Goal: Task Accomplishment & Management: Manage account settings

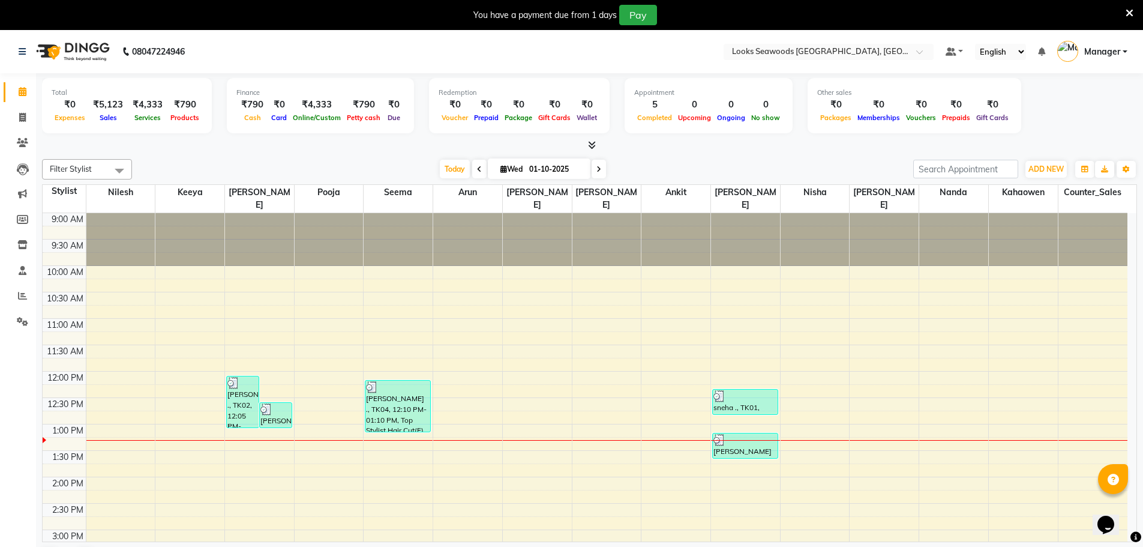
click at [1132, 14] on icon at bounding box center [1130, 13] width 8 height 11
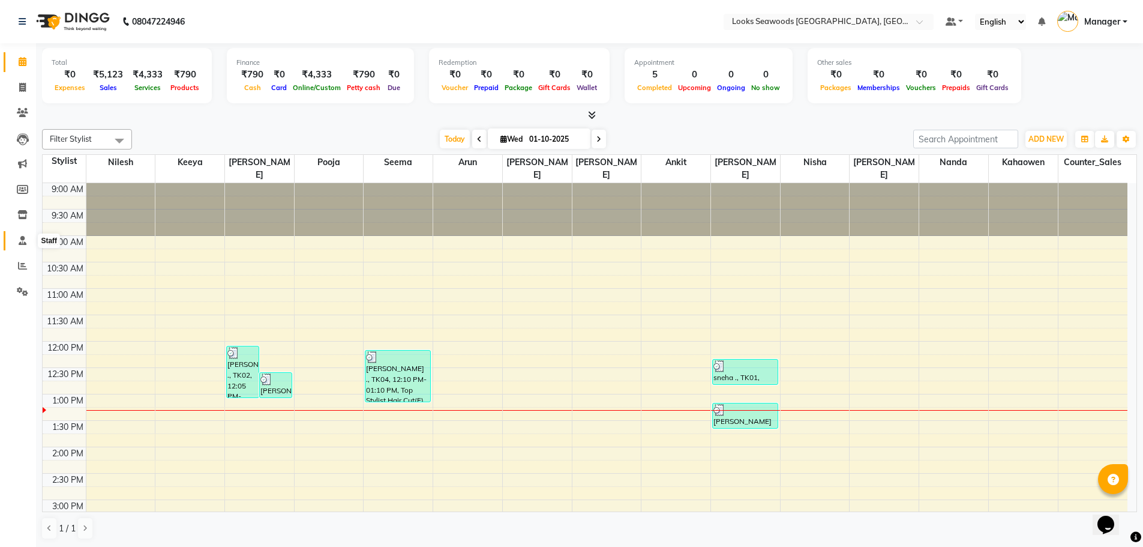
click at [20, 241] on icon at bounding box center [23, 240] width 8 height 9
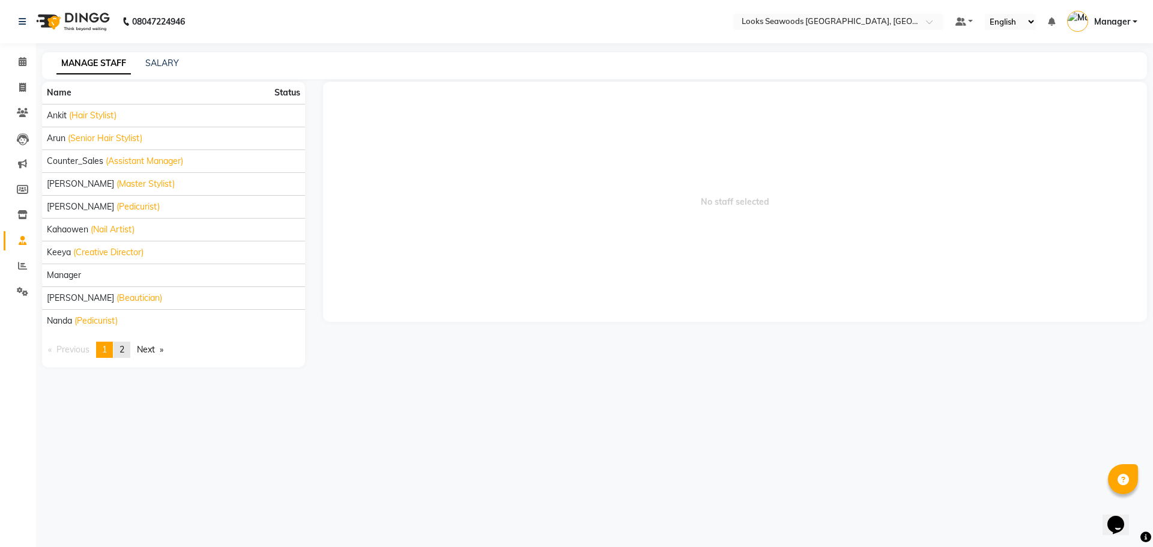
click at [130, 347] on link "page 2" at bounding box center [121, 350] width 17 height 16
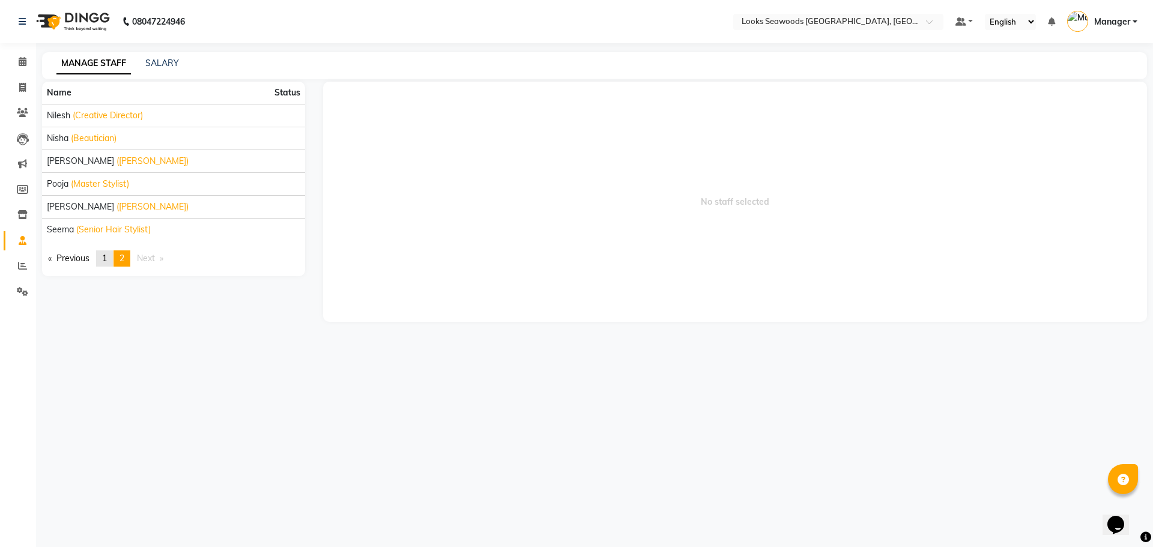
click at [107, 261] on span "1" at bounding box center [104, 258] width 5 height 11
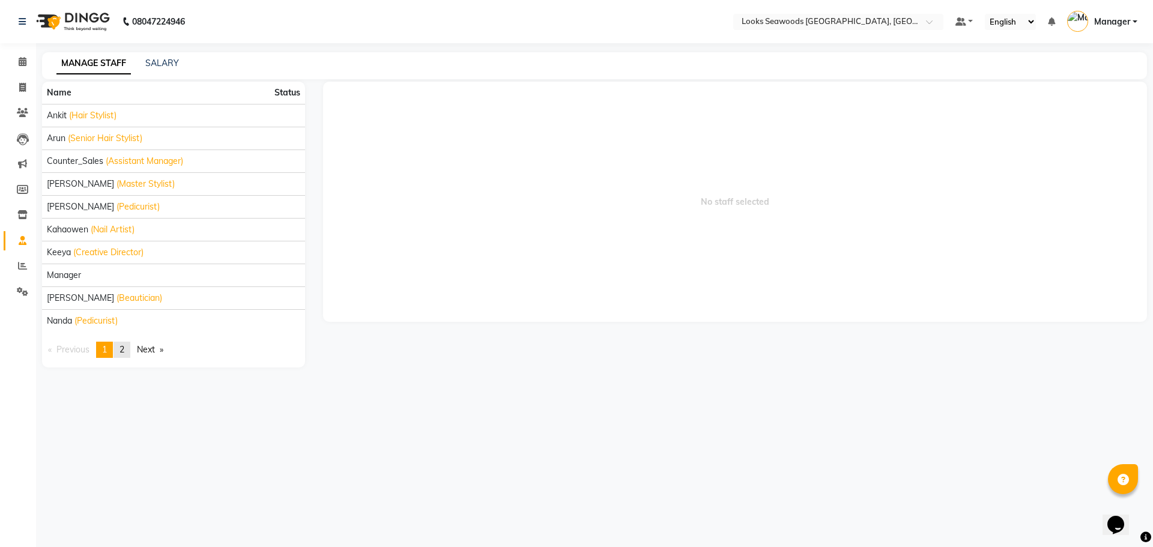
click at [124, 346] on span "2" at bounding box center [121, 349] width 5 height 11
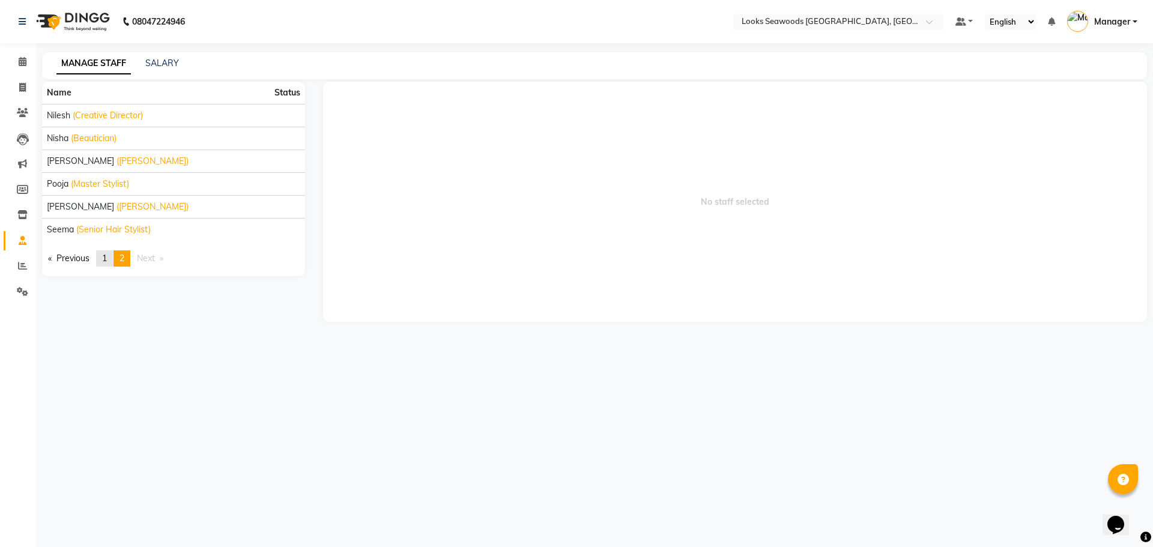
click at [106, 259] on span "1" at bounding box center [104, 258] width 5 height 11
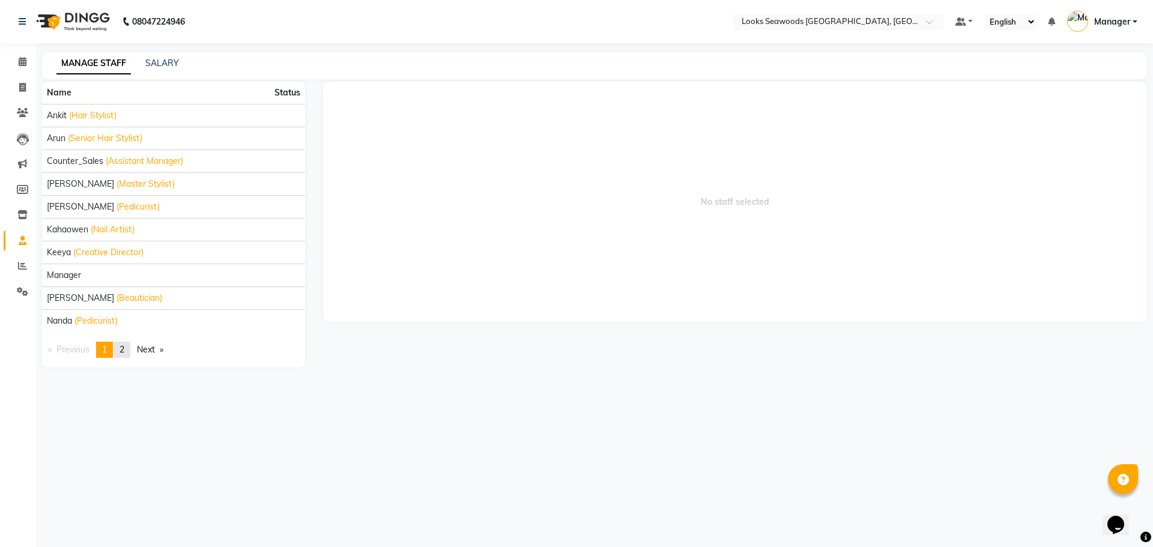
click at [124, 347] on span "2" at bounding box center [121, 349] width 5 height 11
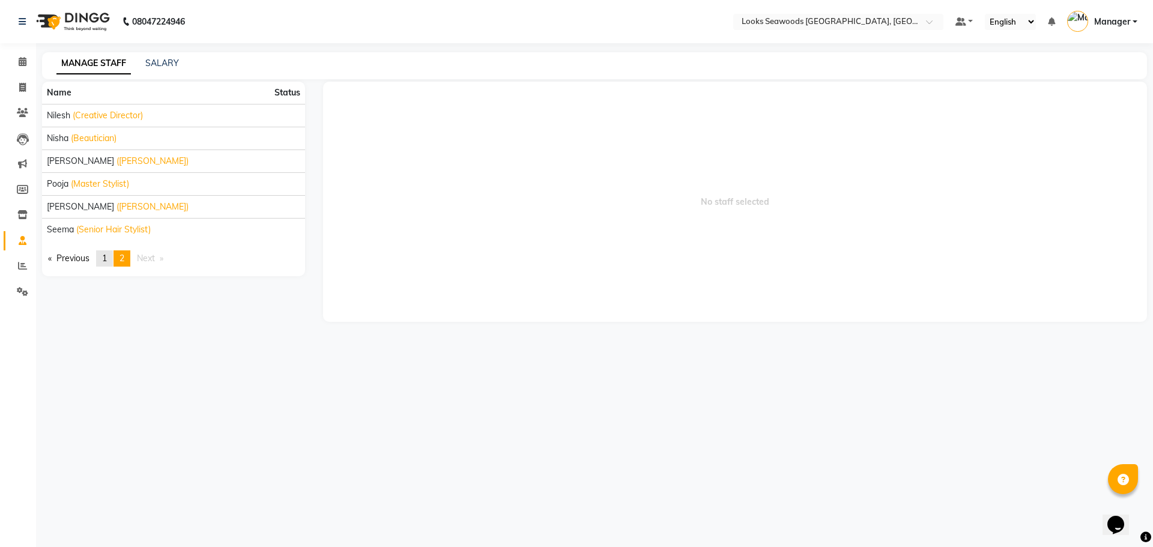
click at [106, 262] on span "1" at bounding box center [104, 258] width 5 height 11
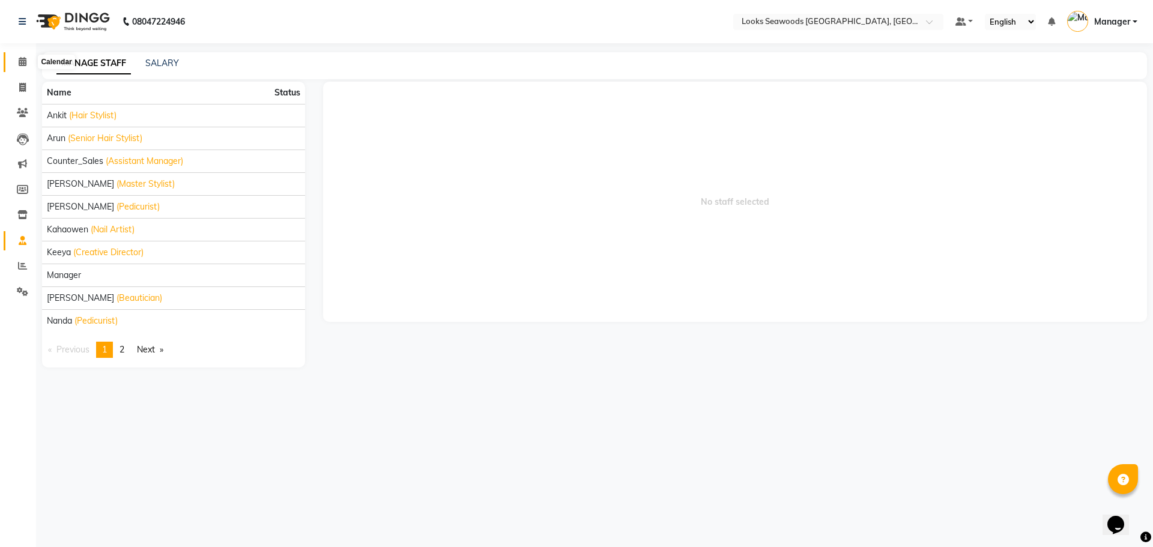
click at [22, 65] on icon at bounding box center [23, 61] width 8 height 9
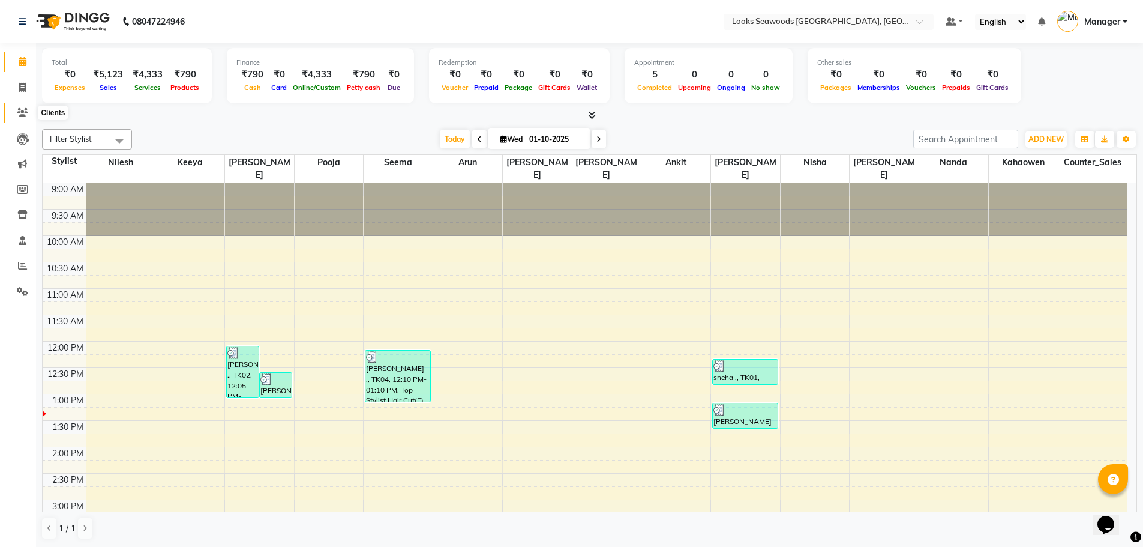
click at [25, 107] on span at bounding box center [22, 113] width 21 height 14
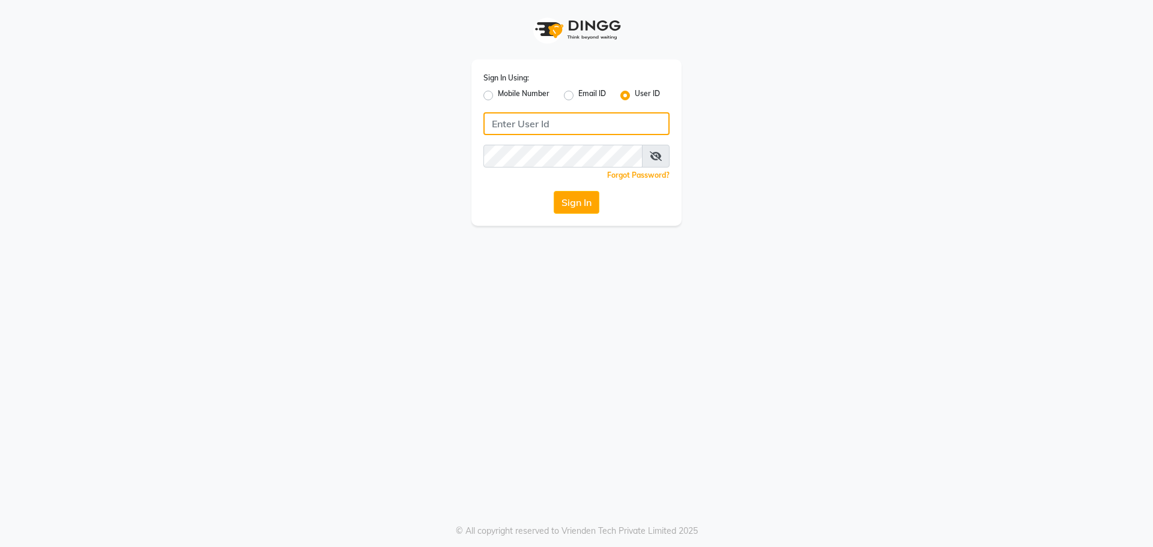
click at [538, 121] on input "Username" at bounding box center [576, 123] width 186 height 23
type input "e3995-01"
click at [587, 207] on button "Sign In" at bounding box center [576, 202] width 46 height 23
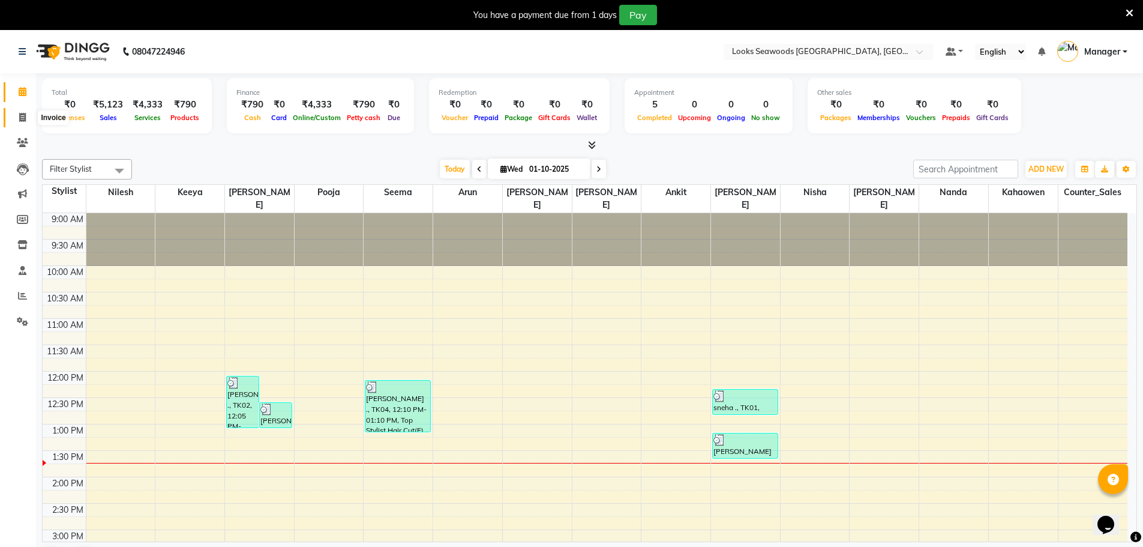
click at [23, 122] on span at bounding box center [22, 118] width 21 height 14
select select "9135"
select select "service"
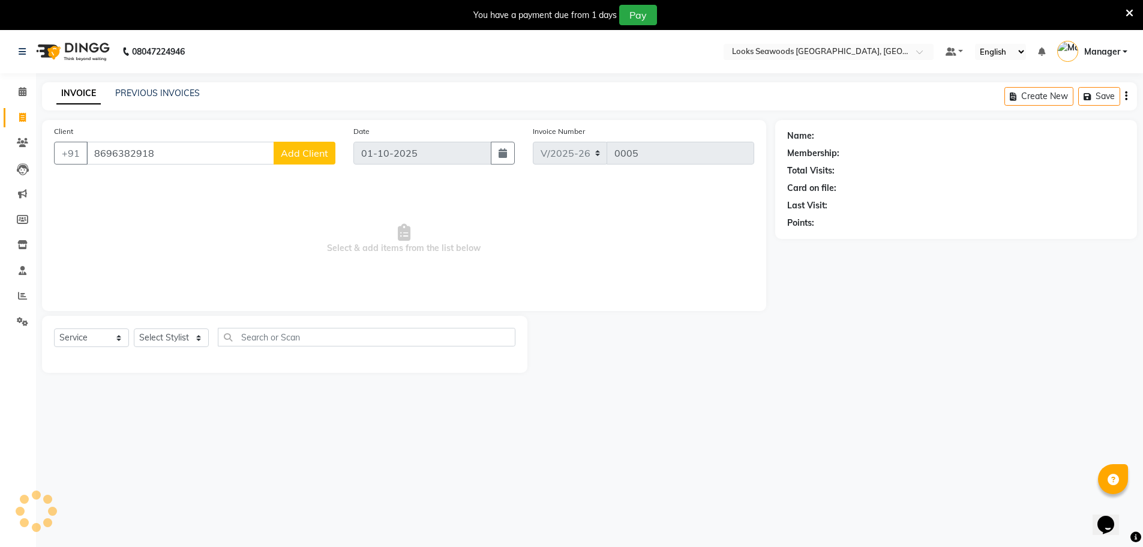
type input "8696382918"
select select "1: Object"
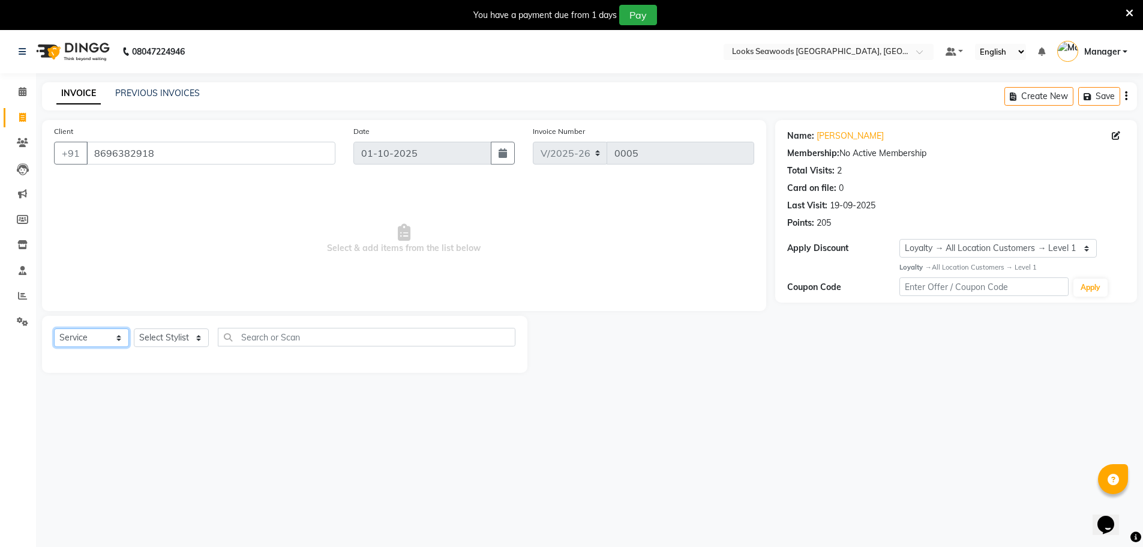
click at [110, 339] on select "Select Service Product Membership Package Voucher Prepaid Gift Card" at bounding box center [91, 337] width 75 height 19
select select "product"
click at [54, 328] on select "Select Service Product Membership Package Voucher Prepaid Gift Card" at bounding box center [91, 337] width 75 height 19
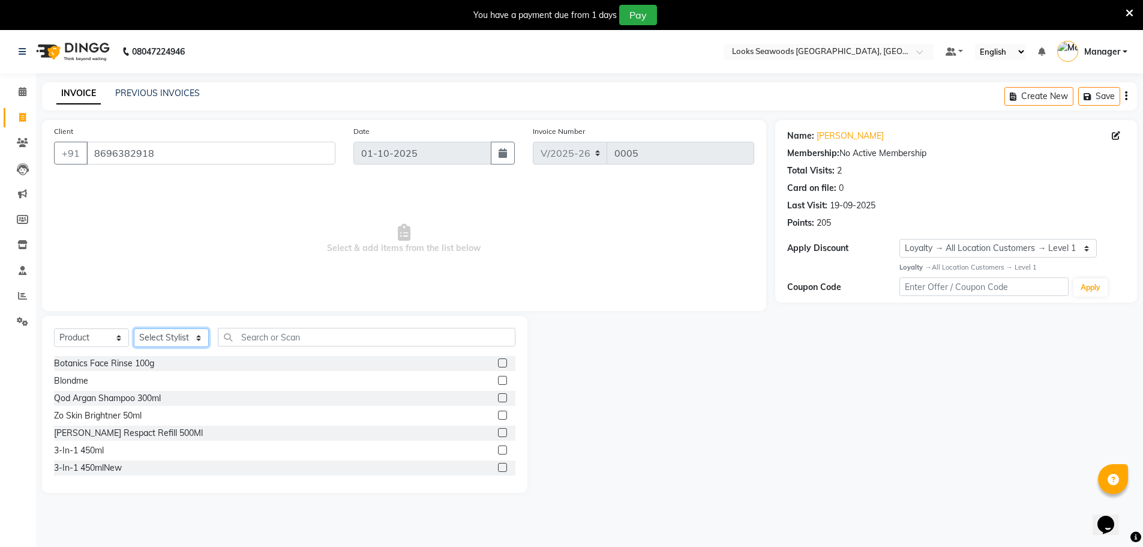
click at [184, 335] on select "Select Stylist Ankit Arun Counter_Sales Hanif Hemendra Kahaowen Keeya Manager M…" at bounding box center [171, 337] width 75 height 19
select select "93352"
click at [134, 328] on select "Select Stylist Ankit Arun Counter_Sales Hanif Hemendra Kahaowen Keeya Manager M…" at bounding box center [171, 337] width 75 height 19
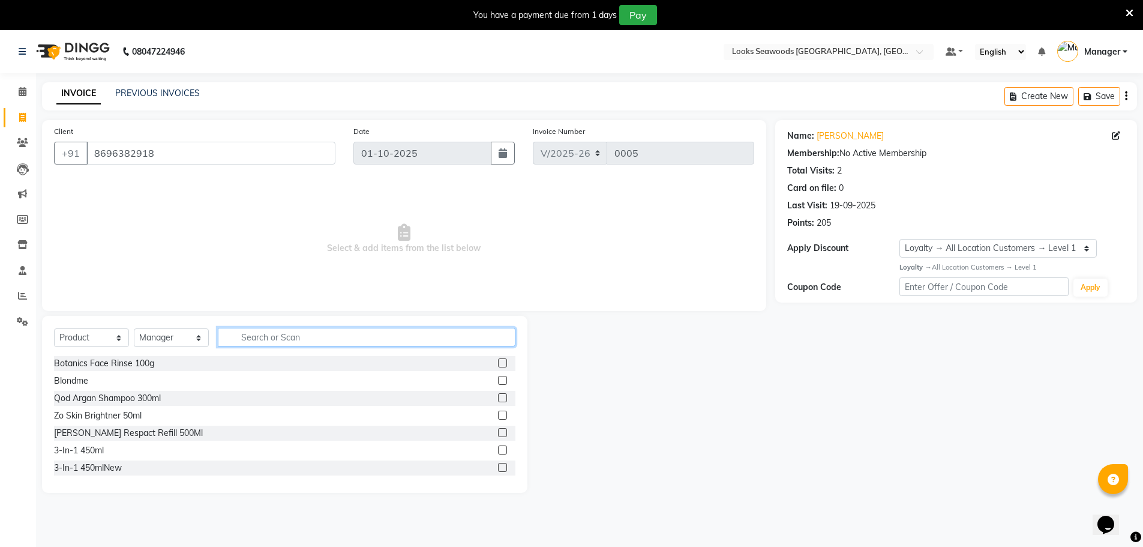
click at [287, 331] on input "text" at bounding box center [367, 337] width 298 height 19
type input "3474637215187"
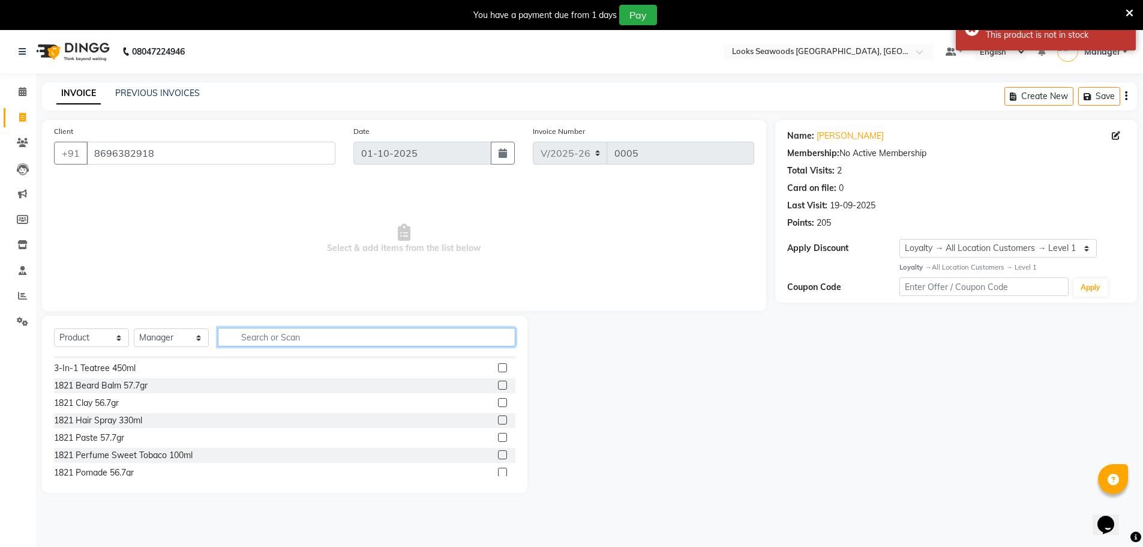
scroll to position [120, 0]
click at [274, 331] on input "text" at bounding box center [367, 337] width 298 height 19
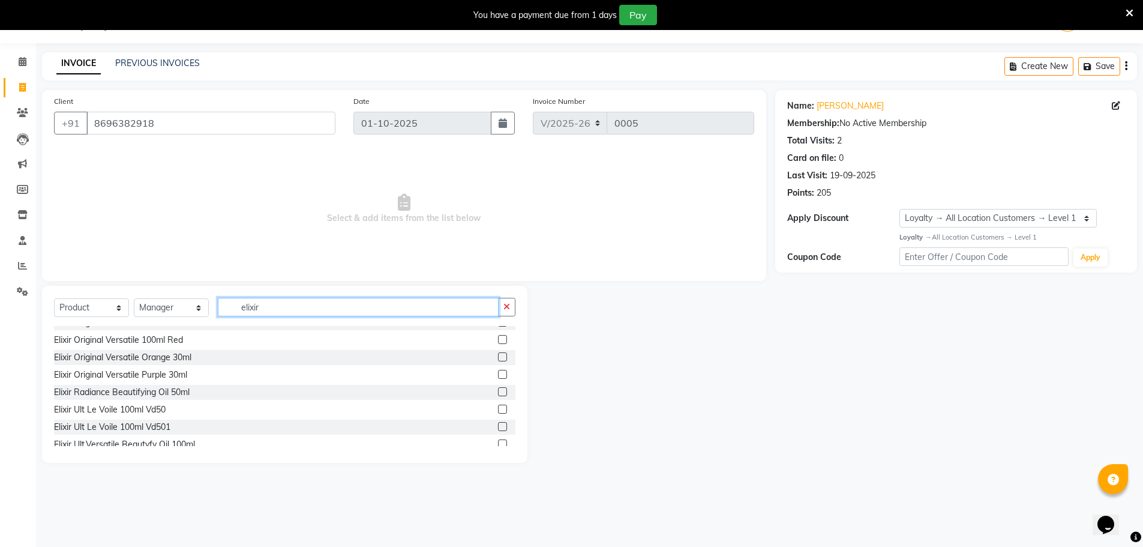
scroll to position [0, 0]
type input "elixir"
click at [489, 403] on div "Elixir Original Versatile Orange 30ml" at bounding box center [285, 403] width 462 height 15
click at [498, 403] on label at bounding box center [502, 402] width 9 height 9
click at [498, 403] on input "checkbox" at bounding box center [502, 403] width 8 height 8
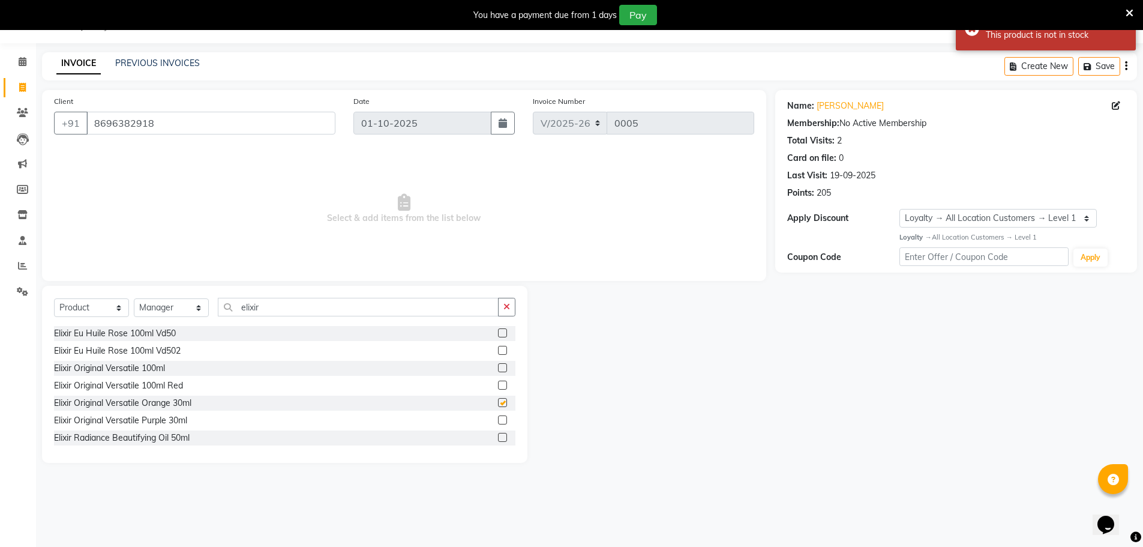
checkbox input "false"
click at [498, 423] on label at bounding box center [502, 419] width 9 height 9
click at [498, 423] on input "checkbox" at bounding box center [502, 421] width 8 height 8
checkbox input "false"
drag, startPoint x: 598, startPoint y: 246, endPoint x: 604, endPoint y: 119, distance: 126.8
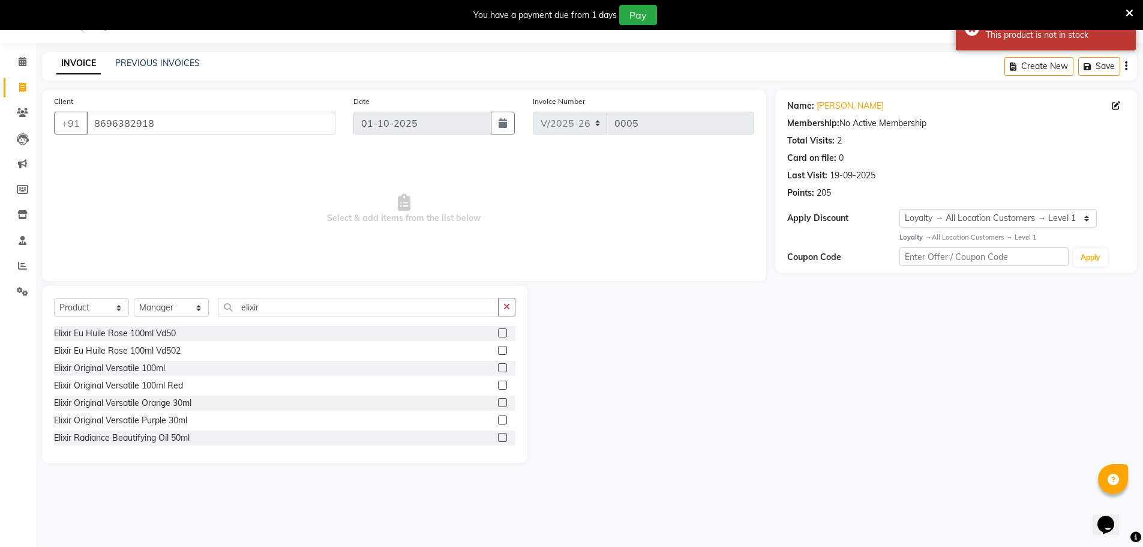
click at [598, 241] on span "Select & add items from the list below" at bounding box center [404, 209] width 701 height 120
click at [557, 19] on div "You have a payment due from 1 days" at bounding box center [545, 15] width 143 height 13
click at [642, 15] on button "Pay" at bounding box center [638, 15] width 38 height 20
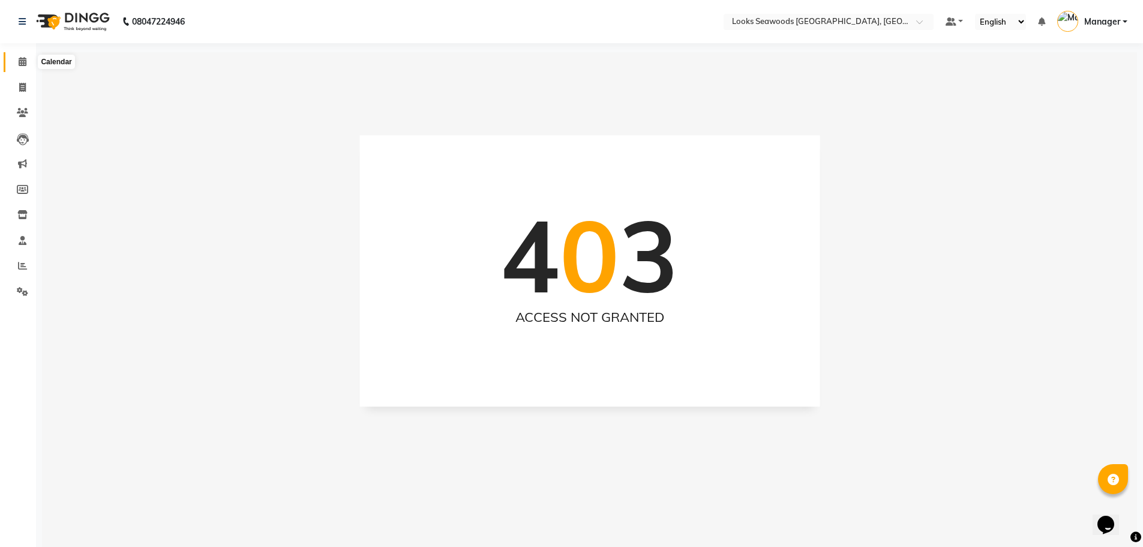
click at [26, 62] on icon at bounding box center [23, 61] width 8 height 9
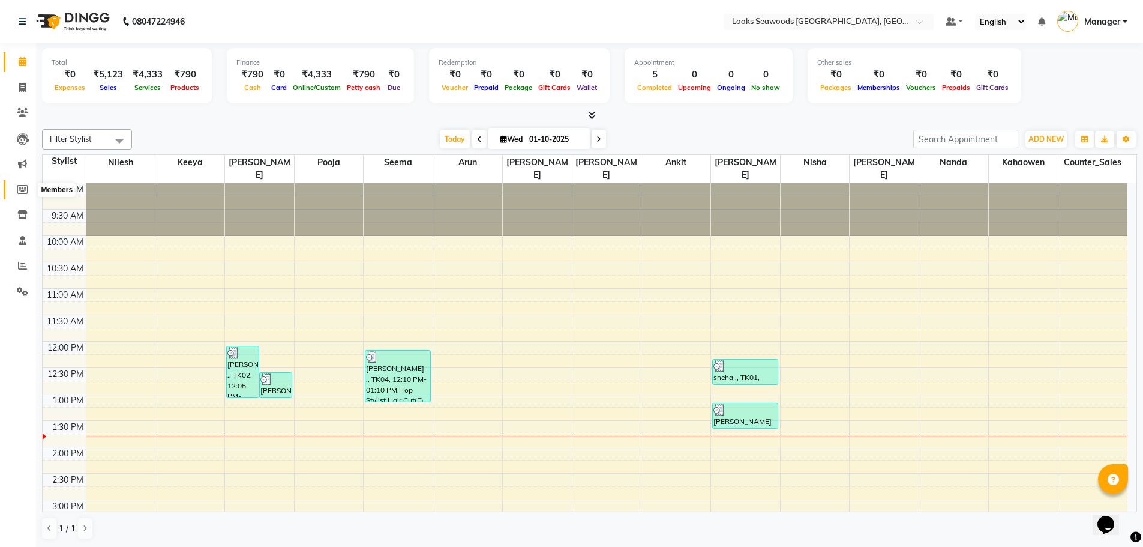
click at [25, 188] on icon at bounding box center [22, 189] width 11 height 9
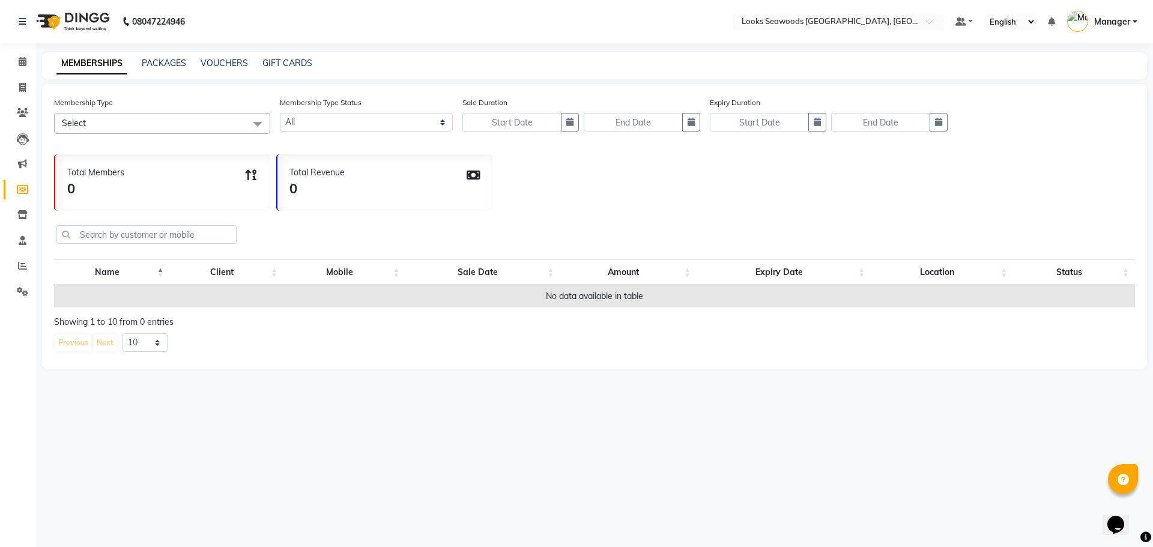
click at [254, 123] on span at bounding box center [258, 124] width 24 height 23
click at [218, 132] on span "Select" at bounding box center [162, 123] width 216 height 21
click at [330, 120] on select "Active Expired All" at bounding box center [366, 122] width 173 height 19
select select "true"
click at [280, 113] on select "Active Expired All" at bounding box center [366, 122] width 173 height 19
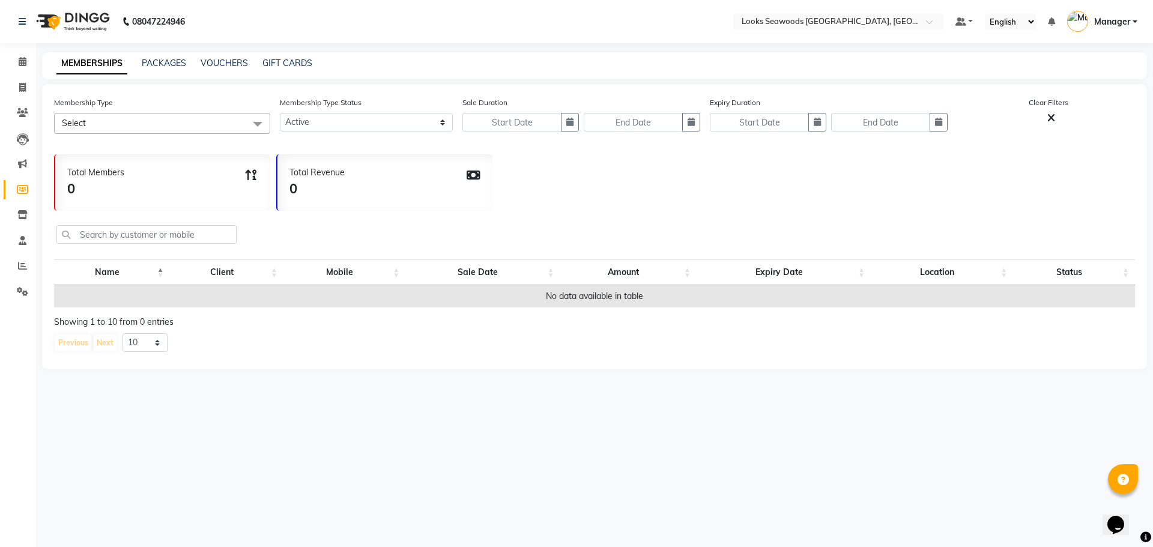
click at [257, 123] on span at bounding box center [258, 124] width 24 height 23
click at [339, 125] on select "Active Expired All" at bounding box center [366, 122] width 173 height 19
select select
click at [280, 113] on select "Active Expired All" at bounding box center [366, 122] width 173 height 19
click at [246, 118] on span at bounding box center [258, 124] width 24 height 23
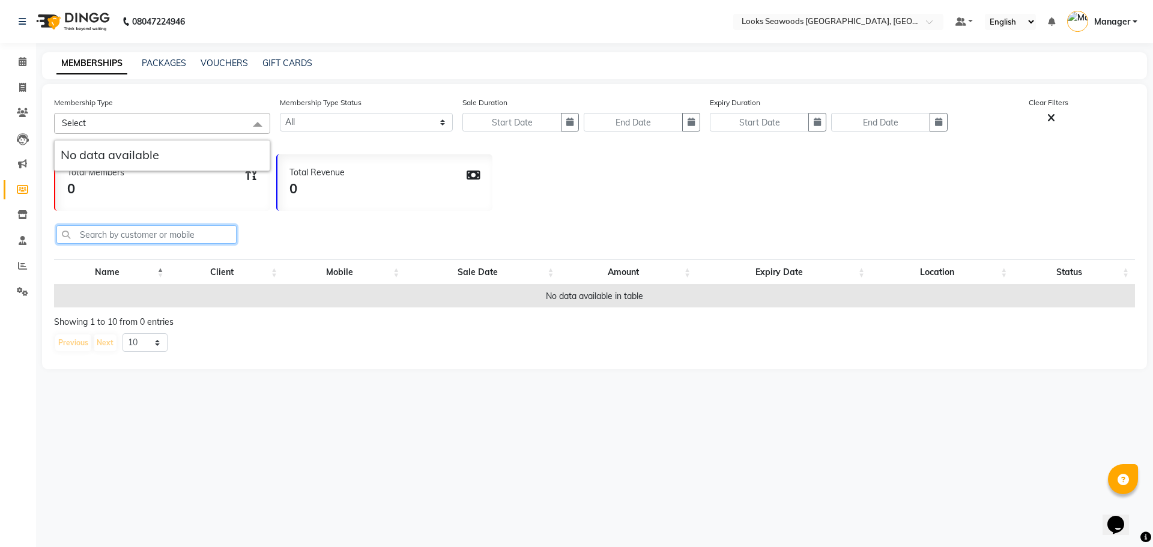
click at [131, 236] on input "text" at bounding box center [146, 234] width 180 height 19
type input "8696382918"
click at [267, 231] on div "8696382918" at bounding box center [594, 235] width 1080 height 40
click at [150, 241] on input "8696382918" at bounding box center [146, 234] width 180 height 19
click at [65, 235] on input "8696382918" at bounding box center [146, 234] width 180 height 19
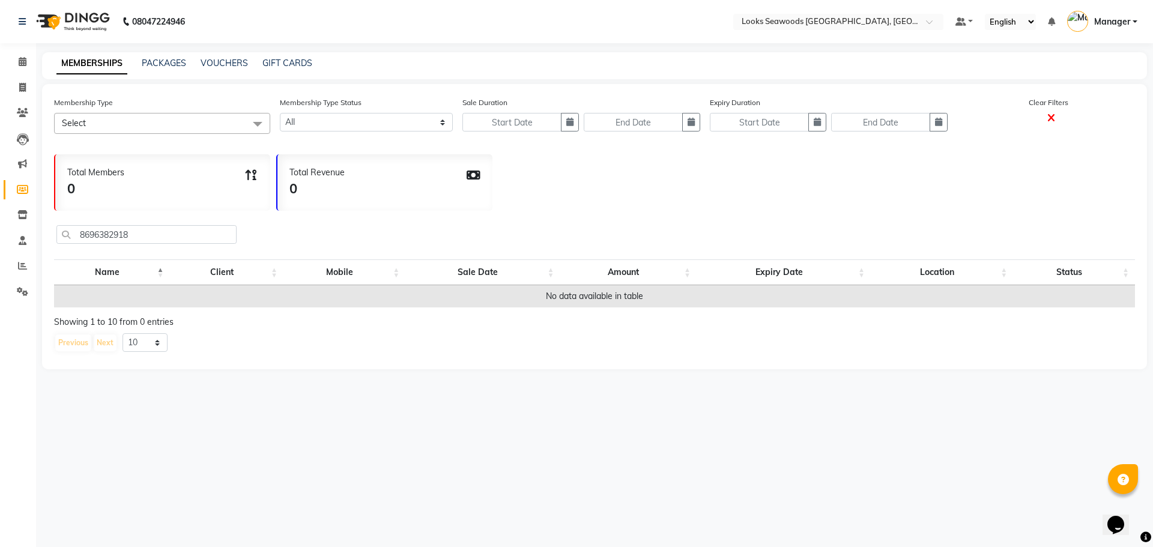
click at [1046, 116] on span at bounding box center [1048, 118] width 13 height 11
click at [164, 237] on input "text" at bounding box center [146, 234] width 180 height 19
click at [164, 60] on link "PACKAGES" at bounding box center [164, 63] width 44 height 11
select select
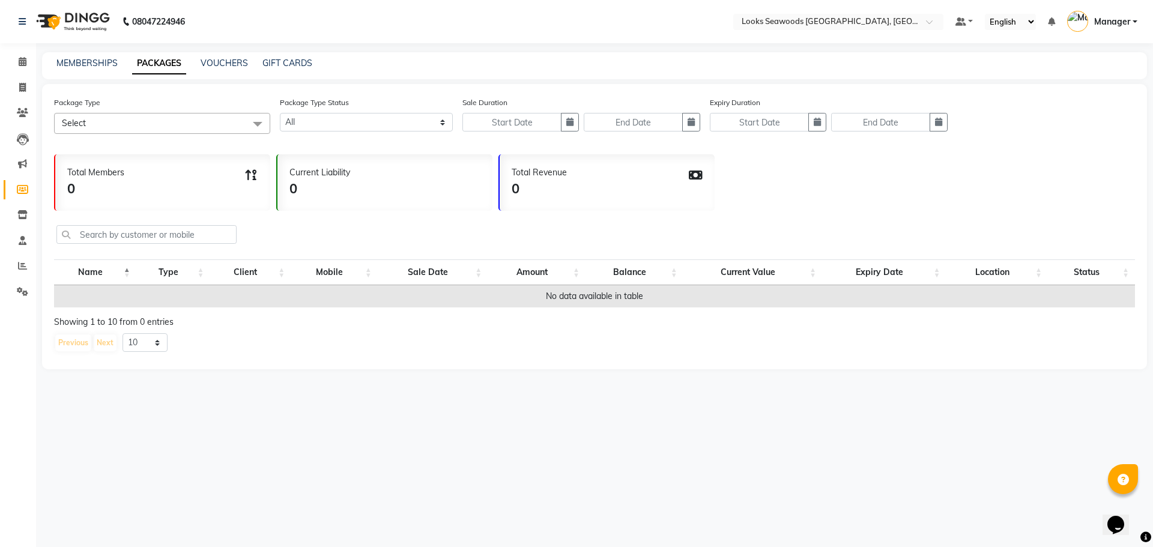
click at [118, 110] on div "Package Type Select No data available" at bounding box center [162, 115] width 216 height 38
click at [119, 121] on span "Select" at bounding box center [162, 123] width 216 height 21
click at [234, 60] on link "VOUCHERS" at bounding box center [223, 63] width 47 height 11
select select
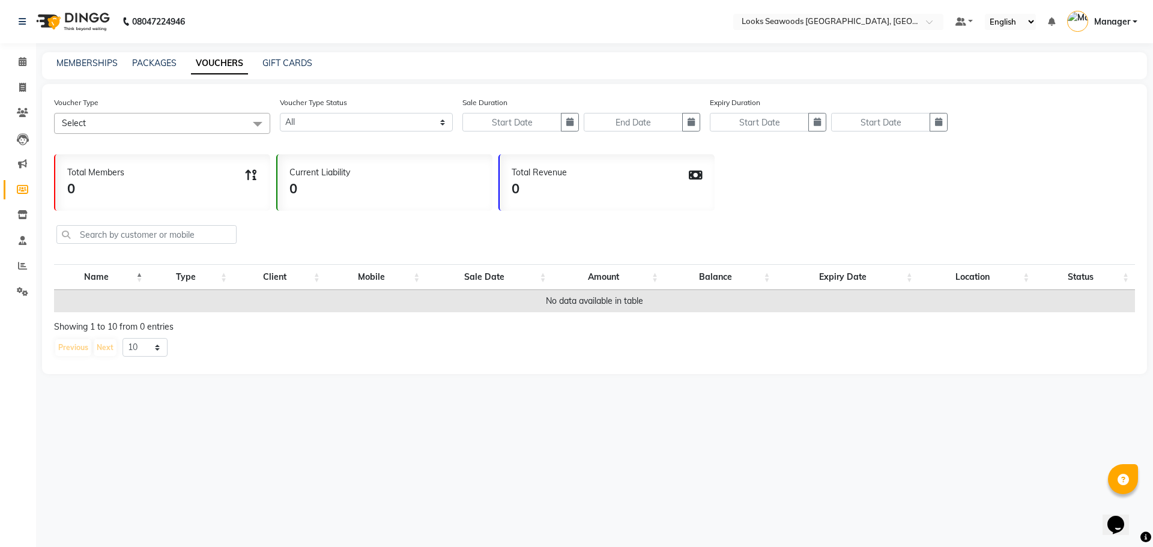
click at [202, 131] on span "Select" at bounding box center [162, 123] width 216 height 21
click at [283, 67] on link "GIFT CARDS" at bounding box center [287, 63] width 50 height 11
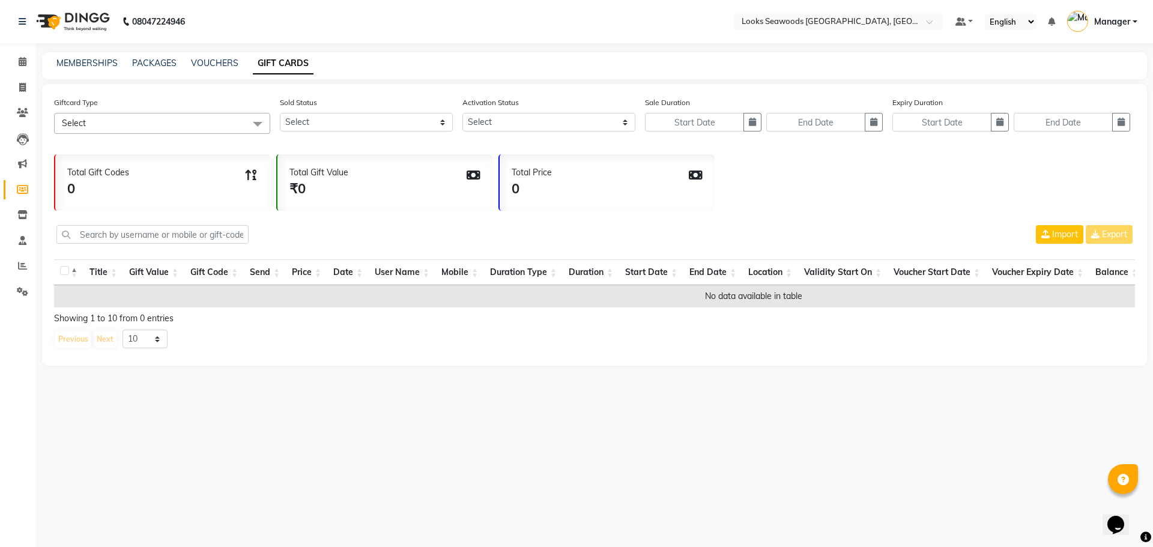
click at [214, 121] on span "Select" at bounding box center [162, 123] width 216 height 21
click at [179, 53] on div "MEMBERSHIPS PACKAGES VOUCHERS GIFT CARDS" at bounding box center [594, 65] width 1104 height 27
click at [160, 61] on link "PACKAGES" at bounding box center [154, 63] width 44 height 11
select select
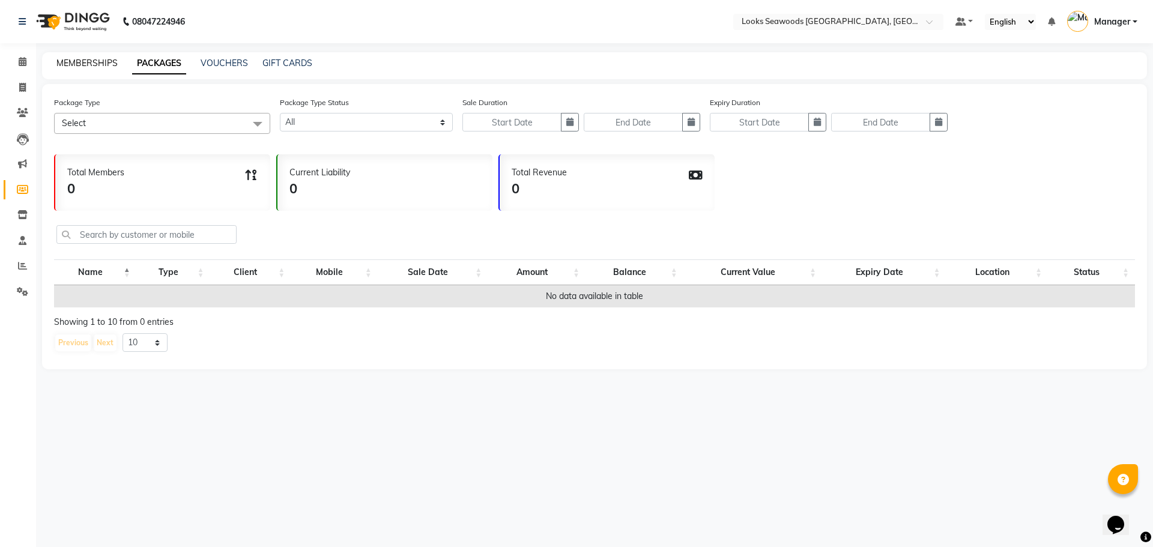
click at [91, 65] on link "MEMBERSHIPS" at bounding box center [86, 63] width 61 height 11
select select
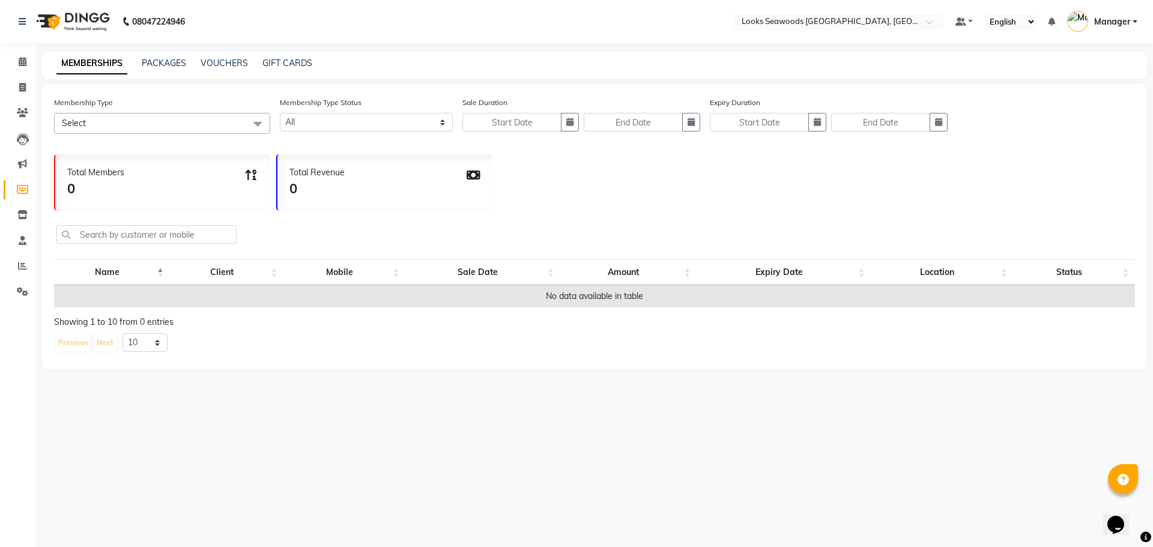
click at [113, 125] on span "Select" at bounding box center [162, 123] width 216 height 21
click at [159, 62] on link "PACKAGES" at bounding box center [164, 63] width 44 height 11
select select
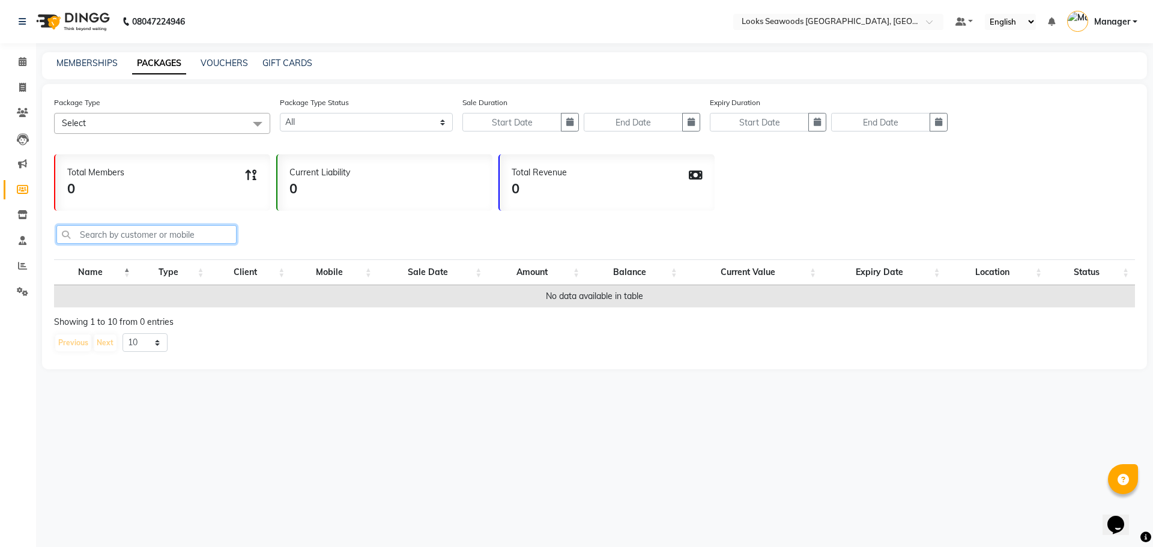
click at [150, 235] on input "text" at bounding box center [146, 234] width 180 height 19
click at [113, 59] on link "MEMBERSHIPS" at bounding box center [86, 63] width 61 height 11
select select
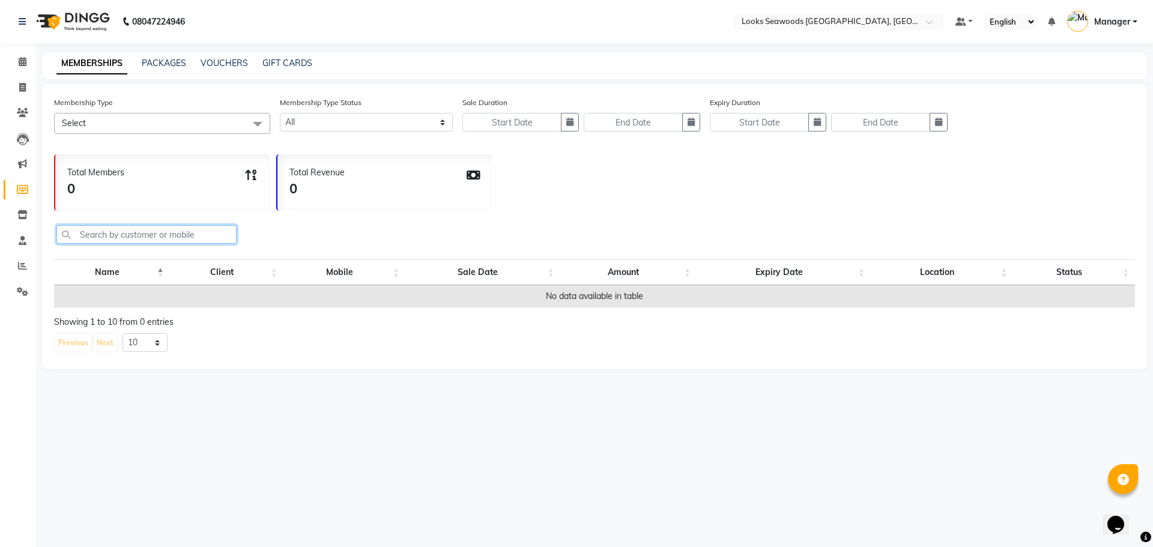
click at [119, 243] on input "text" at bounding box center [146, 234] width 180 height 19
type input "8"
click at [1054, 118] on icon at bounding box center [1051, 118] width 8 height 11
click at [26, 88] on span at bounding box center [22, 88] width 21 height 14
select select "9135"
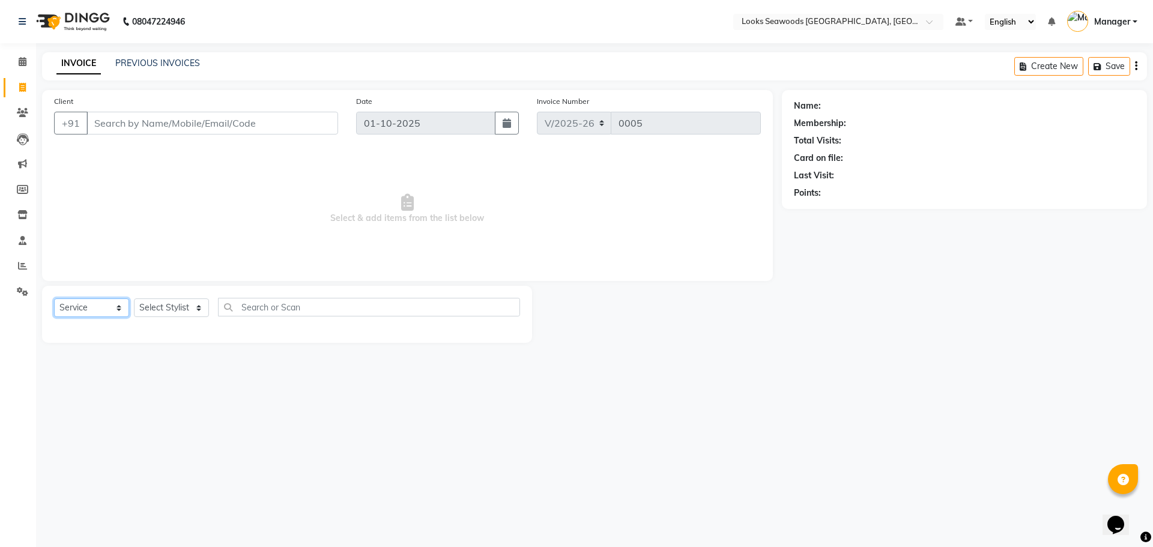
click at [118, 310] on select "Select Service Product Membership Package Voucher Prepaid Gift Card" at bounding box center [91, 307] width 75 height 19
click at [54, 298] on select "Select Service Product Membership Package Voucher Prepaid Gift Card" at bounding box center [91, 307] width 75 height 19
click at [121, 309] on select "Select Service Product Membership Package Voucher Prepaid Gift Card" at bounding box center [91, 307] width 75 height 19
select select "service"
click at [54, 298] on select "Select Service Product Membership Package Voucher Prepaid Gift Card" at bounding box center [91, 307] width 75 height 19
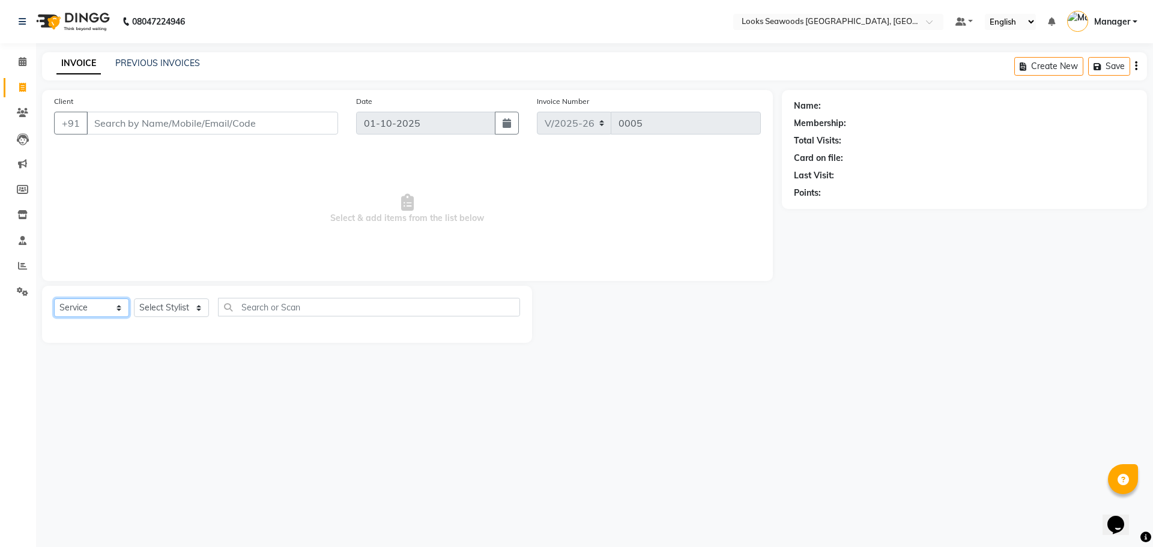
click at [122, 312] on select "Select Service Product Membership Package Voucher Prepaid Gift Card" at bounding box center [91, 307] width 75 height 19
click at [163, 124] on input "Client" at bounding box center [212, 123] width 252 height 23
type input "8696382918"
select select "1: Object"
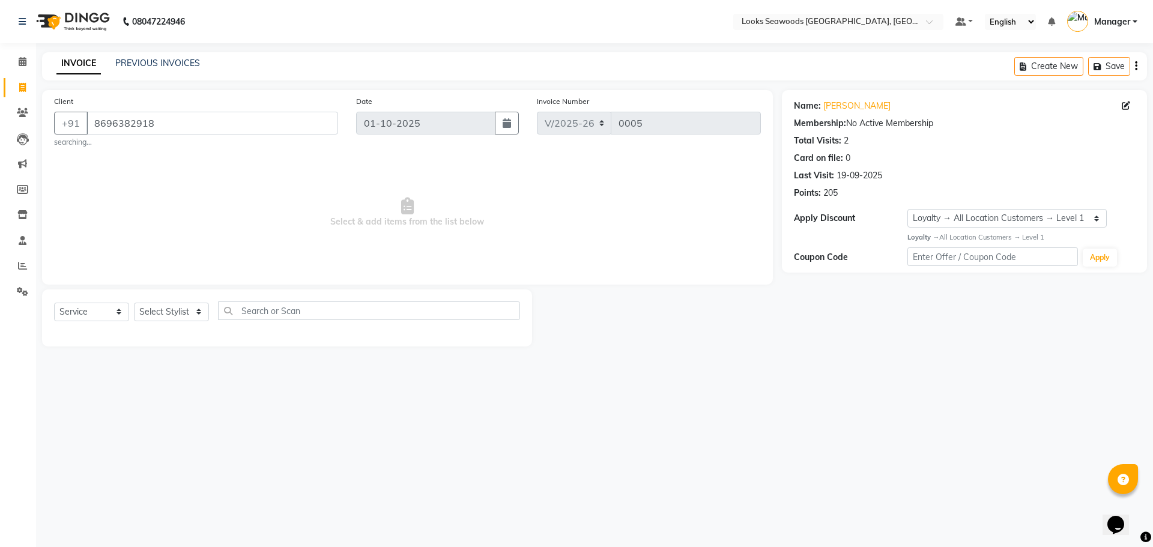
click at [941, 147] on div "Name: Ariena Sumitra Membership: No Active Membership Total Visits: 2 Card on f…" at bounding box center [964, 147] width 341 height 104
click at [103, 312] on select "Select Service Product Membership Package Voucher Prepaid Gift Card" at bounding box center [91, 312] width 75 height 19
select select "membership"
click at [54, 303] on select "Select Service Product Membership Package Voucher Prepaid Gift Card" at bounding box center [91, 312] width 75 height 19
click at [175, 312] on select "Select Stylist Ankit Arun Counter_Sales Hanif Hemendra Kahaowen Keeya Manager M…" at bounding box center [171, 312] width 75 height 19
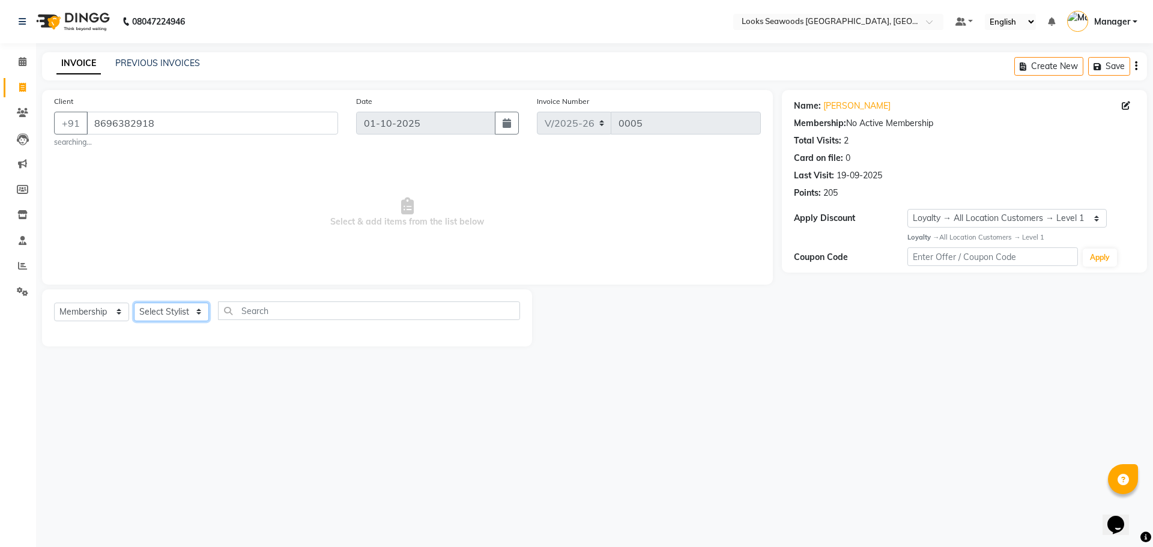
select select "93352"
click at [134, 303] on select "Select Stylist Ankit Arun Counter_Sales Hanif Hemendra Kahaowen Keeya Manager M…" at bounding box center [171, 312] width 75 height 19
click at [326, 317] on input "text" at bounding box center [369, 310] width 302 height 19
type input "1"
click at [125, 310] on select "Select Service Product Membership Package Voucher Prepaid Gift Card" at bounding box center [91, 312] width 75 height 19
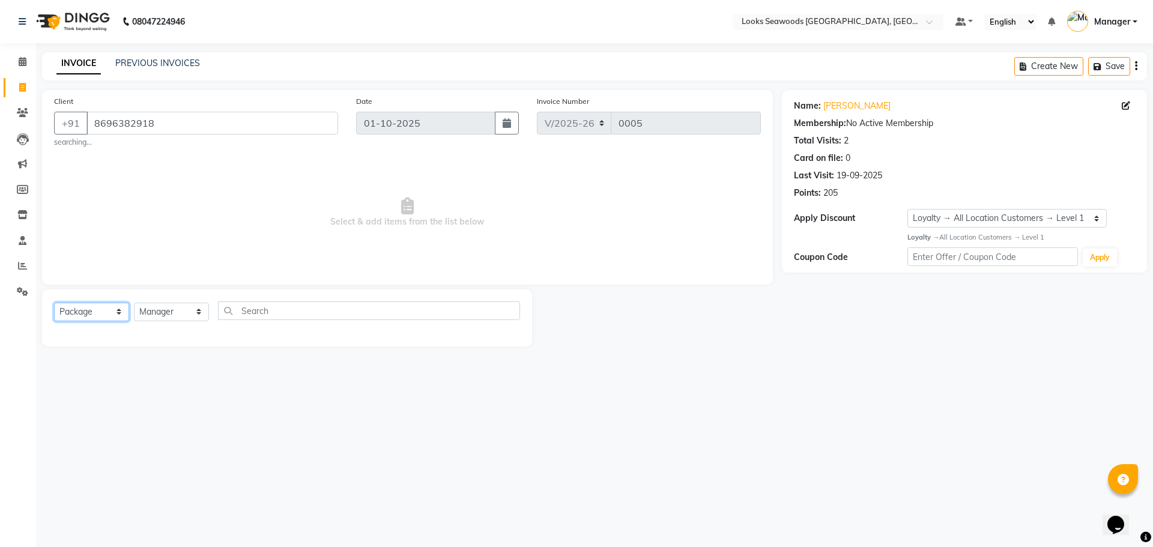
click at [54, 303] on select "Select Service Product Membership Package Voucher Prepaid Gift Card" at bounding box center [91, 312] width 75 height 19
drag, startPoint x: 334, startPoint y: 296, endPoint x: 328, endPoint y: 308, distance: 13.4
click at [334, 297] on div "Select Service Product Membership Package Voucher Prepaid Gift Card Select Styl…" at bounding box center [287, 317] width 490 height 57
click at [327, 313] on input "text" at bounding box center [369, 310] width 302 height 19
click at [189, 316] on select "Select Stylist Ankit Arun Counter_Sales Hanif Hemendra Kahaowen Keeya Manager M…" at bounding box center [171, 312] width 75 height 19
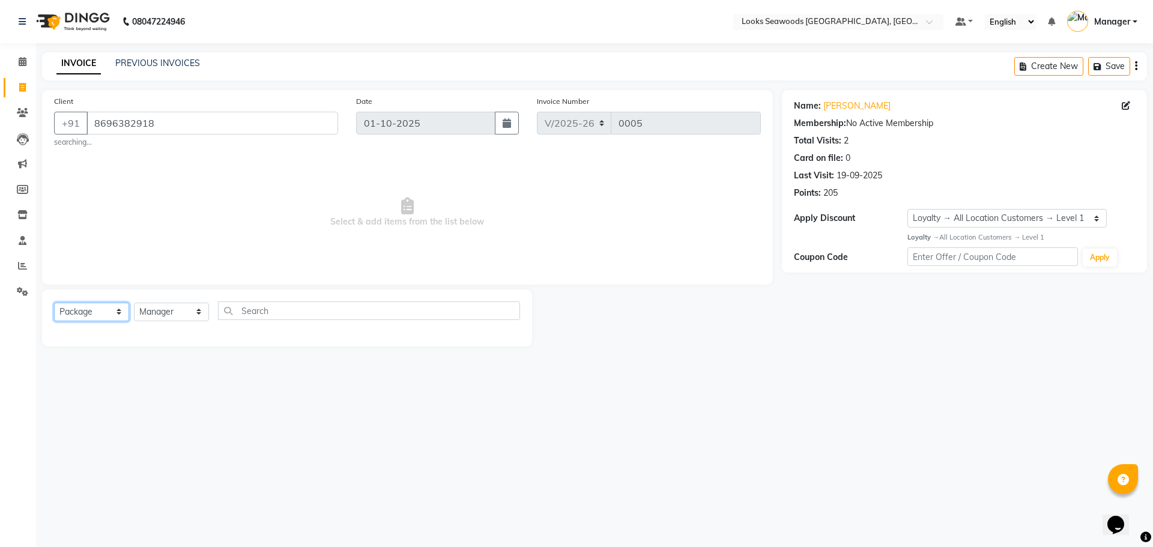
click at [86, 312] on select "Select Service Product Membership Package Voucher Prepaid Gift Card" at bounding box center [91, 312] width 75 height 19
select select "P"
click at [54, 303] on select "Select Service Product Membership Package Voucher Prepaid Gift Card" at bounding box center [91, 312] width 75 height 19
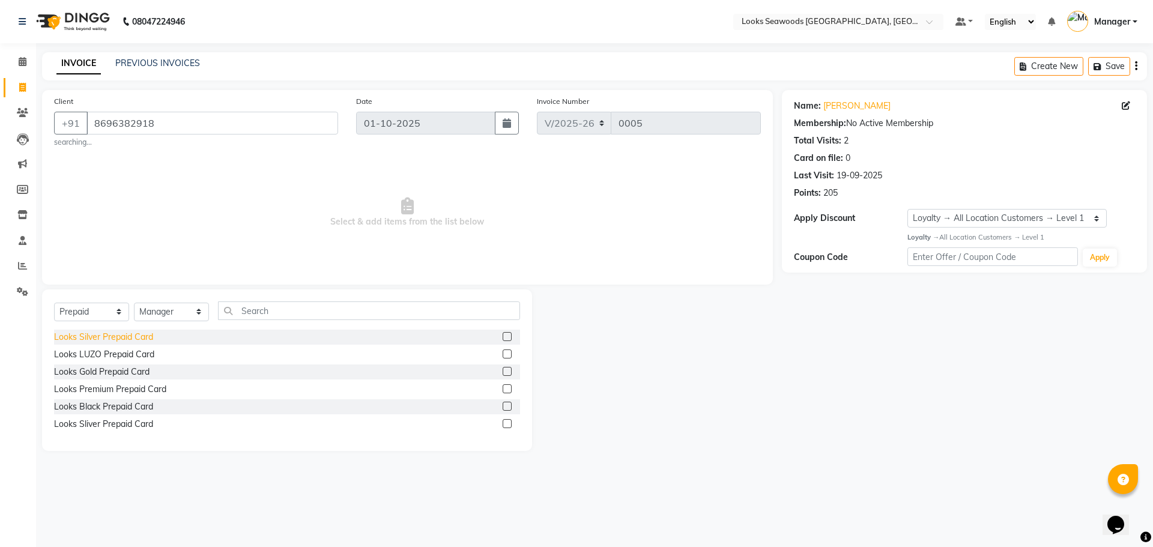
click at [146, 333] on div "Looks Silver Prepaid Card" at bounding box center [103, 337] width 99 height 13
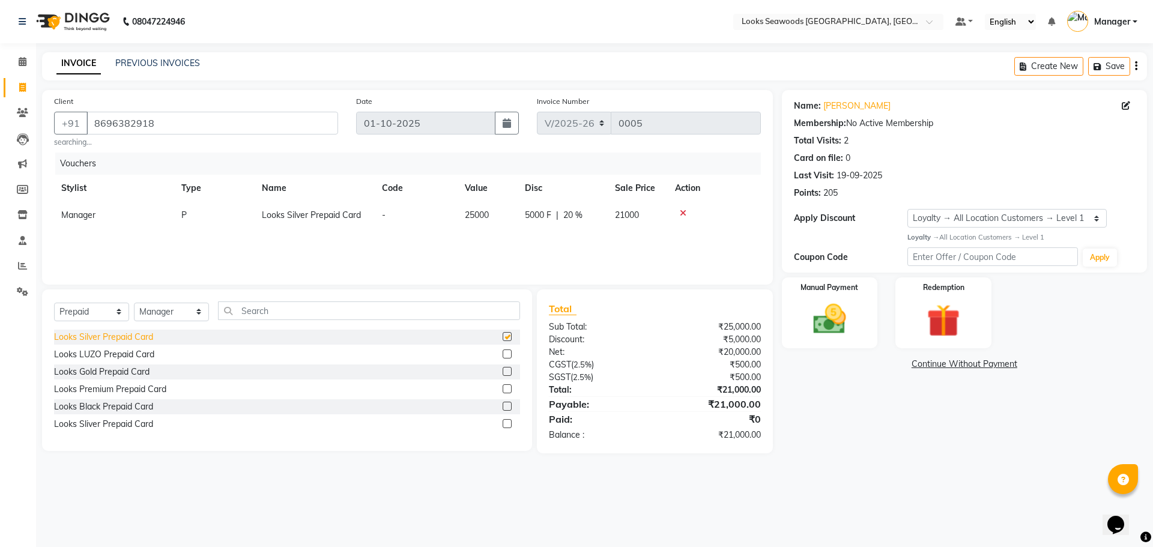
checkbox input "false"
click at [140, 370] on div "Looks Gold Prepaid Card" at bounding box center [101, 372] width 95 height 13
checkbox input "false"
click at [679, 213] on icon at bounding box center [682, 213] width 7 height 8
click at [112, 404] on div "Looks Black Prepaid Card" at bounding box center [103, 406] width 99 height 13
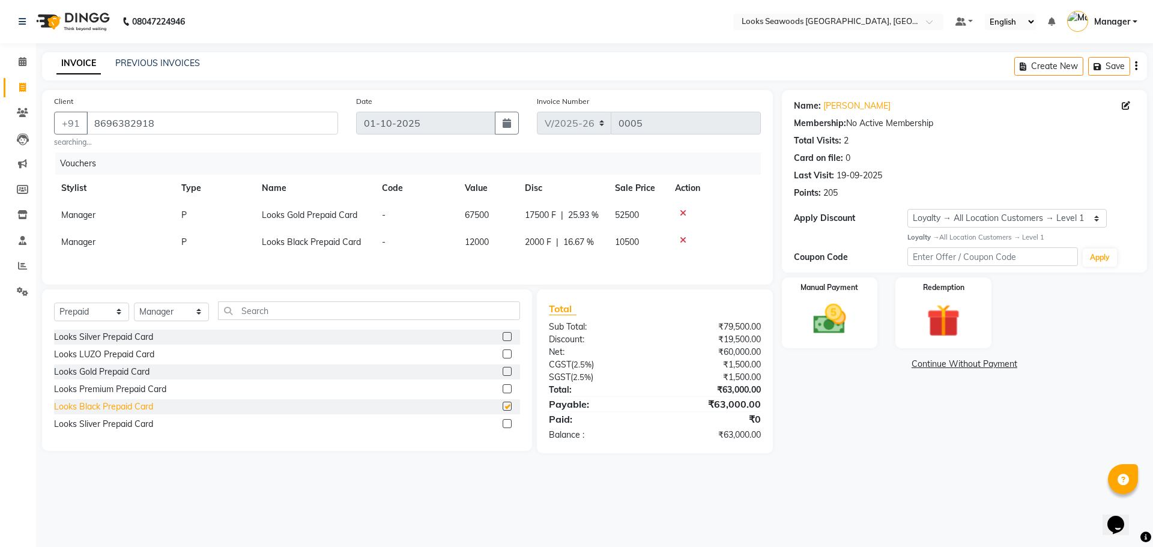
checkbox input "false"
click at [679, 212] on icon at bounding box center [682, 213] width 7 height 8
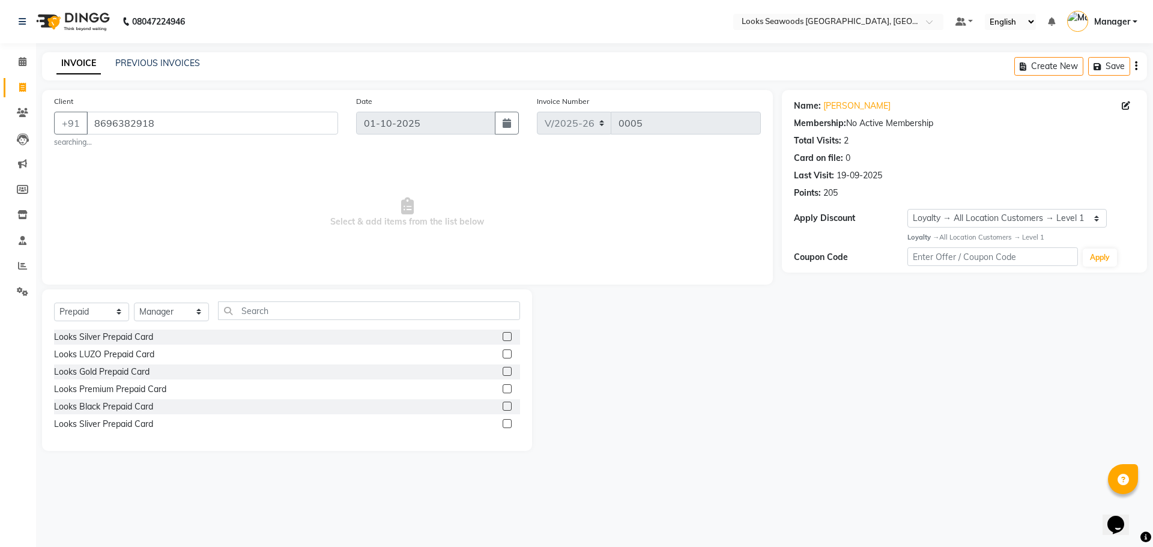
click at [504, 423] on label at bounding box center [506, 423] width 9 height 9
click at [504, 423] on input "checkbox" at bounding box center [506, 424] width 8 height 8
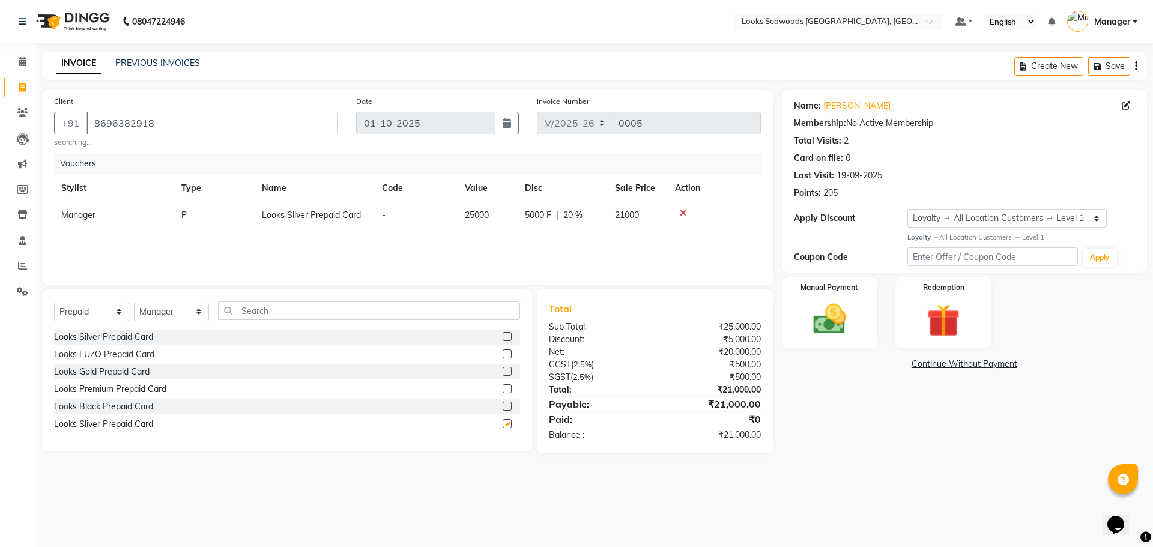
checkbox input "false"
click at [679, 215] on icon at bounding box center [682, 213] width 7 height 8
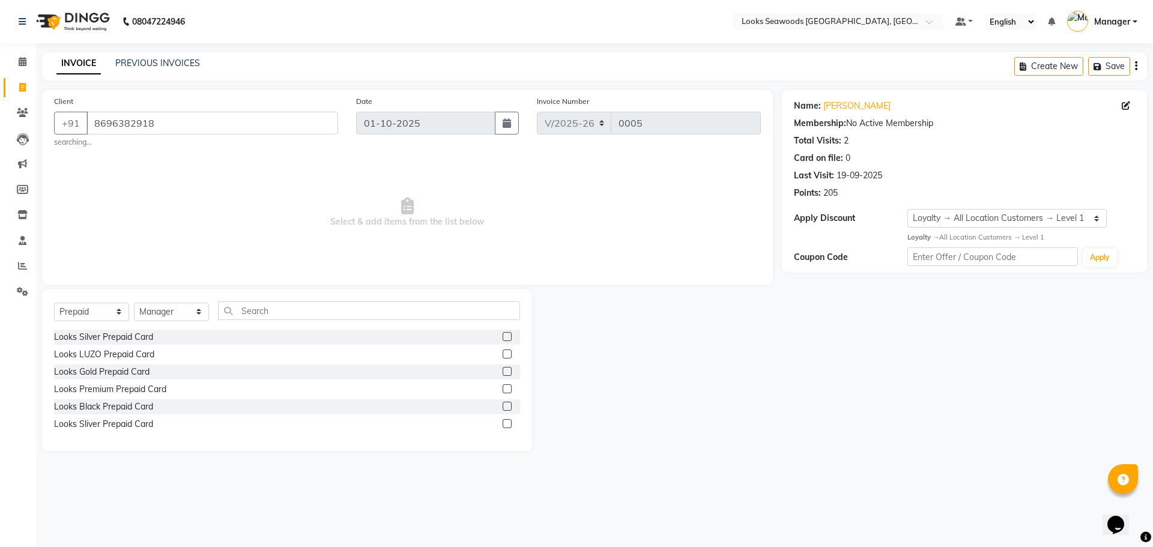
click at [504, 384] on label at bounding box center [506, 388] width 9 height 9
click at [504, 385] on input "checkbox" at bounding box center [506, 389] width 8 height 8
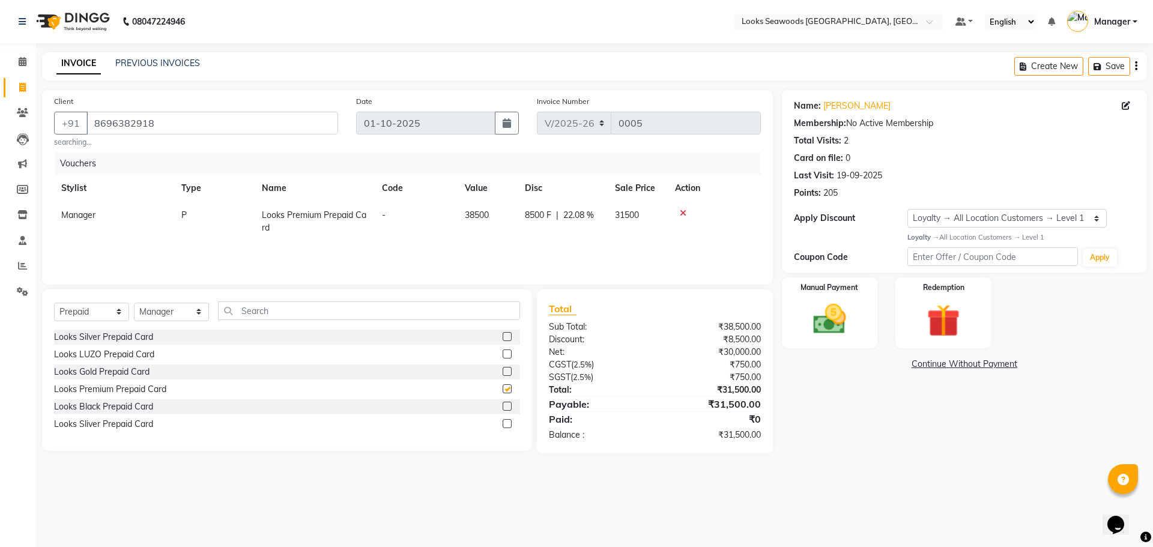
checkbox input "false"
click at [505, 370] on label at bounding box center [506, 371] width 9 height 9
click at [505, 370] on input "checkbox" at bounding box center [506, 372] width 8 height 8
checkbox input "false"
click at [679, 212] on icon at bounding box center [682, 213] width 7 height 8
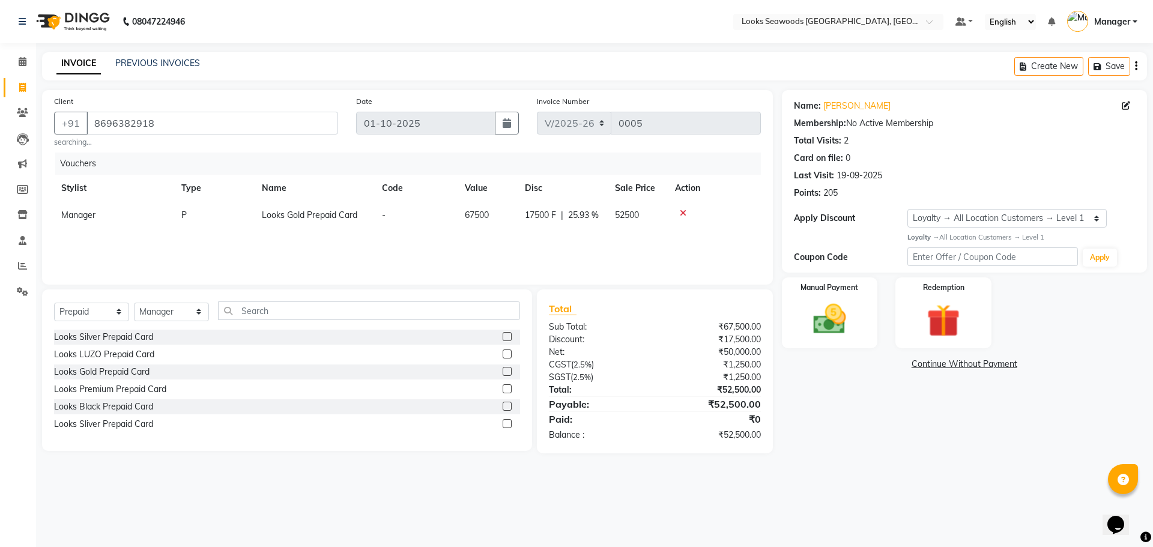
click at [506, 356] on label at bounding box center [506, 353] width 9 height 9
click at [506, 356] on input "checkbox" at bounding box center [506, 355] width 8 height 8
checkbox input "false"
click at [679, 214] on icon at bounding box center [682, 213] width 7 height 8
click at [682, 214] on icon at bounding box center [682, 213] width 7 height 8
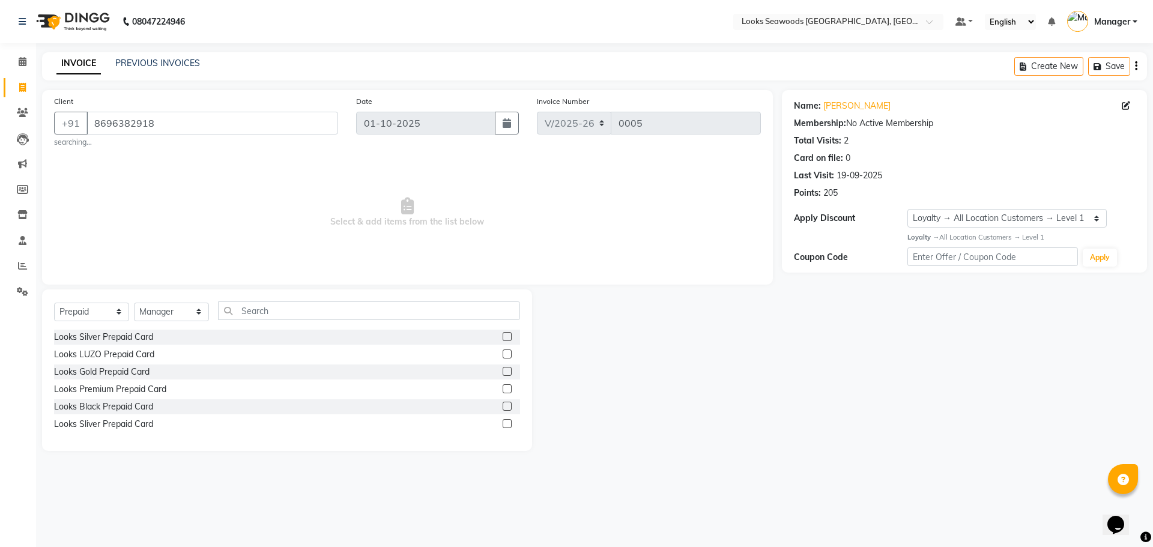
click at [507, 336] on label at bounding box center [506, 336] width 9 height 9
click at [507, 336] on input "checkbox" at bounding box center [506, 337] width 8 height 8
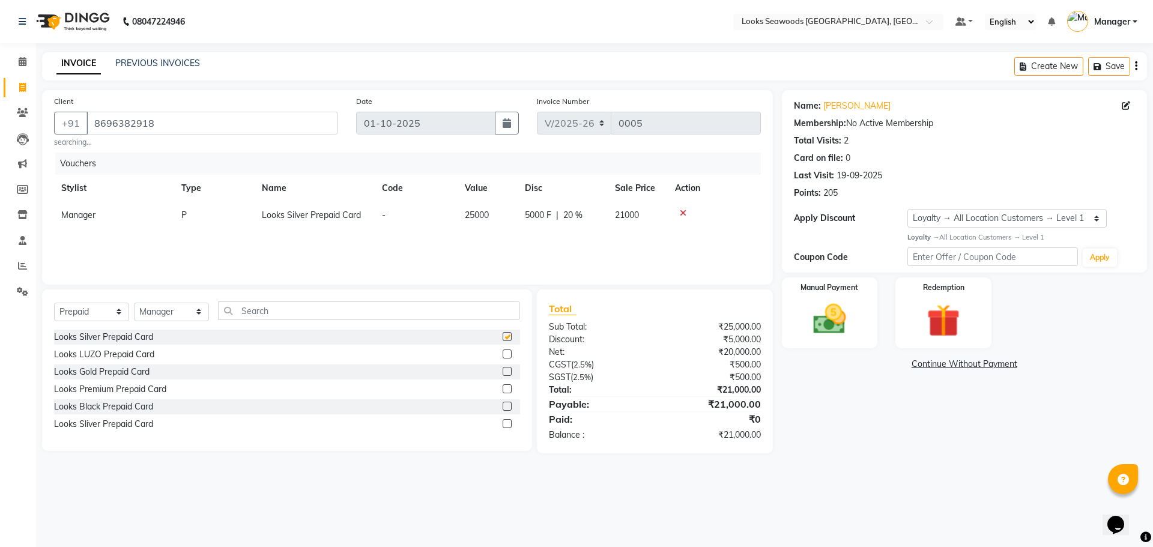
checkbox input "false"
click at [680, 213] on icon at bounding box center [682, 213] width 7 height 8
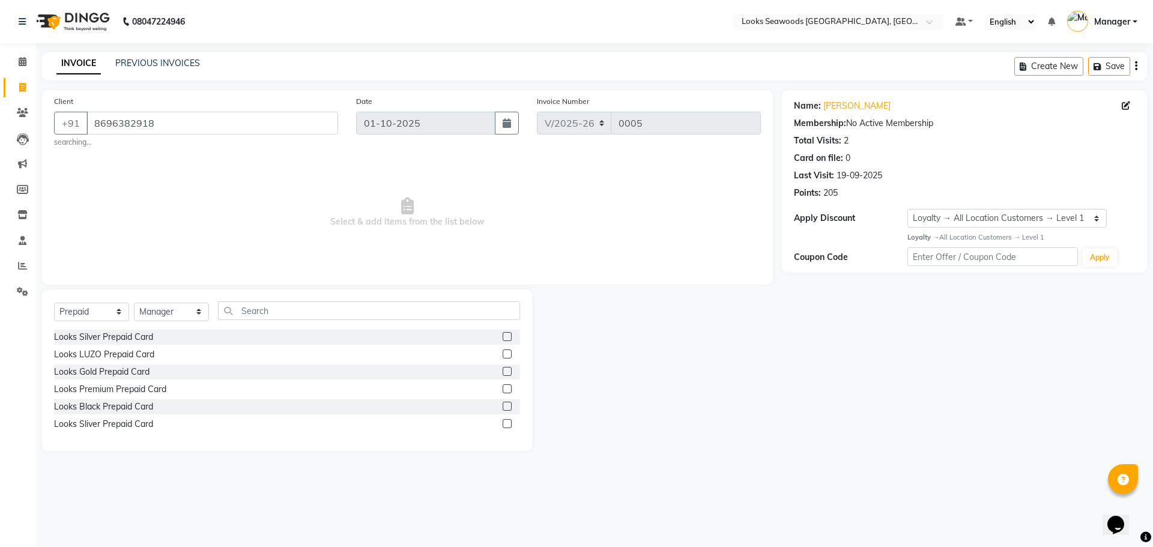
click at [509, 423] on label at bounding box center [506, 423] width 9 height 9
click at [509, 423] on input "checkbox" at bounding box center [506, 424] width 8 height 8
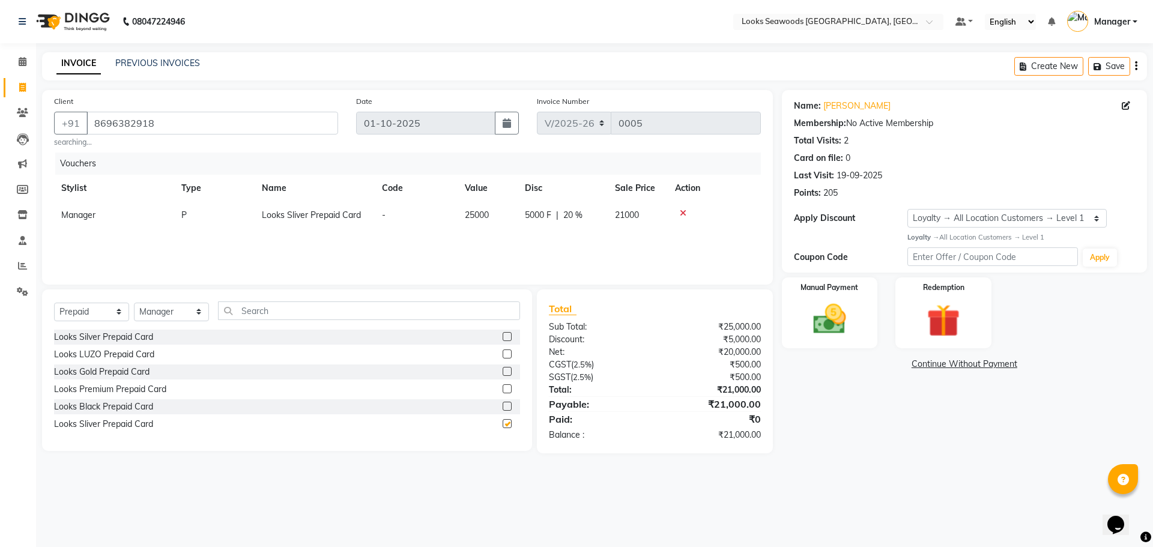
checkbox input "false"
drag, startPoint x: 684, startPoint y: 209, endPoint x: 680, endPoint y: 217, distance: 9.1
click at [680, 217] on div at bounding box center [714, 213] width 79 height 8
click at [680, 217] on icon at bounding box center [682, 213] width 7 height 8
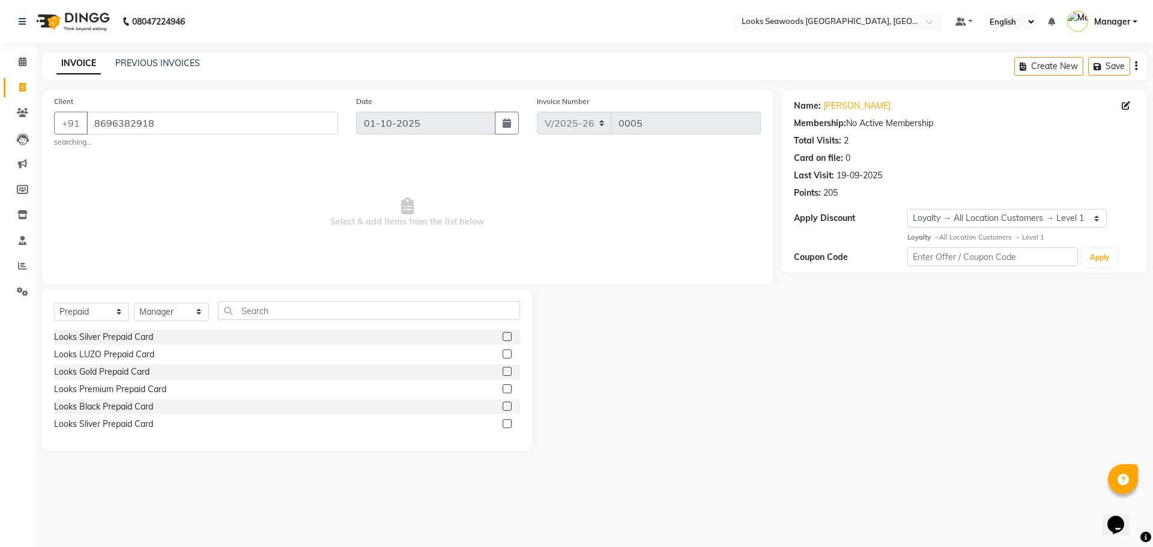
click at [505, 387] on label at bounding box center [506, 388] width 9 height 9
click at [505, 387] on input "checkbox" at bounding box center [506, 389] width 8 height 8
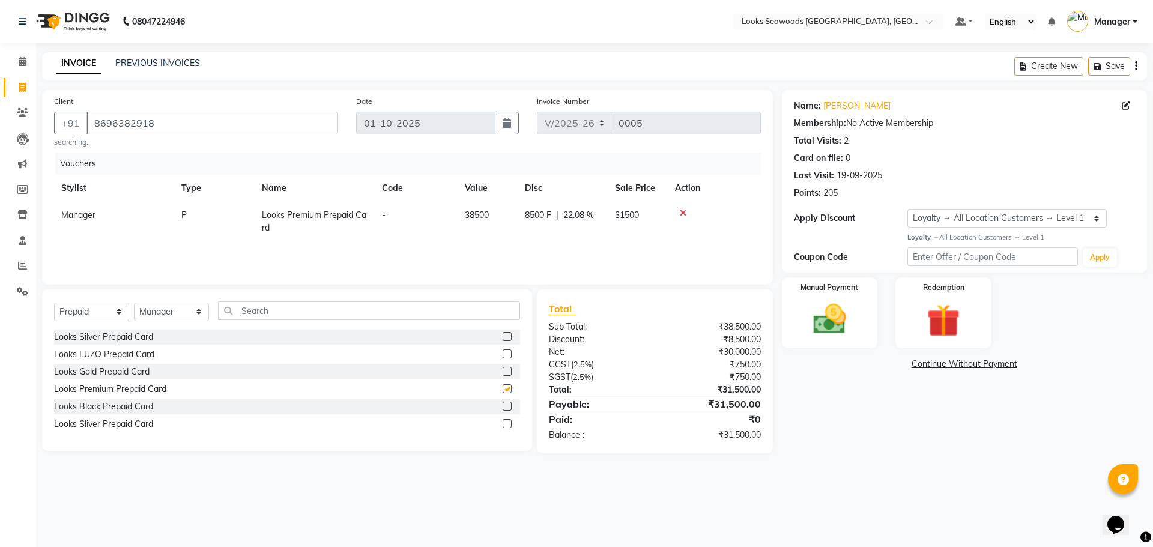
checkbox input "false"
click at [682, 214] on icon at bounding box center [682, 213] width 7 height 8
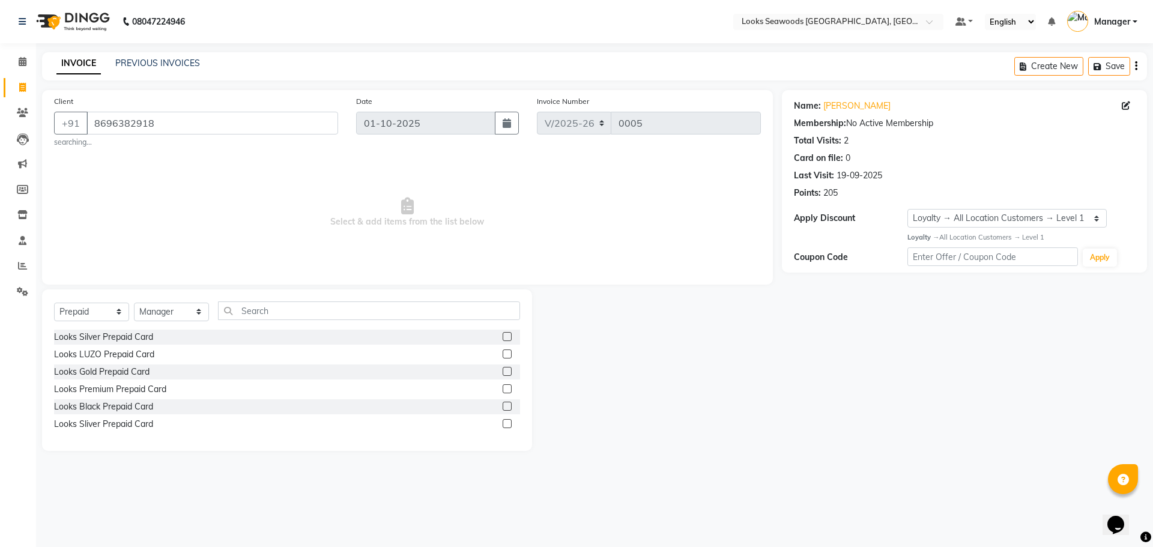
click at [503, 332] on div at bounding box center [510, 337] width 17 height 15
click at [504, 335] on label at bounding box center [506, 336] width 9 height 9
click at [504, 335] on input "checkbox" at bounding box center [506, 337] width 8 height 8
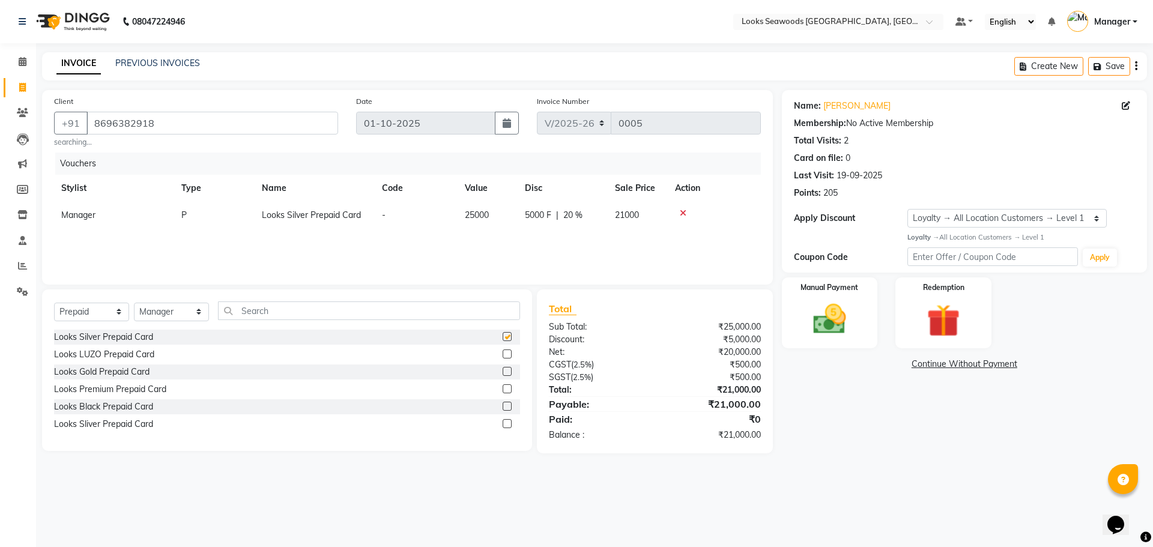
checkbox input "false"
click at [670, 213] on td at bounding box center [713, 215] width 93 height 27
drag, startPoint x: 151, startPoint y: 123, endPoint x: 21, endPoint y: 90, distance: 133.8
click at [15, 90] on app-home "08047224946 Select Location × Looks Seawoods Mumbai, Mumbai Default Panel My Pa…" at bounding box center [576, 235] width 1153 height 471
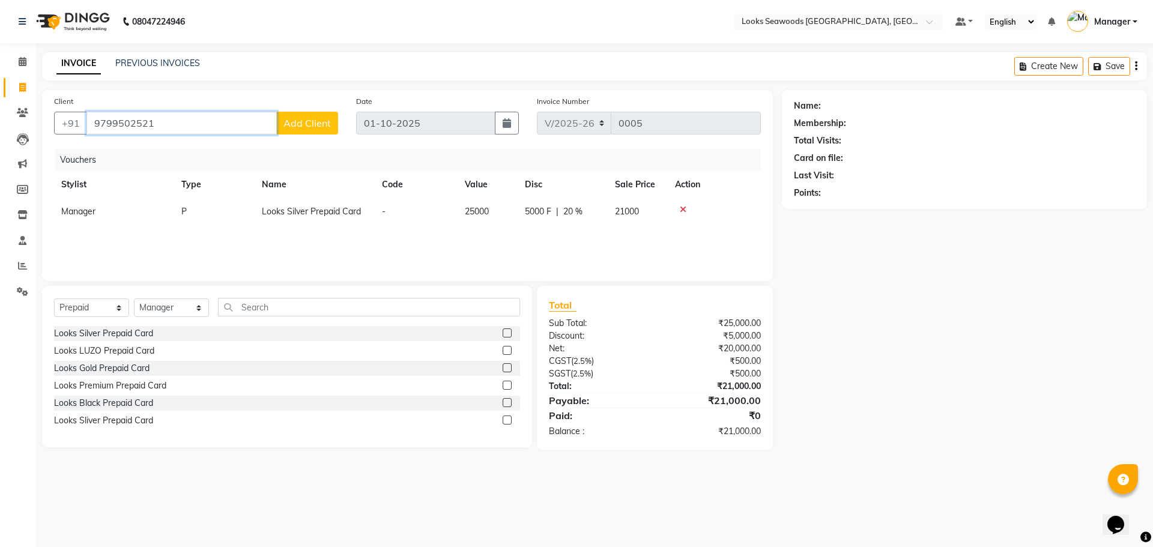
type input "9799502521"
click at [309, 126] on span "Add Client" at bounding box center [306, 123] width 47 height 12
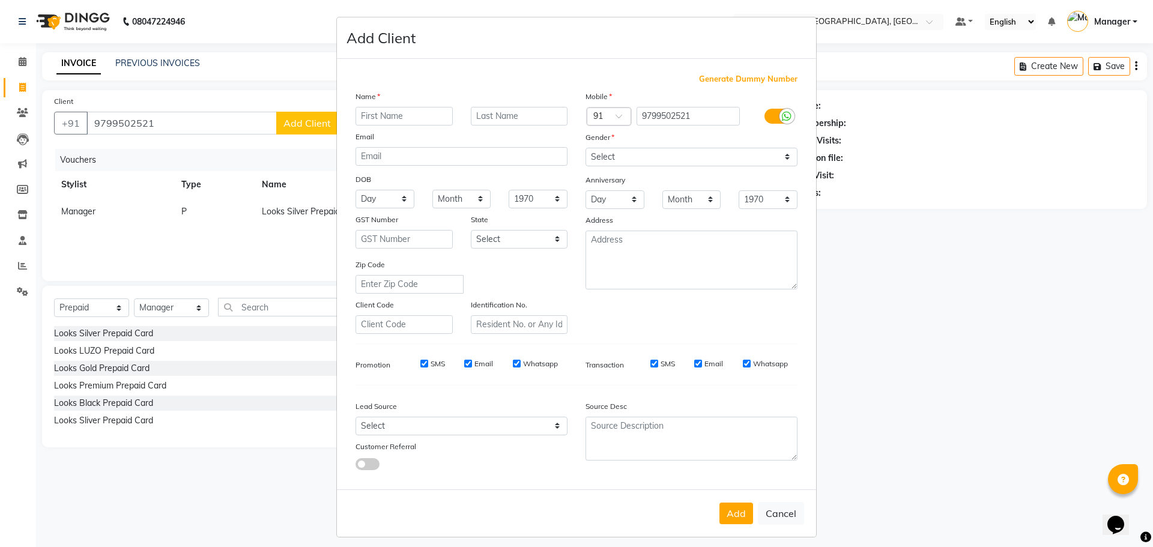
drag, startPoint x: 950, startPoint y: 279, endPoint x: 938, endPoint y: 279, distance: 12.6
click at [950, 277] on ngb-modal-window "Add Client Generate Dummy Number Name Email DOB Day 01 02 03 04 05 06 07 08 09 …" at bounding box center [576, 273] width 1153 height 547
drag, startPoint x: 692, startPoint y: 116, endPoint x: 622, endPoint y: 109, distance: 70.0
click at [622, 109] on div "Country Code × 91 9799502521" at bounding box center [691, 116] width 230 height 19
click at [790, 519] on button "Cancel" at bounding box center [781, 513] width 46 height 23
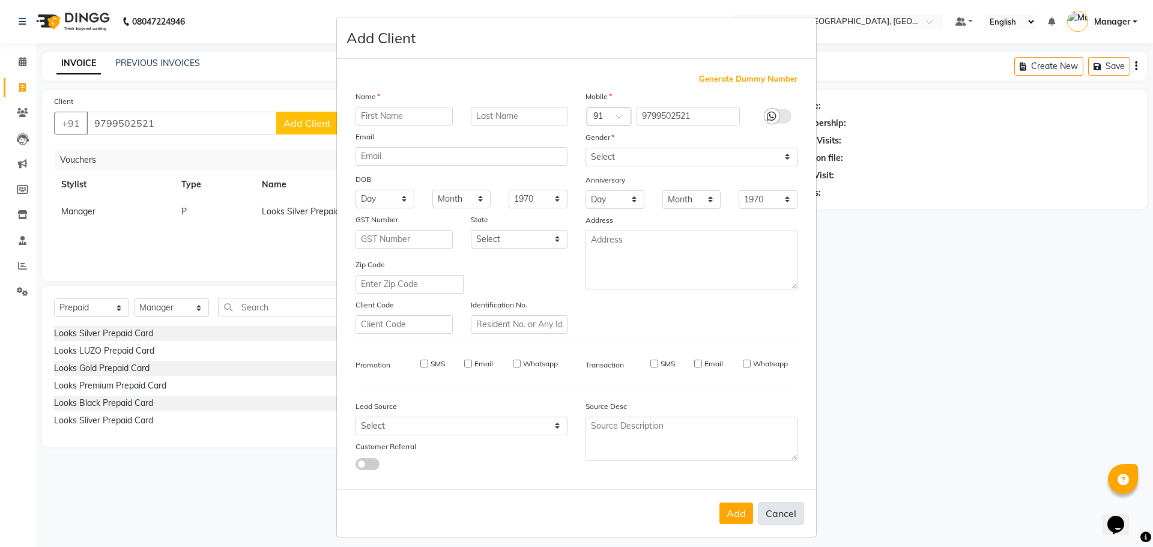
select select
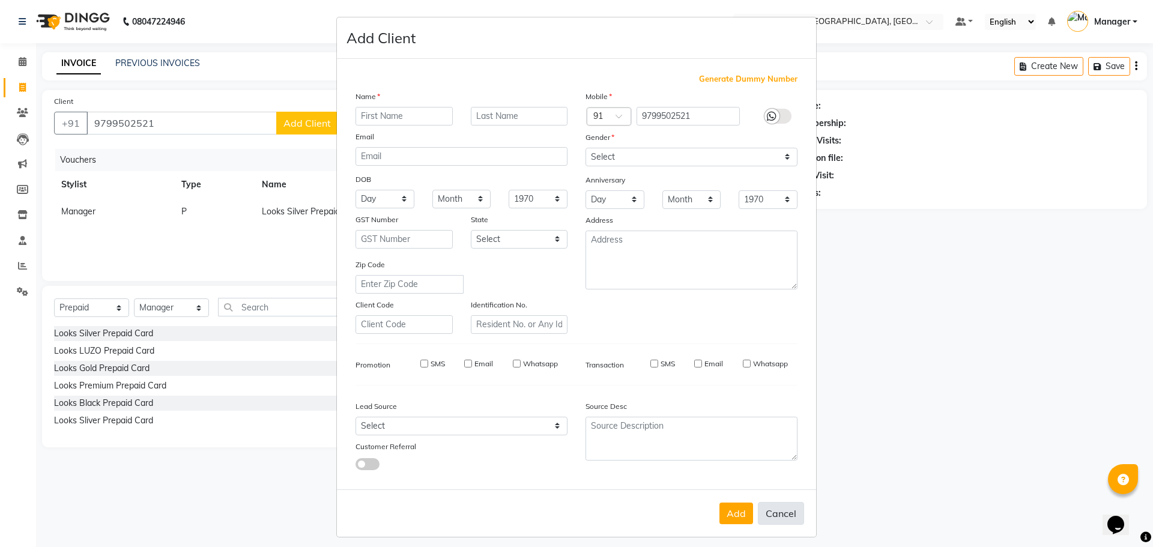
select select
checkbox input "false"
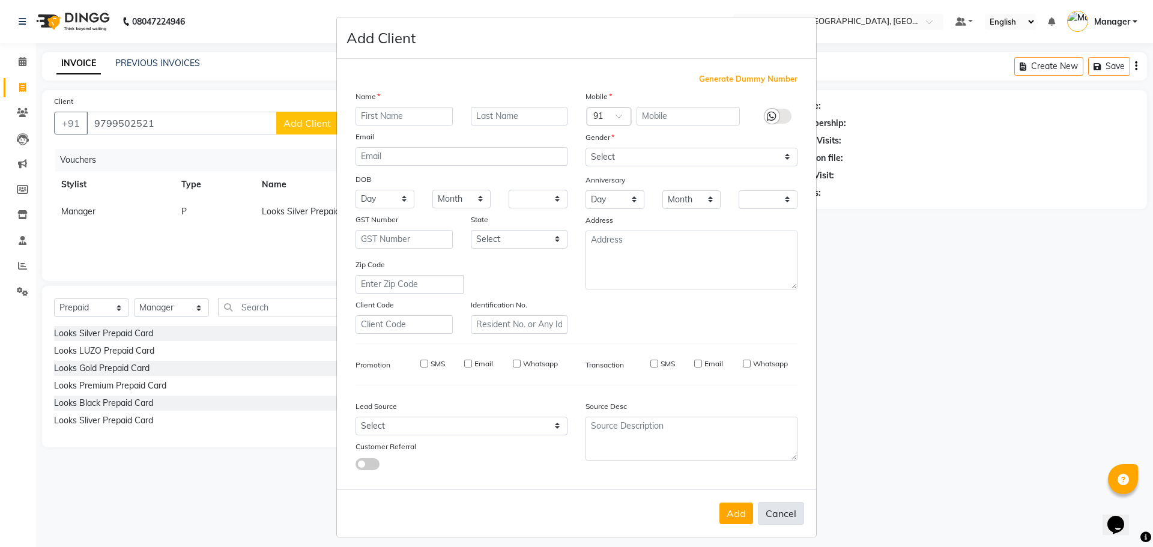
checkbox input "false"
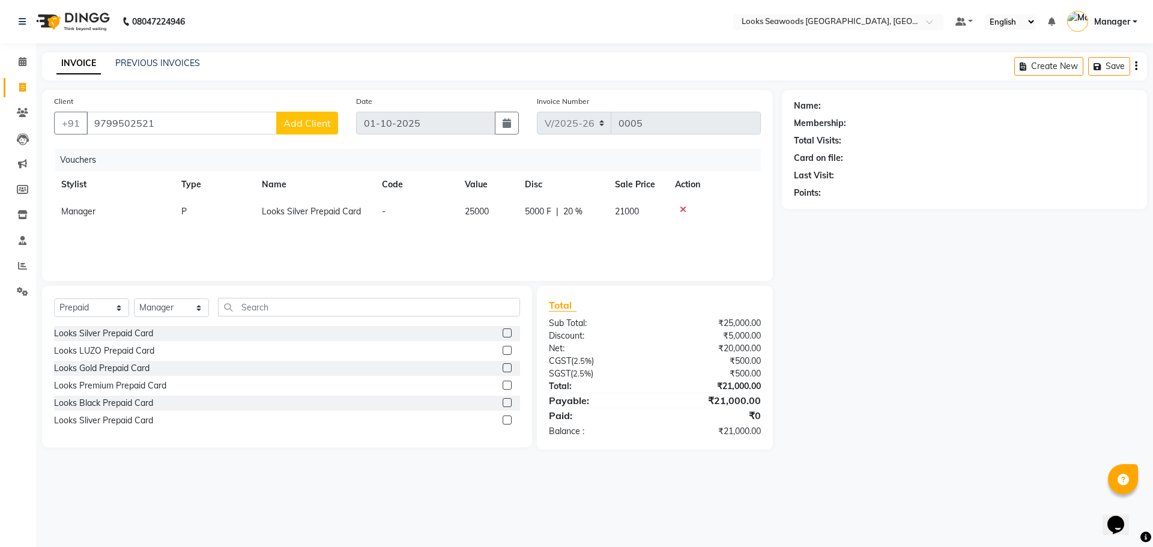
click at [73, 68] on link "INVOICE" at bounding box center [78, 64] width 44 height 22
click at [26, 90] on span at bounding box center [22, 88] width 21 height 14
click at [19, 87] on icon at bounding box center [22, 87] width 7 height 9
select select "service"
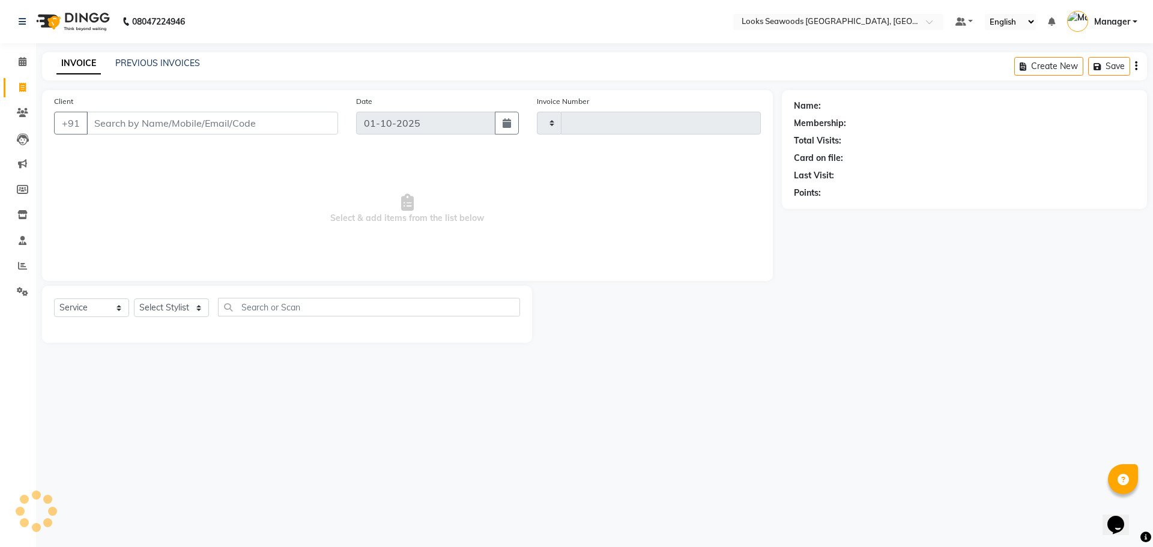
type input "0005"
select select "9135"
click at [171, 122] on input "Client" at bounding box center [212, 123] width 252 height 23
type input "9799502521"
click at [303, 128] on span "Add Client" at bounding box center [306, 123] width 47 height 12
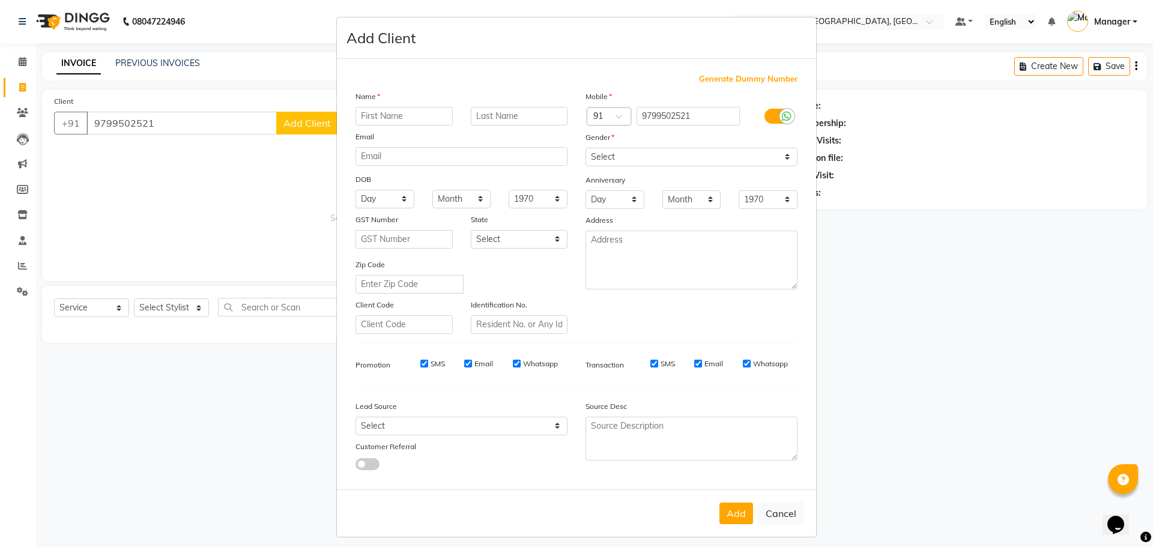
click at [378, 116] on input "text" at bounding box center [403, 116] width 97 height 19
type input "shreya"
click at [528, 124] on input "text" at bounding box center [519, 116] width 97 height 19
click at [478, 115] on input "purwal" at bounding box center [519, 116] width 97 height 19
type input "porwal"
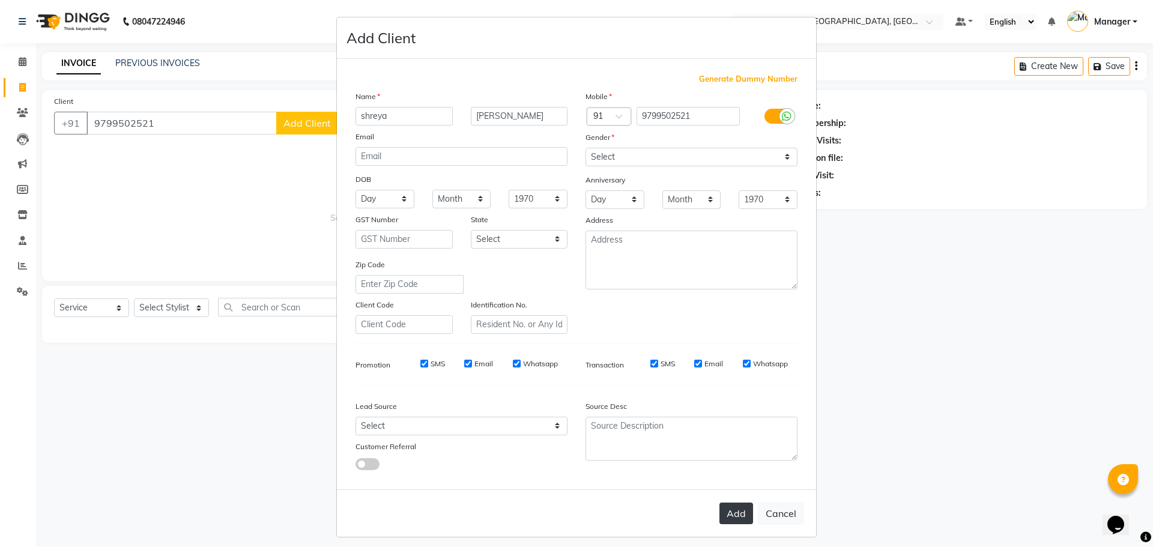
click at [728, 513] on button "Add" at bounding box center [736, 513] width 34 height 22
click at [784, 157] on select "Select [DEMOGRAPHIC_DATA] [DEMOGRAPHIC_DATA] Other Prefer Not To Say" at bounding box center [691, 157] width 212 height 19
select select "female"
click at [585, 148] on select "Select [DEMOGRAPHIC_DATA] [DEMOGRAPHIC_DATA] Other Prefer Not To Say" at bounding box center [691, 157] width 212 height 19
click at [725, 512] on button "Add" at bounding box center [736, 513] width 34 height 22
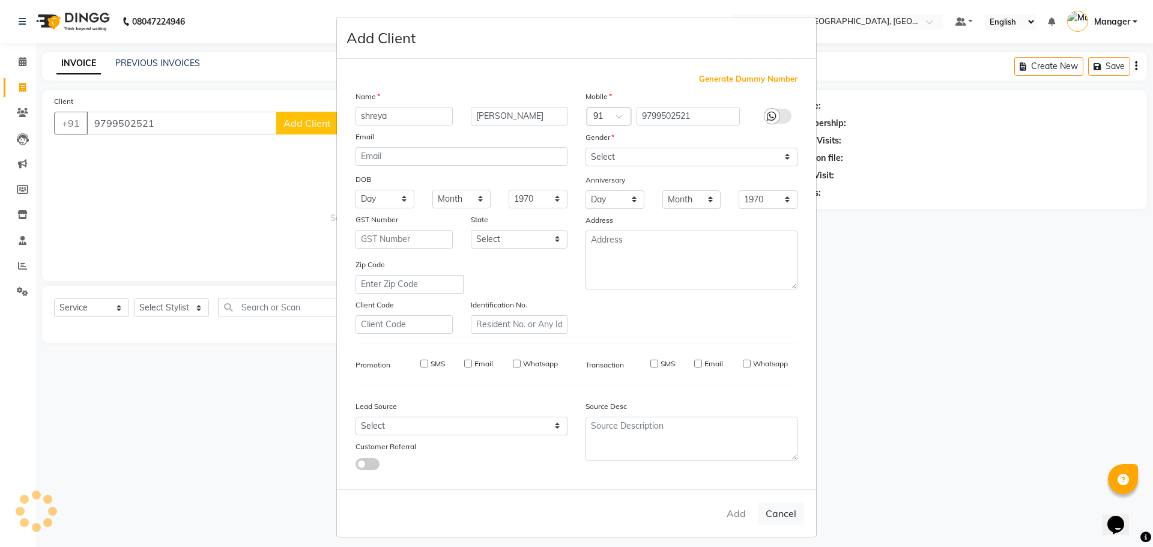
select select
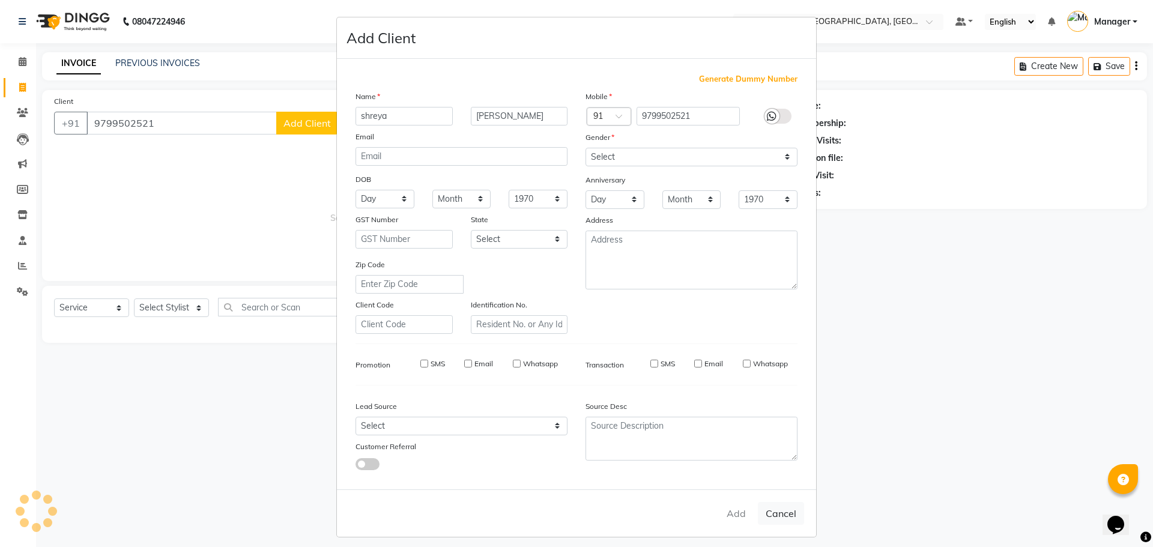
select select
checkbox input "false"
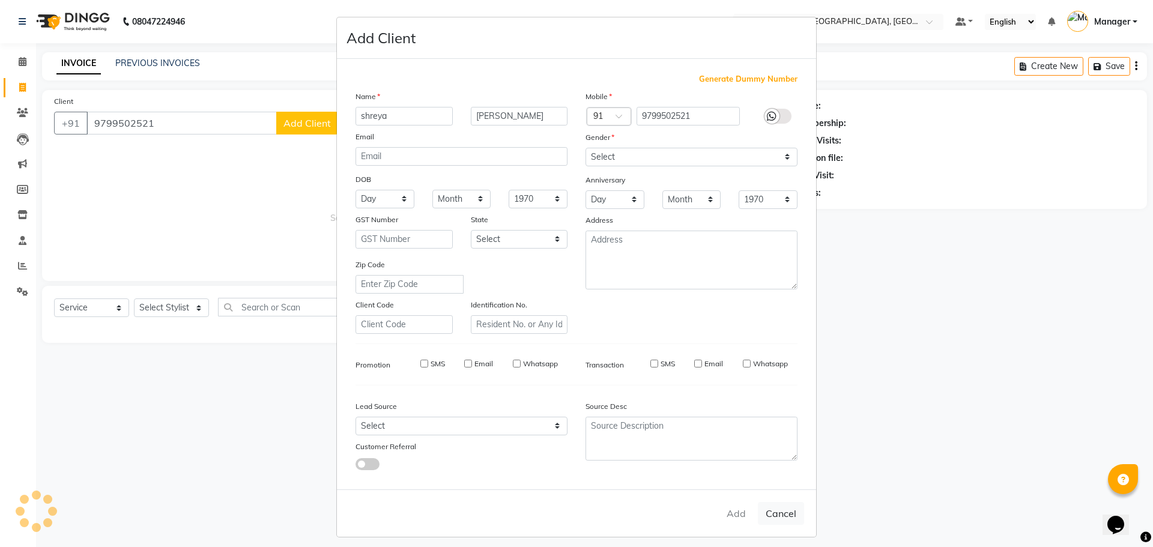
checkbox input "false"
select select "1: Object"
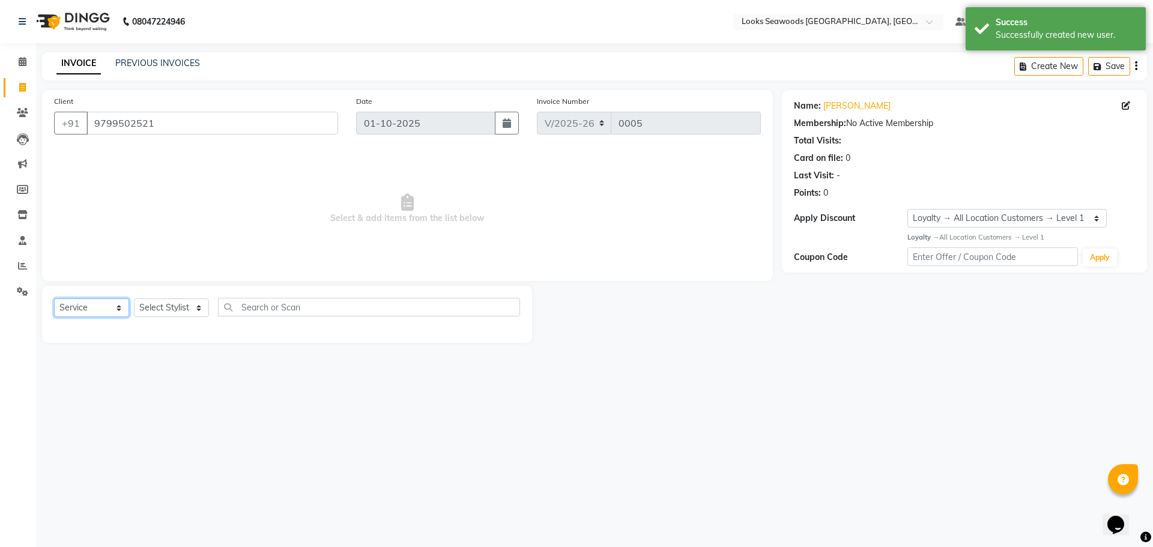
click at [115, 307] on select "Select Service Product Membership Package Voucher Prepaid Gift Card" at bounding box center [91, 307] width 75 height 19
click at [54, 298] on select "Select Service Product Membership Package Voucher Prepaid Gift Card" at bounding box center [91, 307] width 75 height 19
click at [197, 309] on select "Select Stylist Ankit Arun Counter_Sales Hanif Hemendra Kahaowen Keeya Manager M…" at bounding box center [171, 307] width 75 height 19
select select "93423"
click at [134, 298] on select "Select Stylist Ankit Arun Counter_Sales Hanif Hemendra Kahaowen Keeya Manager M…" at bounding box center [171, 307] width 75 height 19
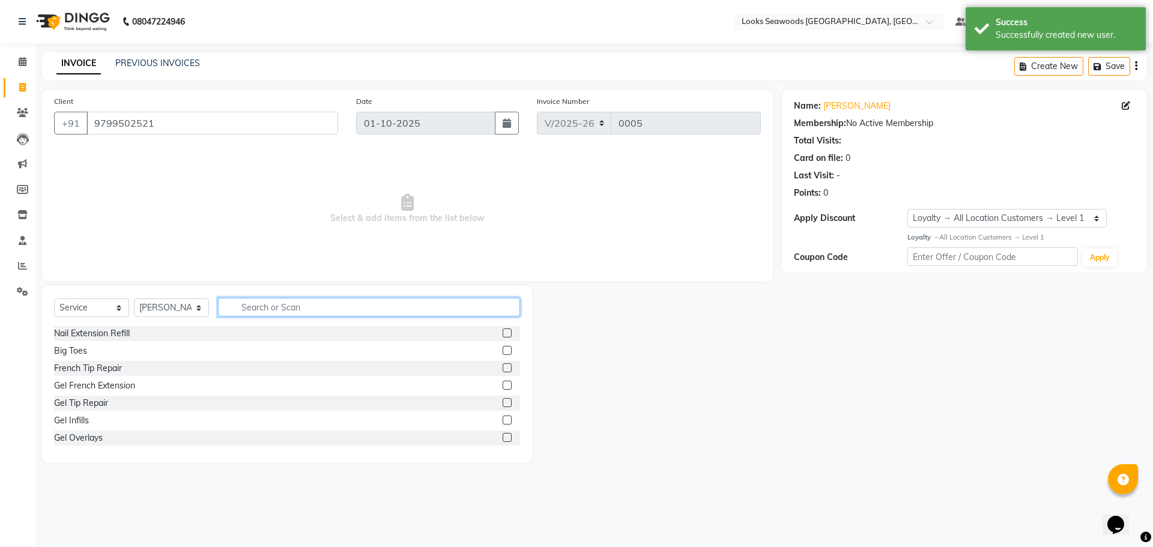
click at [292, 310] on input "text" at bounding box center [369, 307] width 302 height 19
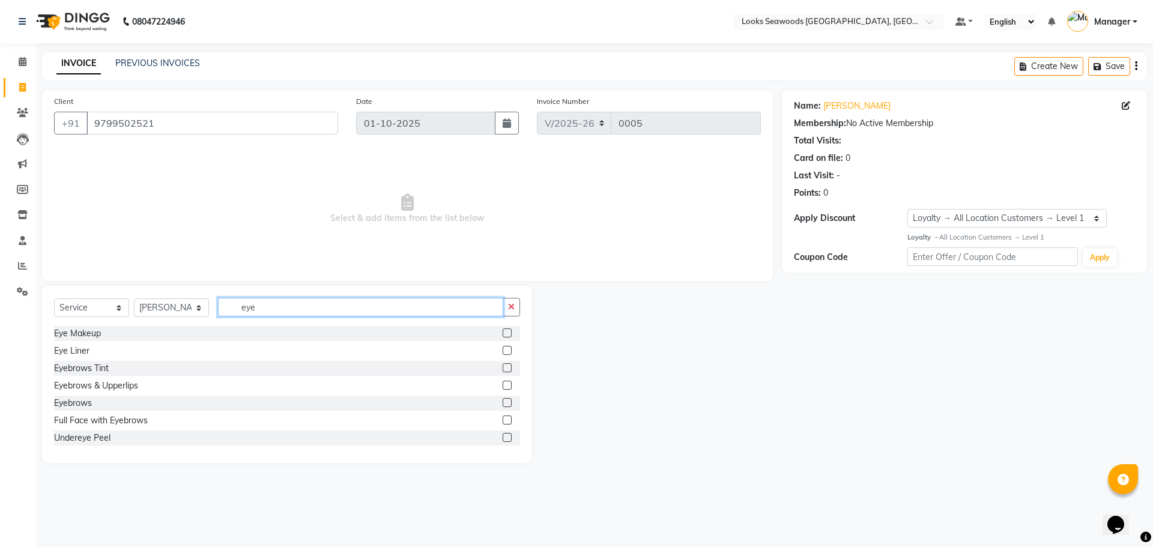
type input "eye"
click at [97, 405] on div "Eyebrows" at bounding box center [287, 403] width 466 height 15
click at [502, 405] on label at bounding box center [506, 402] width 9 height 9
click at [502, 405] on input "checkbox" at bounding box center [506, 403] width 8 height 8
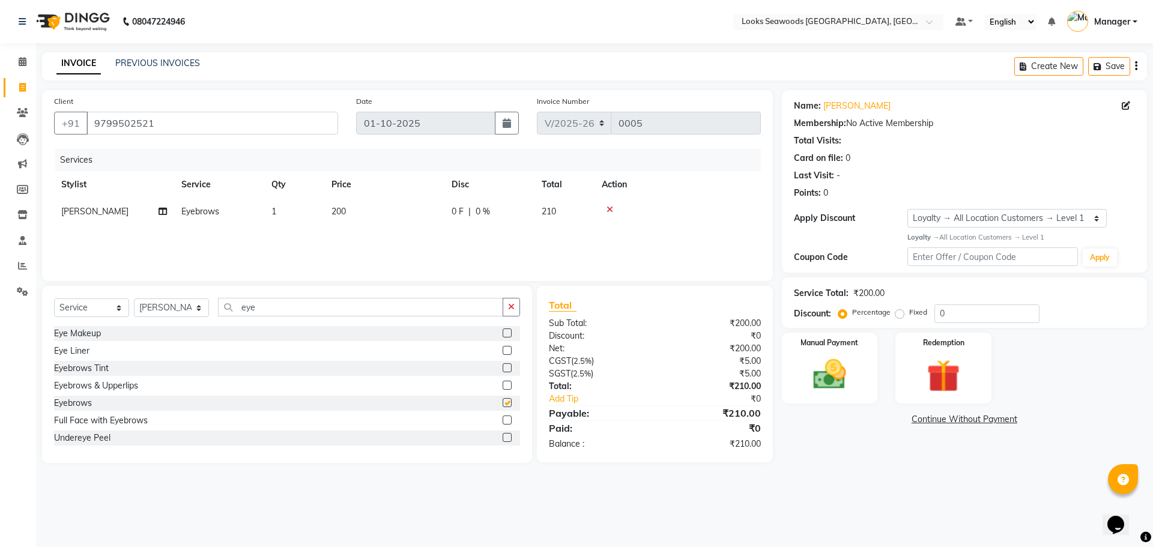
checkbox input "false"
click at [340, 209] on span "200" at bounding box center [338, 211] width 14 height 11
select select "93423"
drag, startPoint x: 393, startPoint y: 214, endPoint x: 385, endPoint y: 212, distance: 8.5
click at [385, 212] on td "200" at bounding box center [441, 221] width 120 height 46
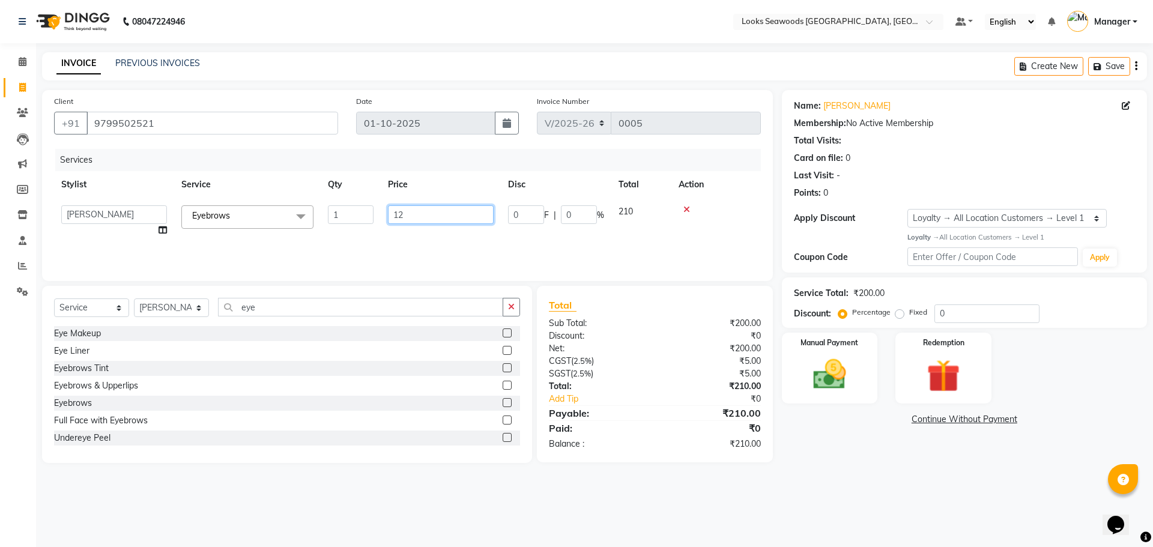
type input "125"
click at [595, 241] on div "Services Stylist Service Qty Price Disc Total Action Ankit Arun Counter_Sales H…" at bounding box center [407, 209] width 707 height 120
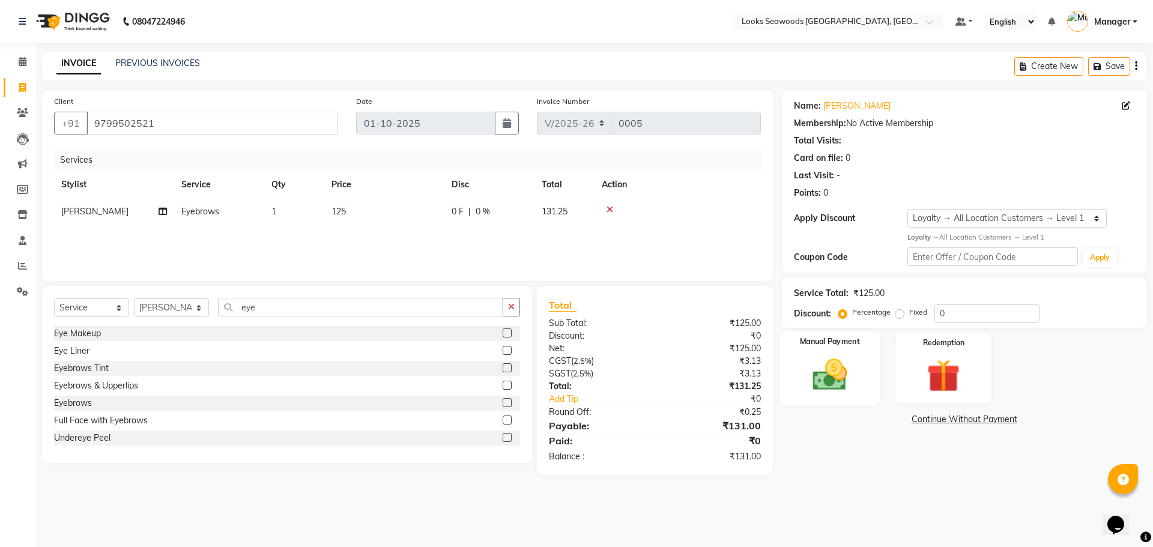
click at [858, 375] on div "Manual Payment" at bounding box center [829, 368] width 100 height 74
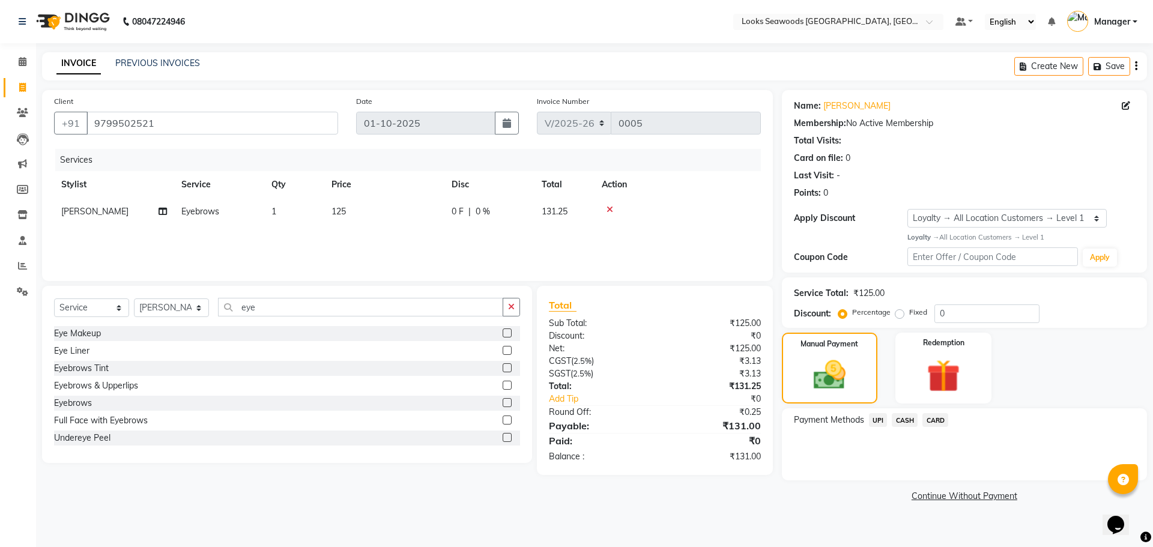
click at [881, 418] on span "UPI" at bounding box center [878, 420] width 19 height 14
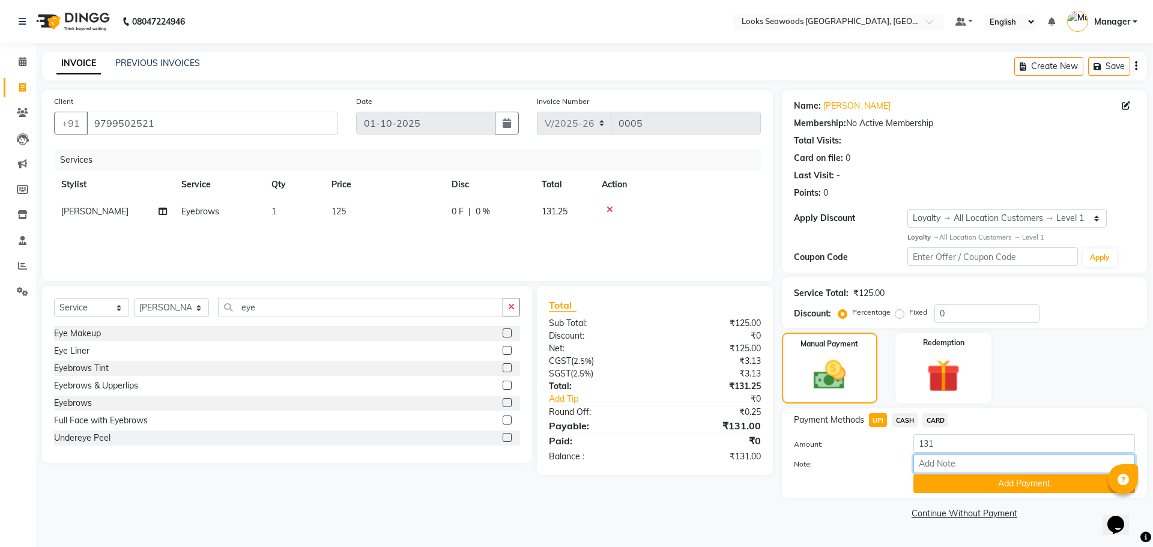
click at [945, 462] on input "Note:" at bounding box center [1023, 463] width 221 height 19
paste input "564044334978"
type input "564044334978"
click at [983, 484] on button "Add Payment" at bounding box center [1023, 483] width 221 height 19
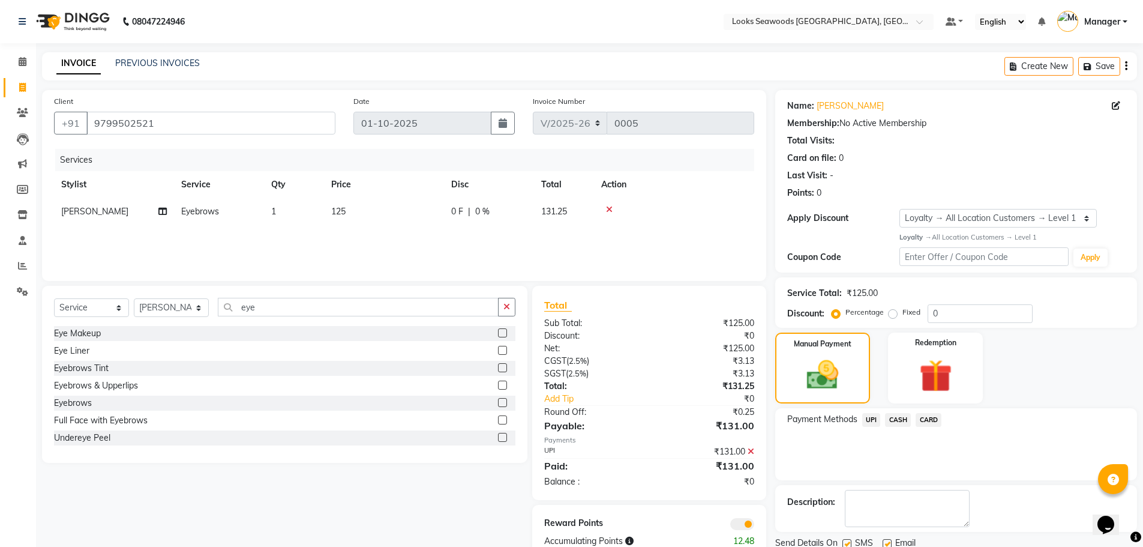
scroll to position [44, 0]
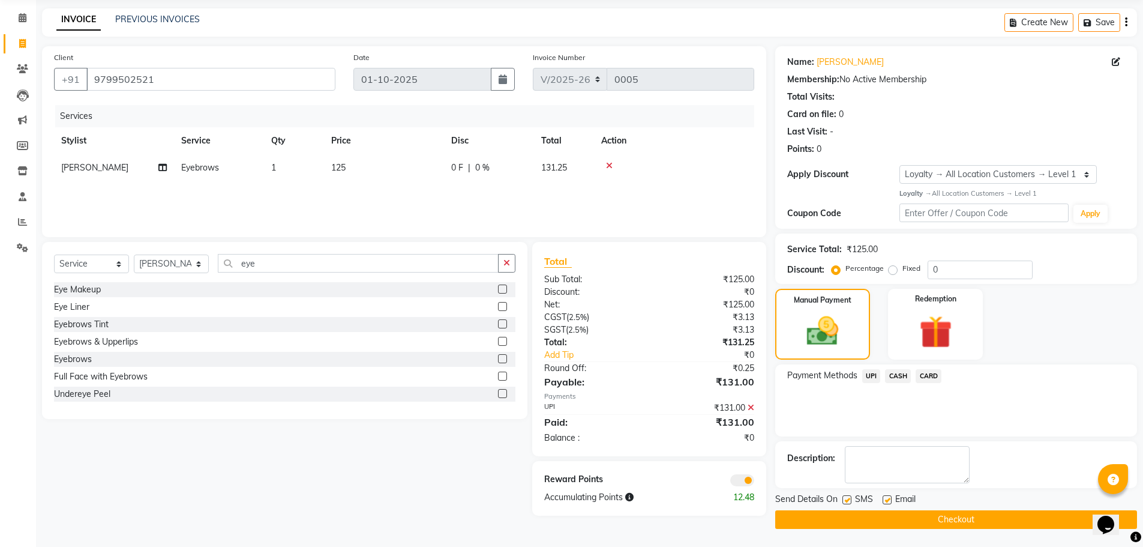
drag, startPoint x: 846, startPoint y: 499, endPoint x: 869, endPoint y: 509, distance: 24.7
click at [848, 501] on label at bounding box center [847, 499] width 9 height 9
click at [848, 501] on input "checkbox" at bounding box center [847, 500] width 8 height 8
checkbox input "false"
click at [885, 501] on label at bounding box center [887, 499] width 9 height 9
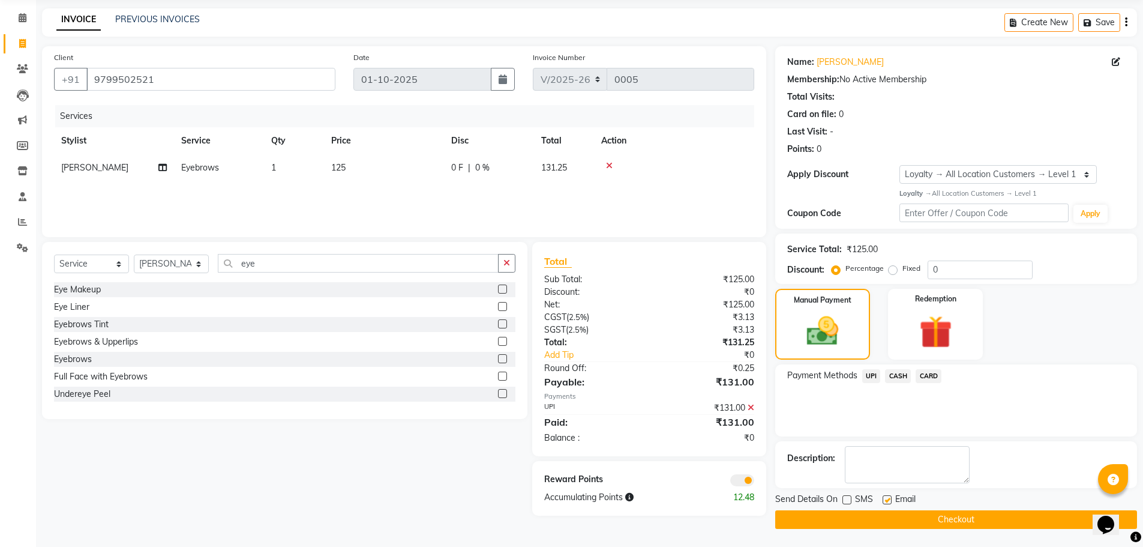
click at [885, 501] on input "checkbox" at bounding box center [887, 500] width 8 height 8
checkbox input "false"
click at [968, 522] on button "Checkout" at bounding box center [957, 519] width 362 height 19
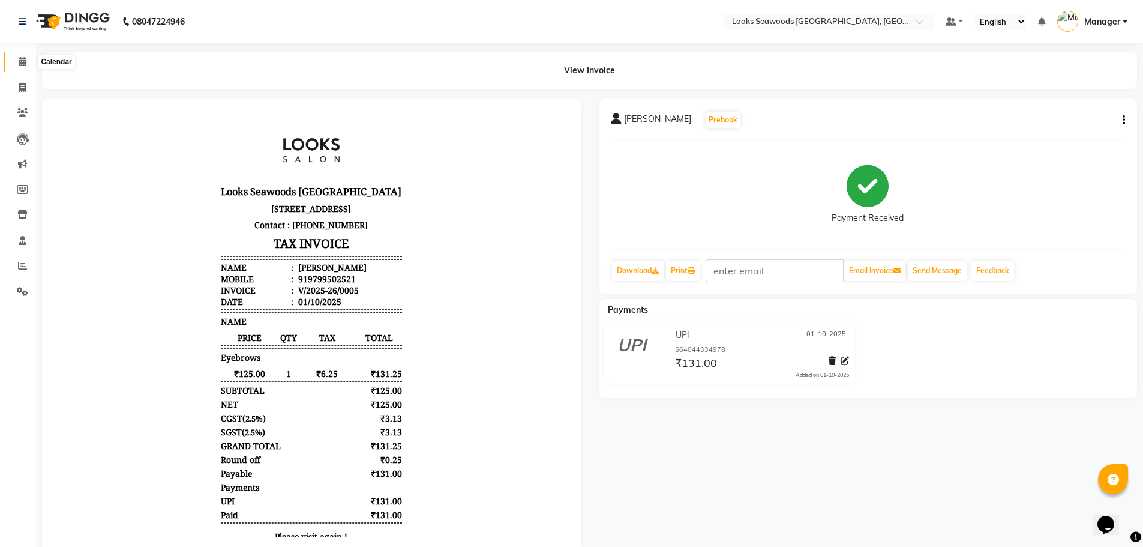
click at [25, 66] on span at bounding box center [22, 62] width 21 height 14
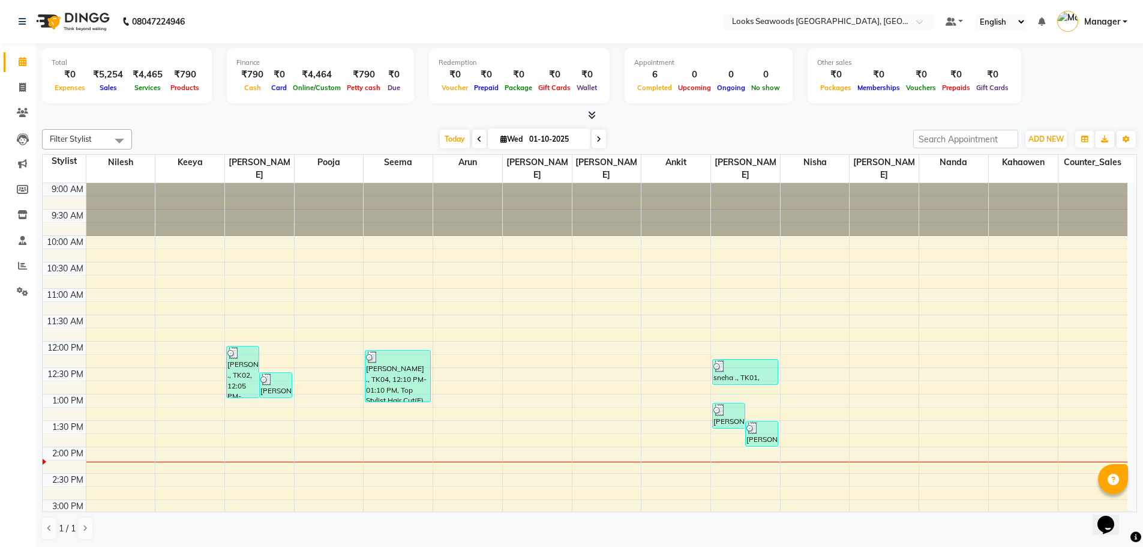
click at [1121, 21] on link "Manager" at bounding box center [1093, 22] width 70 height 20
click at [909, 266] on div "9:00 AM 9:30 AM 10:00 AM 10:30 AM 11:00 AM 11:30 AM 12:00 PM 12:30 PM 1:00 PM 1…" at bounding box center [585, 552] width 1085 height 739
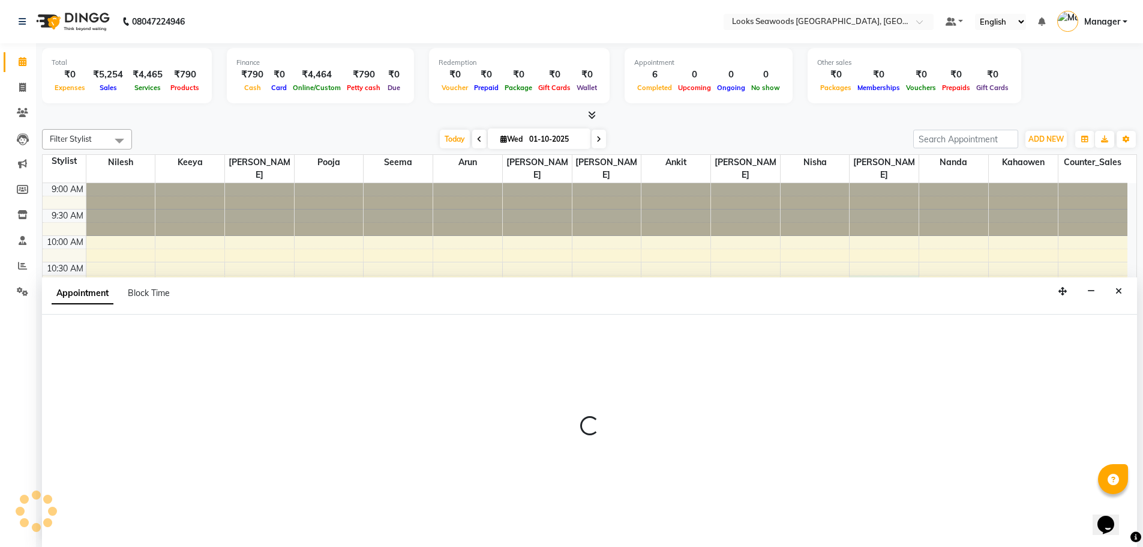
scroll to position [1, 0]
select select "93426"
select select "645"
select select "tentative"
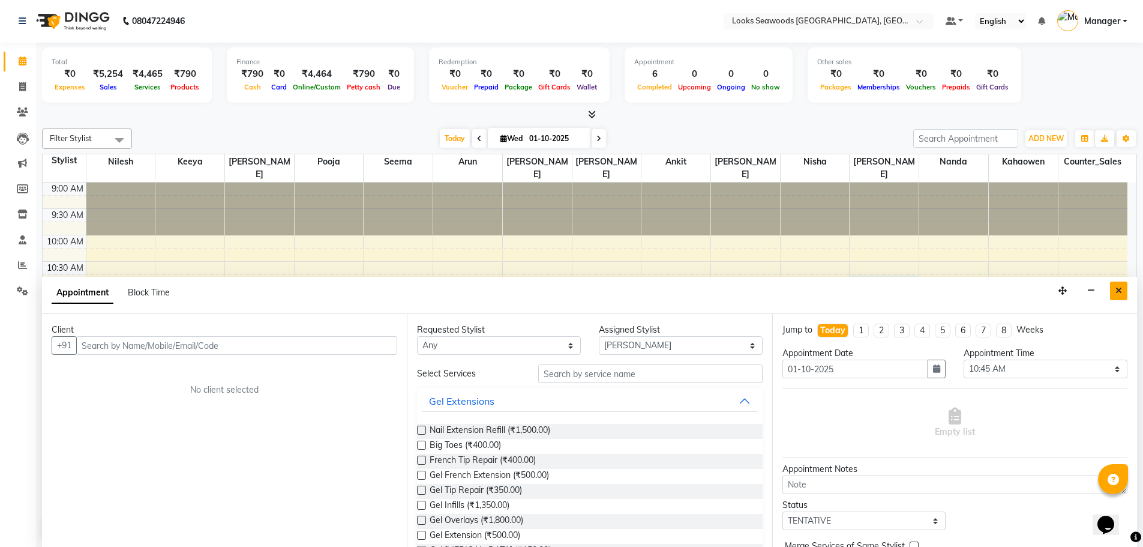
click at [1120, 295] on button "Close" at bounding box center [1118, 291] width 17 height 19
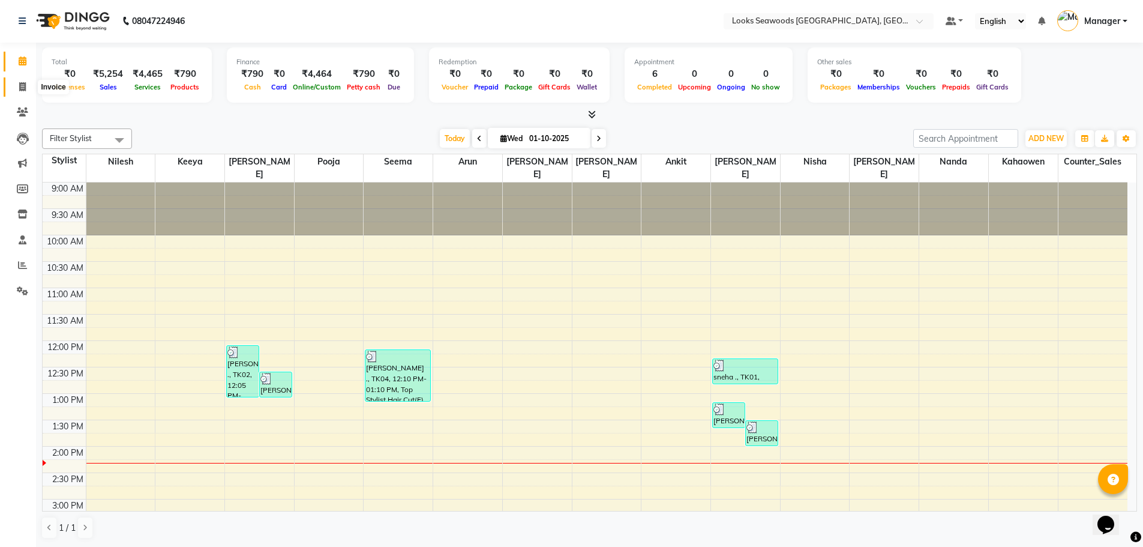
click at [28, 83] on span at bounding box center [22, 87] width 21 height 14
select select "9135"
select select "service"
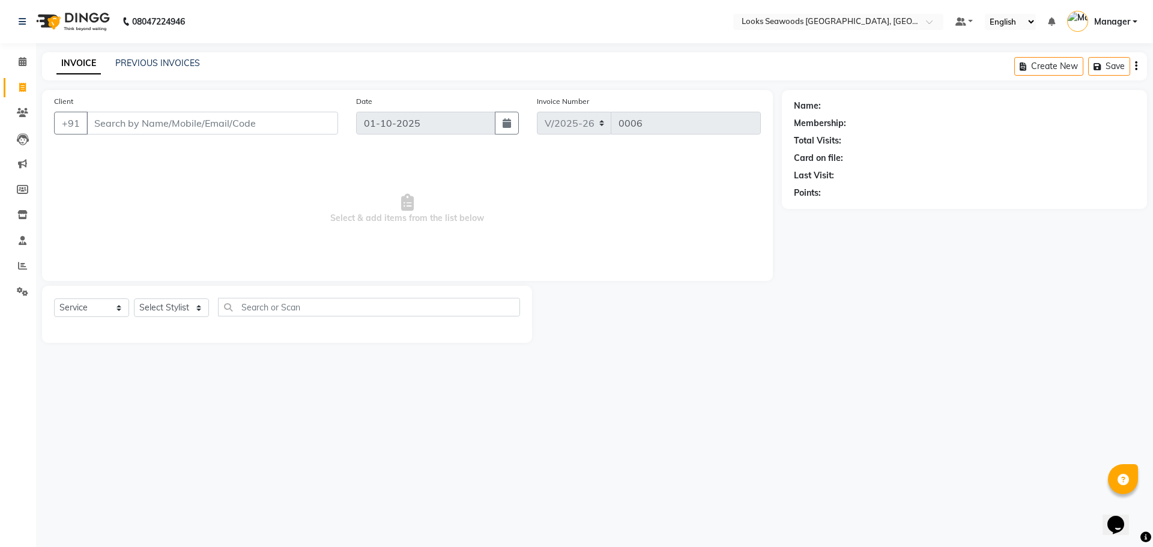
click at [148, 70] on div "INVOICE PREVIOUS INVOICES" at bounding box center [128, 64] width 172 height 14
click at [153, 67] on link "PREVIOUS INVOICES" at bounding box center [157, 63] width 85 height 11
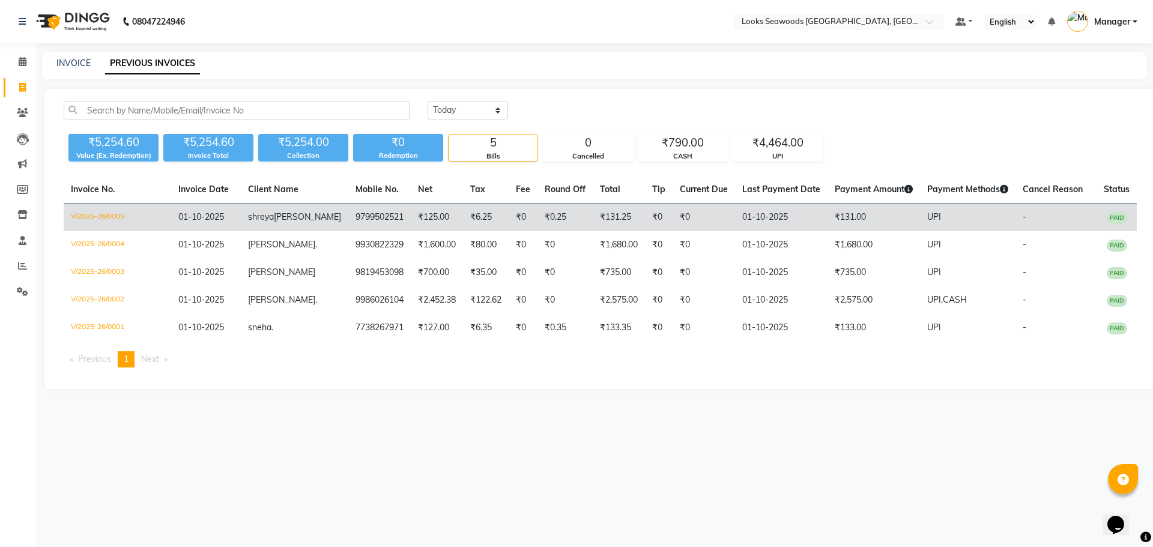
click at [274, 222] on span "porwal" at bounding box center [307, 216] width 67 height 11
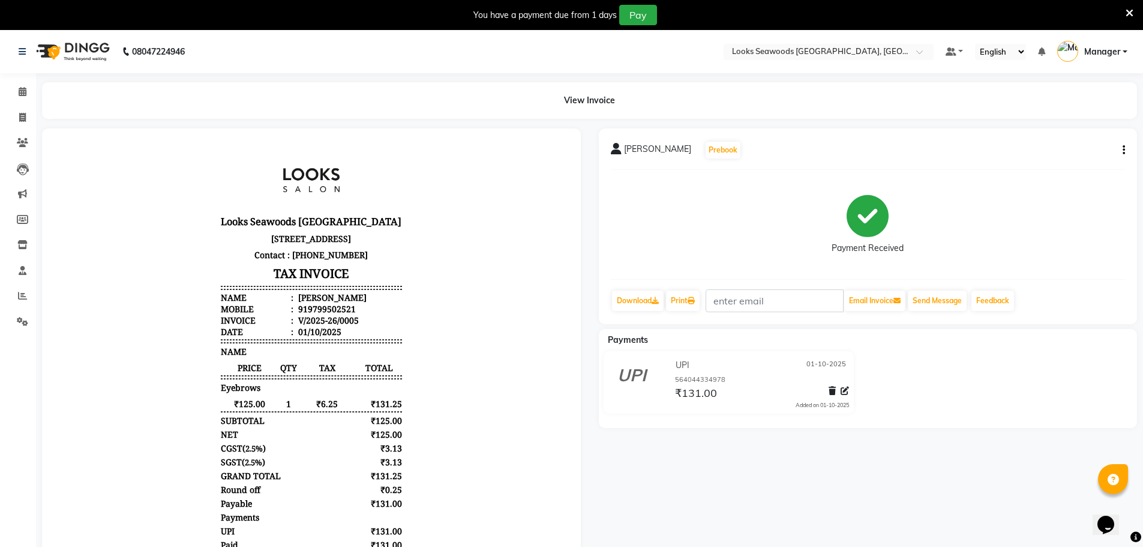
scroll to position [10, 0]
click at [25, 117] on icon at bounding box center [22, 117] width 7 height 9
select select "9135"
select select "service"
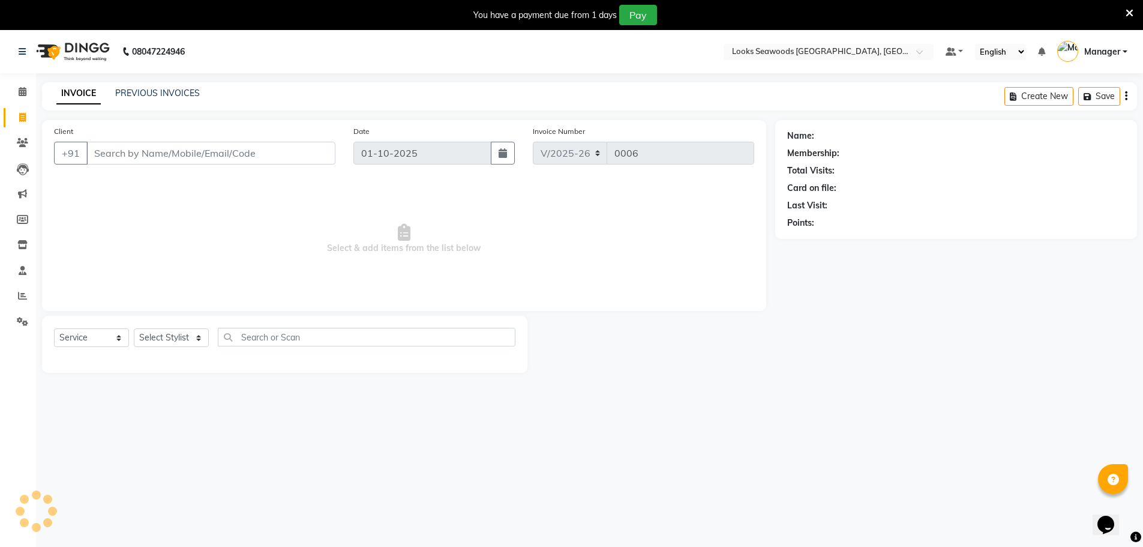
scroll to position [30, 0]
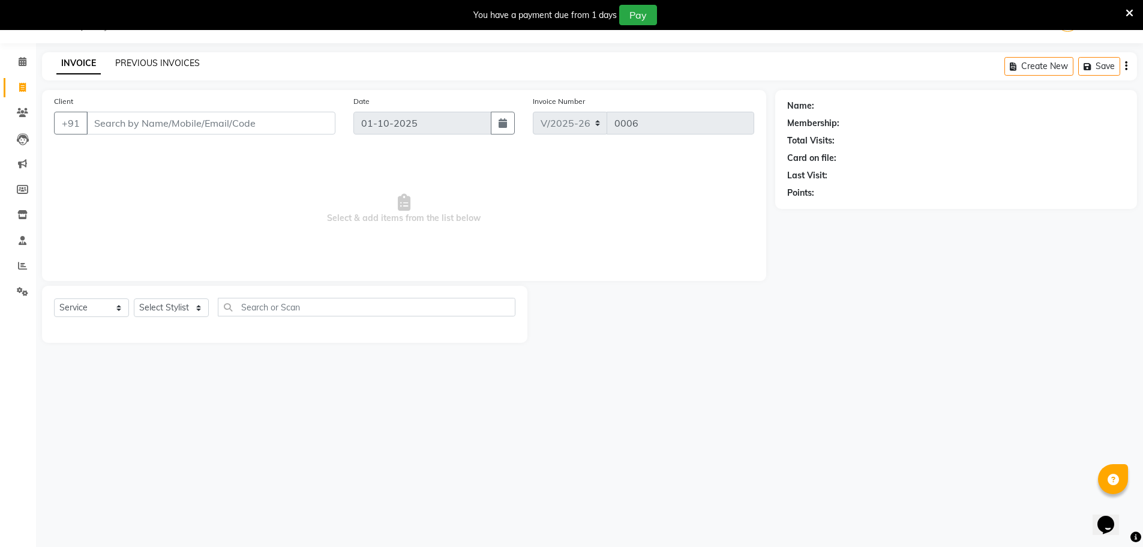
click at [131, 65] on link "PREVIOUS INVOICES" at bounding box center [157, 63] width 85 height 11
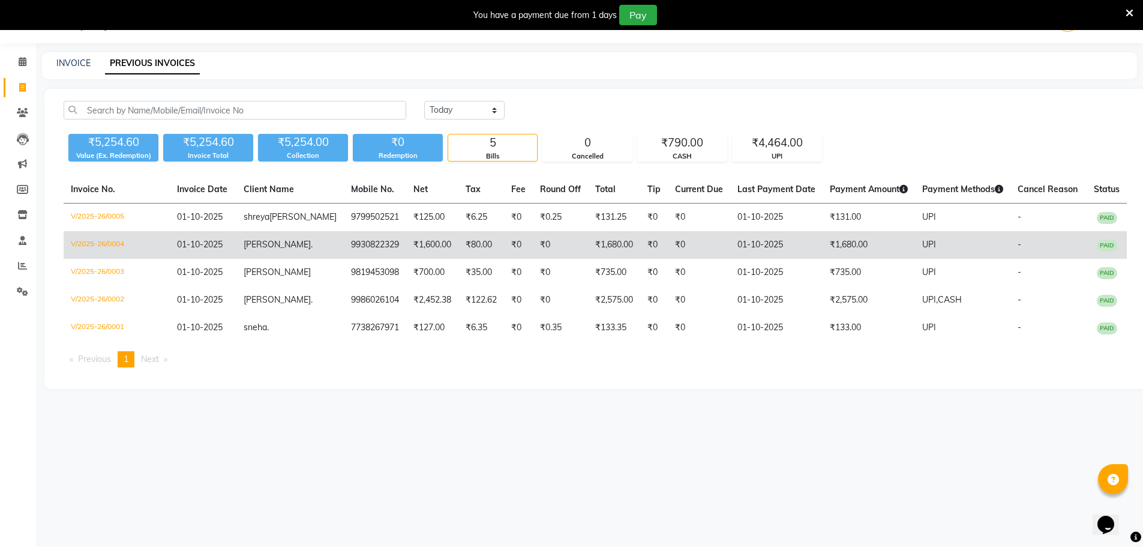
click at [199, 250] on span "01-10-2025" at bounding box center [200, 244] width 46 height 11
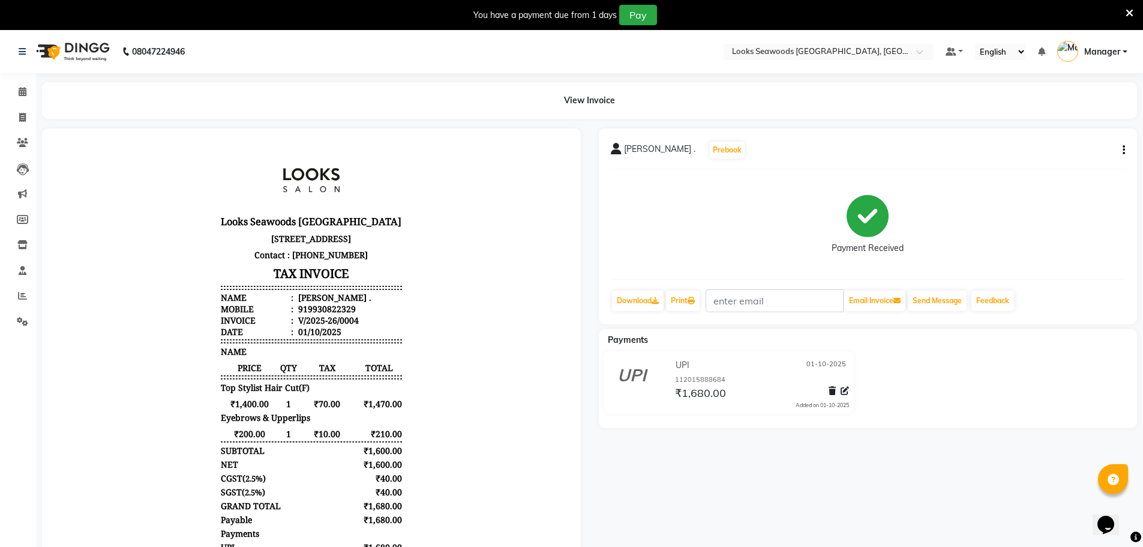
click at [633, 148] on span "[PERSON_NAME] ." at bounding box center [659, 151] width 71 height 17
click at [1123, 150] on icon "button" at bounding box center [1124, 150] width 2 height 1
click at [1078, 145] on div "Split Service Amount" at bounding box center [1064, 142] width 82 height 15
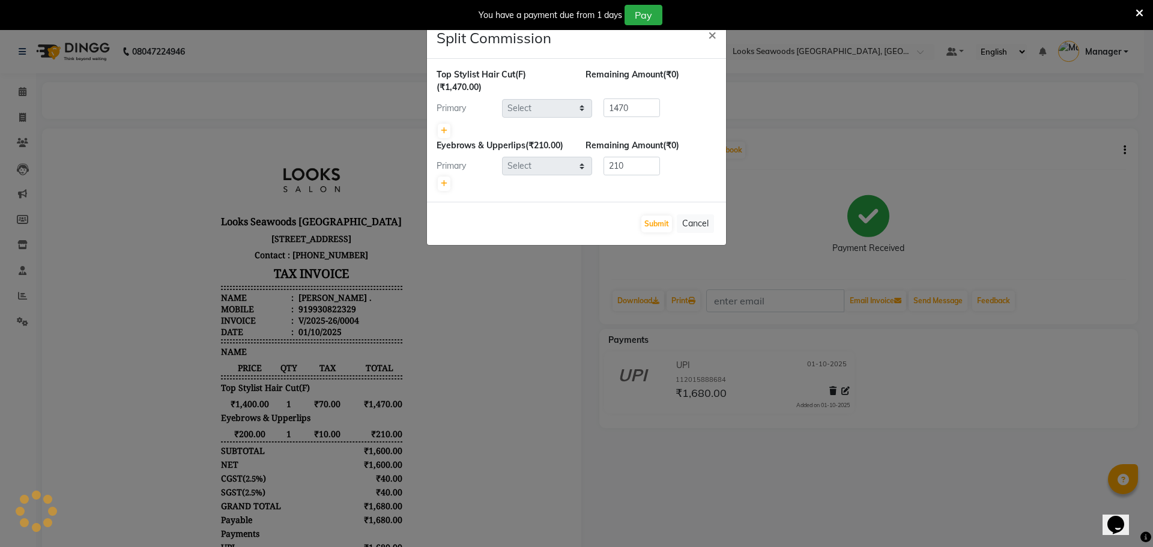
select select "93418"
select select "93423"
click at [983, 212] on ngb-modal-window "Split Commission × Top Stylist Hair Cut(F) (₹1,470.00) Remaining Amount (₹0) Pr…" at bounding box center [576, 273] width 1153 height 547
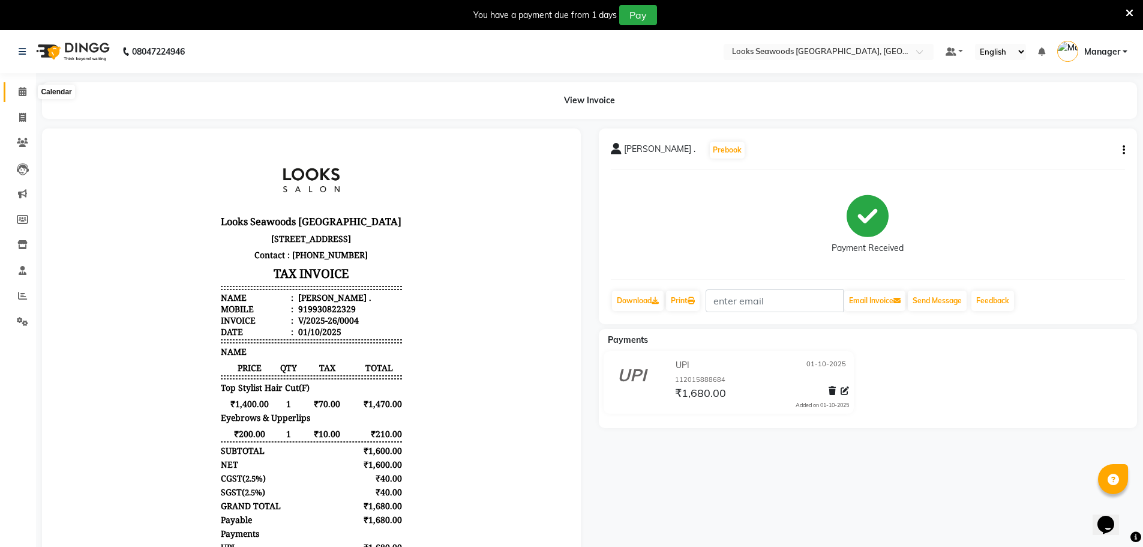
drag, startPoint x: 20, startPoint y: 92, endPoint x: 32, endPoint y: 95, distance: 12.5
click at [20, 92] on icon at bounding box center [23, 91] width 8 height 9
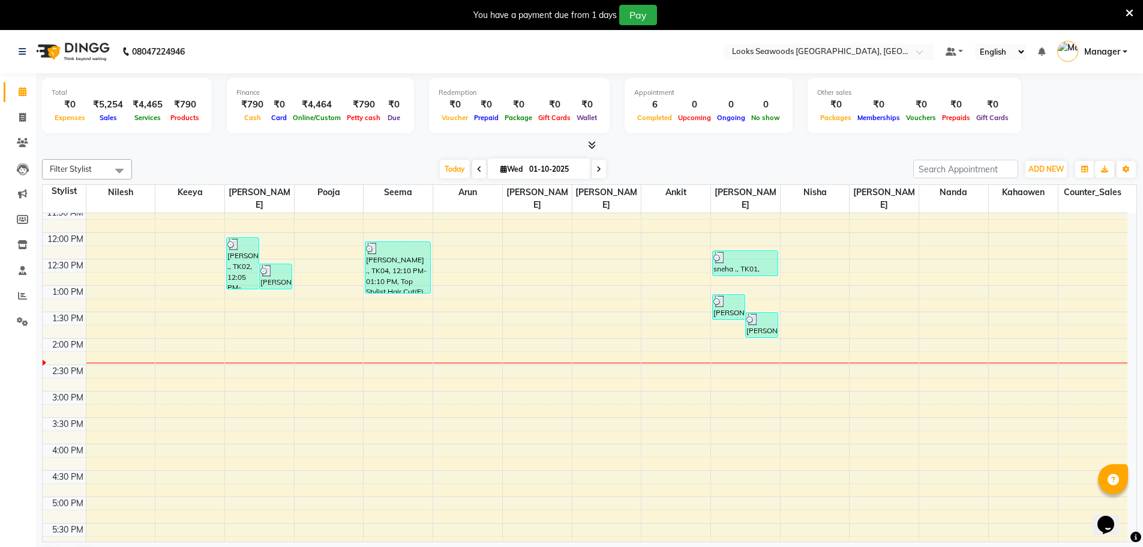
scroll to position [158, 0]
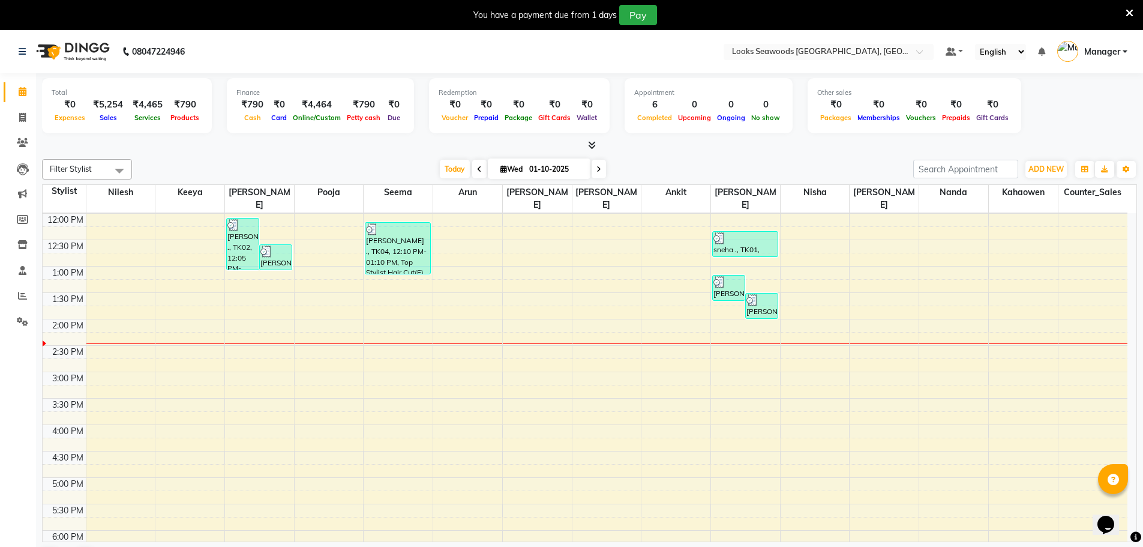
click at [518, 443] on div "9:00 AM 9:30 AM 10:00 AM 10:30 AM 11:00 AM 11:30 AM 12:00 PM 12:30 PM 1:00 PM 1…" at bounding box center [585, 424] width 1085 height 739
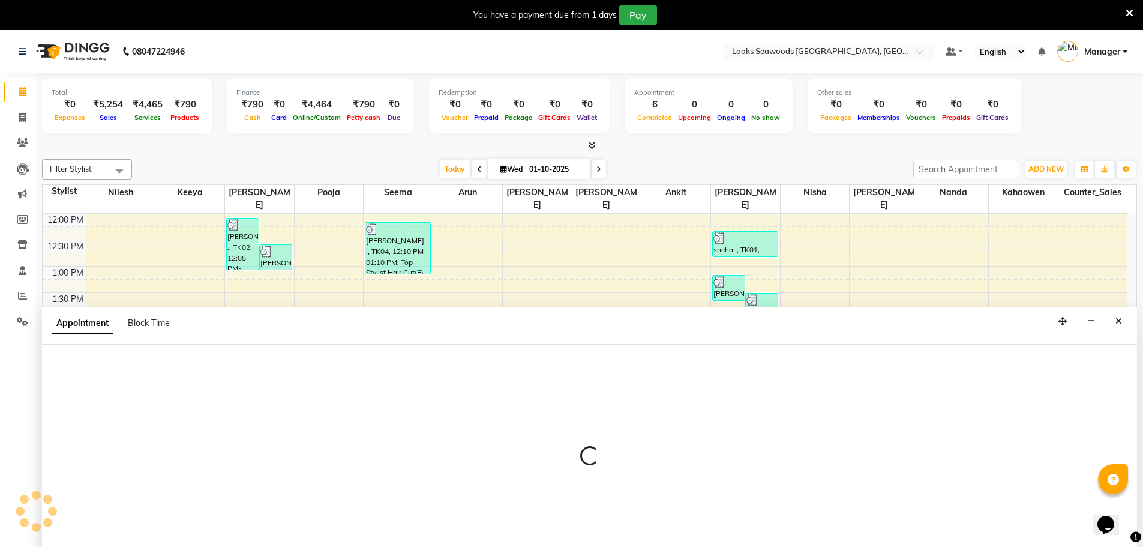
click at [518, 443] on div at bounding box center [589, 461] width 1095 height 233
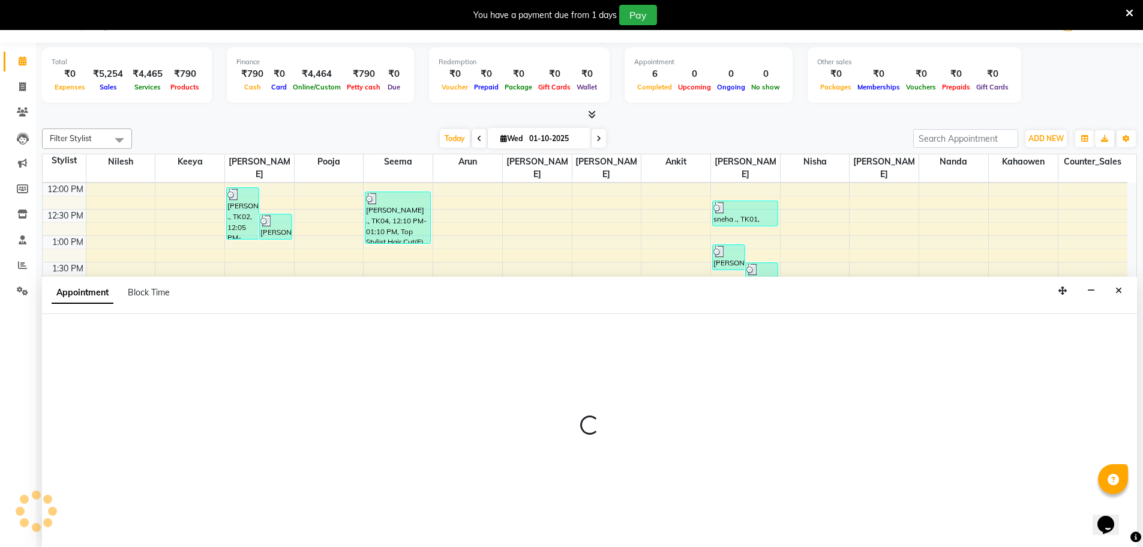
select select "93420"
select select "tentative"
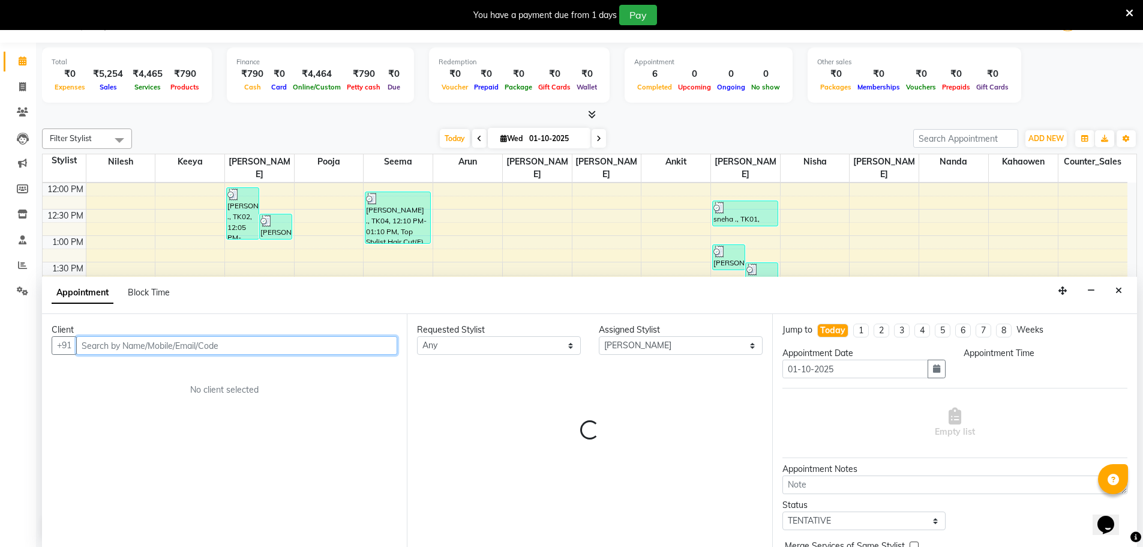
select select "990"
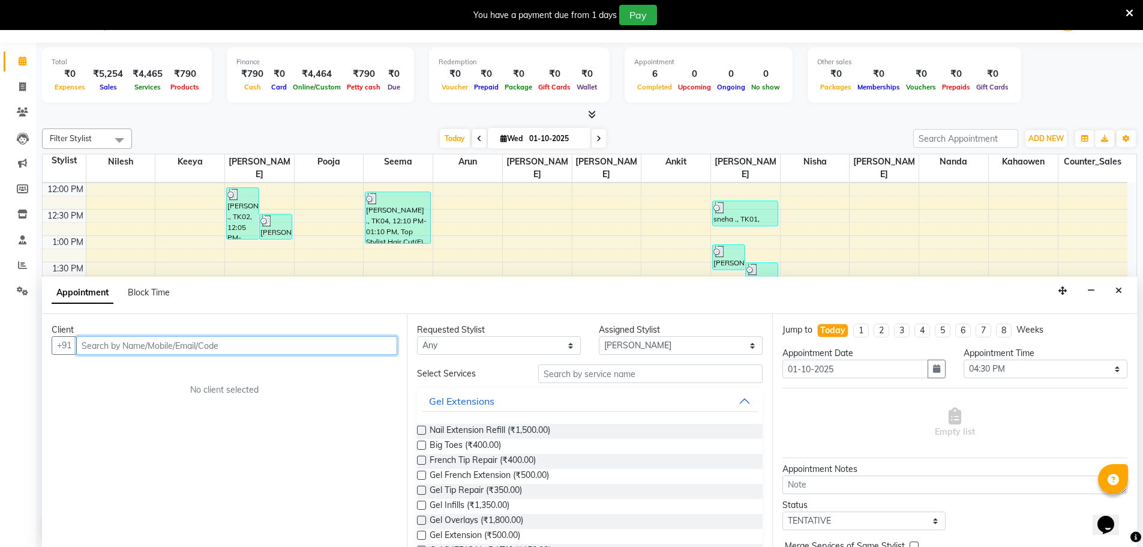
drag, startPoint x: 129, startPoint y: 342, endPoint x: 181, endPoint y: 361, distance: 55.4
click at [133, 343] on input "text" at bounding box center [236, 345] width 321 height 19
type input "86527080514"
click at [367, 343] on span "Add Client" at bounding box center [372, 345] width 40 height 11
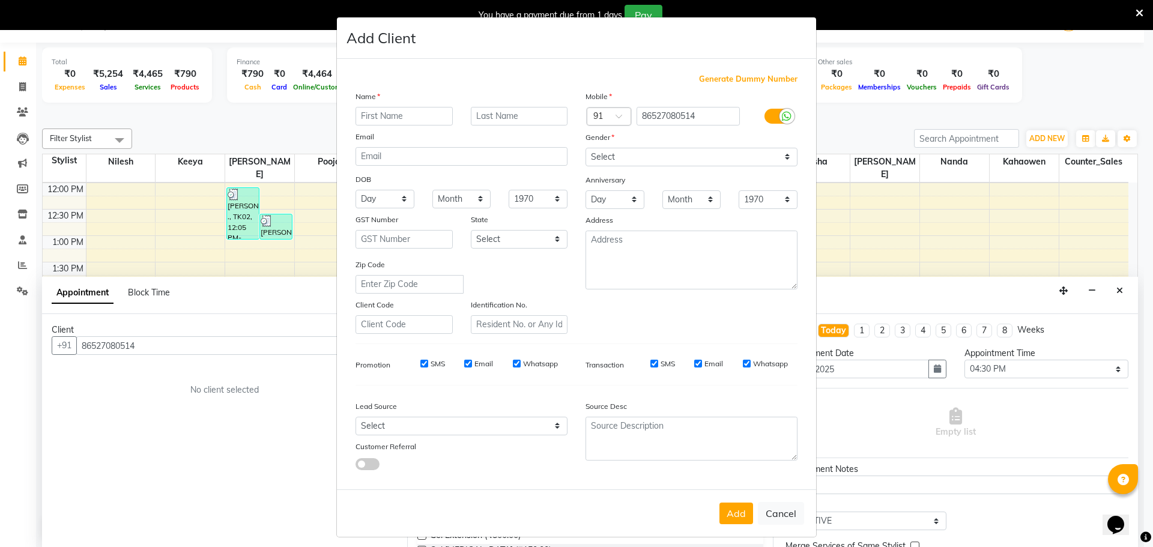
click at [391, 115] on input "text" at bounding box center [403, 116] width 97 height 19
type input "amey"
drag, startPoint x: 509, startPoint y: 117, endPoint x: 498, endPoint y: 118, distance: 11.4
click at [509, 118] on input "text" at bounding box center [519, 116] width 97 height 19
type input "thakur"
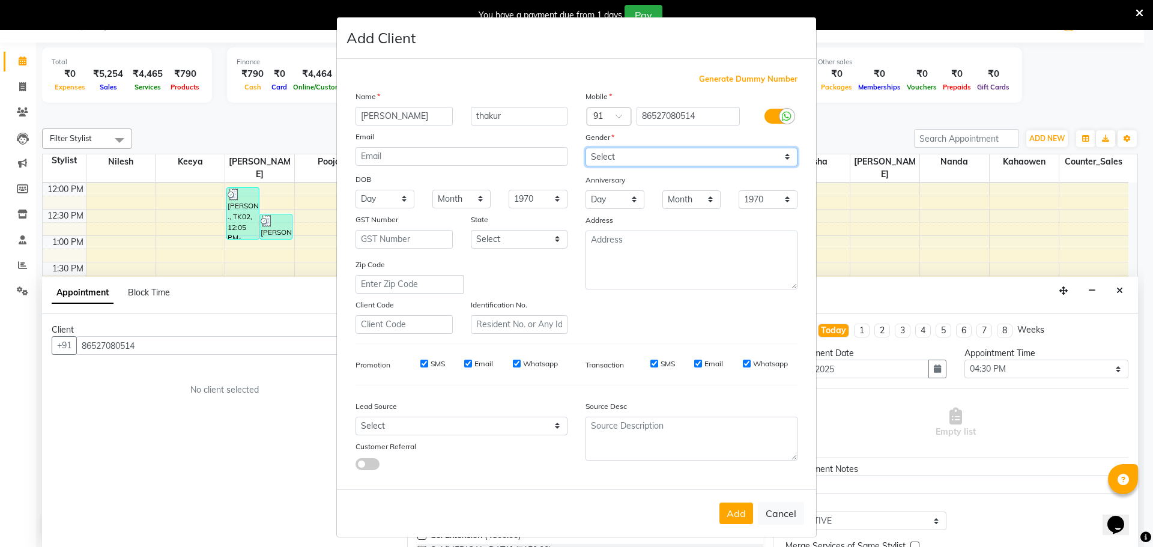
click at [783, 158] on select "Select [DEMOGRAPHIC_DATA] [DEMOGRAPHIC_DATA] Other Prefer Not To Say" at bounding box center [691, 157] width 212 height 19
select select "[DEMOGRAPHIC_DATA]"
click at [585, 148] on select "Select [DEMOGRAPHIC_DATA] [DEMOGRAPHIC_DATA] Other Prefer Not To Say" at bounding box center [691, 157] width 212 height 19
click at [719, 522] on button "Add" at bounding box center [736, 513] width 34 height 22
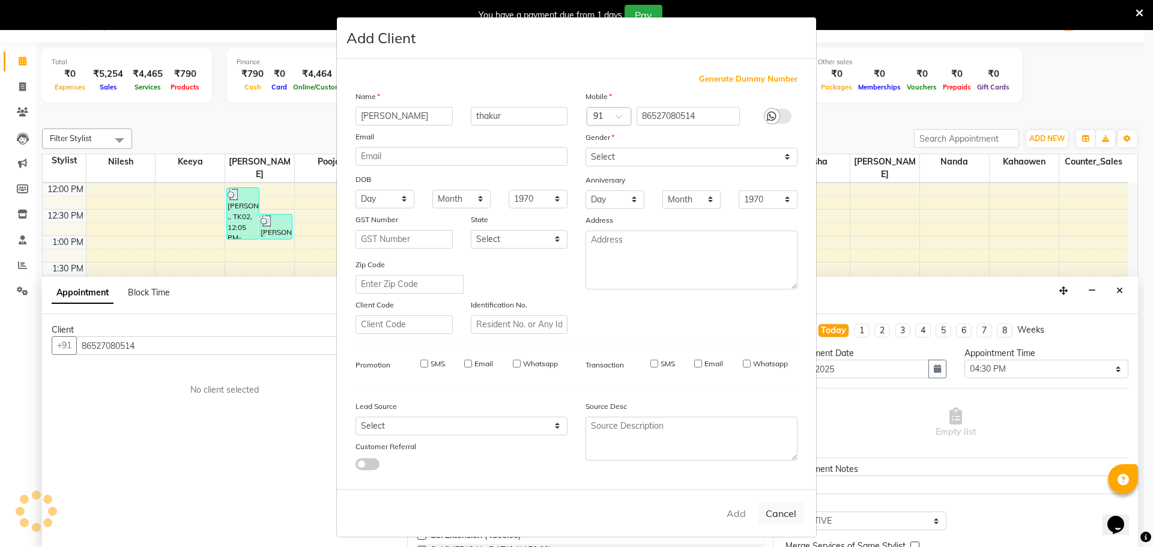
select select
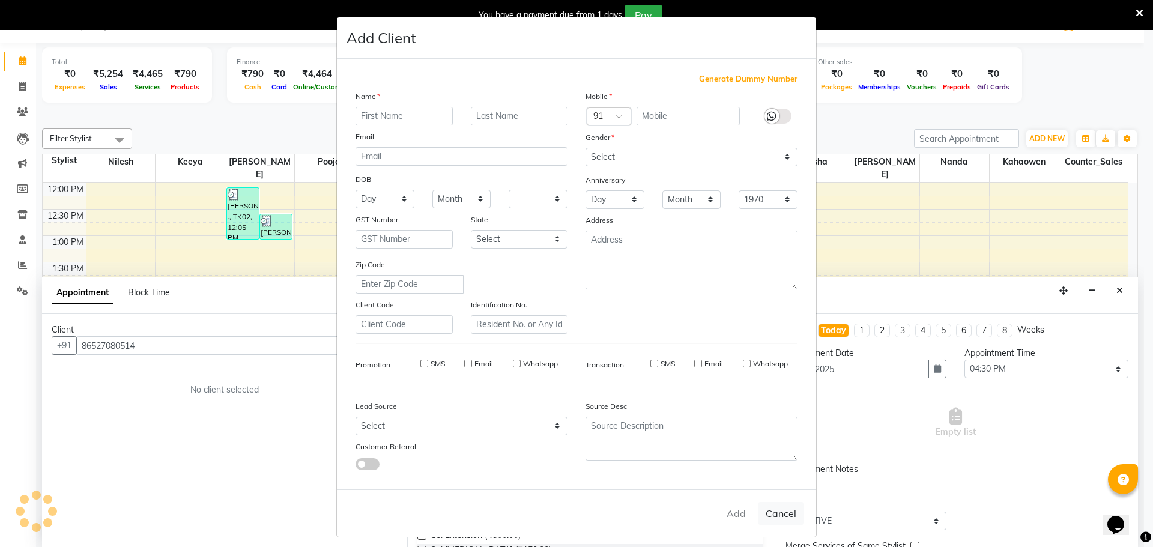
select select
checkbox input "false"
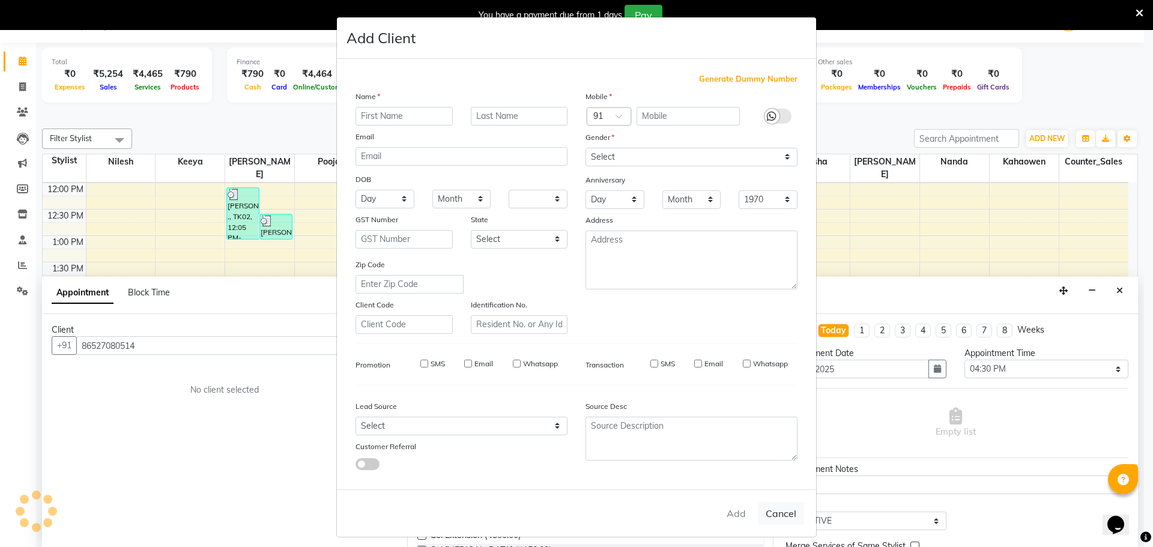
checkbox input "false"
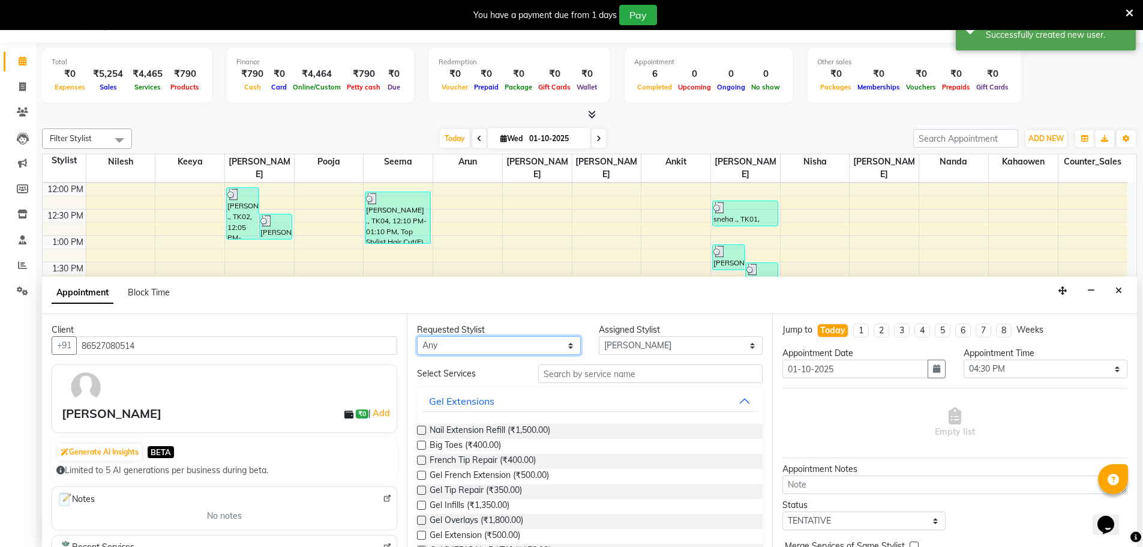
click at [559, 343] on select "Any Ankit Arun Counter_Sales Hanif Hemendra Kahaowen Keeya Maninder Nanda Niles…" at bounding box center [499, 345] width 164 height 19
select select "93420"
click at [417, 336] on select "Any Ankit Arun Counter_Sales Hanif Hemendra Kahaowen Keeya Maninder Nanda Niles…" at bounding box center [499, 345] width 164 height 19
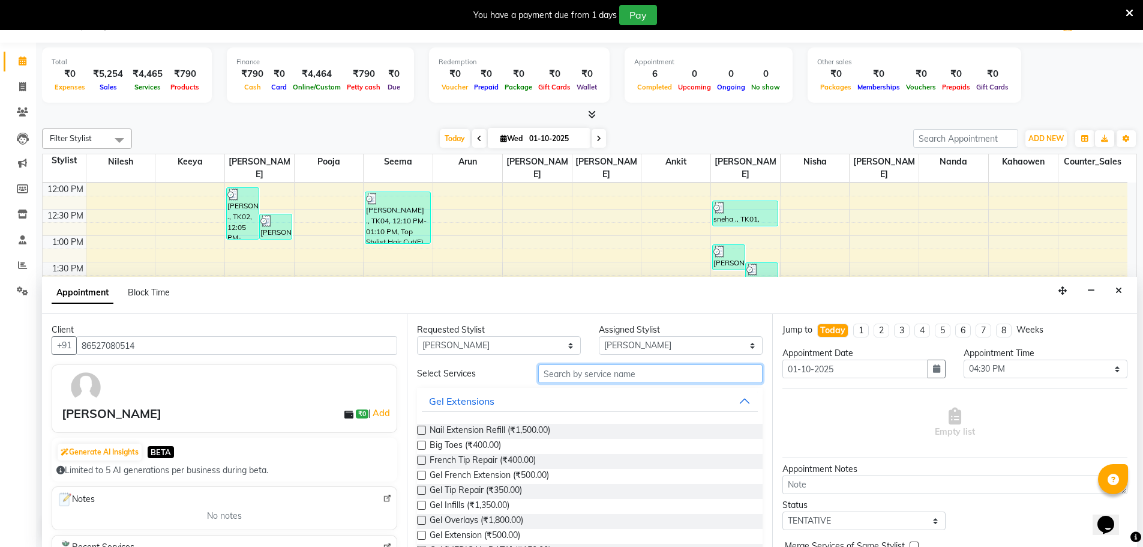
click at [627, 377] on input "text" at bounding box center [650, 373] width 224 height 19
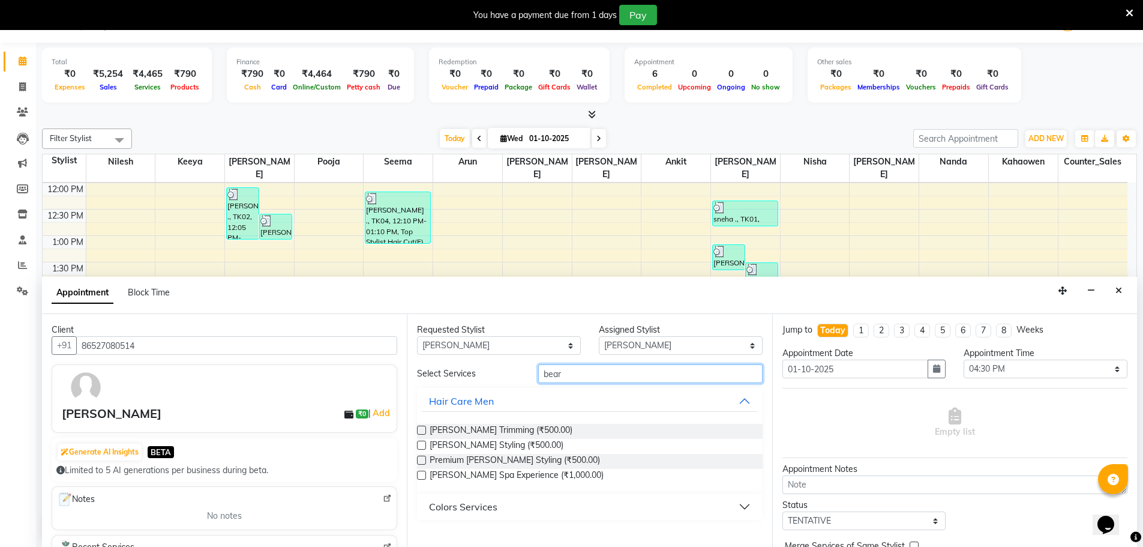
type input "bear"
click at [423, 431] on label at bounding box center [421, 430] width 9 height 9
click at [423, 431] on input "checkbox" at bounding box center [421, 431] width 8 height 8
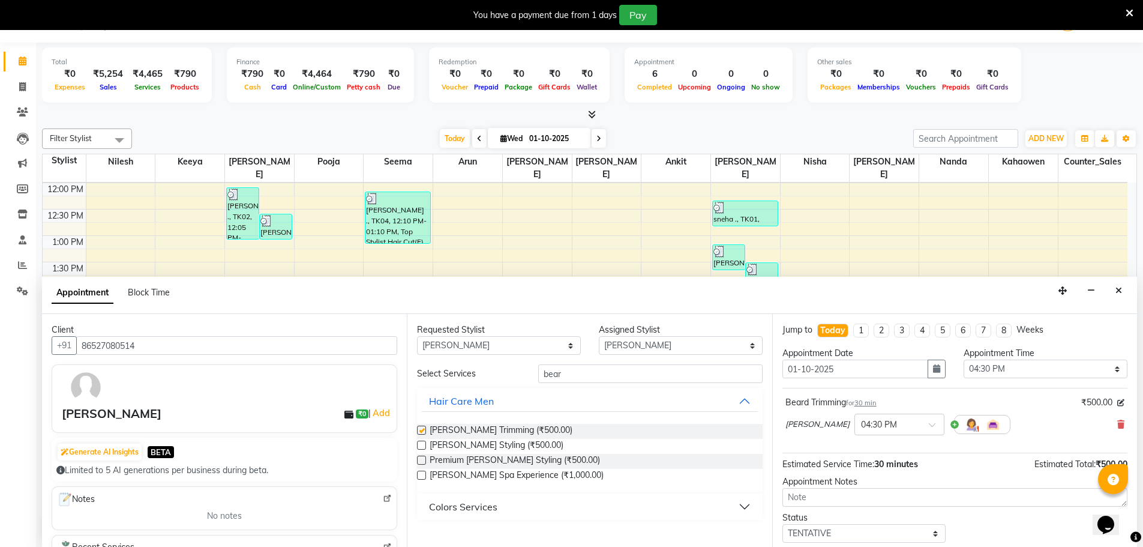
click at [423, 431] on label at bounding box center [421, 430] width 9 height 9
click at [423, 431] on input "checkbox" at bounding box center [421, 431] width 8 height 8
checkbox input "false"
click at [929, 426] on span at bounding box center [936, 428] width 15 height 13
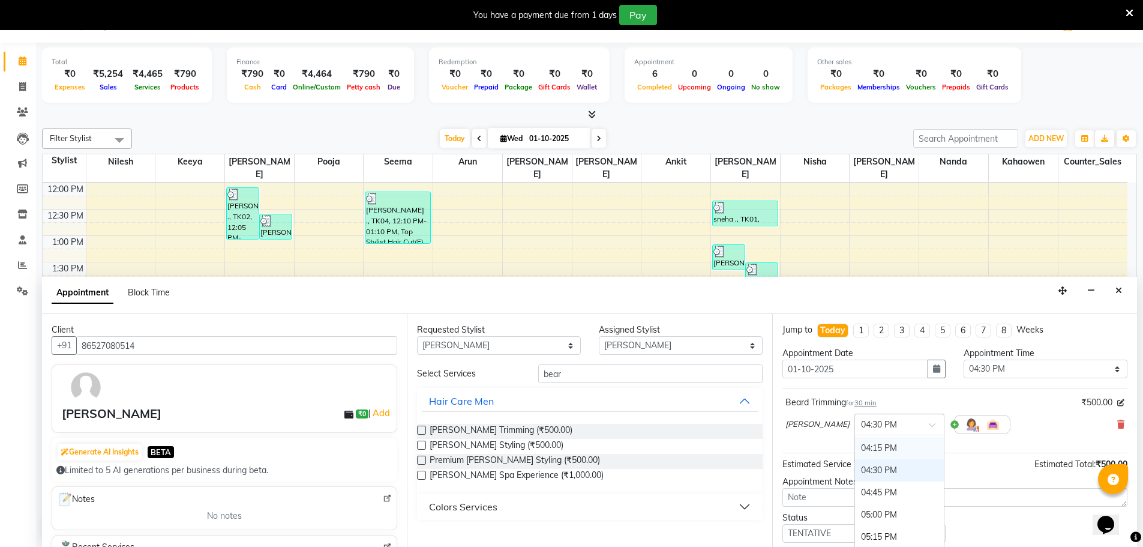
click at [864, 448] on div "04:15 PM" at bounding box center [899, 448] width 89 height 22
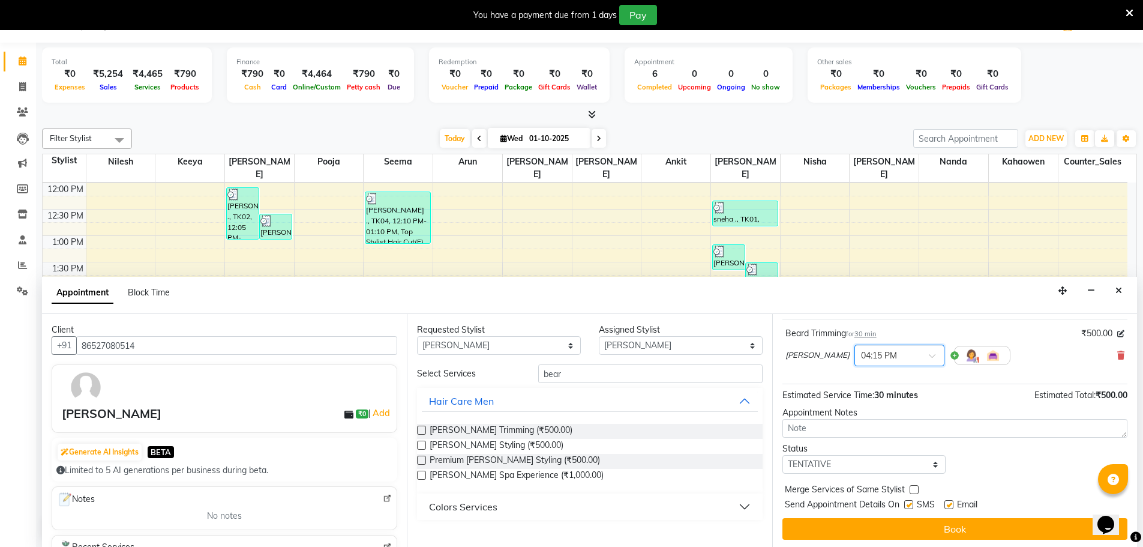
scroll to position [71, 0]
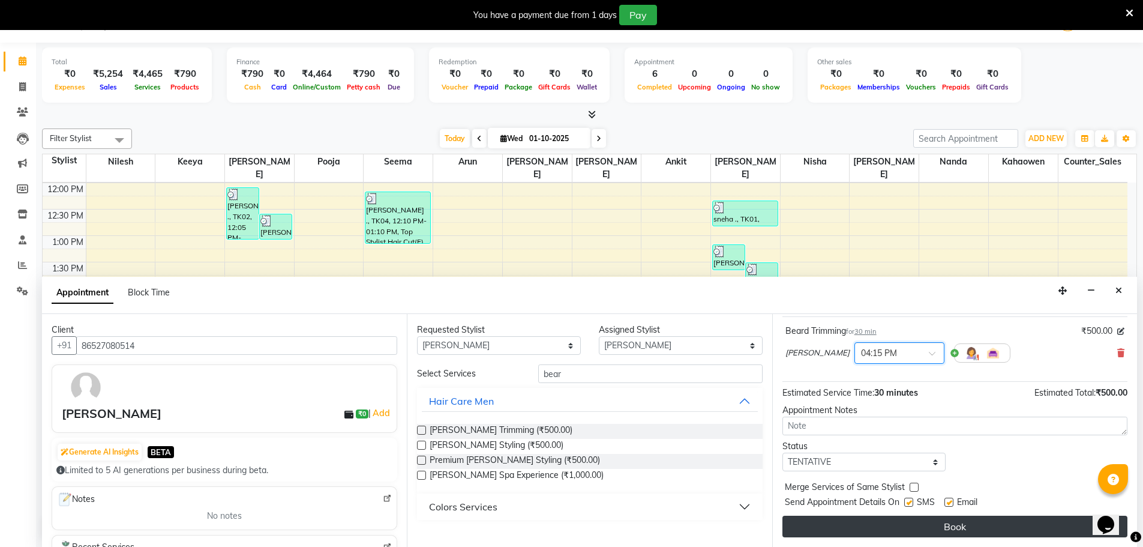
click at [947, 526] on button "Book" at bounding box center [955, 527] width 345 height 22
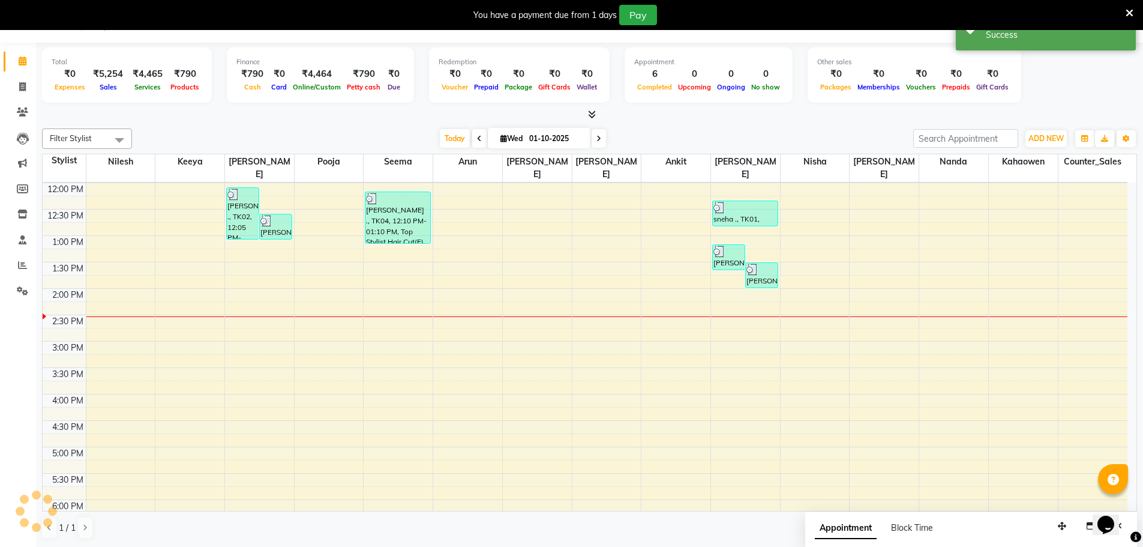
scroll to position [0, 0]
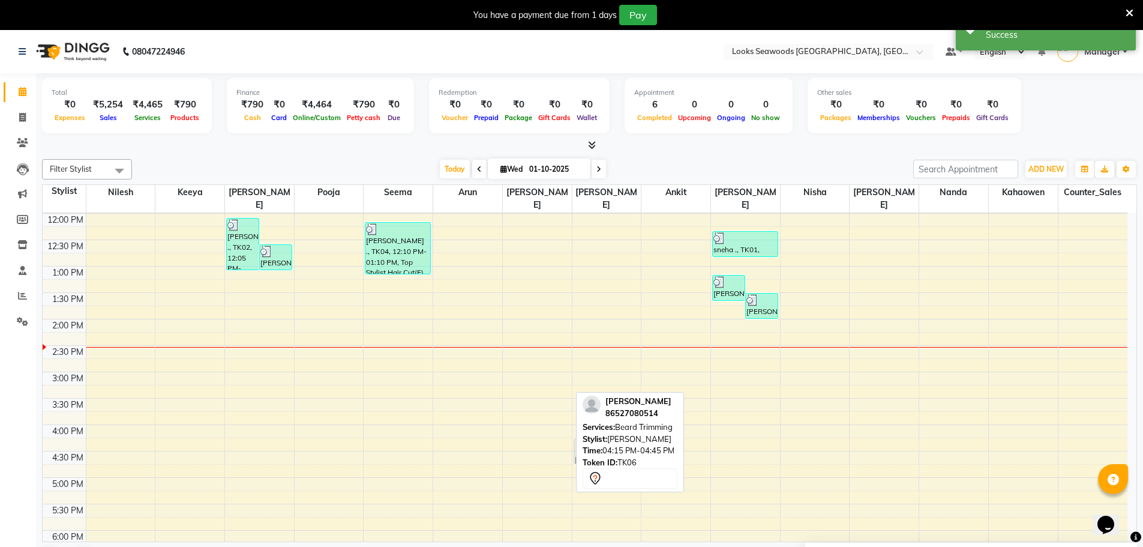
drag, startPoint x: 520, startPoint y: 444, endPoint x: 612, endPoint y: 448, distance: 91.3
click at [612, 448] on div "Filter Stylist Select All Ankit Arun Counter_Sales Hanif Hemendra Kahaowen Keey…" at bounding box center [589, 364] width 1095 height 420
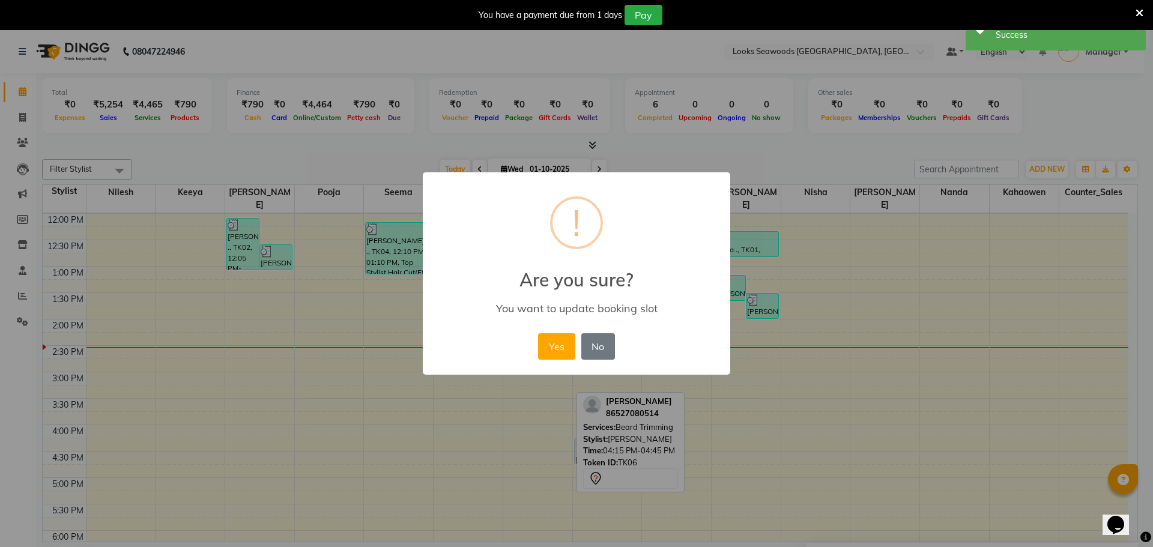
drag, startPoint x: 605, startPoint y: 352, endPoint x: 607, endPoint y: 361, distance: 9.9
click at [604, 352] on button "No" at bounding box center [598, 346] width 34 height 26
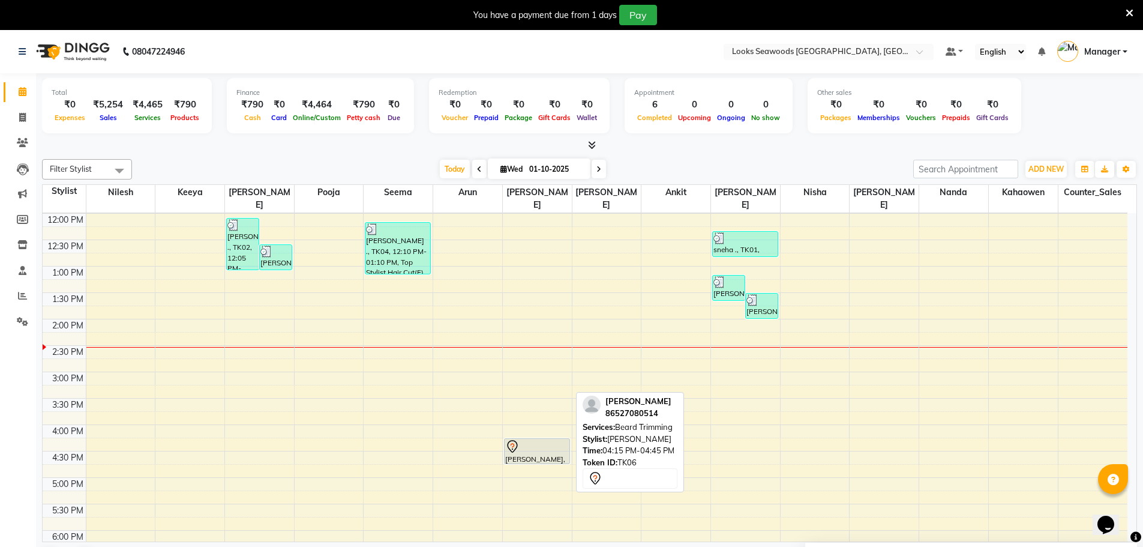
click at [824, 491] on div "9:00 AM 9:30 AM 10:00 AM 10:30 AM 11:00 AM 11:30 AM 12:00 PM 12:30 PM 1:00 PM 1…" at bounding box center [585, 424] width 1085 height 739
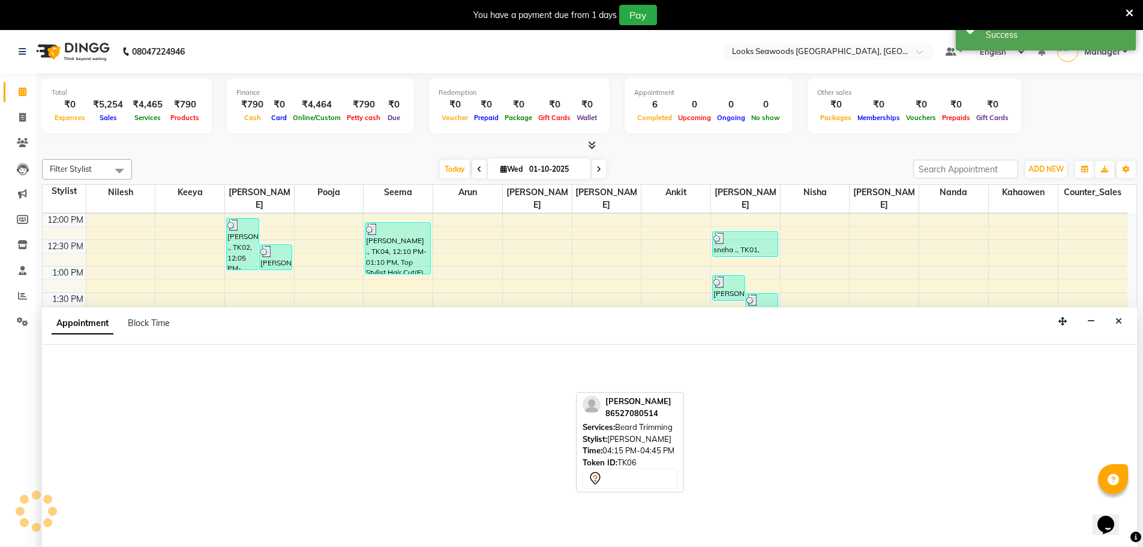
scroll to position [31, 0]
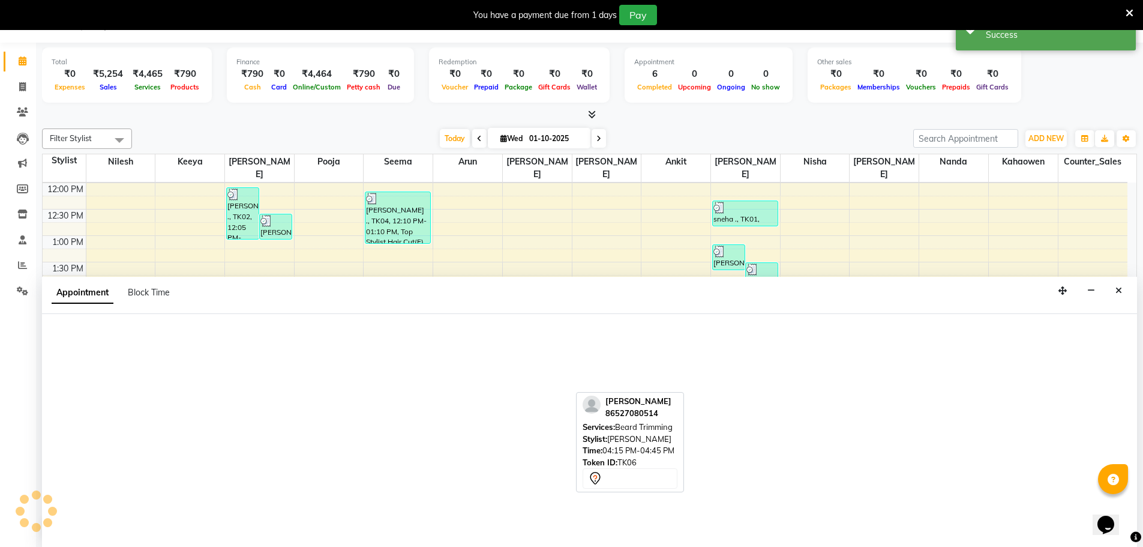
select select "93425"
select select "1035"
select select "tentative"
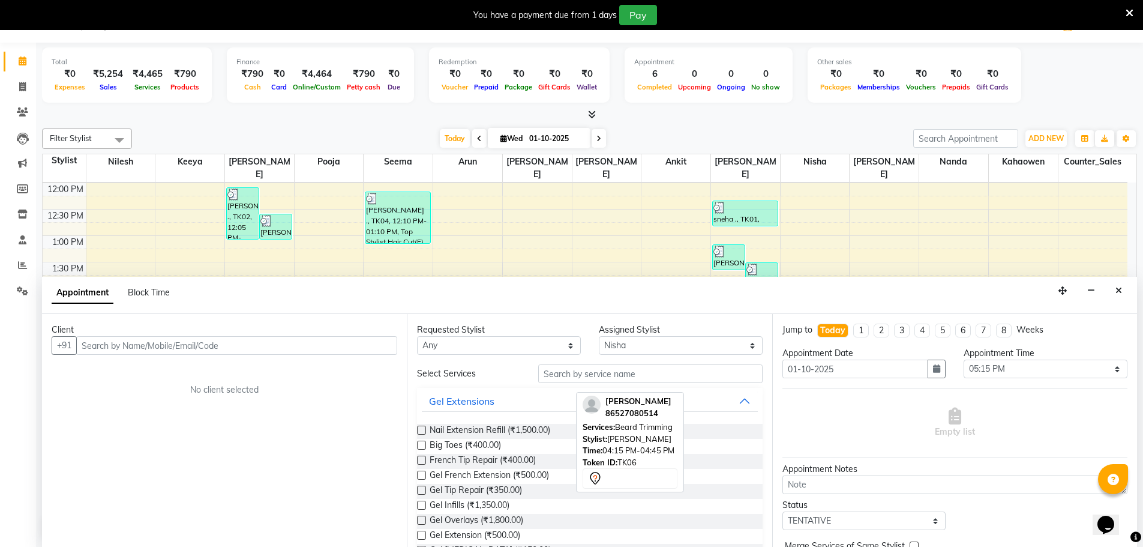
drag, startPoint x: 1116, startPoint y: 291, endPoint x: 1091, endPoint y: 295, distance: 25.0
click at [1113, 292] on button "Close" at bounding box center [1118, 291] width 17 height 19
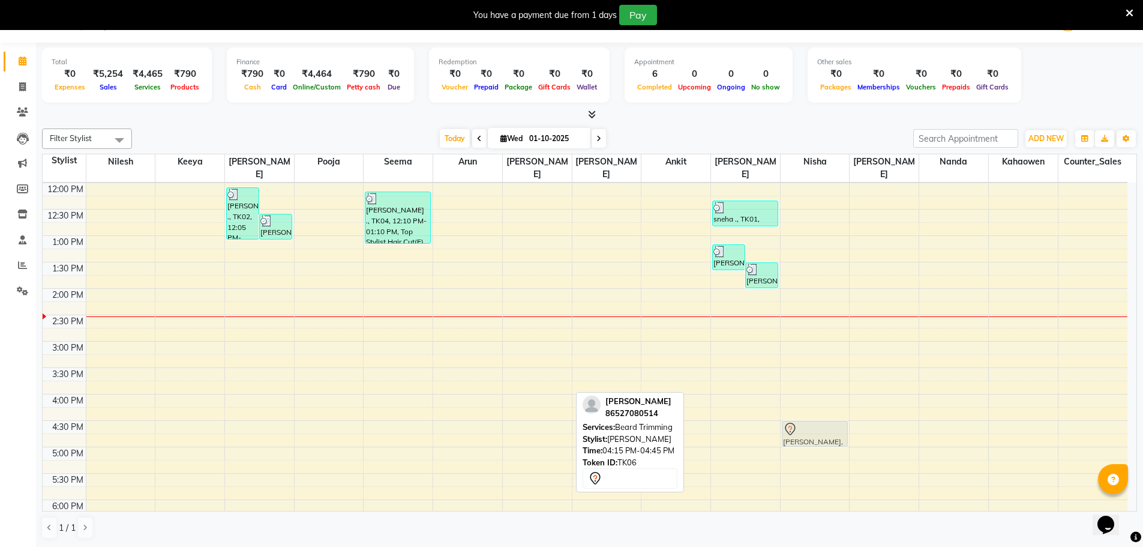
drag, startPoint x: 539, startPoint y: 414, endPoint x: 783, endPoint y: 428, distance: 244.7
click at [783, 428] on tr "arpita ., TK02, 12:05 PM-01:05 PM, Top Stylist Hair Cut(F) trisha, TK03, 12:35 …" at bounding box center [585, 394] width 1085 height 739
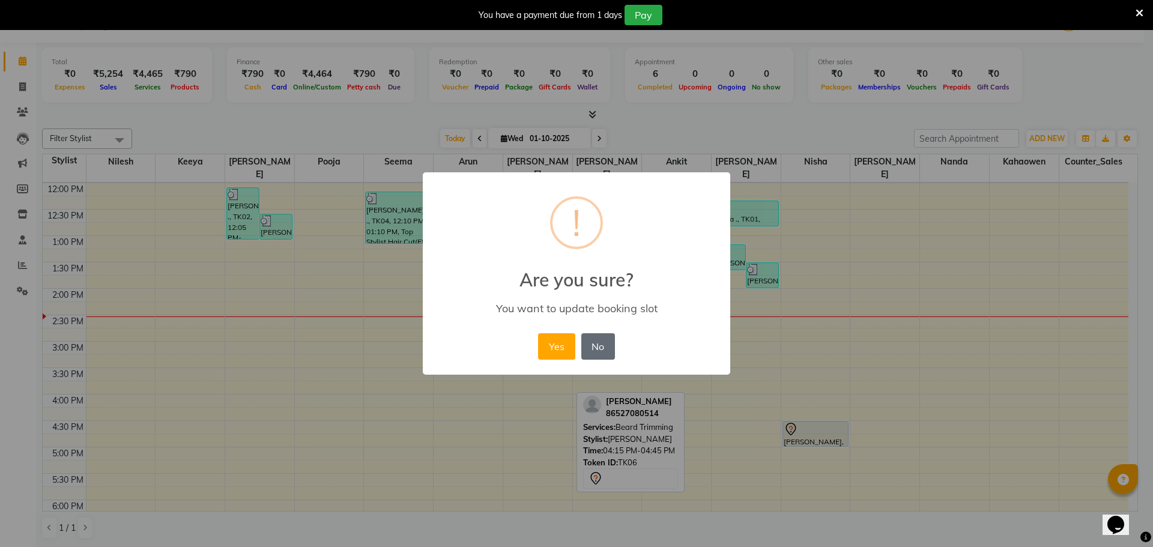
click at [607, 347] on button "No" at bounding box center [598, 346] width 34 height 26
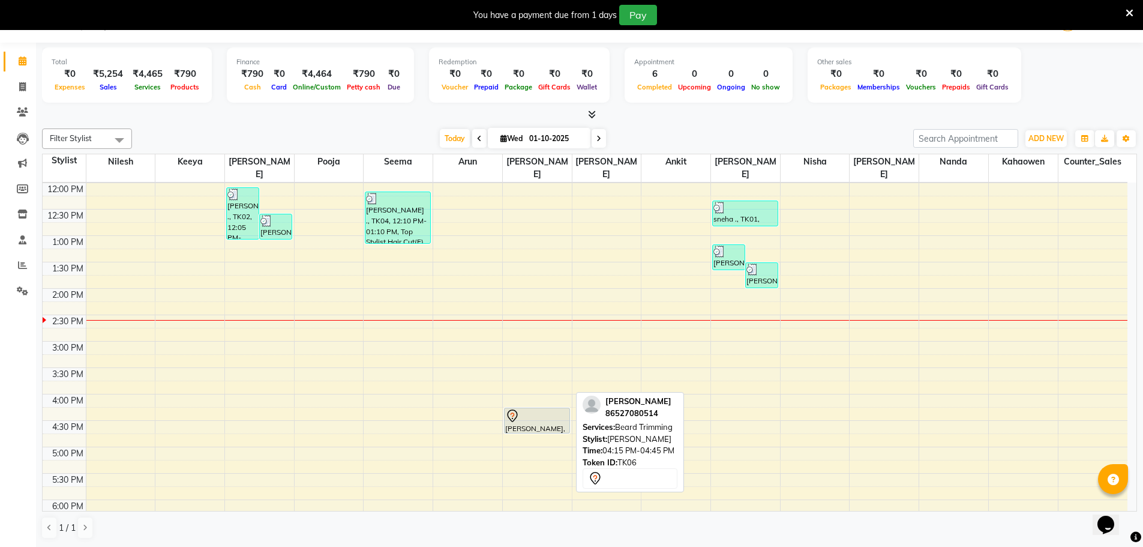
click at [1126, 11] on icon at bounding box center [1130, 13] width 8 height 11
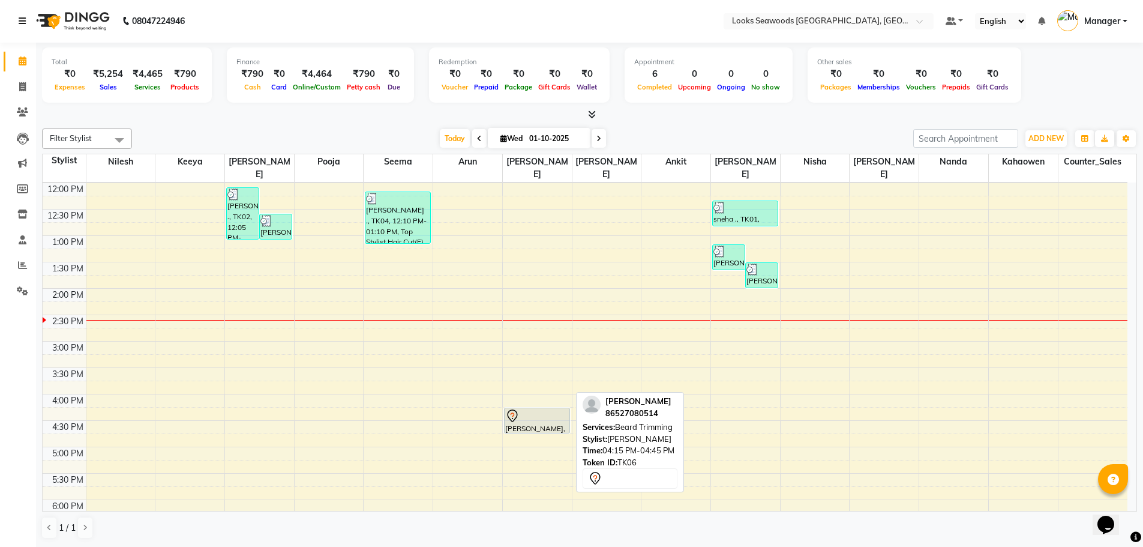
click at [21, 24] on icon at bounding box center [22, 21] width 7 height 8
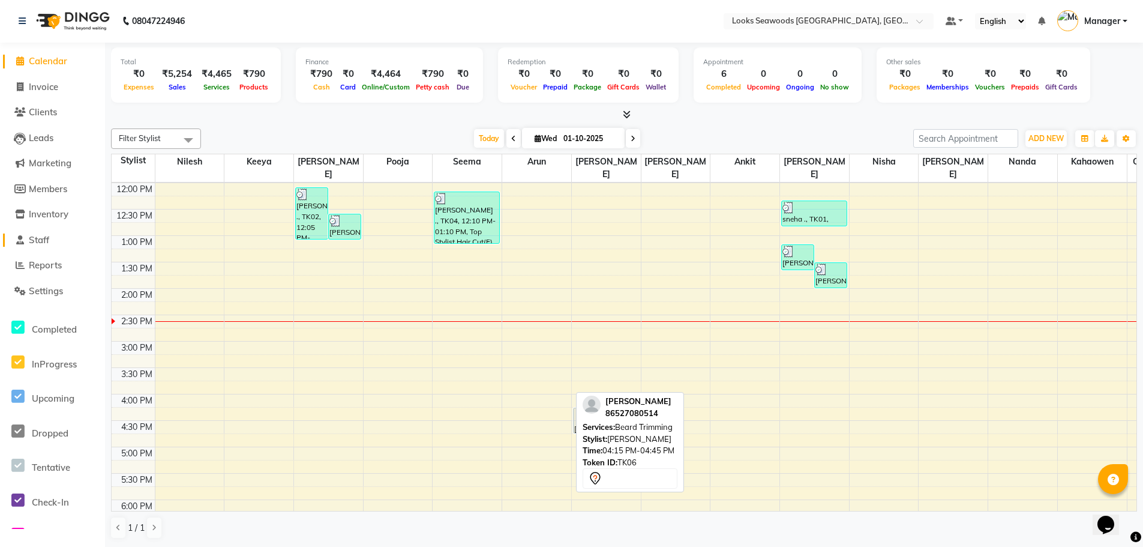
click at [43, 234] on span "Staff" at bounding box center [39, 239] width 20 height 11
click at [55, 231] on li "Staff" at bounding box center [52, 240] width 105 height 26
click at [41, 242] on span "Staff" at bounding box center [39, 239] width 20 height 11
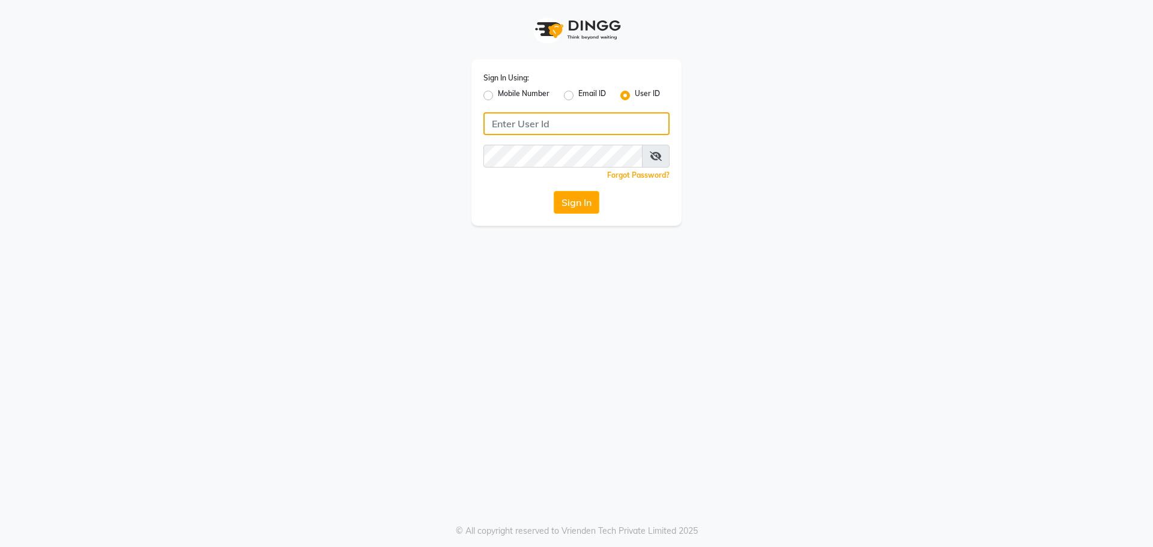
click at [506, 119] on input "Username" at bounding box center [576, 123] width 186 height 23
type input "e3995-01"
click at [573, 204] on button "Sign In" at bounding box center [576, 202] width 46 height 23
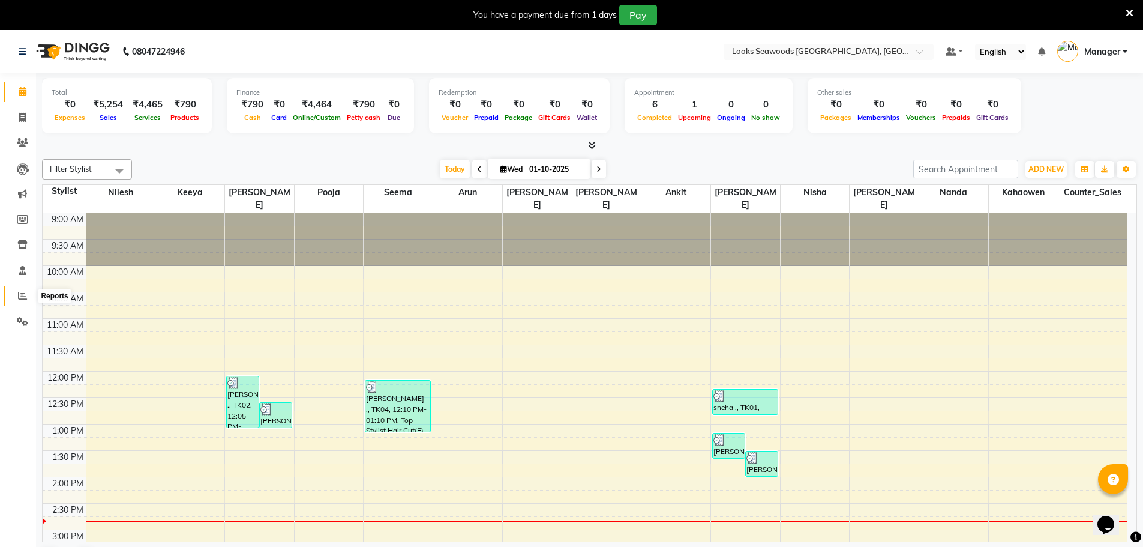
click at [21, 301] on span at bounding box center [22, 296] width 21 height 14
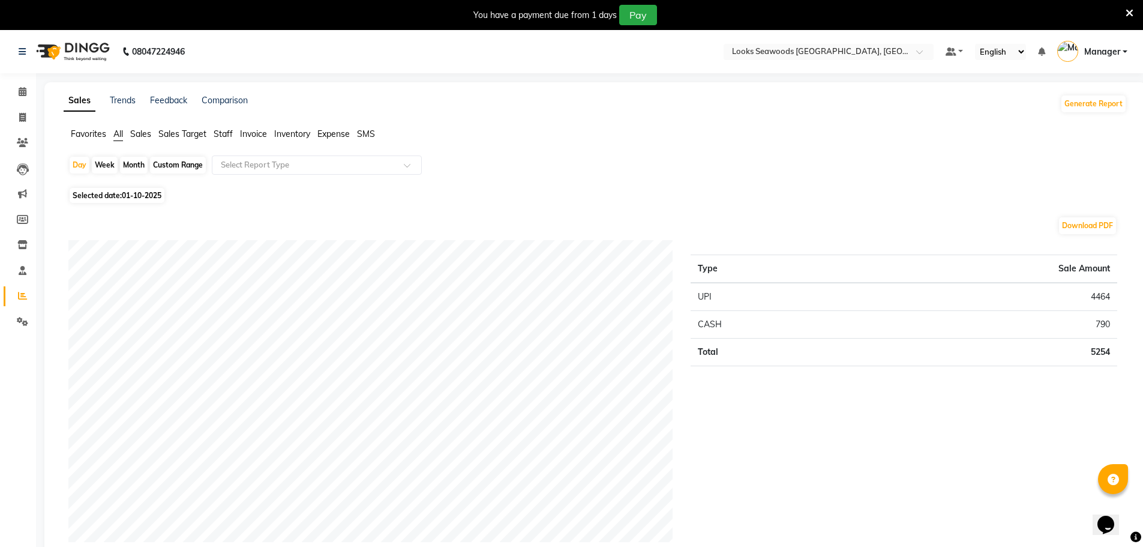
click at [137, 136] on span "Sales" at bounding box center [140, 133] width 21 height 11
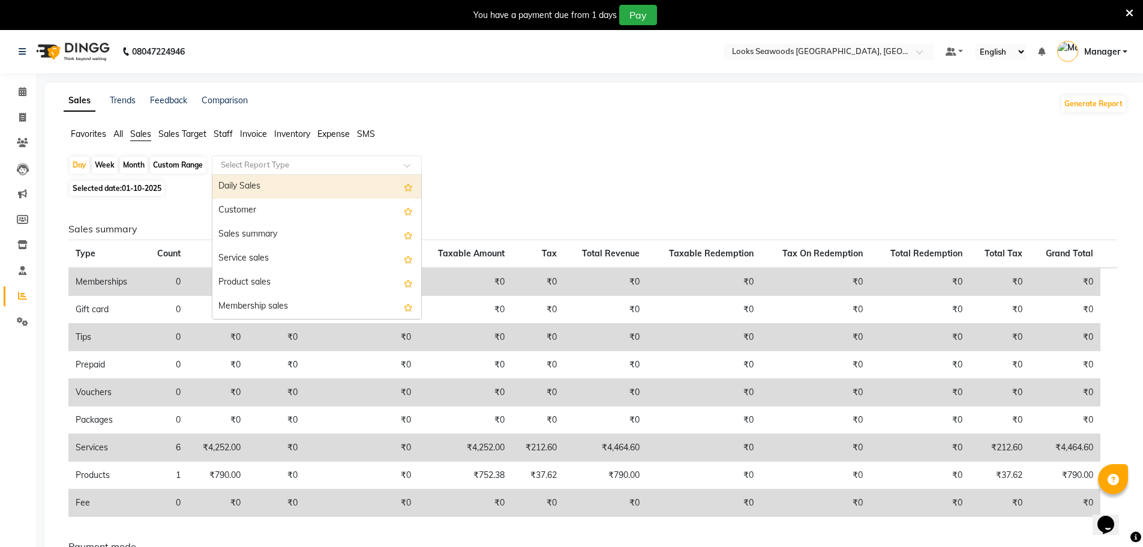
click at [273, 160] on input "text" at bounding box center [304, 165] width 173 height 12
click at [250, 193] on div "Daily Sales" at bounding box center [316, 187] width 209 height 24
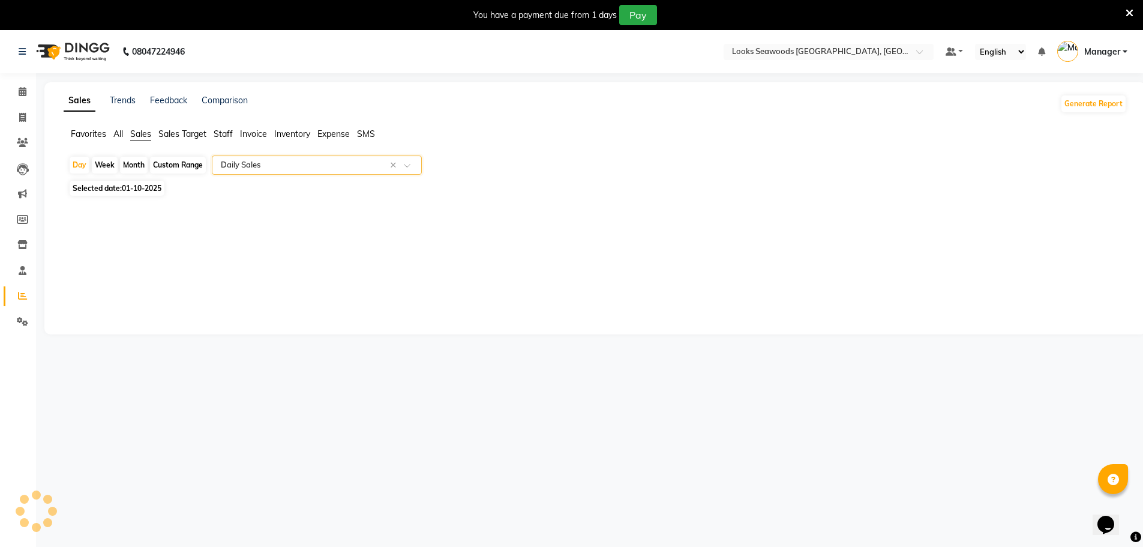
select select "full_report"
select select "csv"
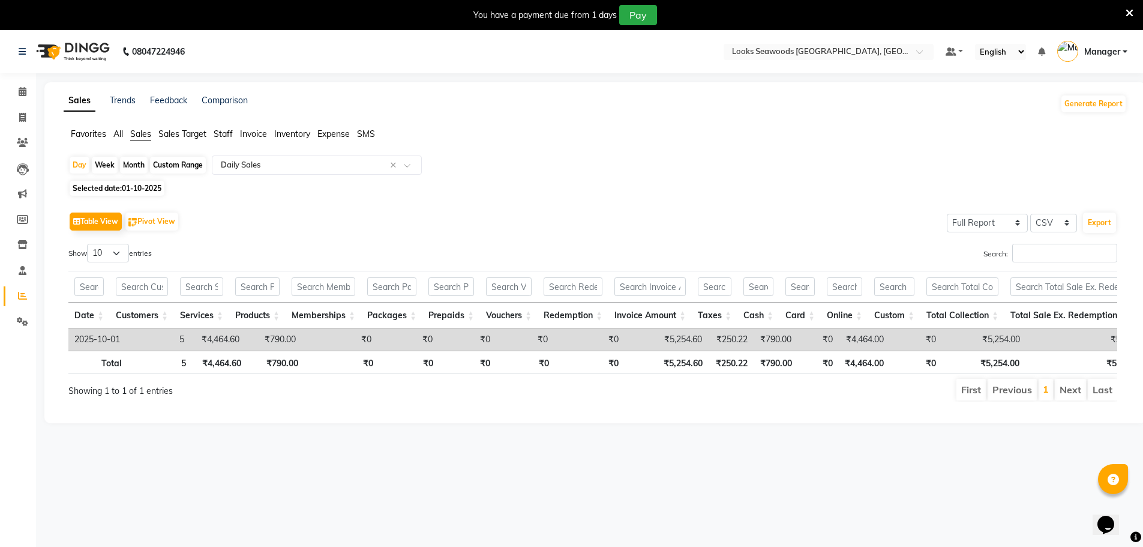
drag, startPoint x: 160, startPoint y: 319, endPoint x: 268, endPoint y: 349, distance: 112.1
click at [268, 349] on div "Date Customers Services Products Memberships Packages Prepaids Vouchers Redempt…" at bounding box center [592, 322] width 1049 height 110
drag, startPoint x: 172, startPoint y: 277, endPoint x: 191, endPoint y: 335, distance: 61.3
click at [191, 335] on div "Date Customers Services Products Memberships Packages Prepaids Vouchers Redempt…" at bounding box center [592, 322] width 1049 height 110
drag, startPoint x: 195, startPoint y: 340, endPoint x: 243, endPoint y: 348, distance: 48.7
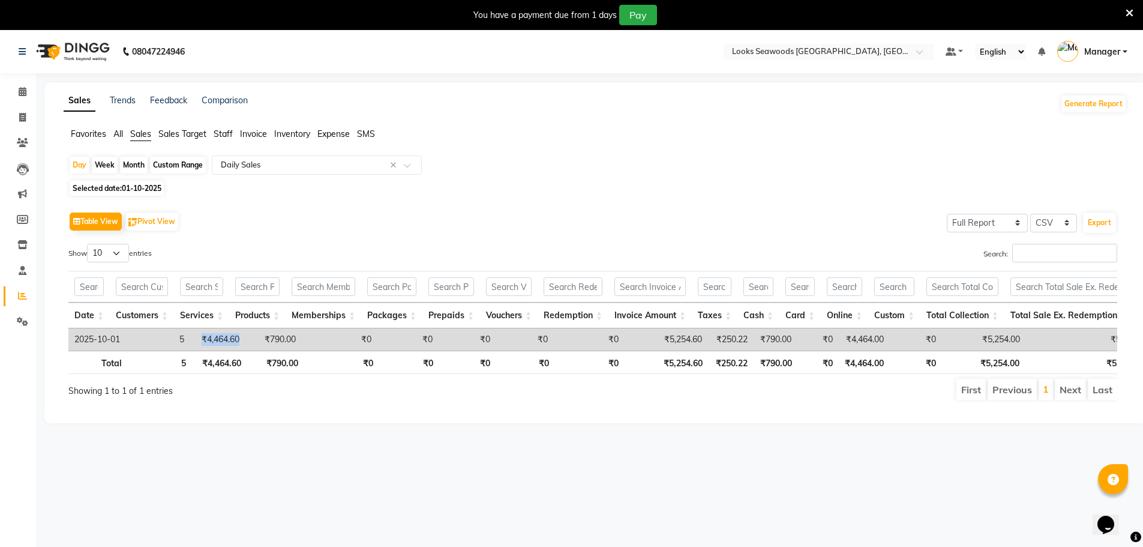
click at [243, 348] on td "₹4,464.60" at bounding box center [217, 339] width 55 height 22
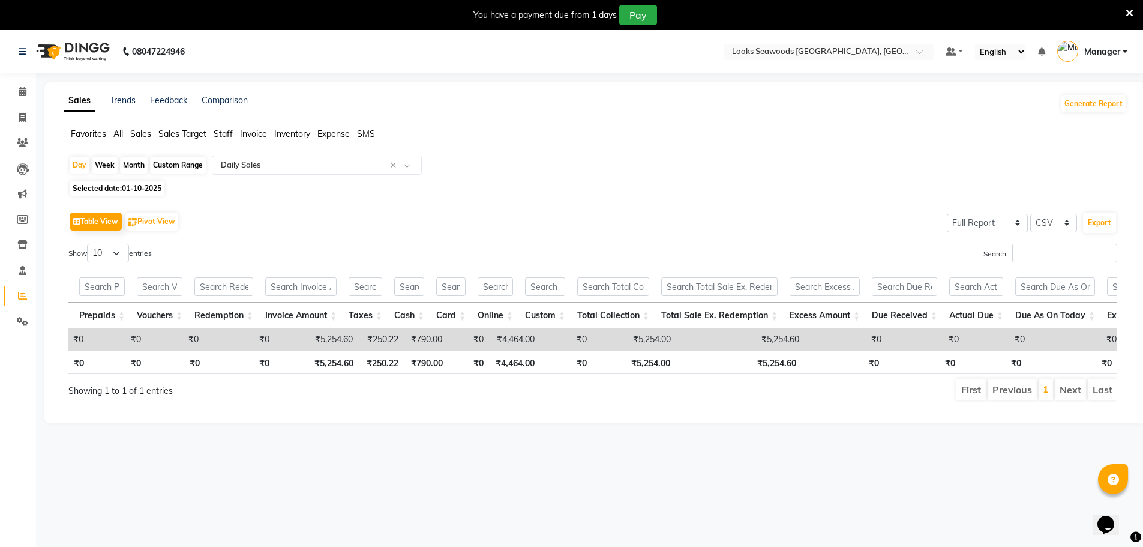
scroll to position [0, 526]
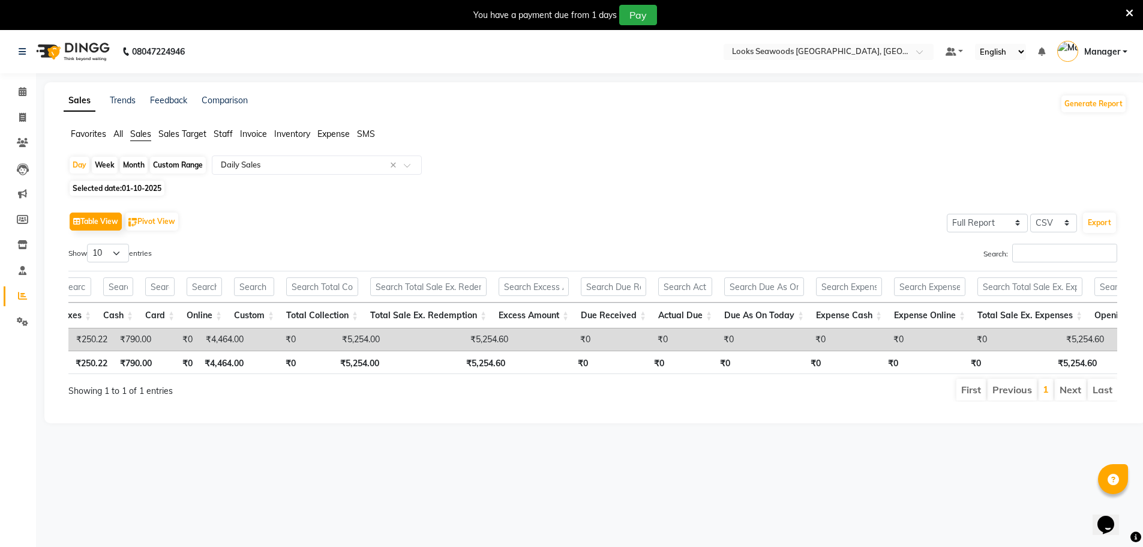
drag, startPoint x: 387, startPoint y: 310, endPoint x: 488, endPoint y: 346, distance: 107.3
click at [487, 346] on div "Date Customers Services Products Memberships Packages Prepaids Vouchers Redempt…" at bounding box center [592, 322] width 1049 height 110
drag, startPoint x: 460, startPoint y: 335, endPoint x: 506, endPoint y: 339, distance: 46.4
click at [506, 339] on td "₹5,254.60" at bounding box center [450, 339] width 128 height 22
drag, startPoint x: 453, startPoint y: 295, endPoint x: 488, endPoint y: 338, distance: 55.9
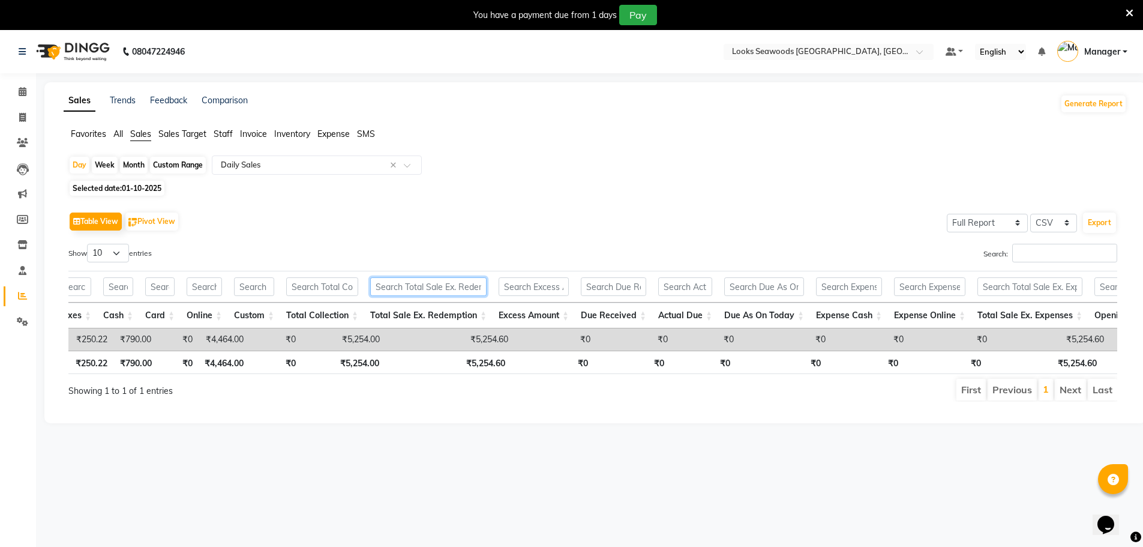
click at [488, 338] on div "Date Customers Services Products Memberships Packages Prepaids Vouchers Redempt…" at bounding box center [592, 322] width 1049 height 110
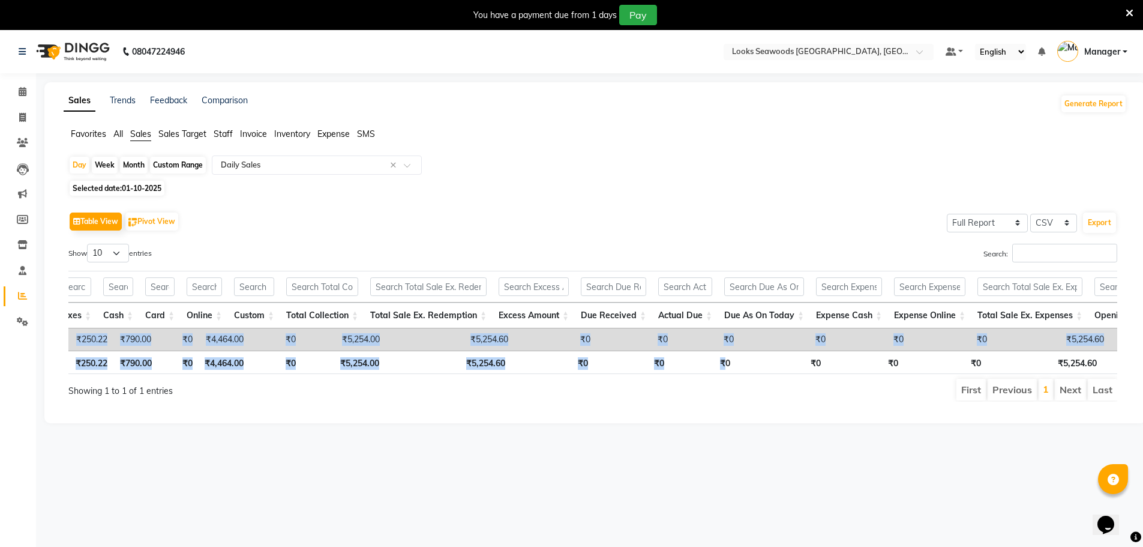
drag, startPoint x: 725, startPoint y: 360, endPoint x: 824, endPoint y: 355, distance: 99.2
click at [824, 355] on div "Date Customers Services Products Memberships Packages Prepaids Vouchers Redempt…" at bounding box center [592, 322] width 1049 height 110
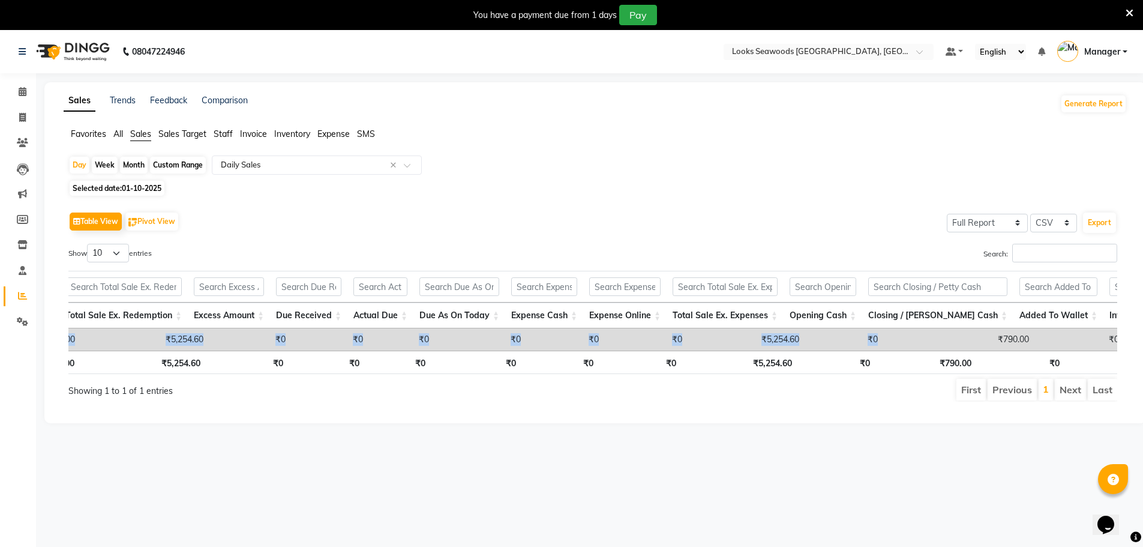
drag, startPoint x: 914, startPoint y: 350, endPoint x: 976, endPoint y: 354, distance: 62.0
click at [976, 351] on div "Date Customers Services Products Memberships Packages Prepaids Vouchers Redempt…" at bounding box center [592, 339] width 1049 height 22
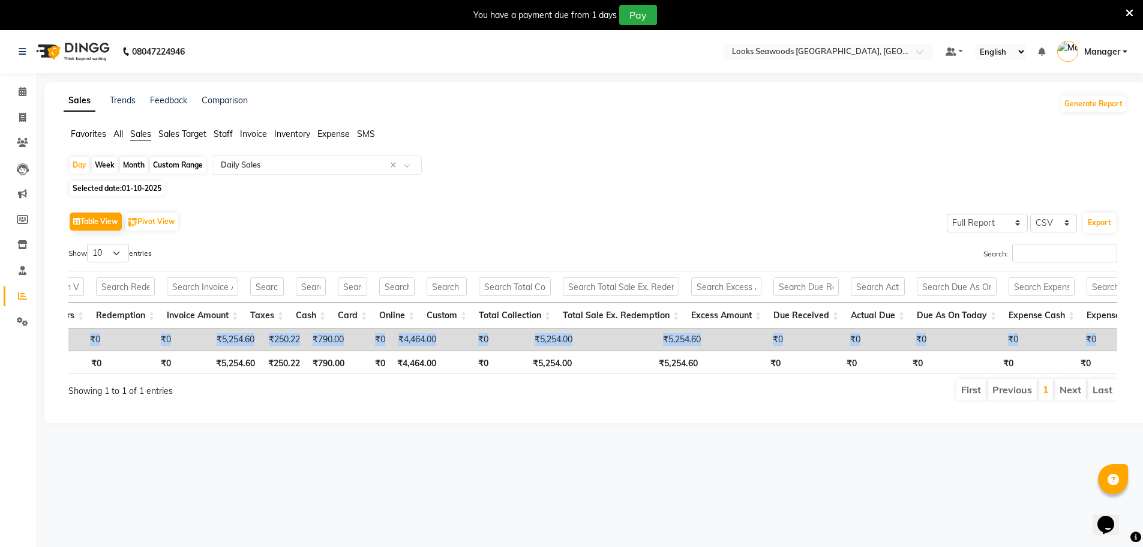
scroll to position [0, 442]
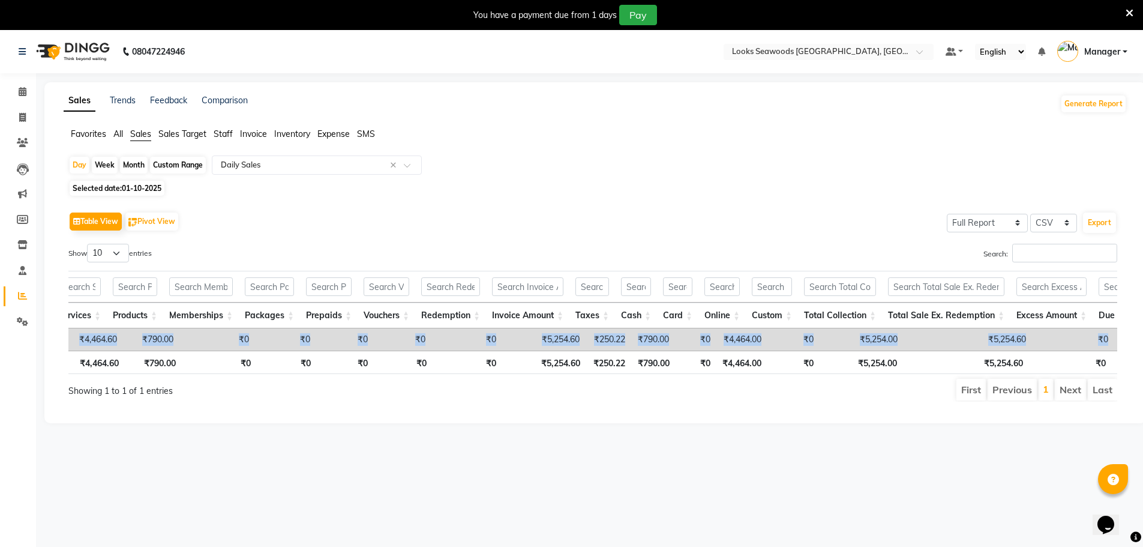
drag, startPoint x: 431, startPoint y: 310, endPoint x: 450, endPoint y: 296, distance: 24.0
click at [434, 330] on div "Date Customers Services Products Memberships Packages Prepaids Vouchers Redempt…" at bounding box center [592, 322] width 1049 height 110
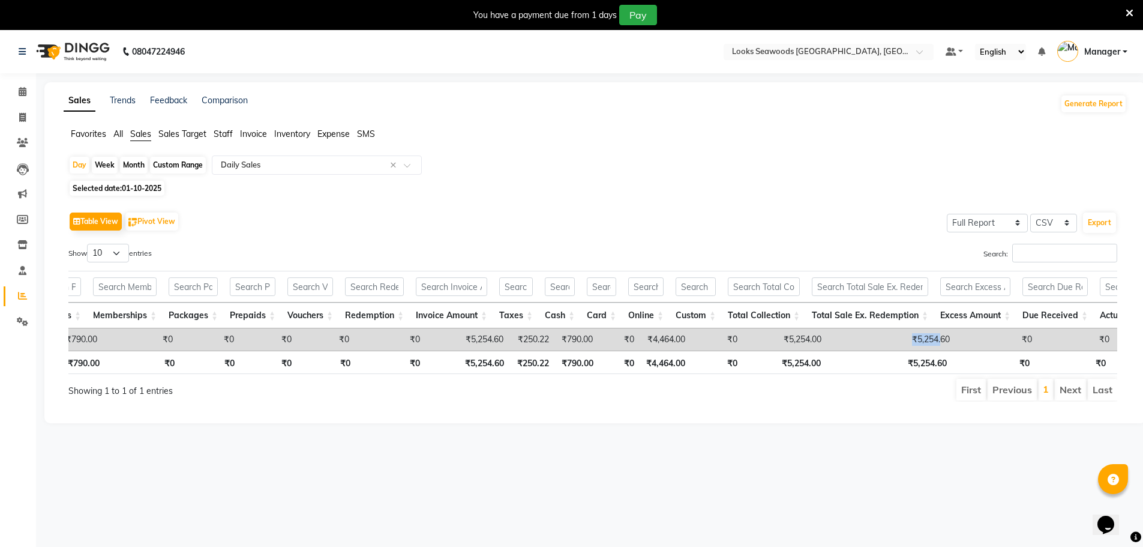
drag, startPoint x: 889, startPoint y: 339, endPoint x: 938, endPoint y: 346, distance: 49.1
click at [938, 346] on td "₹5,254.60" at bounding box center [892, 339] width 128 height 22
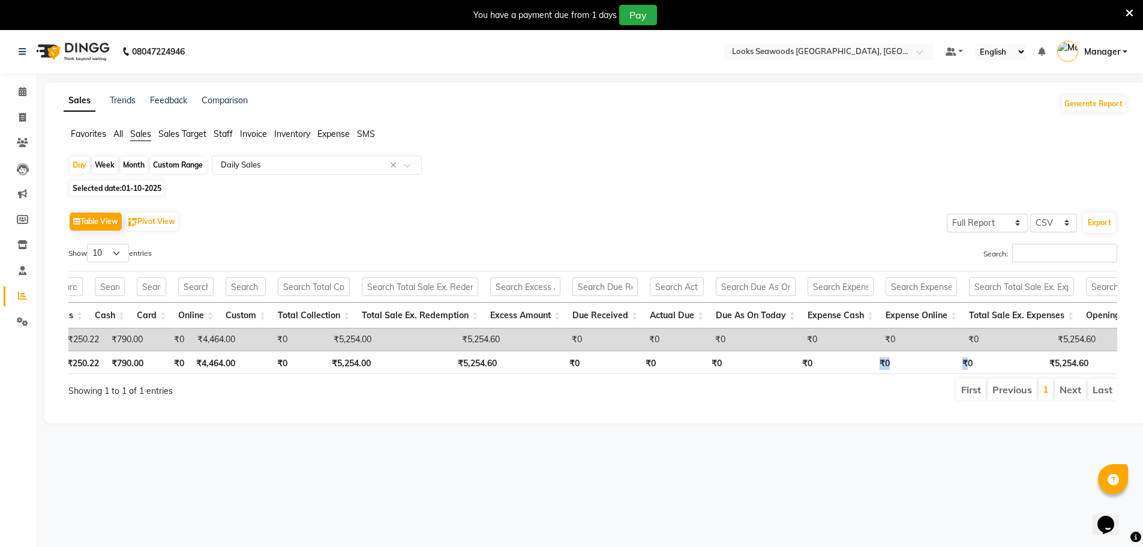
drag, startPoint x: 843, startPoint y: 360, endPoint x: 971, endPoint y: 373, distance: 128.5
click at [971, 373] on tr "Total 5 ₹4,464.60 ₹790.00 ₹0 ₹0 ₹0 ₹0 ₹0 ₹5,254.60 ₹250.22 ₹790.00 ₹0 ₹4,464.00…" at bounding box center [476, 362] width 2112 height 23
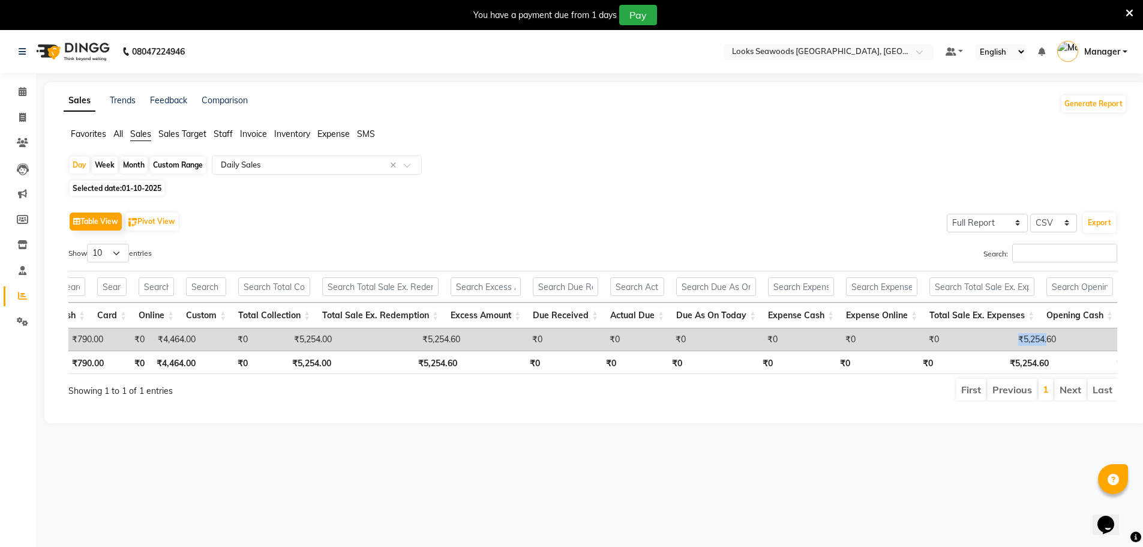
drag, startPoint x: 1004, startPoint y: 346, endPoint x: 1041, endPoint y: 346, distance: 37.2
click at [1041, 346] on td "₹5,254.60" at bounding box center [1003, 339] width 117 height 22
click at [212, 137] on ul "Favorites All Sales Sales Target Staff Invoice Inventory Expense SMS" at bounding box center [596, 134] width 1064 height 13
click at [223, 139] on span "Staff" at bounding box center [223, 133] width 19 height 11
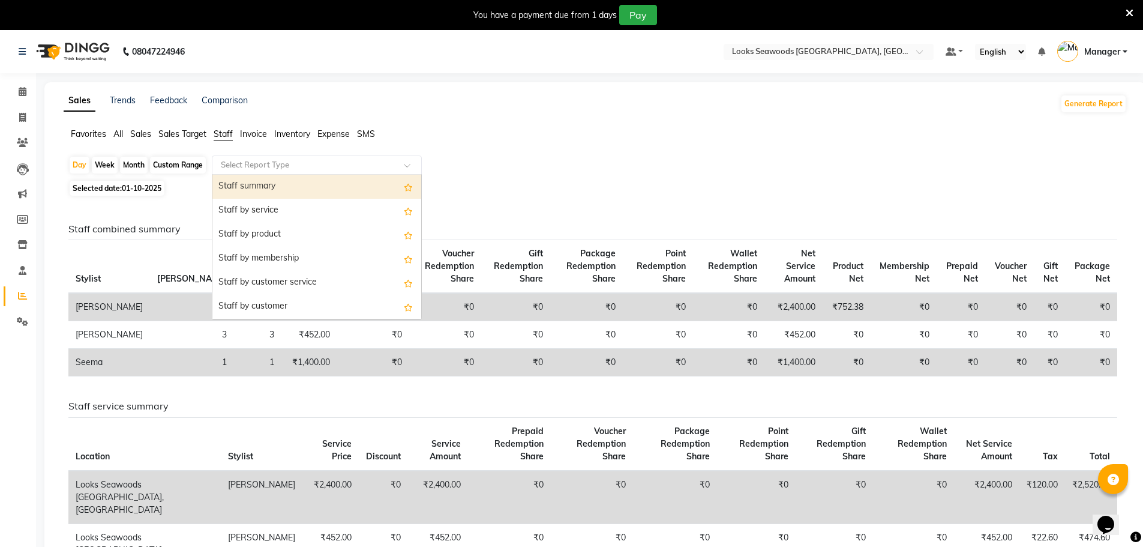
click at [256, 160] on input "text" at bounding box center [304, 165] width 173 height 12
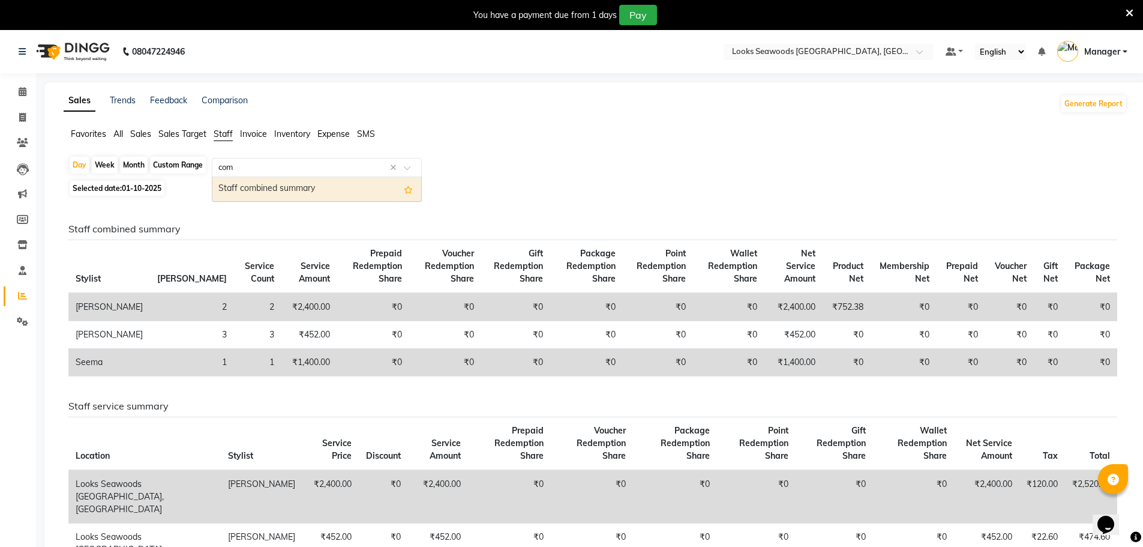
type input "comb"
click at [411, 188] on icon "Options list" at bounding box center [406, 190] width 13 height 12
click at [306, 183] on div "Staff combined summary" at bounding box center [316, 189] width 209 height 24
select select "full_report"
select select "csv"
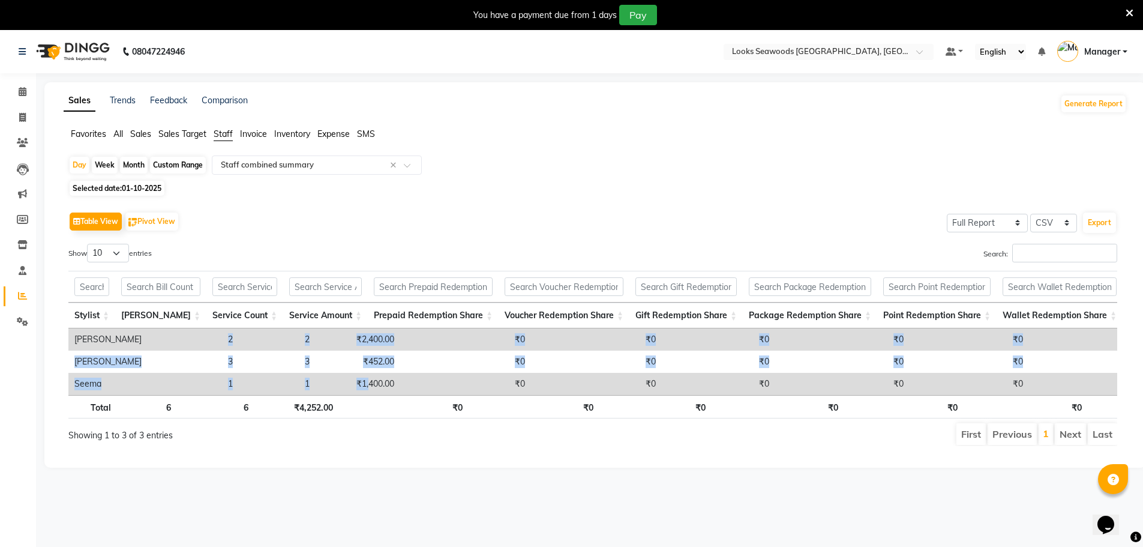
drag, startPoint x: 154, startPoint y: 347, endPoint x: 309, endPoint y: 376, distance: 157.6
click at [309, 376] on tbody "Hanif 2 2 ₹2,400.00 ₹0 ₹0 ₹0 ₹0 ₹0 ₹0 ₹2,400.00 ₹752.38 ₹0 ₹0 ₹0 ₹0 ₹0 Maninder…" at bounding box center [874, 361] width 1613 height 67
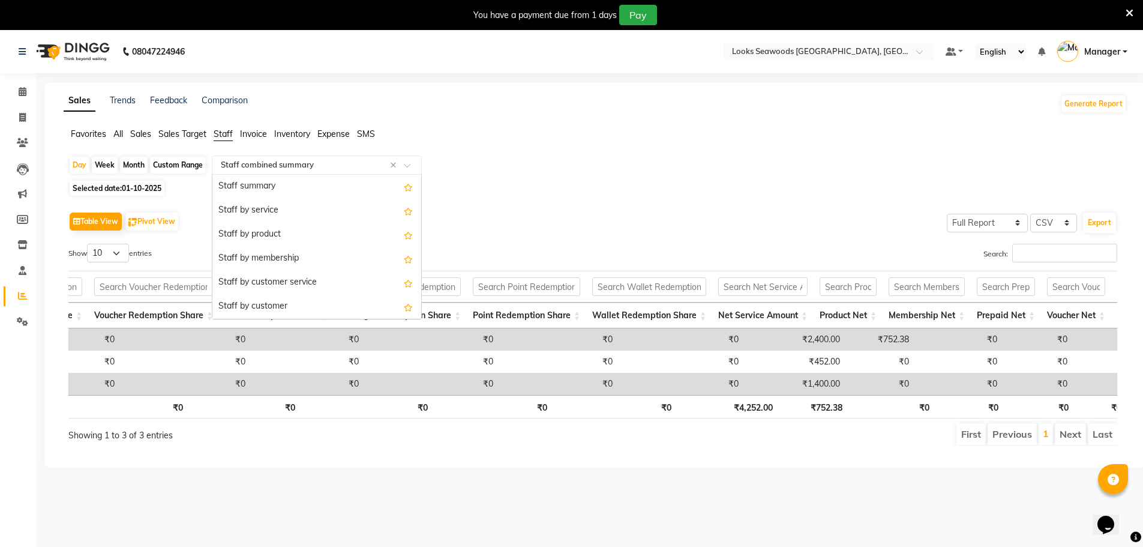
click at [272, 167] on input "text" at bounding box center [304, 165] width 173 height 12
click at [316, 305] on div "Staff combined summary" at bounding box center [316, 307] width 209 height 24
click at [342, 160] on input "text" at bounding box center [304, 165] width 173 height 12
click at [411, 184] on div "Staff combined summary" at bounding box center [316, 187] width 209 height 24
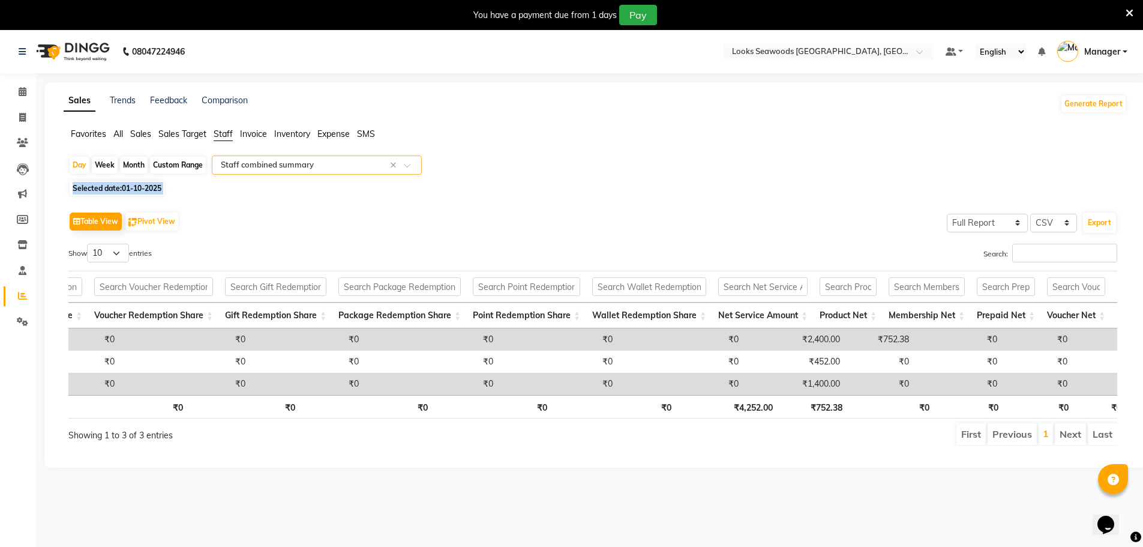
click at [411, 184] on div "Selected date: 01-10-2025" at bounding box center [597, 188] width 1059 height 13
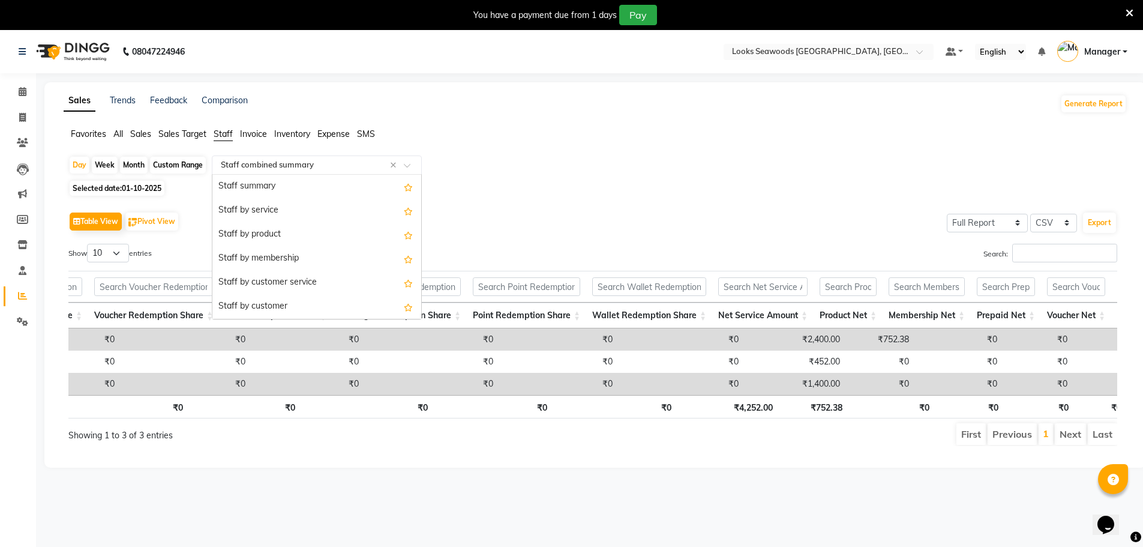
click at [413, 172] on span at bounding box center [411, 169] width 15 height 12
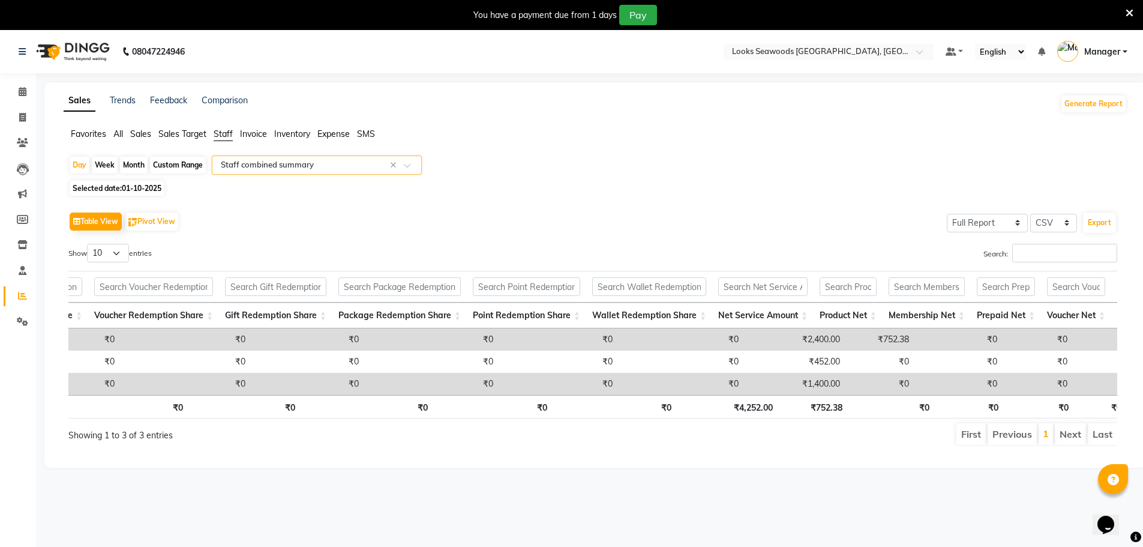
click at [412, 166] on span at bounding box center [411, 169] width 15 height 12
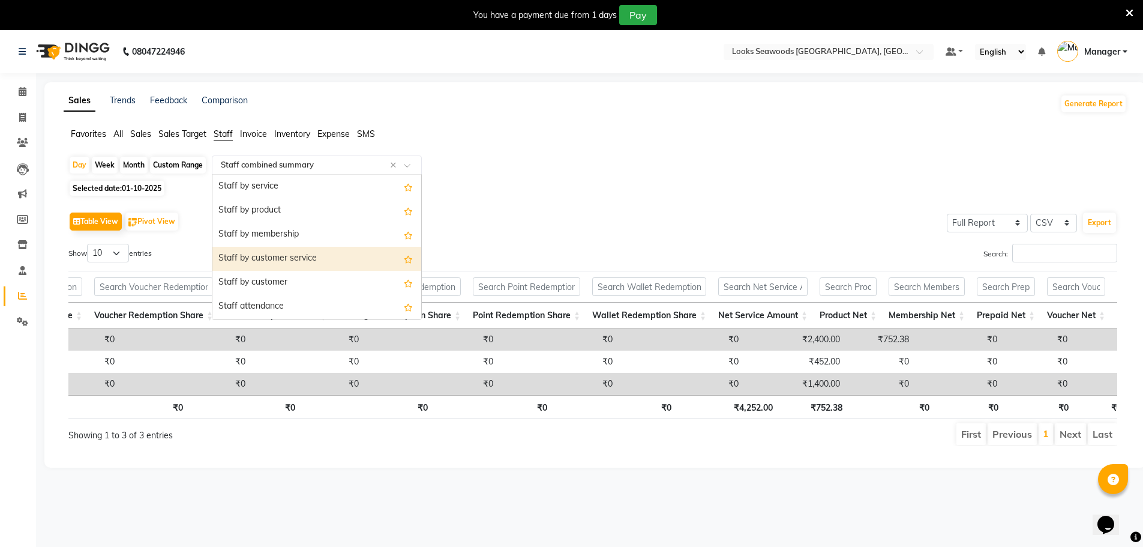
click at [243, 270] on div "Staff by customer service" at bounding box center [316, 259] width 209 height 24
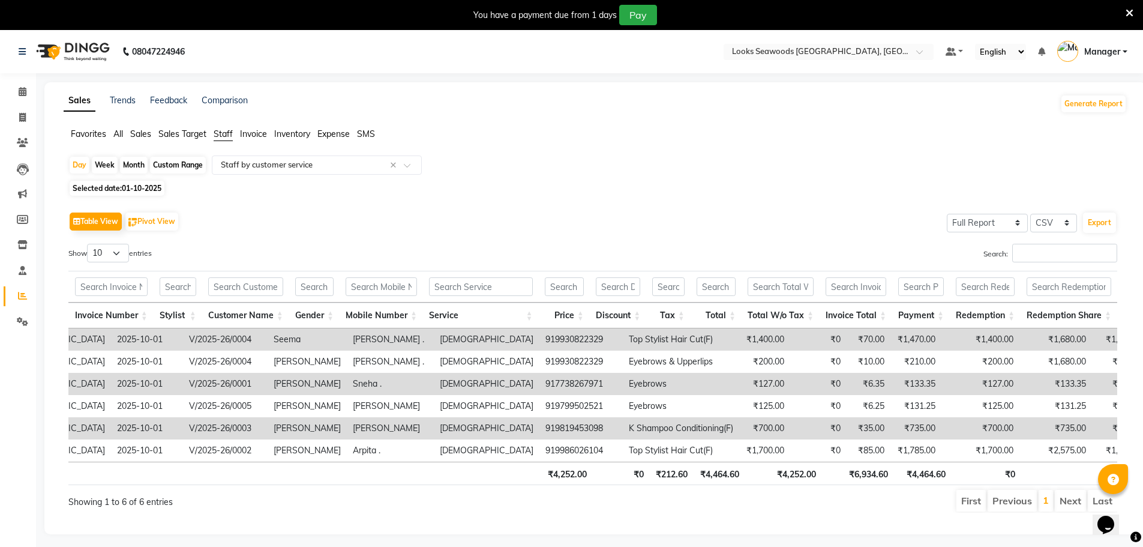
click at [251, 134] on span "Invoice" at bounding box center [253, 133] width 27 height 11
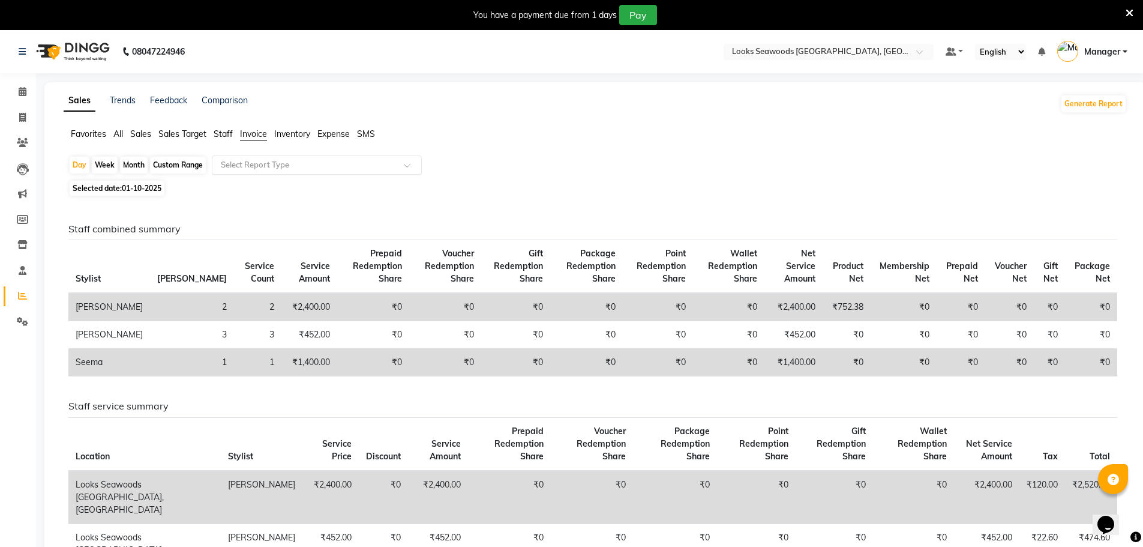
click at [282, 169] on input "text" at bounding box center [304, 165] width 173 height 12
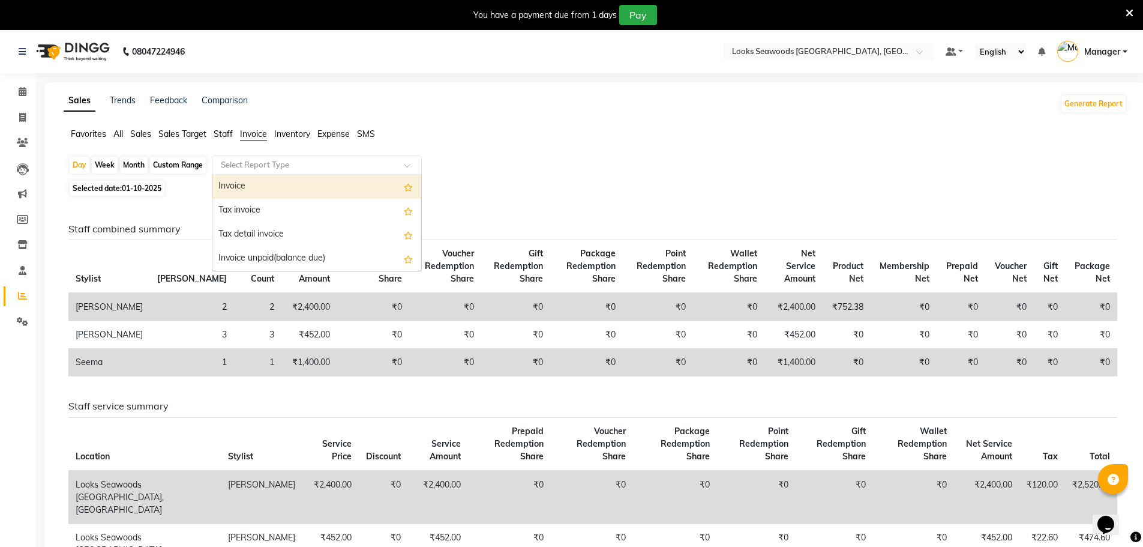
click at [246, 193] on div "Invoice" at bounding box center [316, 187] width 209 height 24
select select "full_report"
select select "csv"
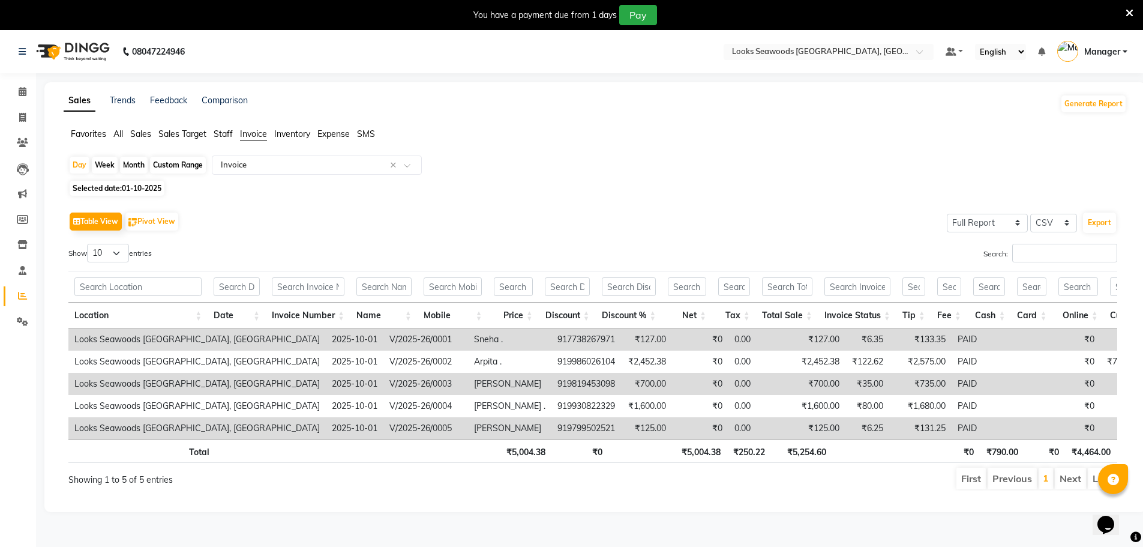
click at [295, 134] on span "Inventory" at bounding box center [292, 133] width 36 height 11
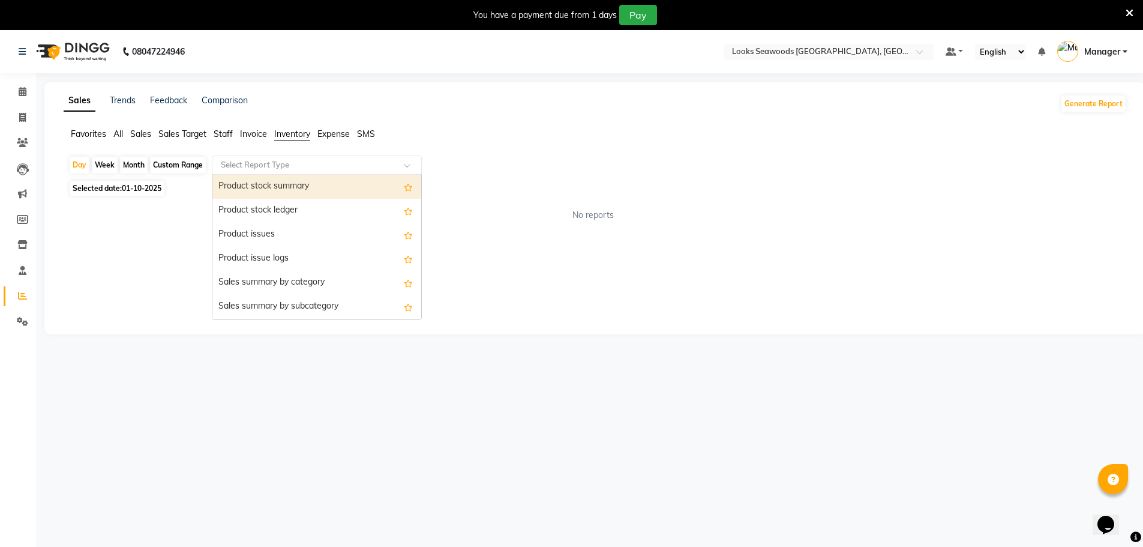
click at [320, 172] on div "Select Report Type" at bounding box center [317, 164] width 210 height 19
click at [309, 188] on div "Product stock summary" at bounding box center [316, 187] width 209 height 24
select select "full_report"
select select "csv"
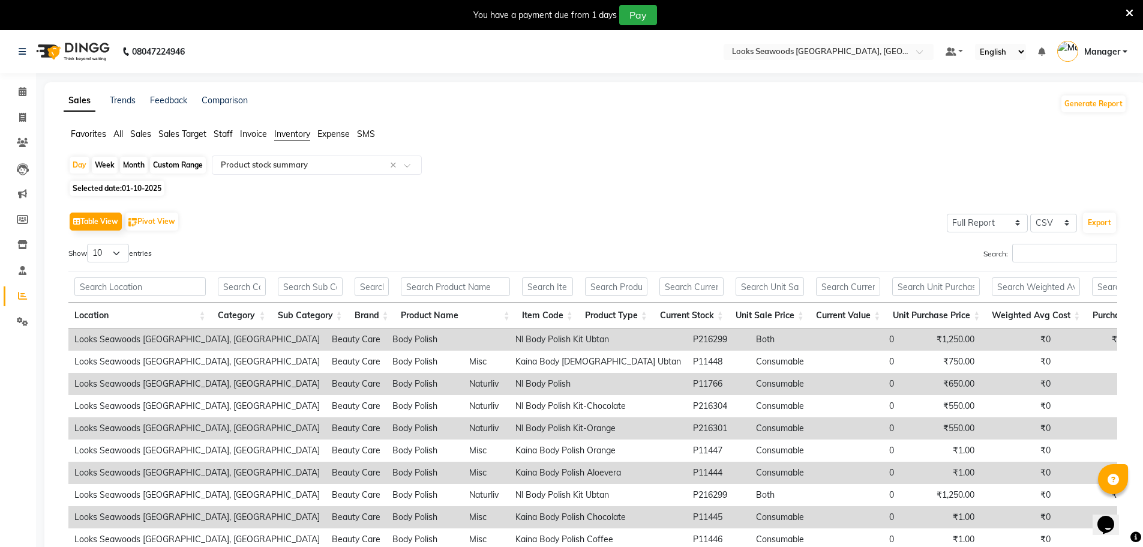
click at [334, 137] on span "Expense" at bounding box center [334, 133] width 32 height 11
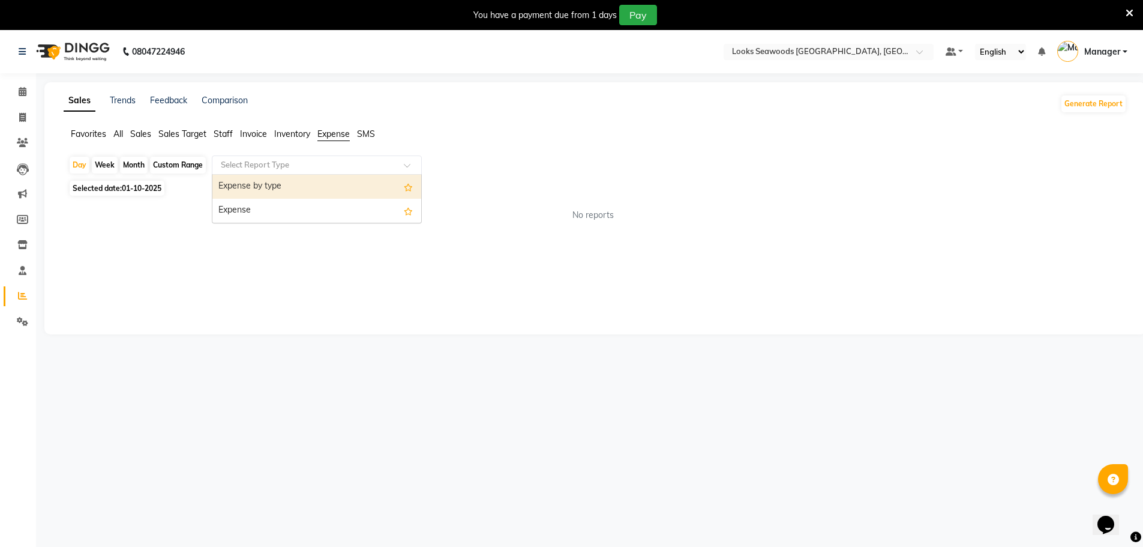
click at [309, 166] on input "text" at bounding box center [304, 165] width 173 height 12
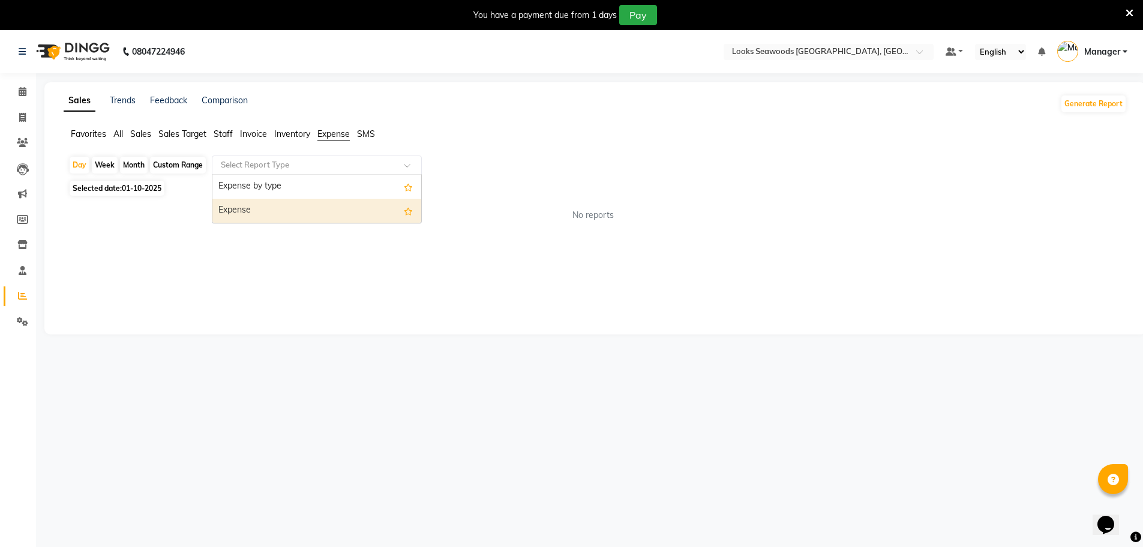
click at [280, 201] on div "Expense" at bounding box center [316, 211] width 209 height 24
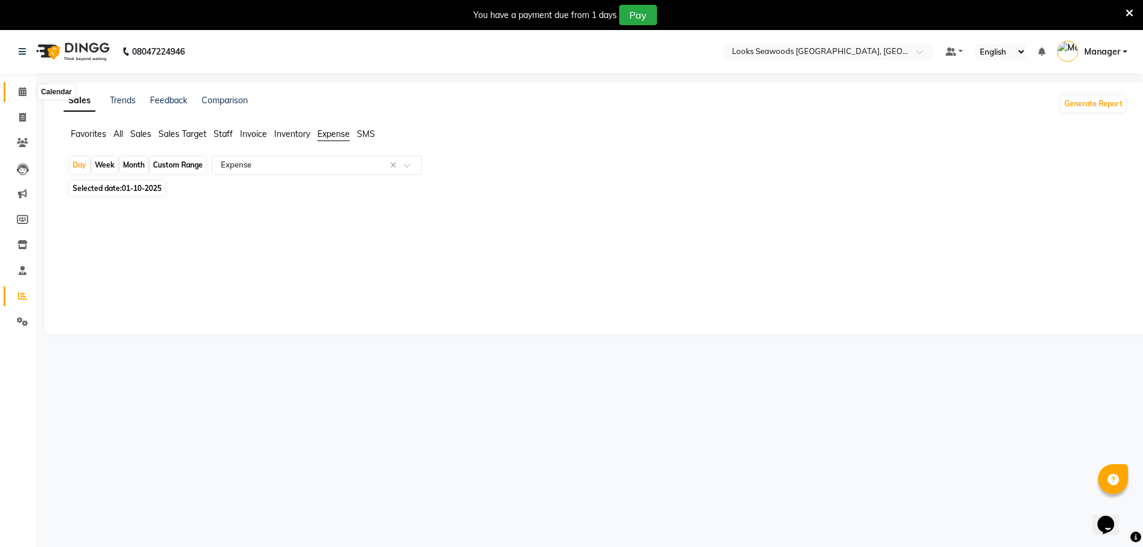
drag, startPoint x: 19, startPoint y: 94, endPoint x: 34, endPoint y: 94, distance: 15.6
click at [19, 94] on icon at bounding box center [23, 91] width 8 height 9
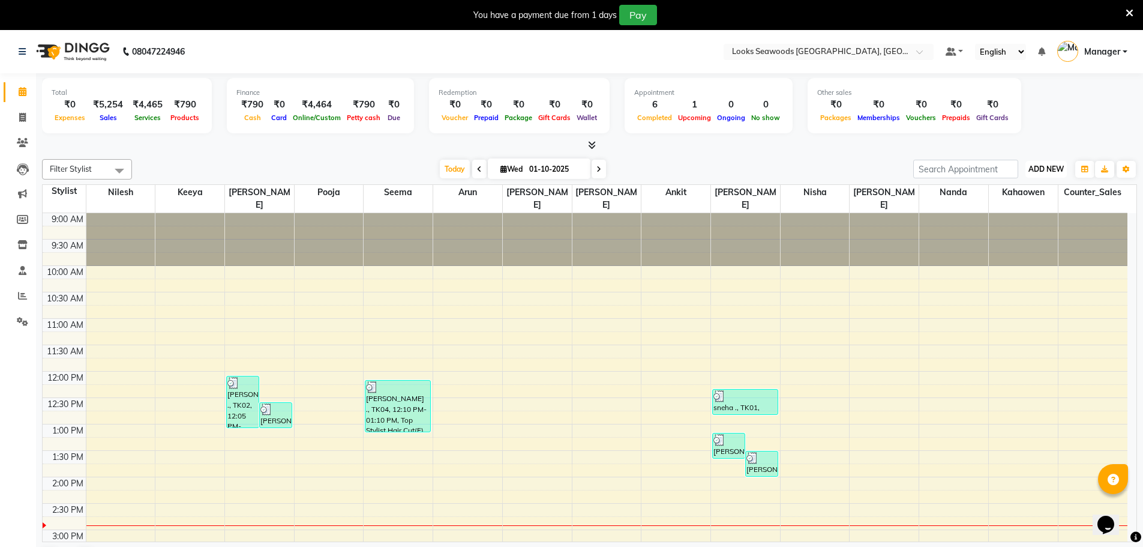
click at [1049, 166] on span "ADD NEW" at bounding box center [1046, 168] width 35 height 9
click at [1028, 218] on link "Add Expense" at bounding box center [1019, 223] width 95 height 16
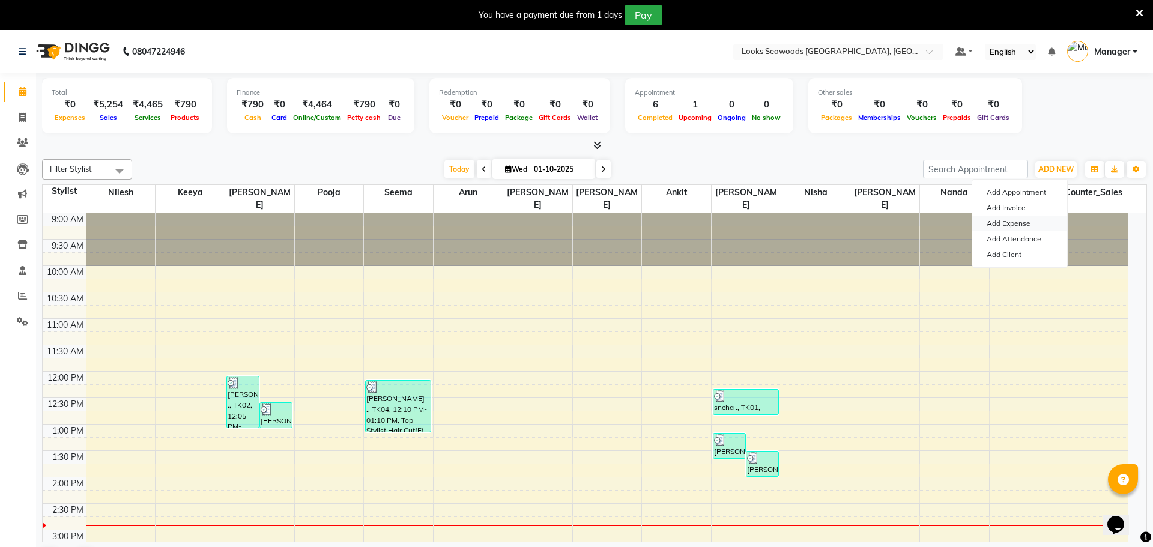
select select "1"
select select "8412"
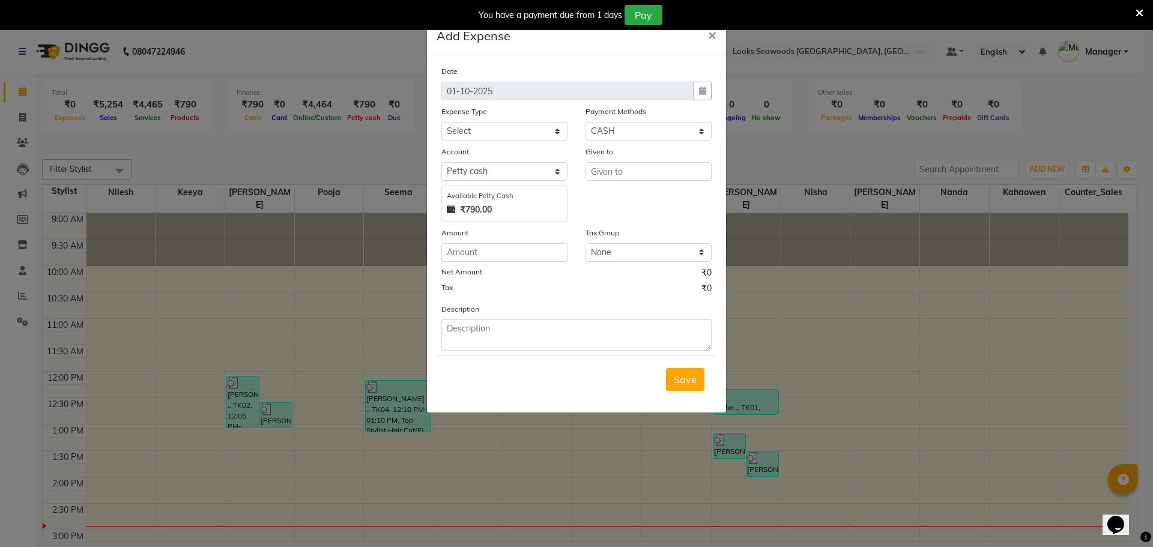
click at [460, 121] on div "Expense Type" at bounding box center [504, 113] width 126 height 17
click at [646, 137] on select "Select Prepaid UPI Gift Card Voucher Points CASH Wallet Package CARD" at bounding box center [648, 131] width 126 height 19
click at [536, 211] on div "₹790.00" at bounding box center [504, 209] width 115 height 13
click at [500, 254] on input "number" at bounding box center [504, 252] width 126 height 19
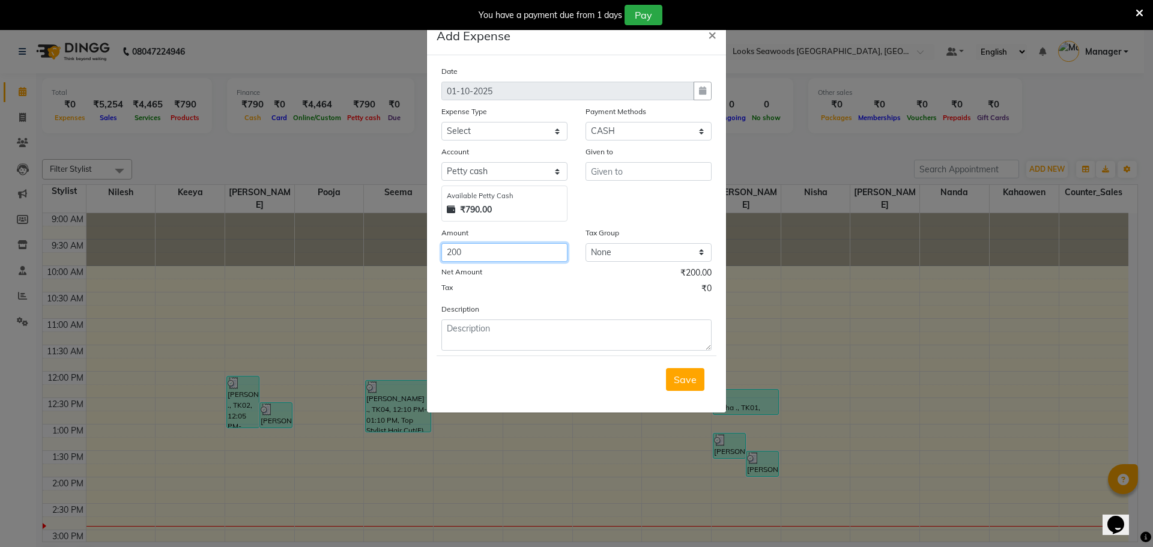
type input "200"
click at [616, 372] on div "Save" at bounding box center [576, 378] width 280 height 47
click at [714, 34] on span "×" at bounding box center [712, 34] width 8 height 18
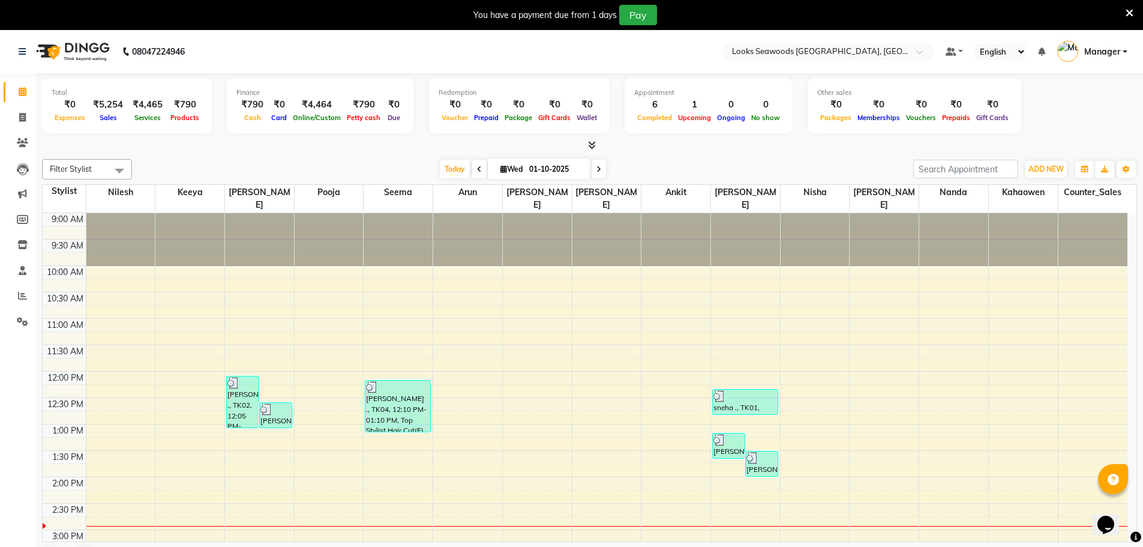
click at [1131, 2] on div "You have a payment due from 1 days Pay" at bounding box center [571, 15] width 1143 height 30
click at [22, 299] on icon at bounding box center [22, 295] width 9 height 9
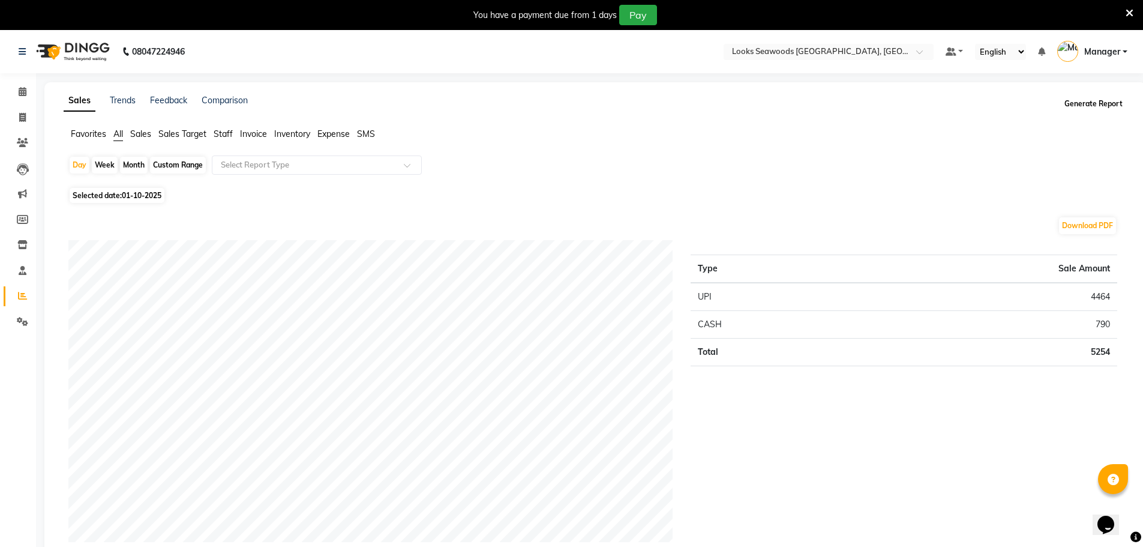
click at [1095, 106] on button "Generate Report" at bounding box center [1094, 103] width 64 height 17
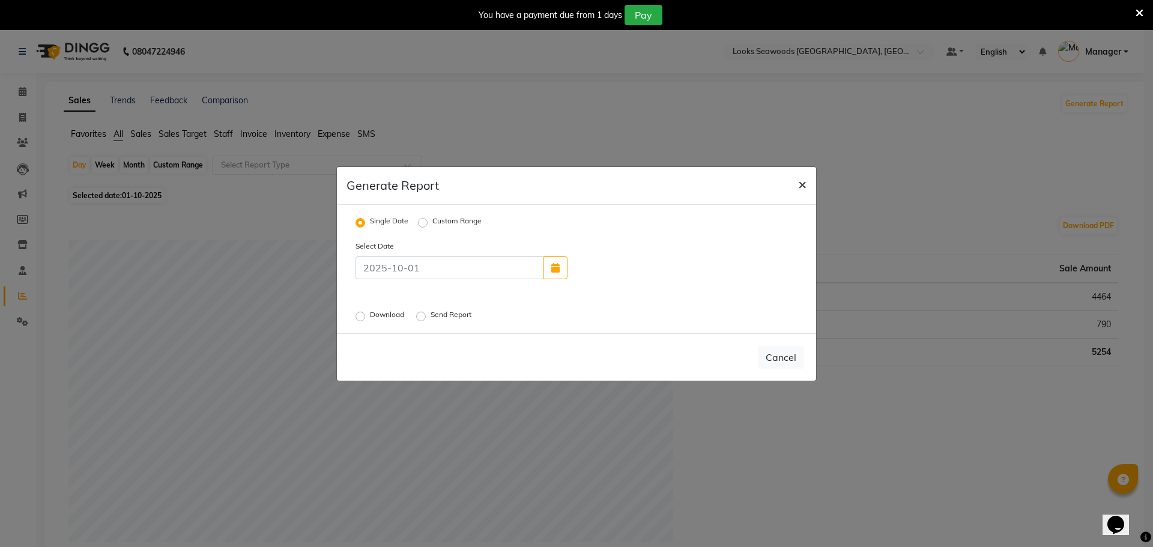
click at [802, 182] on span "×" at bounding box center [802, 184] width 8 height 18
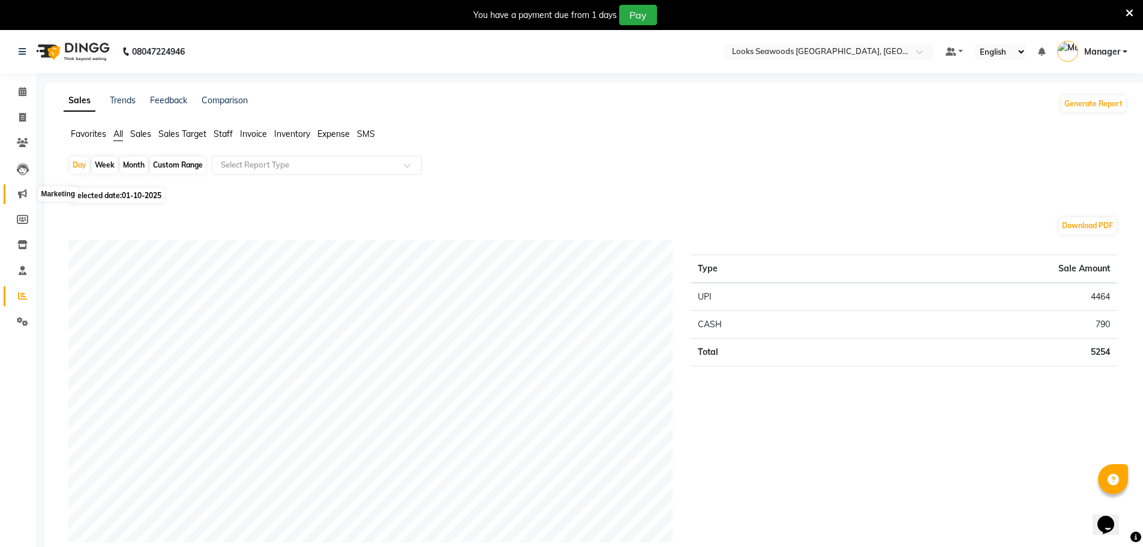
click at [21, 189] on icon at bounding box center [22, 193] width 9 height 9
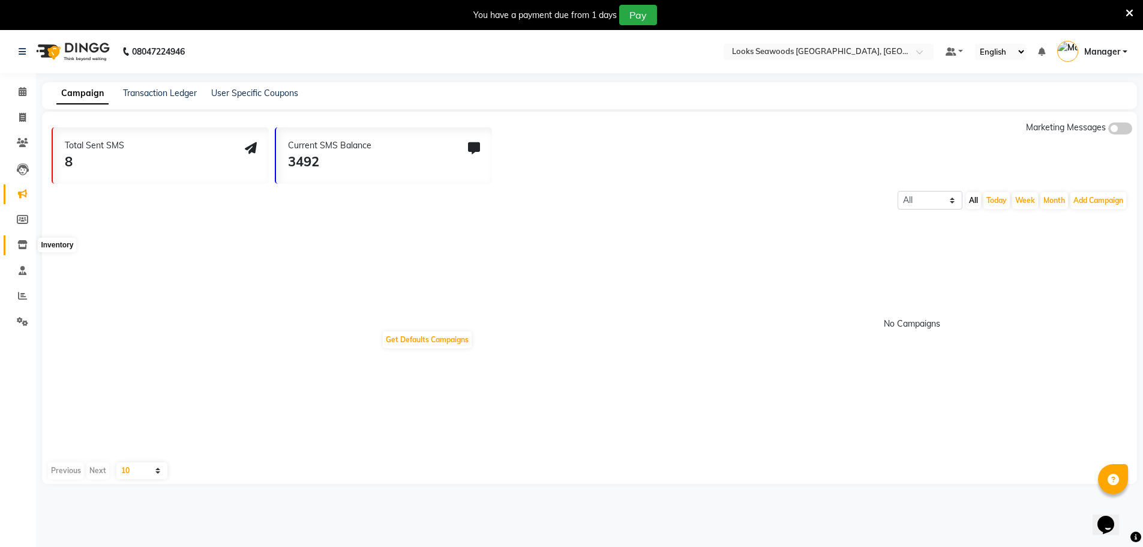
click at [16, 250] on span at bounding box center [22, 245] width 21 height 14
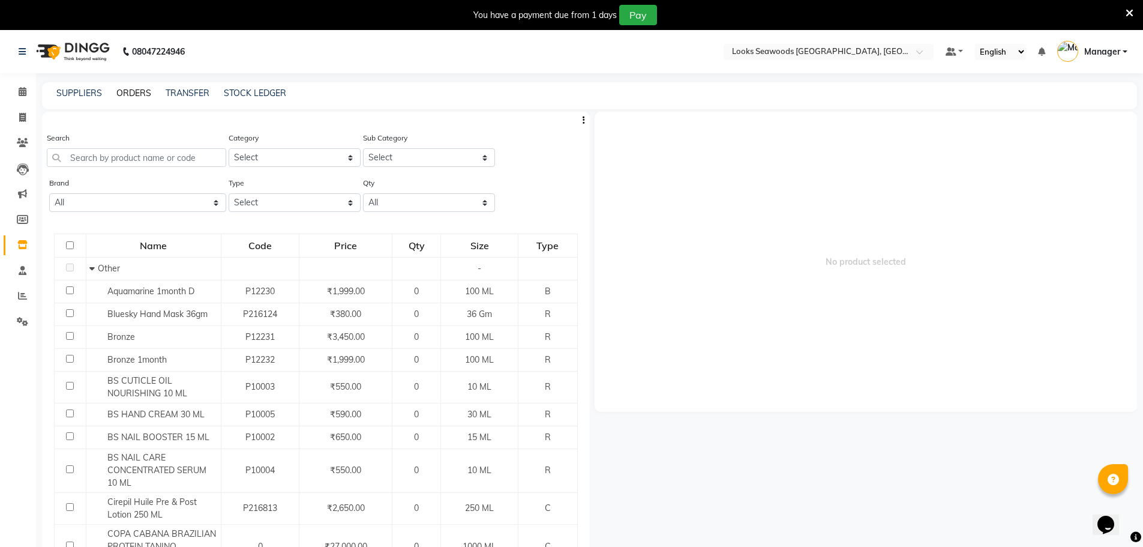
click at [137, 93] on link "ORDERS" at bounding box center [133, 93] width 35 height 11
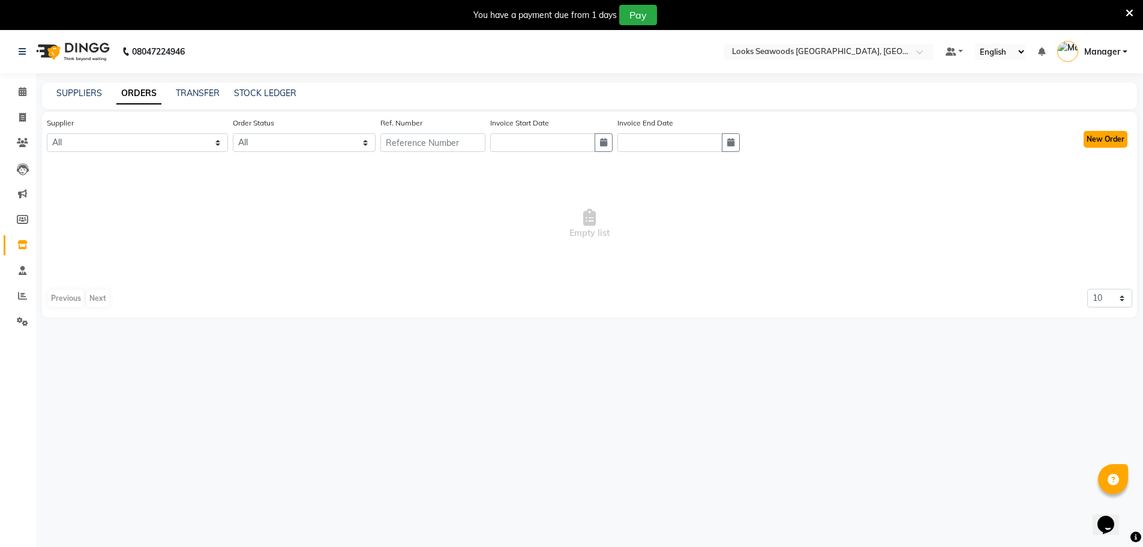
click at [1113, 137] on button "New Order" at bounding box center [1106, 139] width 44 height 17
select select "true"
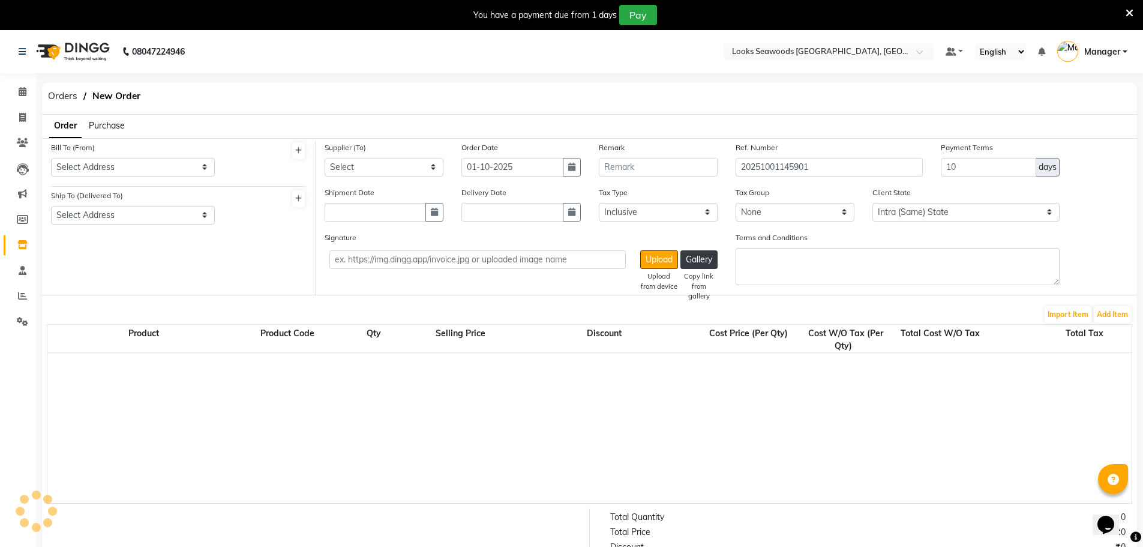
select select "7216"
click at [22, 56] on link at bounding box center [25, 52] width 12 height 34
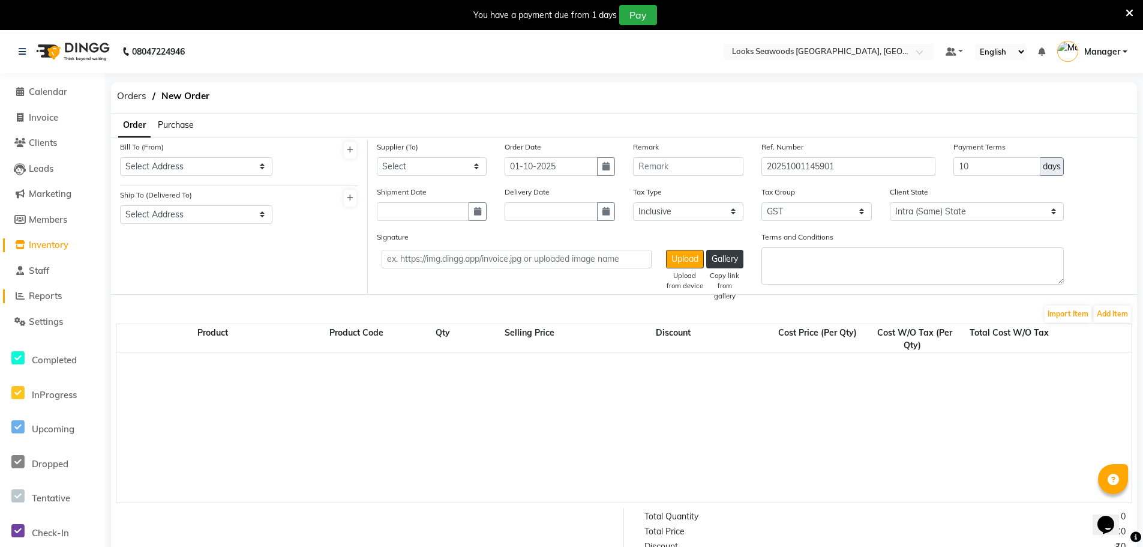
click at [49, 298] on span "Reports" at bounding box center [45, 295] width 33 height 11
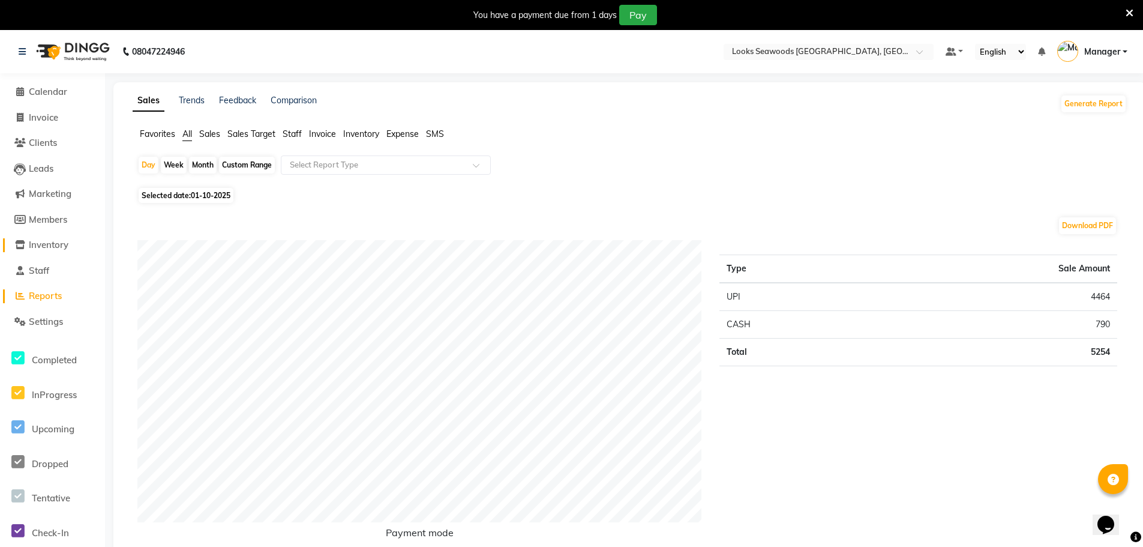
click at [53, 251] on link "Inventory" at bounding box center [52, 245] width 99 height 14
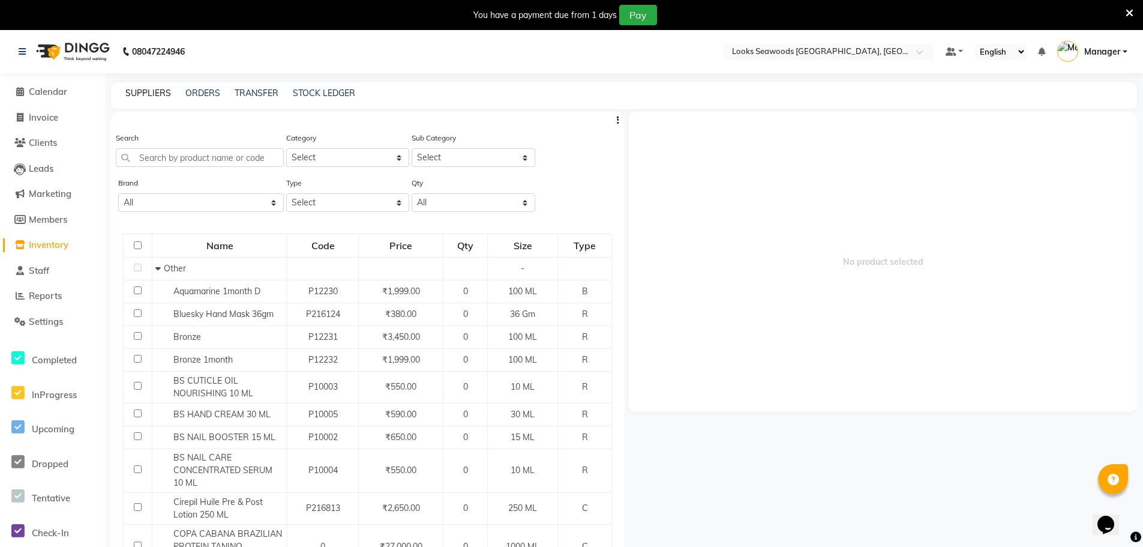
click at [158, 98] on link "SUPPLIERS" at bounding box center [148, 93] width 46 height 11
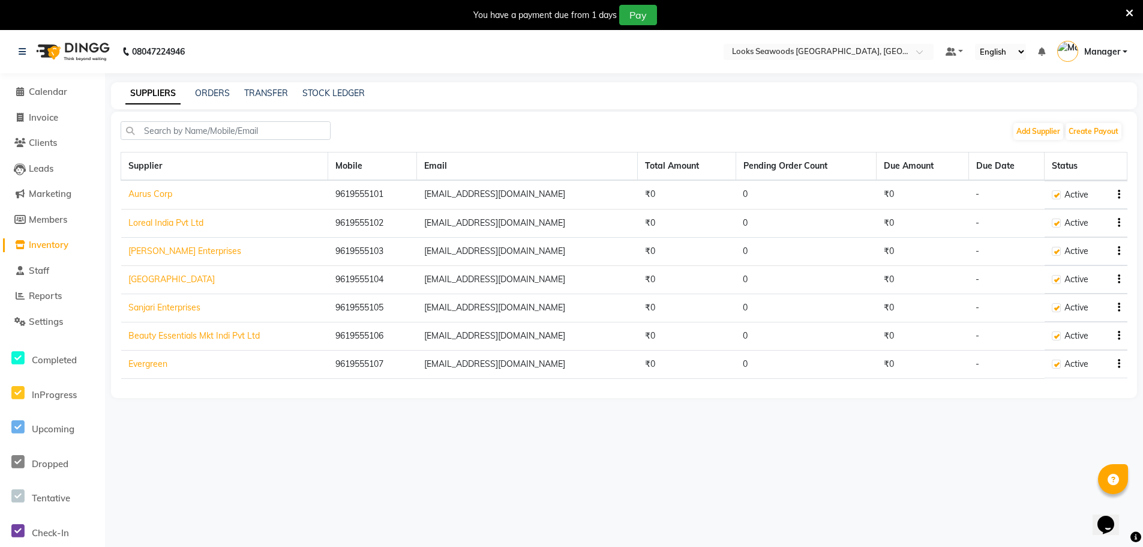
click at [219, 100] on div "SUPPLIERS ORDERS TRANSFER STOCK LEDGER" at bounding box center [624, 95] width 1026 height 27
click at [217, 97] on link "ORDERS" at bounding box center [212, 93] width 35 height 11
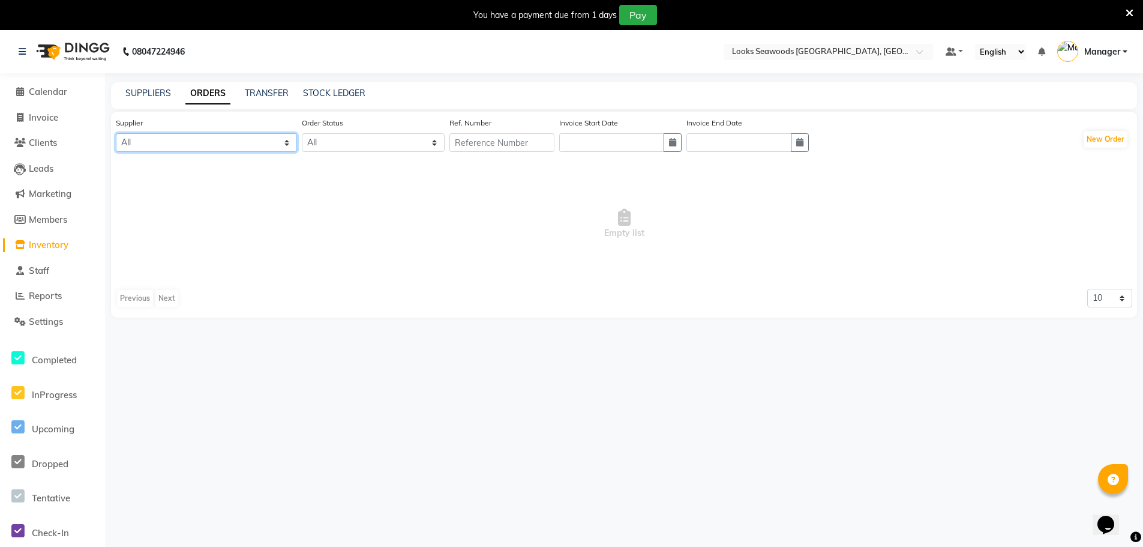
click at [290, 144] on select "All Aurus Corp Loreal India Pvt Ltd Sanghvi Enterprises Beauty Palace Sanjari E…" at bounding box center [206, 142] width 181 height 19
click at [51, 85] on link "Calendar" at bounding box center [52, 92] width 99 height 14
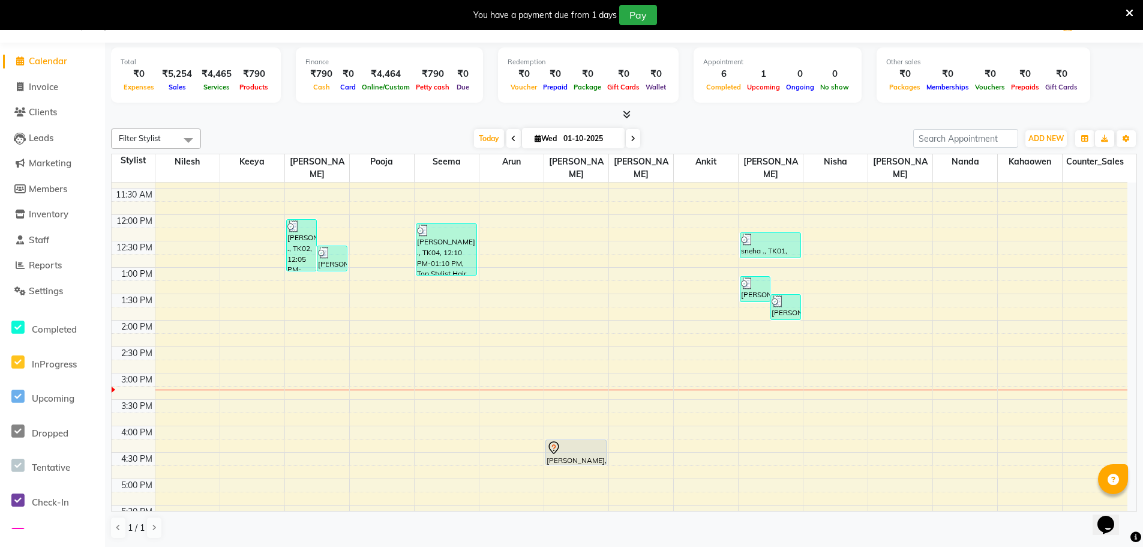
scroll to position [129, 0]
click at [41, 56] on span "Calendar" at bounding box center [48, 60] width 38 height 11
click at [1045, 139] on span "ADD NEW" at bounding box center [1046, 138] width 35 height 9
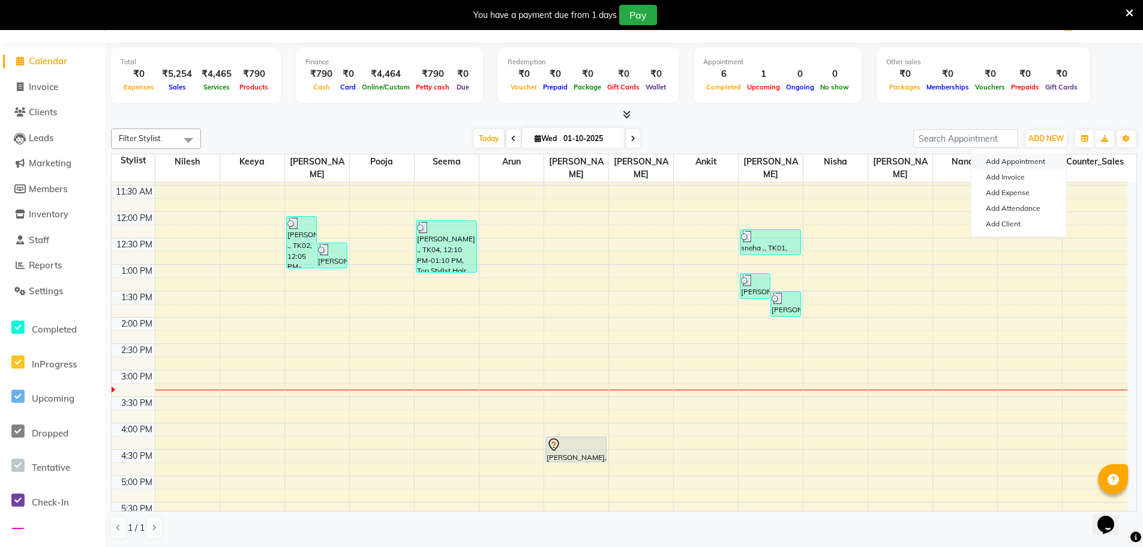
click at [1036, 161] on button "Add Appointment" at bounding box center [1019, 162] width 95 height 16
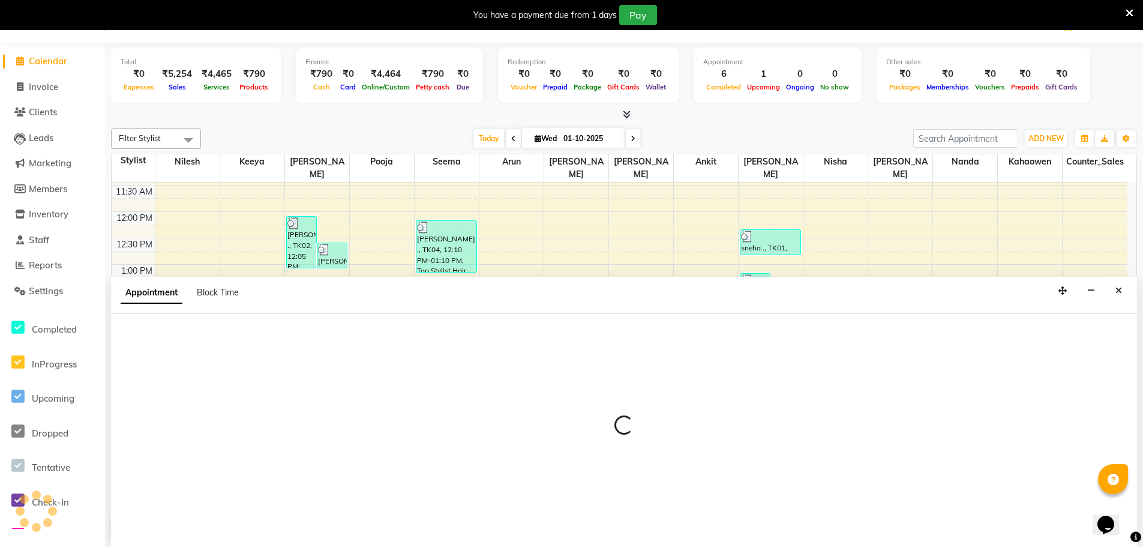
select select "tentative"
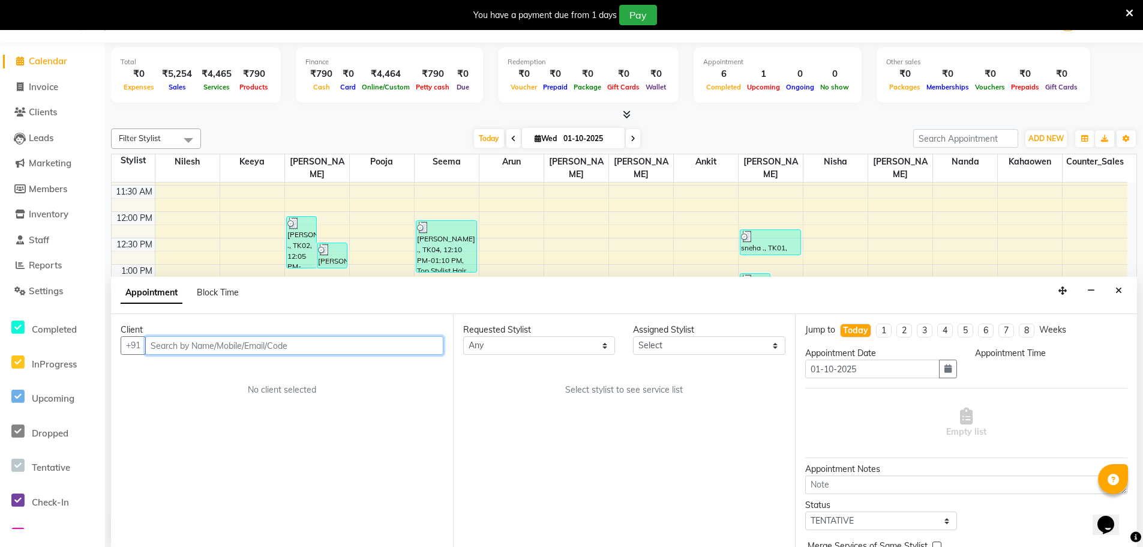
select select "600"
click at [231, 344] on input "text" at bounding box center [294, 345] width 298 height 19
type input "7045360784"
click at [410, 346] on span "Add Client" at bounding box center [419, 345] width 40 height 11
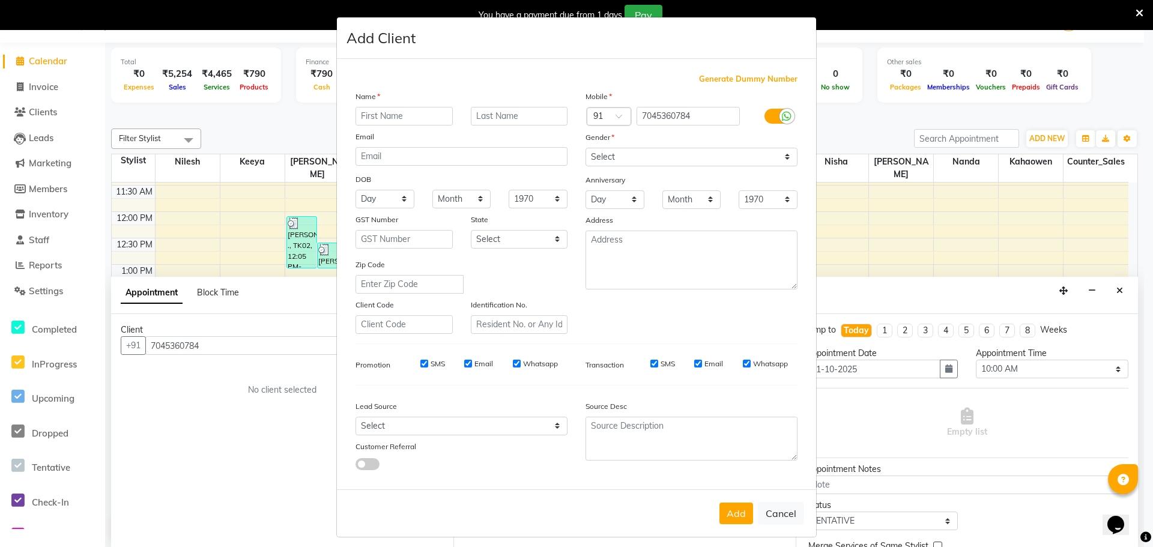
click at [389, 113] on input "text" at bounding box center [403, 116] width 97 height 19
type input "r"
type input "rahul"
type input "."
click at [780, 152] on select "Select [DEMOGRAPHIC_DATA] [DEMOGRAPHIC_DATA] Other Prefer Not To Say" at bounding box center [691, 157] width 212 height 19
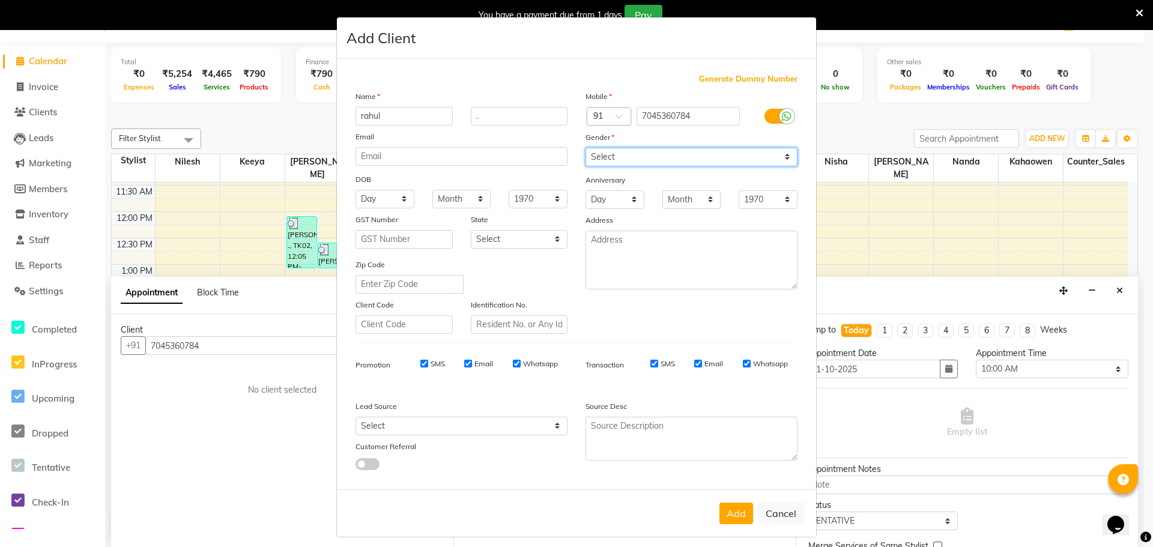
select select "[DEMOGRAPHIC_DATA]"
click at [585, 148] on select "Select [DEMOGRAPHIC_DATA] [DEMOGRAPHIC_DATA] Other Prefer Not To Say" at bounding box center [691, 157] width 212 height 19
click at [493, 421] on select "Select Walk-in Referral Internet Friend Word of Mouth Advertisement Facebook Ju…" at bounding box center [461, 426] width 212 height 19
click at [261, 388] on ngb-modal-window "Add Client Generate Dummy Number Name rahul . Email DOB Day 01 02 03 04 05 06 0…" at bounding box center [576, 273] width 1153 height 547
click at [725, 513] on button "Add" at bounding box center [736, 513] width 34 height 22
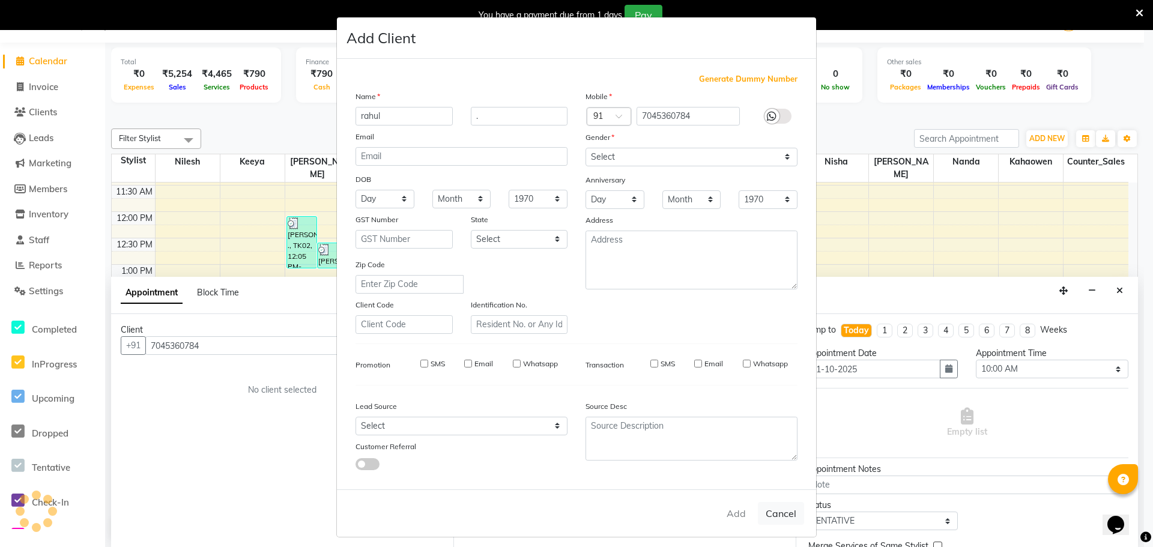
select select
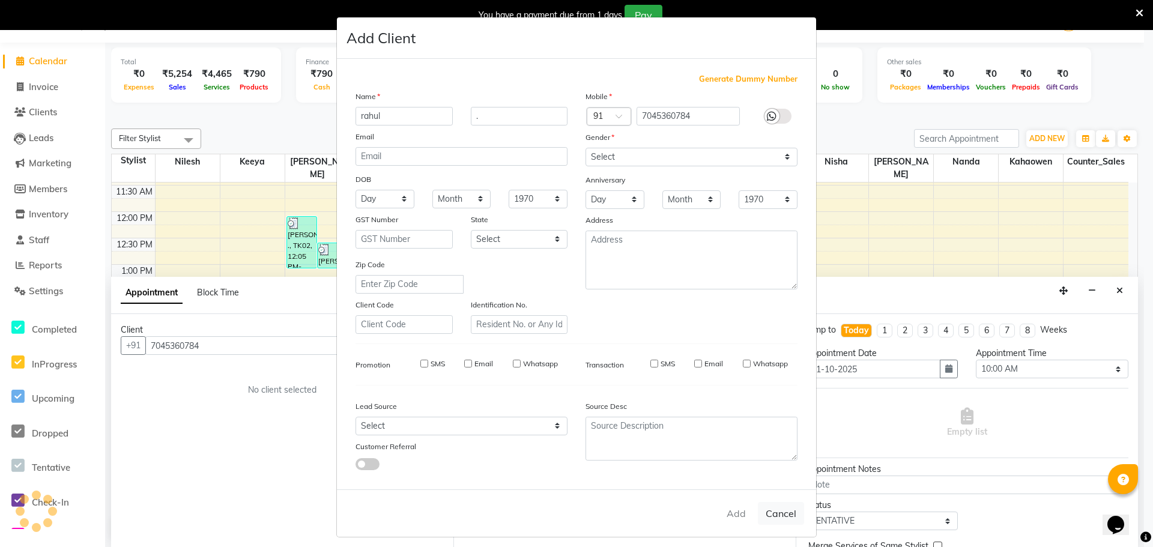
select select
checkbox input "false"
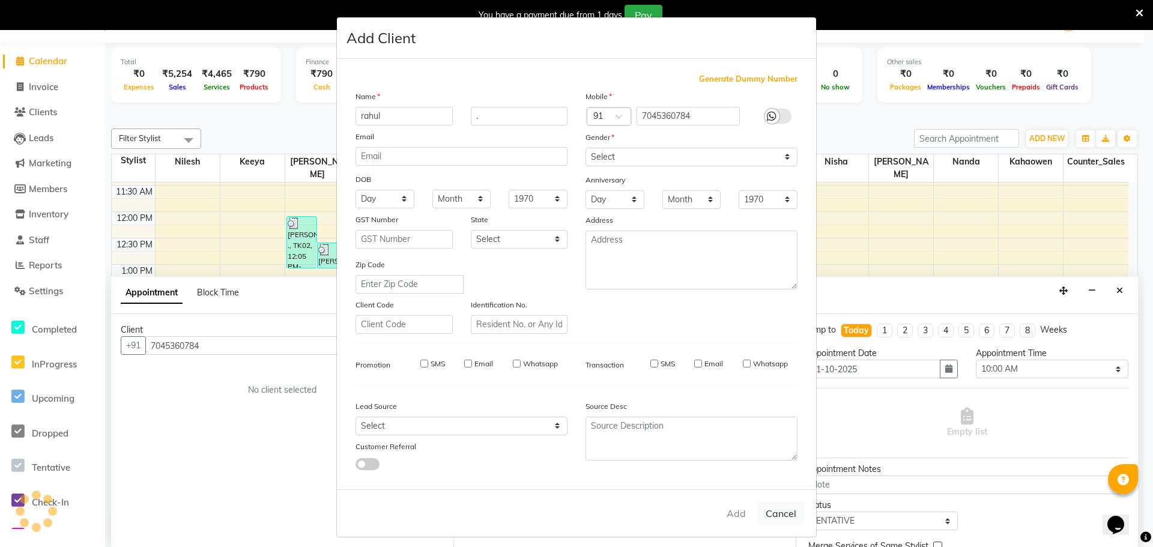
checkbox input "false"
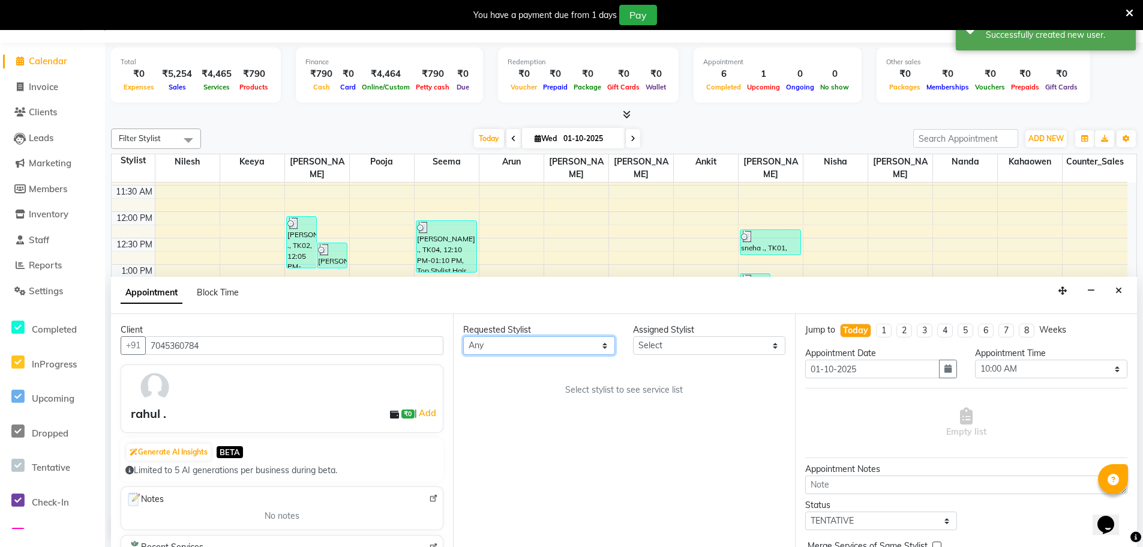
click at [591, 346] on select "Any Ankit Arun Counter_Sales [PERSON_NAME] [PERSON_NAME] [PERSON_NAME] [PERSON_…" at bounding box center [539, 345] width 152 height 19
select select "93418"
click at [463, 336] on select "Any Ankit Arun Counter_Sales [PERSON_NAME] [PERSON_NAME] [PERSON_NAME] [PERSON_…" at bounding box center [539, 345] width 152 height 19
select select "93418"
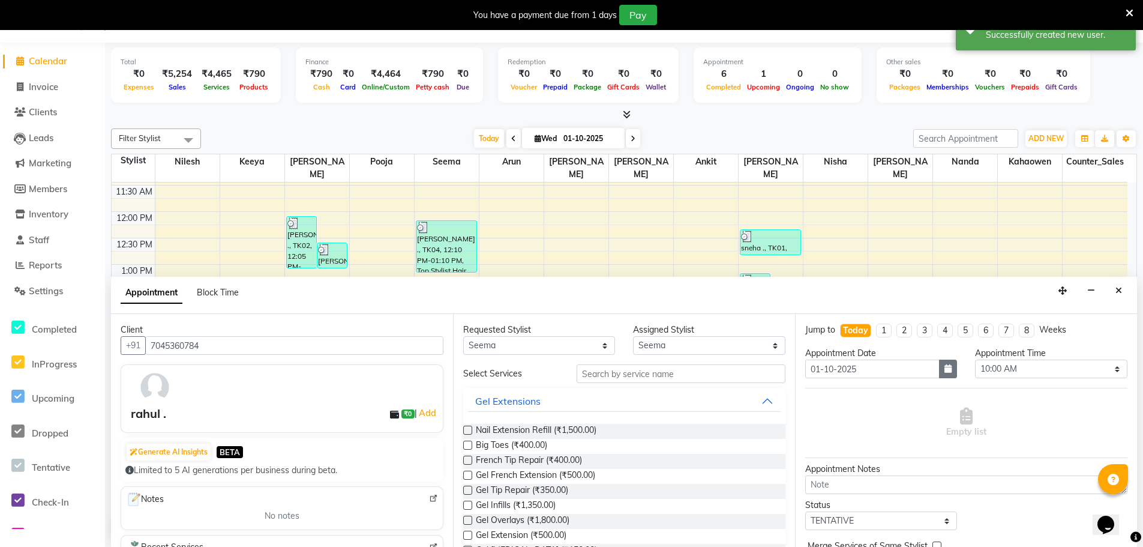
click at [945, 370] on icon "button" at bounding box center [948, 368] width 7 height 8
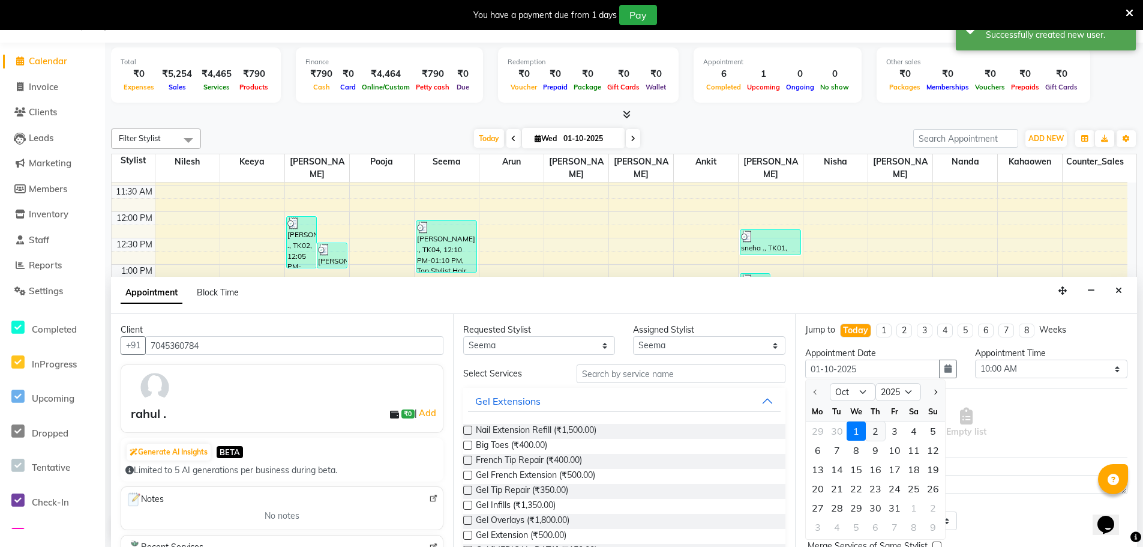
click at [873, 432] on div "2" at bounding box center [875, 430] width 19 height 19
type input "02-10-2025"
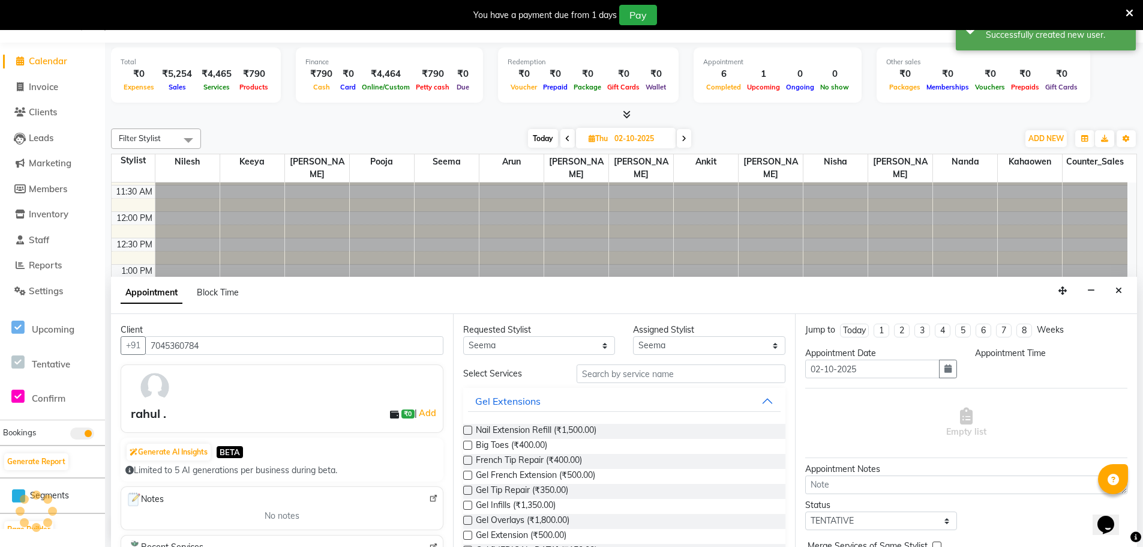
scroll to position [0, 0]
click at [1014, 367] on select "Select 10:00 AM 10:15 AM 10:30 AM 10:45 AM 11:00 AM 11:15 AM 11:30 AM 11:45 AM …" at bounding box center [1051, 369] width 152 height 19
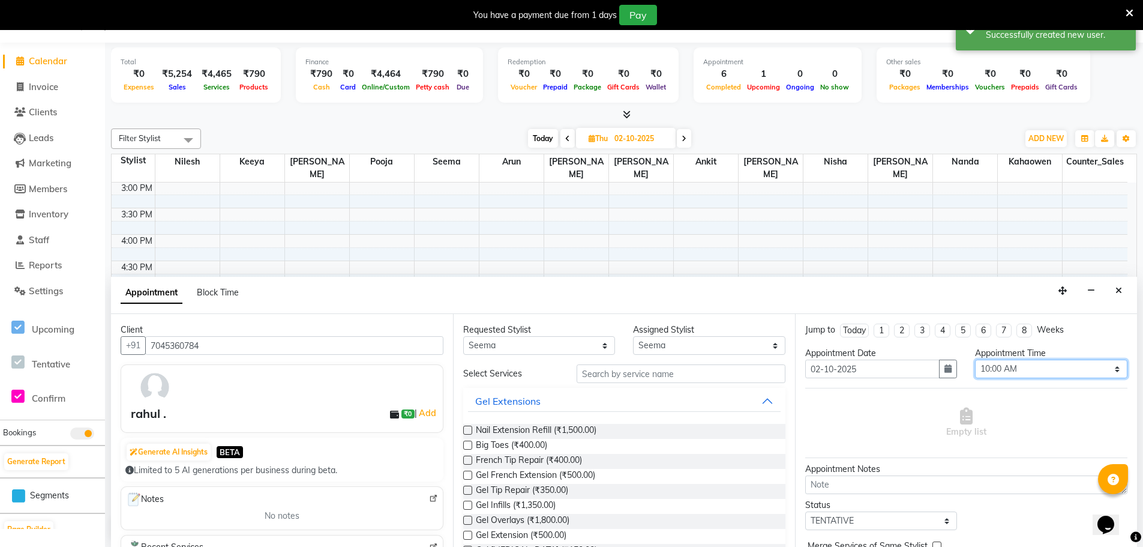
select select "720"
click at [975, 360] on select "Select 10:00 AM 10:15 AM 10:30 AM 10:45 AM 11:00 AM 11:15 AM 11:30 AM 11:45 AM …" at bounding box center [1051, 369] width 152 height 19
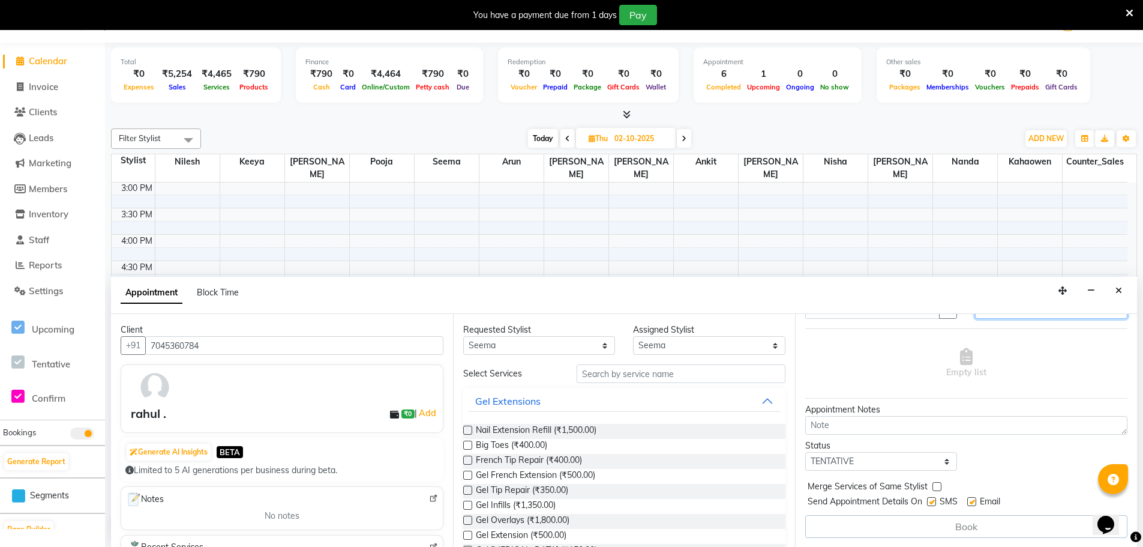
scroll to position [60, 0]
click at [939, 459] on select "Select TENTATIVE CONFIRM UPCOMING" at bounding box center [882, 460] width 152 height 19
select select "confirm booking"
click at [806, 451] on select "Select TENTATIVE CONFIRM UPCOMING" at bounding box center [882, 460] width 152 height 19
click at [1002, 529] on div "Book" at bounding box center [967, 525] width 322 height 23
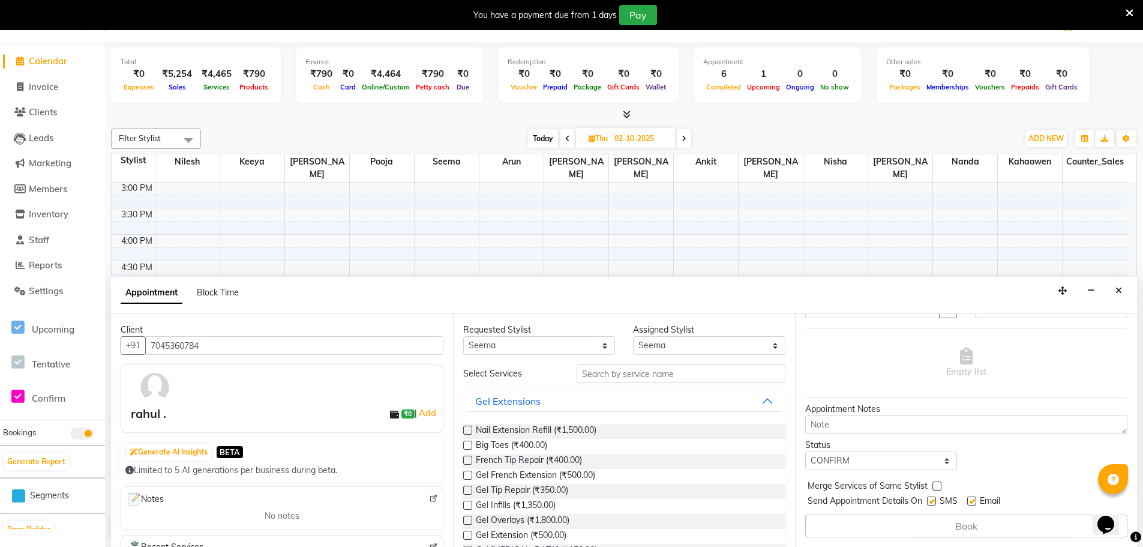
click at [945, 529] on div "Book" at bounding box center [967, 525] width 322 height 23
click at [934, 500] on label at bounding box center [931, 500] width 9 height 9
click at [934, 500] on input "checkbox" at bounding box center [931, 502] width 8 height 8
checkbox input "false"
click at [965, 502] on div "SMS" at bounding box center [947, 502] width 40 height 15
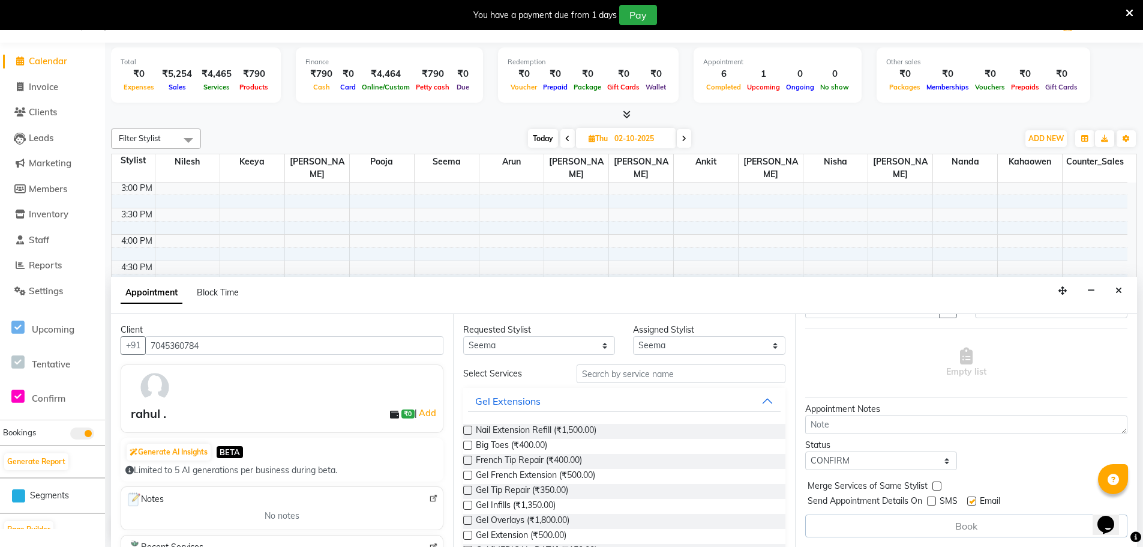
click at [973, 505] on div at bounding box center [972, 503] width 8 height 13
click at [973, 502] on label at bounding box center [972, 500] width 9 height 9
click at [973, 502] on input "checkbox" at bounding box center [972, 502] width 8 height 8
checkbox input "false"
click at [942, 502] on span "SMS" at bounding box center [949, 502] width 18 height 15
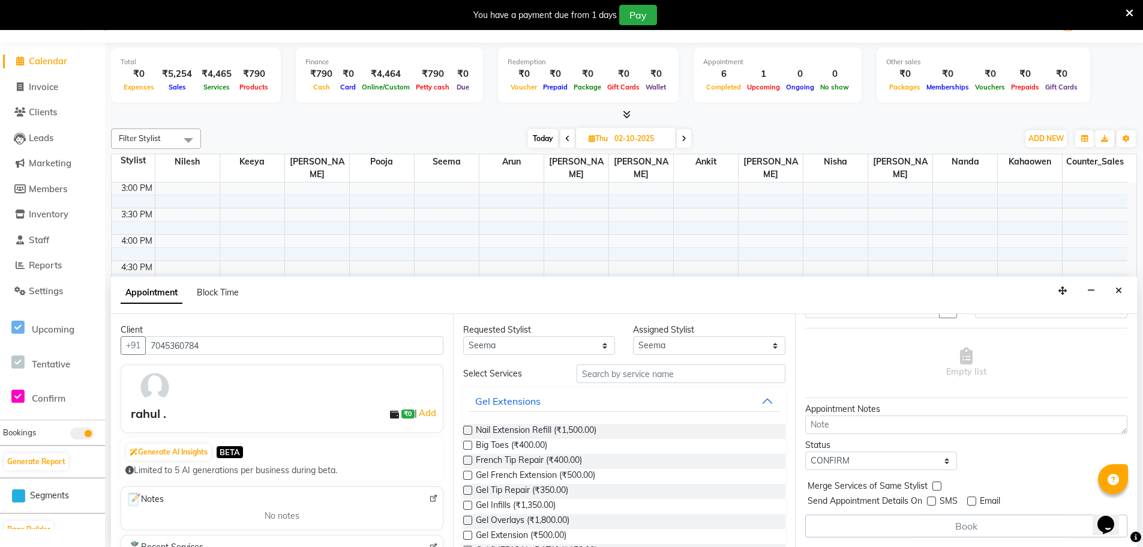
click at [933, 502] on label at bounding box center [931, 500] width 9 height 9
click at [933, 502] on input "checkbox" at bounding box center [931, 502] width 8 height 8
checkbox input "true"
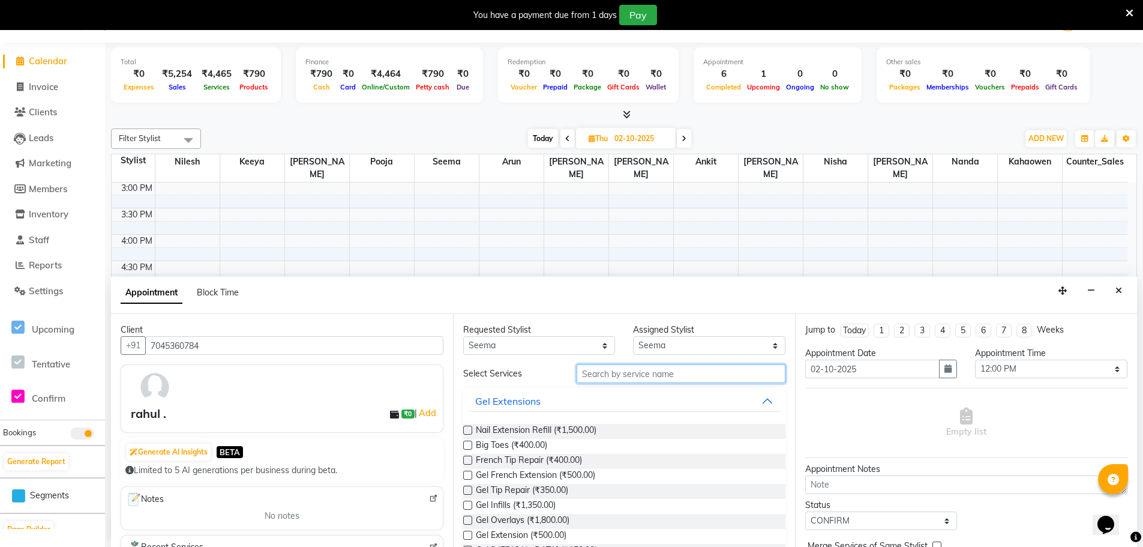
click at [640, 378] on input "text" at bounding box center [681, 373] width 209 height 19
type input "o"
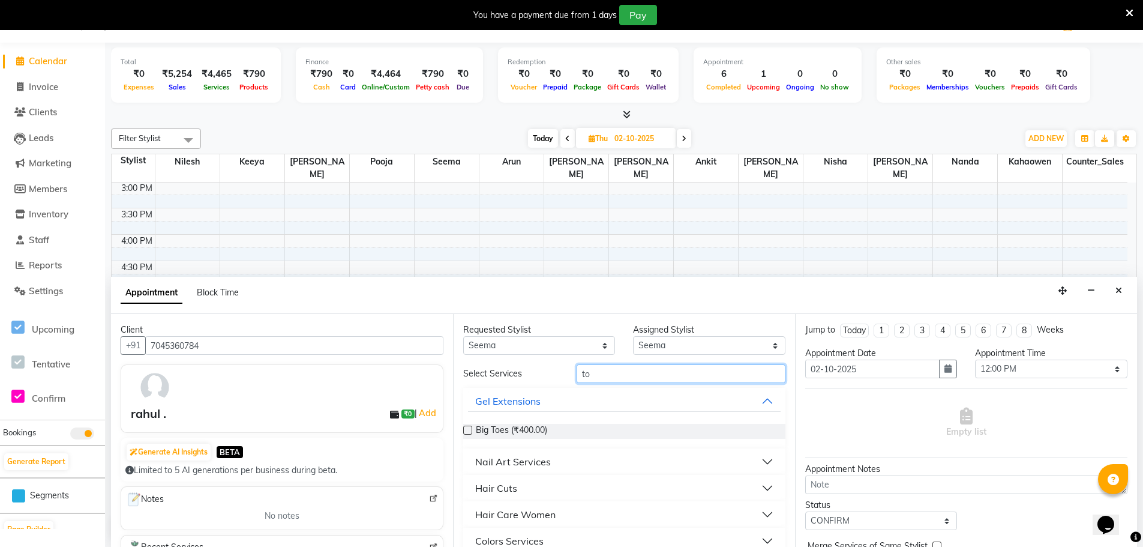
type input "t"
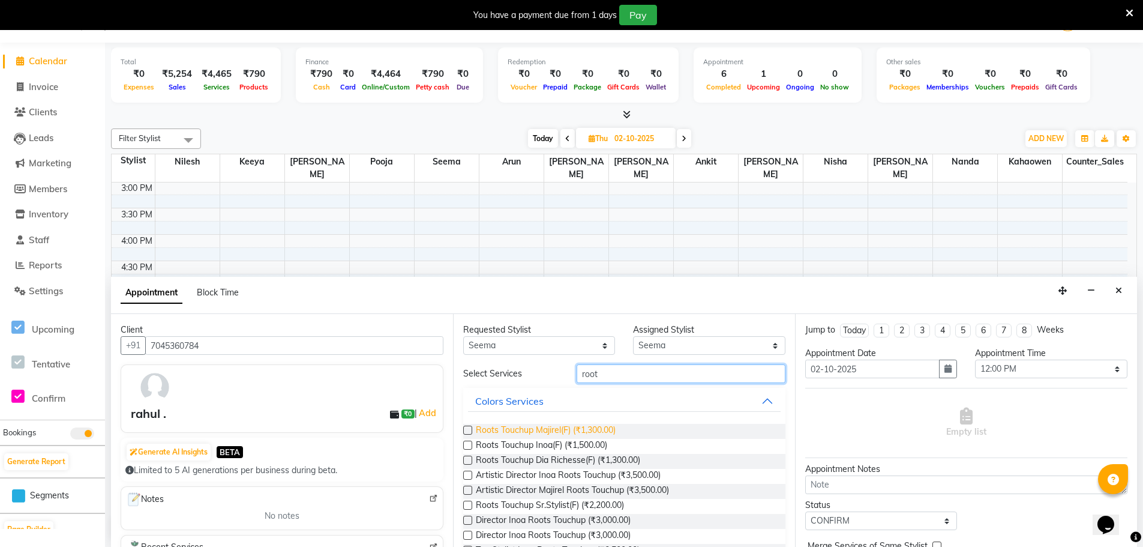
type input "root"
click at [544, 432] on span "Roots Touchup Majirel(F) (₹1,300.00)" at bounding box center [546, 431] width 140 height 15
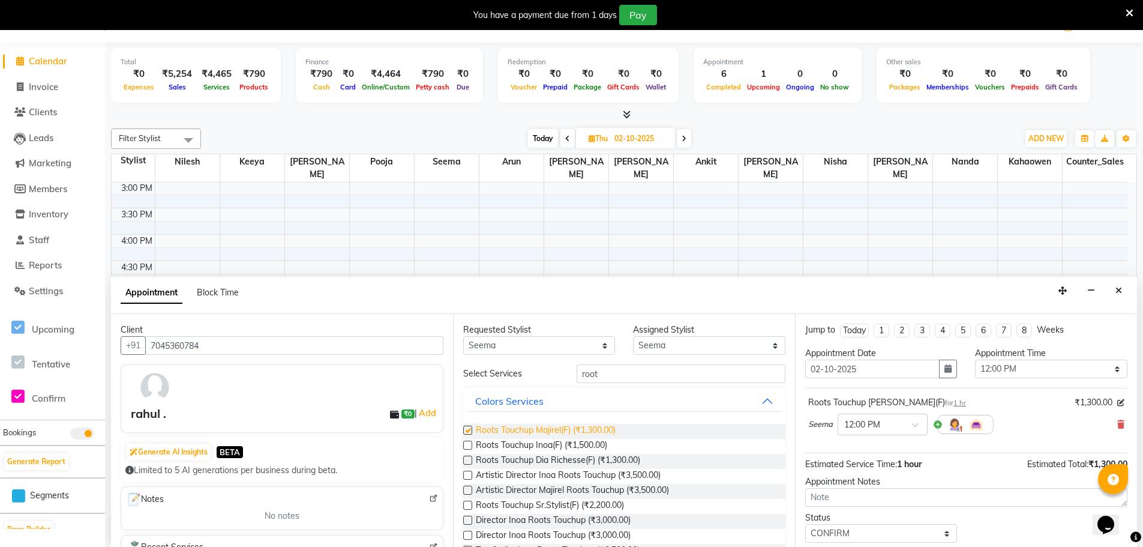
checkbox input "false"
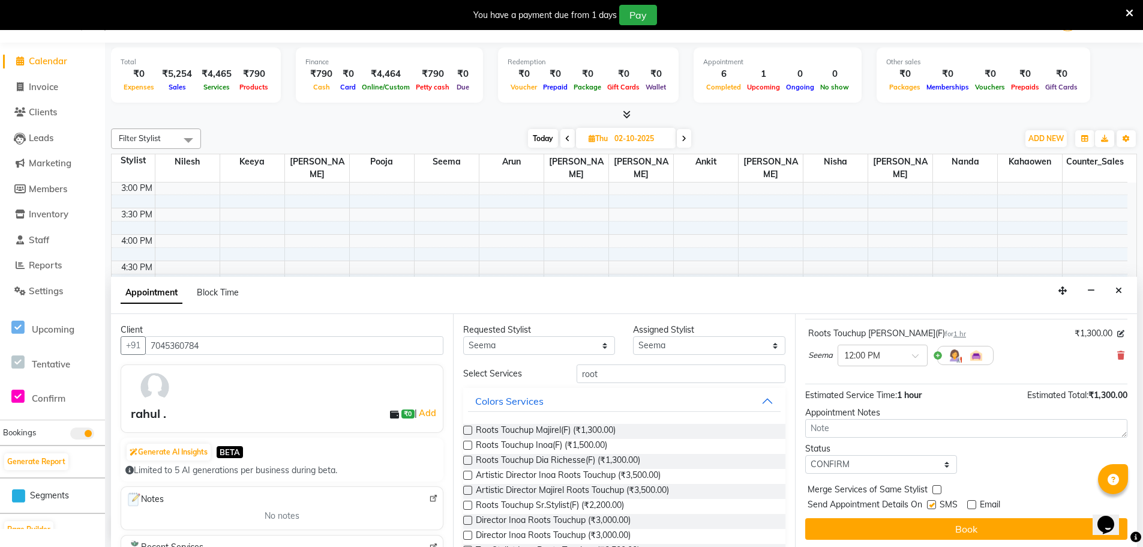
scroll to position [71, 0]
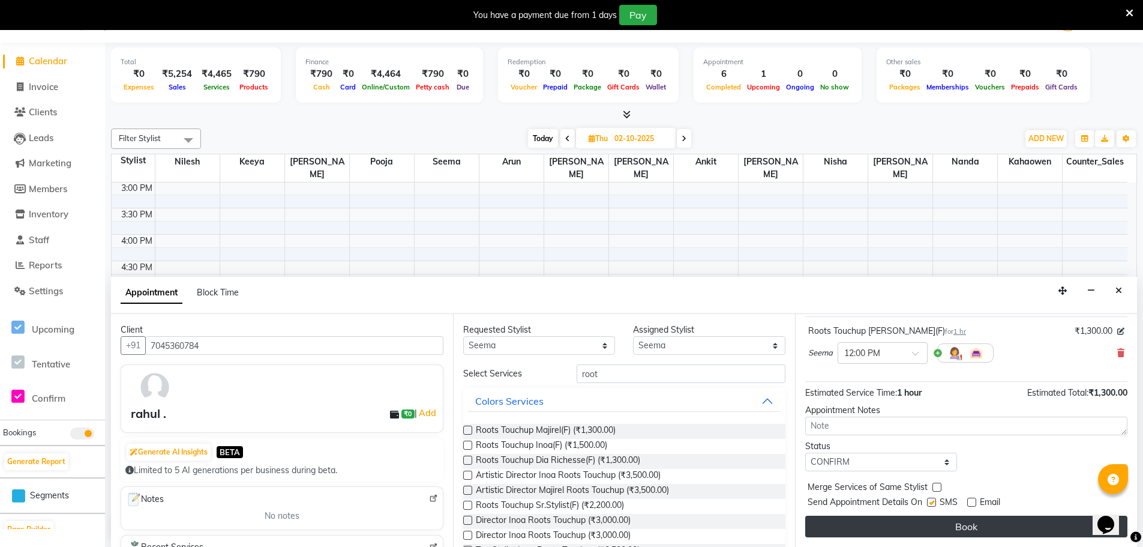
click at [954, 520] on button "Book" at bounding box center [967, 527] width 322 height 22
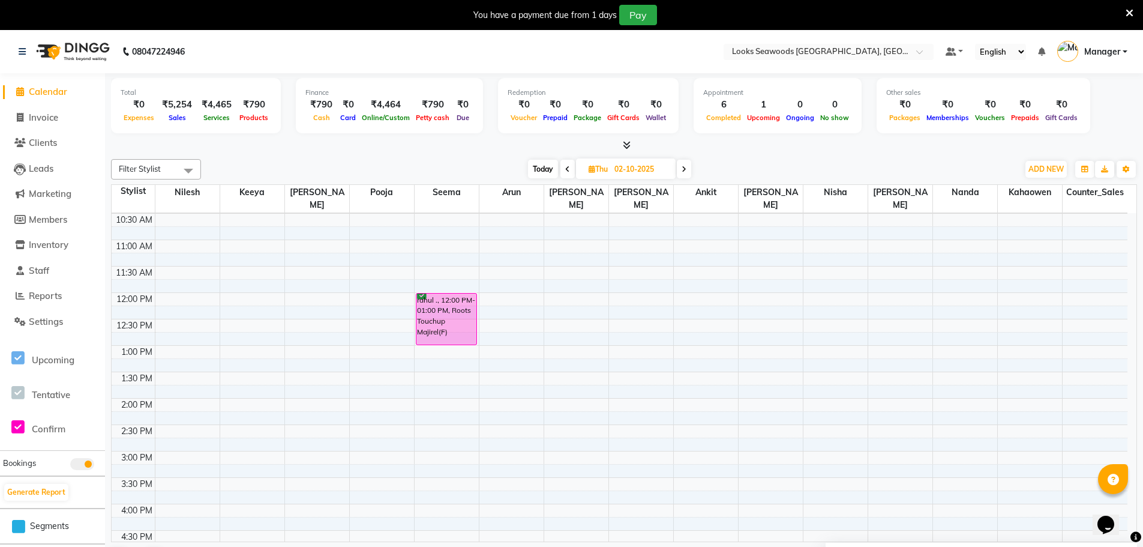
scroll to position [0, 0]
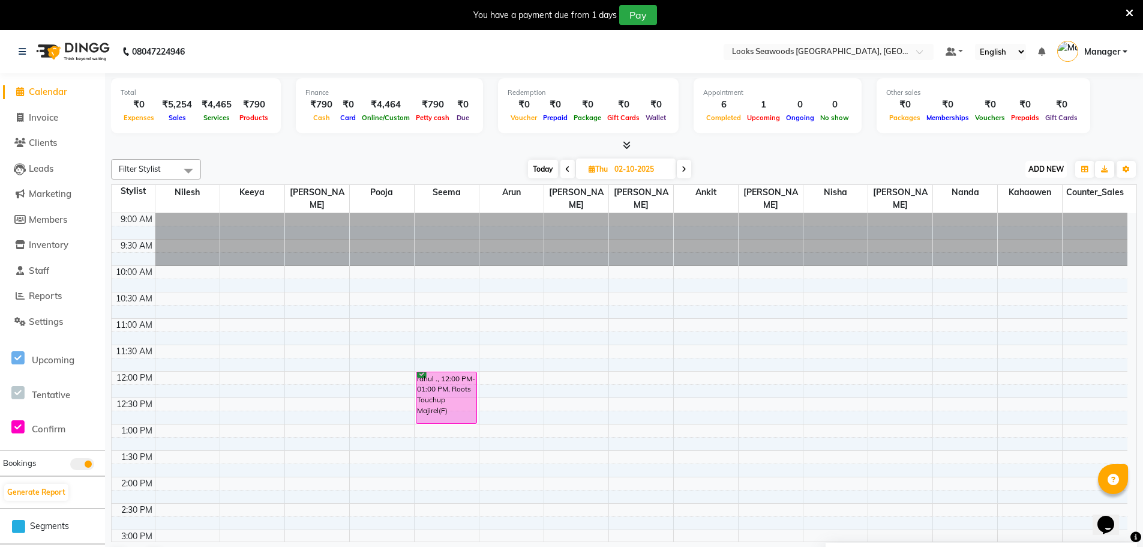
click at [1053, 174] on button "ADD NEW Toggle Dropdown" at bounding box center [1046, 169] width 41 height 17
click at [1025, 191] on button "Add Appointment" at bounding box center [1019, 192] width 95 height 16
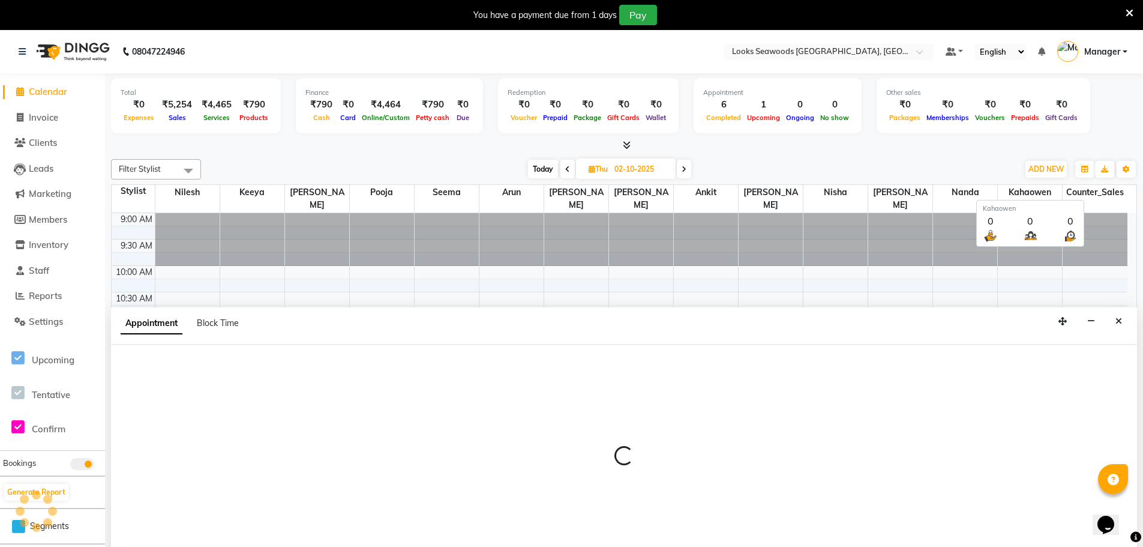
scroll to position [31, 0]
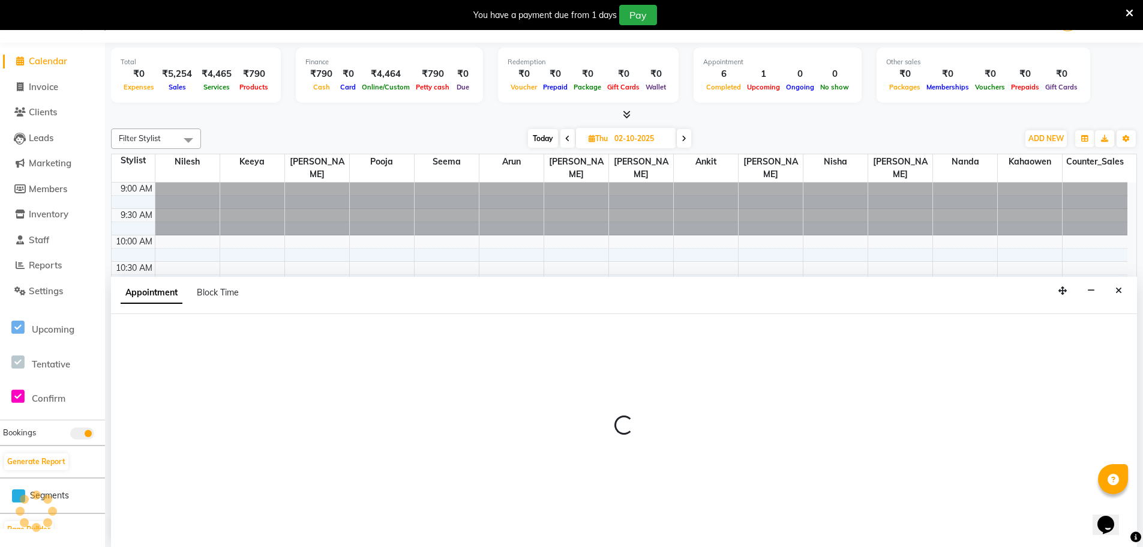
select select "600"
select select "tentative"
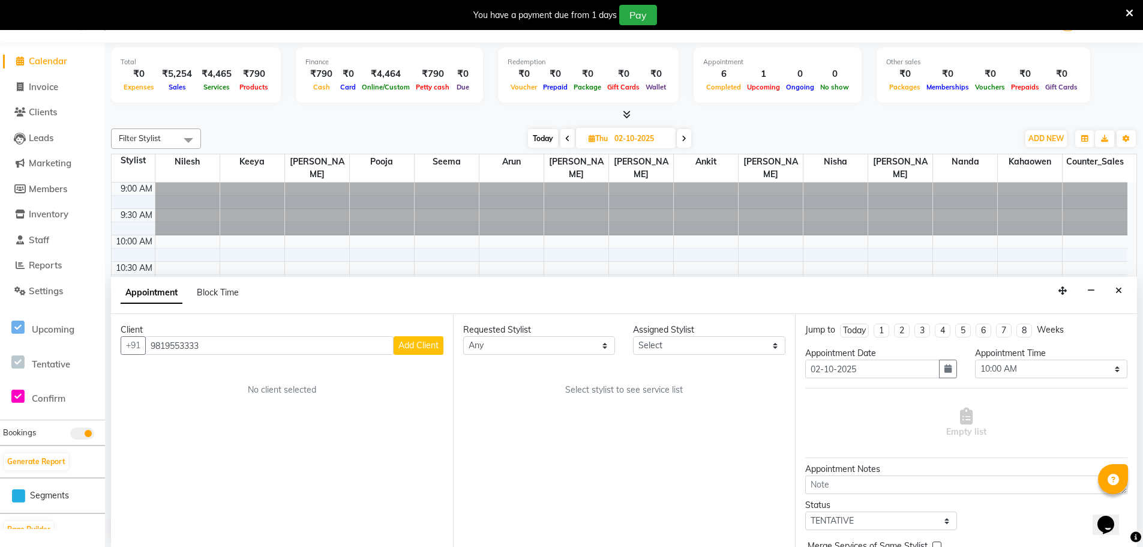
type input "9819553333"
click at [418, 346] on span "Add Client" at bounding box center [419, 345] width 40 height 11
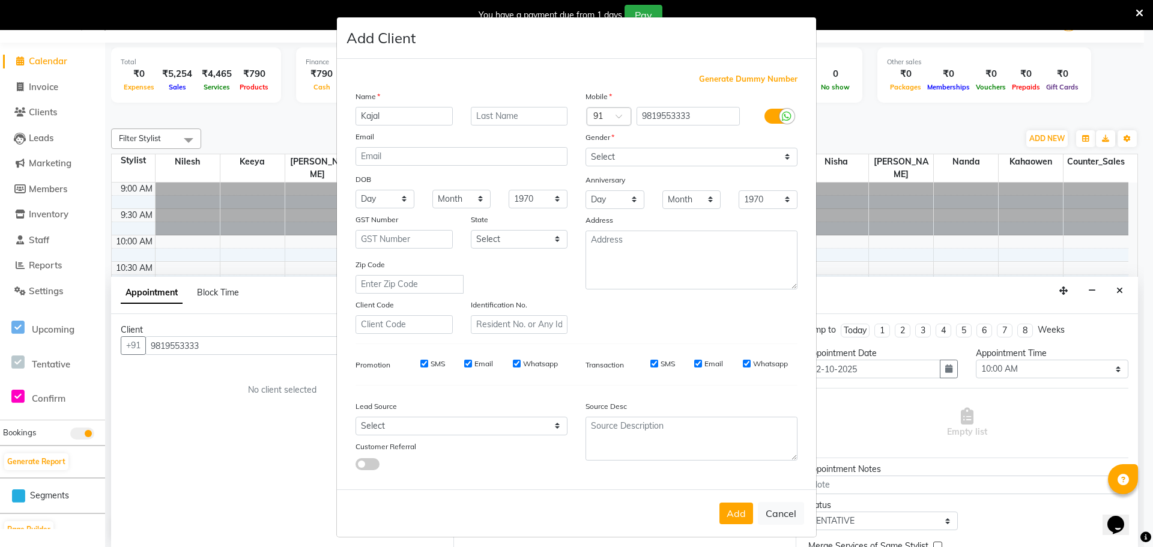
type input "Kajal"
type input "."
click at [619, 156] on select "Select [DEMOGRAPHIC_DATA] [DEMOGRAPHIC_DATA] Other Prefer Not To Say" at bounding box center [691, 157] width 212 height 19
select select "[DEMOGRAPHIC_DATA]"
click at [585, 148] on select "Select [DEMOGRAPHIC_DATA] [DEMOGRAPHIC_DATA] Other Prefer Not To Say" at bounding box center [691, 157] width 212 height 19
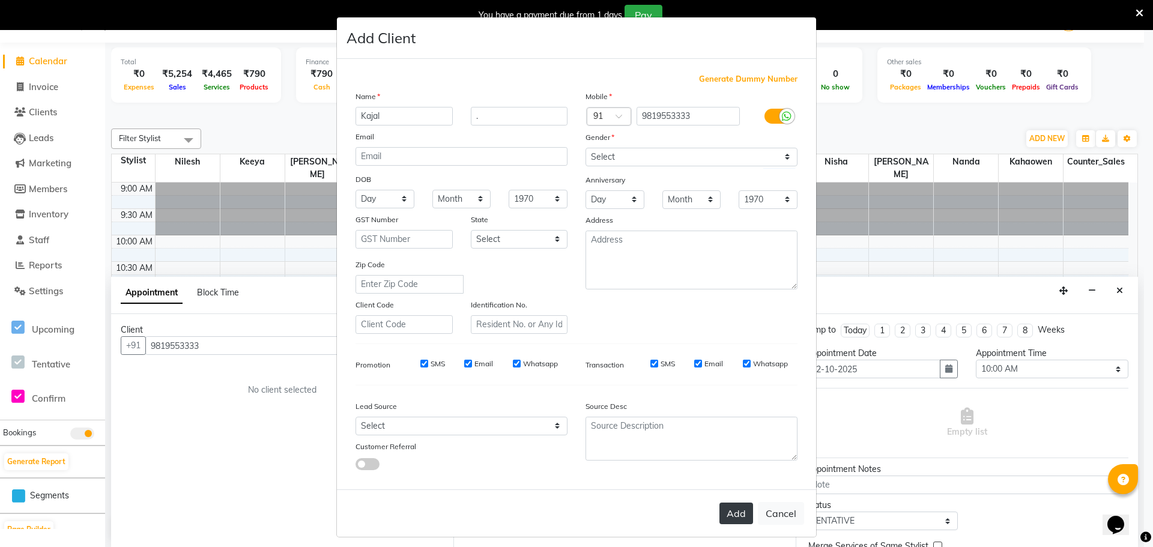
click at [728, 515] on button "Add" at bounding box center [736, 513] width 34 height 22
select select
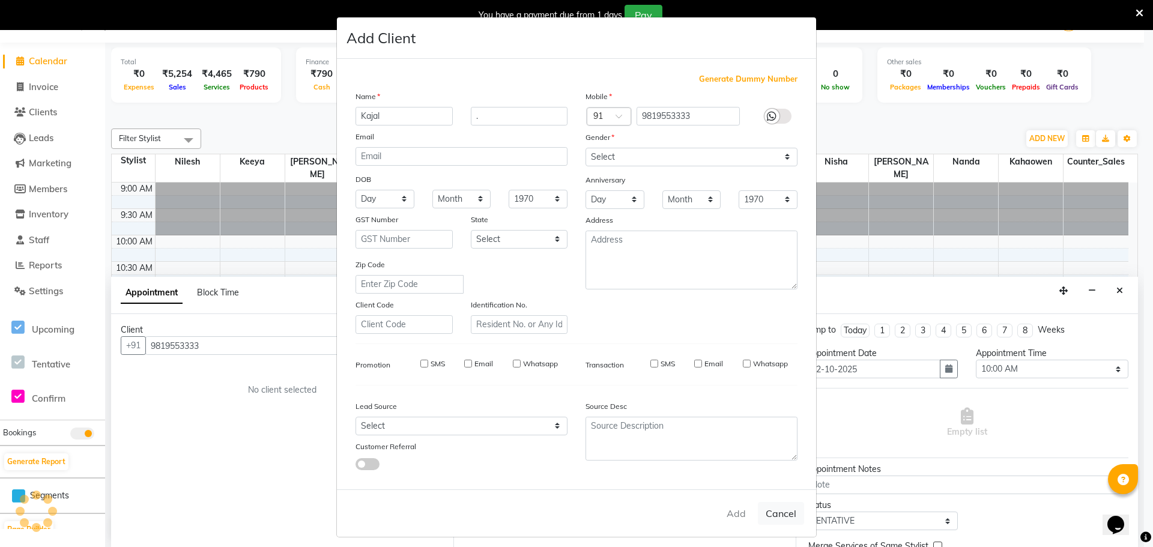
select select
checkbox input "false"
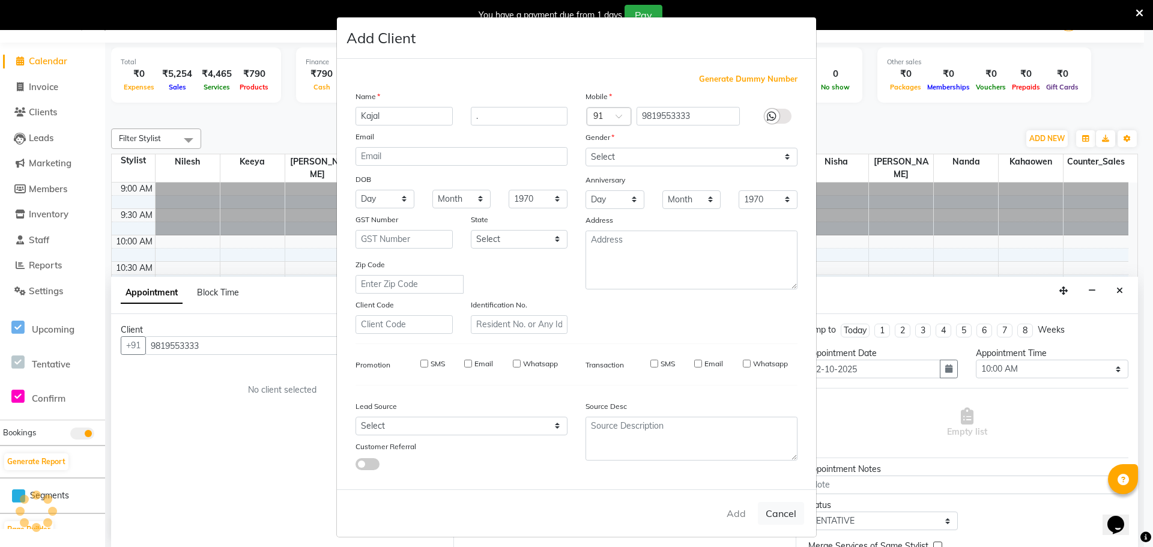
checkbox input "false"
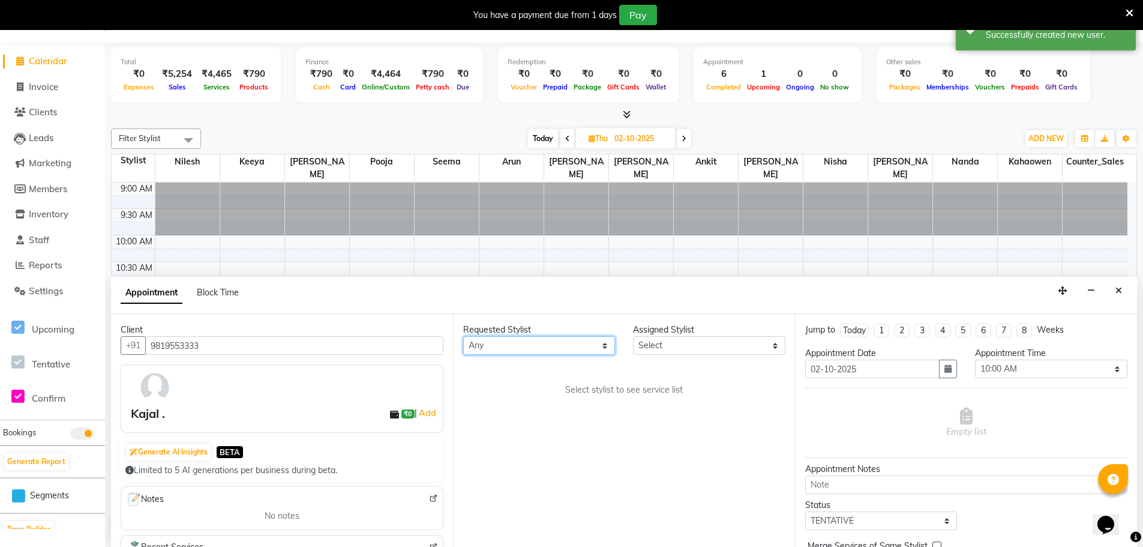
click at [589, 345] on select "Any Ankit Arun Counter_Sales [PERSON_NAME] [PERSON_NAME] [PERSON_NAME] [PERSON_…" at bounding box center [539, 345] width 152 height 19
select select "93414"
click at [463, 336] on select "Any Ankit Arun Counter_Sales [PERSON_NAME] [PERSON_NAME] [PERSON_NAME] [PERSON_…" at bounding box center [539, 345] width 152 height 19
select select "93414"
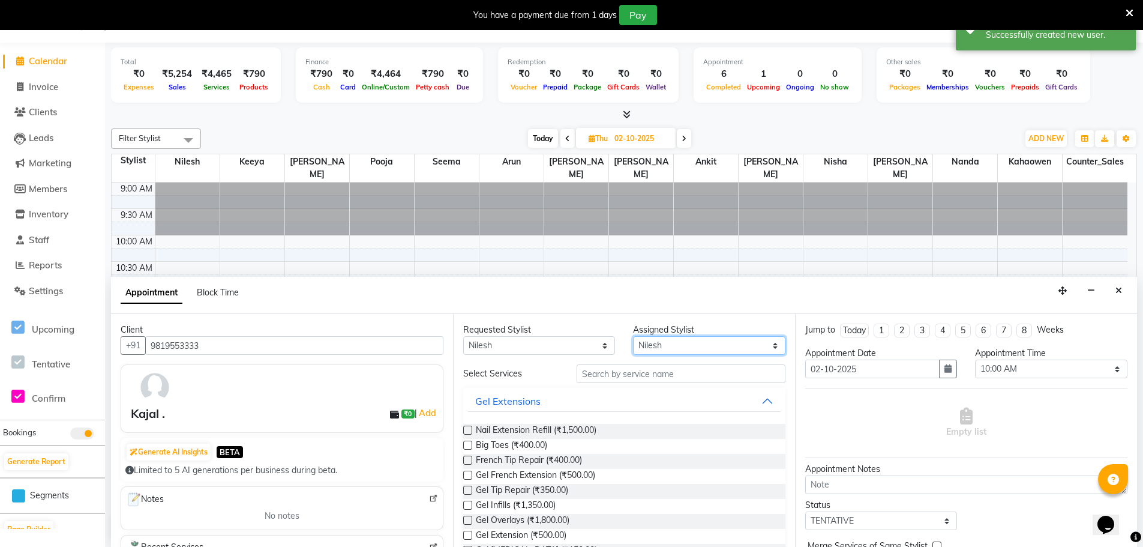
click at [679, 348] on select "Select Ankit Arun Counter_Sales Hanif Hemendra Kahaowen Keeya Maninder Nanda Ni…" at bounding box center [709, 345] width 152 height 19
click at [600, 304] on div "Appointment Block Time" at bounding box center [624, 295] width 1026 height 37
click at [626, 376] on input "text" at bounding box center [681, 373] width 209 height 19
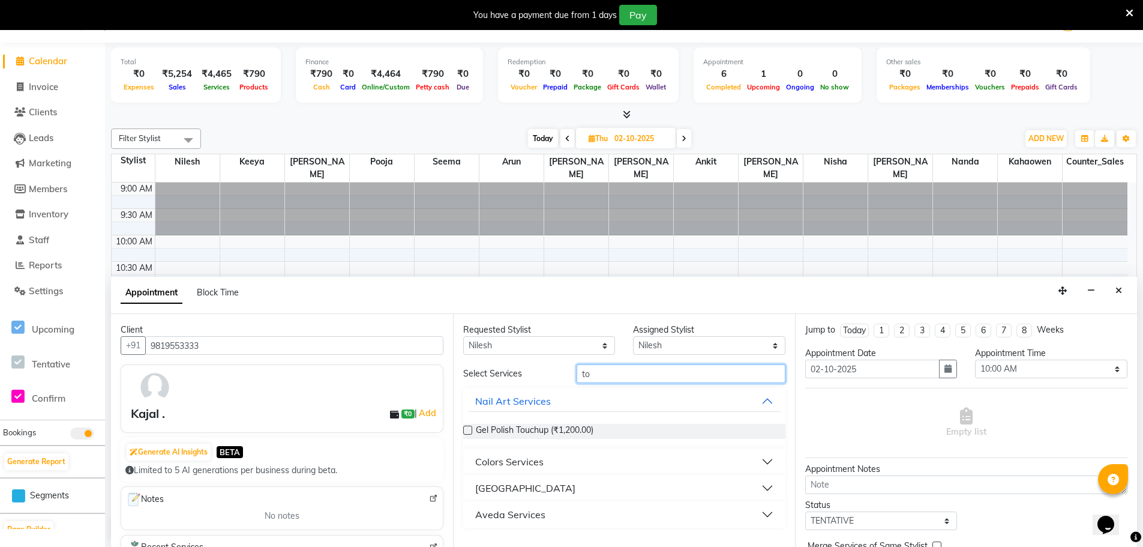
type input "t"
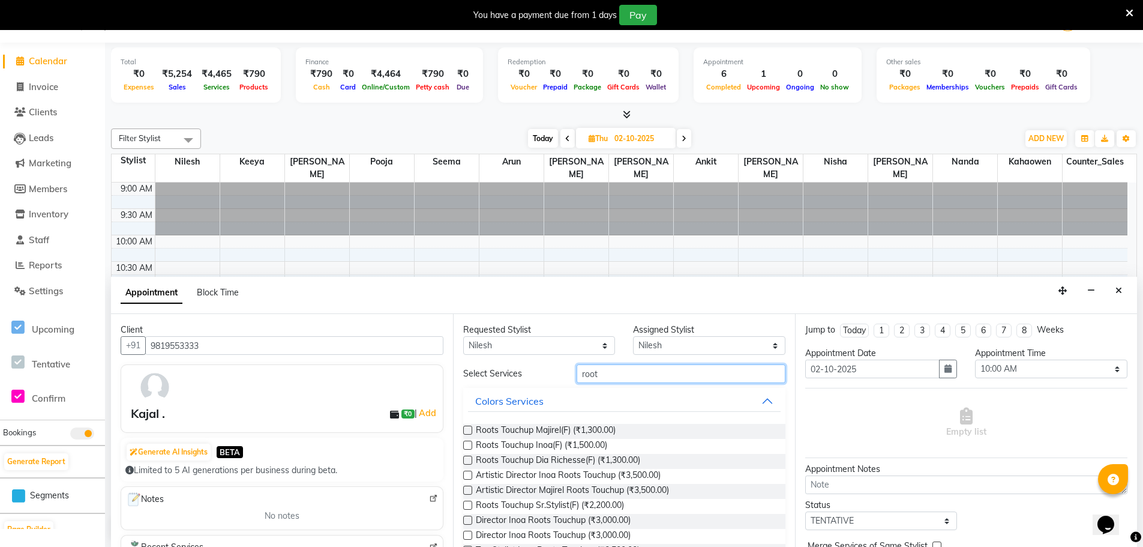
type input "root"
click at [469, 430] on label at bounding box center [467, 430] width 9 height 9
click at [469, 430] on input "checkbox" at bounding box center [467, 431] width 8 height 8
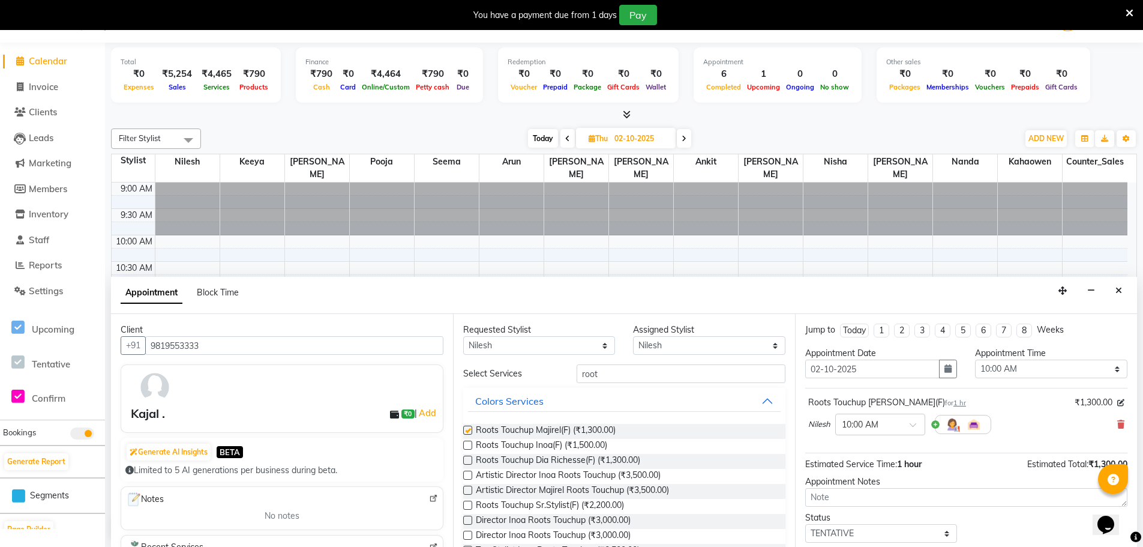
checkbox input "false"
click at [946, 369] on icon "button" at bounding box center [948, 368] width 7 height 8
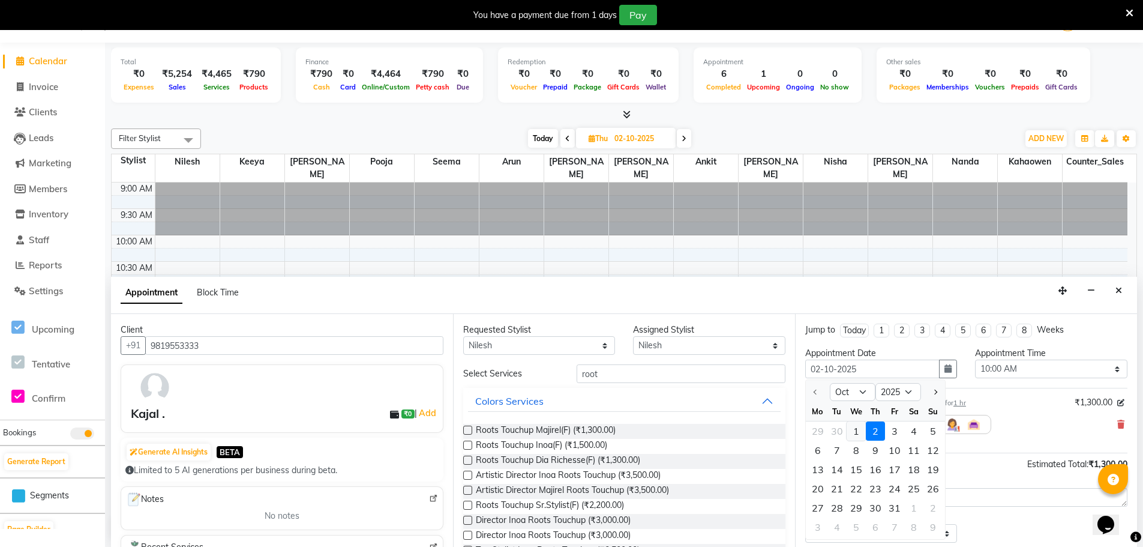
click at [863, 429] on div "1" at bounding box center [856, 430] width 19 height 19
type input "01-10-2025"
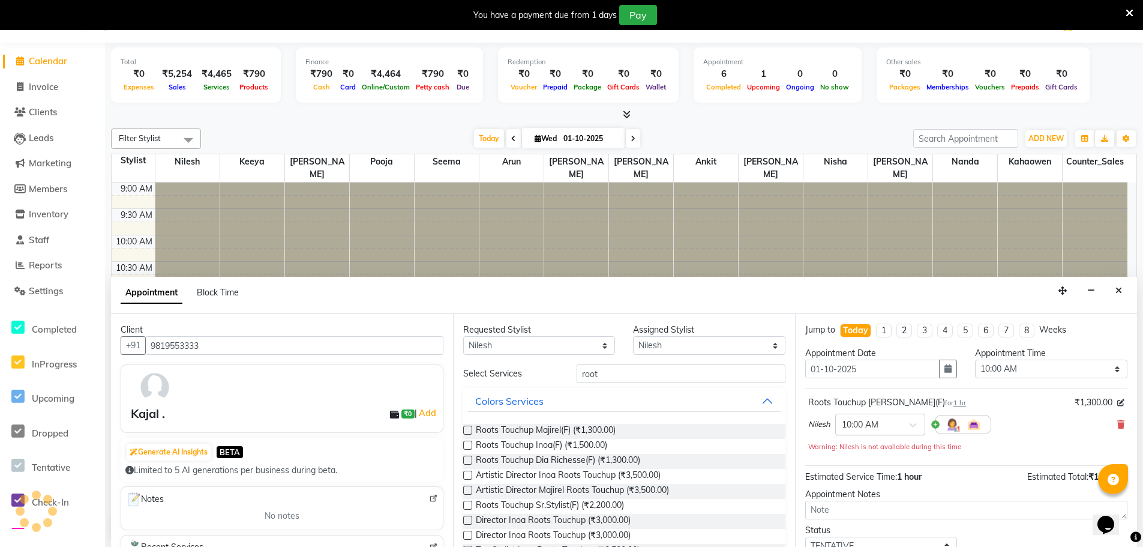
scroll to position [318, 0]
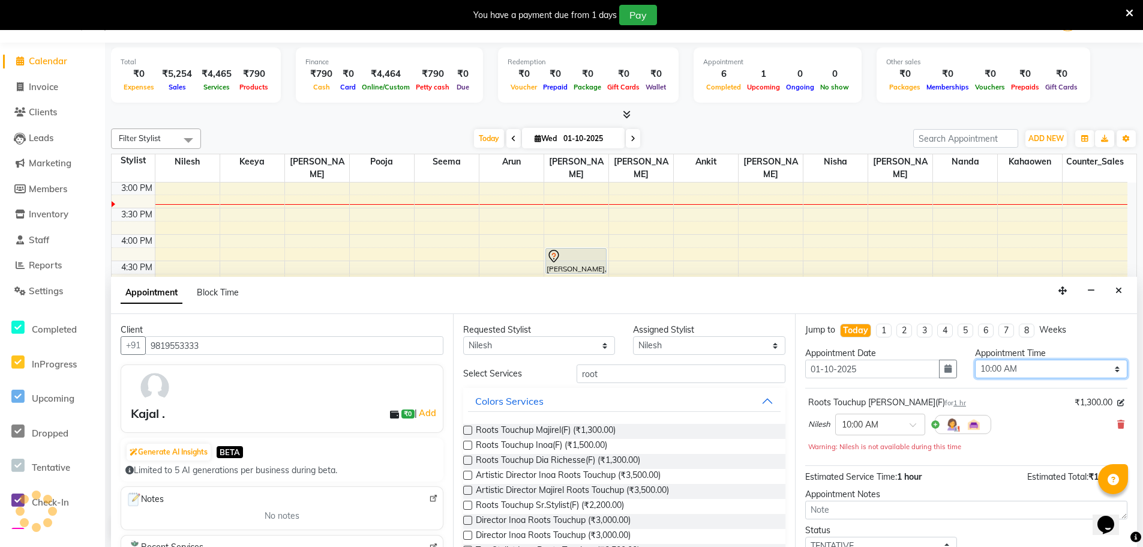
click at [996, 366] on select "Select 10:00 AM 10:15 AM 10:30 AM 10:45 AM 11:00 AM 11:15 AM 11:30 AM 11:45 AM …" at bounding box center [1051, 369] width 152 height 19
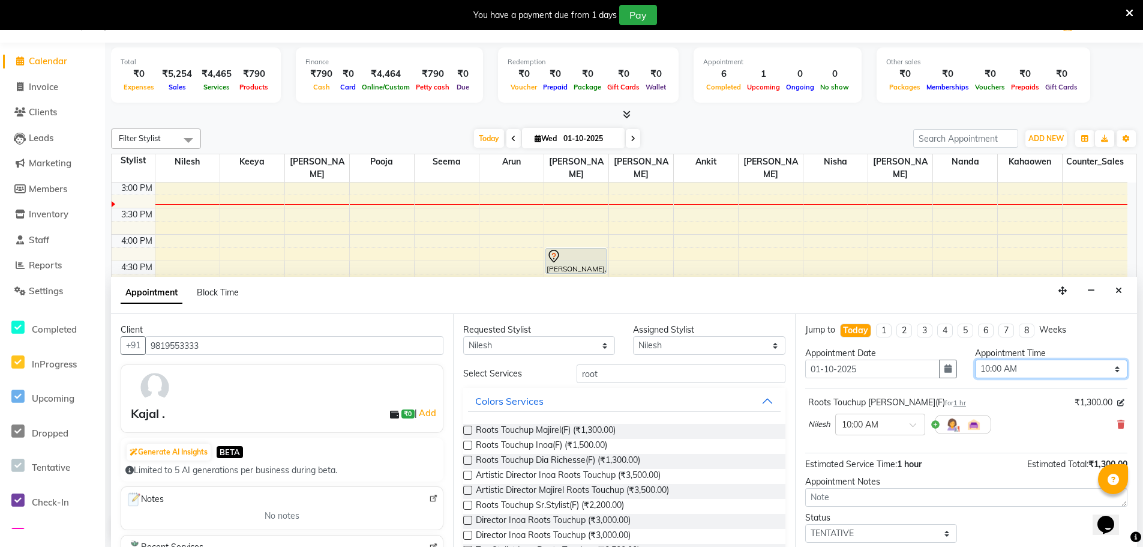
select select "960"
click at [975, 360] on select "Select 10:00 AM 10:15 AM 10:30 AM 10:45 AM 11:00 AM 11:15 AM 11:30 AM 11:45 AM …" at bounding box center [1051, 369] width 152 height 19
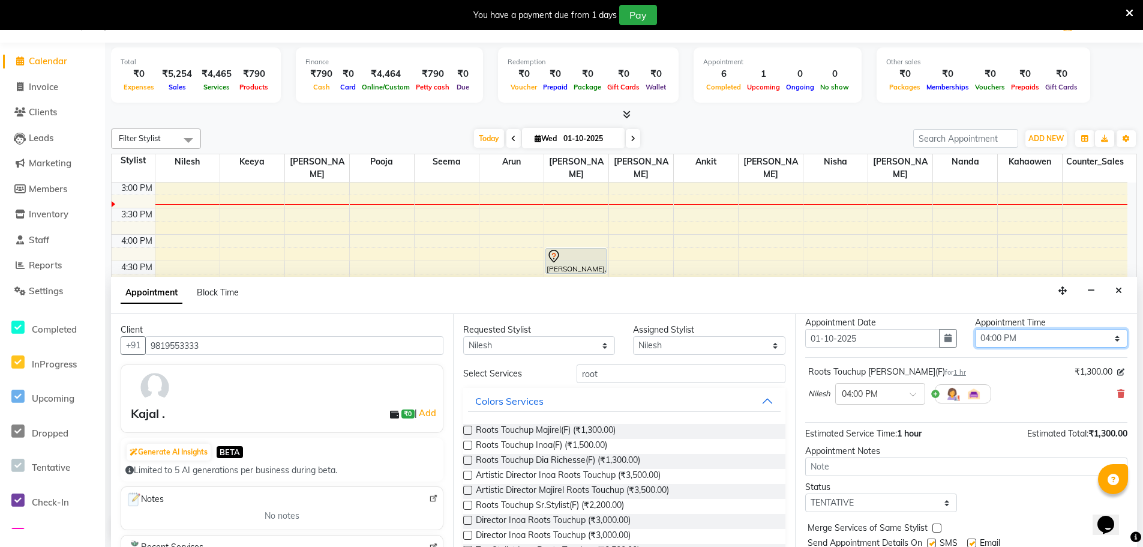
scroll to position [71, 0]
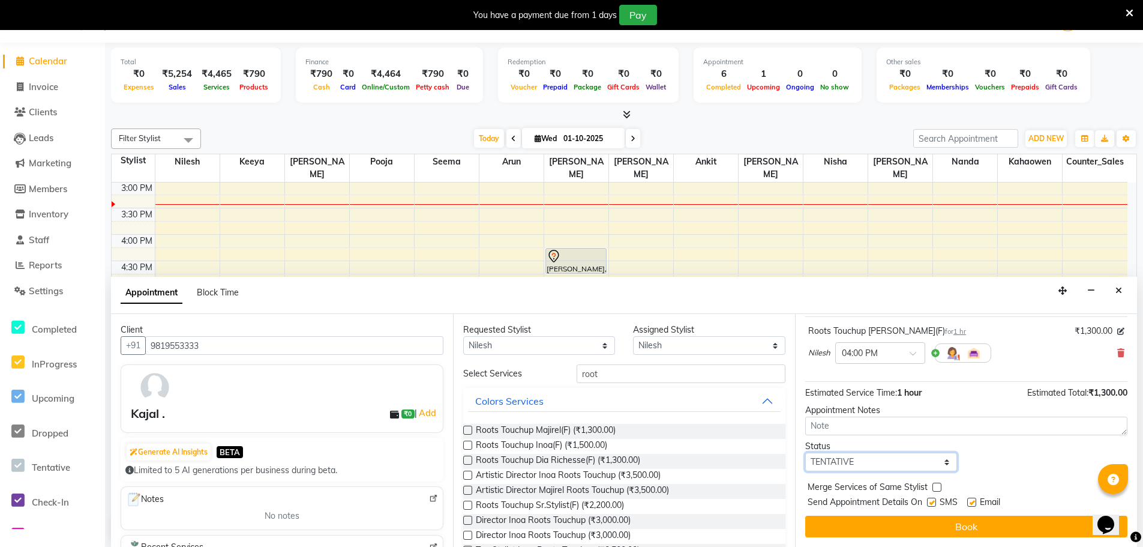
click at [944, 459] on select "Select TENTATIVE CONFIRM CHECK-IN UPCOMING" at bounding box center [882, 462] width 152 height 19
select select "confirm booking"
click at [806, 453] on select "Select TENTATIVE CONFIRM CHECK-IN UPCOMING" at bounding box center [882, 462] width 152 height 19
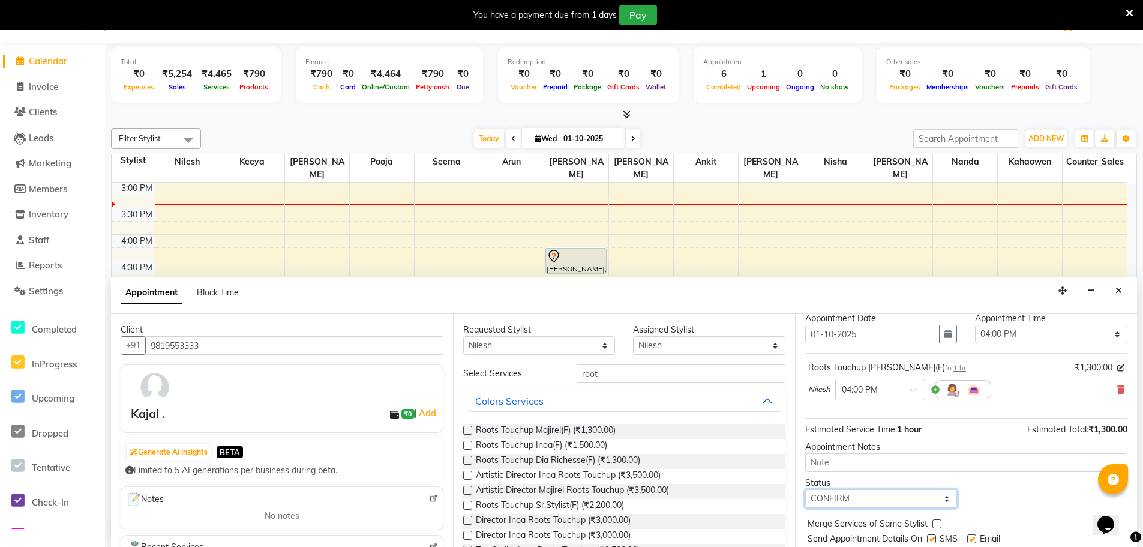
scroll to position [0, 0]
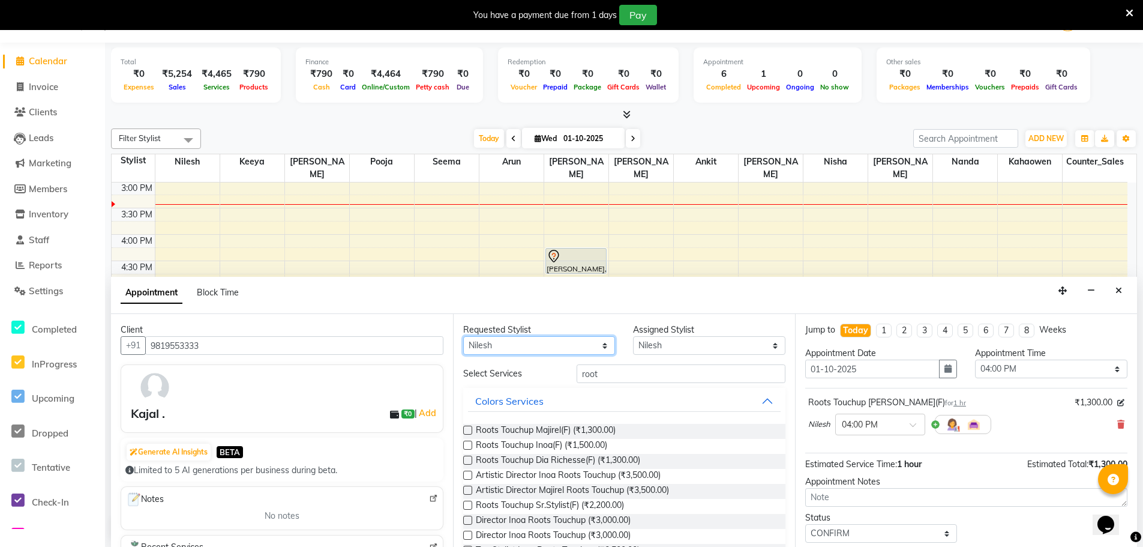
click at [597, 347] on select "Any Ankit Arun Counter_Sales [PERSON_NAME] [PERSON_NAME] [PERSON_NAME] [PERSON_…" at bounding box center [539, 345] width 152 height 19
select select "93423"
click at [463, 336] on select "Any Ankit Arun Counter_Sales [PERSON_NAME] [PERSON_NAME] [PERSON_NAME] [PERSON_…" at bounding box center [539, 345] width 152 height 19
select select "93423"
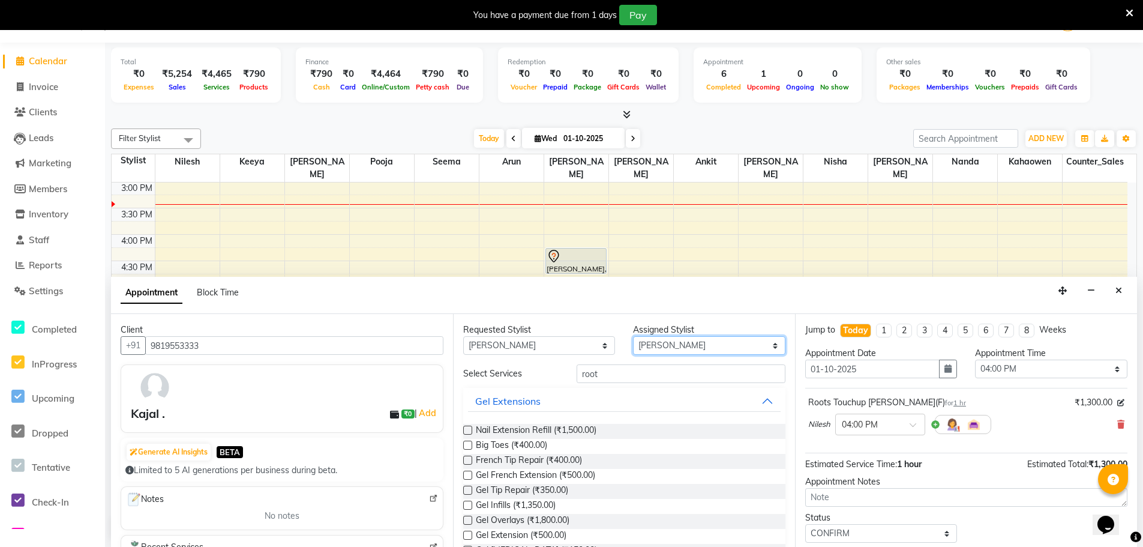
click at [666, 349] on select "Select Ankit Arun Counter_Sales Hanif Hemendra Kahaowen Keeya Maninder Nanda Ni…" at bounding box center [709, 345] width 152 height 19
click at [611, 308] on div "Appointment Block Time" at bounding box center [624, 295] width 1026 height 37
click at [607, 379] on input "root" at bounding box center [681, 373] width 209 height 19
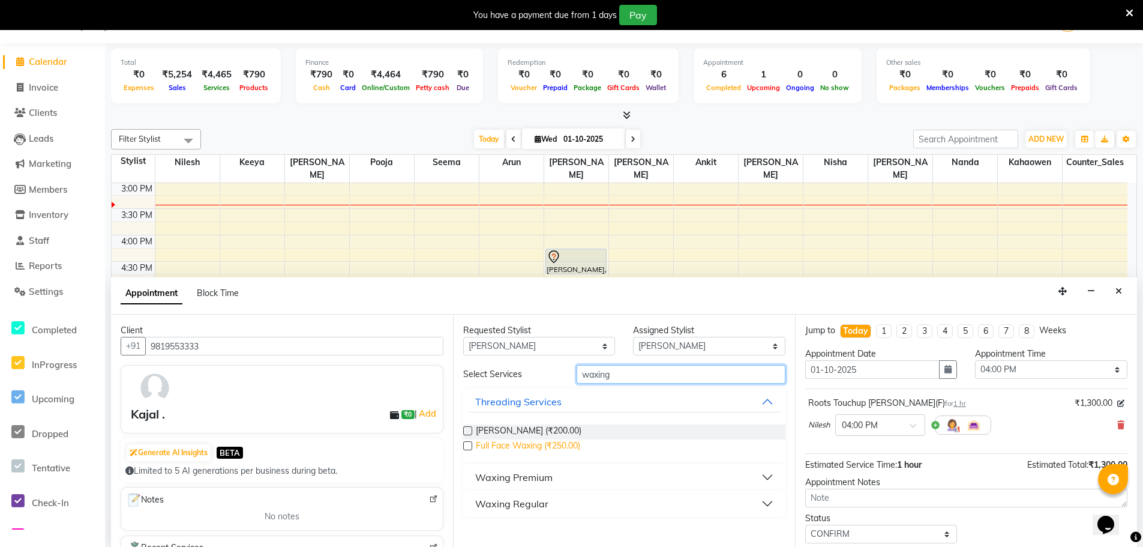
scroll to position [31, 0]
type input "waxing"
click at [568, 475] on button "Waxing Premium" at bounding box center [624, 477] width 313 height 22
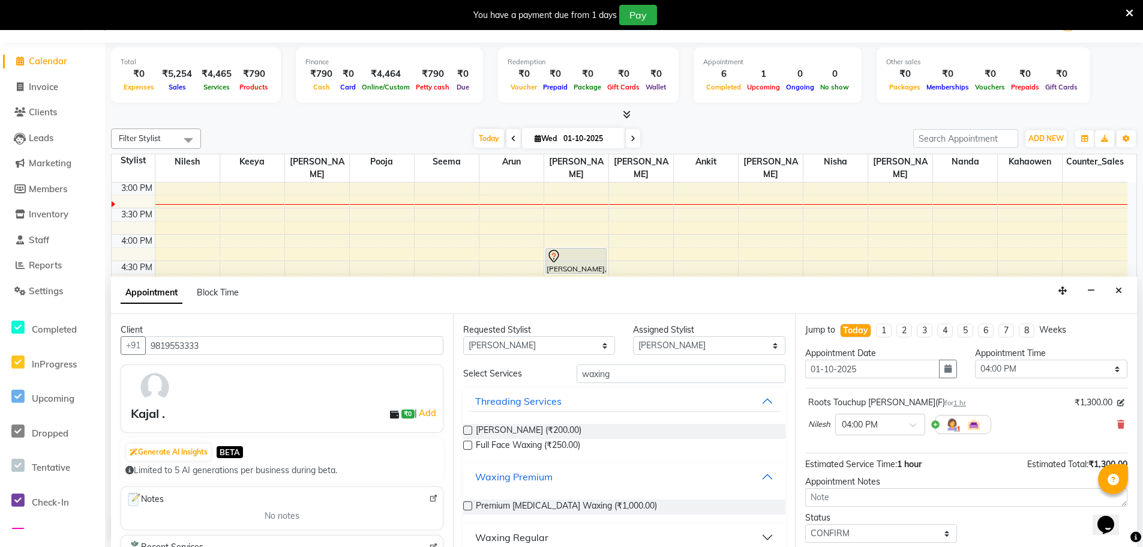
scroll to position [13, 0]
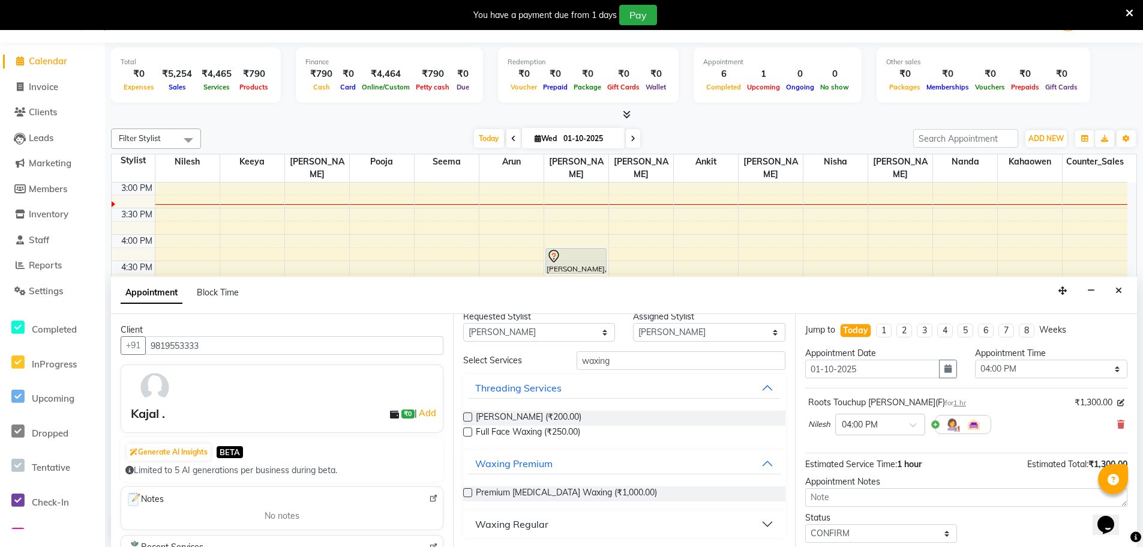
click at [528, 530] on div "Waxing Regular" at bounding box center [511, 524] width 73 height 14
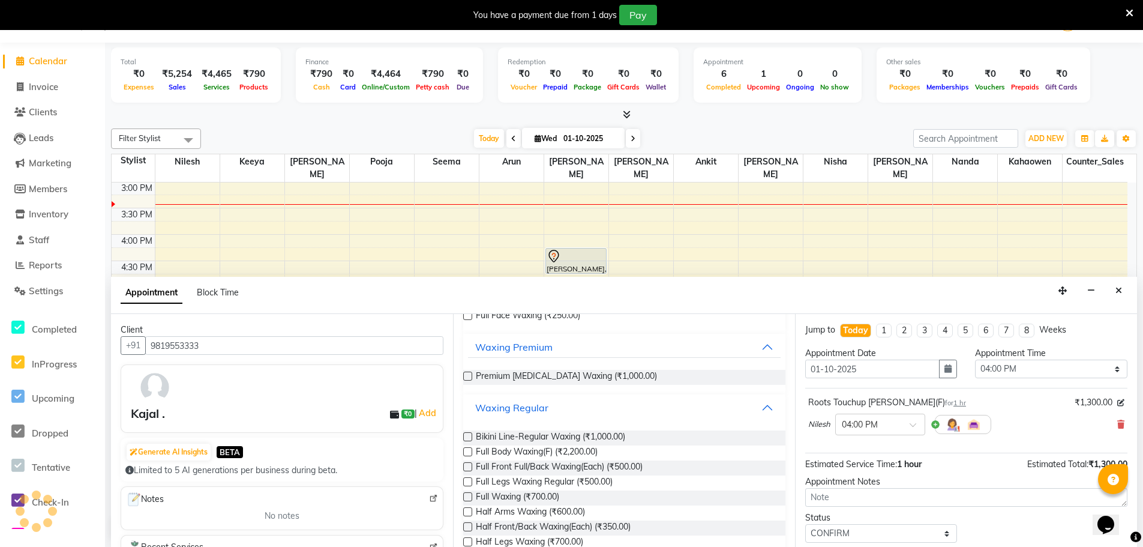
scroll to position [133, 0]
click at [465, 476] on label at bounding box center [467, 478] width 9 height 9
click at [465, 476] on input "checkbox" at bounding box center [467, 479] width 8 height 8
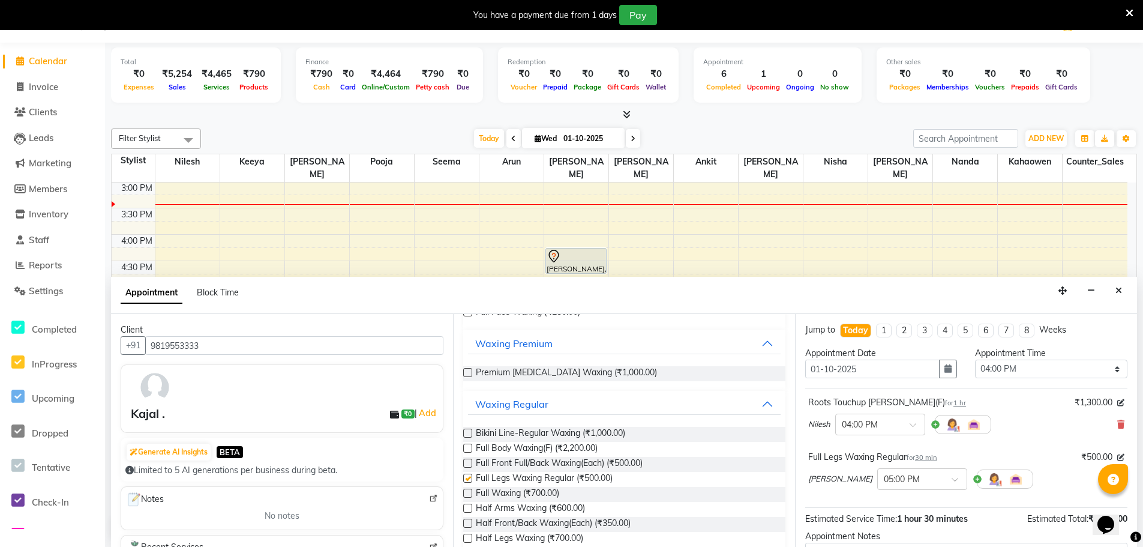
checkbox input "false"
click at [470, 510] on label at bounding box center [467, 508] width 9 height 9
click at [470, 510] on input "checkbox" at bounding box center [467, 509] width 8 height 8
checkbox input "false"
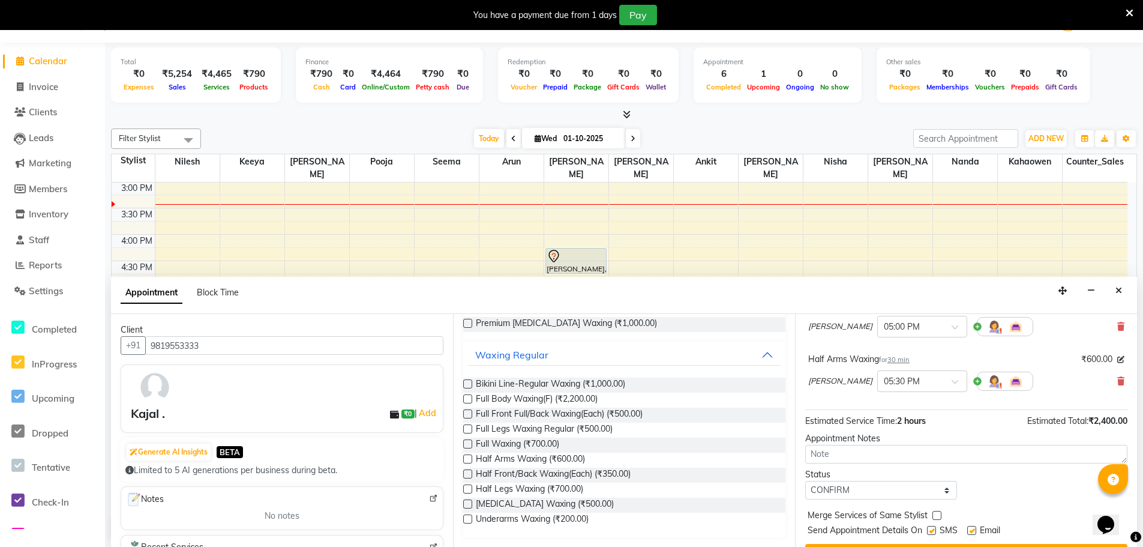
scroll to position [181, 0]
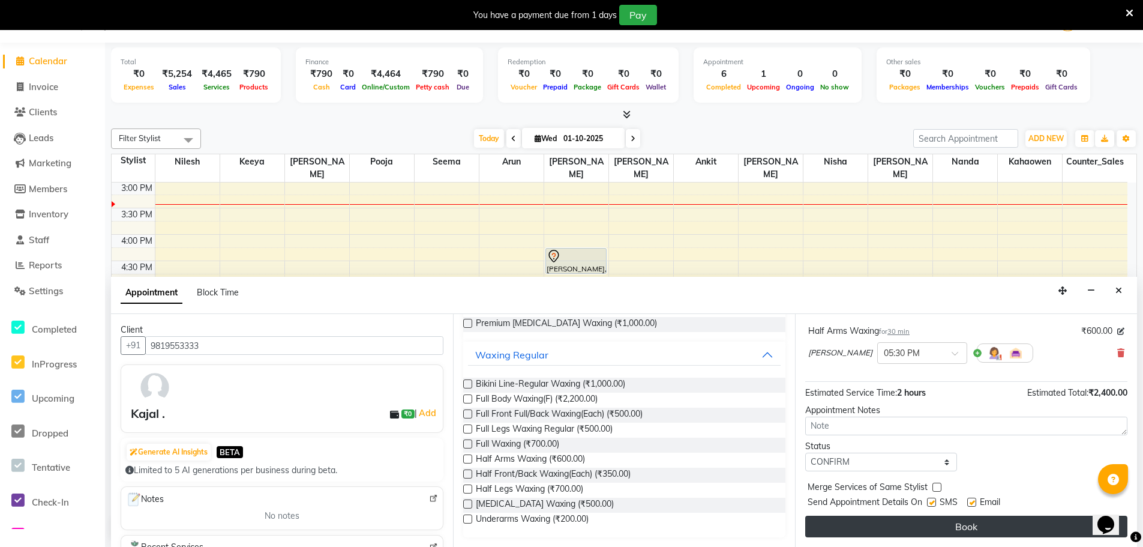
click at [938, 524] on button "Book" at bounding box center [967, 527] width 322 height 22
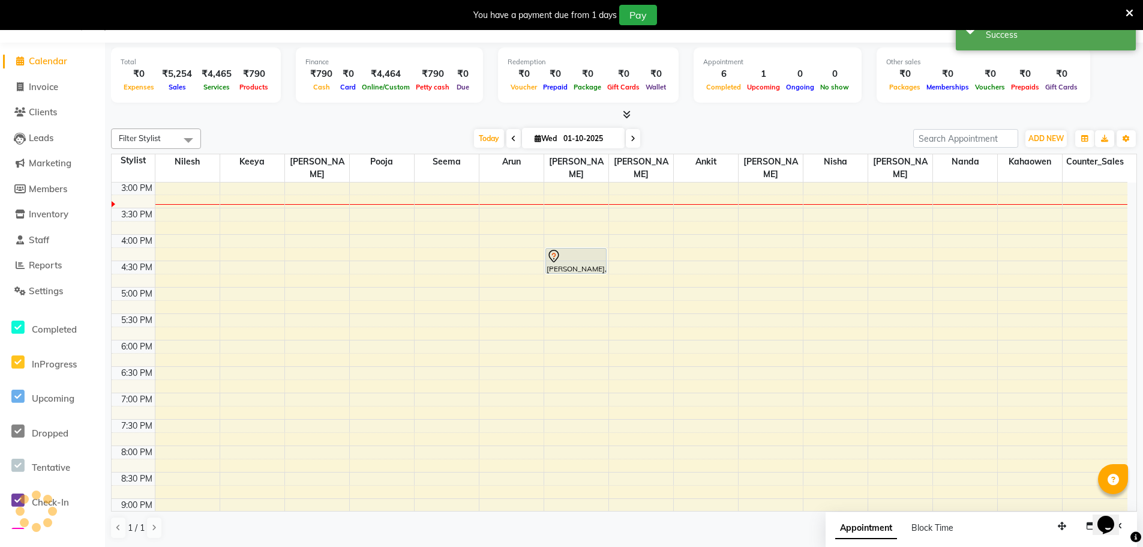
scroll to position [0, 0]
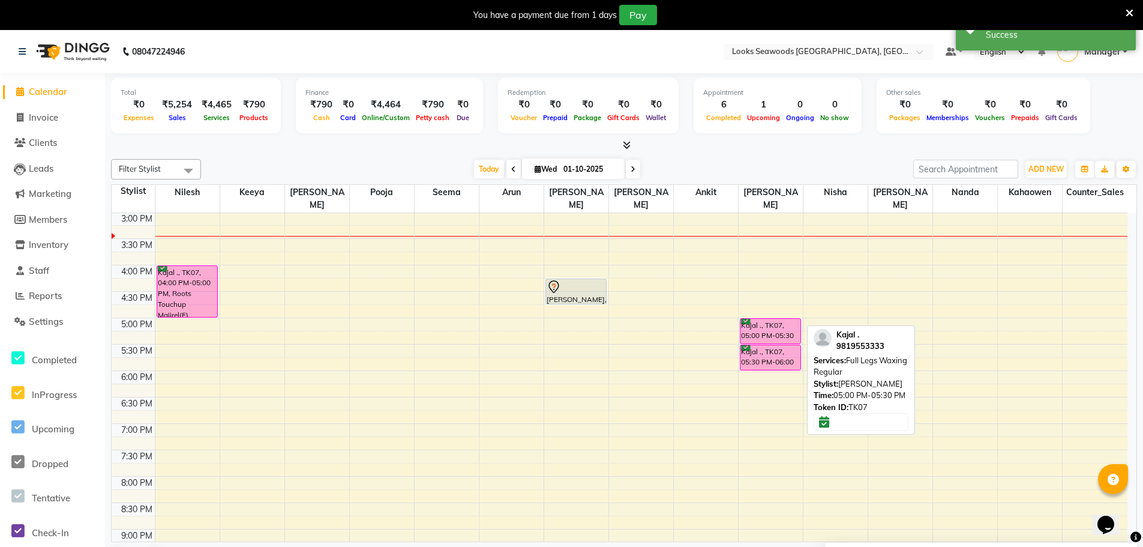
click at [782, 320] on div "Kajal ., TK07, 05:00 PM-05:30 PM, Full Legs Waxing Regular" at bounding box center [771, 331] width 60 height 25
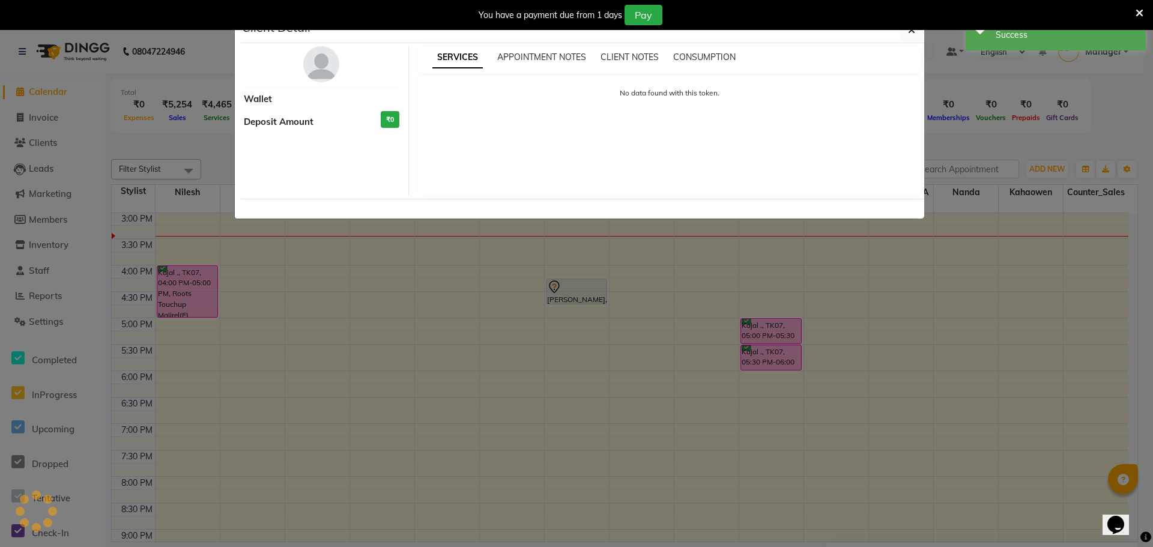
select select "6"
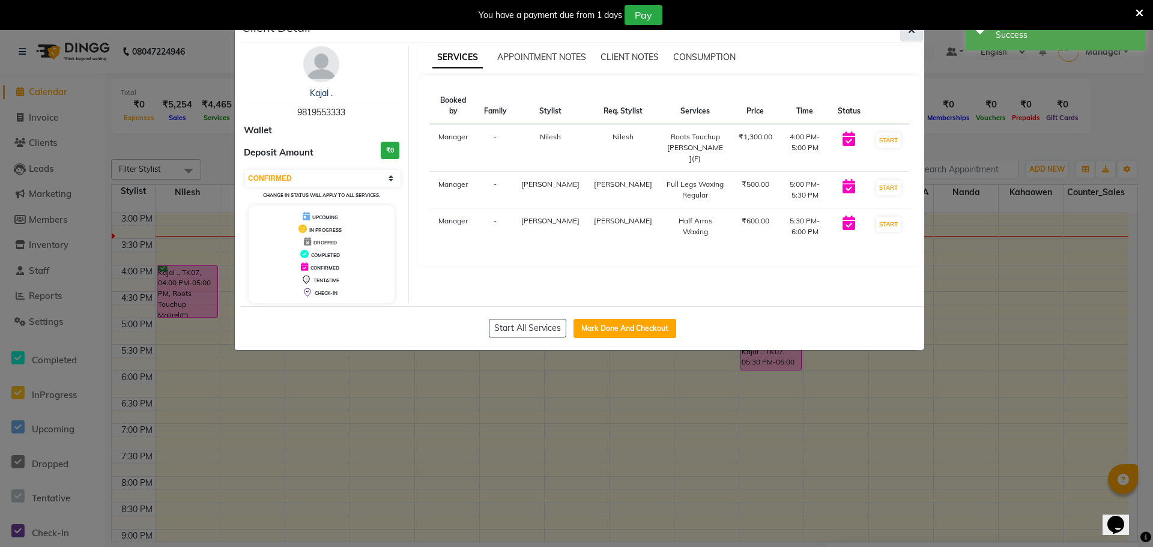
click at [909, 35] on span "button" at bounding box center [911, 30] width 7 height 12
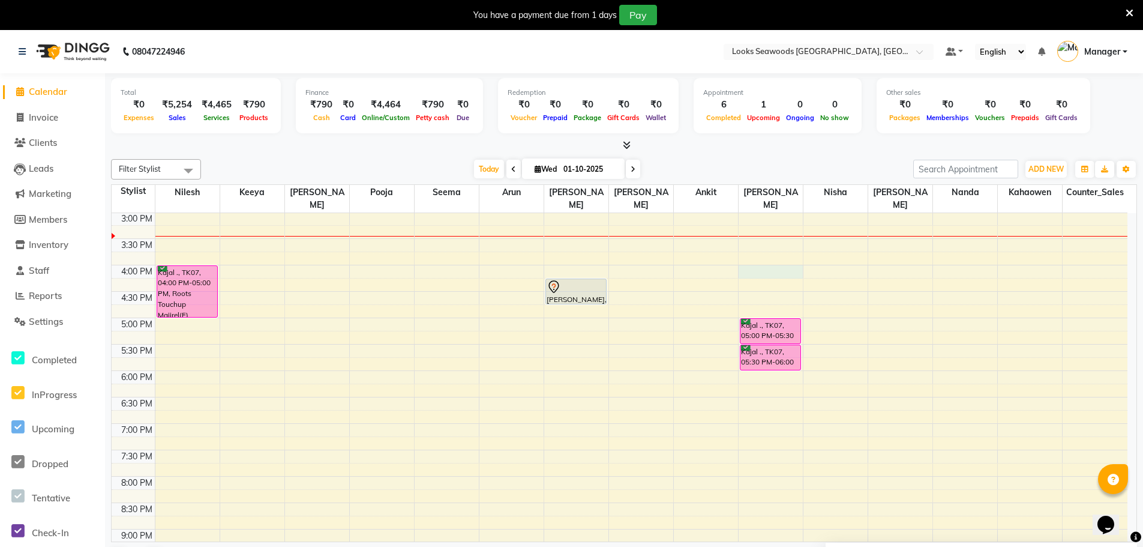
click at [768, 260] on div "9:00 AM 9:30 AM 10:00 AM 10:30 AM 11:00 AM 11:30 AM 12:00 PM 12:30 PM 1:00 PM 1…" at bounding box center [620, 265] width 1016 height 739
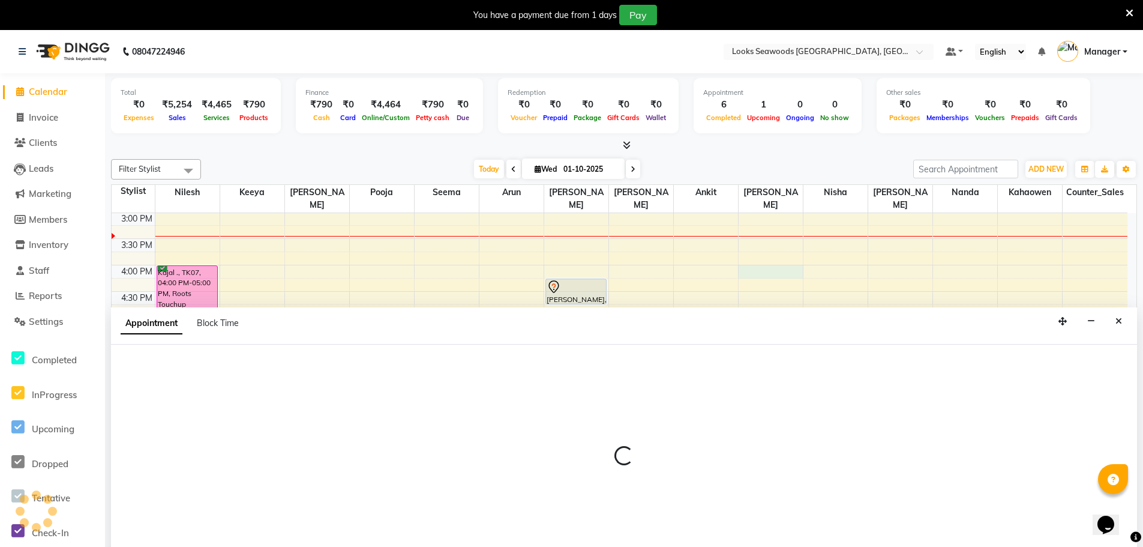
scroll to position [31, 0]
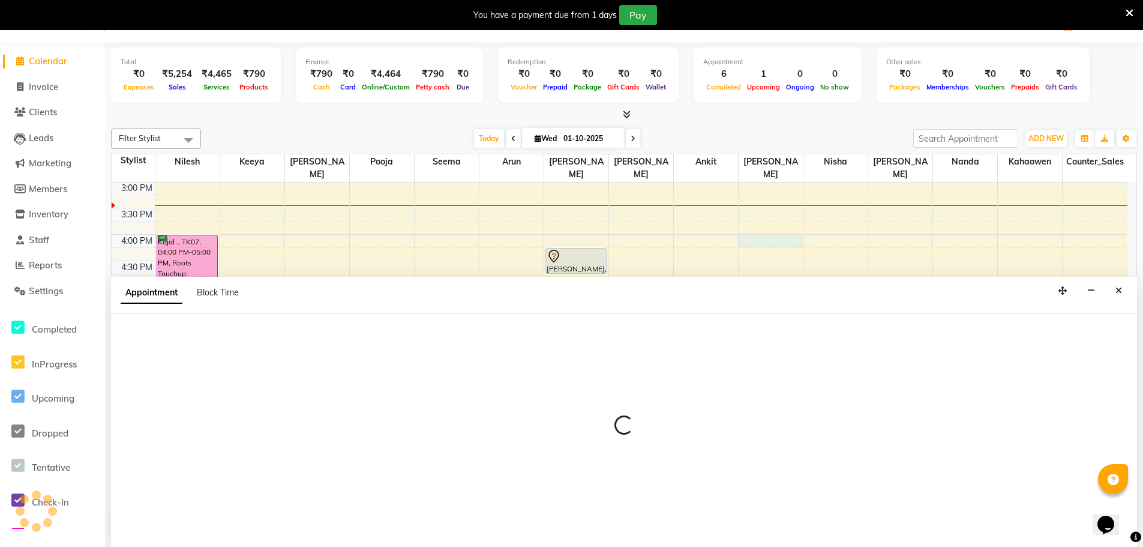
select select "93423"
select select "960"
select select "tentative"
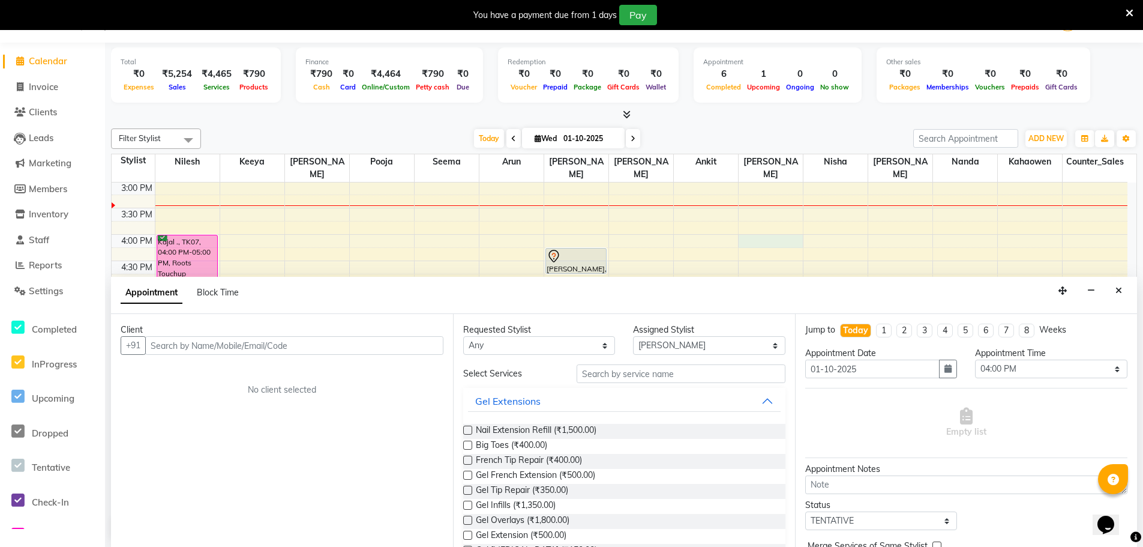
click at [250, 342] on input "text" at bounding box center [294, 345] width 298 height 19
type input "9820473794"
click at [413, 346] on span "Add Client" at bounding box center [419, 345] width 40 height 11
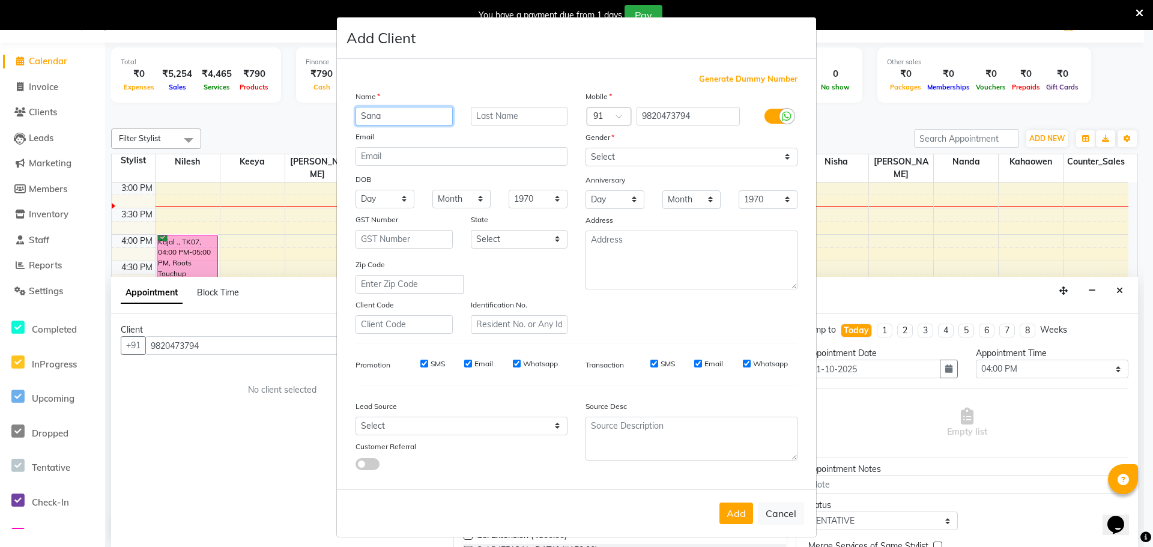
type input "Sana"
type input "s"
click at [663, 161] on select "Select [DEMOGRAPHIC_DATA] [DEMOGRAPHIC_DATA] Other Prefer Not To Say" at bounding box center [691, 157] width 212 height 19
click at [585, 148] on select "Select [DEMOGRAPHIC_DATA] [DEMOGRAPHIC_DATA] Other Prefer Not To Say" at bounding box center [691, 157] width 212 height 19
drag, startPoint x: 645, startPoint y: 156, endPoint x: 639, endPoint y: 165, distance: 10.5
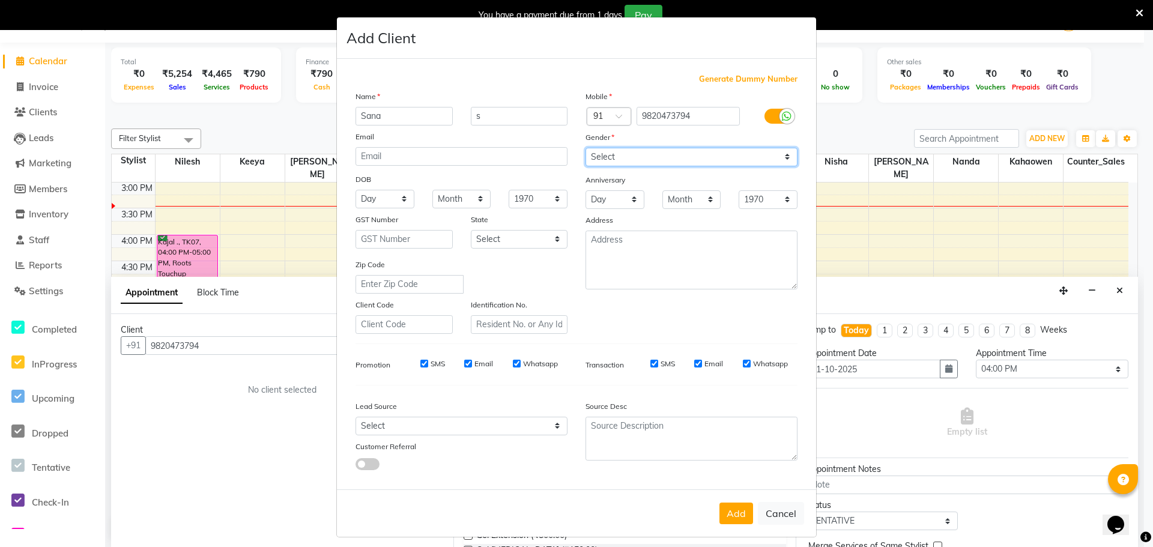
click at [645, 156] on select "Select [DEMOGRAPHIC_DATA] [DEMOGRAPHIC_DATA] Other Prefer Not To Say" at bounding box center [691, 157] width 212 height 19
select select "[DEMOGRAPHIC_DATA]"
click at [585, 148] on select "Select [DEMOGRAPHIC_DATA] [DEMOGRAPHIC_DATA] Other Prefer Not To Say" at bounding box center [691, 157] width 212 height 19
click at [747, 513] on button "Add" at bounding box center [736, 513] width 34 height 22
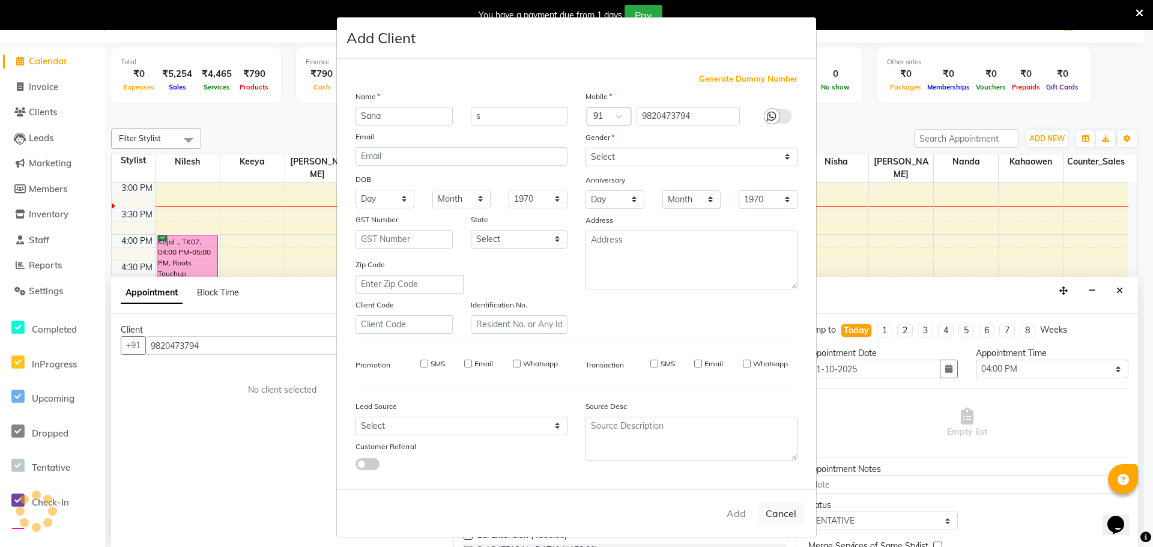
select select
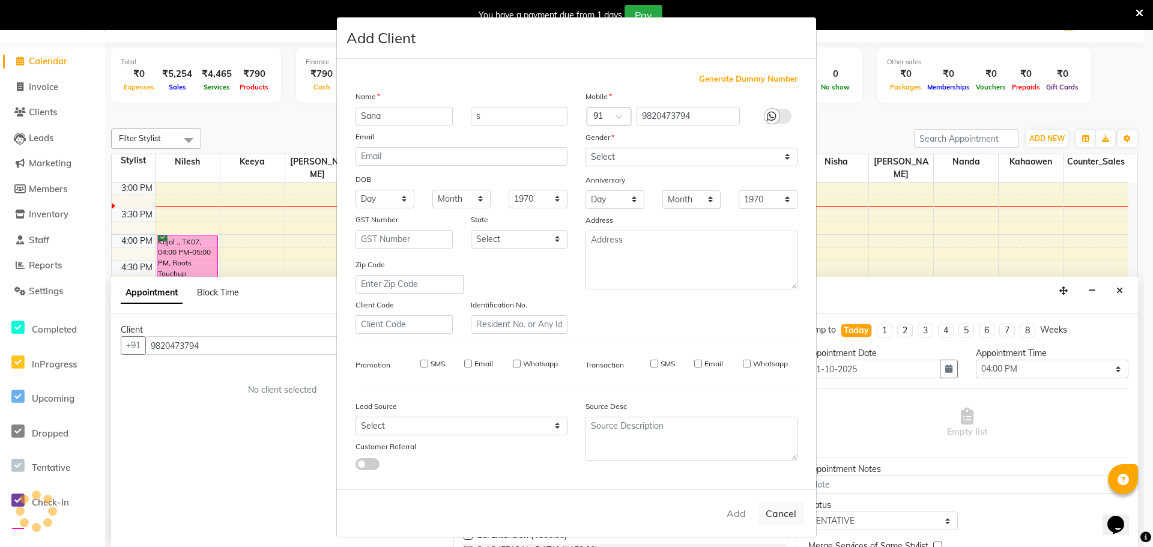
select select
checkbox input "false"
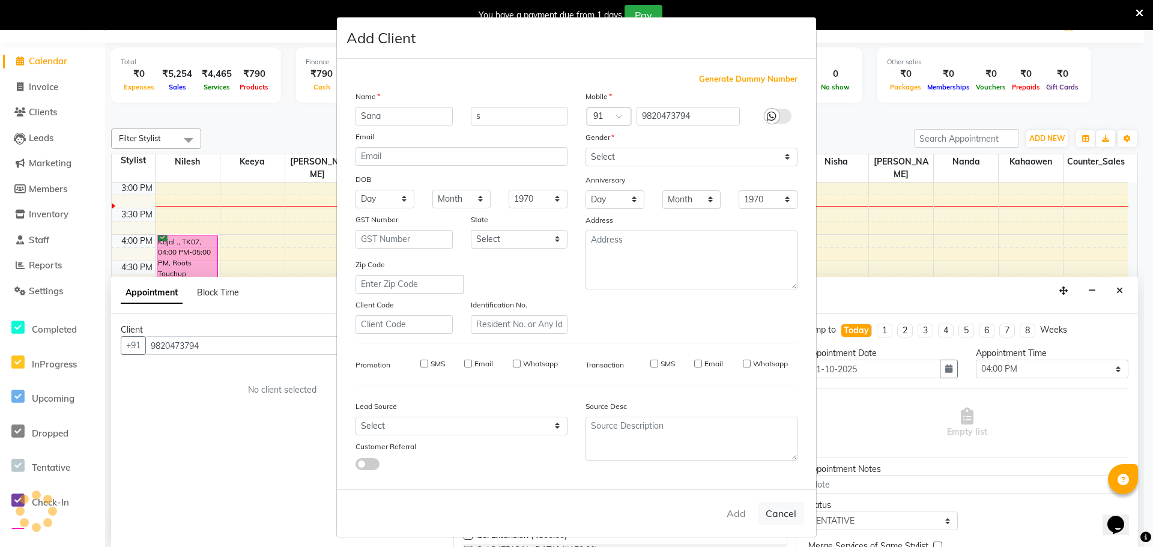
checkbox input "false"
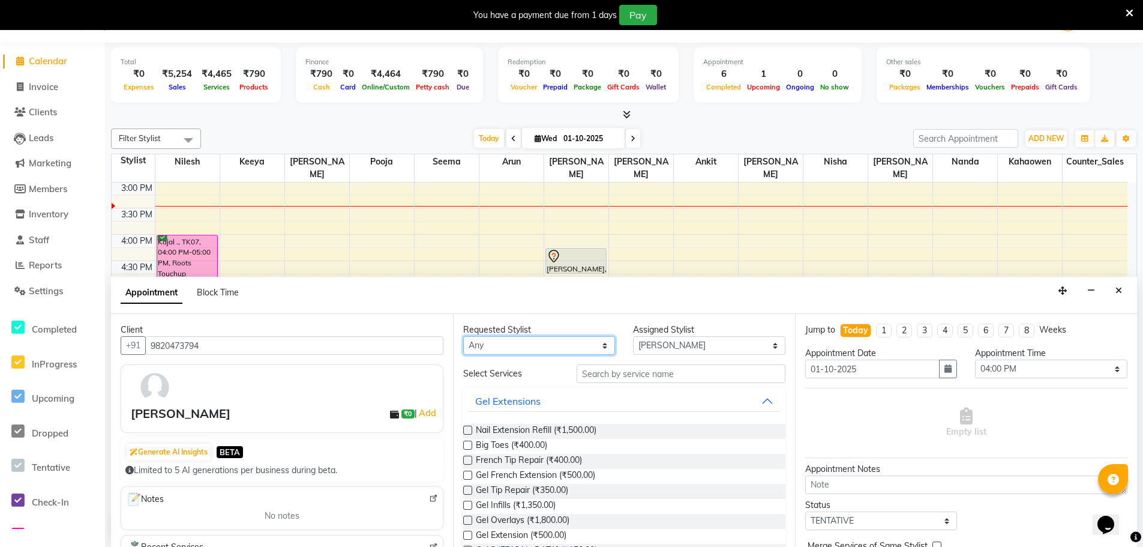
drag, startPoint x: 565, startPoint y: 352, endPoint x: 573, endPoint y: 352, distance: 7.8
click at [565, 352] on select "Any Ankit Arun Counter_Sales [PERSON_NAME] [PERSON_NAME] [PERSON_NAME] [PERSON_…" at bounding box center [539, 345] width 152 height 19
select select "93423"
click at [463, 336] on select "Any Ankit Arun Counter_Sales [PERSON_NAME] [PERSON_NAME] [PERSON_NAME] [PERSON_…" at bounding box center [539, 345] width 152 height 19
click at [640, 374] on input "text" at bounding box center [681, 373] width 209 height 19
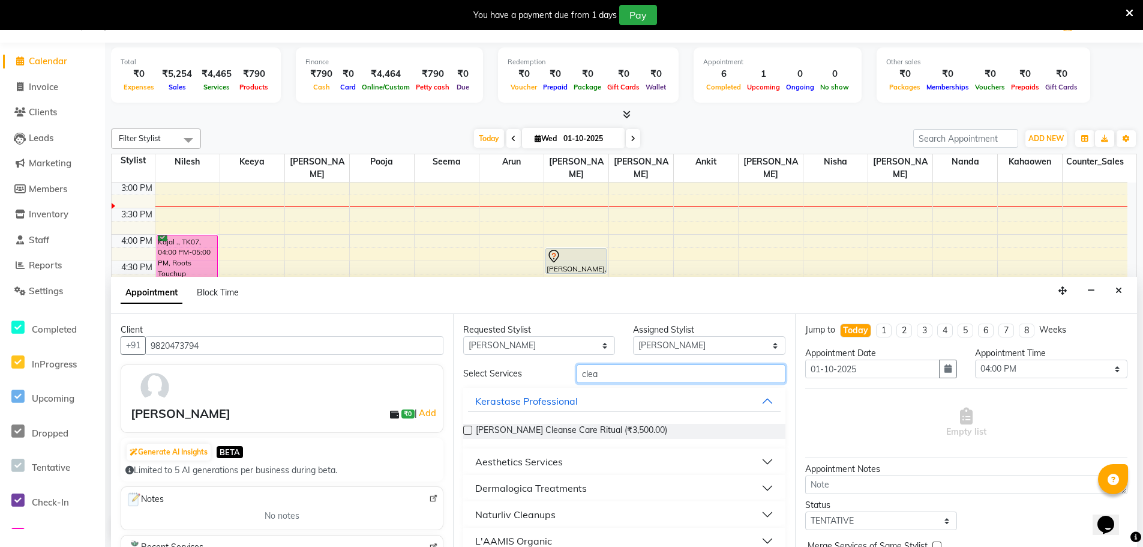
type input "clea"
click at [559, 512] on button "Naturliv Cleanups" at bounding box center [624, 515] width 313 height 22
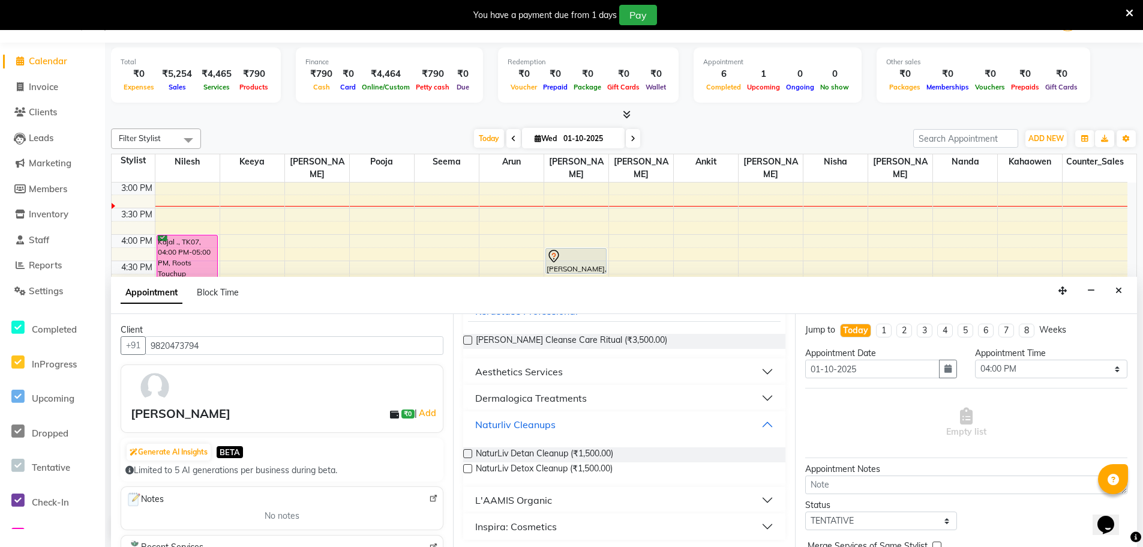
scroll to position [92, 0]
click at [587, 451] on span "NaturLiv Detan Cleanup (₹1,500.00)" at bounding box center [544, 452] width 137 height 15
checkbox input "false"
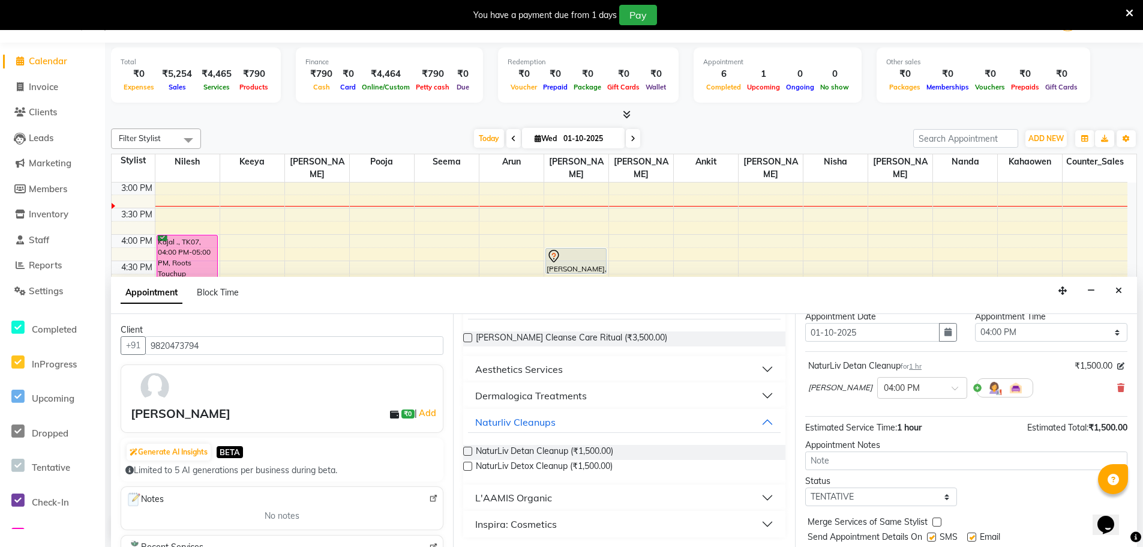
scroll to position [71, 0]
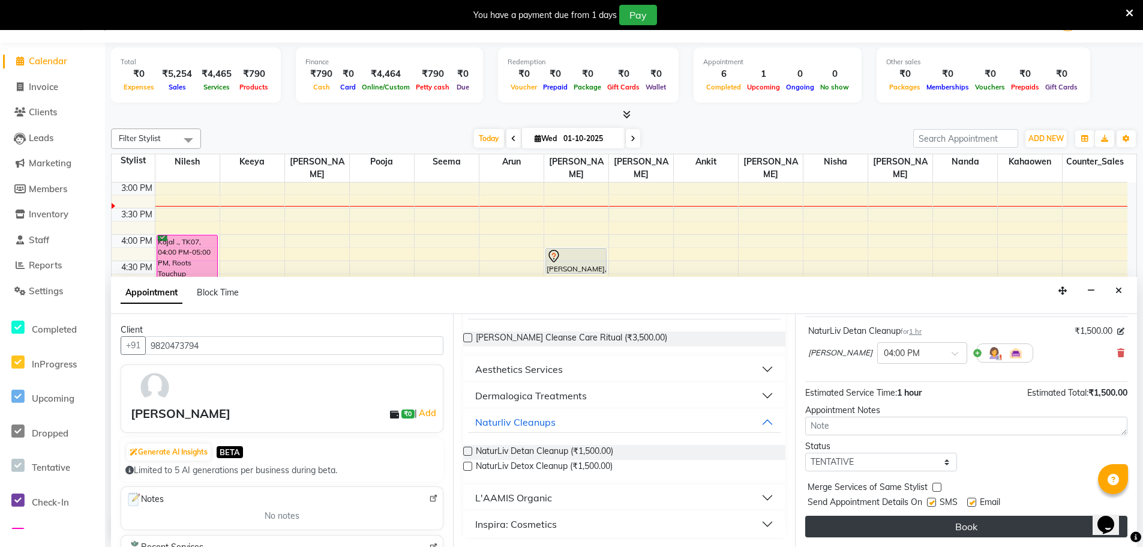
click at [930, 522] on button "Book" at bounding box center [967, 527] width 322 height 22
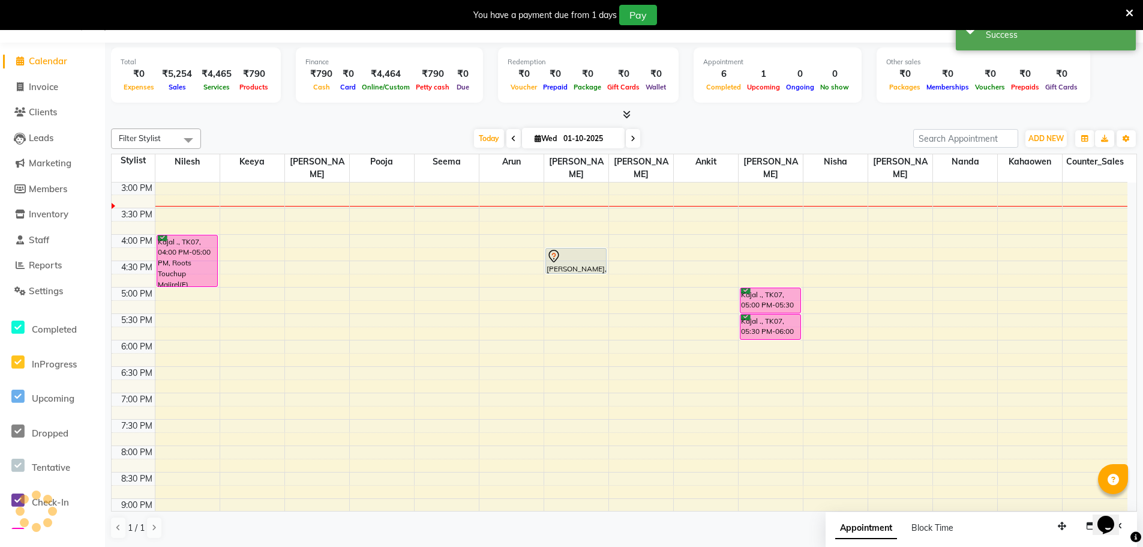
scroll to position [0, 0]
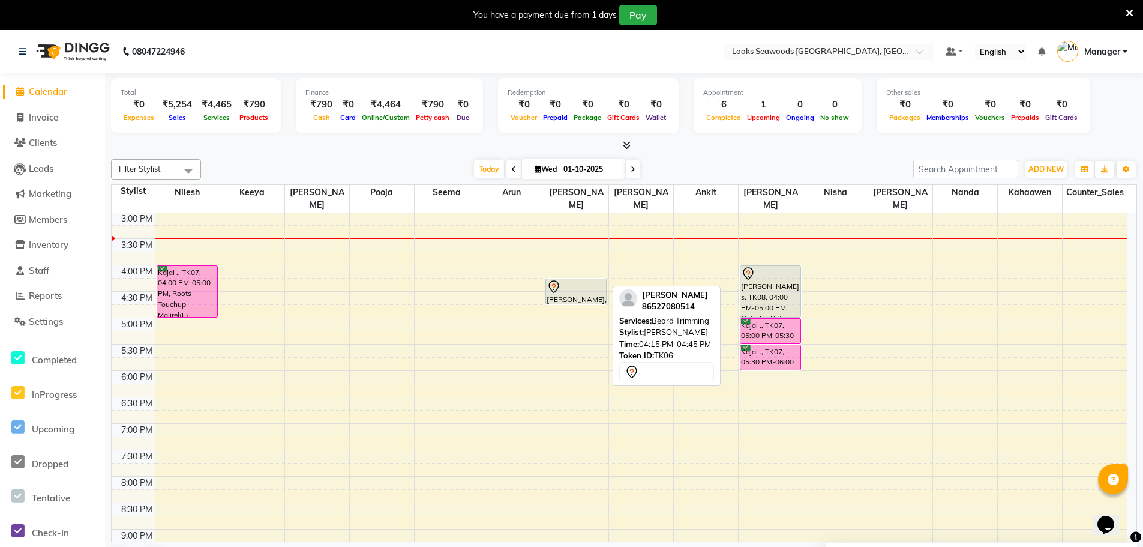
click at [571, 280] on div at bounding box center [576, 287] width 59 height 14
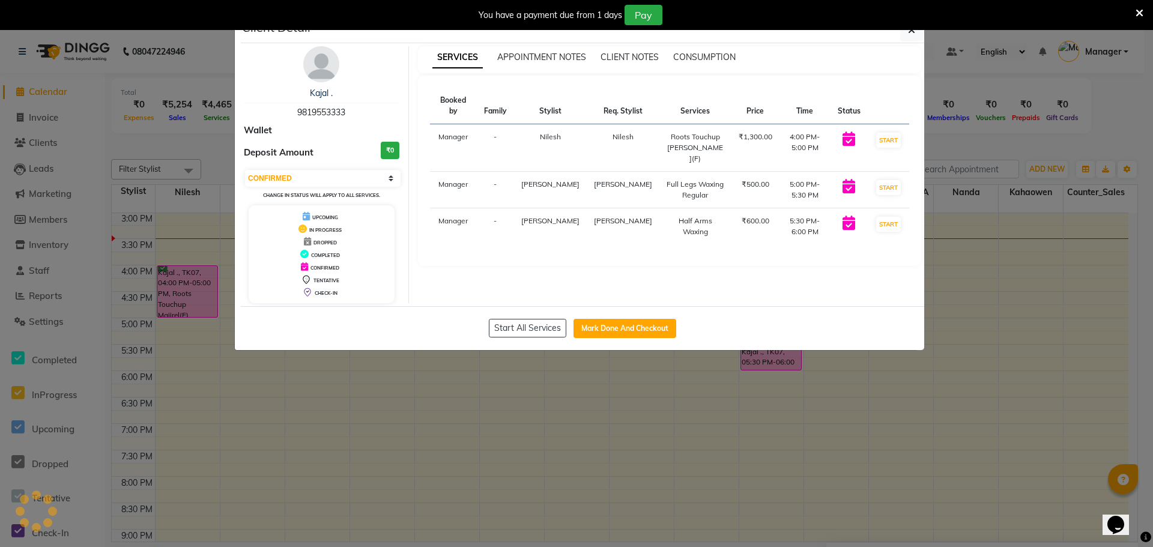
select select "7"
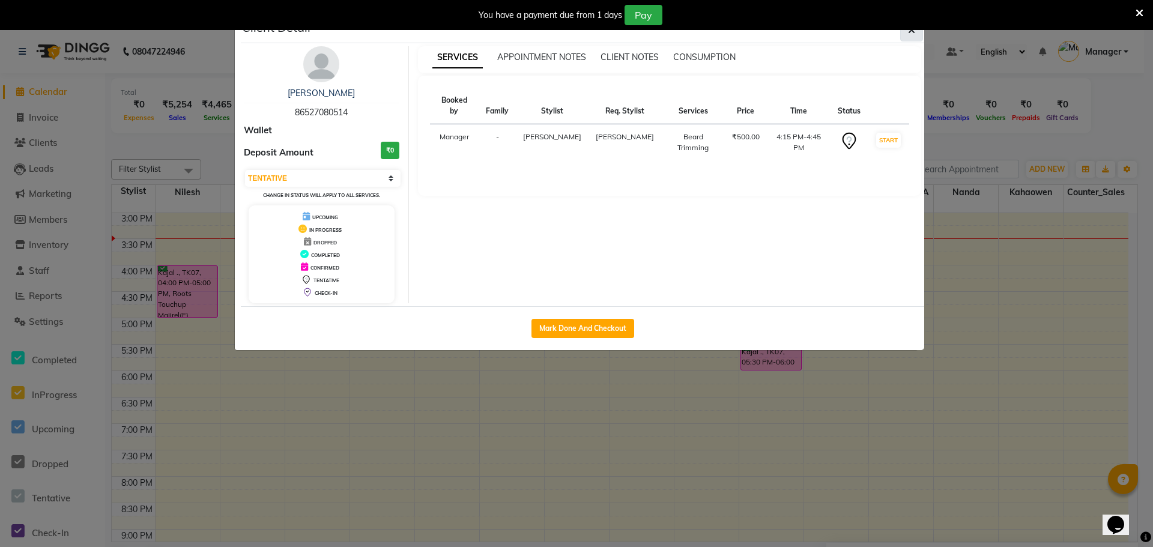
click at [914, 35] on span "button" at bounding box center [911, 30] width 7 height 12
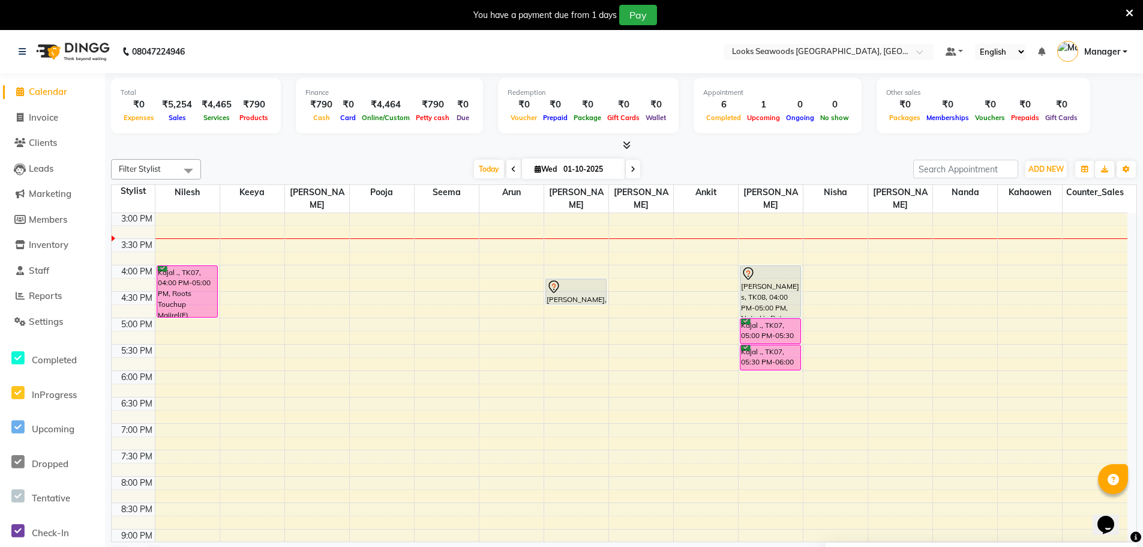
click at [670, 274] on div "9:00 AM 9:30 AM 10:00 AM 10:30 AM 11:00 AM 11:30 AM 12:00 PM 12:30 PM 1:00 PM 1…" at bounding box center [620, 265] width 1016 height 739
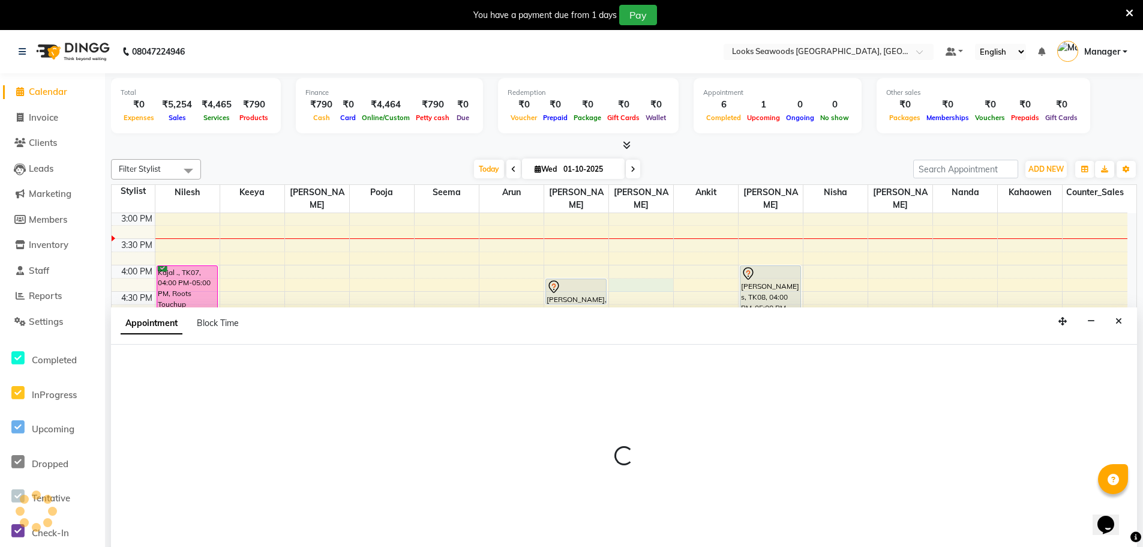
scroll to position [31, 0]
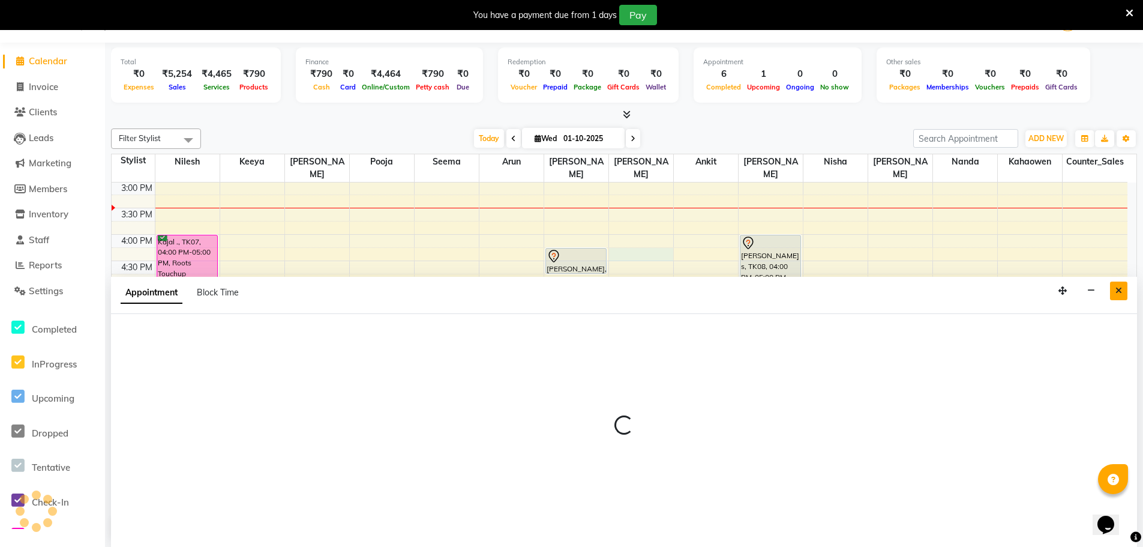
click at [1121, 289] on icon "Close" at bounding box center [1119, 290] width 7 height 8
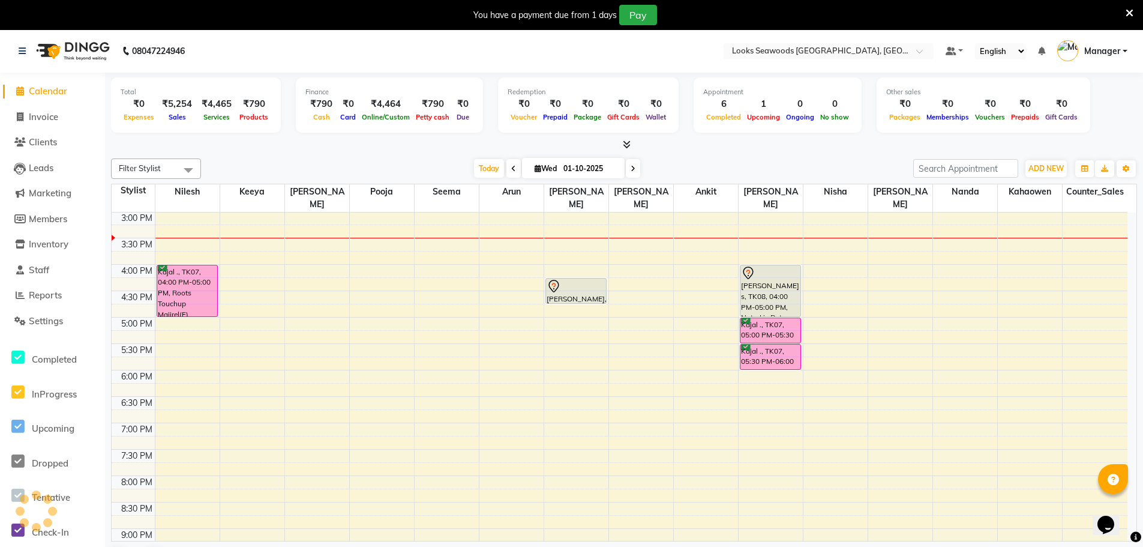
scroll to position [0, 0]
click at [25, 52] on icon at bounding box center [22, 51] width 7 height 8
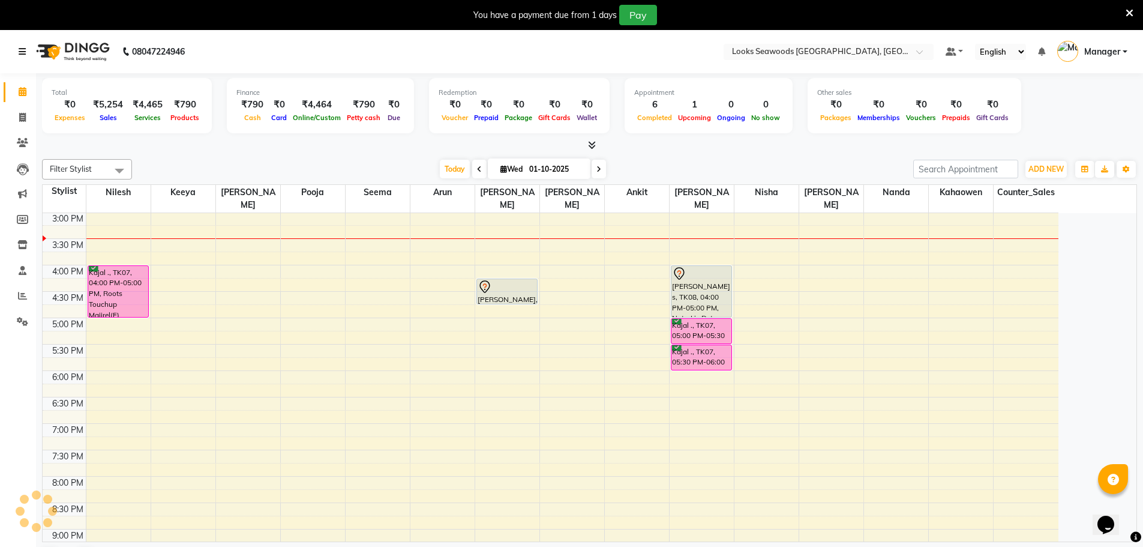
click at [23, 41] on link at bounding box center [25, 52] width 12 height 34
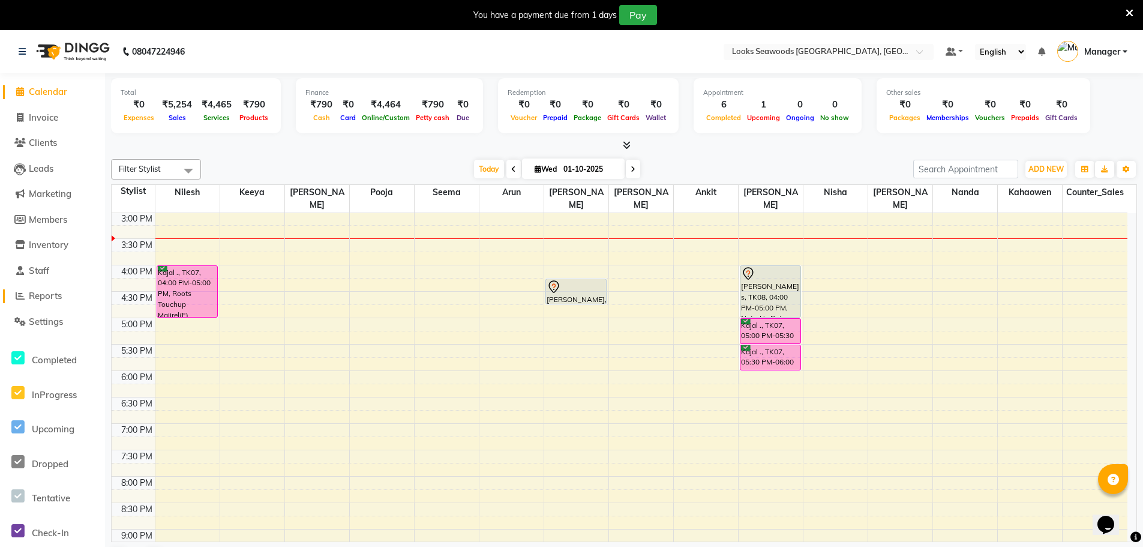
click at [56, 294] on span "Reports" at bounding box center [45, 295] width 33 height 11
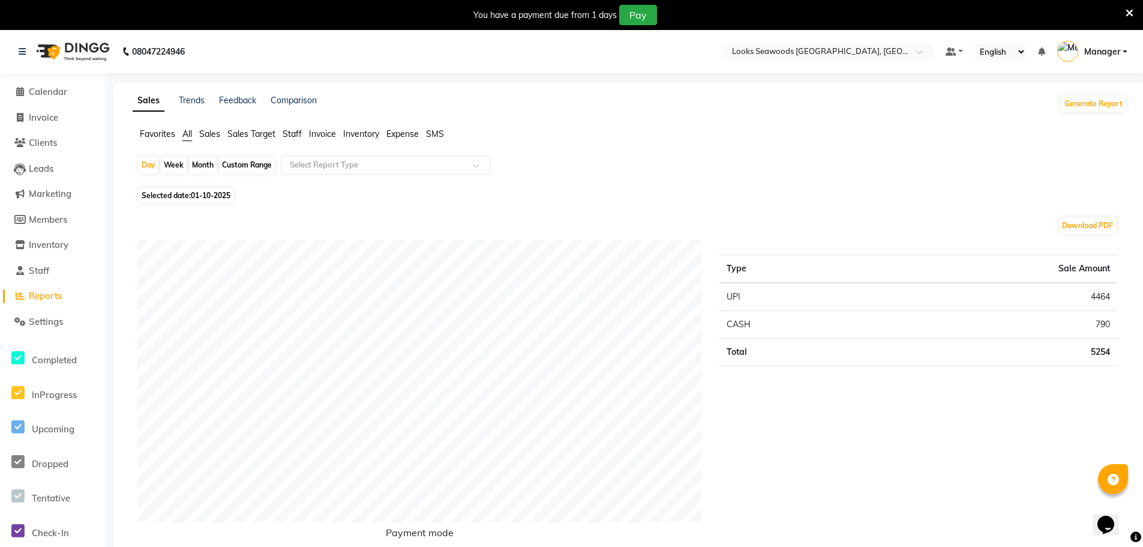
click at [204, 134] on span "Sales" at bounding box center [209, 133] width 21 height 11
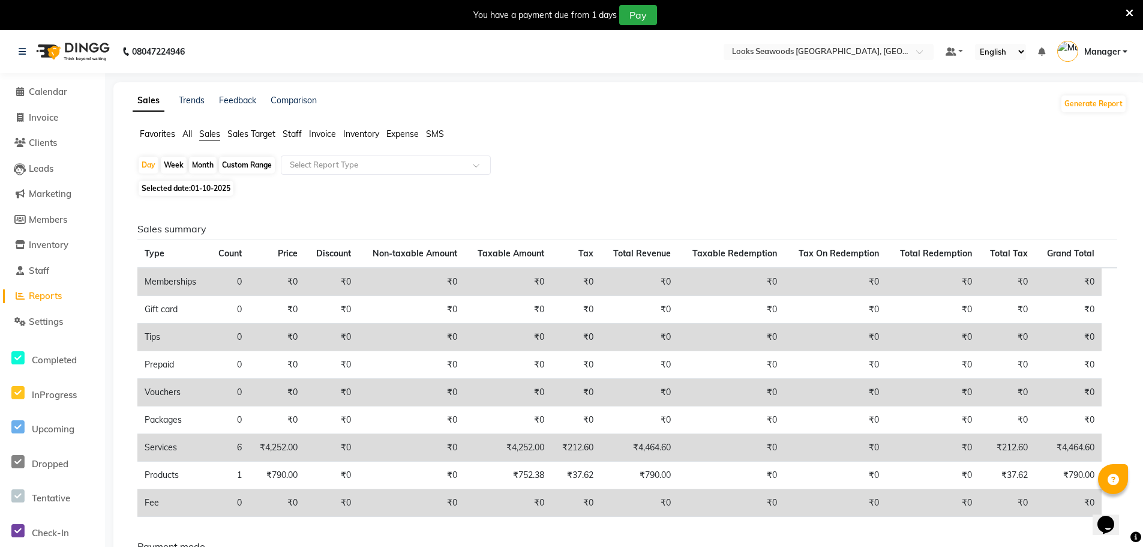
click at [240, 131] on span "Sales Target" at bounding box center [251, 133] width 48 height 11
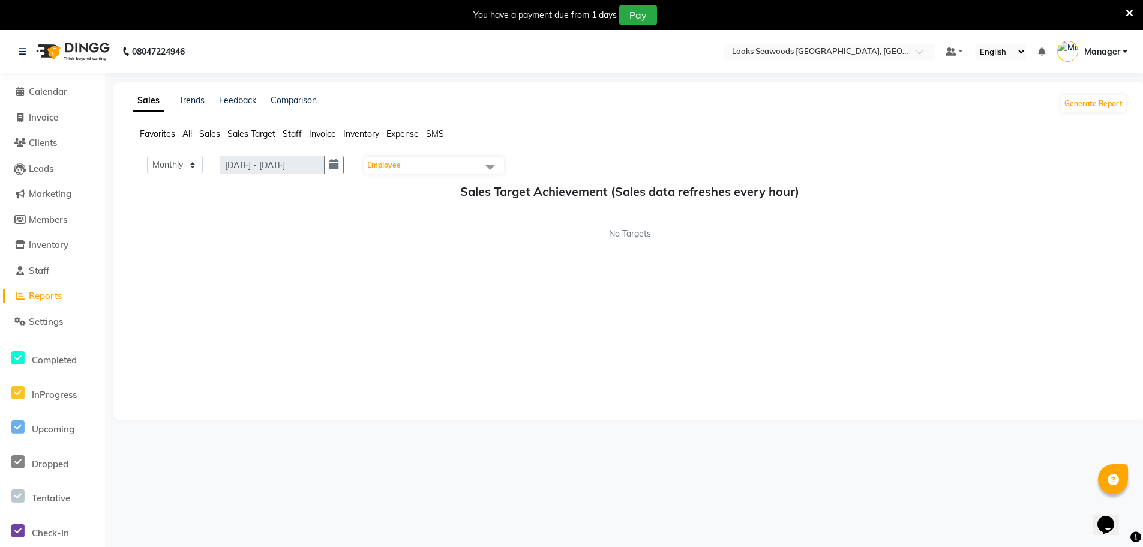
click at [289, 131] on span "Staff" at bounding box center [292, 133] width 19 height 11
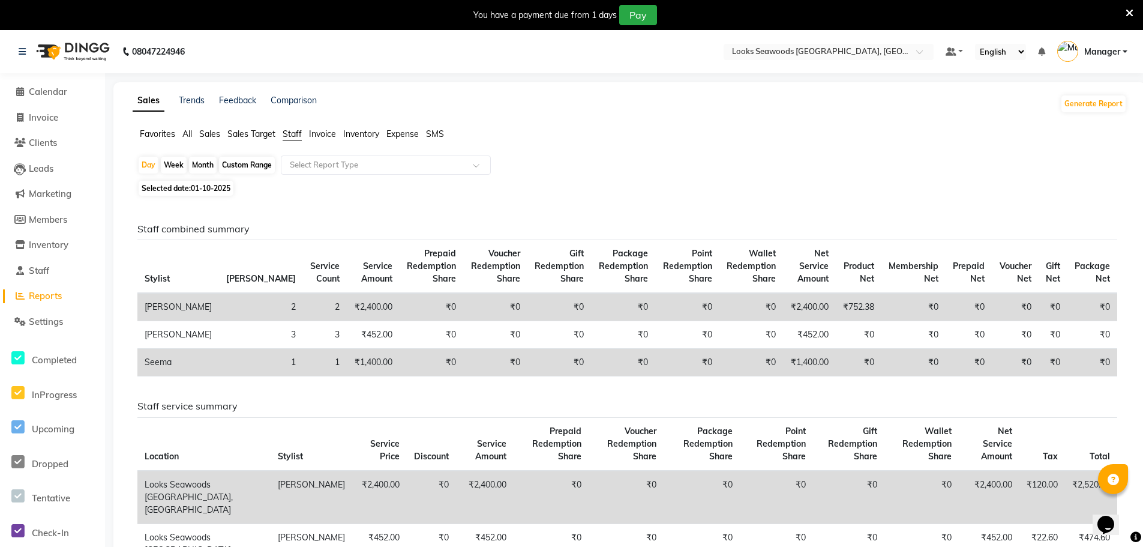
click at [324, 137] on span "Invoice" at bounding box center [322, 133] width 27 height 11
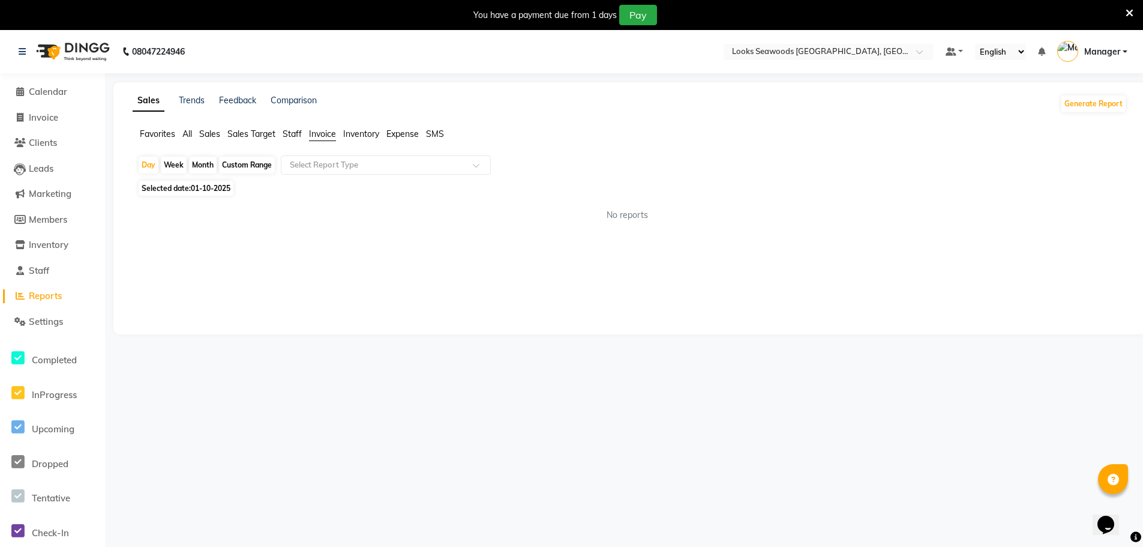
click at [297, 137] on span "Staff" at bounding box center [292, 133] width 19 height 11
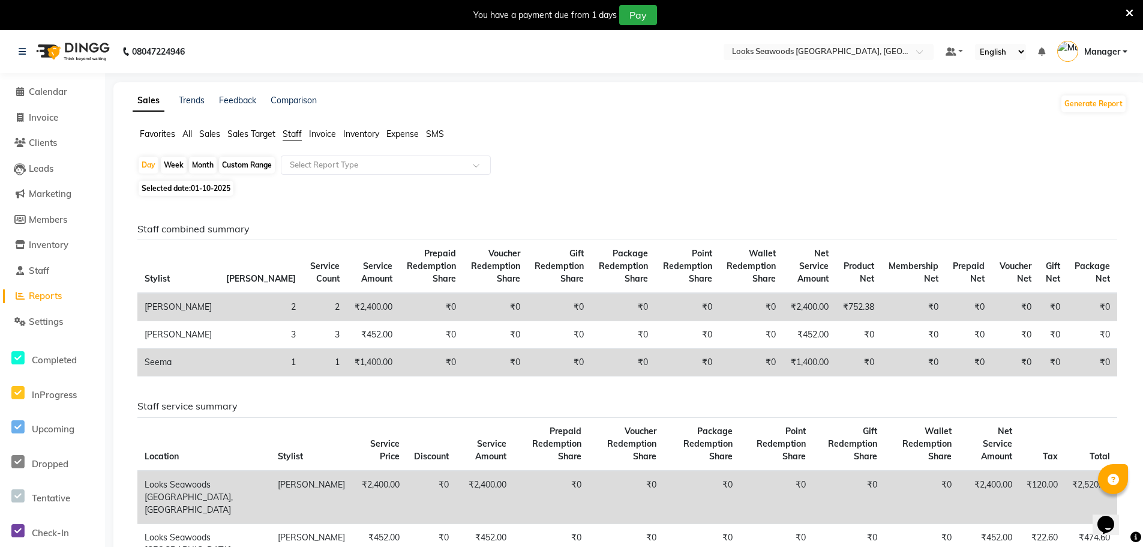
click at [357, 137] on span "Inventory" at bounding box center [361, 133] width 36 height 11
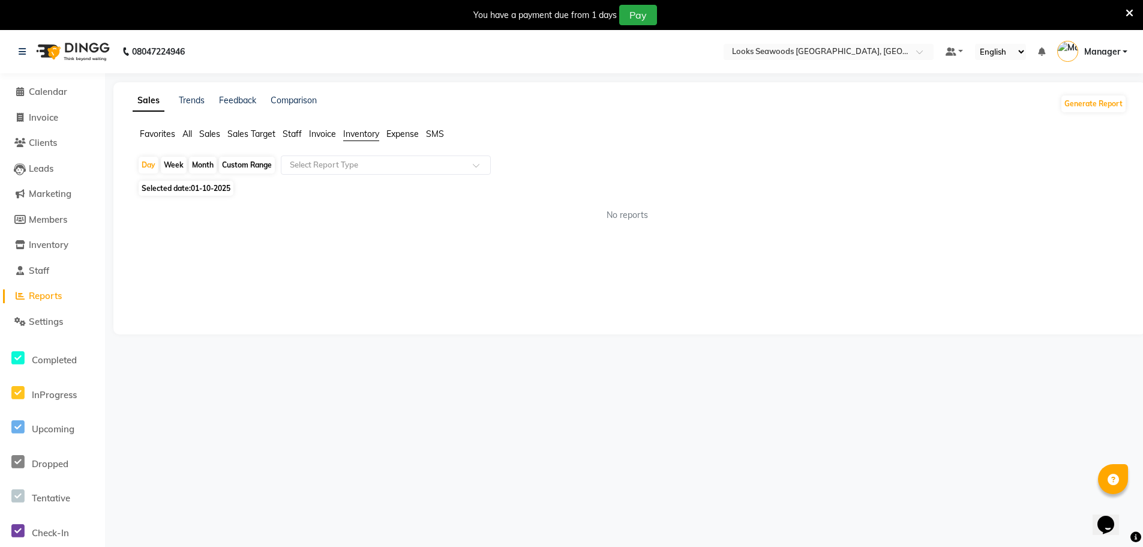
click at [409, 137] on span "Expense" at bounding box center [403, 133] width 32 height 11
click at [438, 137] on span "SMS" at bounding box center [435, 133] width 18 height 11
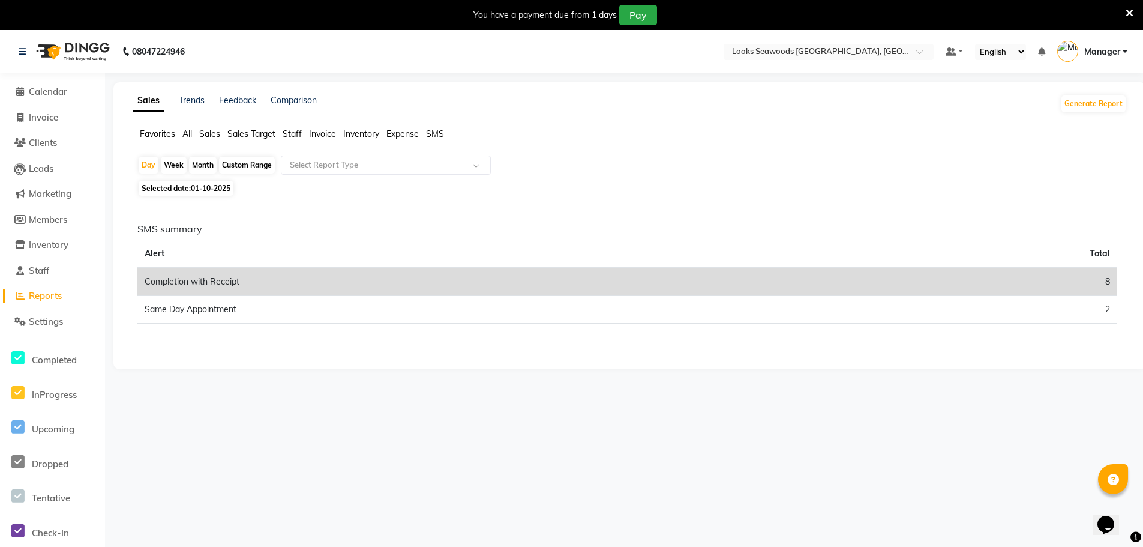
click at [409, 140] on li "Expense" at bounding box center [403, 134] width 32 height 13
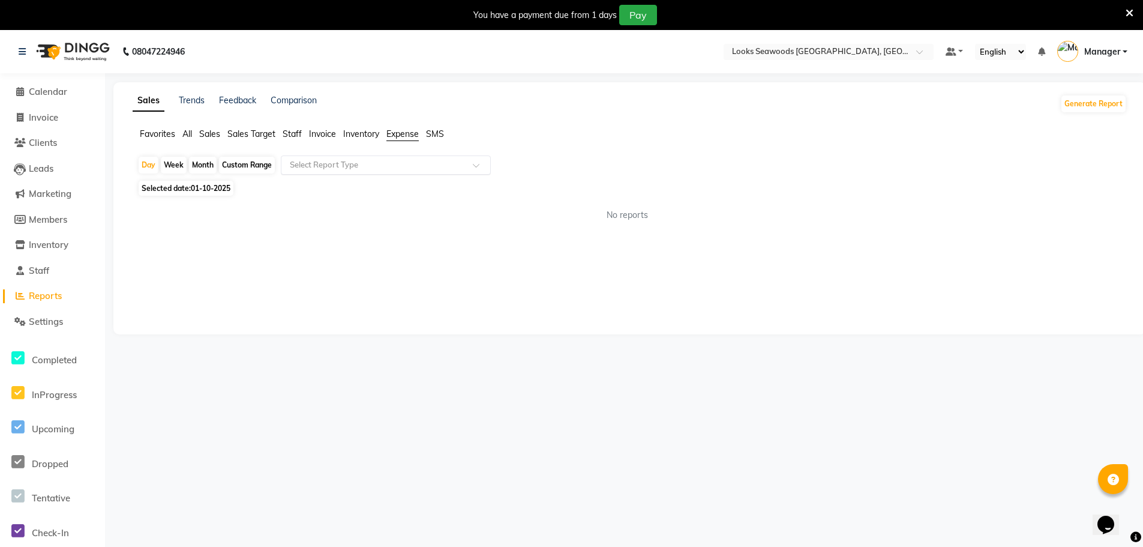
click at [479, 166] on span at bounding box center [480, 169] width 15 height 12
click at [321, 212] on div "Expense" at bounding box center [386, 211] width 209 height 24
click at [42, 95] on span "Calendar" at bounding box center [48, 91] width 38 height 11
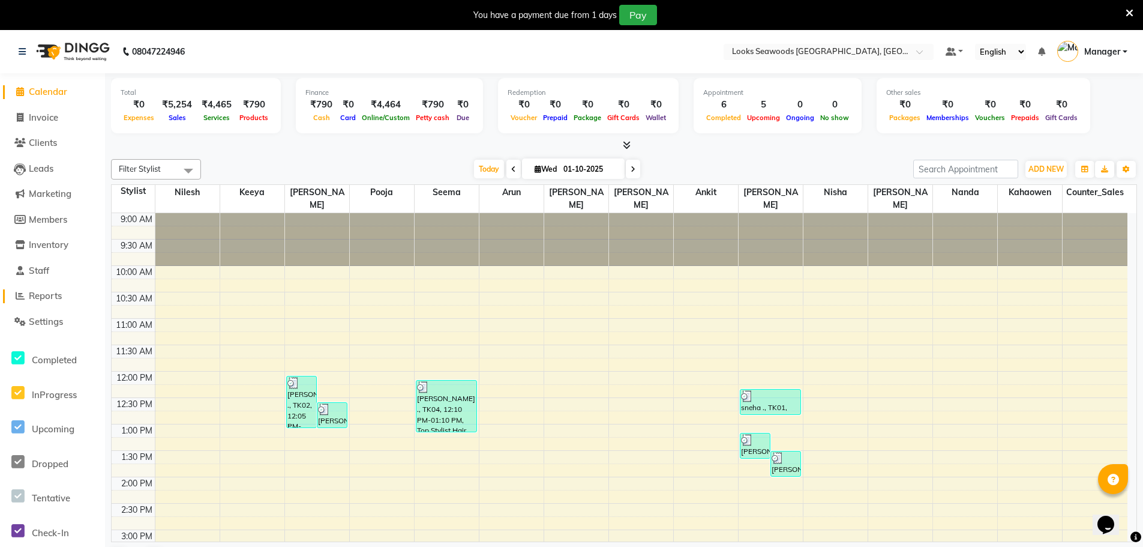
click at [48, 302] on link "Reports" at bounding box center [52, 296] width 99 height 14
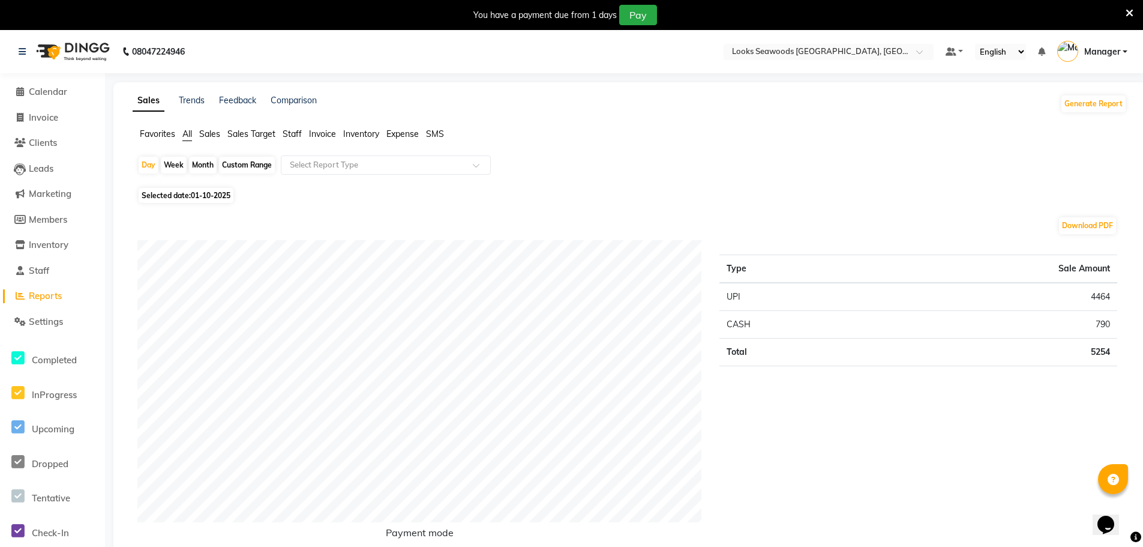
click at [50, 295] on span "Reports" at bounding box center [45, 295] width 33 height 11
click at [47, 294] on span "Reports" at bounding box center [45, 295] width 33 height 11
click at [390, 136] on span "Expense" at bounding box center [403, 133] width 32 height 11
click at [154, 165] on div "Day" at bounding box center [149, 165] width 20 height 17
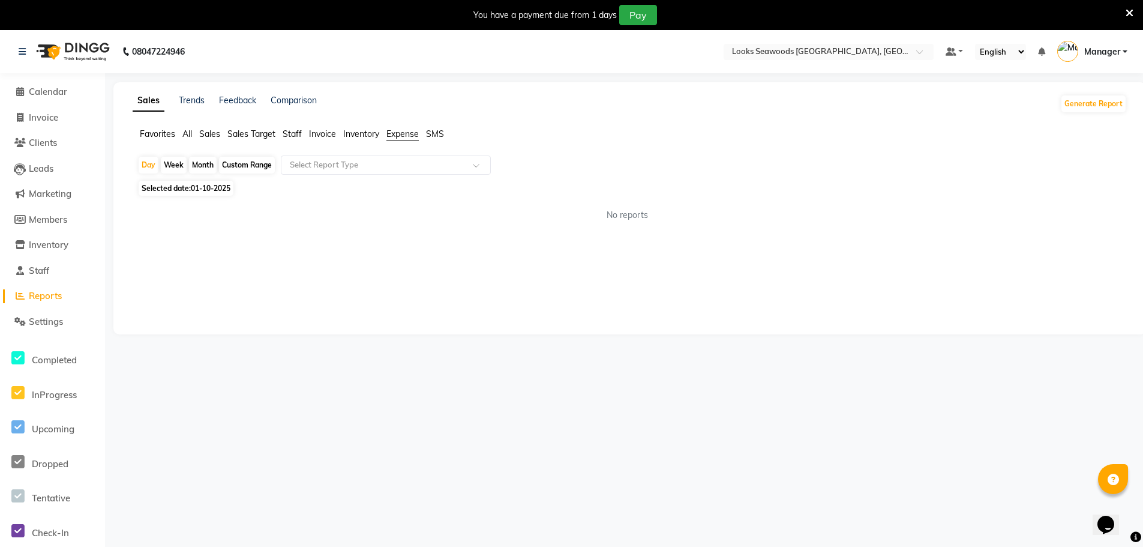
select select "10"
select select "2025"
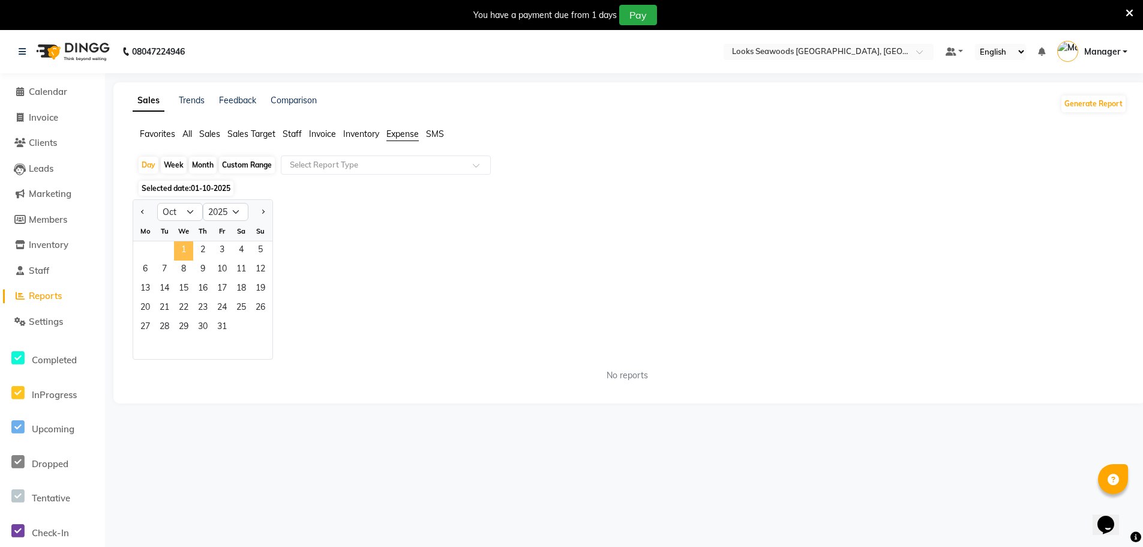
drag, startPoint x: 178, startPoint y: 249, endPoint x: 241, endPoint y: 235, distance: 65.1
click at [182, 249] on span "1" at bounding box center [183, 250] width 19 height 19
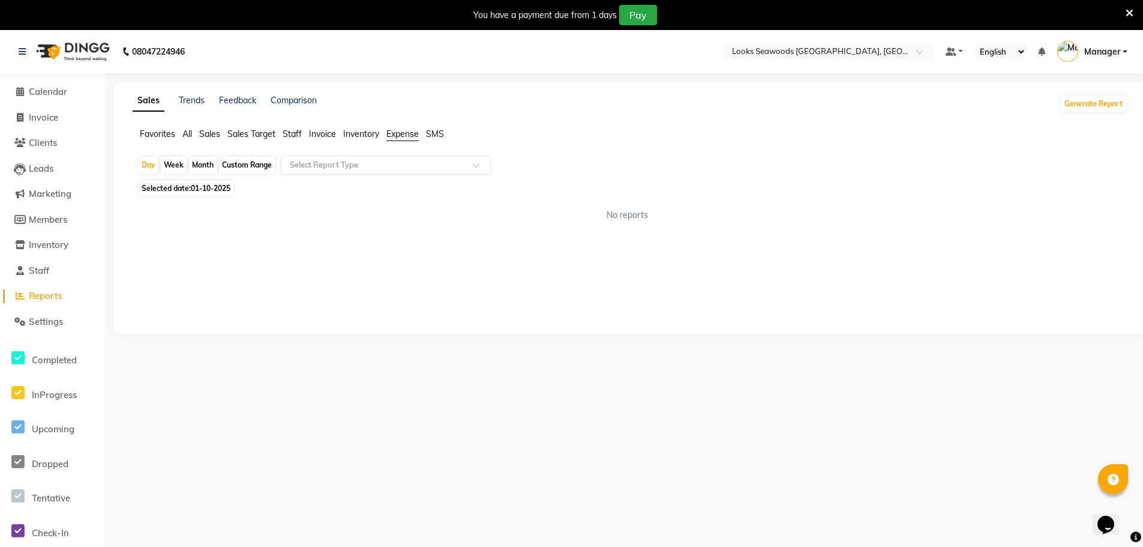
click at [298, 163] on input "text" at bounding box center [374, 165] width 173 height 12
click at [320, 188] on div "Expense by type" at bounding box center [386, 187] width 209 height 24
click at [184, 101] on link "Trends" at bounding box center [192, 100] width 26 height 11
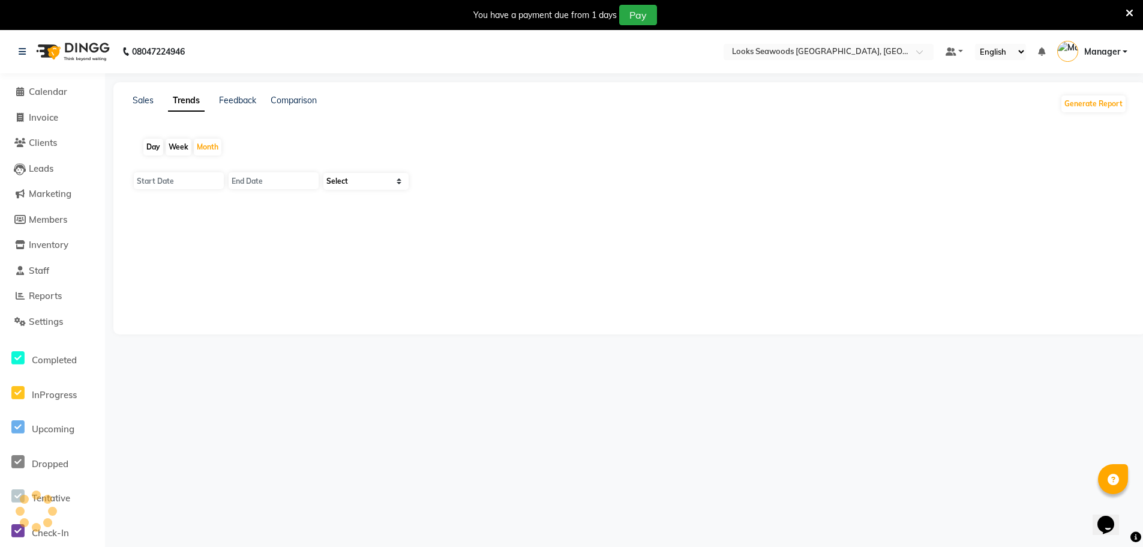
type input "01-10-2025"
type input "31-10-2025"
click at [237, 104] on link "Feedback" at bounding box center [237, 100] width 37 height 11
click at [283, 106] on div "Comparison" at bounding box center [295, 103] width 46 height 19
click at [145, 100] on link "Sales" at bounding box center [143, 100] width 21 height 11
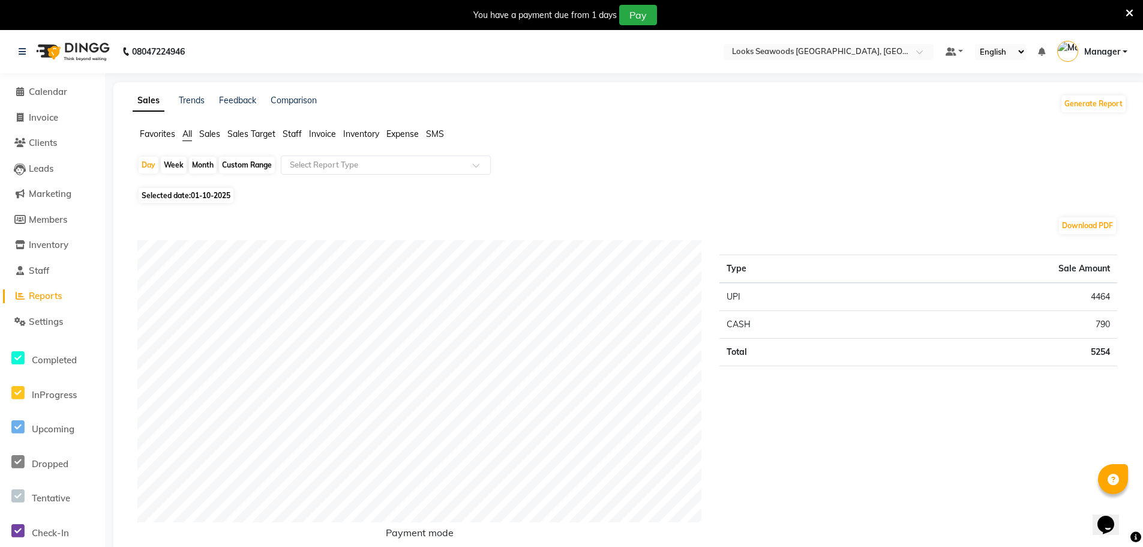
click at [38, 296] on span "Reports" at bounding box center [45, 295] width 33 height 11
click at [40, 296] on span "Reports" at bounding box center [45, 295] width 33 height 11
click at [39, 267] on span "Staff" at bounding box center [39, 270] width 20 height 11
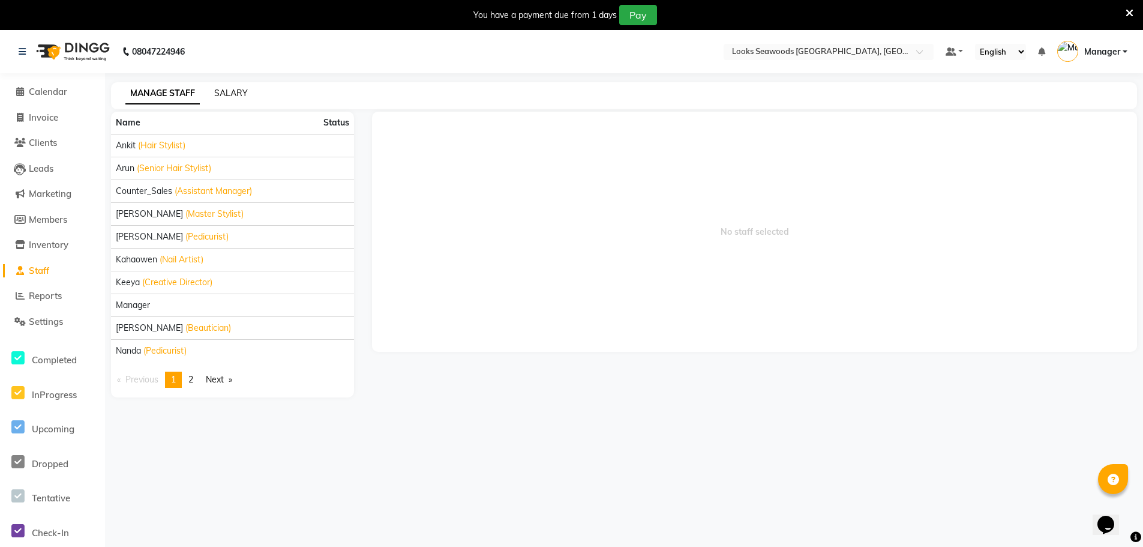
click at [239, 98] on div "SALARY" at bounding box center [231, 93] width 34 height 13
click at [239, 96] on link "SALARY" at bounding box center [231, 93] width 34 height 11
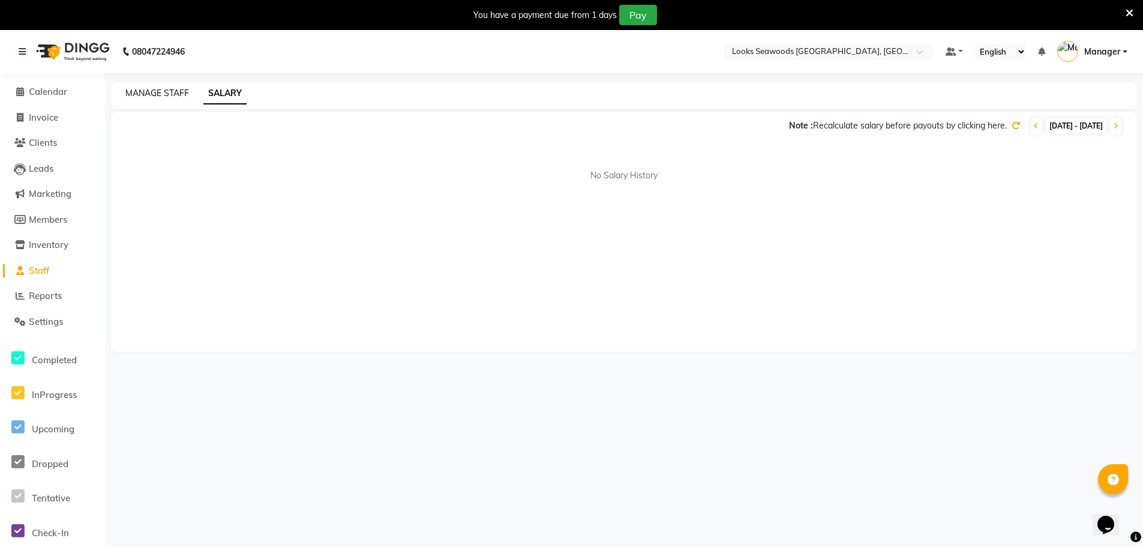
click at [165, 96] on link "MANAGE STAFF" at bounding box center [157, 93] width 64 height 11
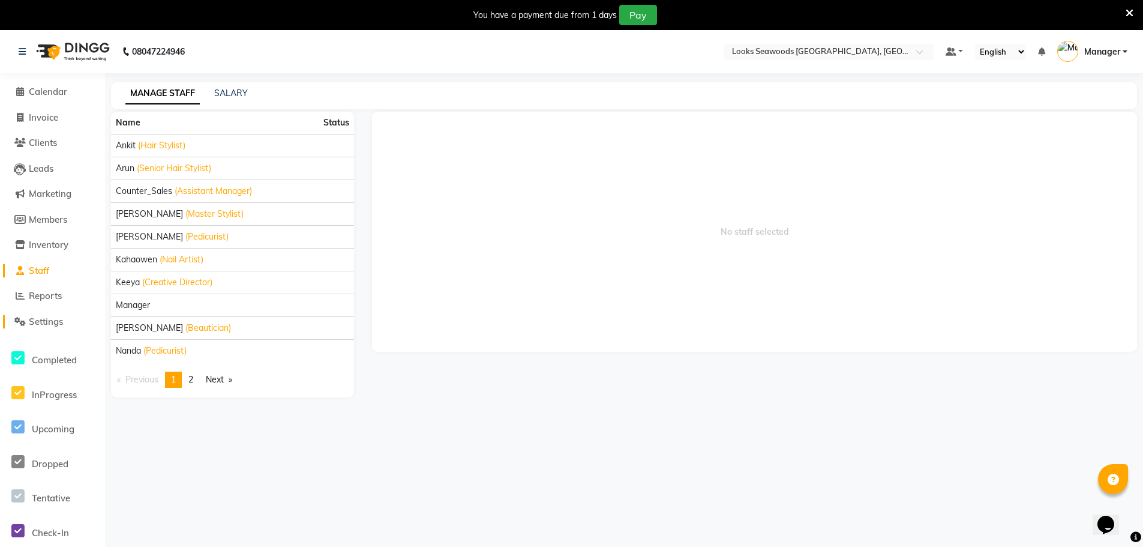
click at [47, 317] on span "Settings" at bounding box center [46, 321] width 34 height 11
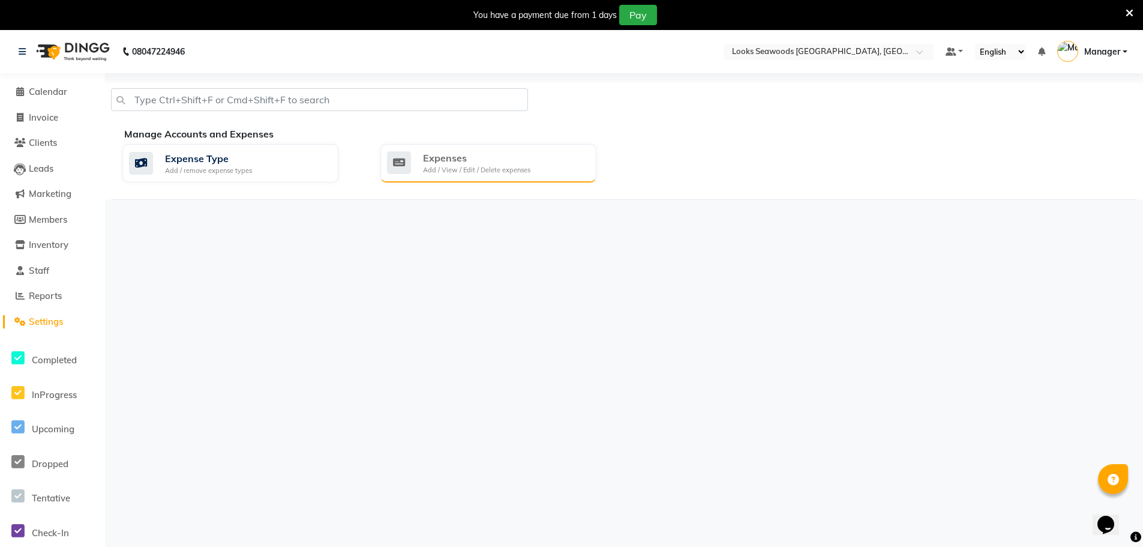
click at [466, 167] on div "Add / View / Edit / Delete expenses" at bounding box center [476, 170] width 107 height 10
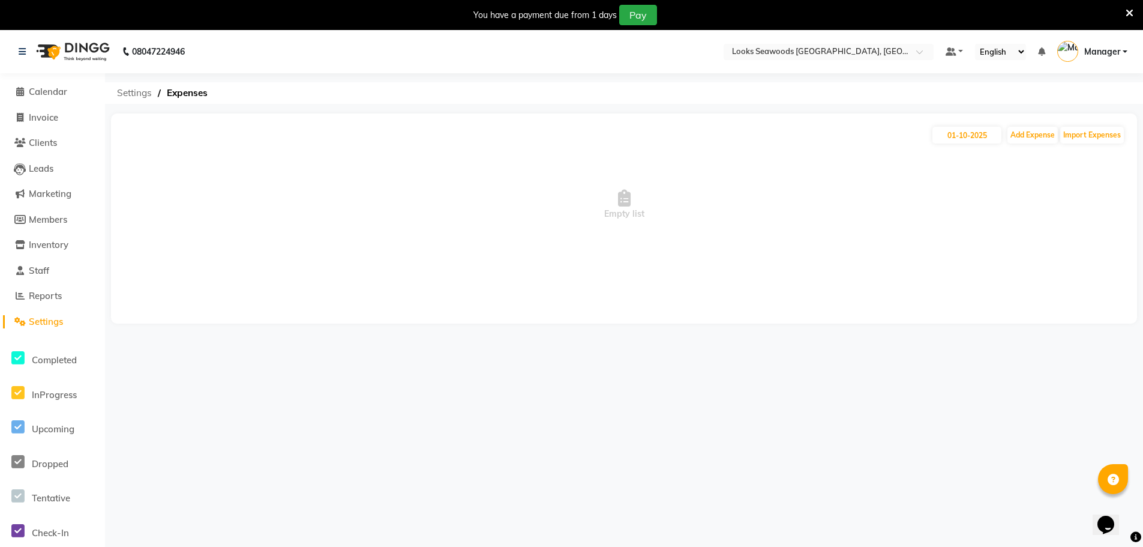
click at [130, 95] on span "Settings" at bounding box center [134, 93] width 47 height 22
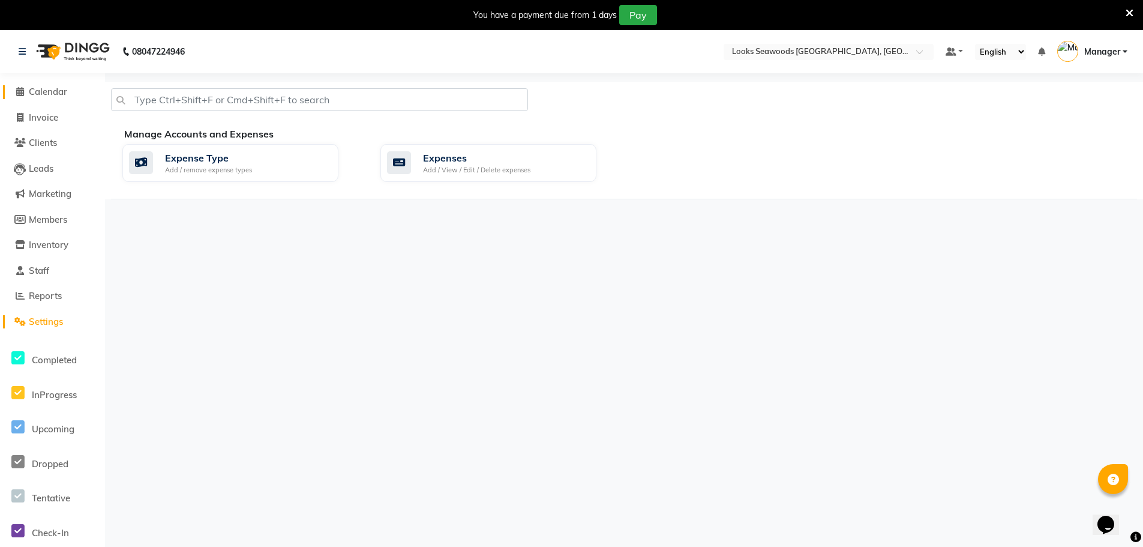
click at [26, 90] on span at bounding box center [20, 92] width 18 height 14
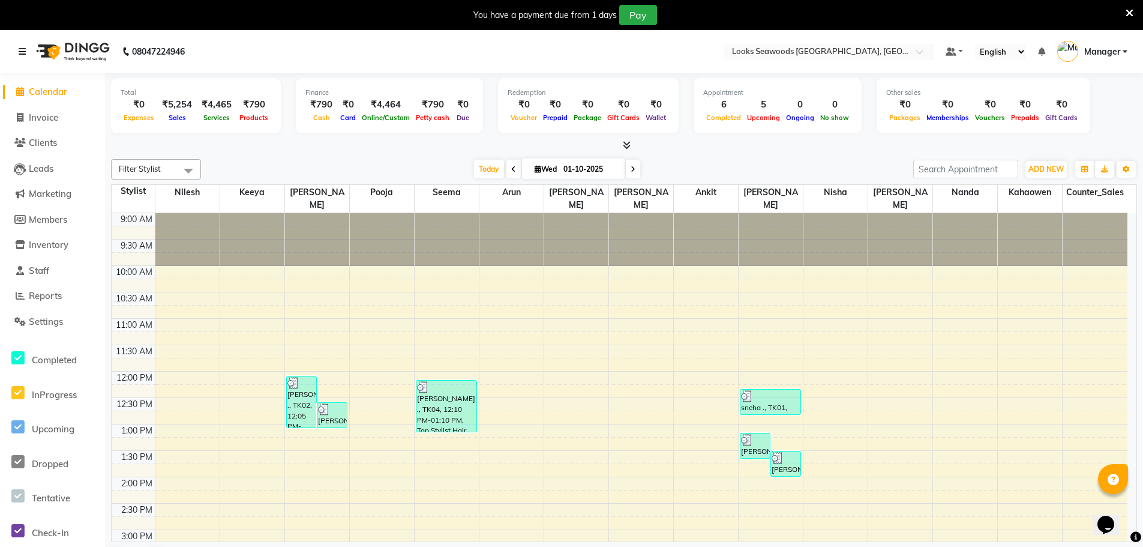
click at [26, 53] on icon at bounding box center [22, 51] width 7 height 8
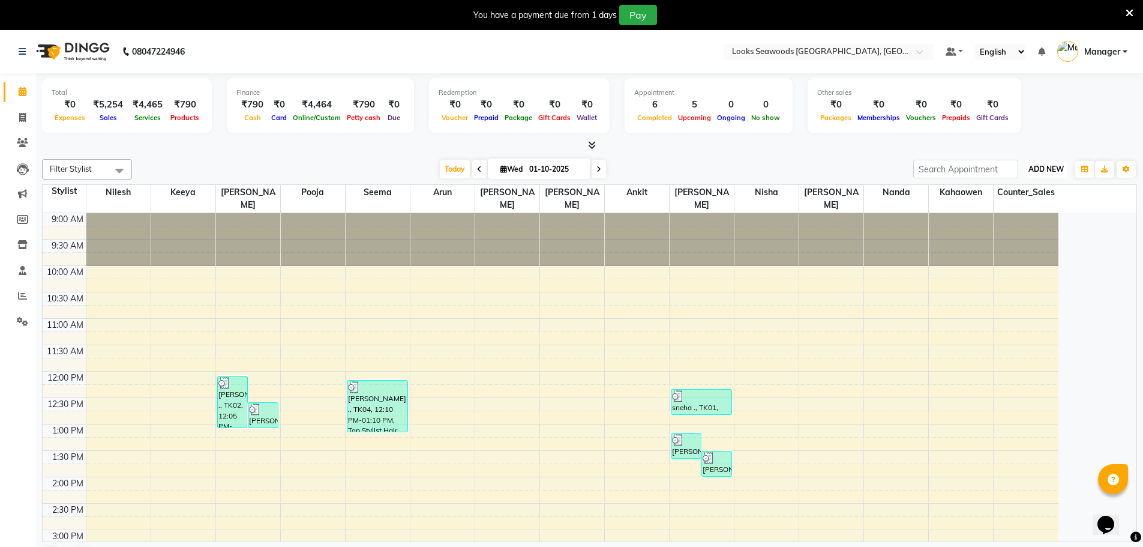
click at [1041, 168] on span "ADD NEW" at bounding box center [1046, 168] width 35 height 9
click at [1014, 221] on link "Add Expense" at bounding box center [1019, 223] width 95 height 16
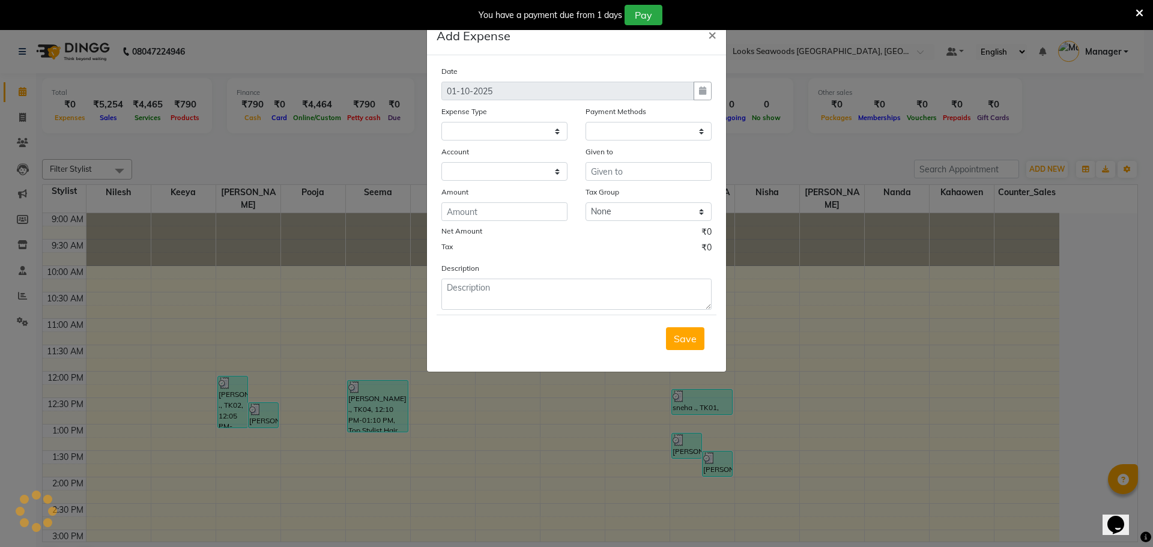
select select "1"
select select "8412"
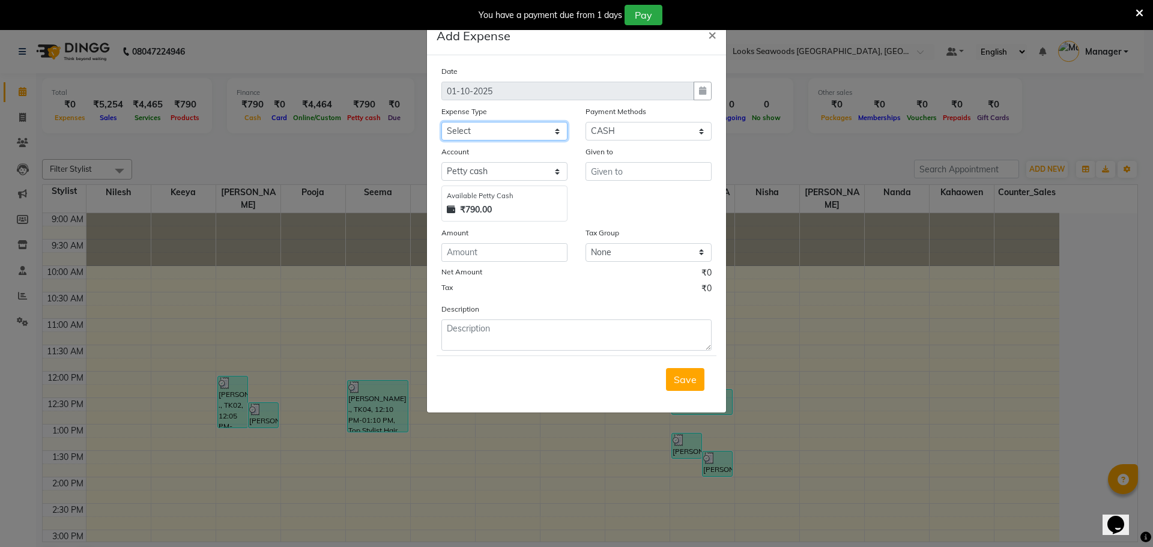
click at [501, 131] on select "Select Accommodation Aesthetics Bank Deposit BLINKIT Cash Handover Client Refun…" at bounding box center [504, 131] width 126 height 19
select select "24890"
click at [441, 122] on select "Select Accommodation Aesthetics Bank Deposit BLINKIT Cash Handover Client Refun…" at bounding box center [504, 131] width 126 height 19
click at [629, 172] on input "text" at bounding box center [648, 171] width 126 height 19
click at [527, 252] on input "number" at bounding box center [504, 252] width 126 height 19
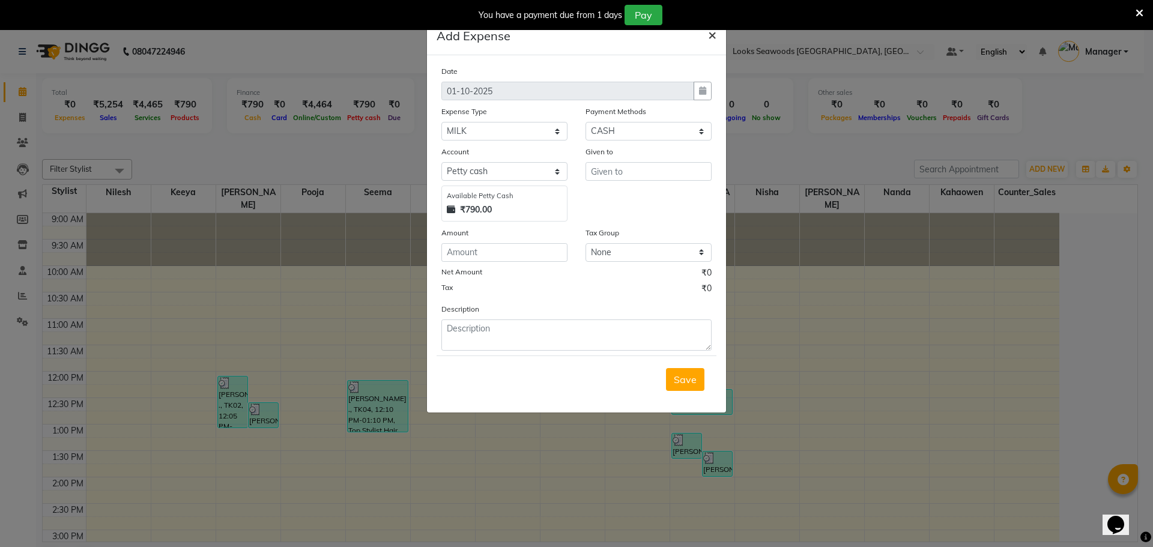
click at [715, 38] on span "×" at bounding box center [712, 34] width 8 height 18
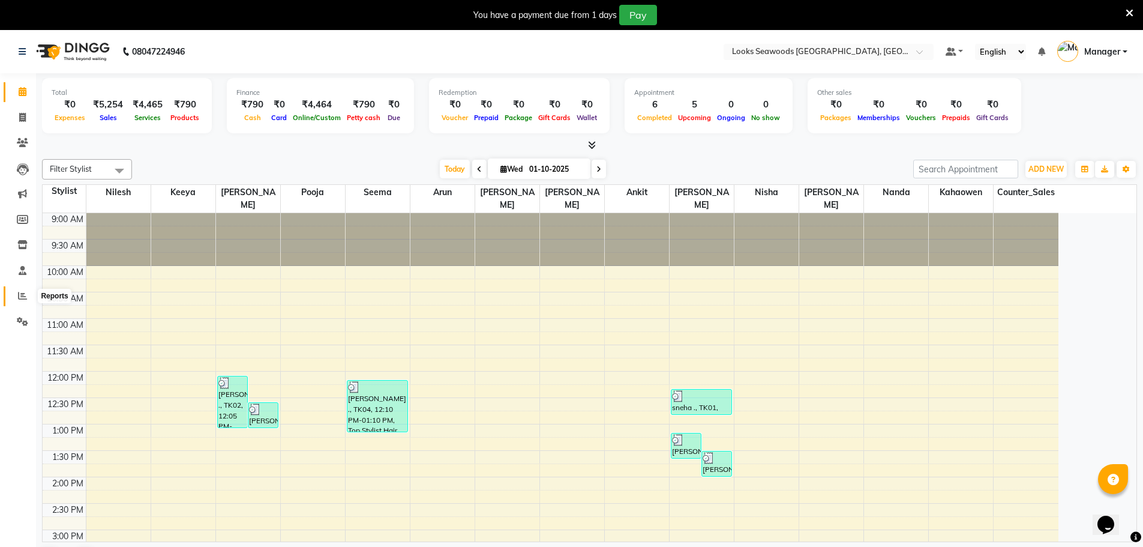
click at [19, 297] on icon at bounding box center [22, 295] width 9 height 9
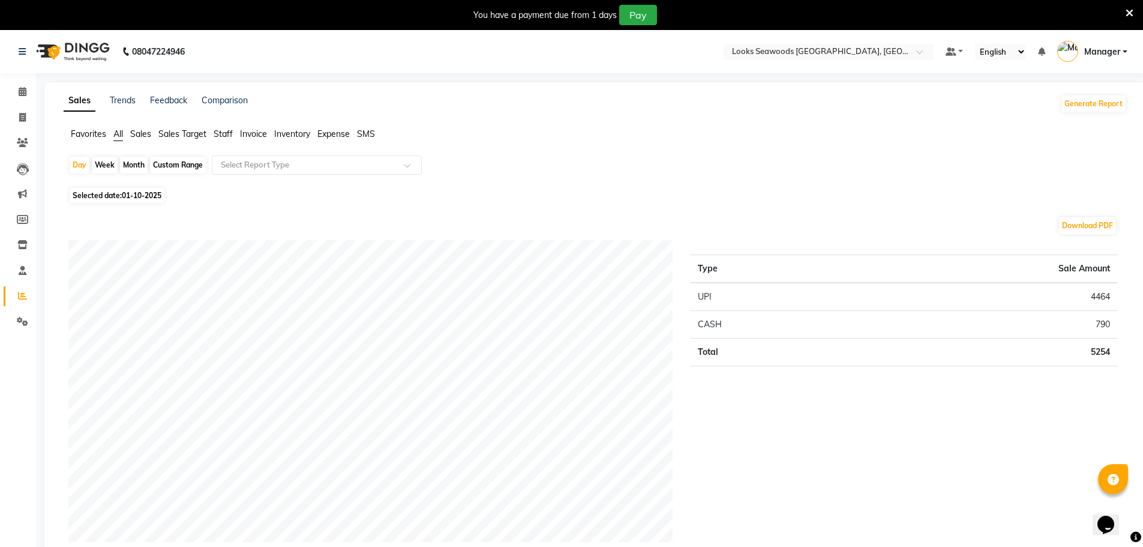
click at [141, 135] on span "Sales" at bounding box center [140, 133] width 21 height 11
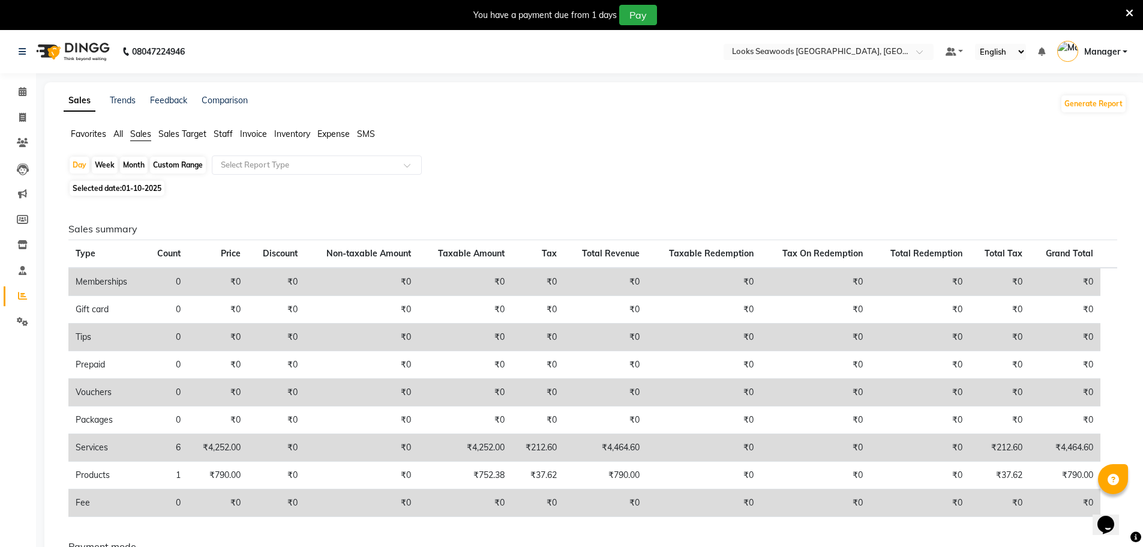
click at [170, 138] on span "Sales Target" at bounding box center [182, 133] width 48 height 11
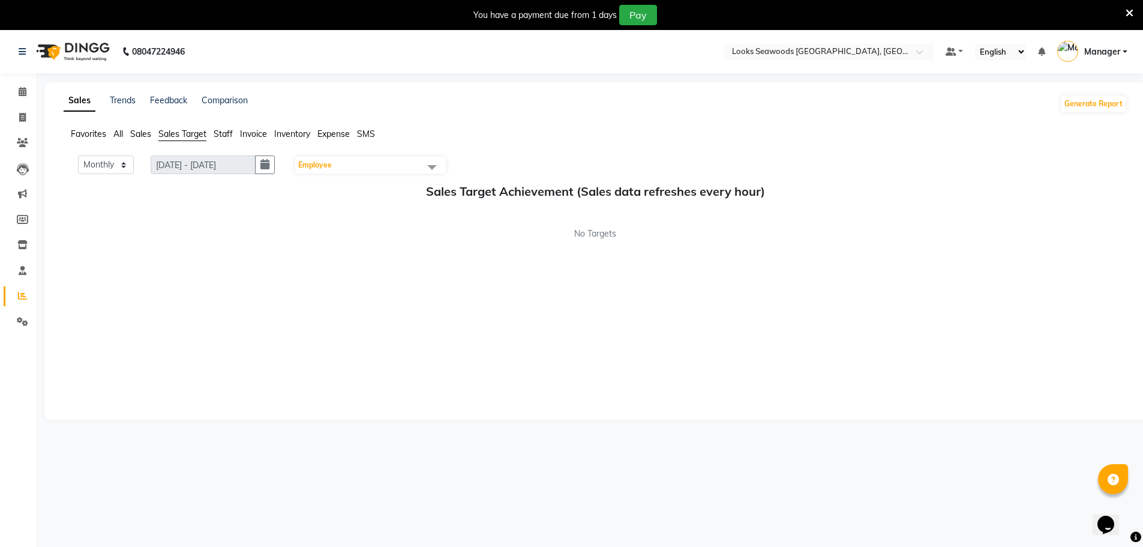
click at [438, 167] on span at bounding box center [432, 166] width 24 height 23
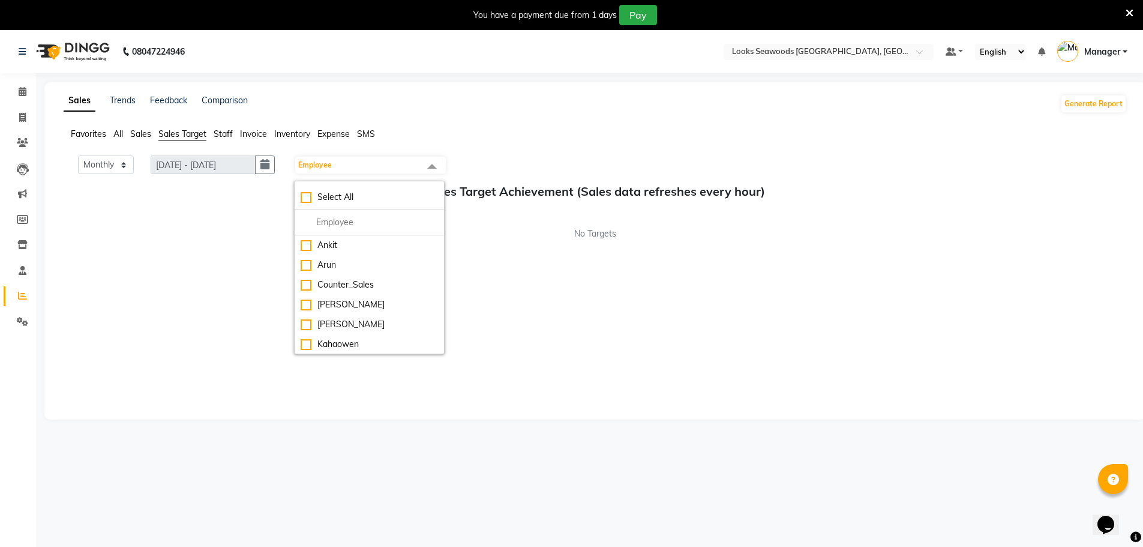
click at [223, 138] on span "Staff" at bounding box center [223, 133] width 19 height 11
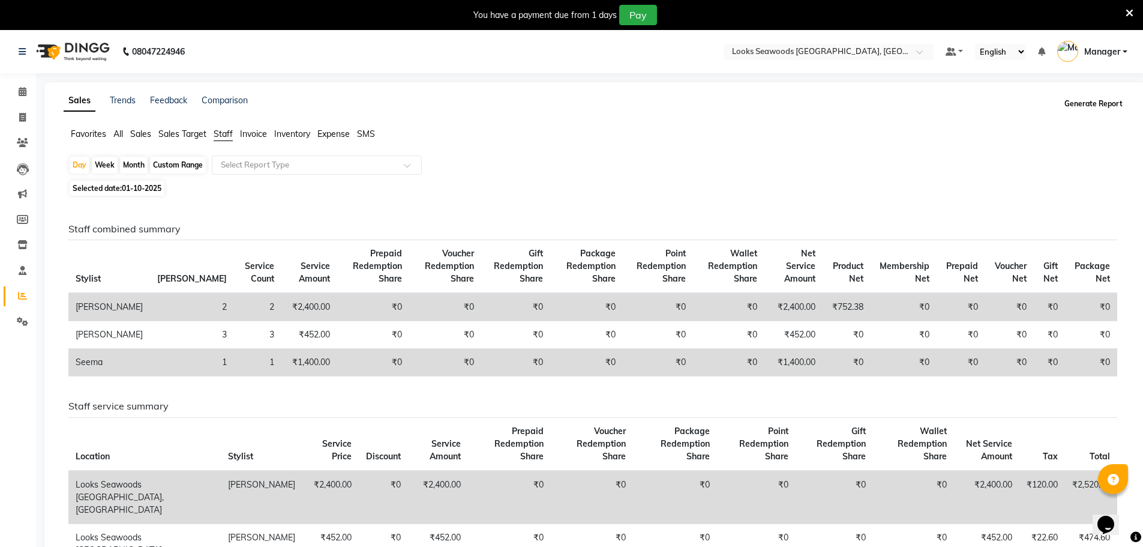
click at [1090, 107] on button "Generate Report" at bounding box center [1094, 103] width 64 height 17
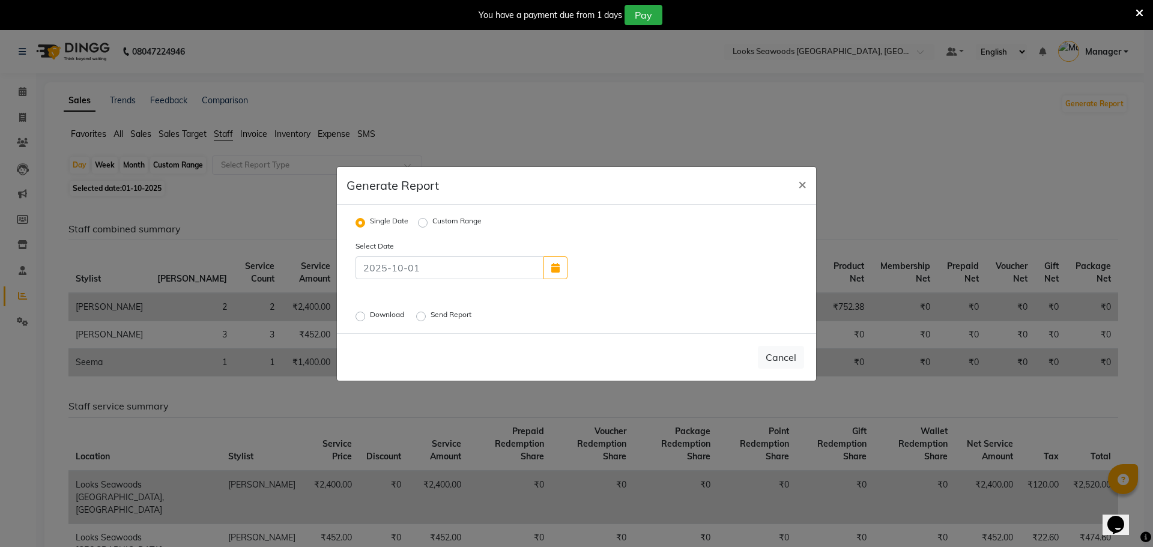
click at [370, 319] on label "Download" at bounding box center [388, 316] width 37 height 14
click at [360, 319] on input "Download" at bounding box center [362, 316] width 8 height 8
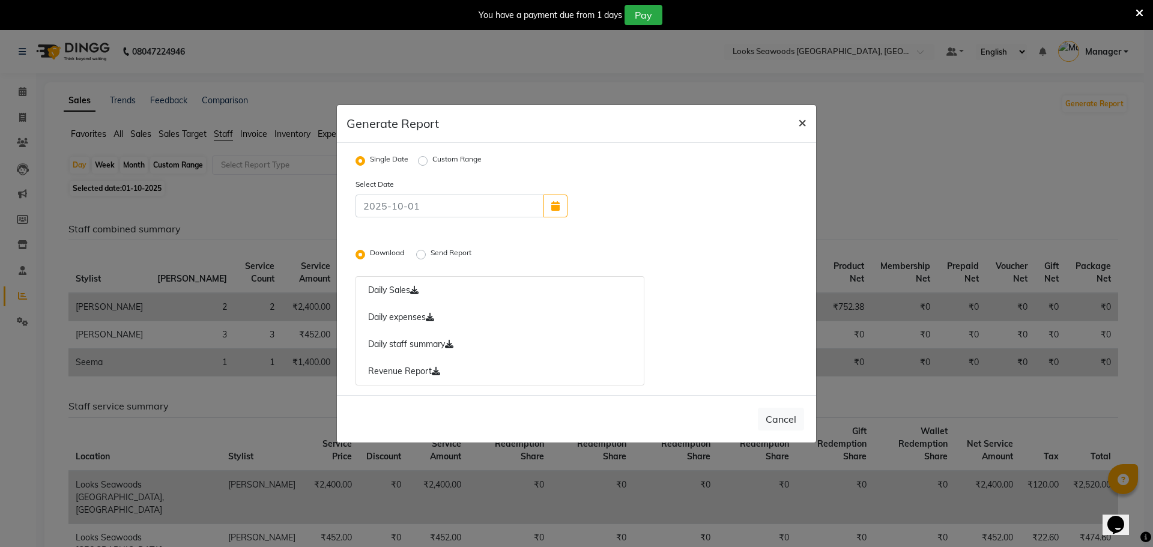
click at [801, 120] on span "×" at bounding box center [802, 122] width 8 height 18
radio input "false"
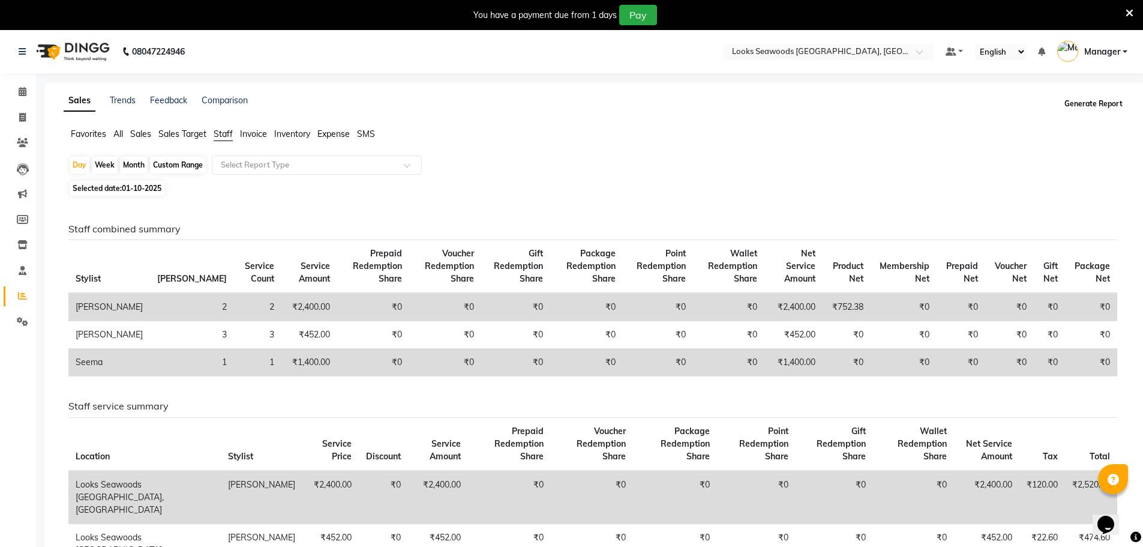
click at [1085, 104] on button "Generate Report" at bounding box center [1094, 103] width 64 height 17
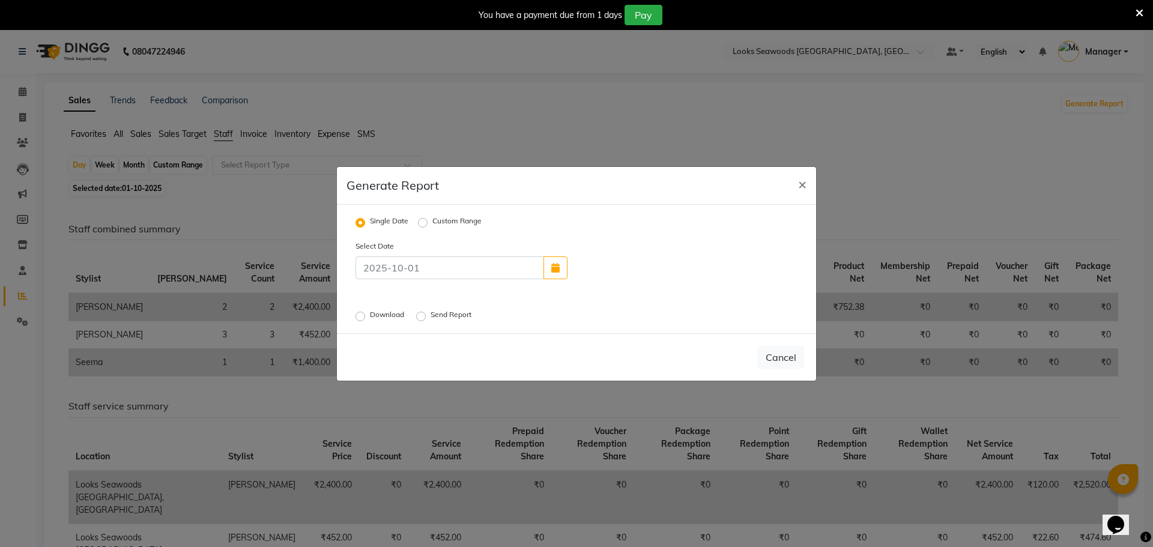
click at [370, 316] on label "Download" at bounding box center [388, 316] width 37 height 14
click at [363, 316] on input "Download" at bounding box center [362, 316] width 8 height 8
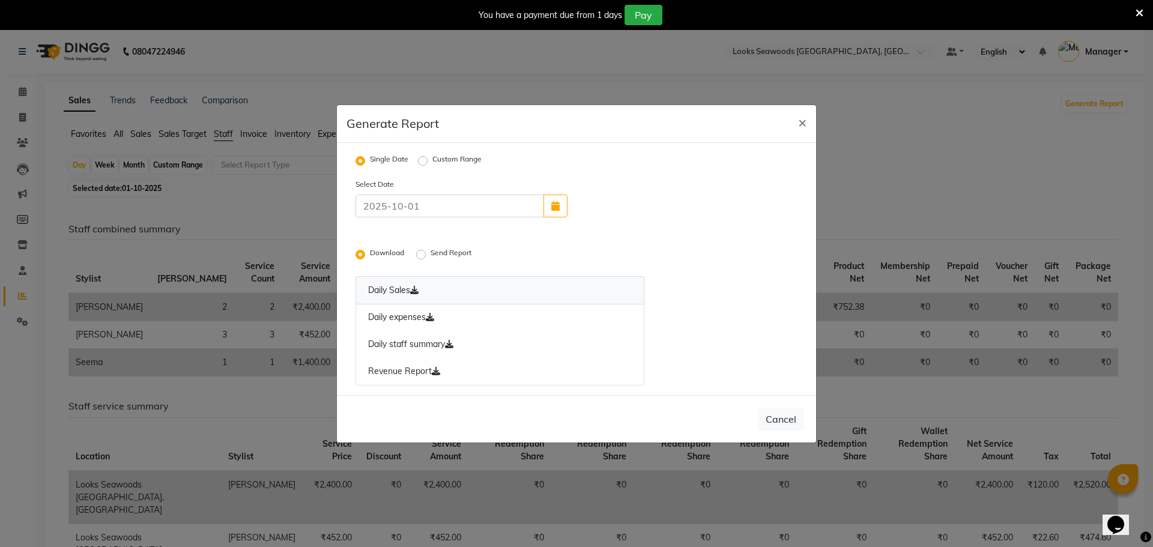
click at [418, 288] on icon at bounding box center [414, 290] width 8 height 8
click at [385, 319] on link "Daily expenses" at bounding box center [499, 318] width 289 height 28
click at [803, 121] on span "×" at bounding box center [802, 122] width 8 height 18
radio input "false"
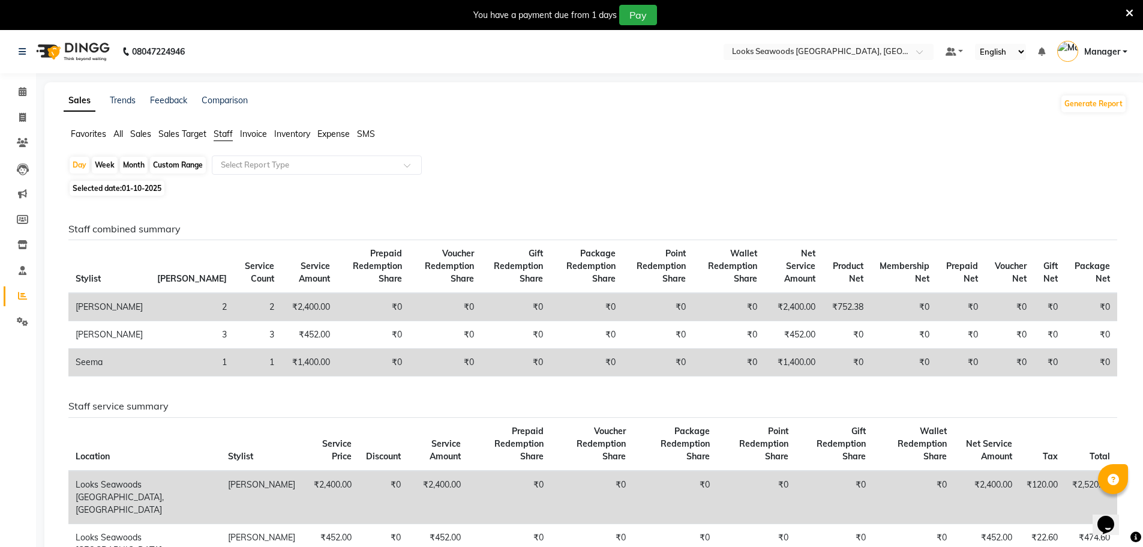
click at [370, 131] on span "SMS" at bounding box center [366, 133] width 18 height 11
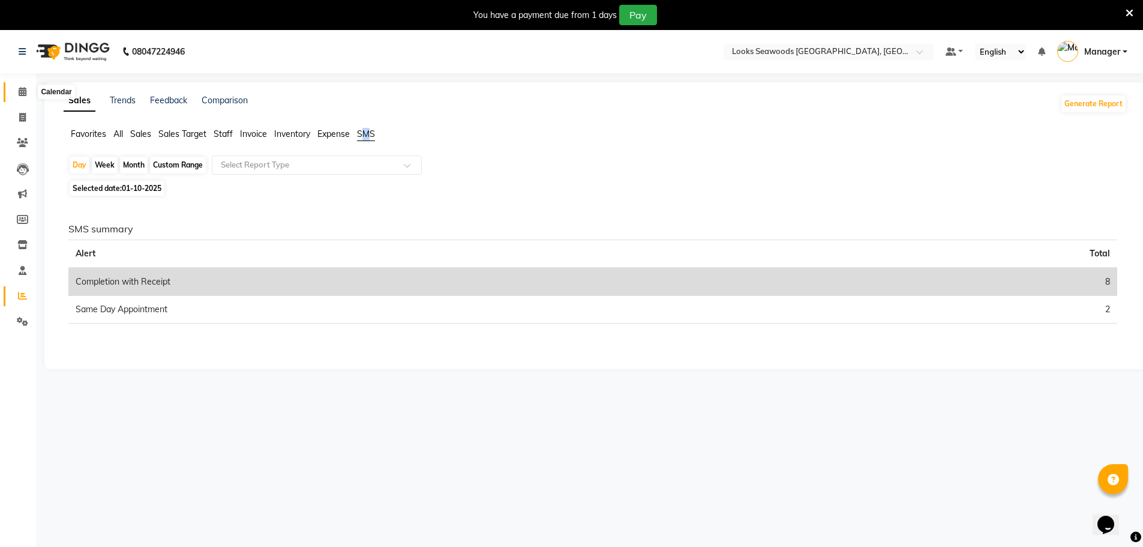
click at [19, 88] on icon at bounding box center [23, 91] width 8 height 9
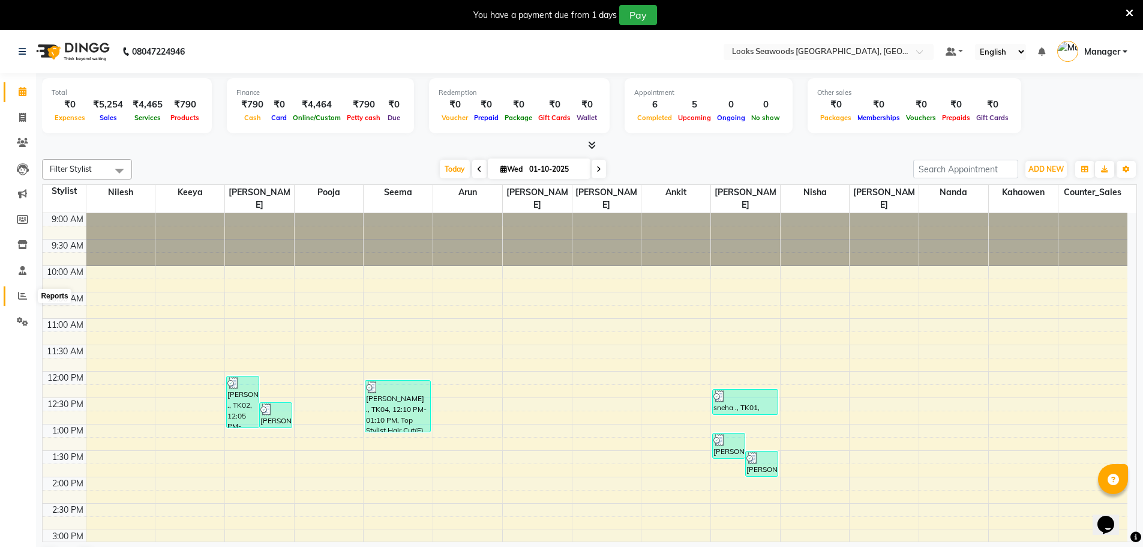
click at [19, 294] on icon at bounding box center [22, 295] width 9 height 9
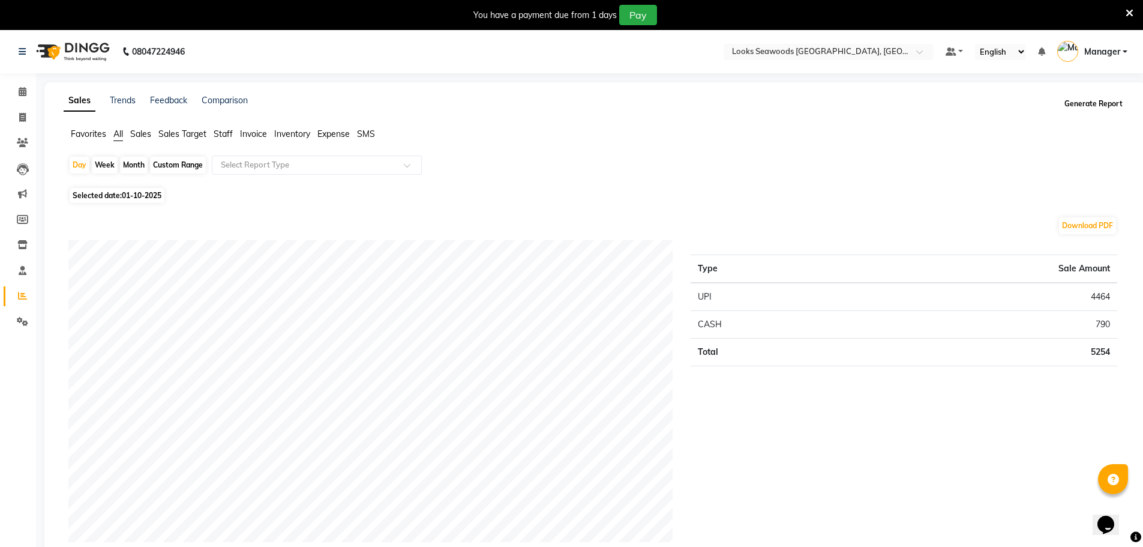
click at [1084, 111] on button "Generate Report" at bounding box center [1094, 103] width 64 height 17
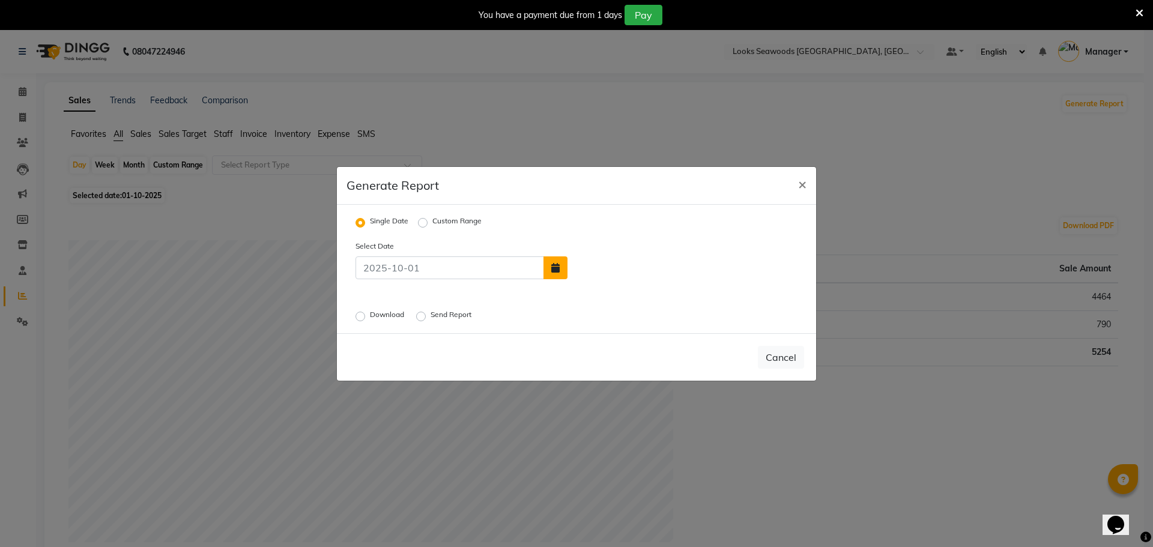
click at [553, 271] on icon "button" at bounding box center [555, 268] width 8 height 10
select select "10"
select select "2025"
click at [620, 241] on div "1" at bounding box center [619, 239] width 19 height 19
type input "01-10-2025"
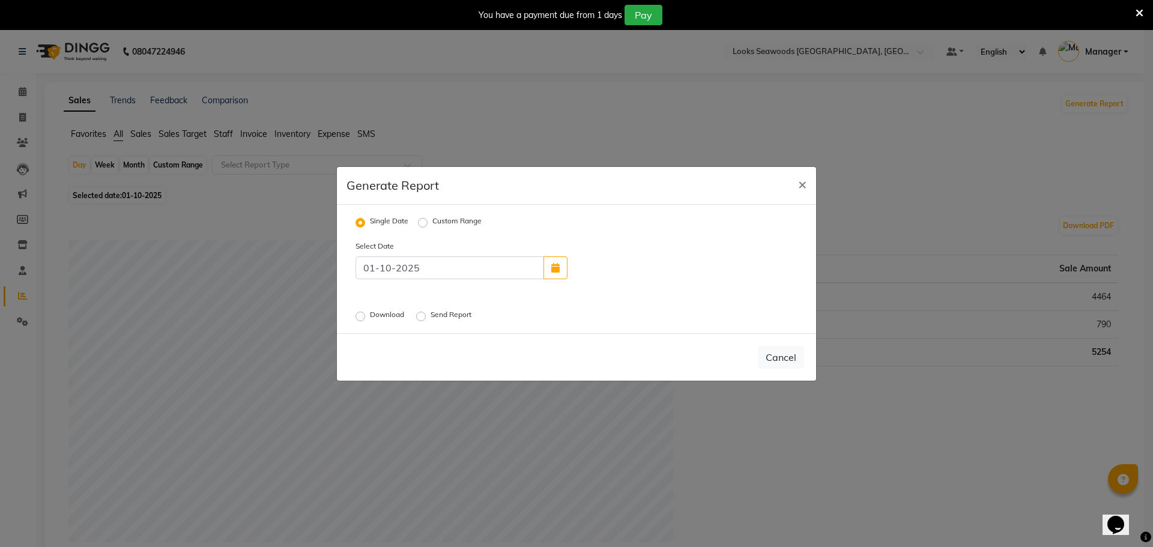
click at [378, 315] on label "Download" at bounding box center [388, 316] width 37 height 14
click at [366, 315] on input "Download" at bounding box center [362, 316] width 8 height 8
radio input "true"
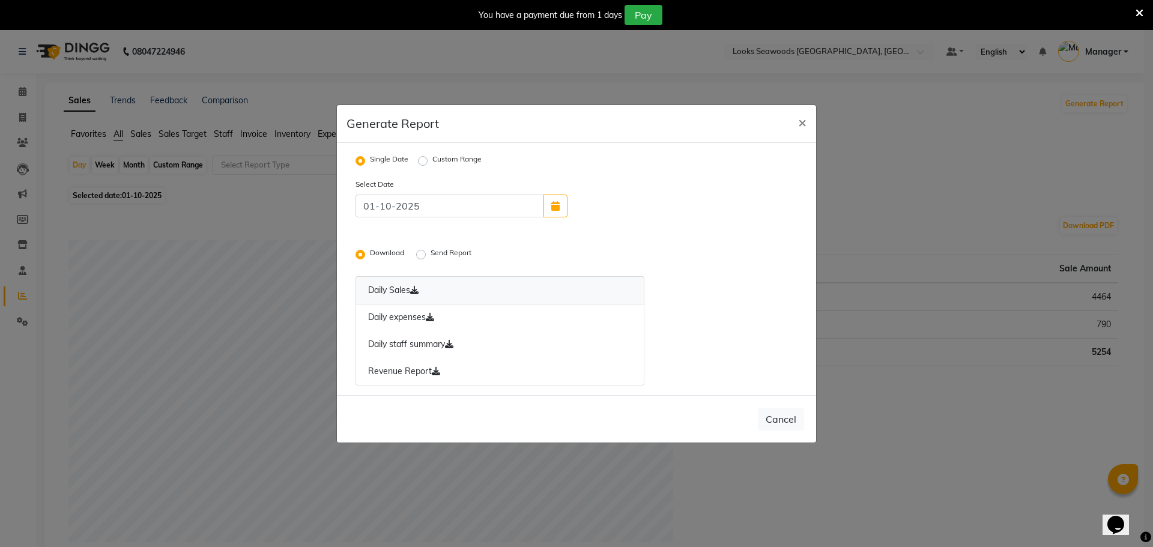
click at [460, 294] on link "Daily Sales" at bounding box center [499, 290] width 289 height 28
click at [798, 122] on span "×" at bounding box center [802, 122] width 8 height 18
radio input "false"
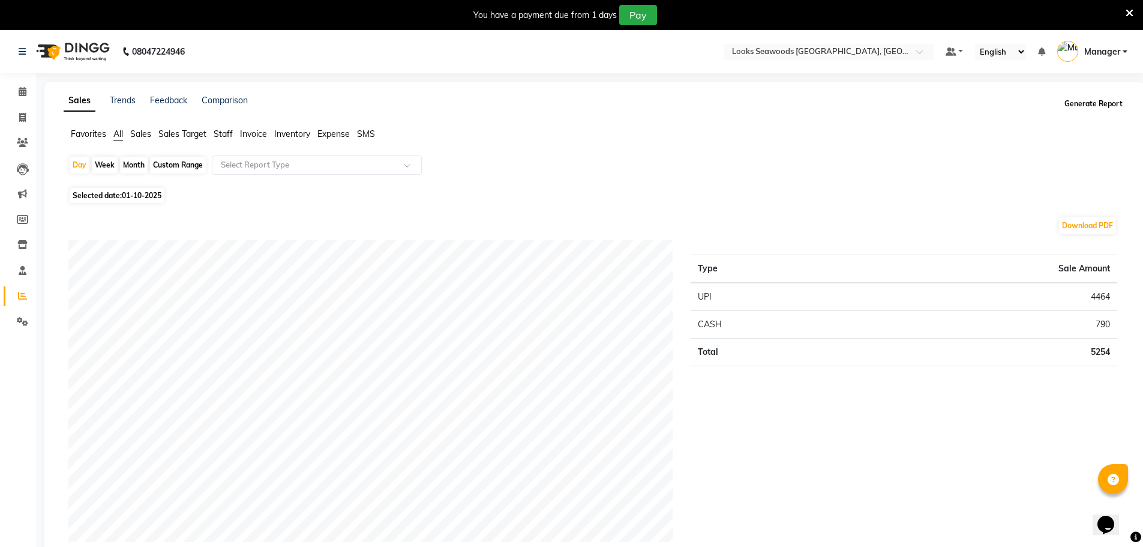
click at [1071, 107] on button "Generate Report" at bounding box center [1094, 103] width 64 height 17
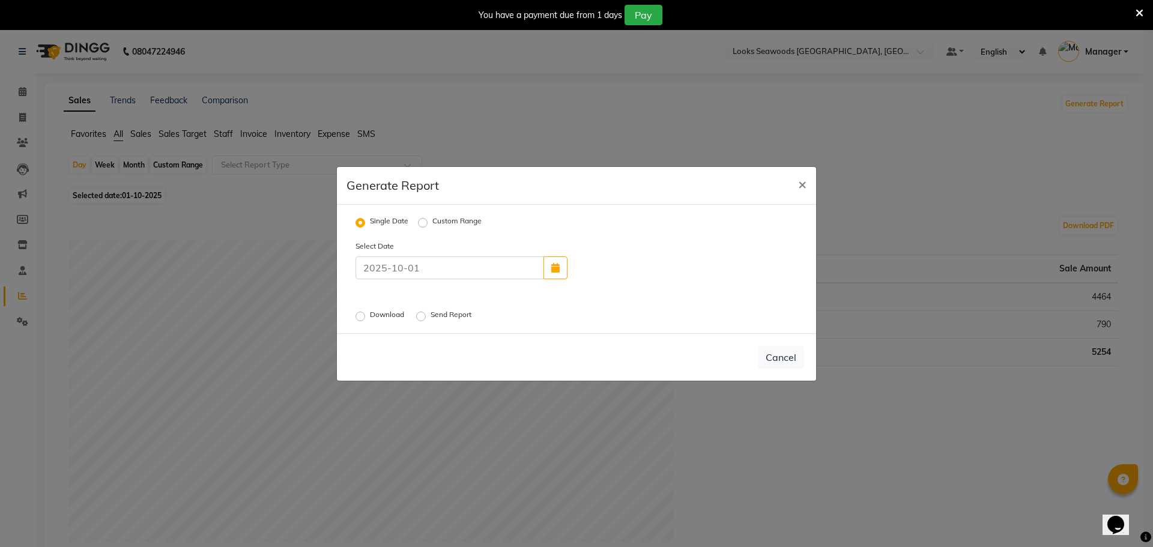
drag, startPoint x: 362, startPoint y: 314, endPoint x: 371, endPoint y: 317, distance: 9.5
click at [370, 317] on div "Select Date Download Send Report" at bounding box center [576, 282] width 460 height 84
click at [371, 317] on label "Download" at bounding box center [388, 316] width 37 height 14
click at [366, 317] on input "Download" at bounding box center [362, 316] width 8 height 8
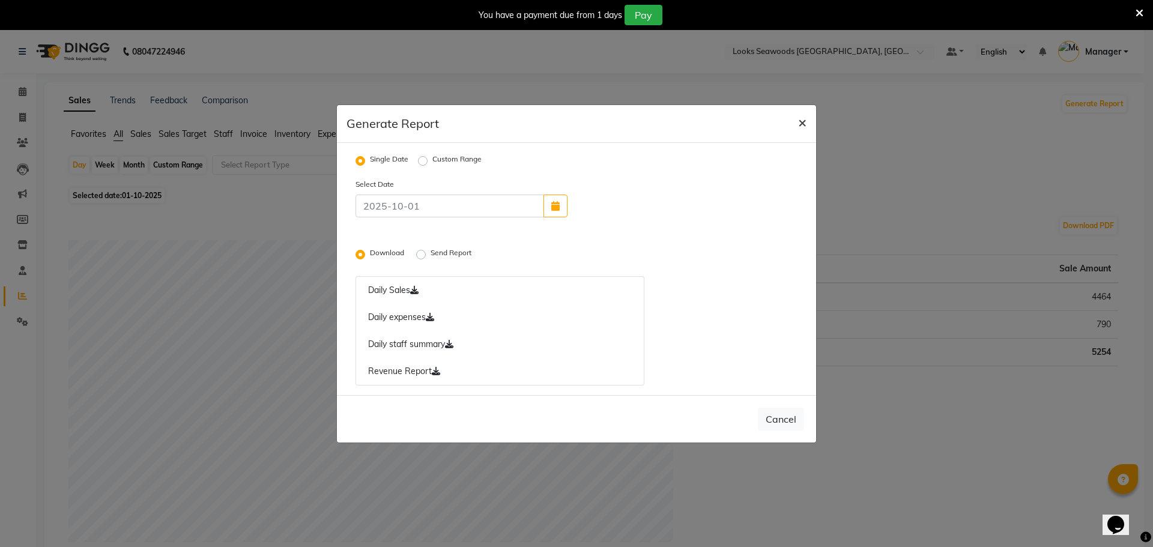
click at [806, 121] on button "×" at bounding box center [802, 122] width 28 height 34
radio input "false"
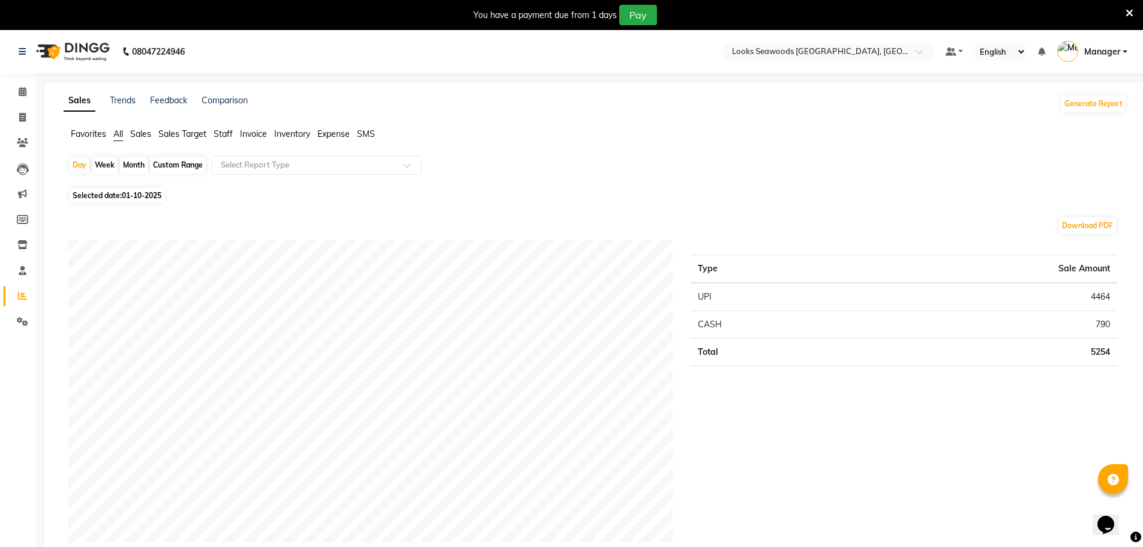
click at [232, 131] on span "Staff" at bounding box center [223, 133] width 19 height 11
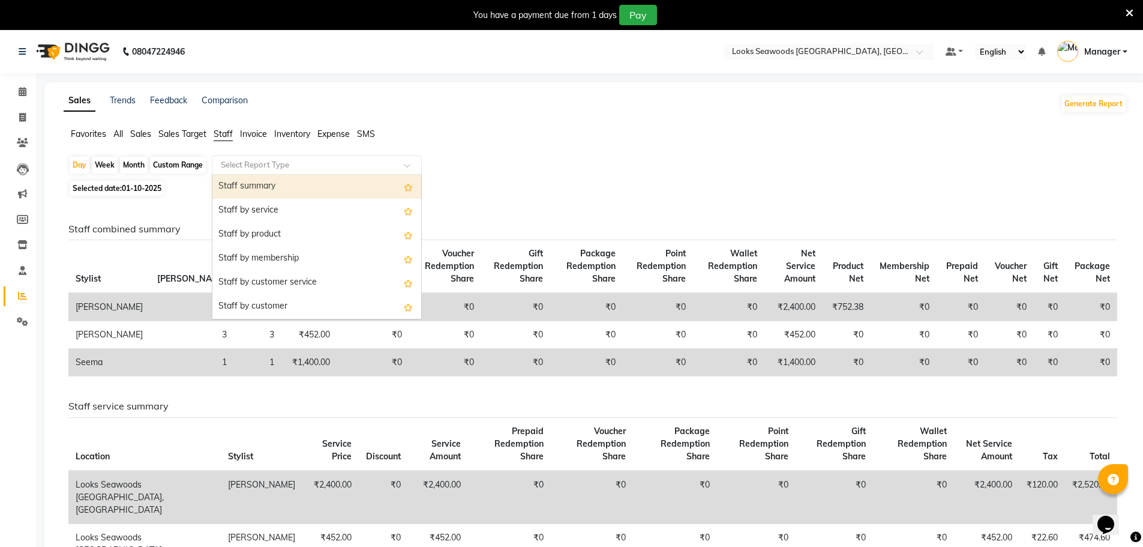
click at [301, 170] on input "text" at bounding box center [304, 165] width 173 height 12
click at [280, 182] on div "Staff summary" at bounding box center [316, 187] width 209 height 24
select select "full_report"
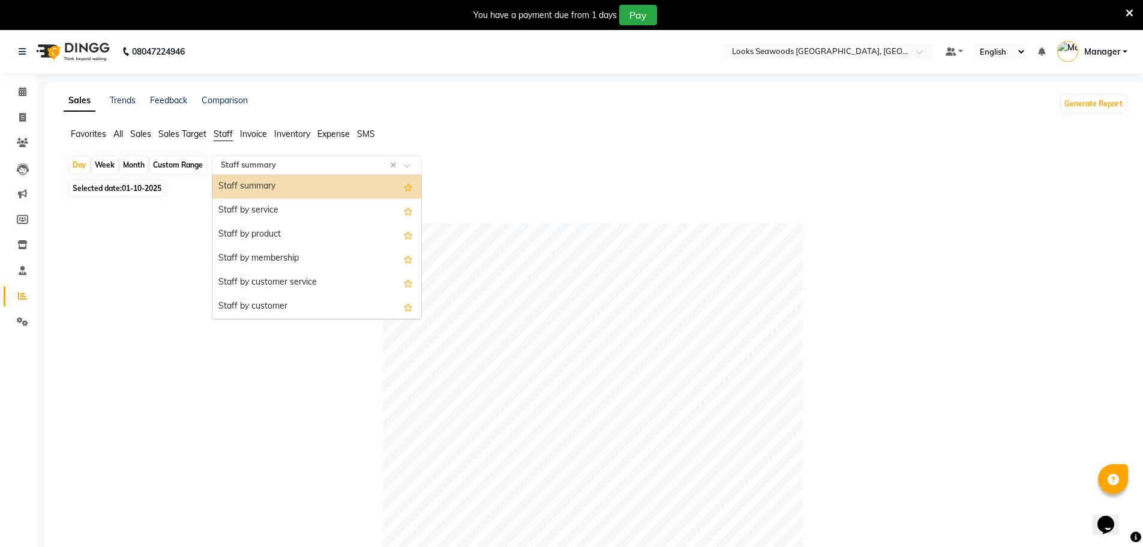
click at [271, 166] on input "text" at bounding box center [304, 165] width 173 height 12
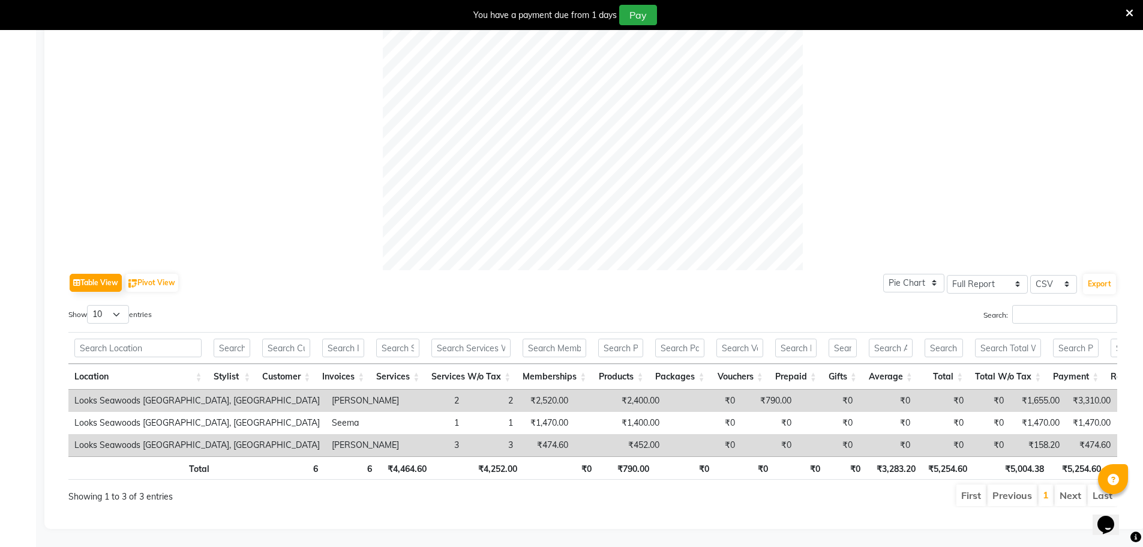
scroll to position [391, 0]
click at [1107, 274] on button "Export" at bounding box center [1099, 284] width 33 height 20
click at [1062, 275] on select "Select CSV PDF" at bounding box center [1054, 284] width 47 height 19
select select "pdf"
click at [1031, 275] on select "Select CSV PDF" at bounding box center [1054, 284] width 47 height 19
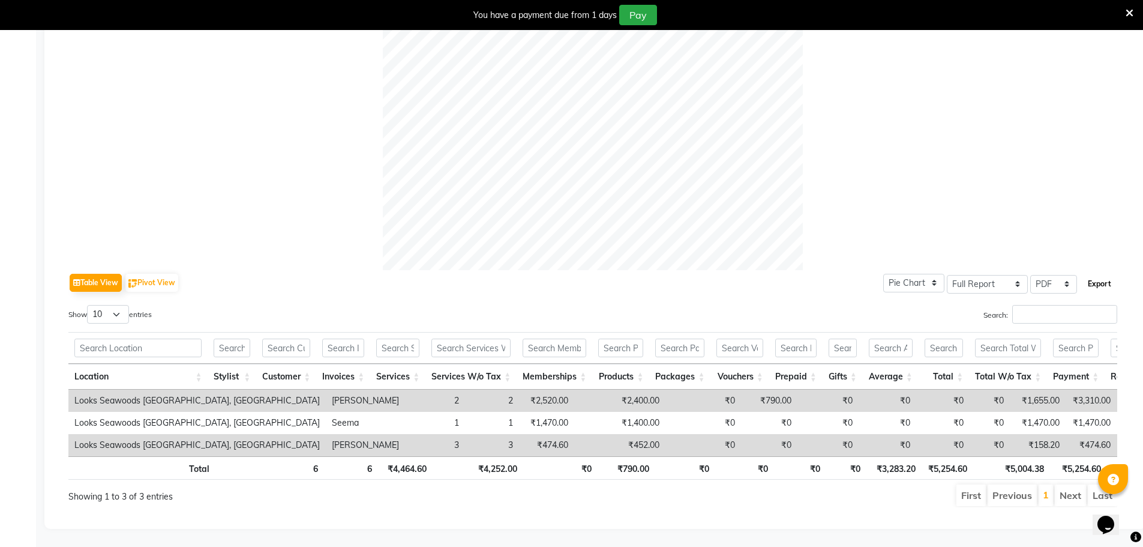
click at [1097, 274] on button "Export" at bounding box center [1099, 284] width 33 height 20
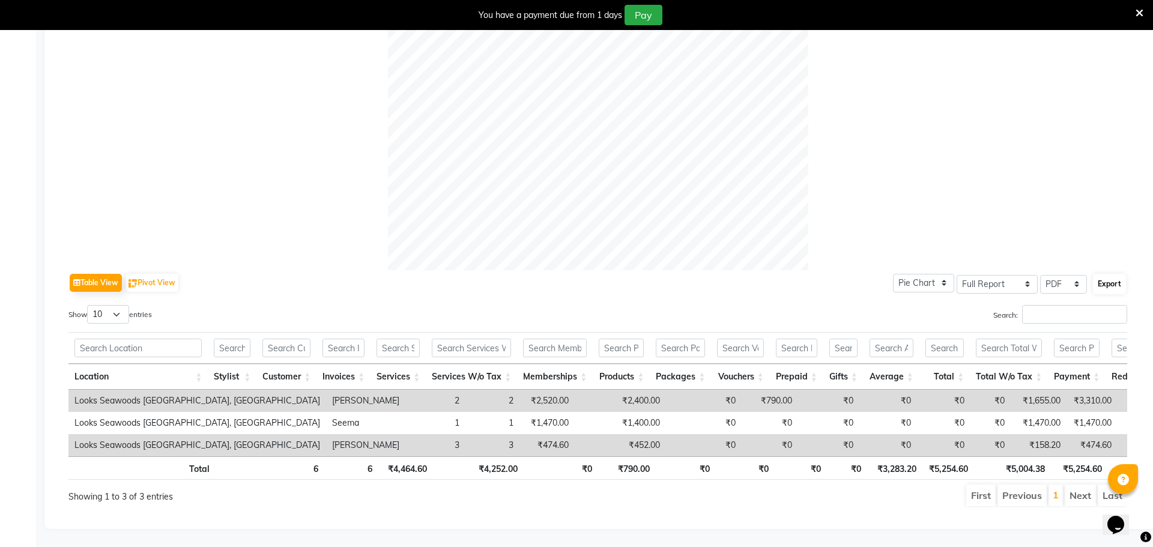
select select "monospace"
select select "12px"
select select "template_1"
select select "A4"
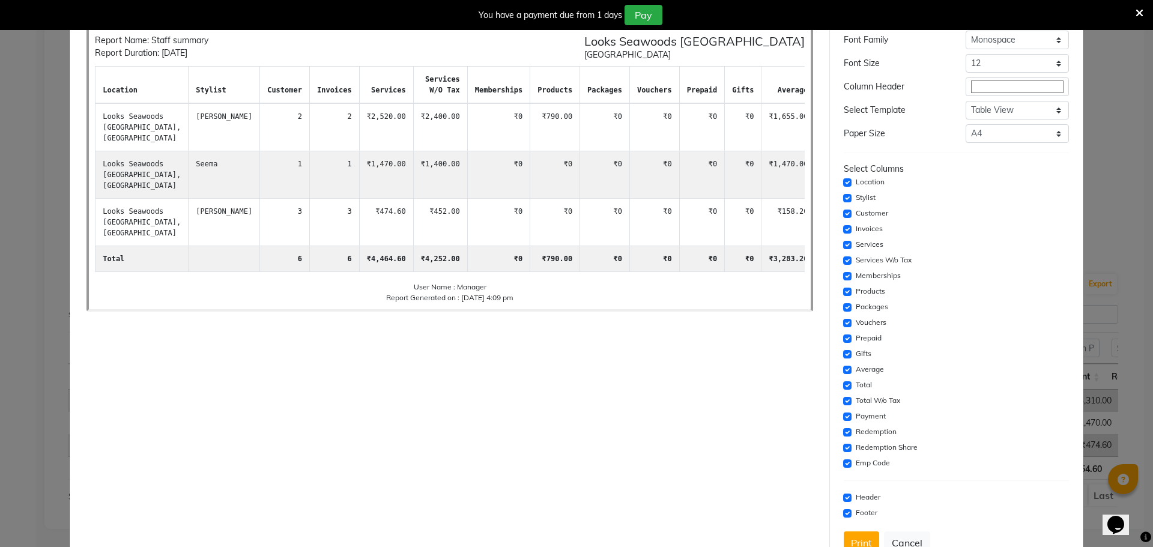
scroll to position [16, 0]
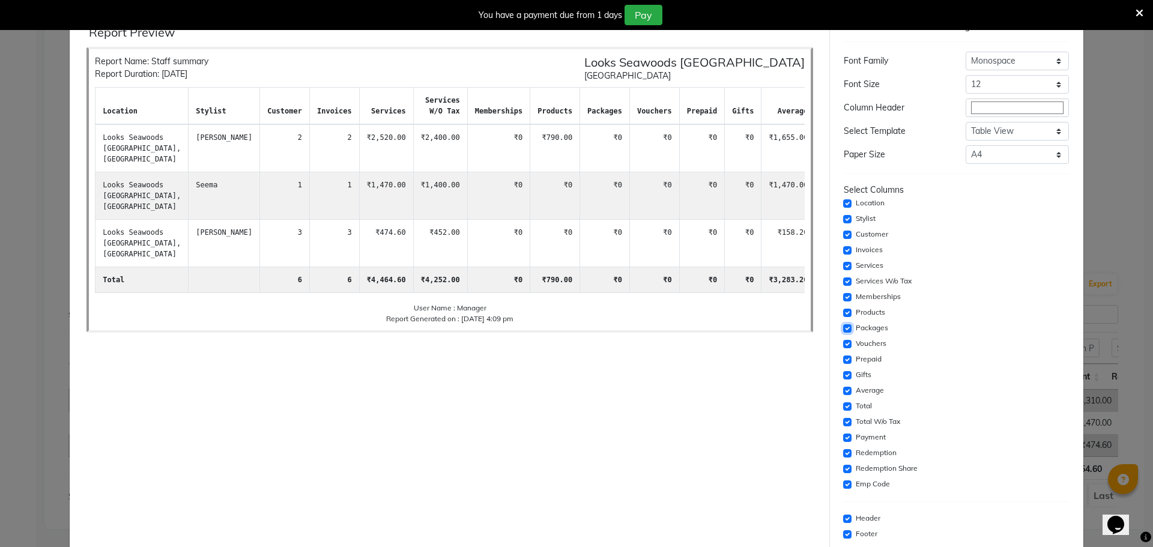
click at [843, 326] on input "checkbox" at bounding box center [847, 328] width 8 height 8
checkbox input "false"
click at [843, 374] on input "checkbox" at bounding box center [847, 375] width 8 height 8
checkbox input "false"
click at [843, 341] on input "checkbox" at bounding box center [847, 344] width 8 height 8
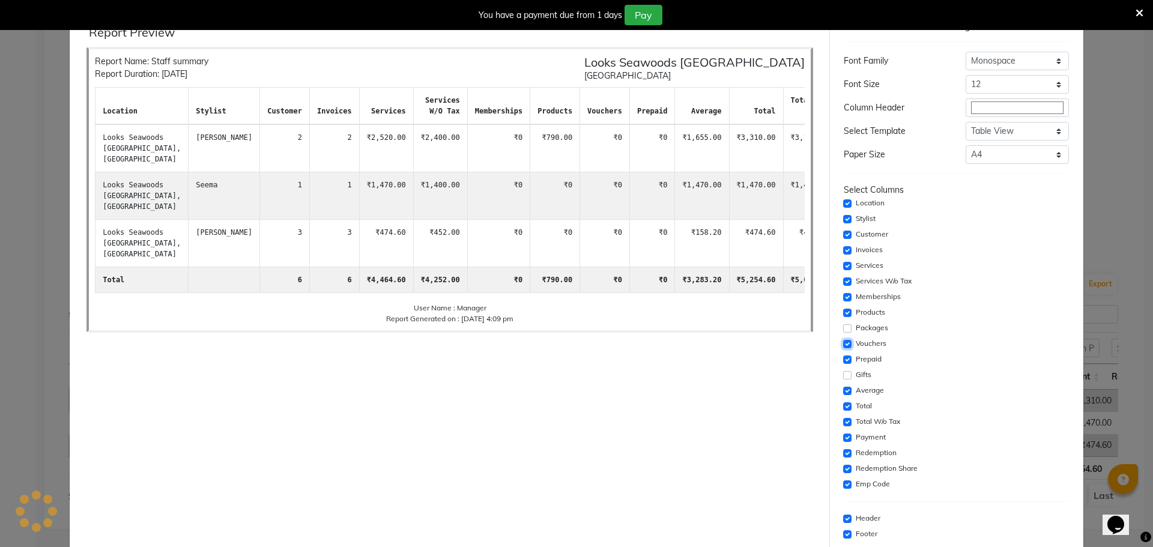
checkbox input "false"
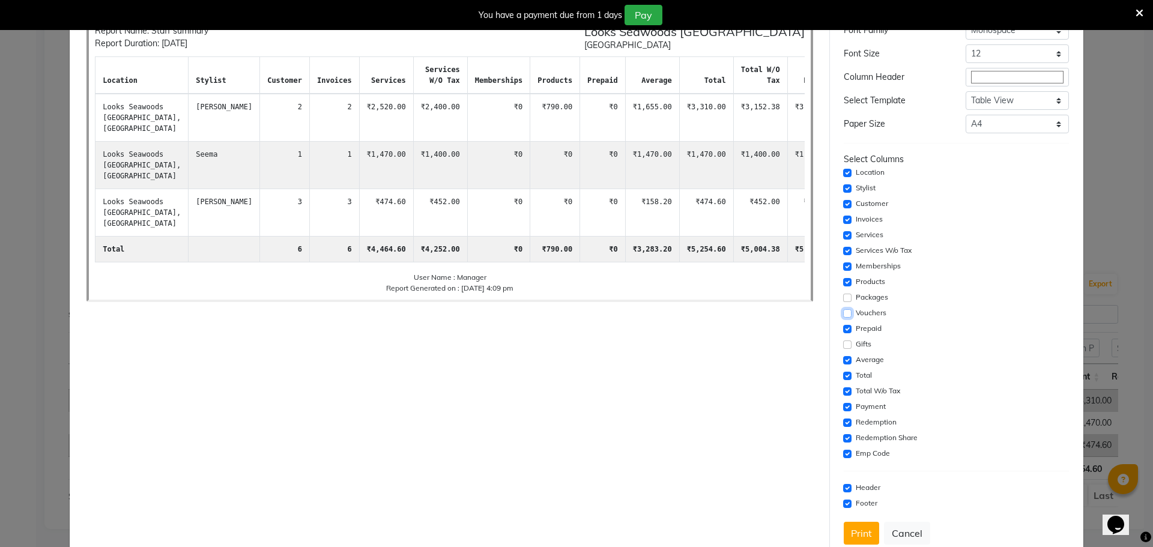
scroll to position [76, 0]
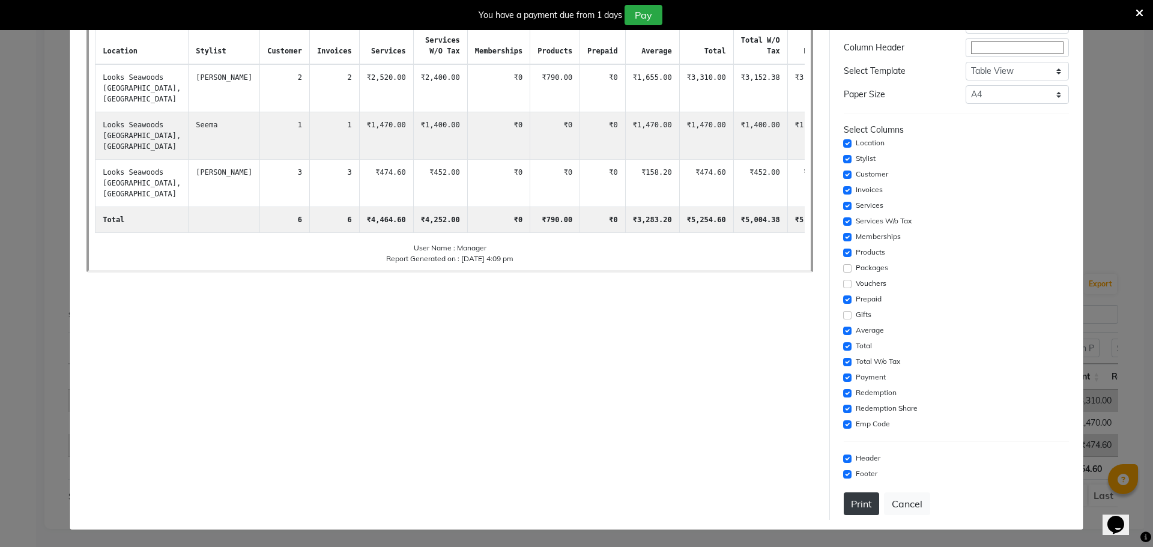
click at [852, 505] on button "Print" at bounding box center [860, 503] width 35 height 23
click at [845, 505] on button "Print" at bounding box center [860, 503] width 35 height 23
click at [849, 502] on button "Print" at bounding box center [860, 503] width 35 height 23
click at [1136, 12] on icon at bounding box center [1139, 13] width 8 height 11
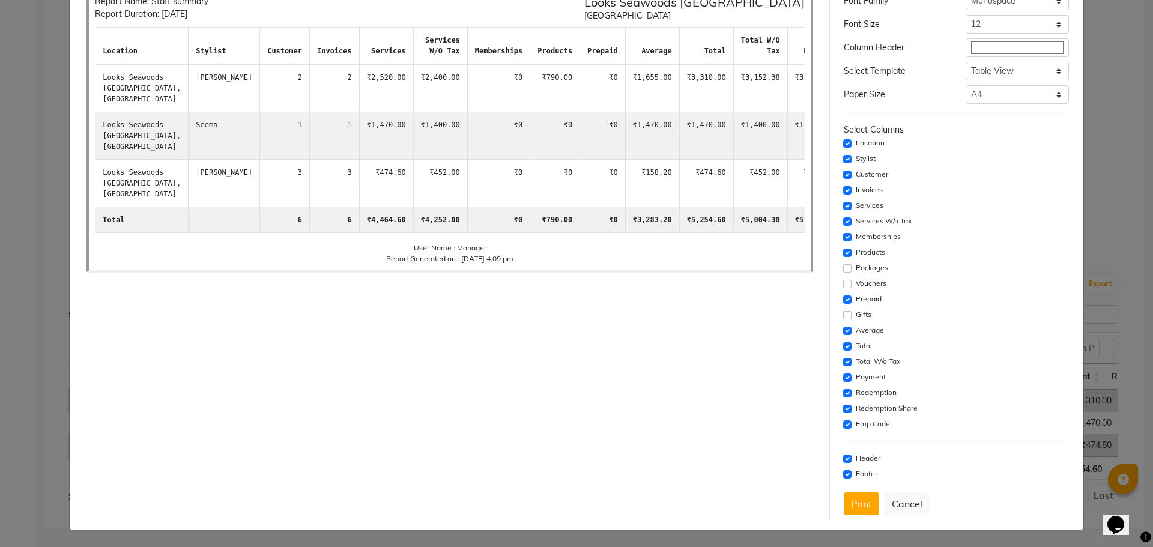
scroll to position [361, 0]
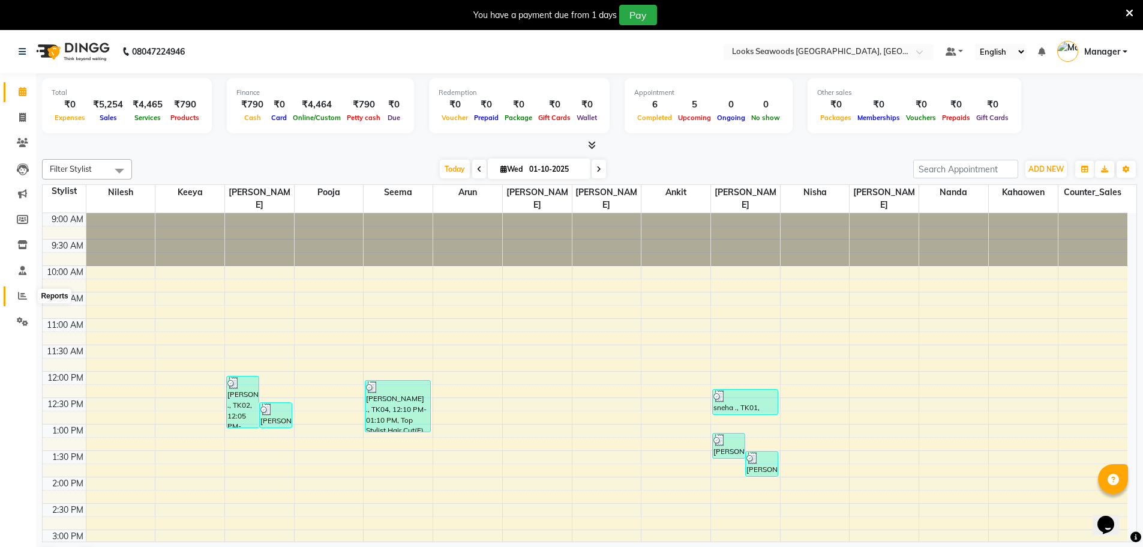
click at [23, 300] on icon at bounding box center [22, 295] width 9 height 9
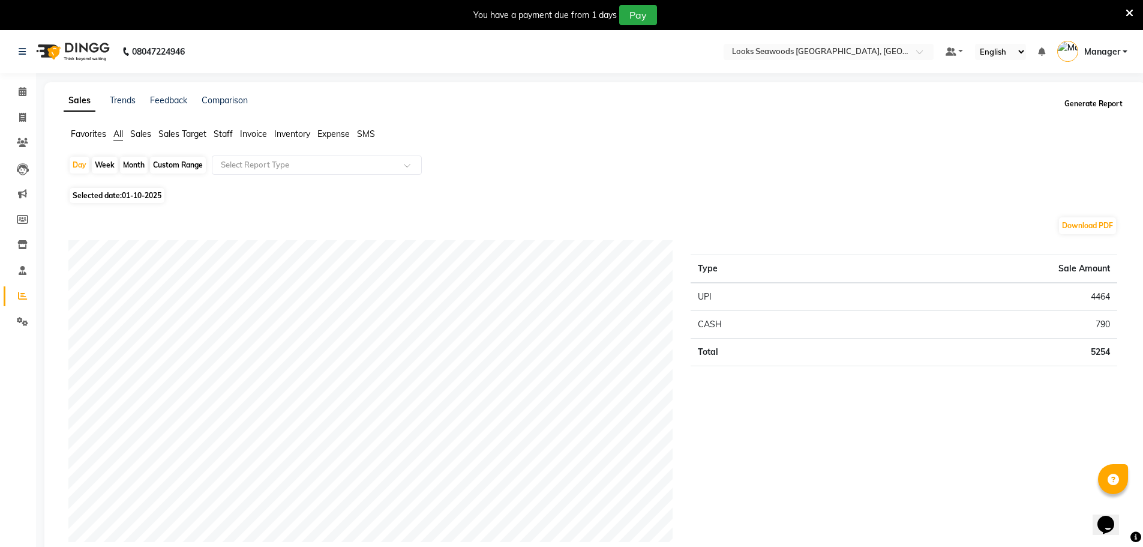
click at [1101, 107] on button "Generate Report" at bounding box center [1094, 103] width 64 height 17
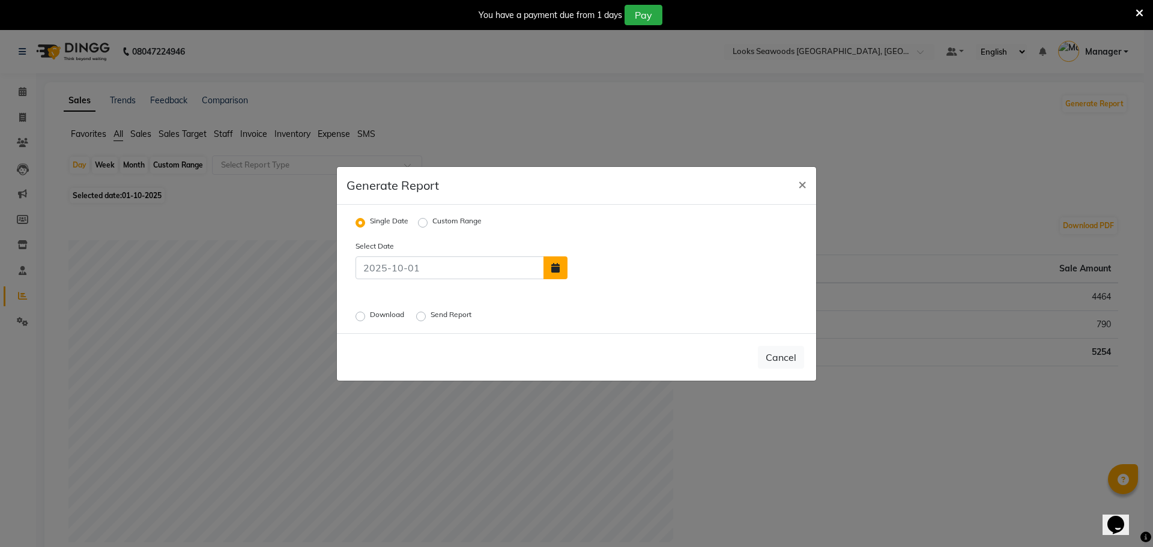
click at [553, 265] on icon "button" at bounding box center [555, 268] width 8 height 10
select select "10"
select select "2025"
click at [780, 264] on div "Select Date Jan Feb Mar Apr May Jun [DATE] Aug Sep [DATE] 2016 2017 2018 2019 2…" at bounding box center [576, 260] width 460 height 40
click at [365, 313] on div "Download" at bounding box center [380, 316] width 51 height 14
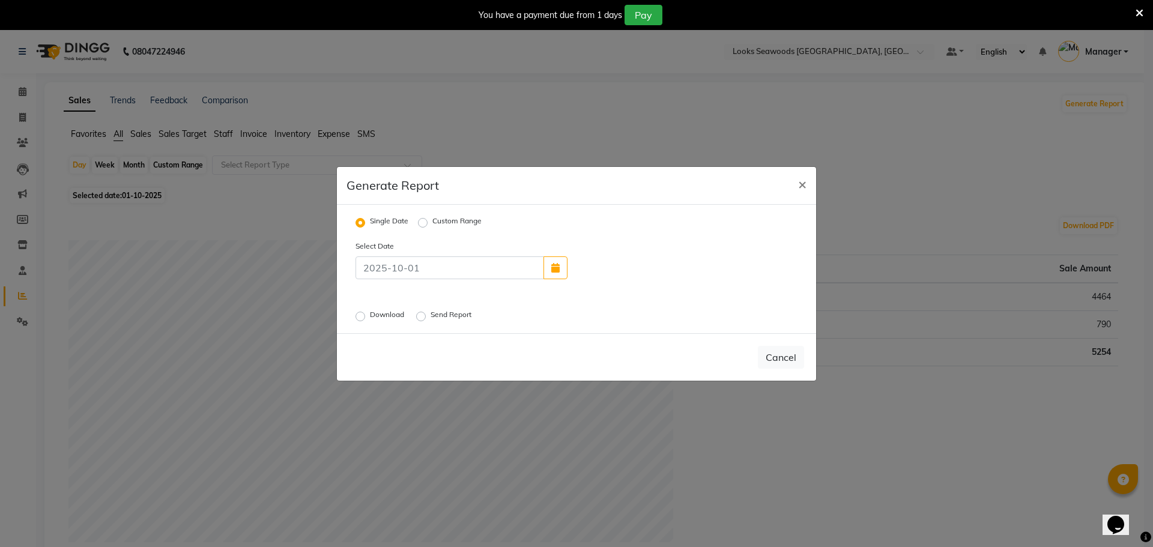
click at [370, 316] on label "Download" at bounding box center [388, 316] width 37 height 14
click at [361, 316] on input "Download" at bounding box center [362, 316] width 8 height 8
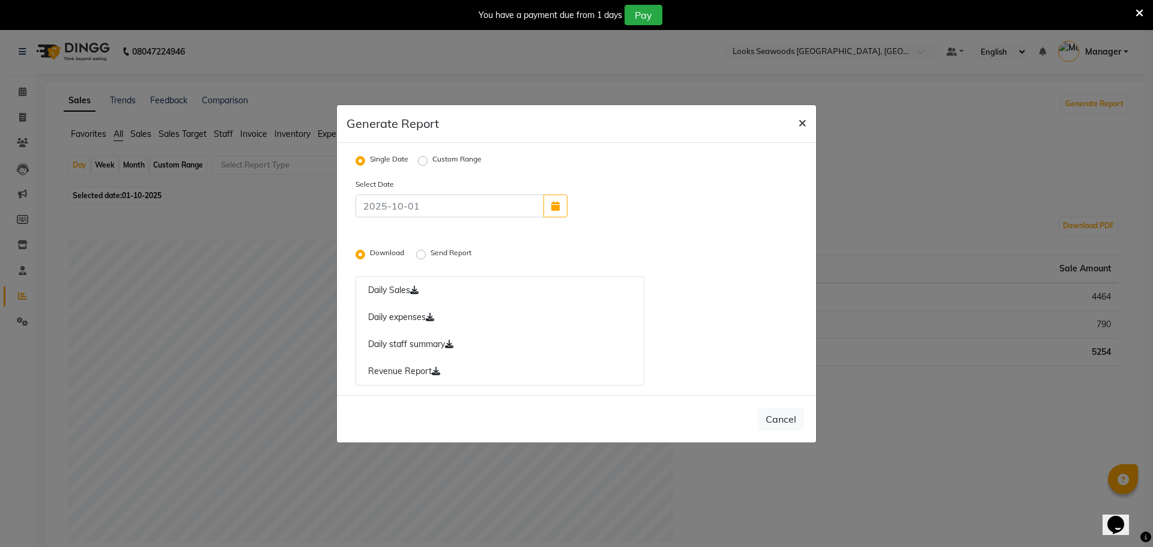
click at [804, 119] on span "×" at bounding box center [802, 122] width 8 height 18
radio input "false"
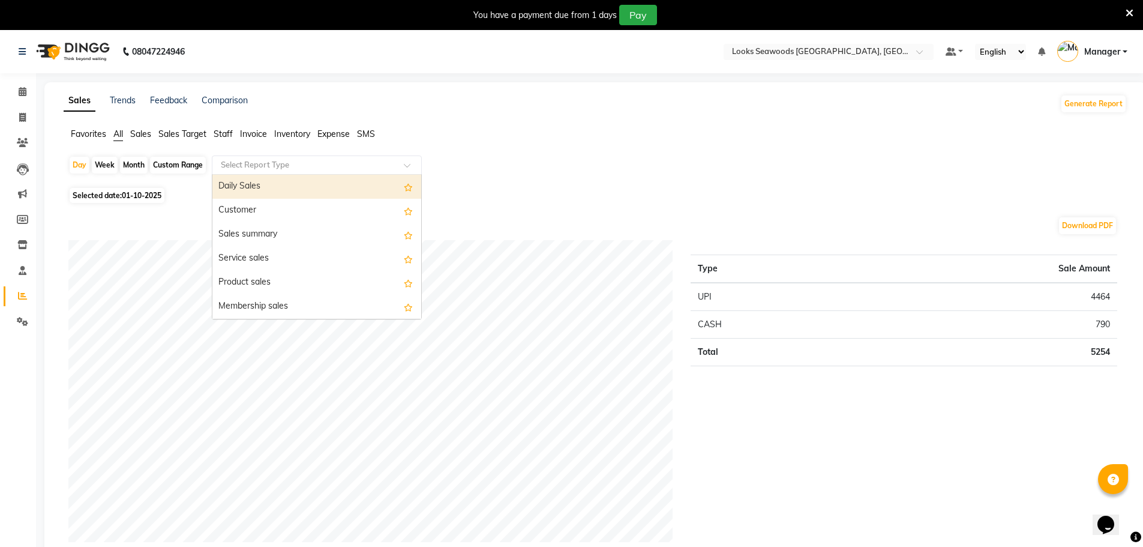
click at [411, 166] on span at bounding box center [411, 169] width 15 height 12
drag, startPoint x: 483, startPoint y: 127, endPoint x: 427, endPoint y: 129, distance: 55.3
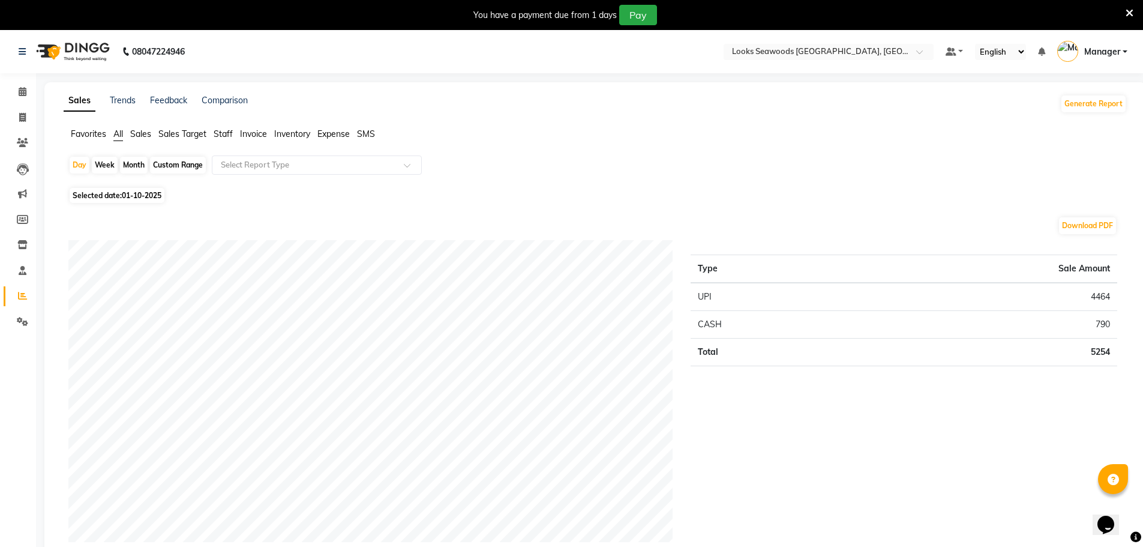
click at [224, 132] on span "Staff" at bounding box center [223, 133] width 19 height 11
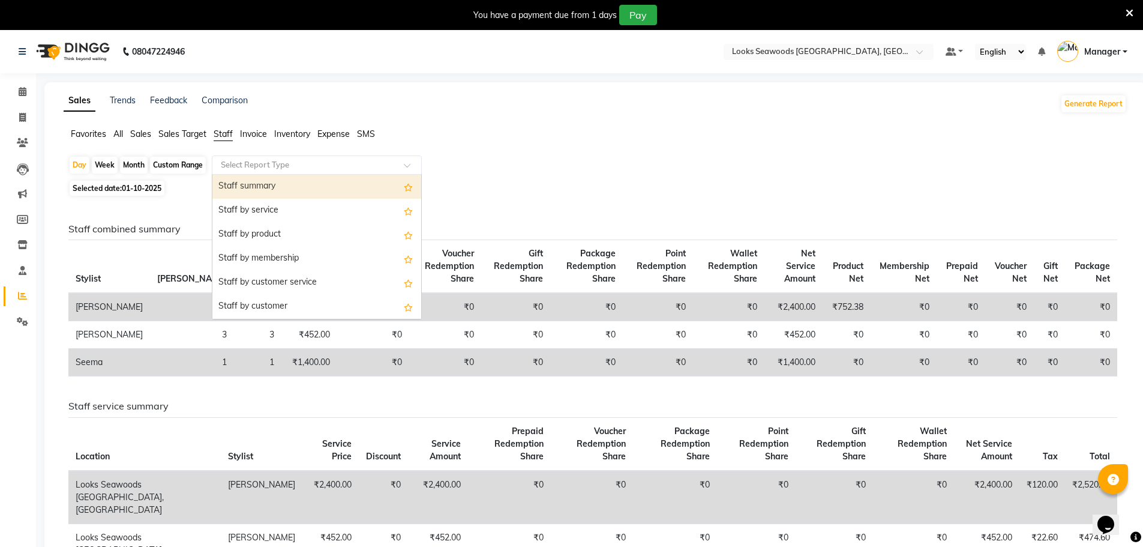
click at [297, 166] on input "text" at bounding box center [304, 165] width 173 height 12
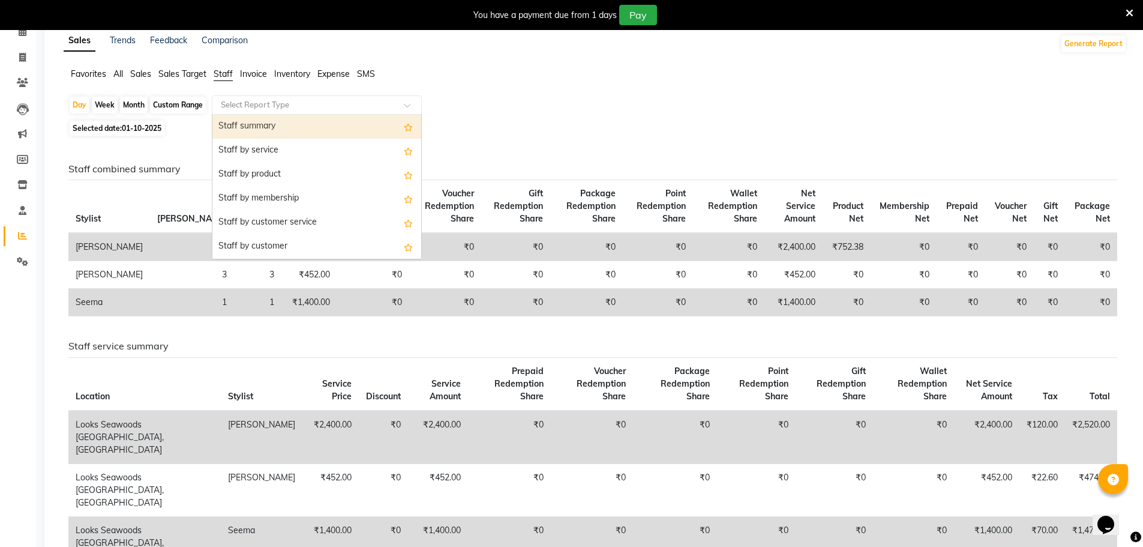
click at [496, 105] on div "Day Week Month Custom Range Select Report Type Staff summary Staff by service S…" at bounding box center [595, 106] width 1054 height 22
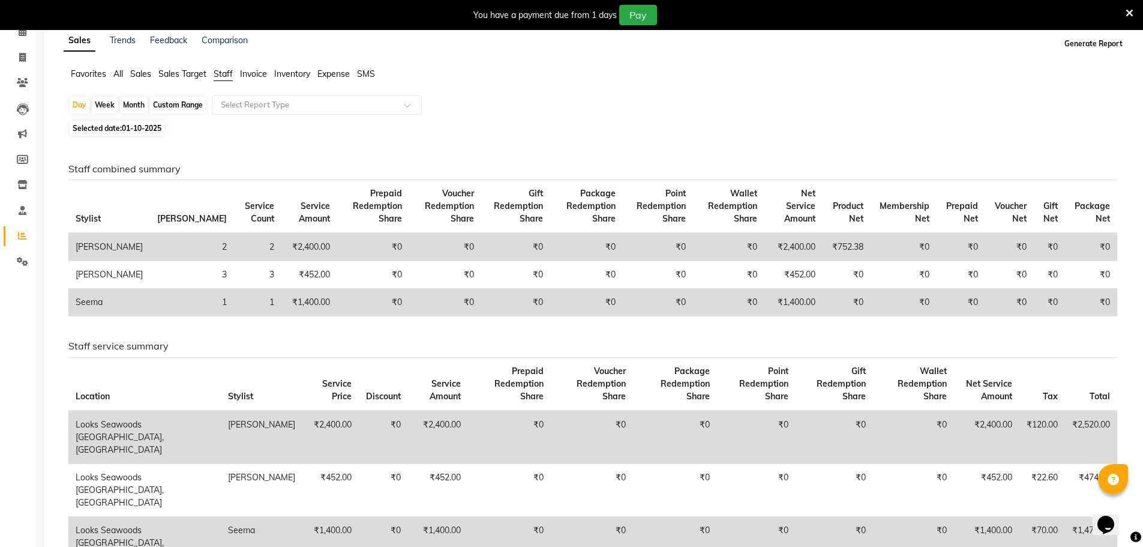
click at [1094, 49] on button "Generate Report" at bounding box center [1094, 43] width 64 height 17
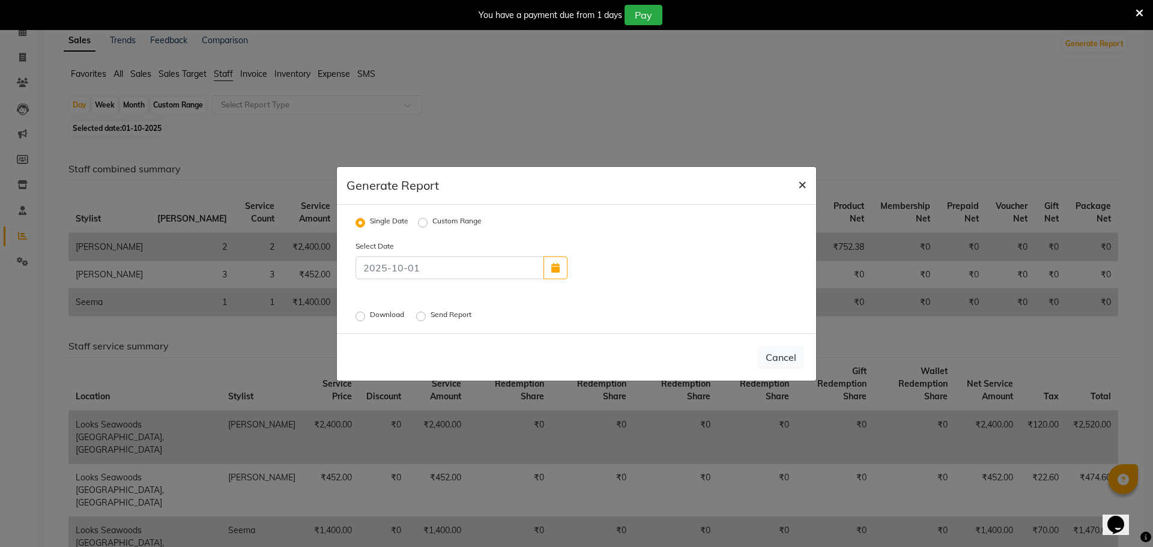
click at [807, 185] on button "×" at bounding box center [802, 184] width 28 height 34
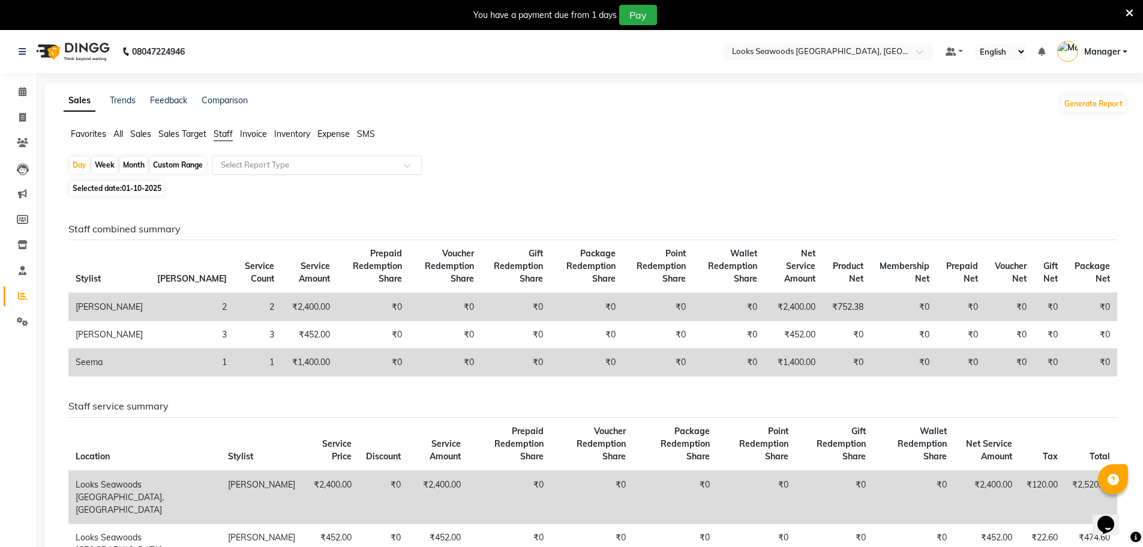
click at [271, 165] on input "text" at bounding box center [304, 165] width 173 height 12
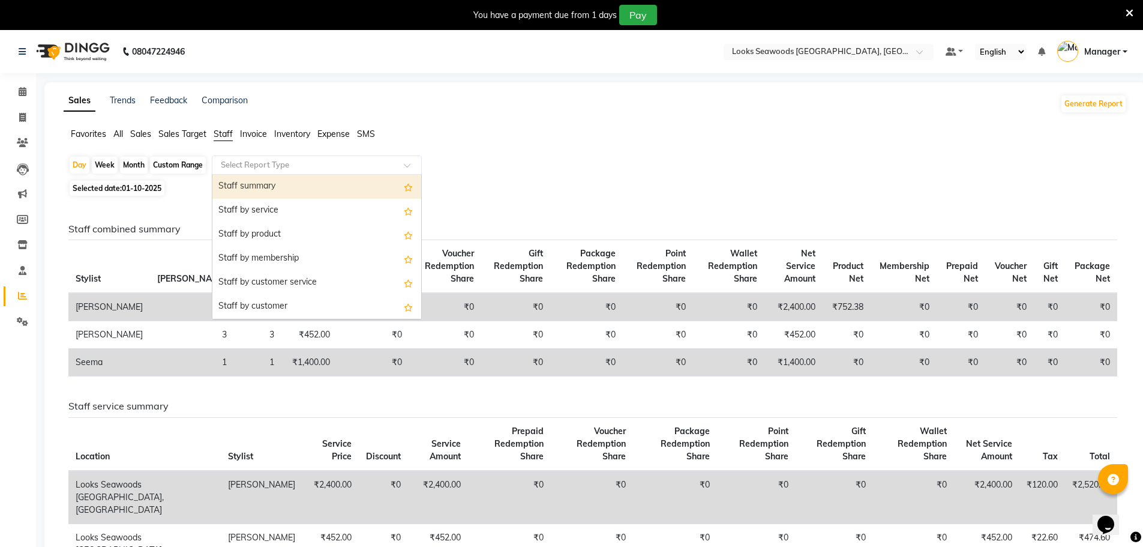
click at [285, 191] on div "Staff summary" at bounding box center [316, 187] width 209 height 24
select select "full_report"
select select "pdf"
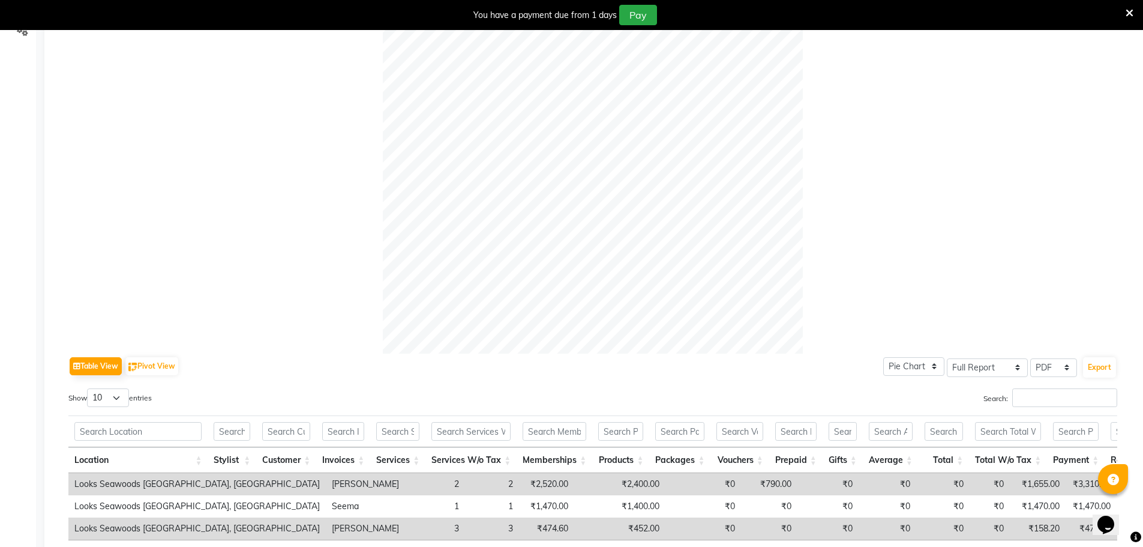
scroll to position [391, 0]
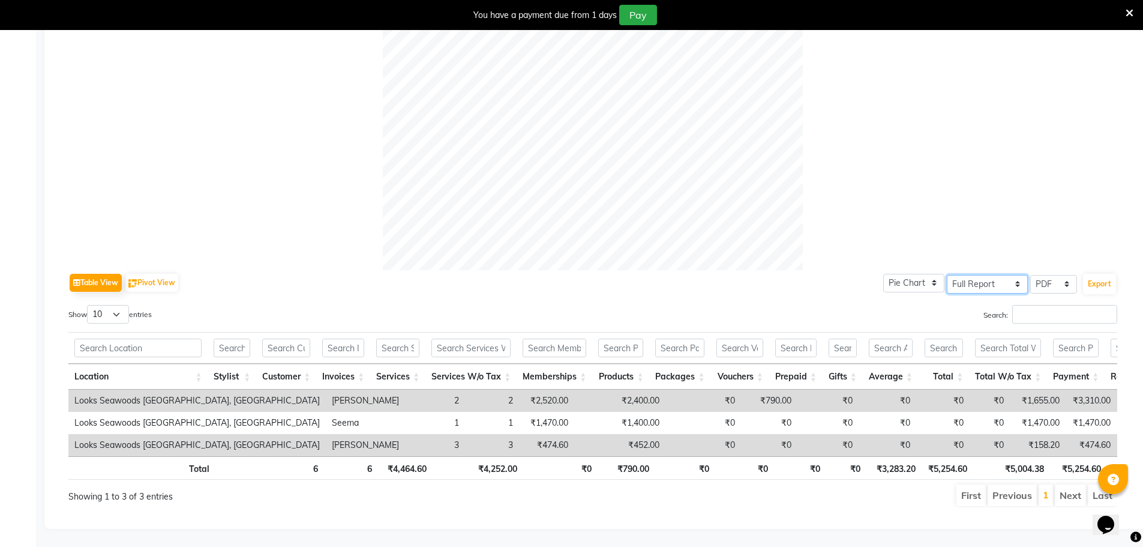
click at [1019, 275] on select "Select Full Report Filtered Report" at bounding box center [987, 284] width 81 height 19
click at [939, 274] on select "Pie Chart Bar Chart" at bounding box center [914, 283] width 61 height 19
click at [1047, 275] on select "Select CSV PDF" at bounding box center [1054, 284] width 47 height 19
click at [1031, 275] on select "Select CSV PDF" at bounding box center [1054, 284] width 47 height 19
click at [1128, 13] on icon at bounding box center [1130, 13] width 8 height 11
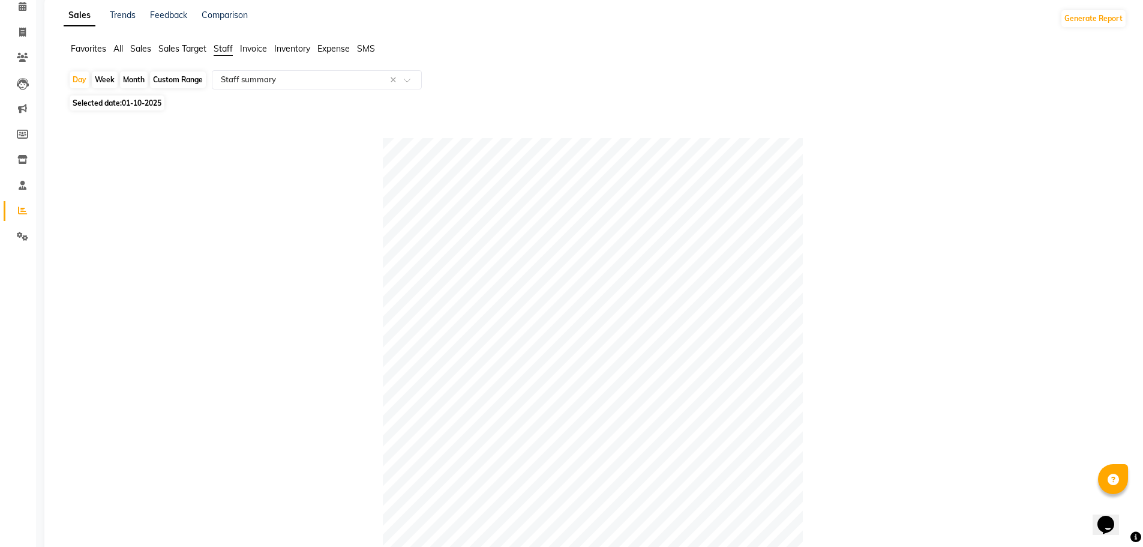
scroll to position [0, 0]
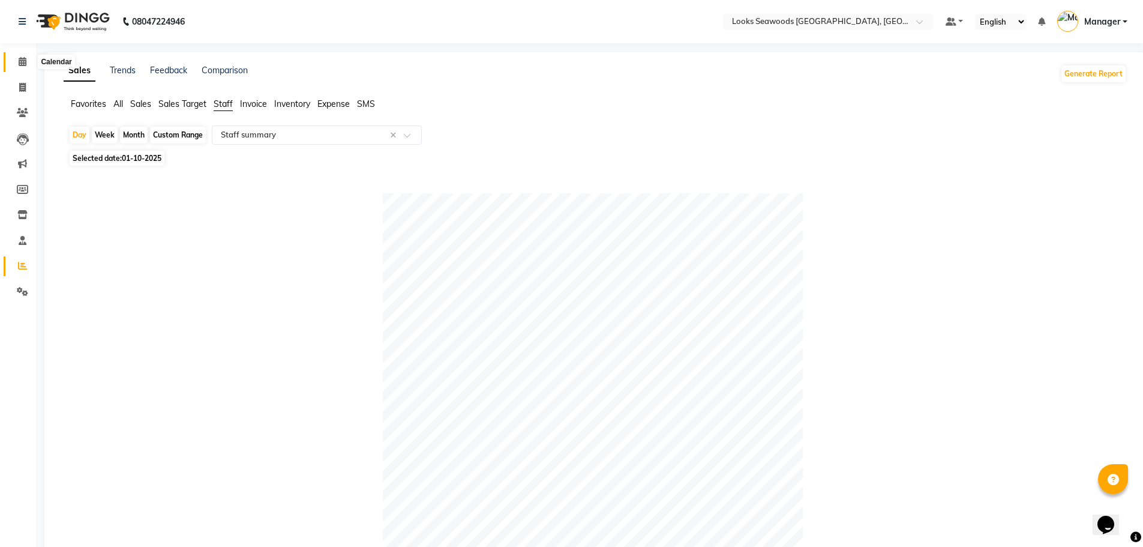
click at [22, 60] on icon at bounding box center [23, 61] width 8 height 9
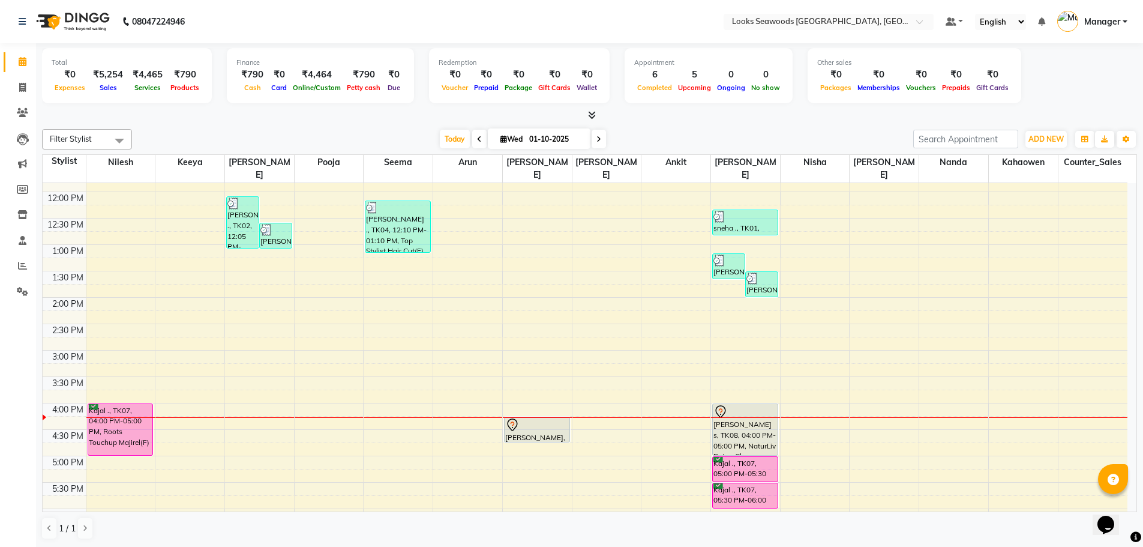
scroll to position [184, 0]
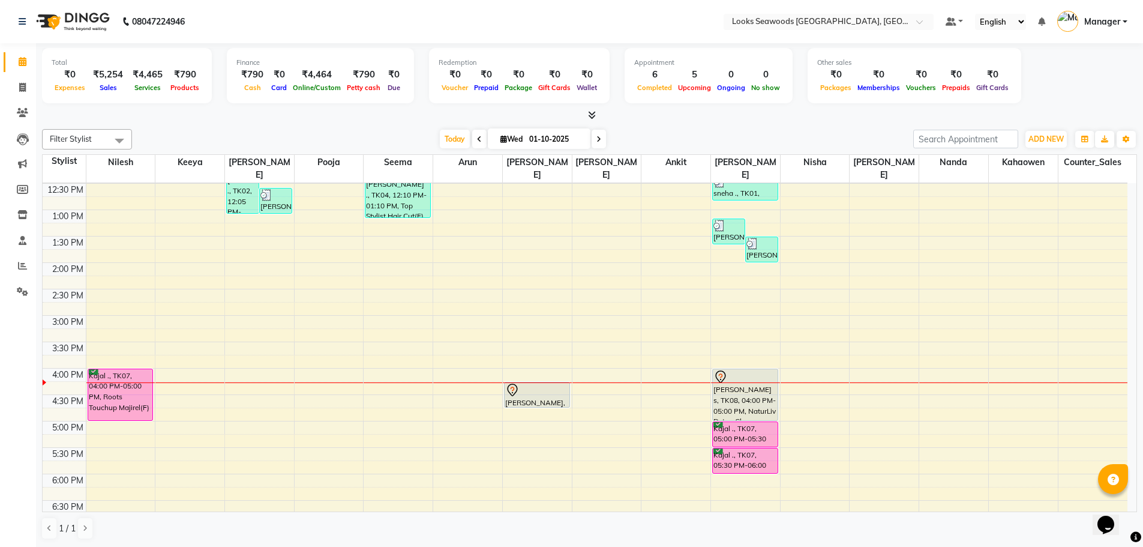
click at [516, 406] on div "9:00 AM 9:30 AM 10:00 AM 10:30 AM 11:00 AM 11:30 AM 12:00 PM 12:30 PM 1:00 PM 1…" at bounding box center [585, 368] width 1085 height 739
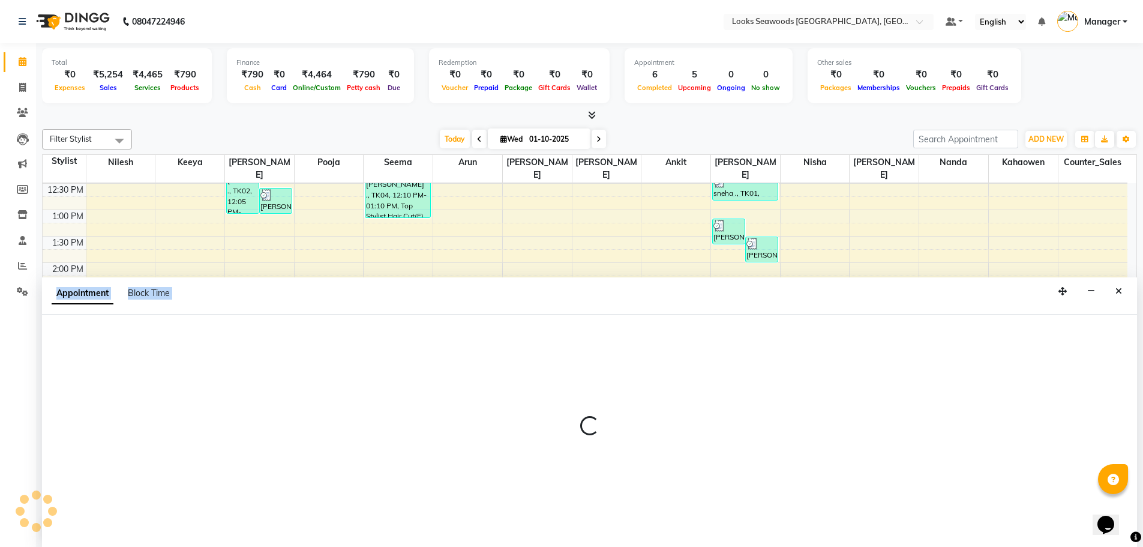
click at [516, 406] on div at bounding box center [589, 431] width 1095 height 233
select select "93420"
select select "1005"
select select "tentative"
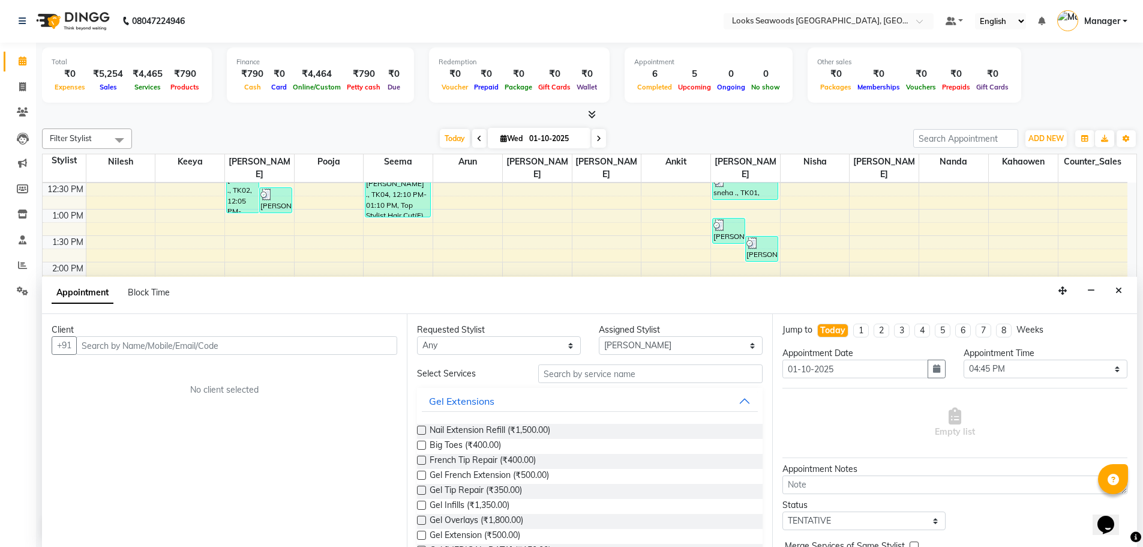
click at [131, 347] on input "text" at bounding box center [236, 345] width 321 height 19
type input "8879474029"
click at [377, 355] on div "Client +91 8879474029 Add Client No client selected" at bounding box center [224, 430] width 365 height 233
click at [378, 349] on span "Add Client" at bounding box center [372, 345] width 40 height 11
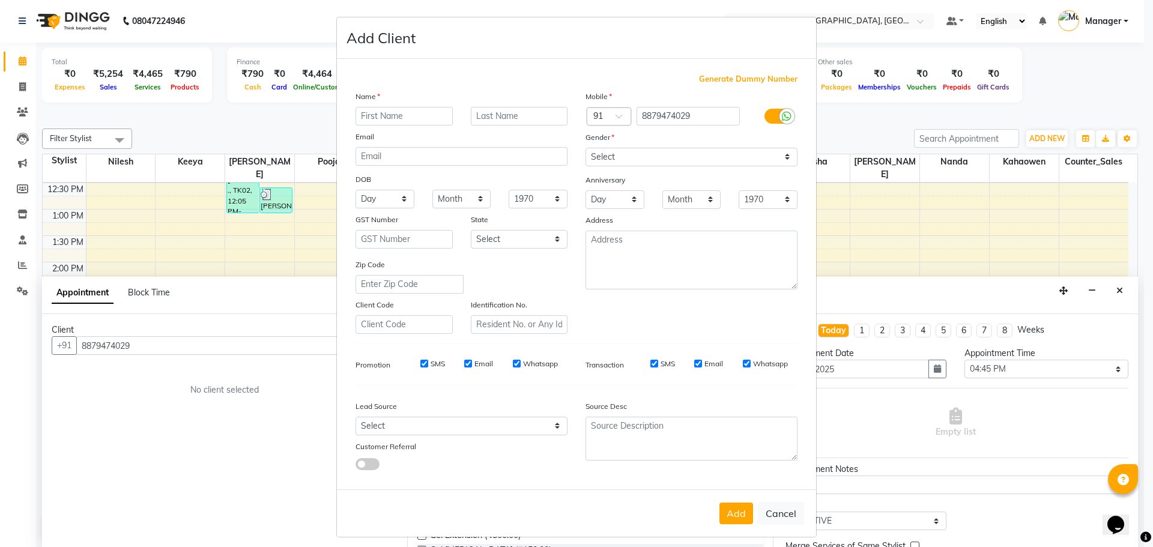
click at [394, 119] on input "text" at bounding box center [403, 116] width 97 height 19
type input "neel"
click at [515, 112] on input "text" at bounding box center [519, 116] width 97 height 19
type input "koop"
click at [779, 157] on select "Select [DEMOGRAPHIC_DATA] [DEMOGRAPHIC_DATA] Other Prefer Not To Say" at bounding box center [691, 157] width 212 height 19
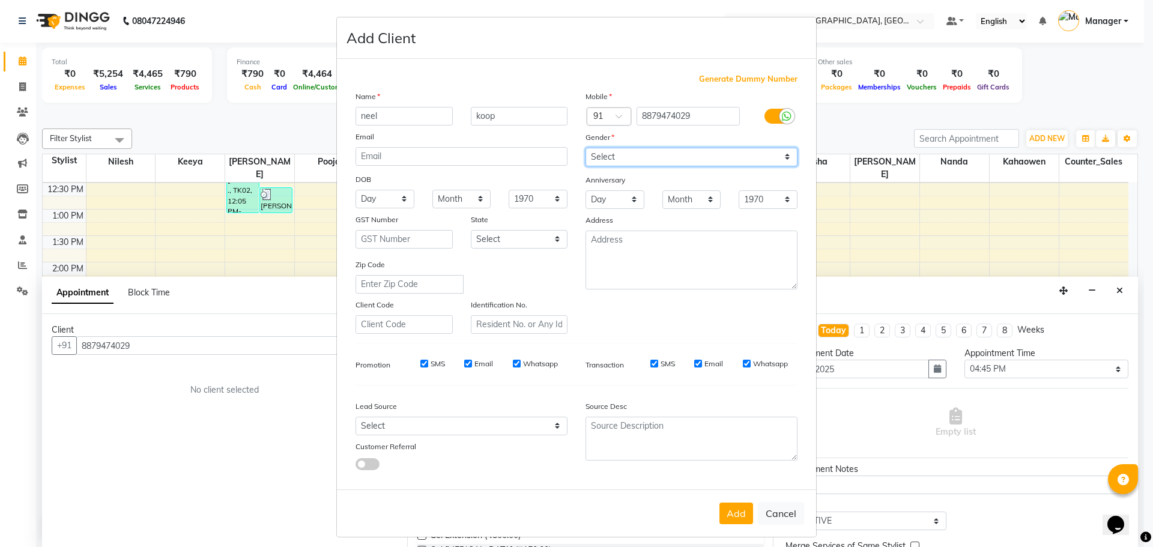
select select "[DEMOGRAPHIC_DATA]"
click at [585, 148] on select "Select [DEMOGRAPHIC_DATA] [DEMOGRAPHIC_DATA] Other Prefer Not To Say" at bounding box center [691, 157] width 212 height 19
click at [738, 513] on button "Add" at bounding box center [736, 513] width 34 height 22
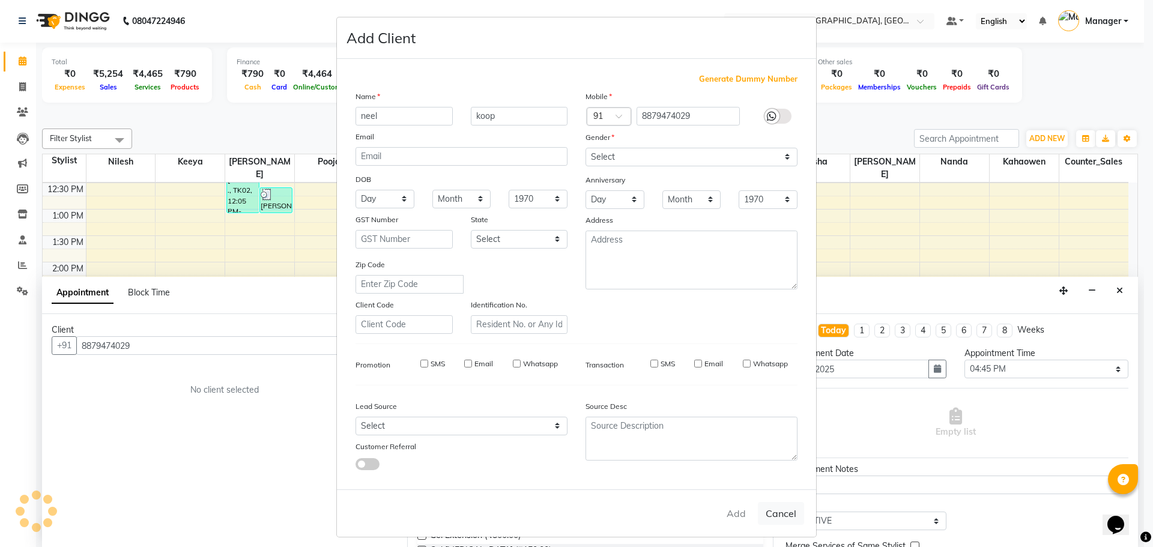
select select
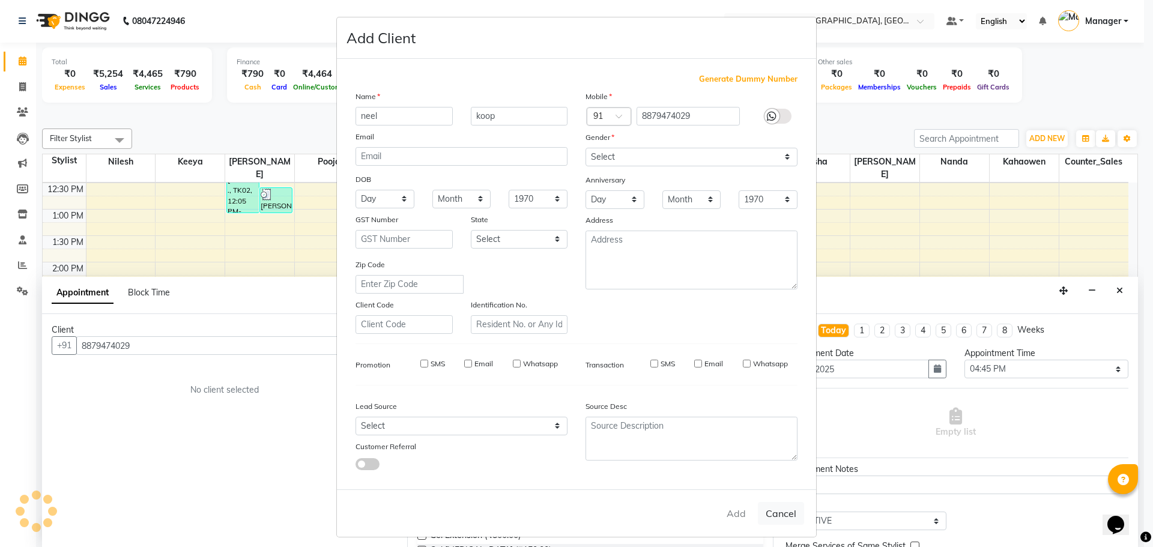
select select
checkbox input "false"
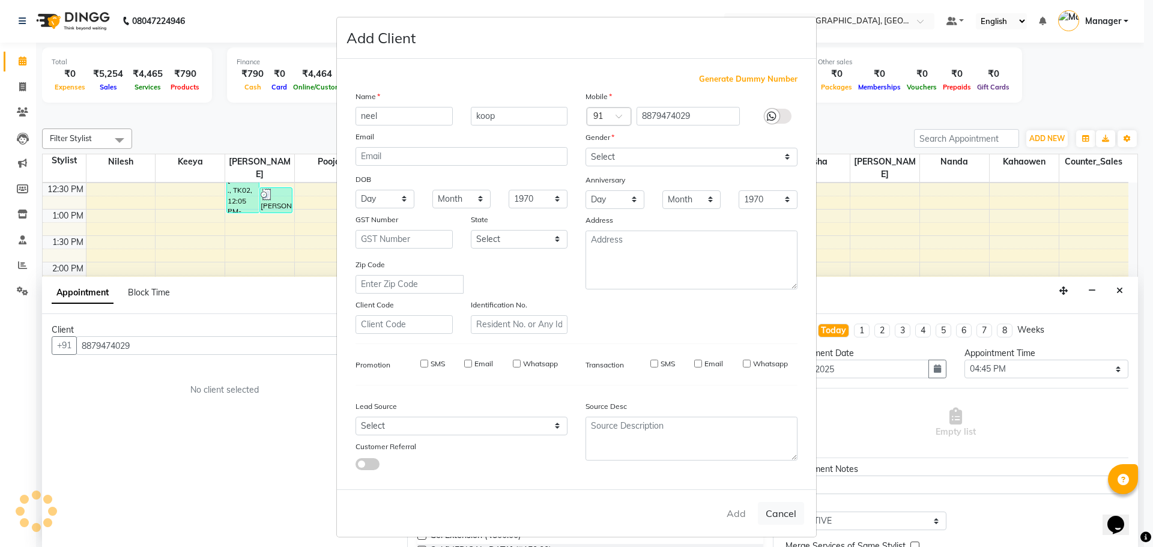
checkbox input "false"
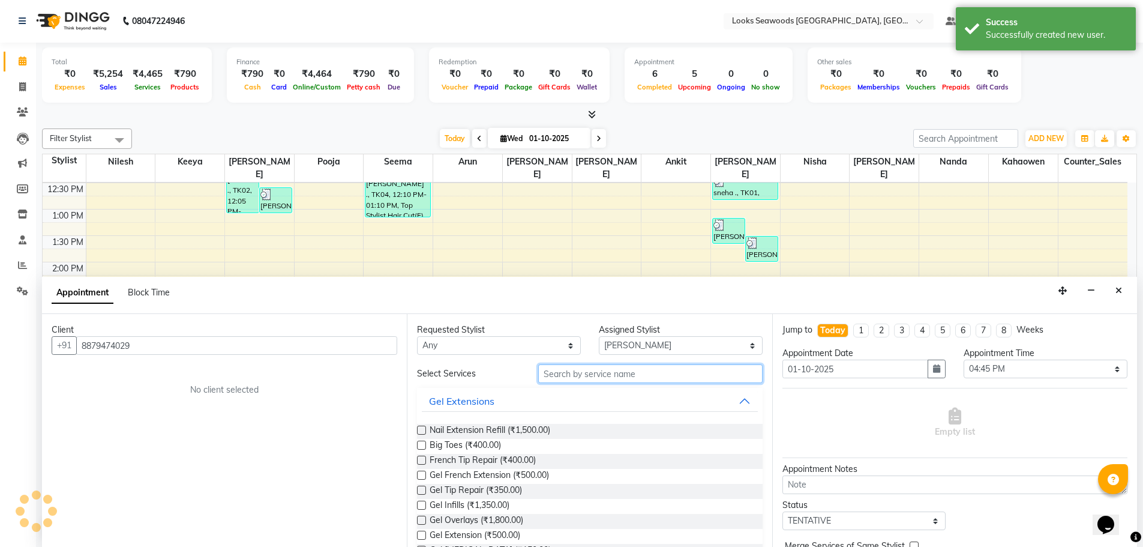
click at [544, 374] on input "text" at bounding box center [650, 373] width 224 height 19
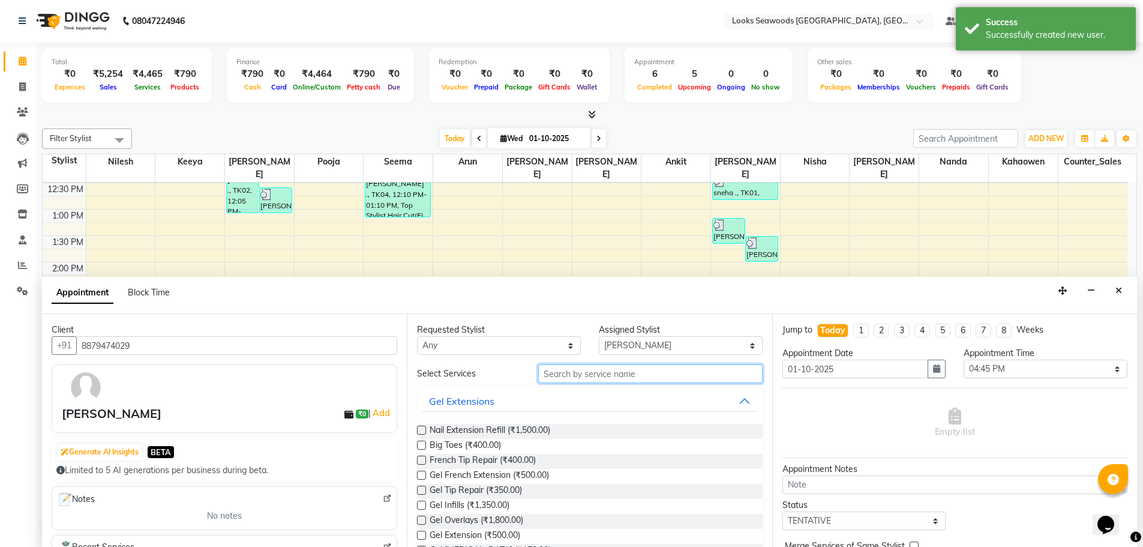
click at [544, 374] on input "text" at bounding box center [650, 373] width 224 height 19
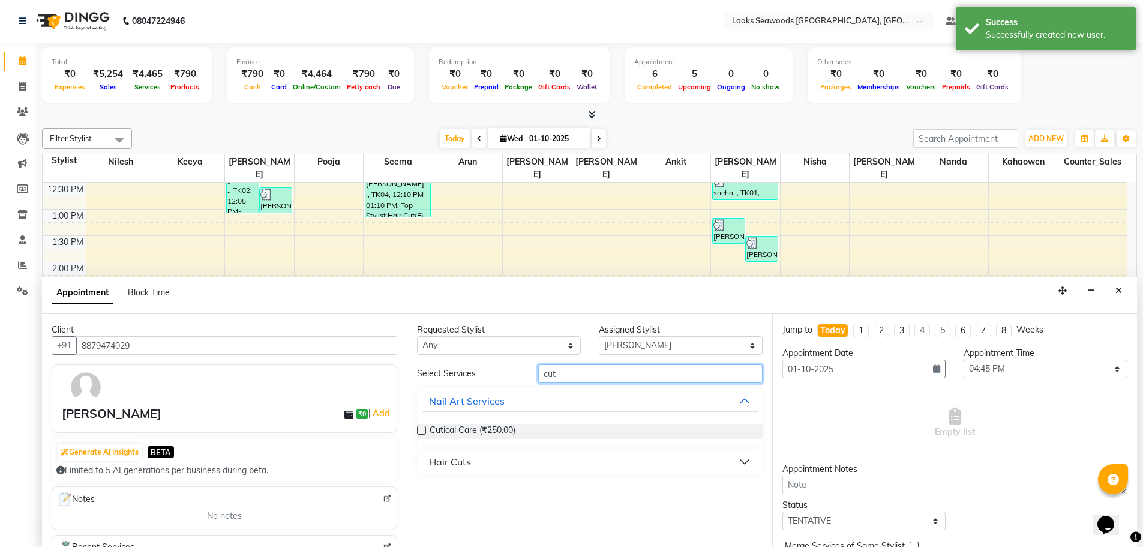
type input "cut"
click at [460, 459] on div "Hair Cuts" at bounding box center [450, 461] width 42 height 14
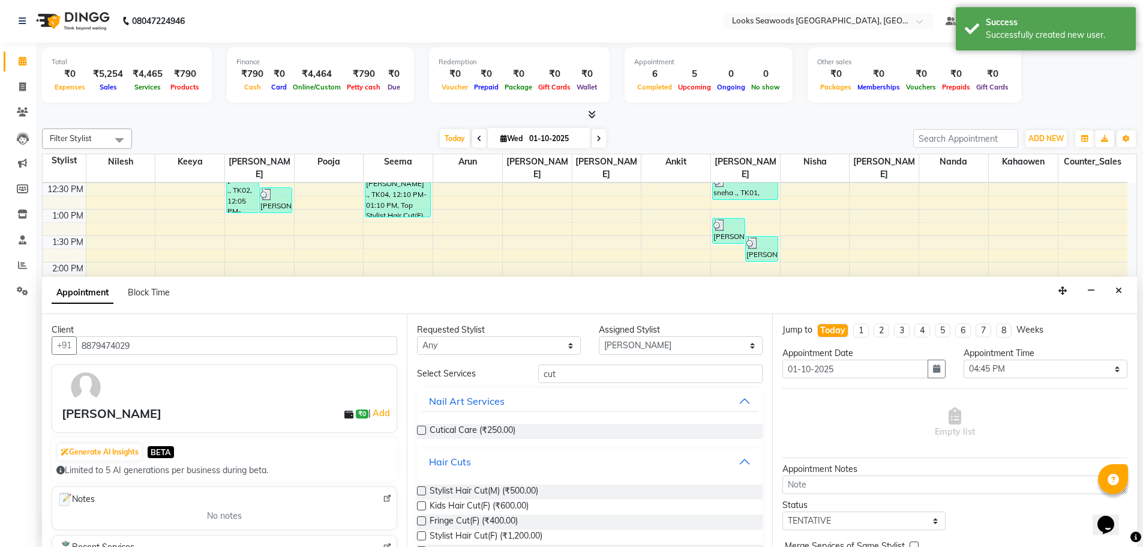
scroll to position [60, 0]
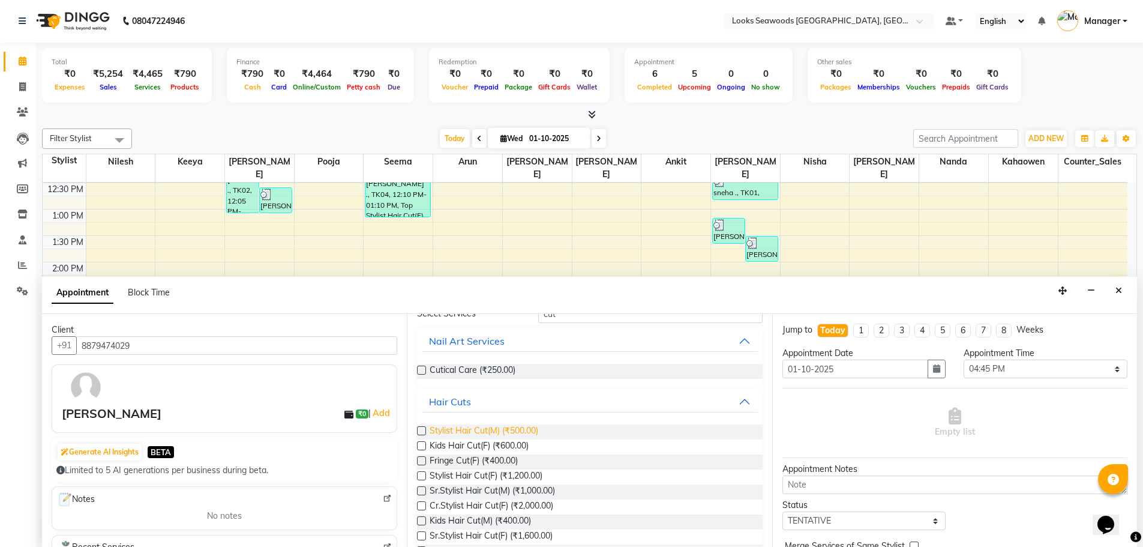
click at [476, 431] on span "Stylist Hair Cut(M) (₹500.00)" at bounding box center [484, 431] width 109 height 15
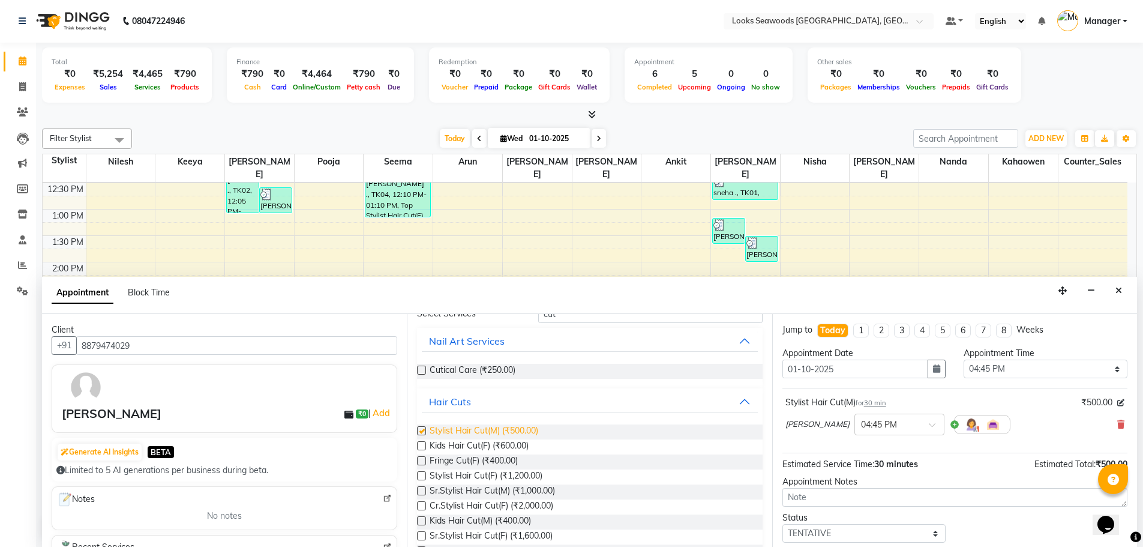
checkbox input "false"
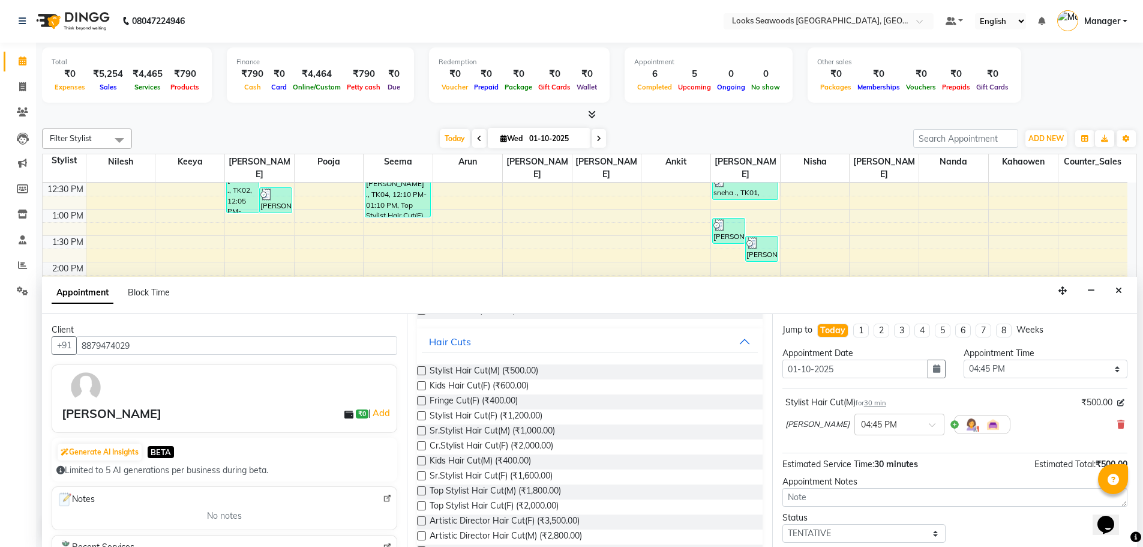
scroll to position [0, 0]
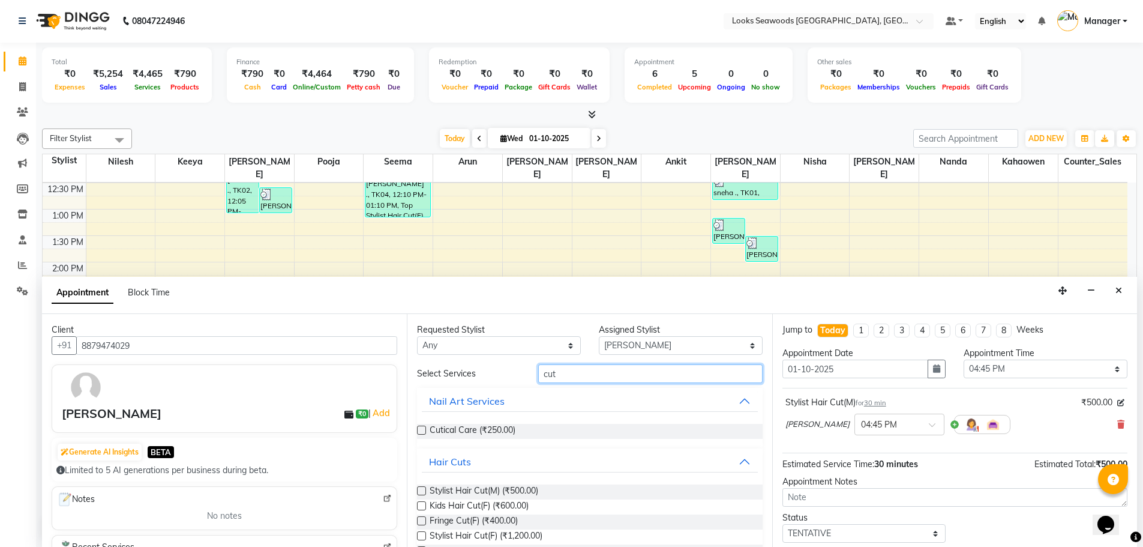
drag, startPoint x: 568, startPoint y: 372, endPoint x: 464, endPoint y: 376, distance: 104.0
click at [464, 376] on div "Select Services cut" at bounding box center [589, 373] width 363 height 19
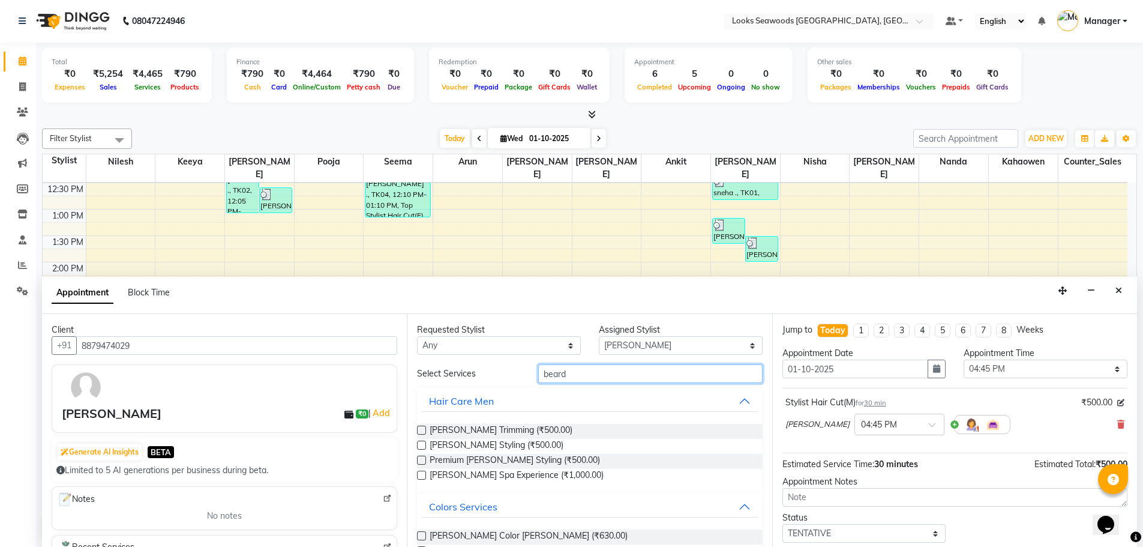
type input "beard"
click at [428, 445] on div "Beard Styling (₹500.00)" at bounding box center [589, 446] width 345 height 15
click at [426, 445] on label at bounding box center [421, 445] width 9 height 9
click at [425, 445] on input "checkbox" at bounding box center [421, 446] width 8 height 8
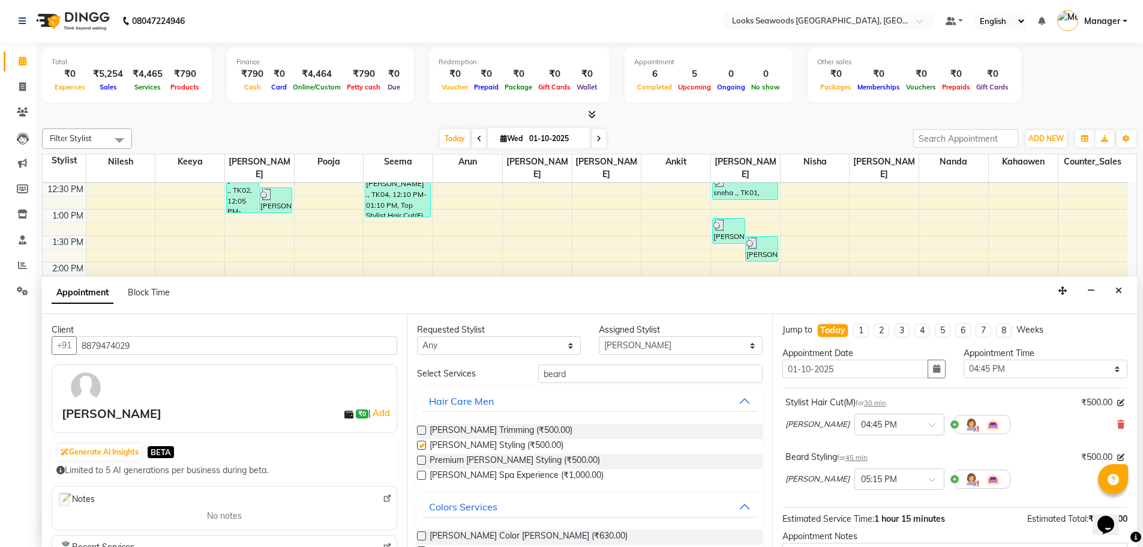
checkbox input "false"
click at [503, 459] on span "Premium Beard Styling (₹500.00)" at bounding box center [515, 461] width 170 height 15
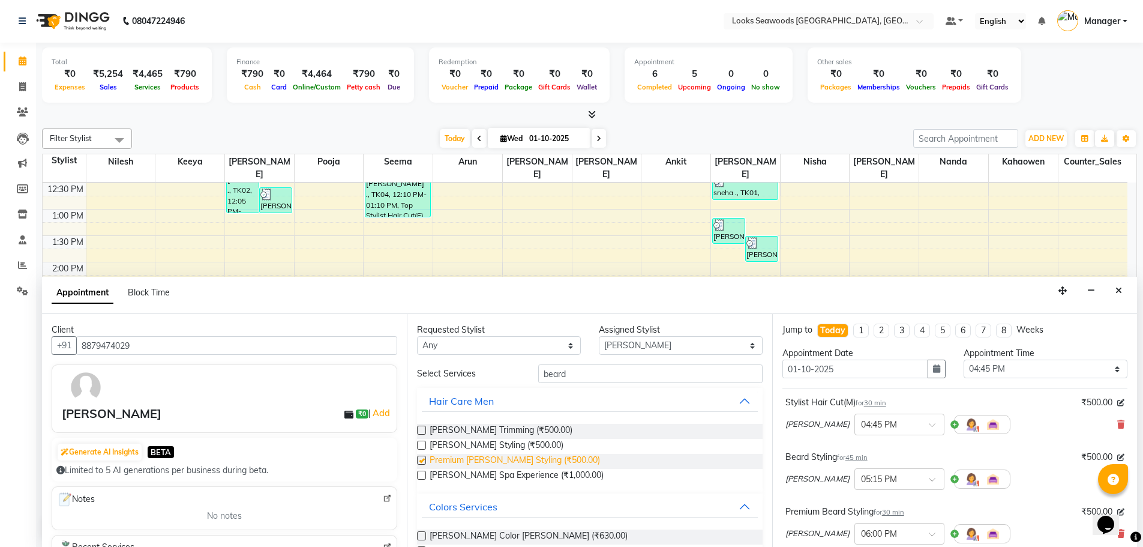
checkbox input "false"
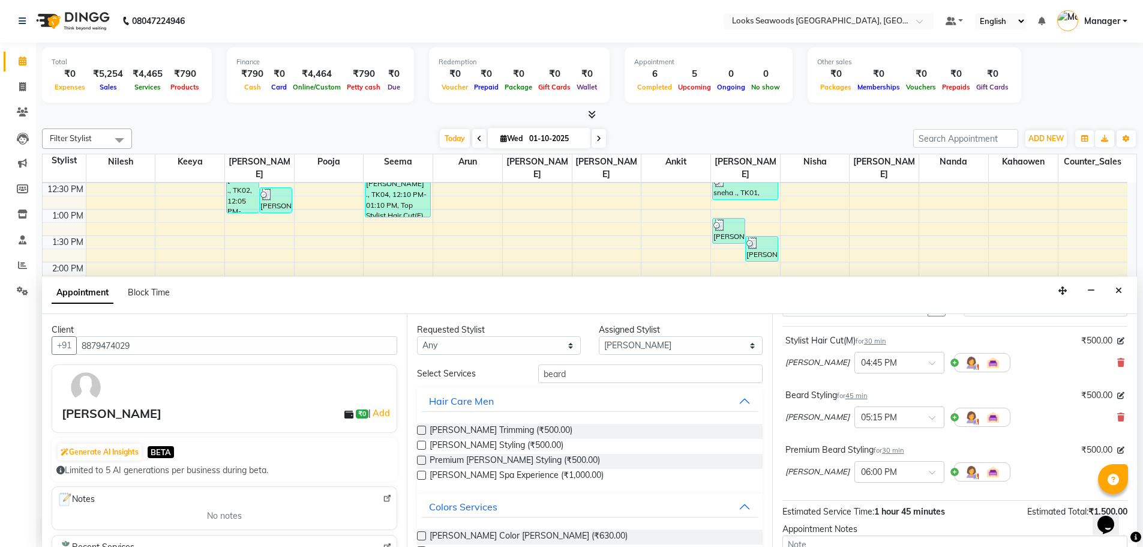
scroll to position [120, 0]
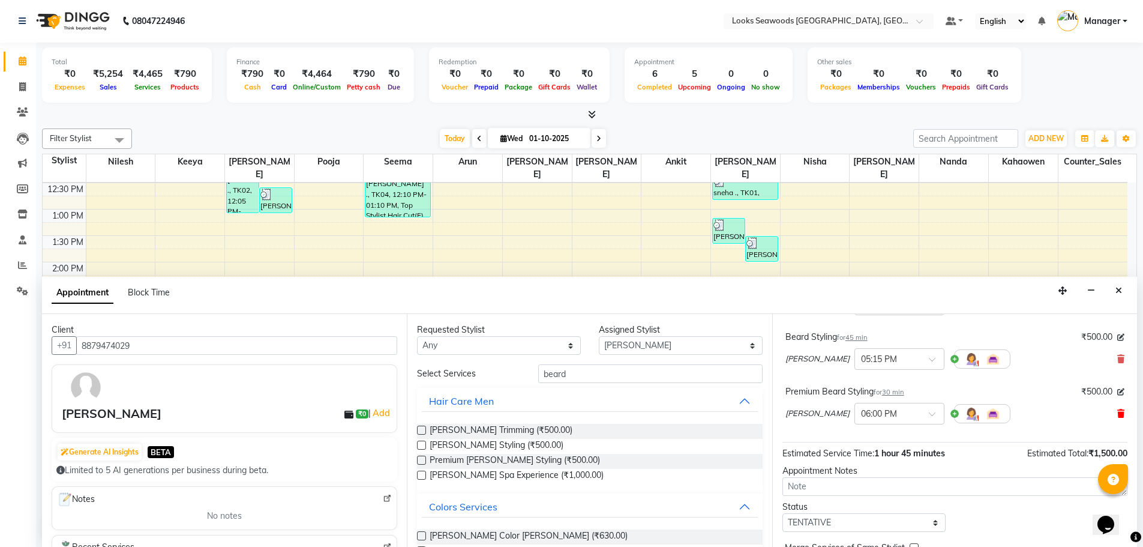
click at [1118, 415] on icon at bounding box center [1121, 413] width 7 height 8
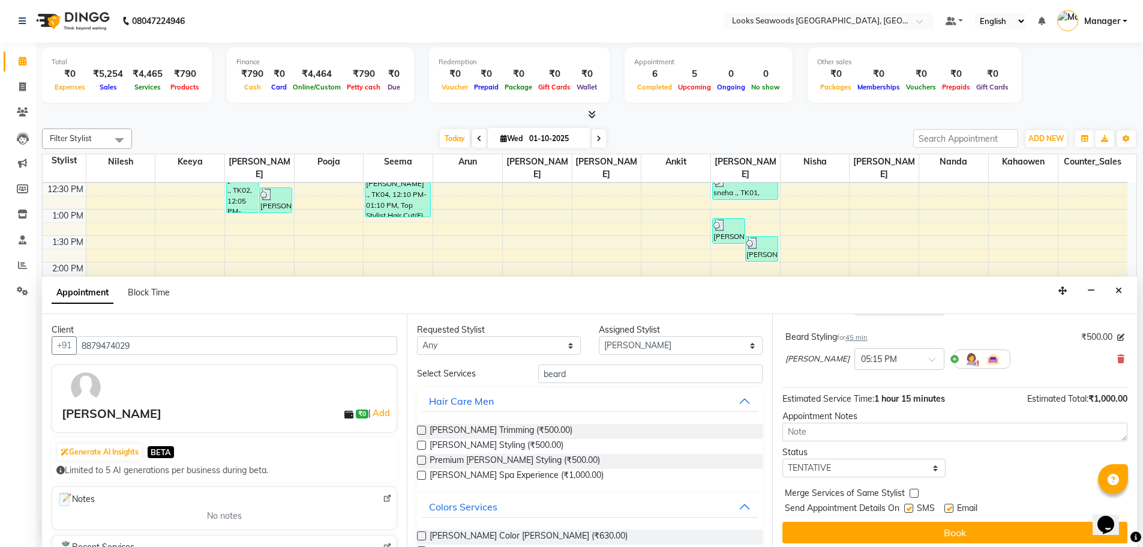
click at [1083, 337] on span "₹500.00" at bounding box center [1097, 337] width 31 height 13
drag, startPoint x: 1096, startPoint y: 336, endPoint x: 1110, endPoint y: 337, distance: 14.4
click at [1102, 337] on span "₹500.00" at bounding box center [1097, 337] width 31 height 13
click at [1118, 337] on icon at bounding box center [1121, 337] width 7 height 7
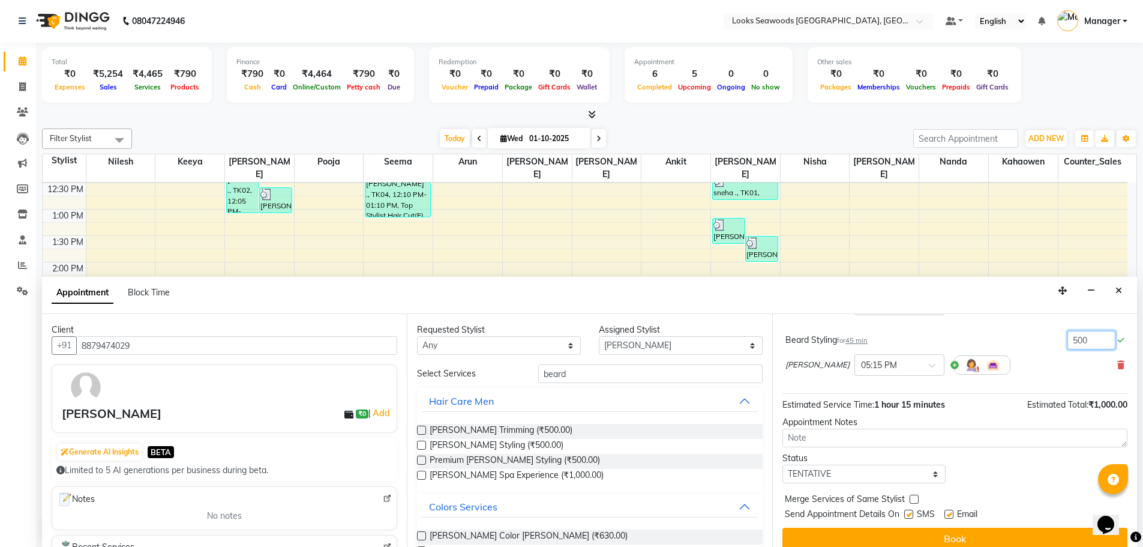
drag, startPoint x: 1094, startPoint y: 339, endPoint x: 1054, endPoint y: 339, distance: 39.6
click at [1054, 339] on div "Beard Styling for 45 min 500" at bounding box center [955, 340] width 339 height 19
type input "700"
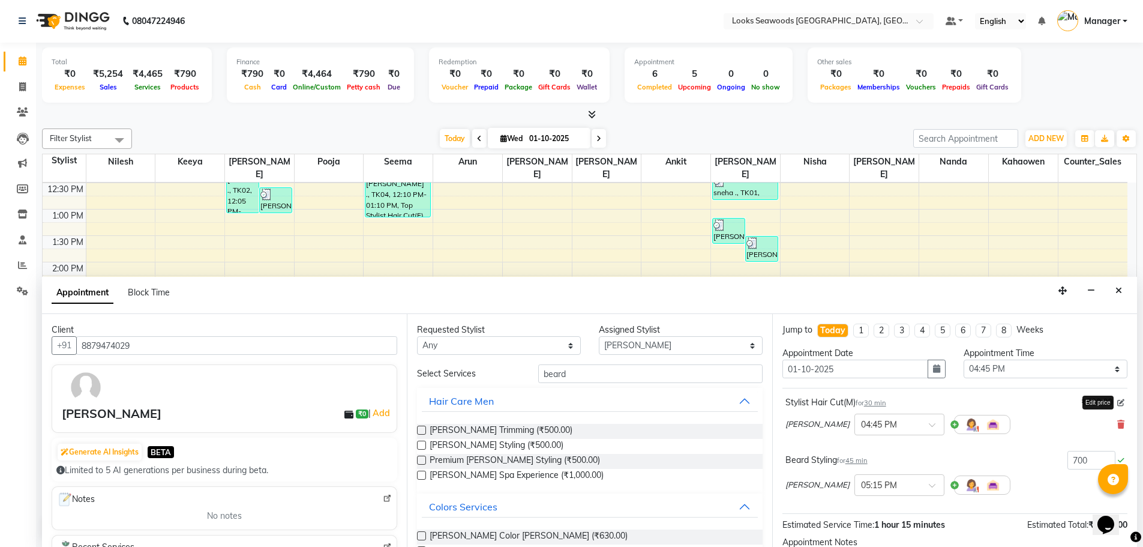
click at [1118, 400] on icon at bounding box center [1121, 402] width 7 height 7
drag, startPoint x: 1088, startPoint y: 404, endPoint x: 1011, endPoint y: 406, distance: 76.3
click at [1011, 405] on div "Stylist Hair Cut(M) for 30 min 500" at bounding box center [955, 405] width 339 height 19
type input "900"
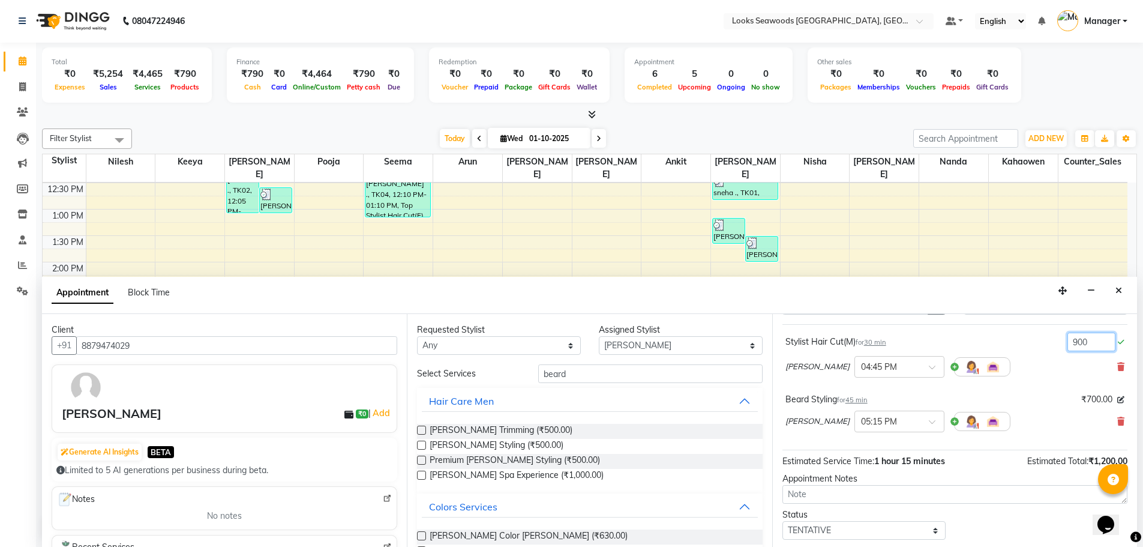
scroll to position [132, 0]
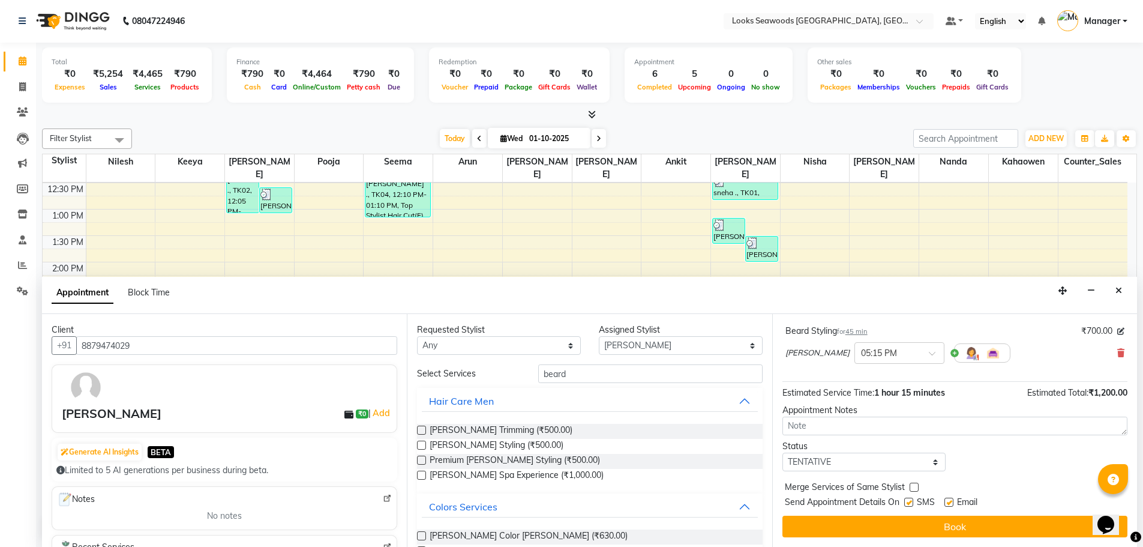
drag, startPoint x: 912, startPoint y: 502, endPoint x: 963, endPoint y: 508, distance: 50.9
click at [927, 506] on div "SMS" at bounding box center [925, 503] width 40 height 15
click at [908, 496] on div "SMS" at bounding box center [925, 503] width 40 height 15
drag, startPoint x: 907, startPoint y: 500, endPoint x: 929, endPoint y: 505, distance: 22.3
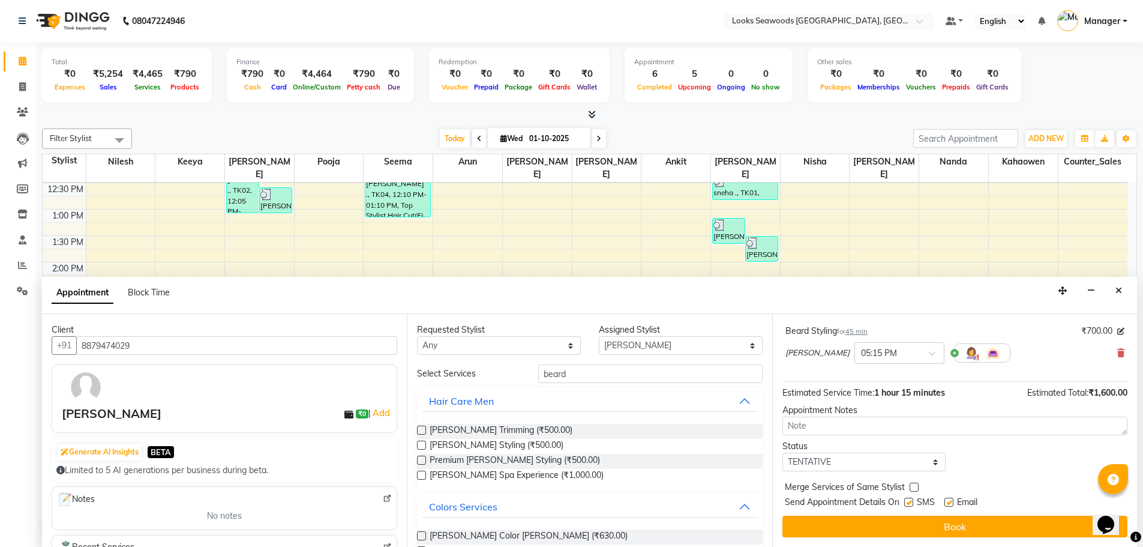
click at [912, 501] on label at bounding box center [909, 502] width 9 height 9
click at [912, 501] on input "checkbox" at bounding box center [909, 503] width 8 height 8
checkbox input "false"
click at [946, 505] on label at bounding box center [949, 502] width 9 height 9
click at [946, 505] on input "checkbox" at bounding box center [949, 503] width 8 height 8
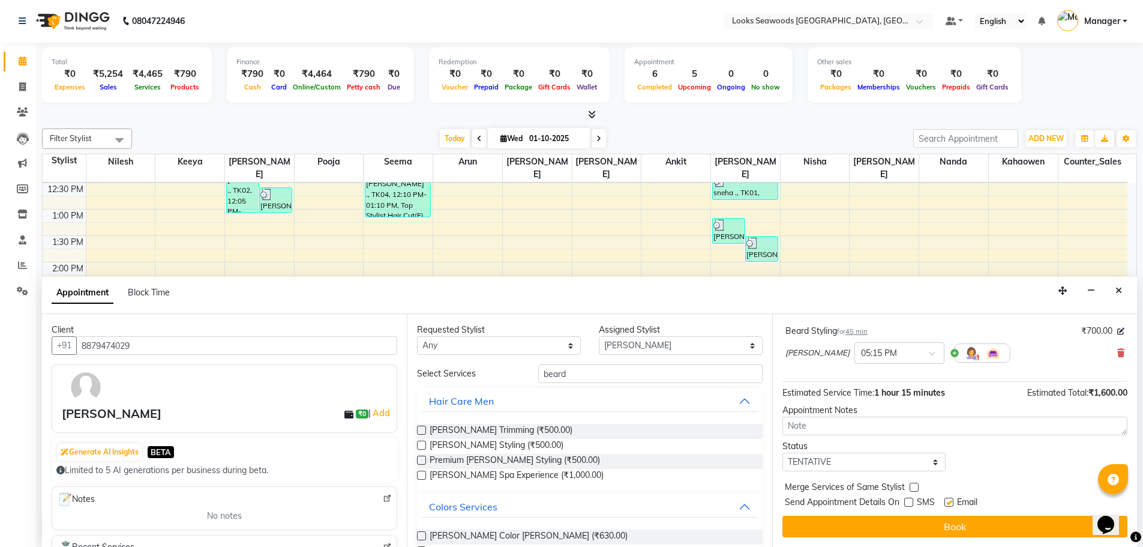
checkbox input "false"
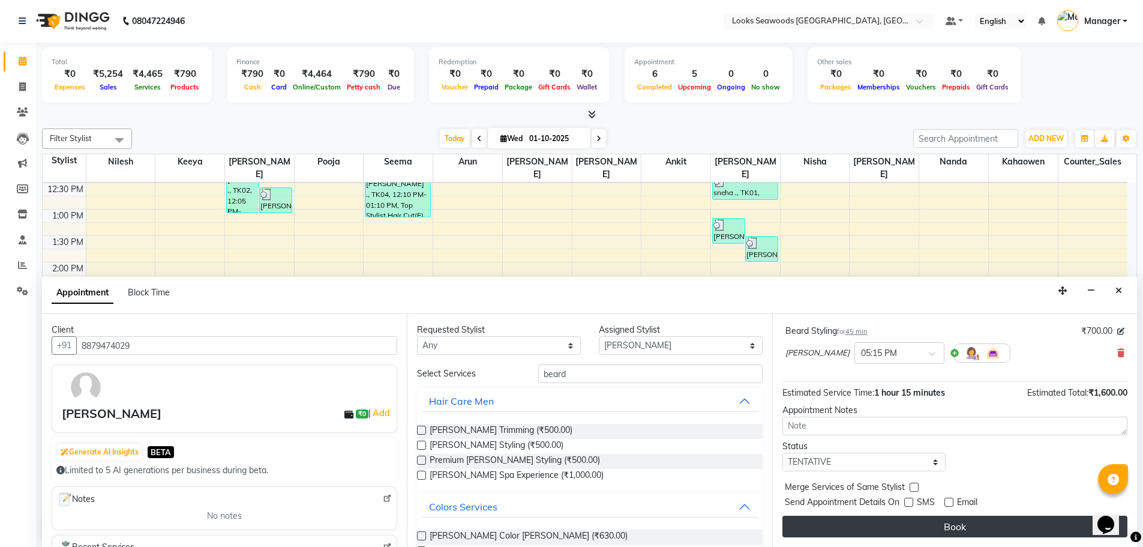
click at [941, 528] on button "Book" at bounding box center [955, 527] width 345 height 22
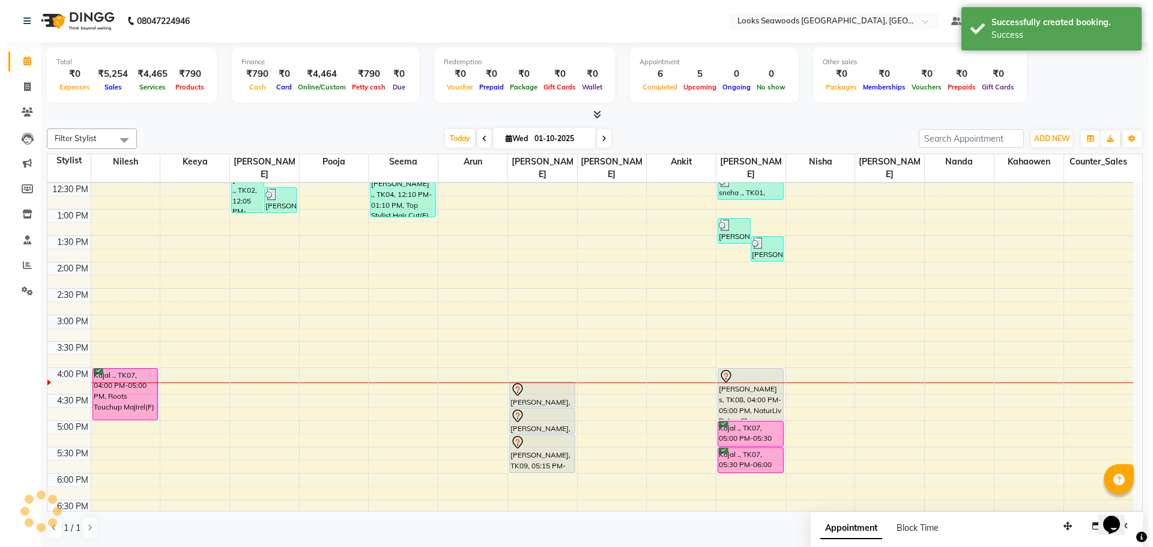
scroll to position [0, 0]
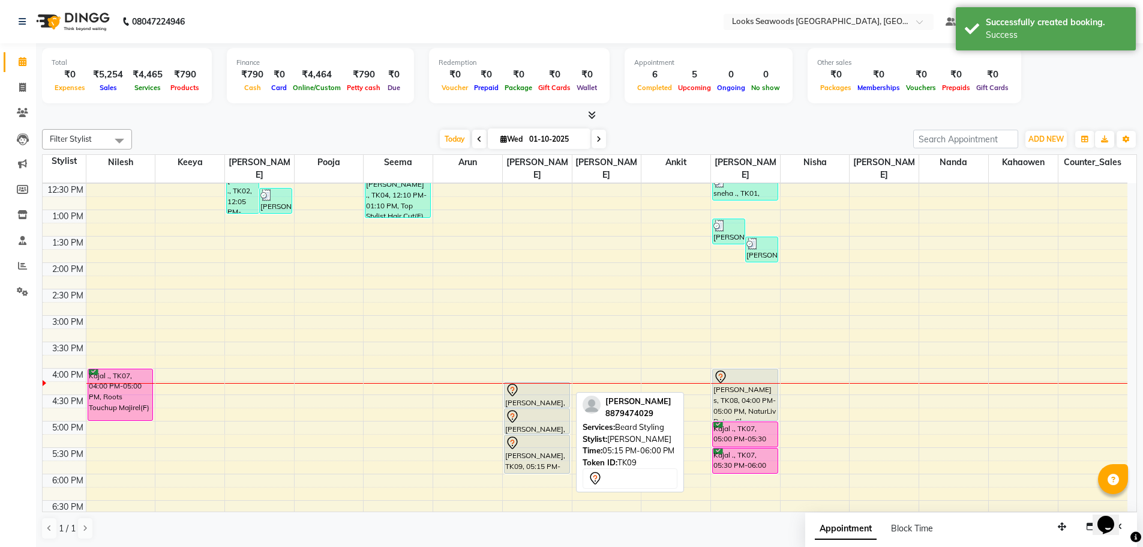
click at [531, 435] on div "[PERSON_NAME], TK09, 05:15 PM-06:00 PM, [PERSON_NAME] Styling" at bounding box center [537, 454] width 65 height 38
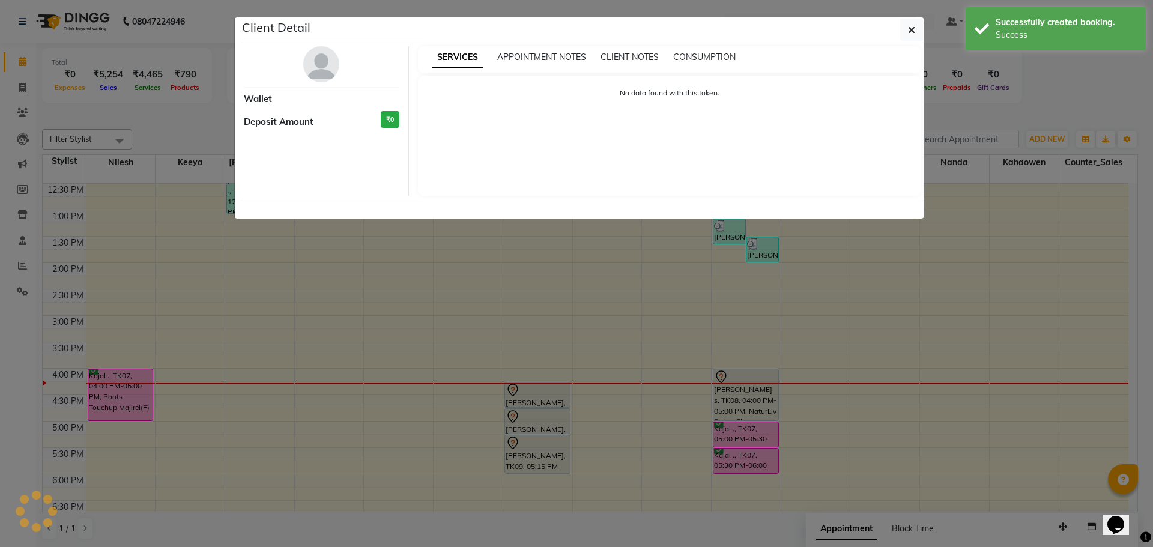
select select "7"
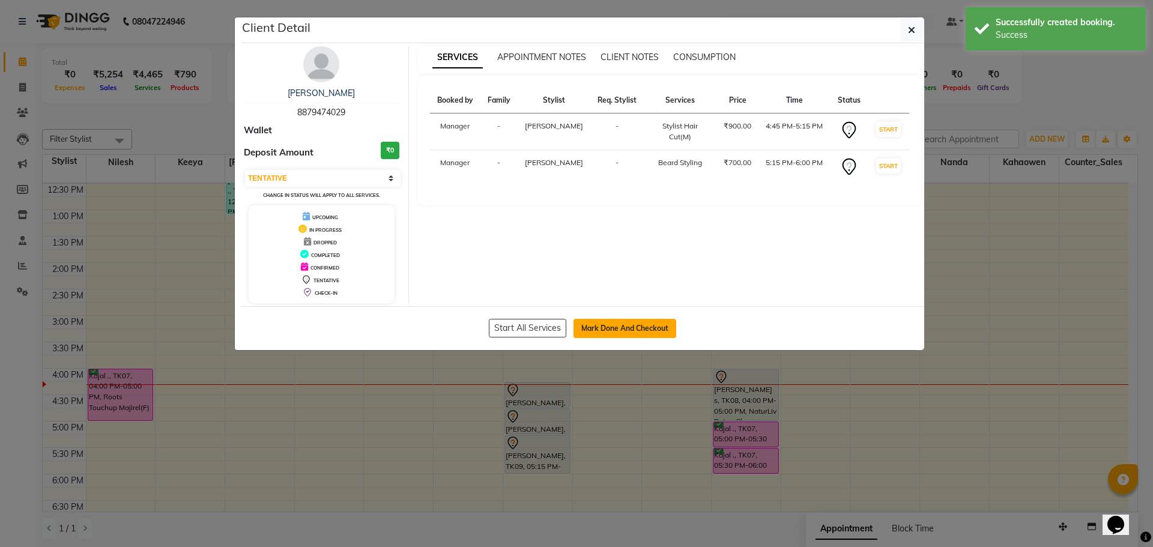
click at [620, 332] on button "Mark Done And Checkout" at bounding box center [624, 328] width 103 height 19
select select "9135"
select select "service"
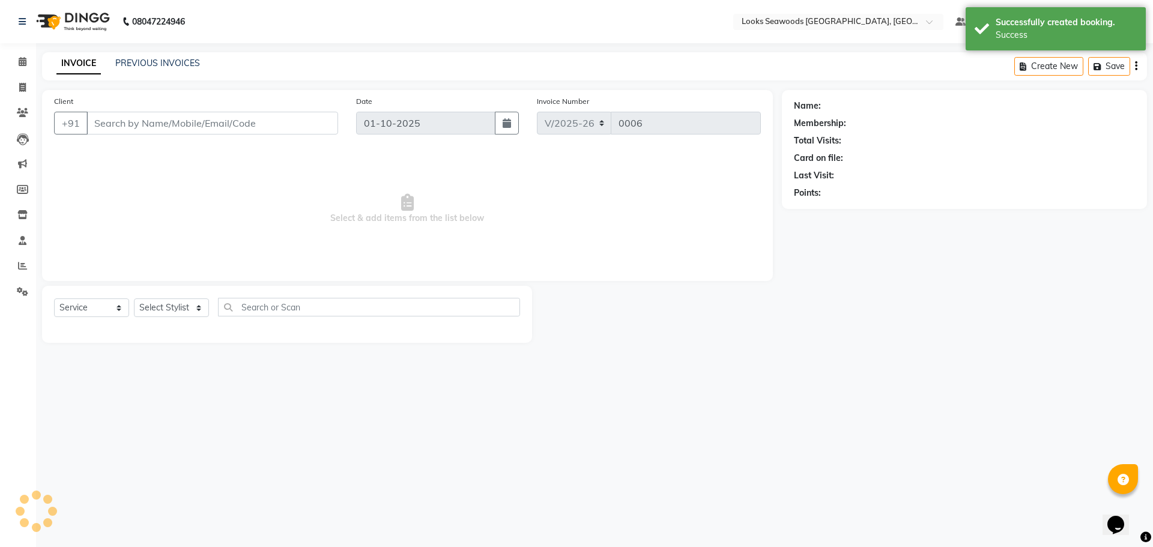
type input "8879474029"
select select "93420"
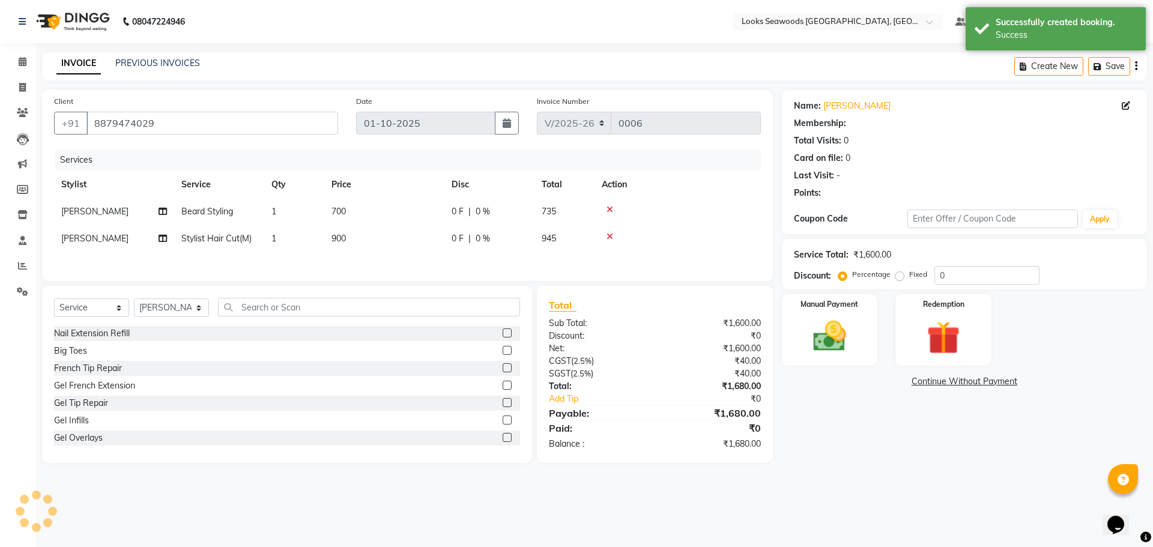
select select "1: Object"
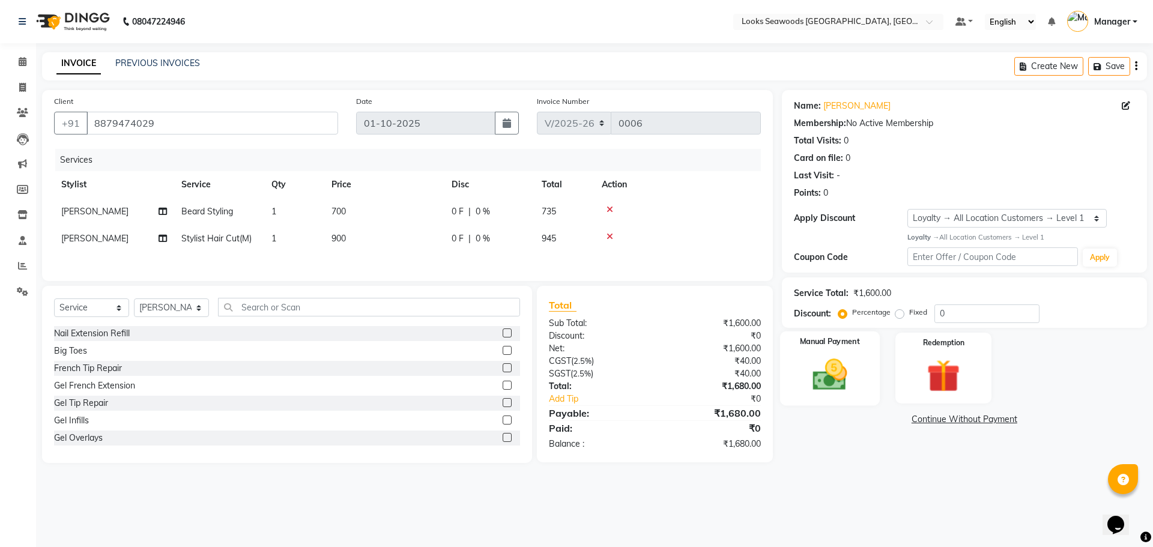
click at [824, 382] on img at bounding box center [829, 375] width 56 height 40
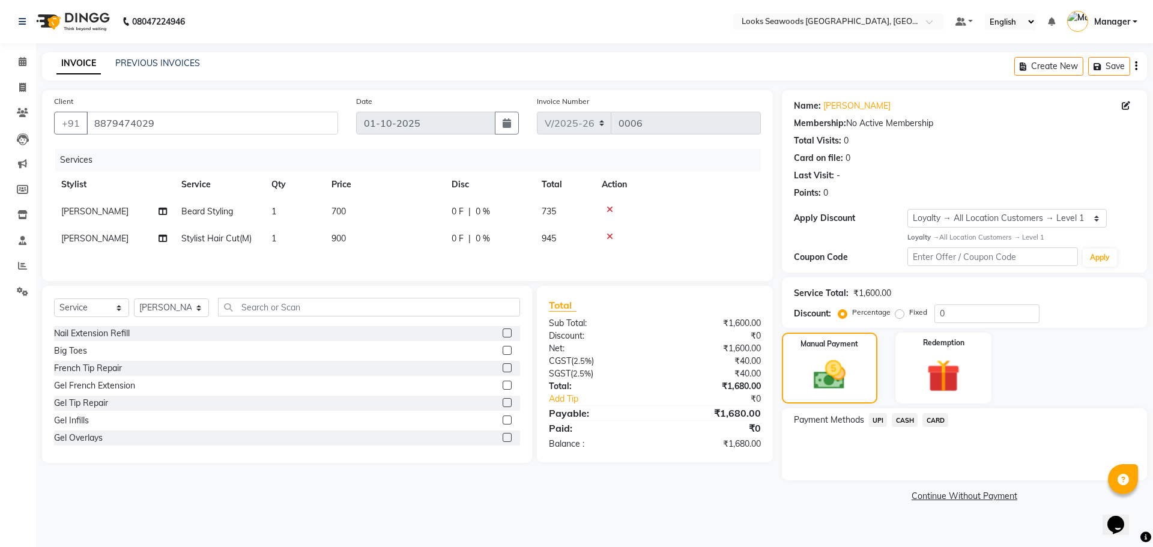
click at [877, 419] on span "UPI" at bounding box center [878, 420] width 19 height 14
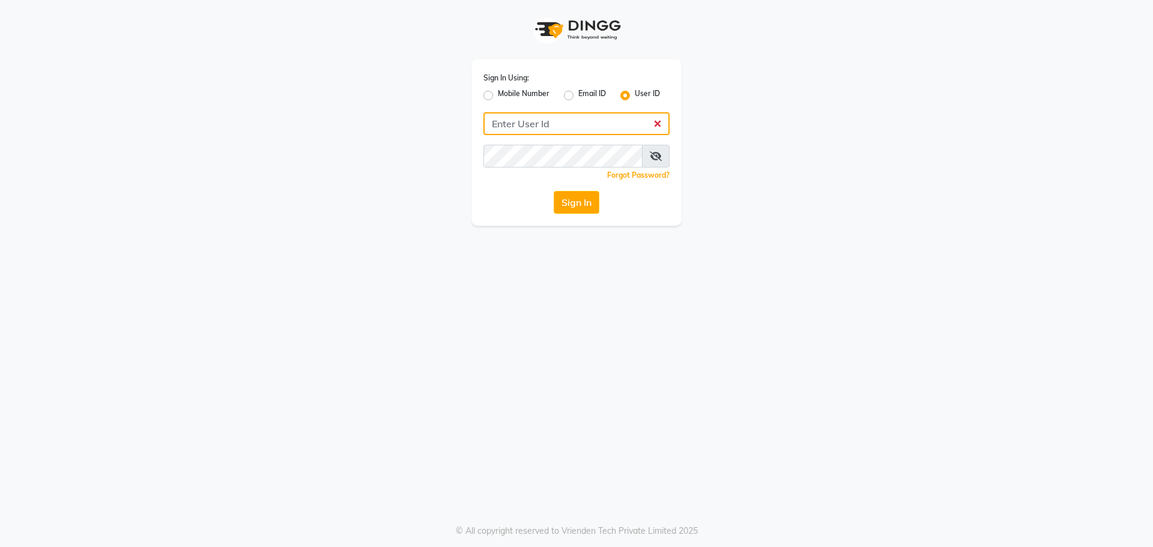
type input "e3995-01"
click at [594, 209] on button "Sign In" at bounding box center [576, 202] width 46 height 23
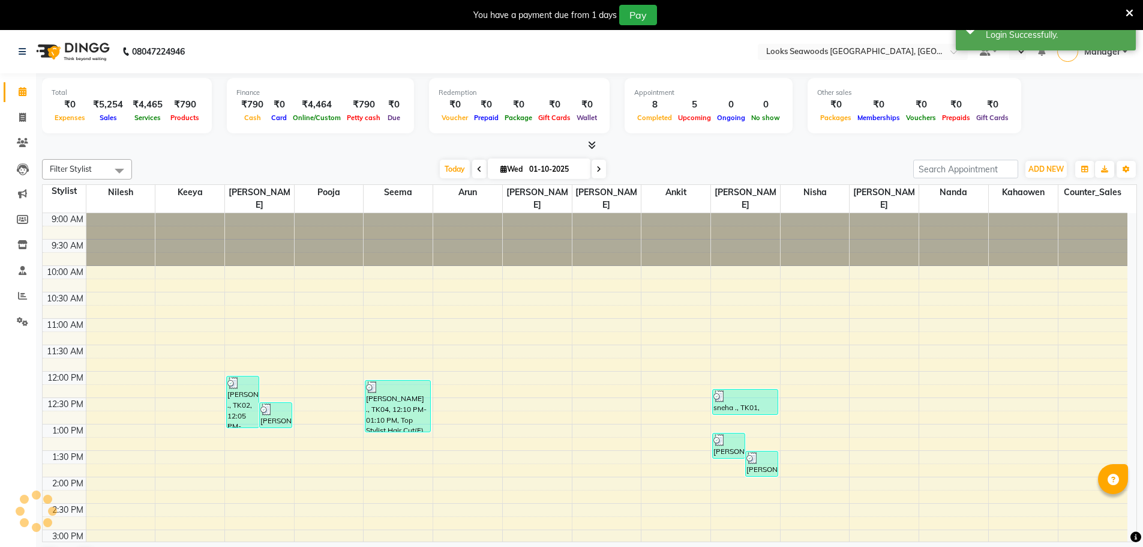
select select "en"
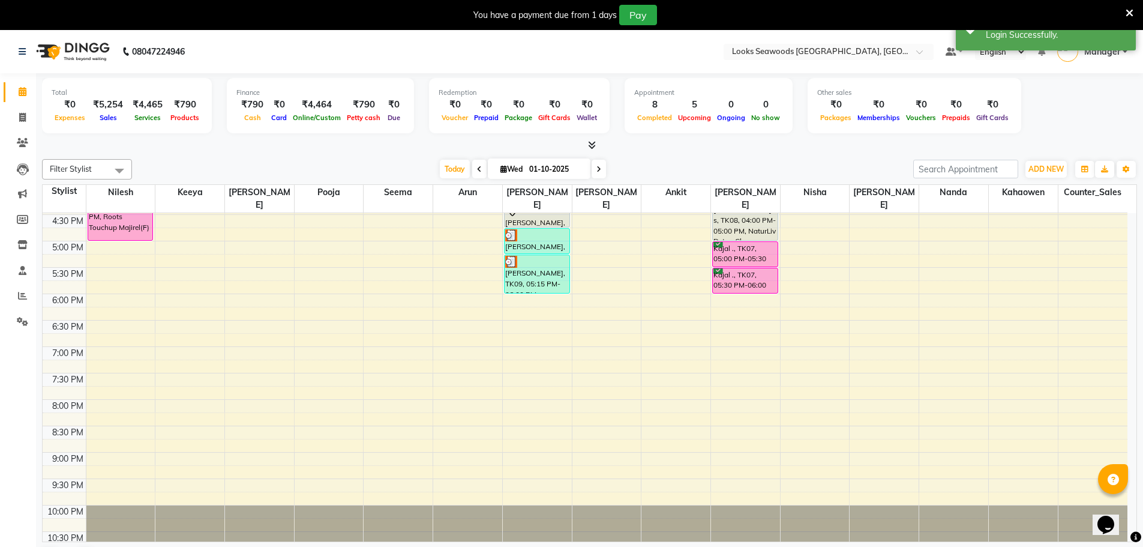
scroll to position [398, 0]
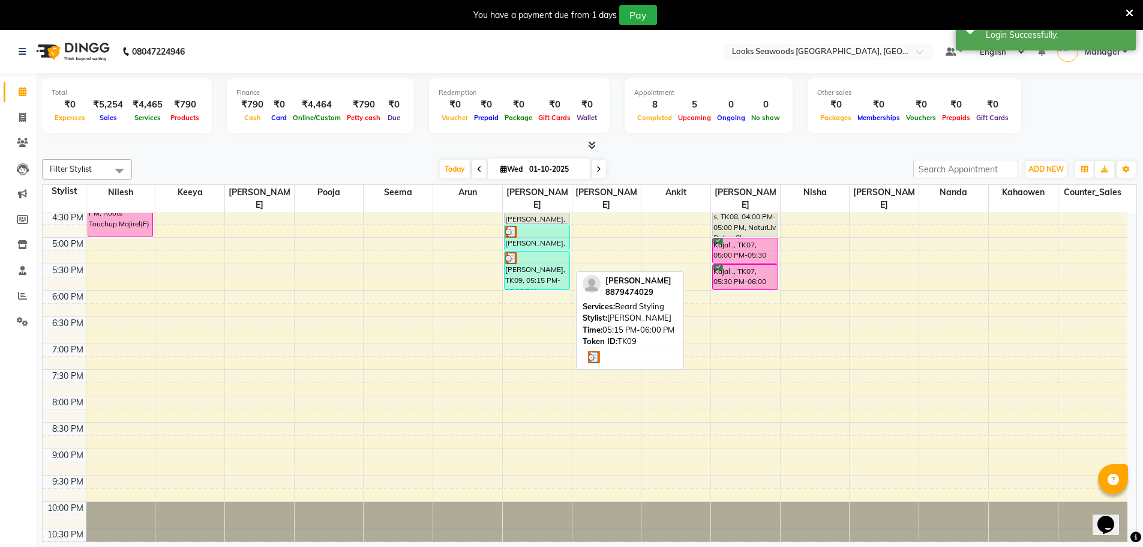
click at [527, 270] on div "[PERSON_NAME], TK09, 05:15 PM-06:00 PM, [PERSON_NAME] Styling" at bounding box center [537, 271] width 65 height 38
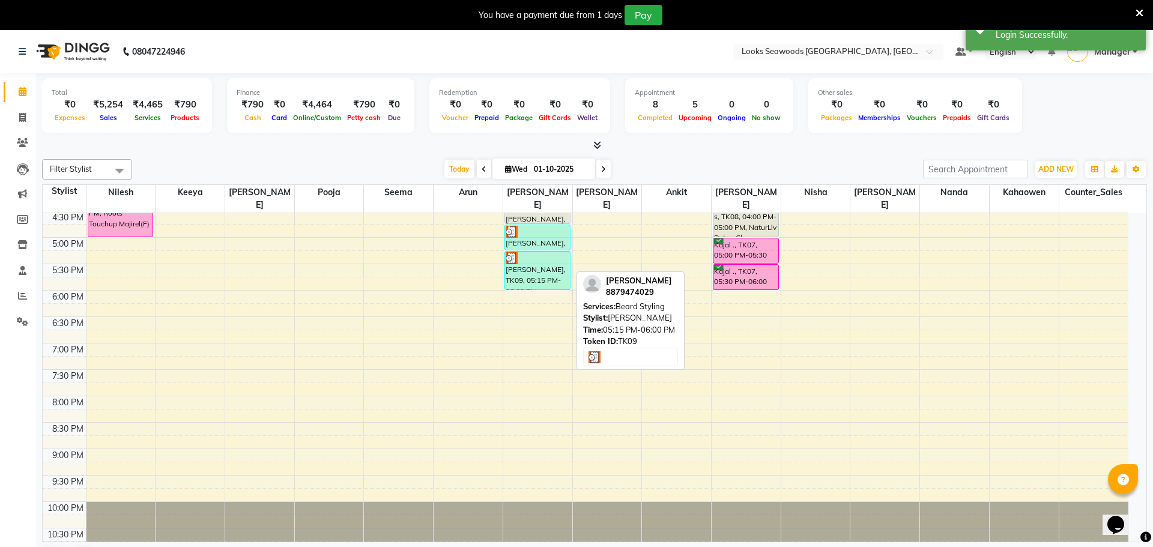
select select "3"
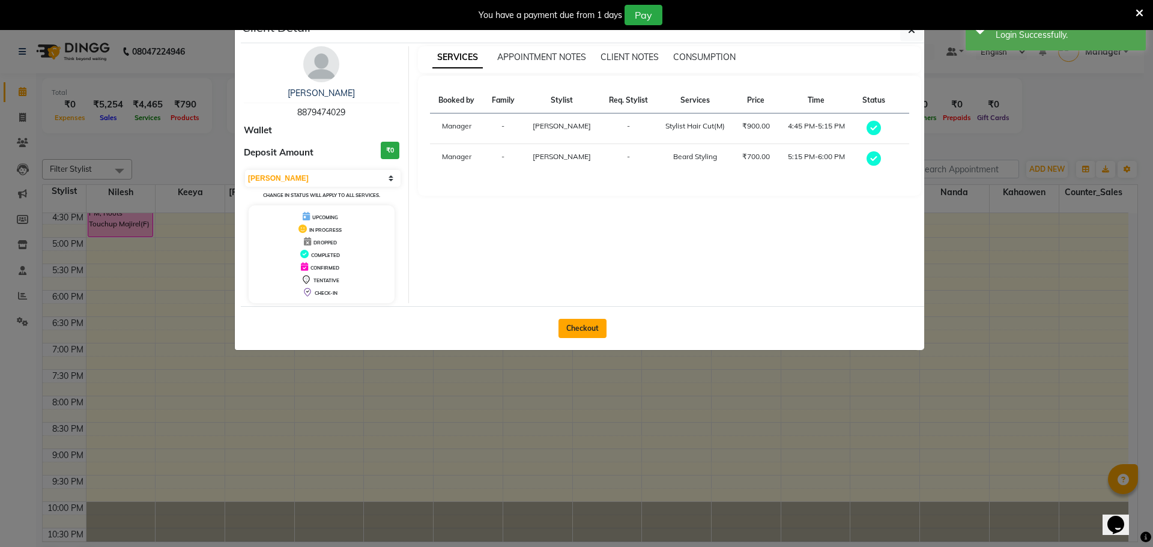
click at [584, 327] on button "Checkout" at bounding box center [582, 328] width 48 height 19
select select "9135"
select select "service"
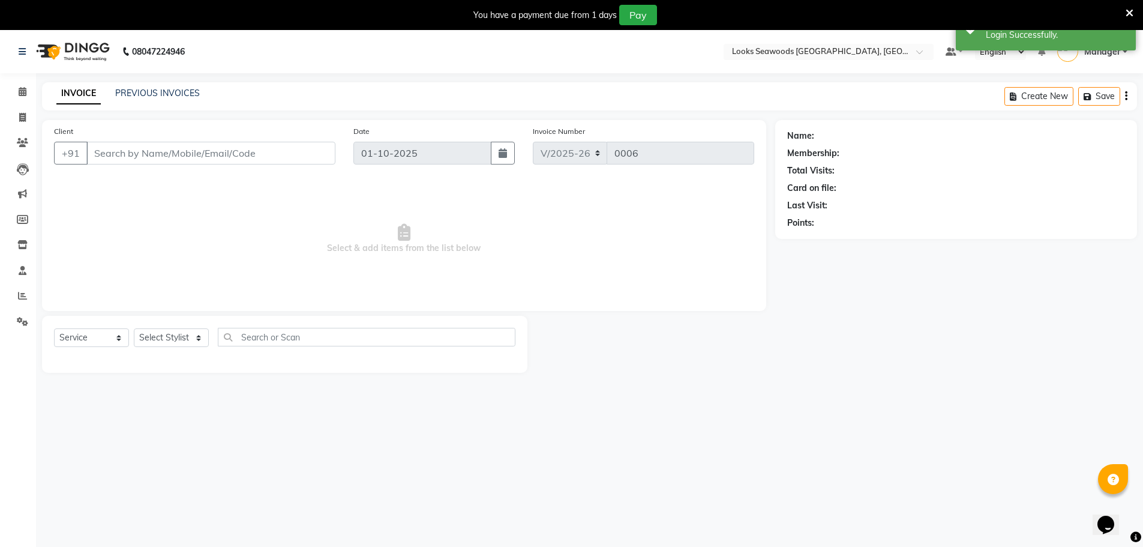
type input "8879474029"
select select "93420"
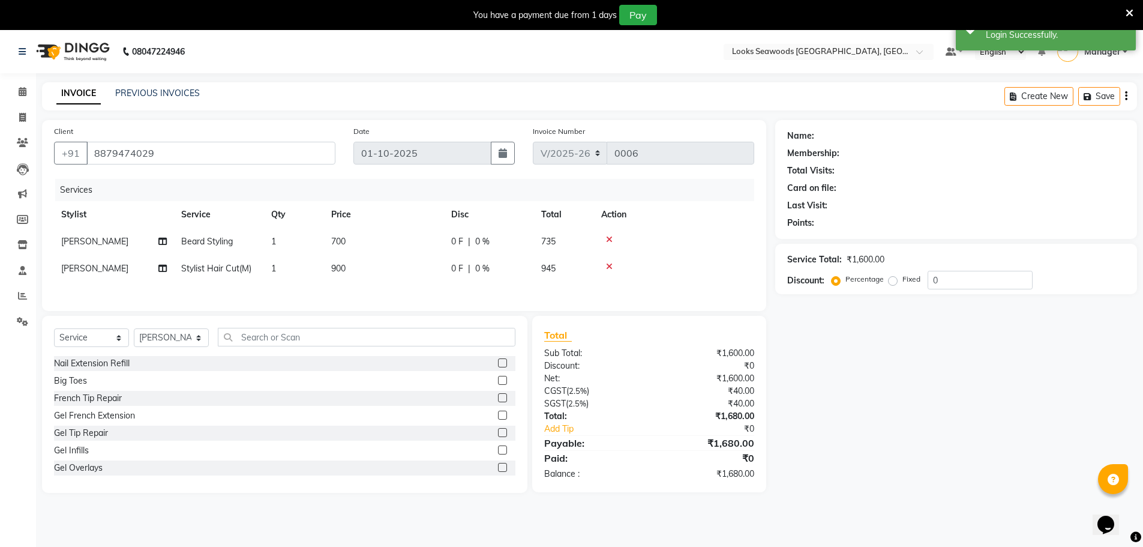
select select "1: Object"
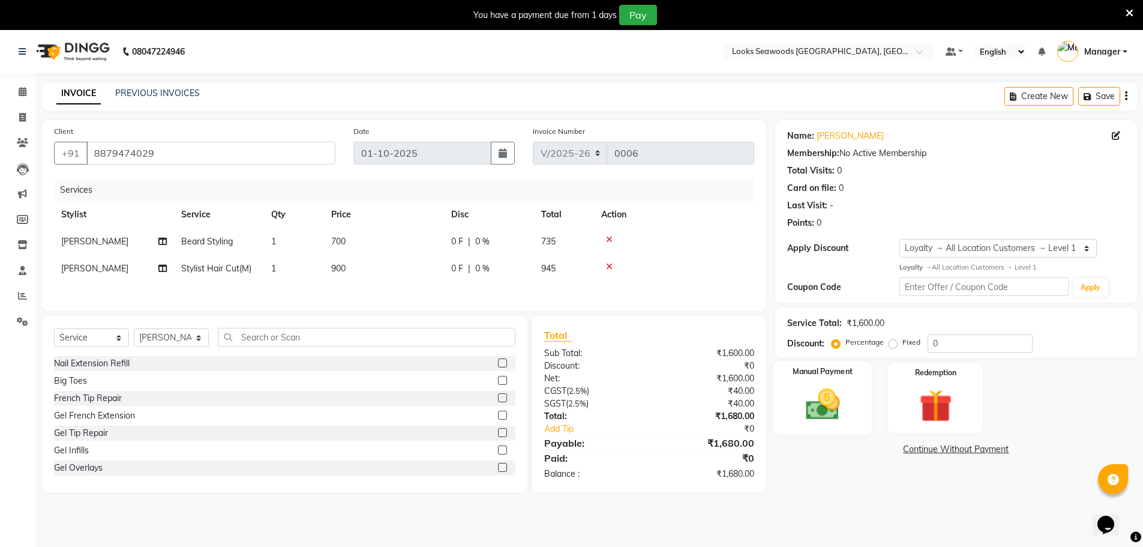
click at [824, 405] on img at bounding box center [822, 404] width 55 height 39
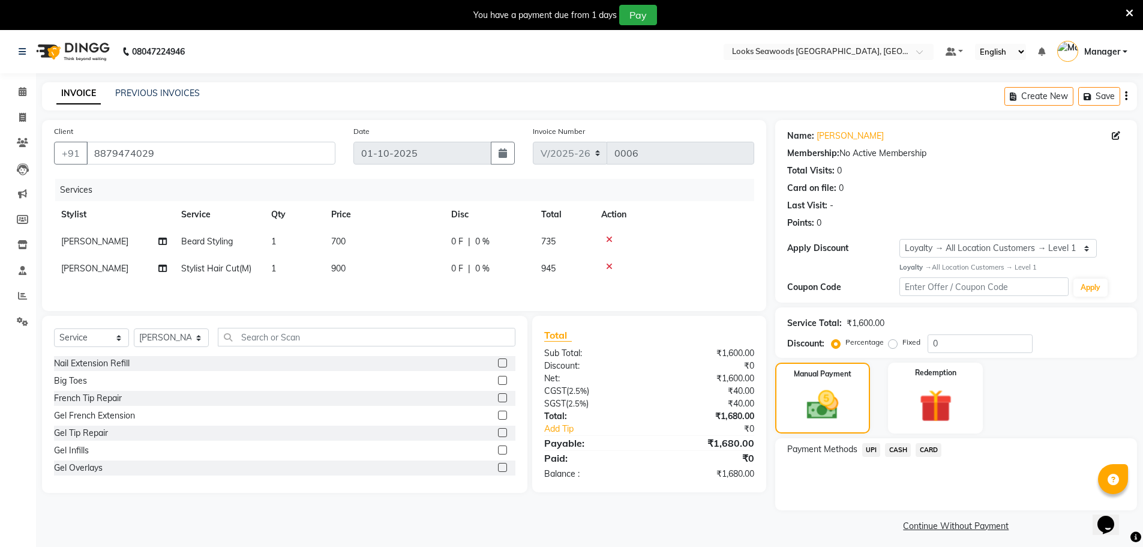
click at [867, 452] on span "UPI" at bounding box center [872, 450] width 19 height 14
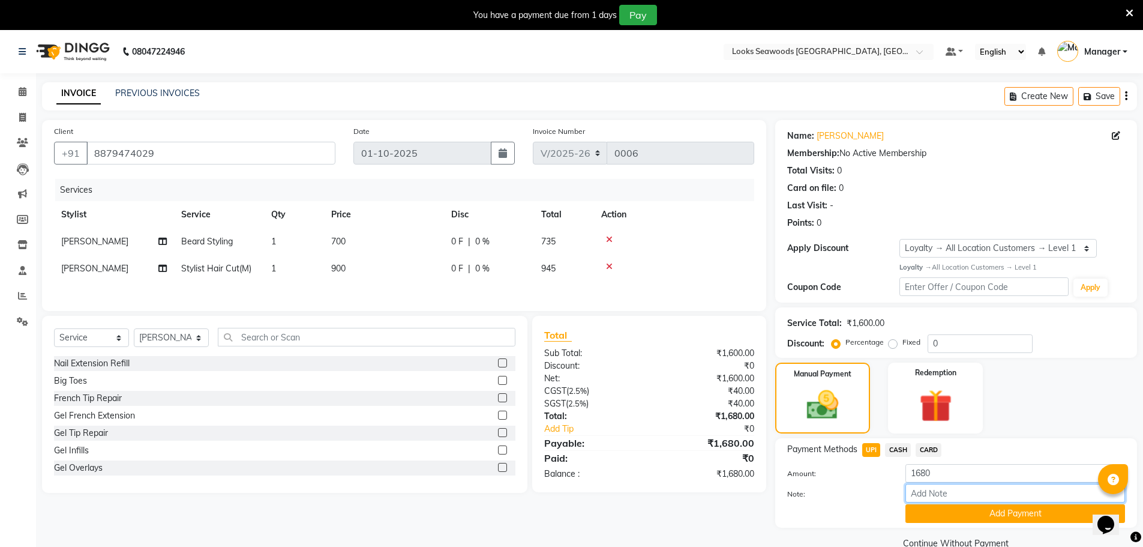
click at [948, 492] on input "Note:" at bounding box center [1016, 493] width 220 height 19
paste input "564057655265"
type input "564057655265"
click at [962, 514] on button "Add Payment" at bounding box center [1016, 513] width 220 height 19
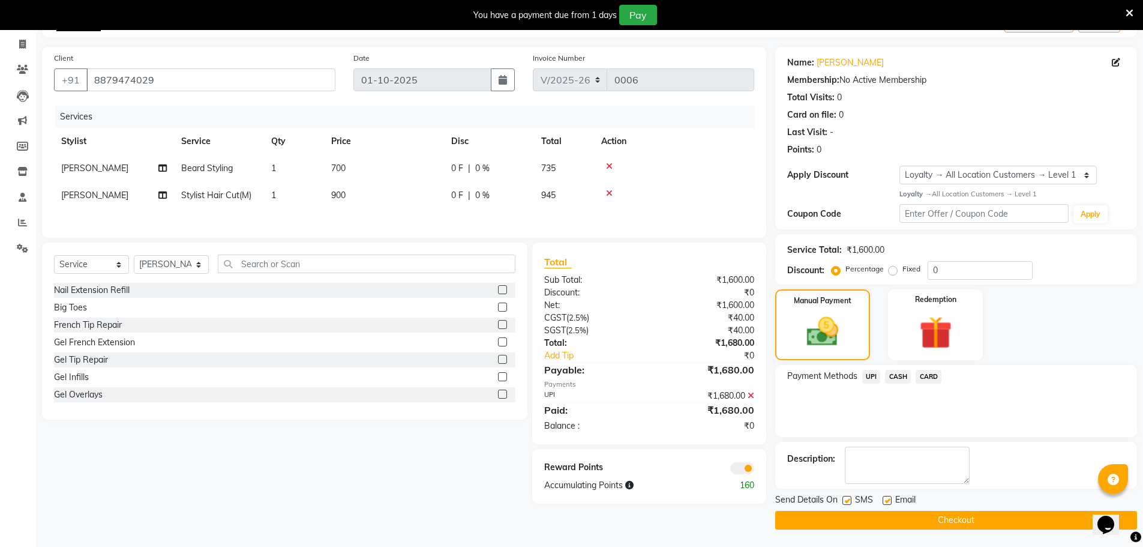
scroll to position [74, 0]
click at [931, 519] on button "Checkout" at bounding box center [957, 519] width 362 height 19
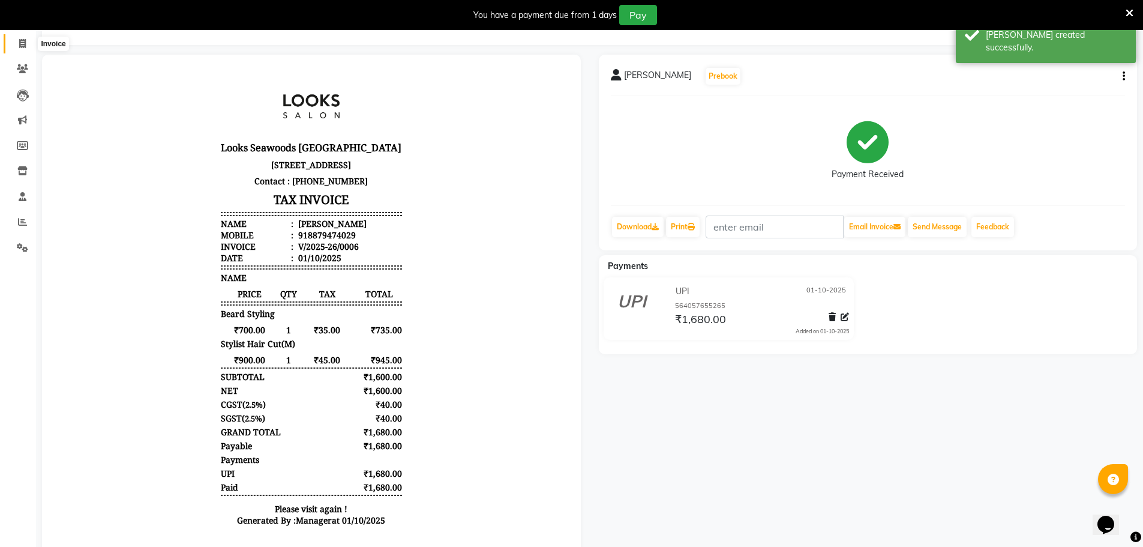
click at [23, 46] on icon at bounding box center [22, 43] width 7 height 9
select select "9135"
select select "service"
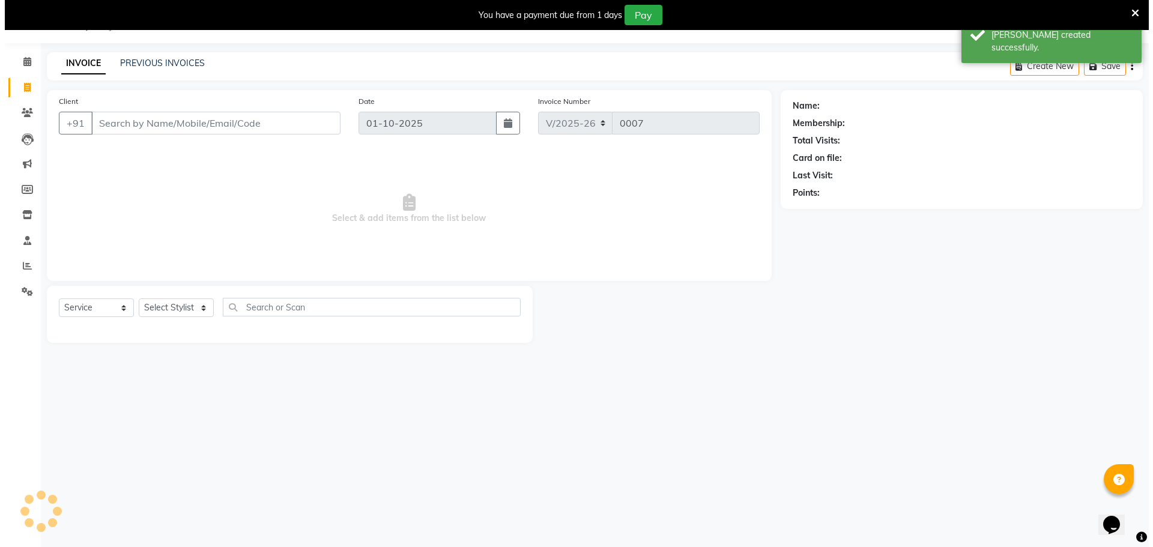
scroll to position [30, 0]
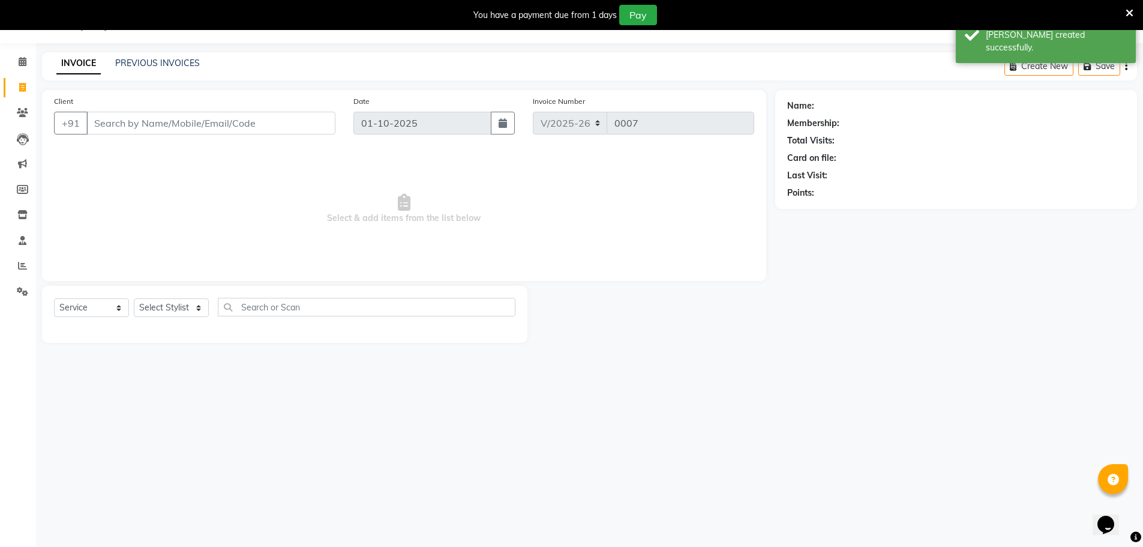
click at [207, 128] on input "Client" at bounding box center [210, 123] width 249 height 23
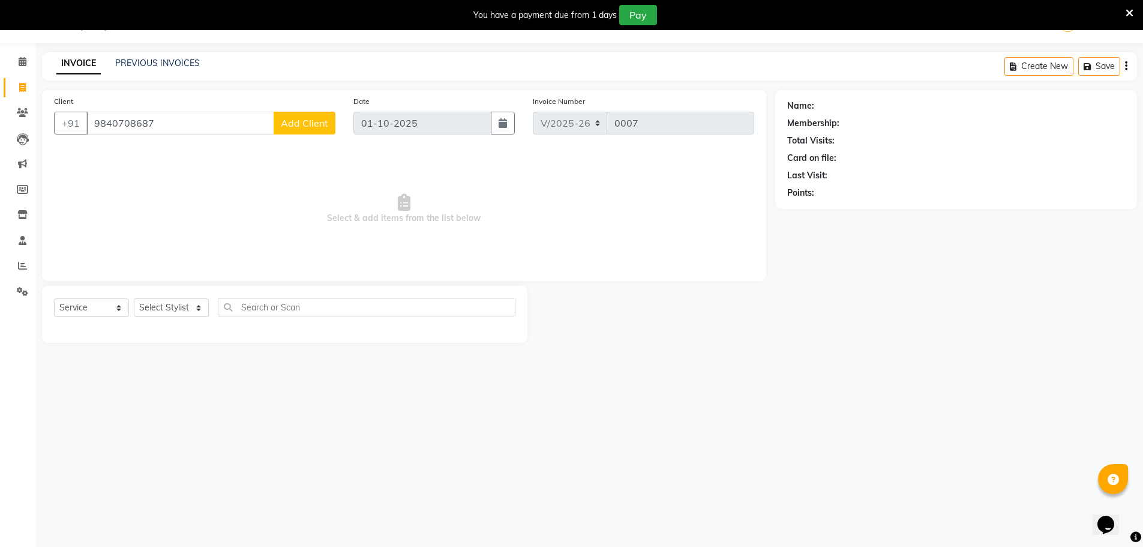
type input "9840708687"
click at [302, 127] on span "Add Client" at bounding box center [304, 123] width 47 height 12
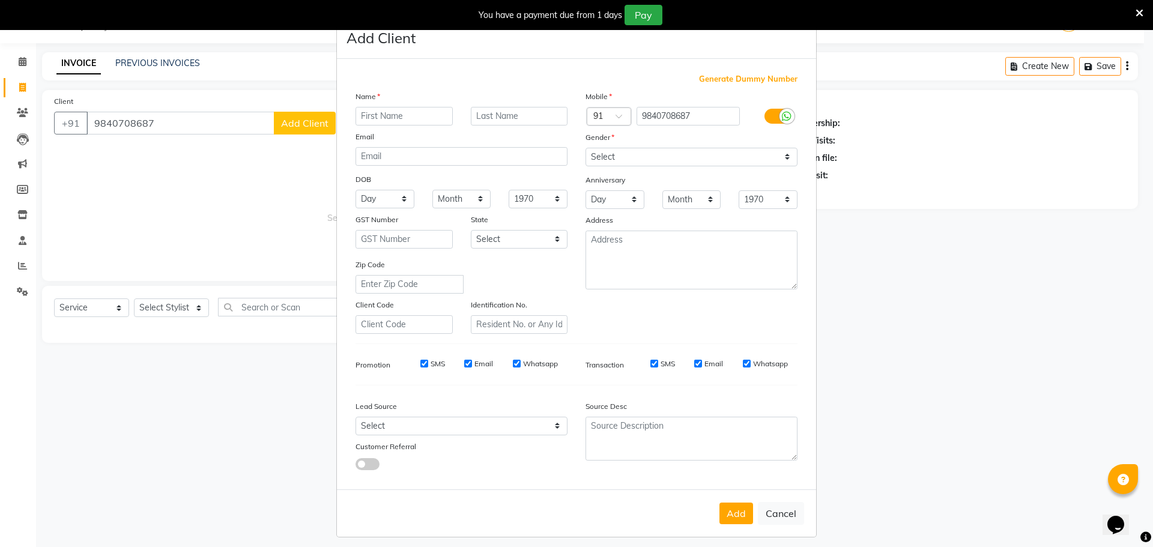
click at [393, 116] on input "text" at bounding box center [403, 116] width 97 height 19
type input "balaji"
click at [485, 121] on input "text" at bounding box center [519, 116] width 97 height 19
type input "balaji"
click at [783, 160] on select "Select [DEMOGRAPHIC_DATA] [DEMOGRAPHIC_DATA] Other Prefer Not To Say" at bounding box center [691, 157] width 212 height 19
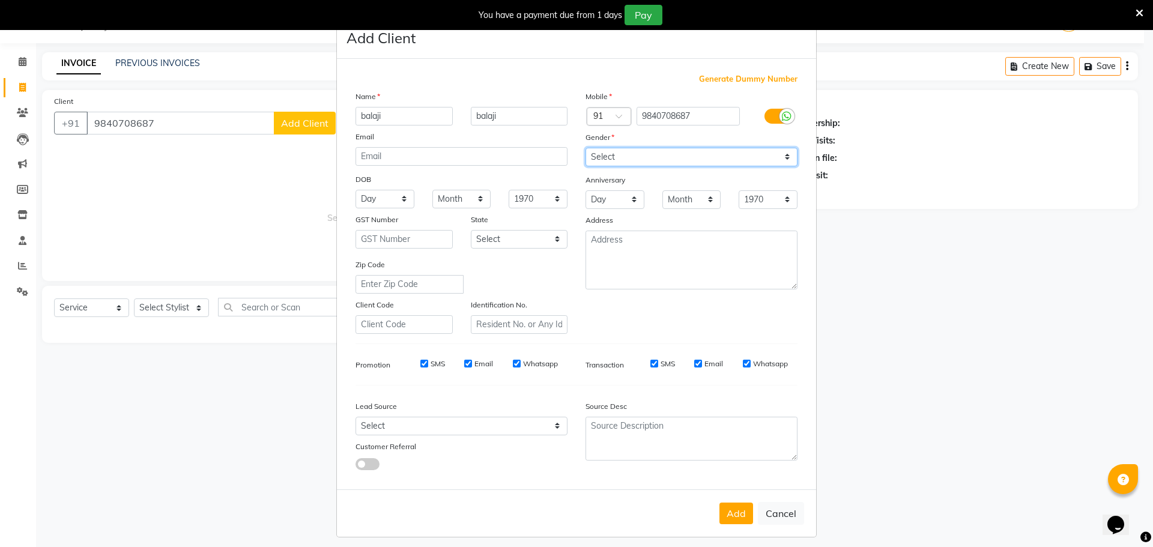
click at [585, 148] on select "Select [DEMOGRAPHIC_DATA] [DEMOGRAPHIC_DATA] Other Prefer Not To Say" at bounding box center [691, 157] width 212 height 19
click at [660, 154] on select "Select [DEMOGRAPHIC_DATA] [DEMOGRAPHIC_DATA] Other Prefer Not To Say" at bounding box center [691, 157] width 212 height 19
select select "[DEMOGRAPHIC_DATA]"
click at [585, 148] on select "Select [DEMOGRAPHIC_DATA] [DEMOGRAPHIC_DATA] Other Prefer Not To Say" at bounding box center [691, 157] width 212 height 19
click at [731, 519] on button "Add" at bounding box center [736, 513] width 34 height 22
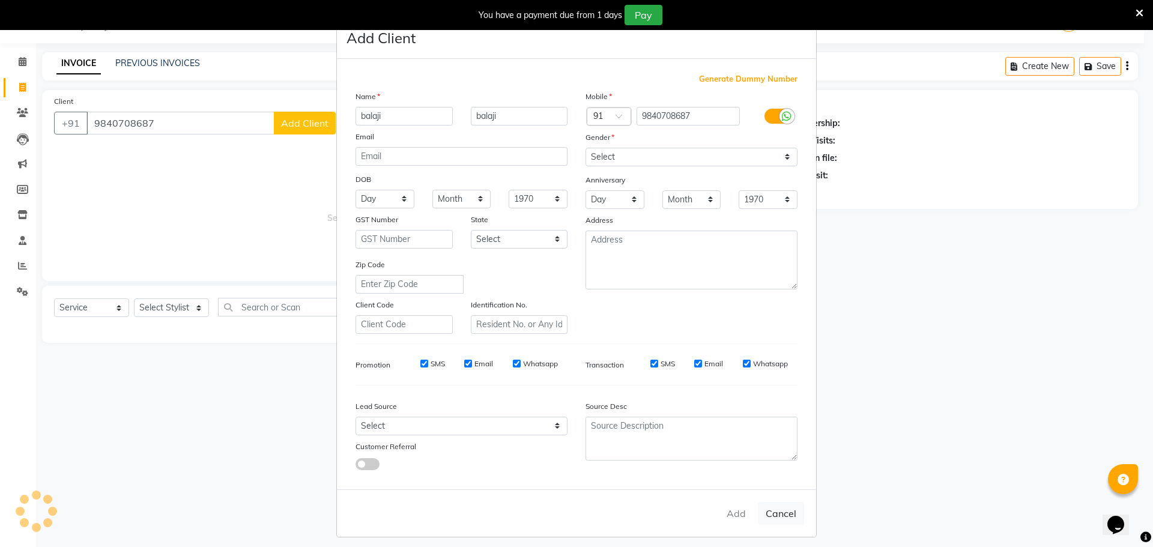
click at [731, 515] on div "Add Cancel" at bounding box center [576, 512] width 479 height 47
drag, startPoint x: 701, startPoint y: 118, endPoint x: 636, endPoint y: 116, distance: 65.4
click at [636, 116] on input "9840708687" at bounding box center [688, 116] width 104 height 19
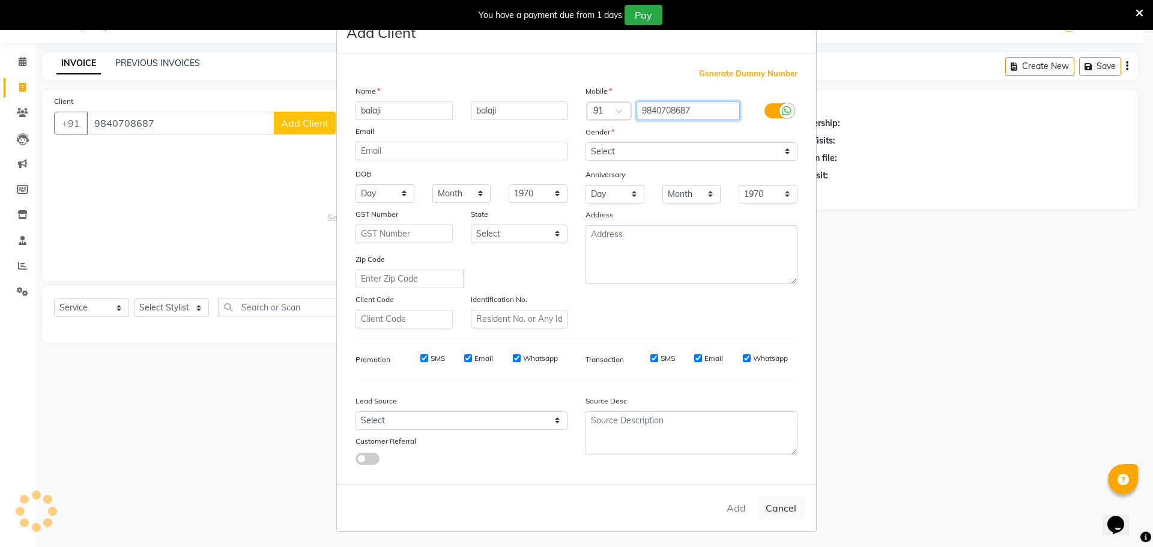
scroll to position [7, 0]
click at [739, 502] on div "Add Cancel" at bounding box center [576, 505] width 479 height 47
click at [735, 502] on div "Add Cancel" at bounding box center [576, 505] width 479 height 47
click at [632, 154] on select "Select [DEMOGRAPHIC_DATA] [DEMOGRAPHIC_DATA] Other Prefer Not To Say" at bounding box center [691, 149] width 212 height 19
click at [585, 140] on select "Select [DEMOGRAPHIC_DATA] [DEMOGRAPHIC_DATA] Other Prefer Not To Say" at bounding box center [691, 149] width 212 height 19
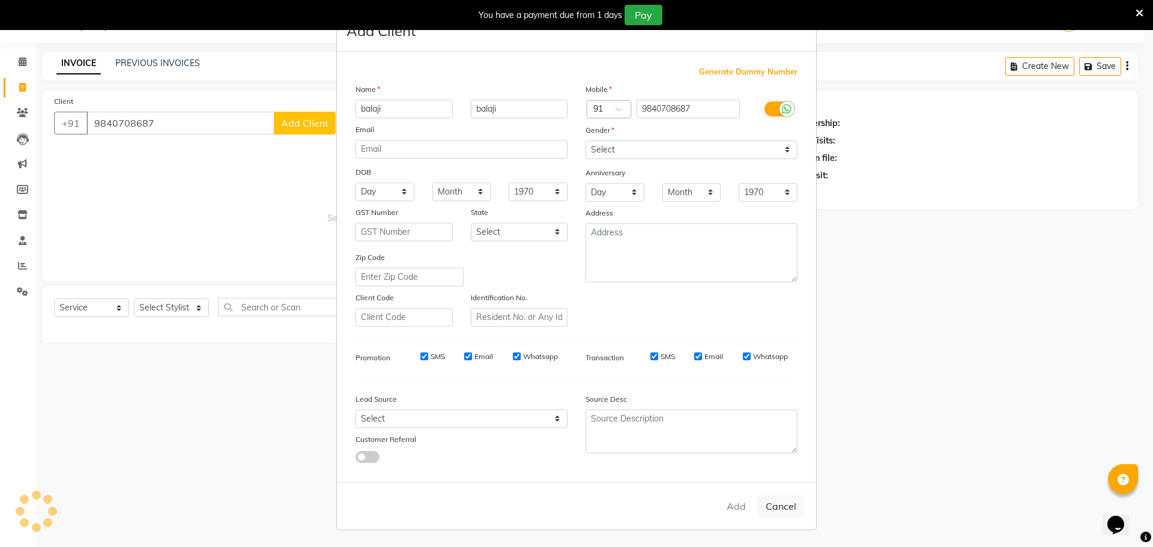
click at [1140, 14] on icon at bounding box center [1139, 13] width 8 height 11
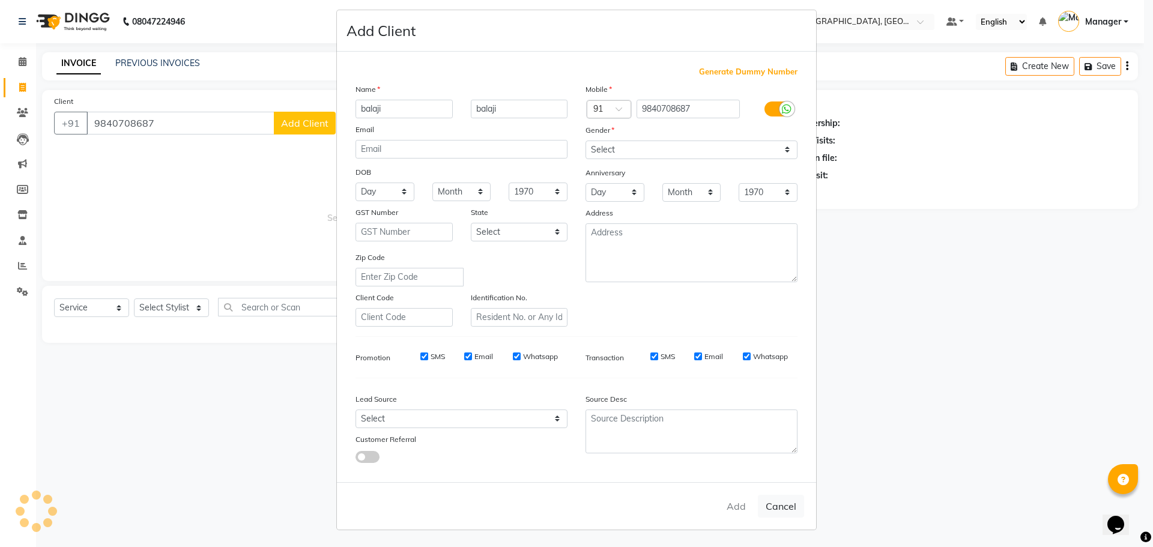
click at [902, 240] on ngb-modal-window "Add Client Generate Dummy Number Name [PERSON_NAME] Email DOB Day 01 02 03 04 0…" at bounding box center [576, 273] width 1153 height 547
drag, startPoint x: 906, startPoint y: 161, endPoint x: 913, endPoint y: 161, distance: 6.6
click at [908, 161] on ngb-modal-window "Add Client Generate Dummy Number Name [PERSON_NAME] Email DOB Day 01 02 03 04 0…" at bounding box center [576, 273] width 1153 height 547
click at [26, 62] on ngb-modal-window "Add Client Generate Dummy Number Name [PERSON_NAME] Email DOB Day 01 02 03 04 0…" at bounding box center [576, 273] width 1153 height 547
click at [23, 62] on ngb-modal-window "Add Client Generate Dummy Number Name [PERSON_NAME] Email DOB Day 01 02 03 04 0…" at bounding box center [576, 273] width 1153 height 547
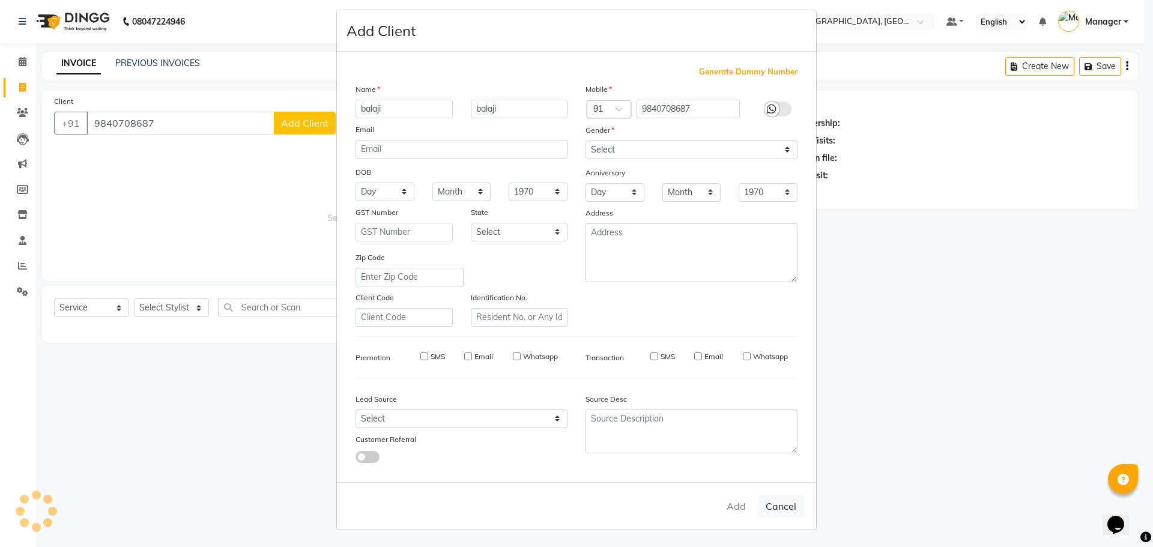
select select
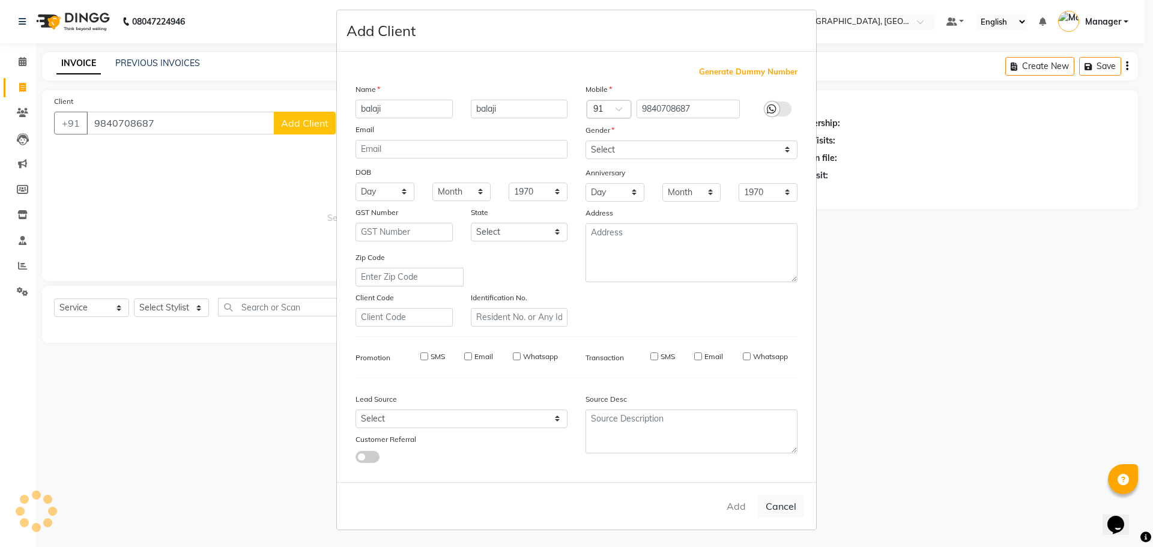
select select
checkbox input "false"
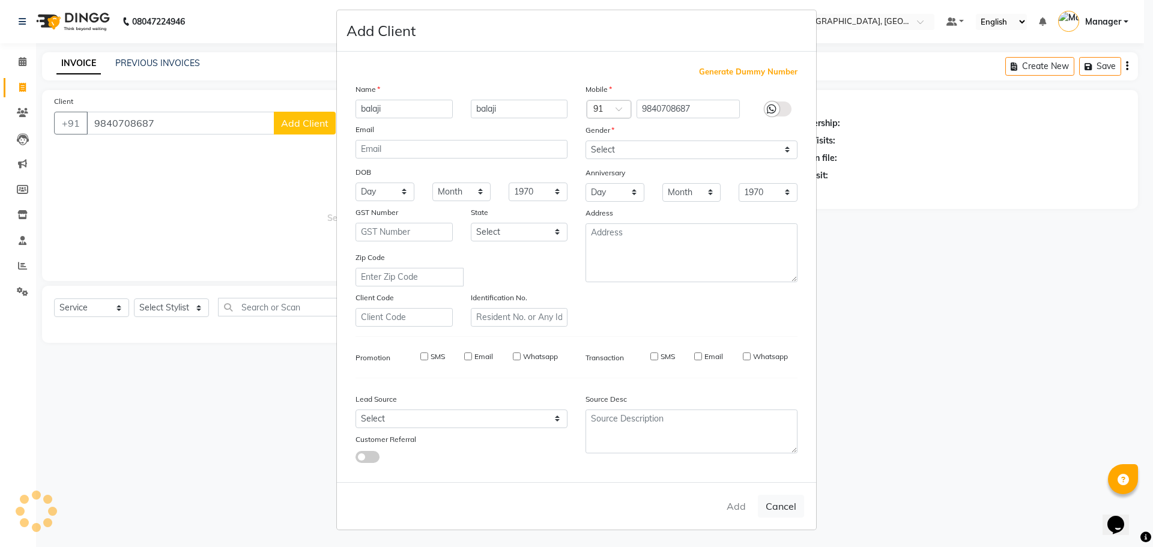
checkbox input "false"
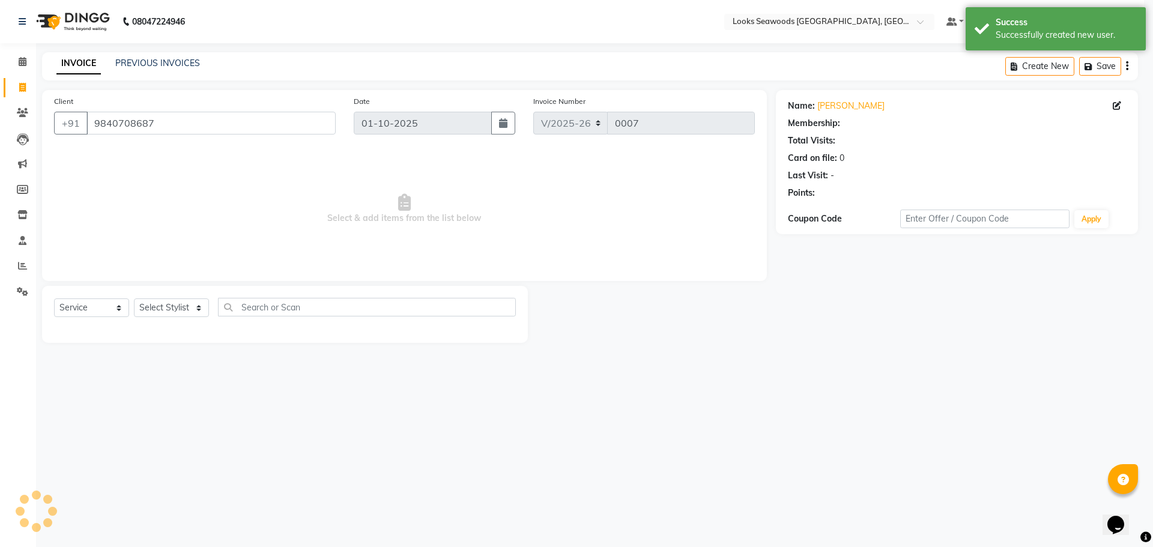
select select "1: Object"
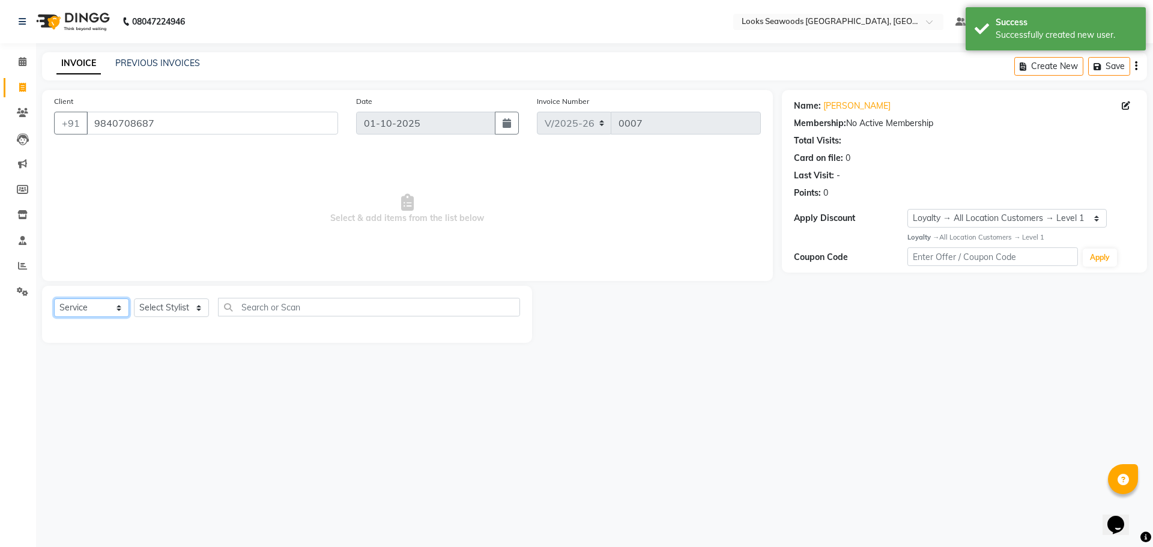
click at [116, 308] on select "Select Service Product Membership Package Voucher Prepaid Gift Card" at bounding box center [91, 307] width 75 height 19
click at [54, 298] on select "Select Service Product Membership Package Voucher Prepaid Gift Card" at bounding box center [91, 307] width 75 height 19
click at [247, 312] on input "text" at bounding box center [369, 307] width 302 height 19
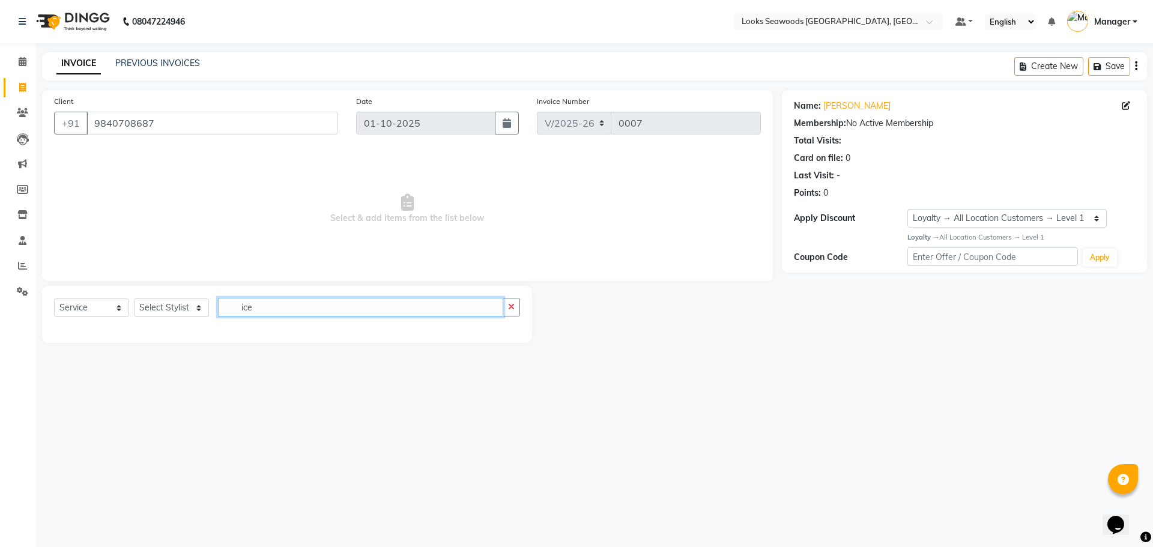
type input "ice"
click at [197, 309] on select "Select Stylist Ankit Arun Counter_Sales [PERSON_NAME] [PERSON_NAME] Manager [PE…" at bounding box center [171, 307] width 75 height 19
select select "93427"
click at [134, 298] on select "Select Stylist Ankit Arun Counter_Sales [PERSON_NAME] [PERSON_NAME] Manager [PE…" at bounding box center [171, 307] width 75 height 19
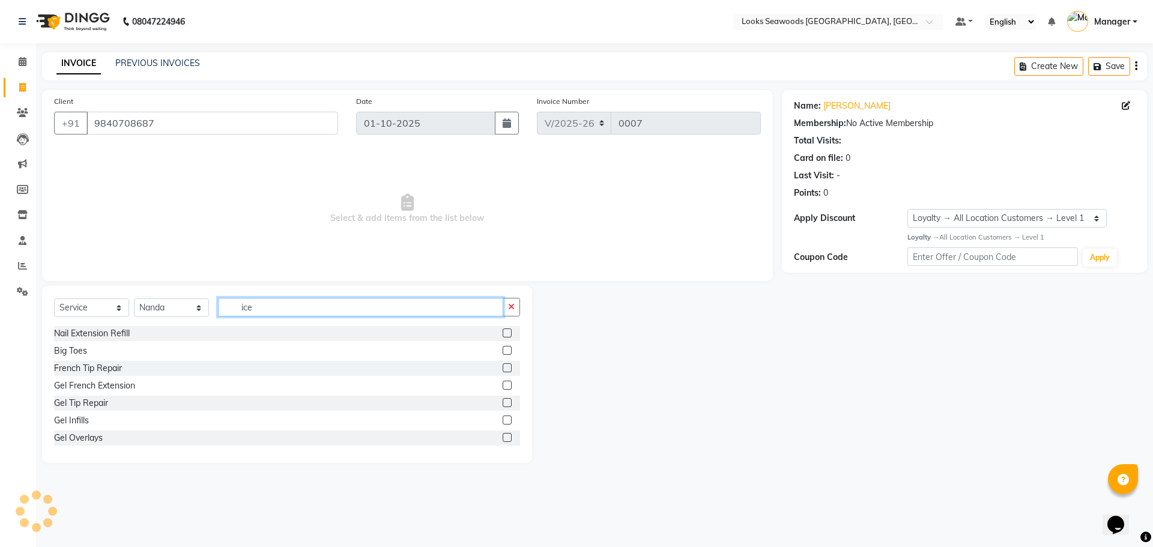
click at [268, 306] on input "ice" at bounding box center [360, 307] width 285 height 19
type input "i"
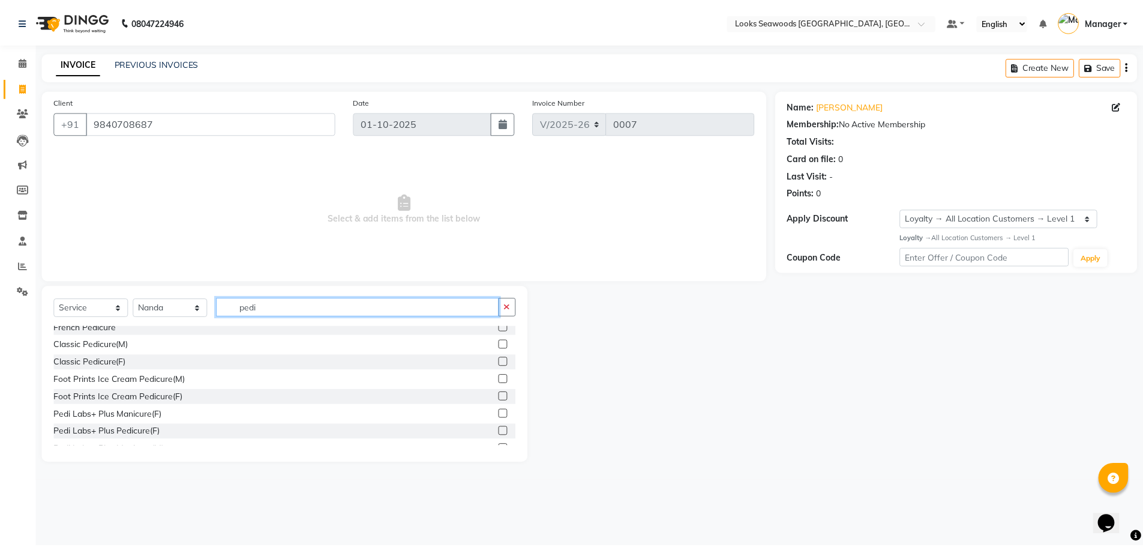
scroll to position [119, 0]
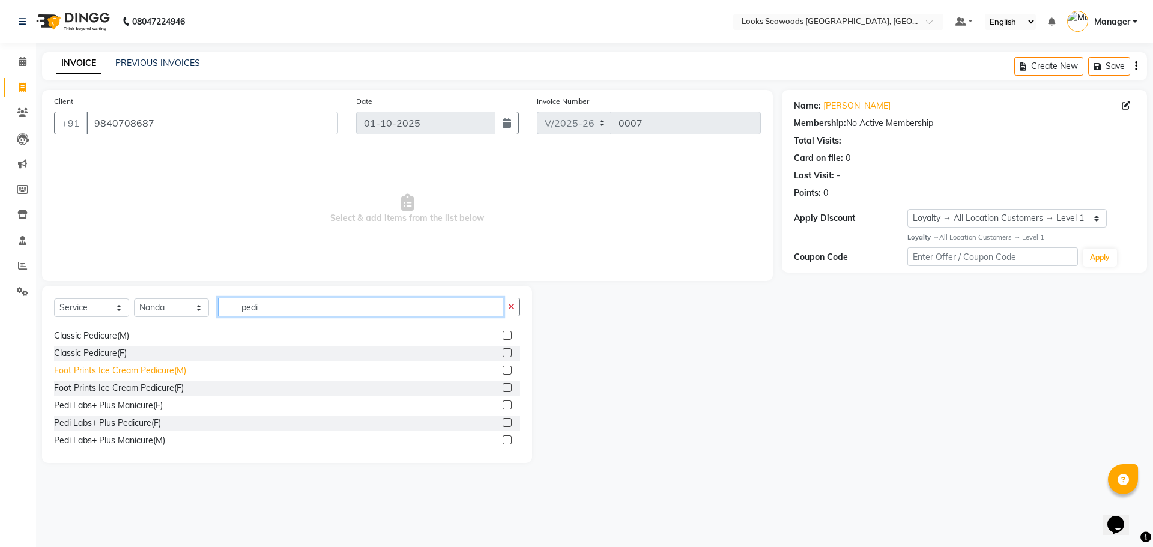
type input "pedi"
click at [127, 373] on div "Foot Prints Ice Cream Pedicure(M)" at bounding box center [120, 370] width 132 height 13
checkbox input "false"
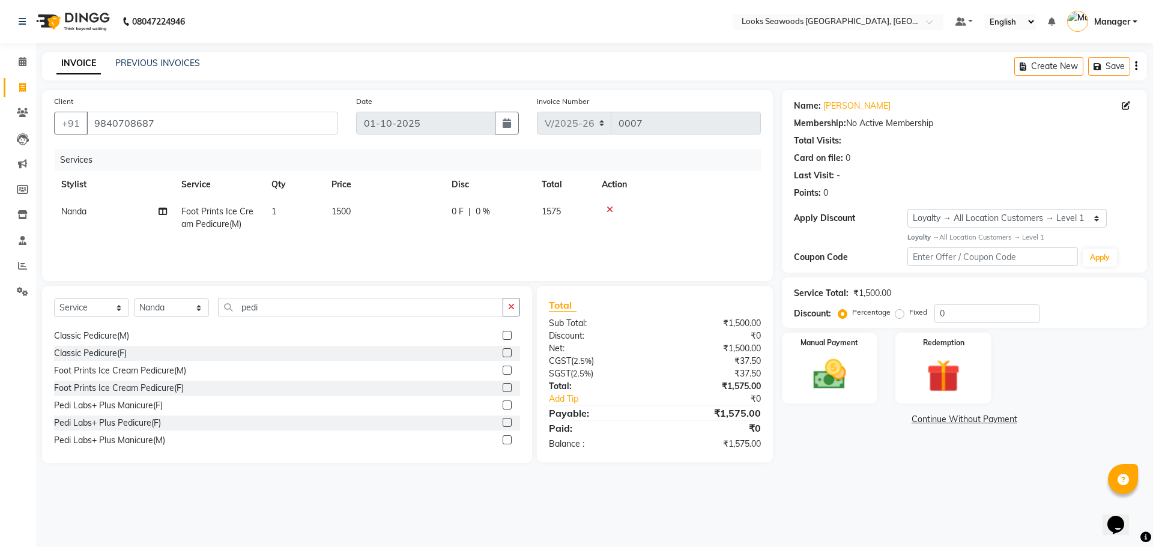
click at [352, 212] on td "1500" at bounding box center [384, 218] width 120 height 40
select select "93427"
drag, startPoint x: 426, startPoint y: 217, endPoint x: 359, endPoint y: 220, distance: 67.3
click at [358, 219] on tr "Ankit Arun Counter_Sales [PERSON_NAME] Kahaowen Keeya Manager [PERSON_NAME] [PE…" at bounding box center [407, 223] width 707 height 51
type input "2200"
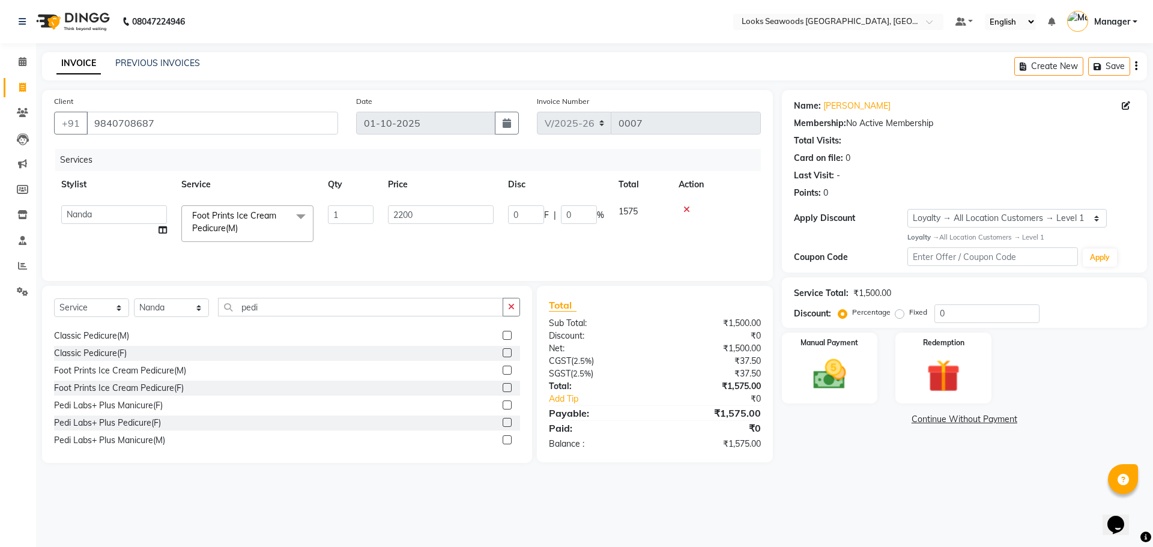
click at [677, 235] on td at bounding box center [715, 223] width 89 height 51
click at [840, 385] on img at bounding box center [829, 375] width 56 height 40
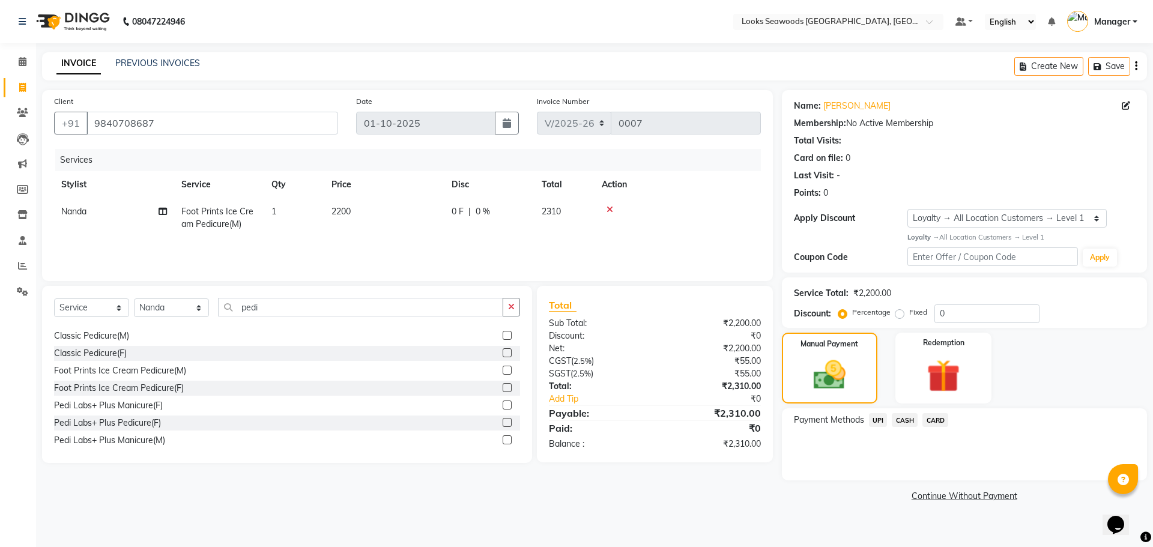
click at [876, 421] on span "UPI" at bounding box center [878, 420] width 19 height 14
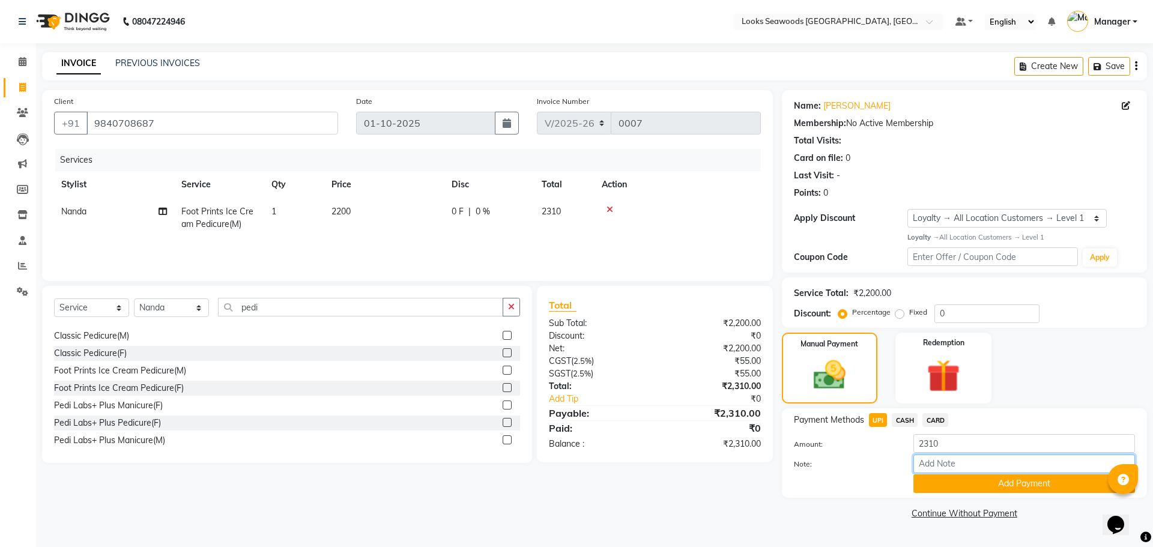
click at [978, 468] on input "Note:" at bounding box center [1023, 463] width 221 height 19
paste input "564024615056"
type input "564024615056"
click at [987, 484] on button "Add Payment" at bounding box center [1023, 483] width 221 height 19
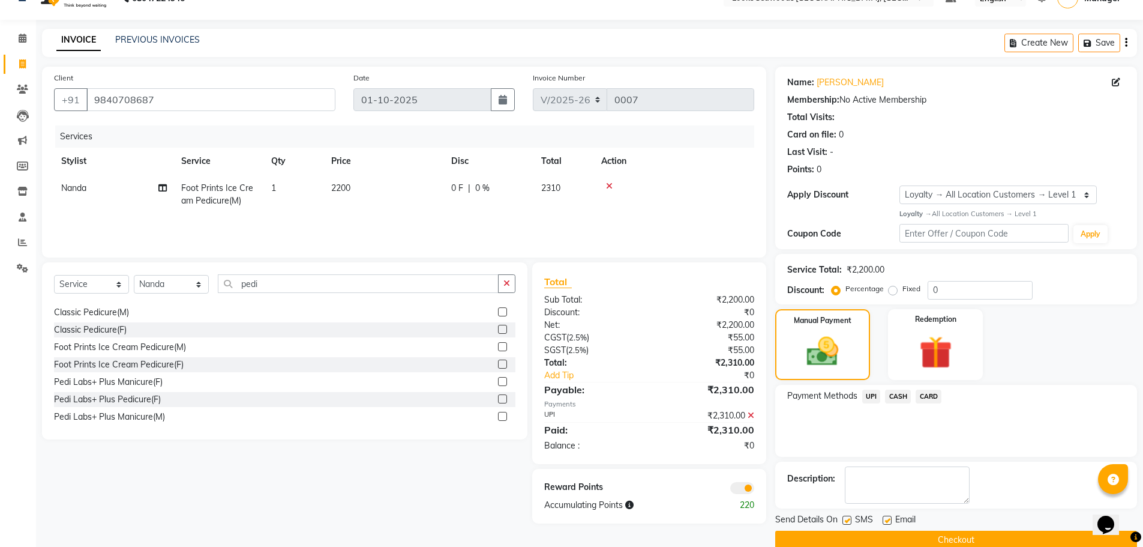
scroll to position [44, 0]
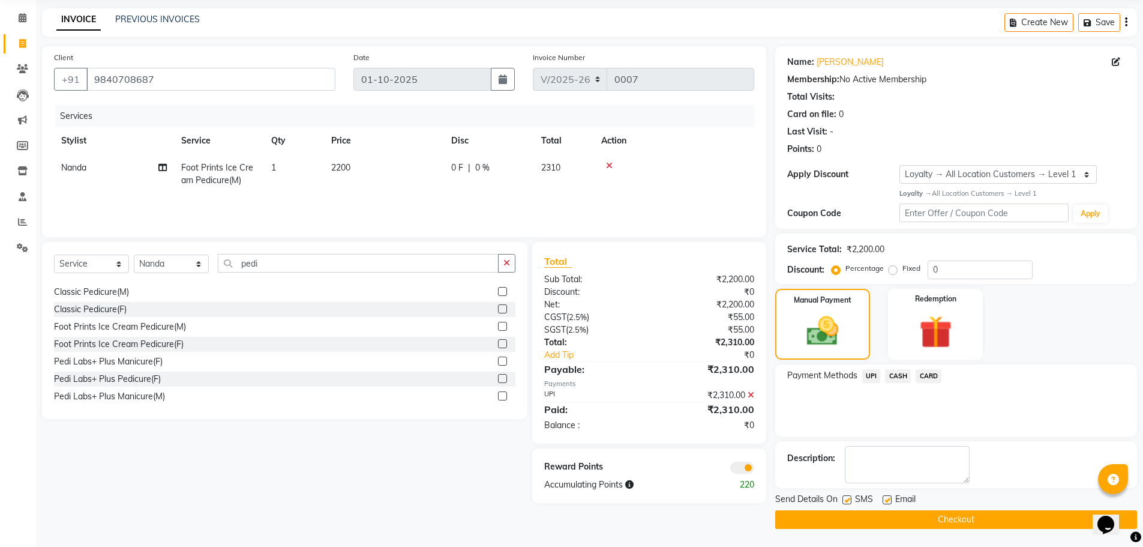
drag, startPoint x: 849, startPoint y: 502, endPoint x: 863, endPoint y: 502, distance: 14.4
click at [856, 502] on div "SMS" at bounding box center [863, 500] width 40 height 15
click at [852, 500] on div "SMS" at bounding box center [863, 500] width 40 height 15
click at [845, 501] on label at bounding box center [847, 499] width 9 height 9
click at [845, 501] on input "checkbox" at bounding box center [847, 500] width 8 height 8
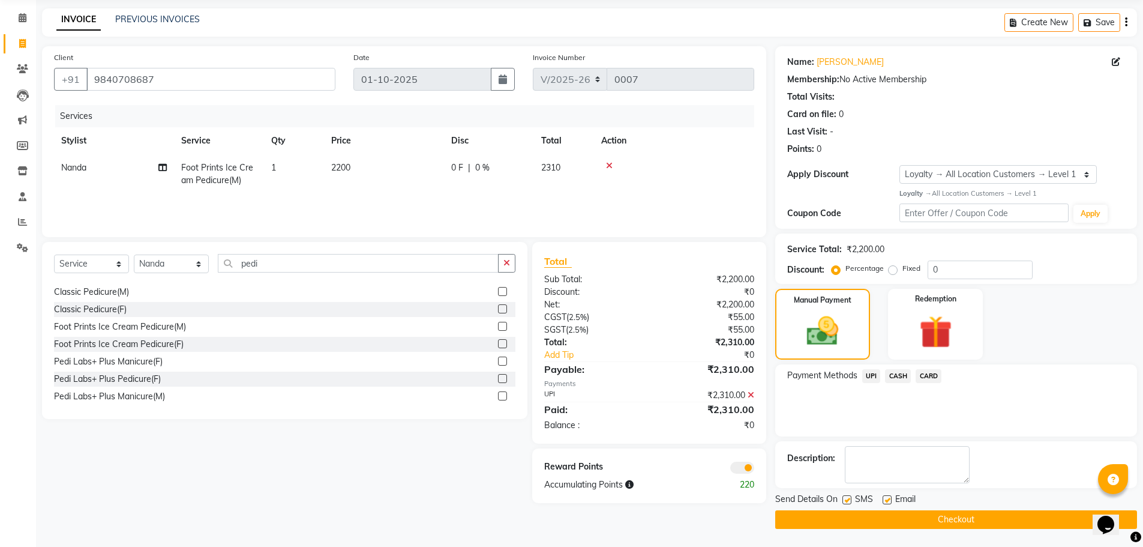
checkbox input "false"
click at [885, 503] on label at bounding box center [887, 499] width 9 height 9
click at [885, 503] on input "checkbox" at bounding box center [887, 500] width 8 height 8
checkbox input "false"
click at [933, 521] on button "Checkout" at bounding box center [957, 519] width 362 height 19
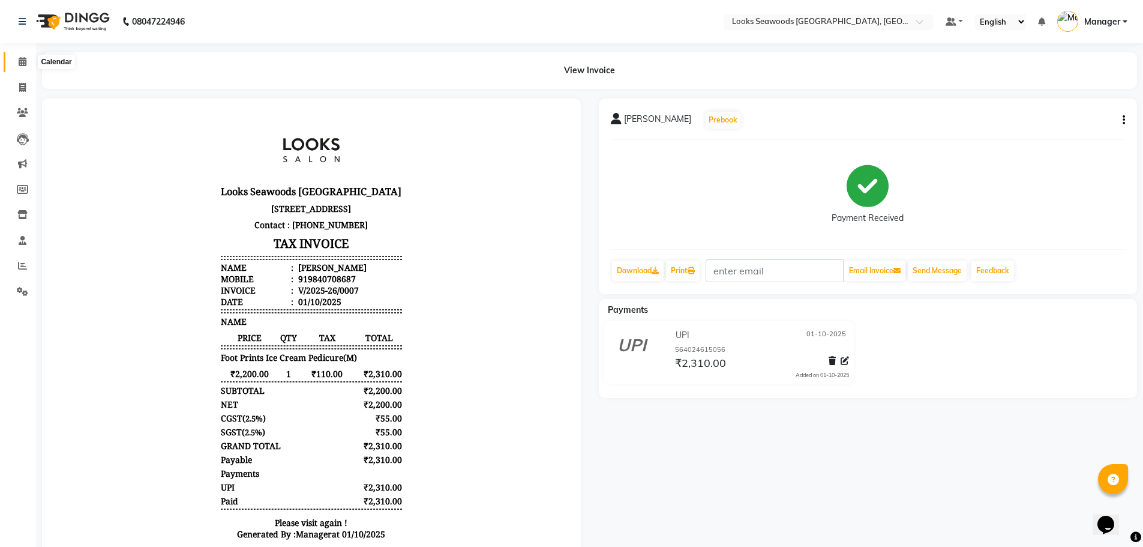
click at [19, 62] on icon at bounding box center [23, 61] width 8 height 9
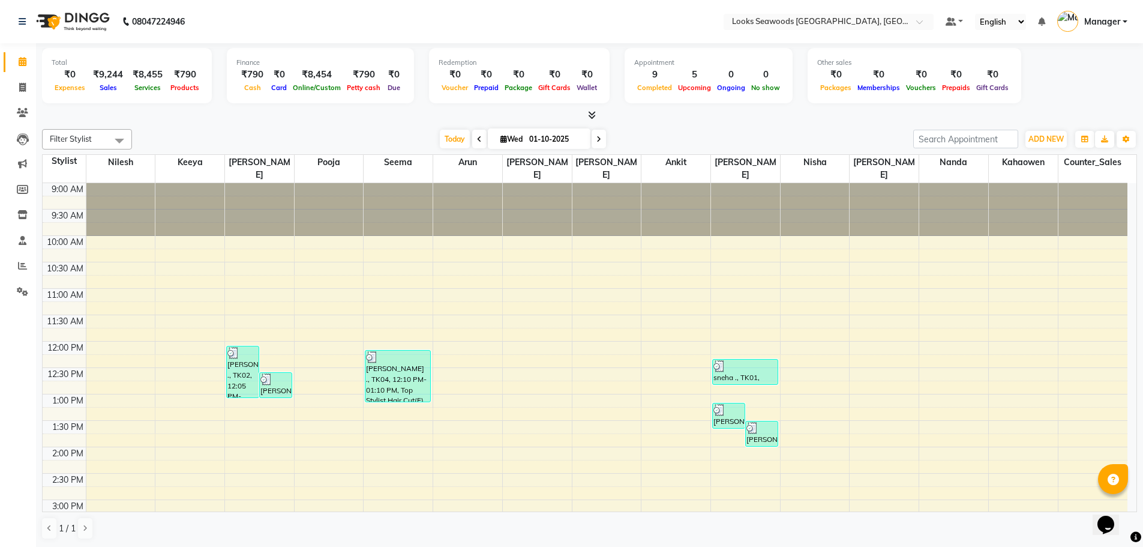
click at [14, 23] on div "08047224946" at bounding box center [102, 22] width 184 height 34
click at [21, 22] on icon at bounding box center [22, 21] width 7 height 8
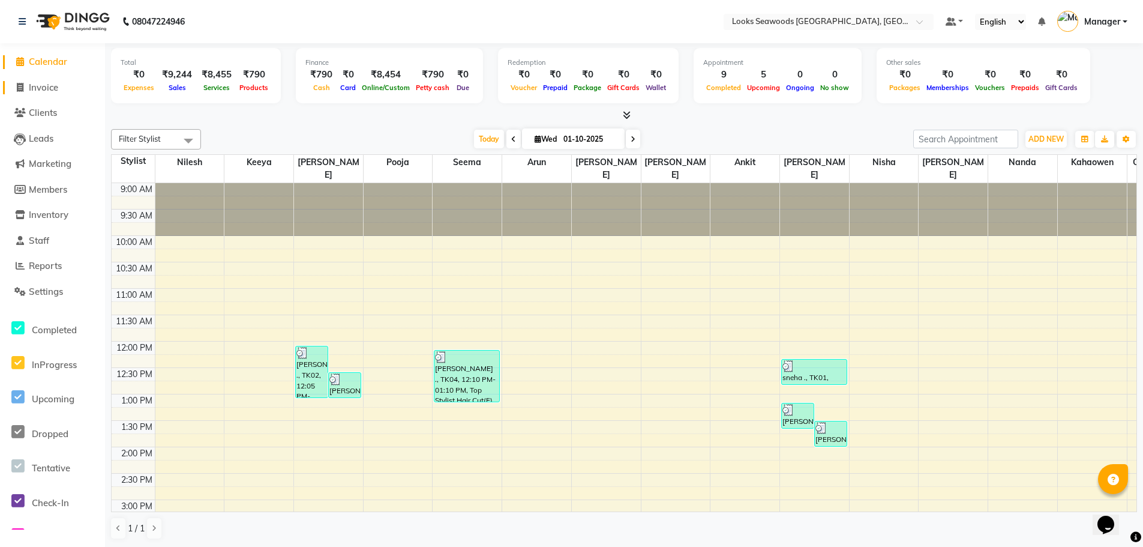
click at [37, 88] on span "Invoice" at bounding box center [43, 87] width 29 height 11
select select "9135"
select select "service"
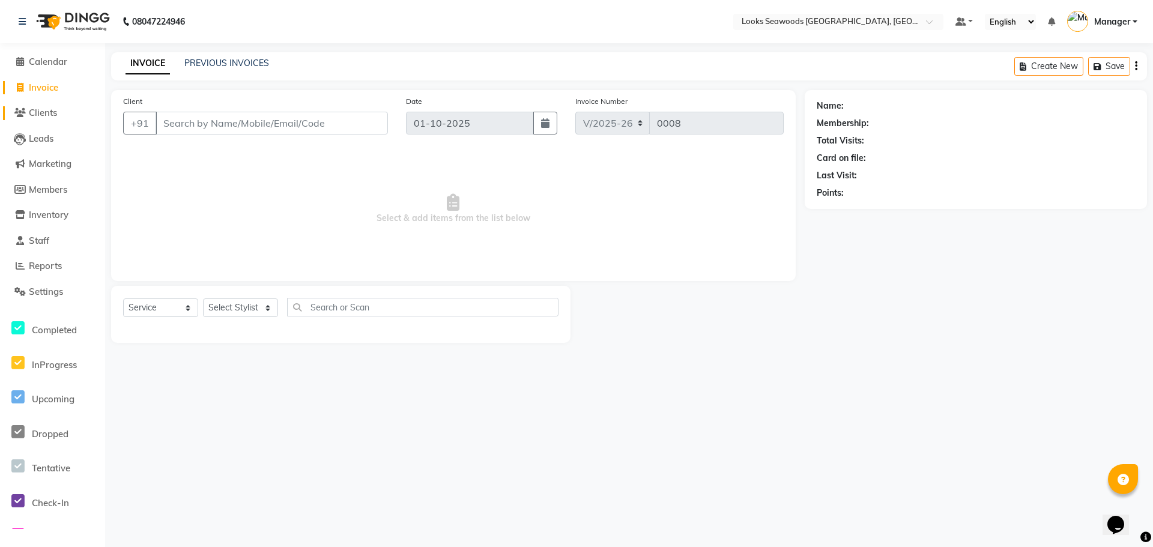
click at [43, 107] on span "Clients" at bounding box center [43, 112] width 28 height 11
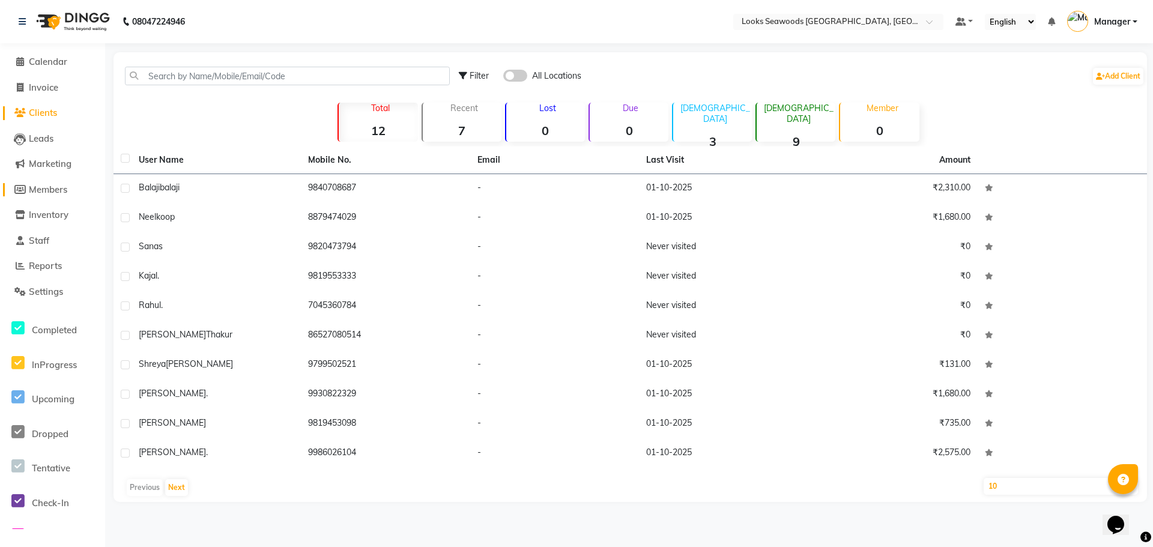
click at [55, 189] on span "Members" at bounding box center [48, 189] width 38 height 11
select select
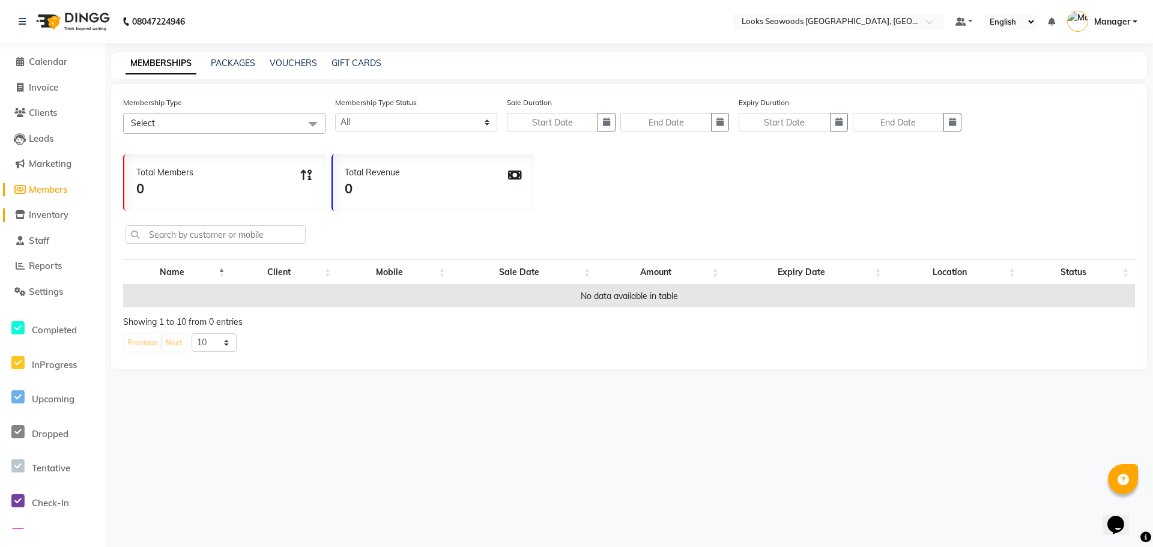
click at [61, 215] on span "Inventory" at bounding box center [49, 214] width 40 height 11
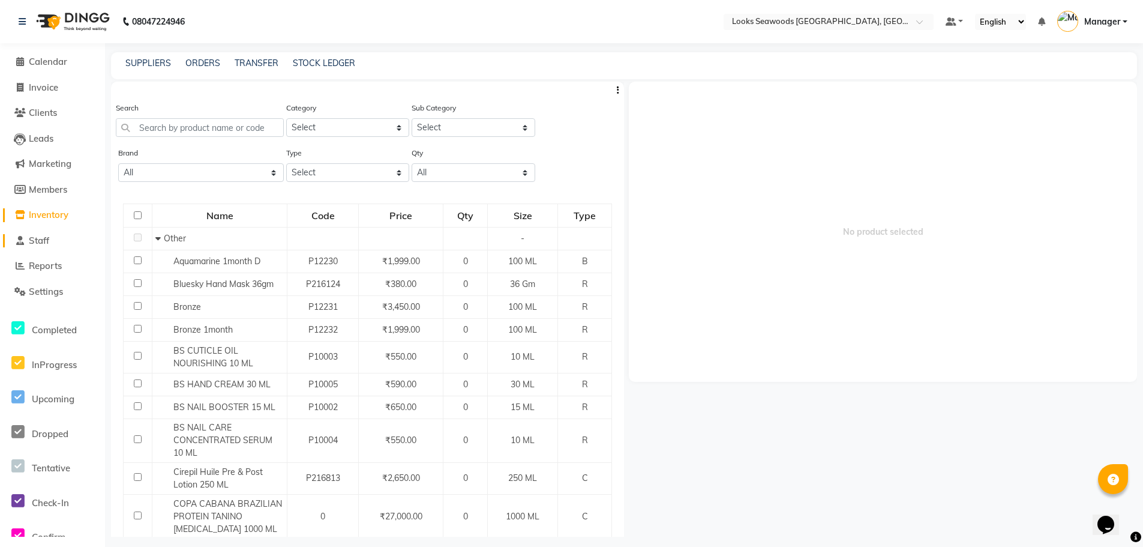
click at [49, 235] on span "Staff" at bounding box center [39, 240] width 20 height 11
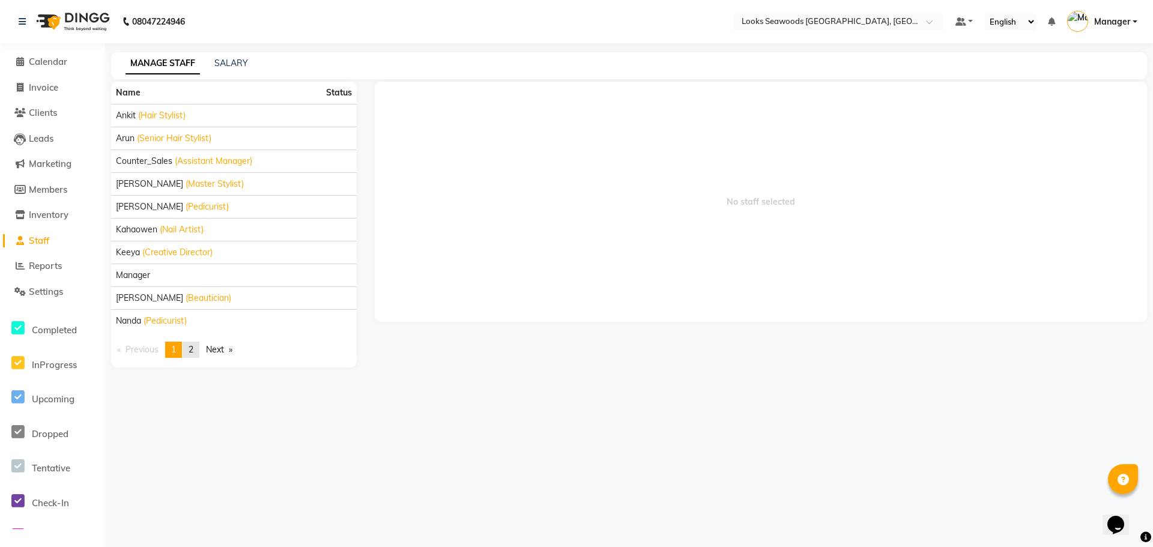
click at [193, 349] on span "2" at bounding box center [190, 349] width 5 height 11
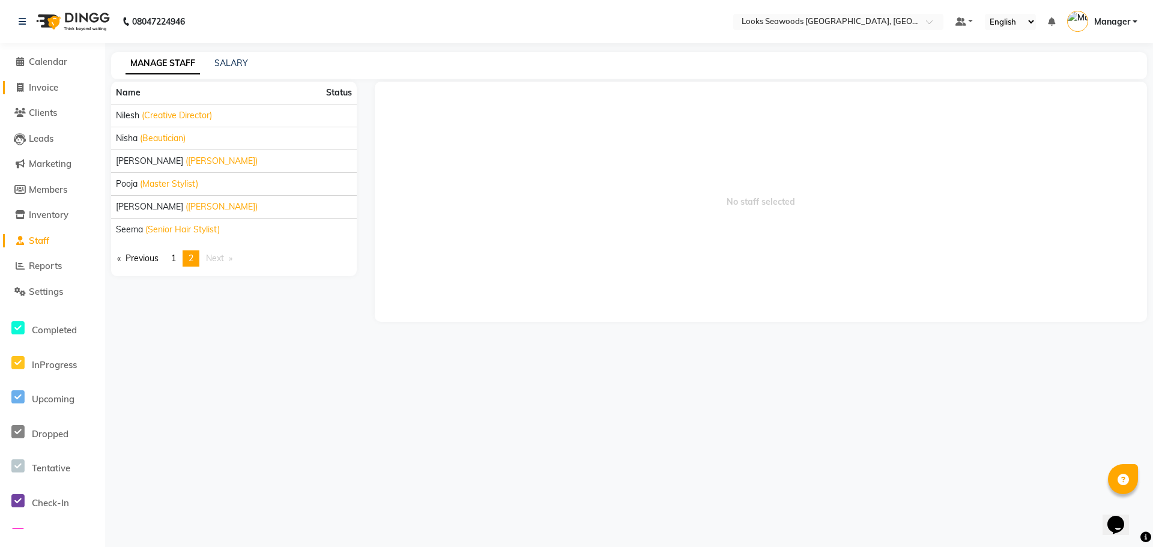
click at [50, 88] on span "Invoice" at bounding box center [43, 87] width 29 height 11
select select "service"
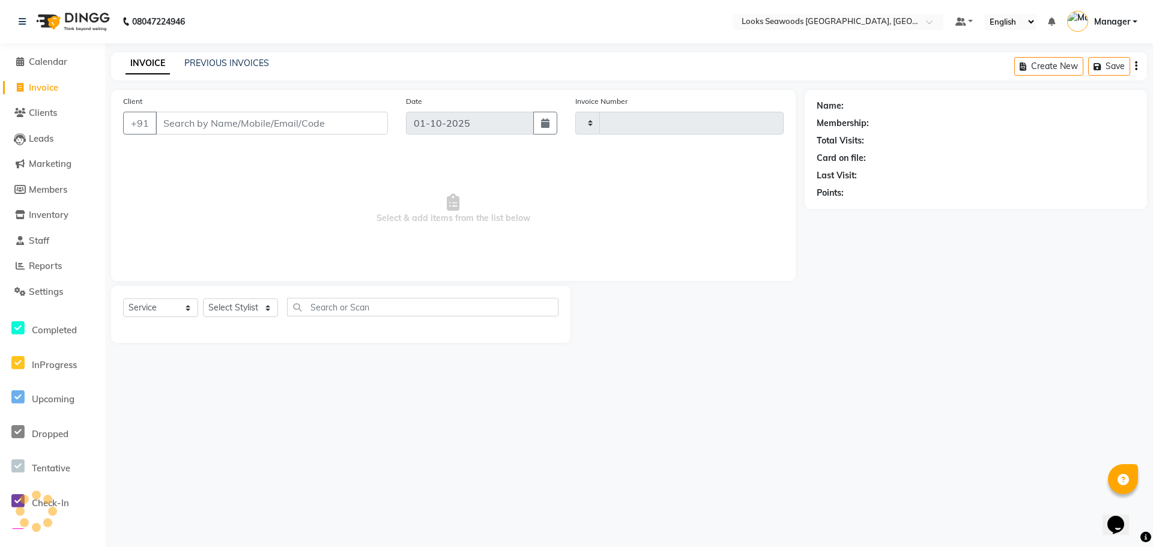
type input "0008"
select select "9135"
click at [248, 123] on input "Client" at bounding box center [271, 123] width 232 height 23
click at [191, 121] on input "Client" at bounding box center [271, 123] width 232 height 23
type input "9930172446"
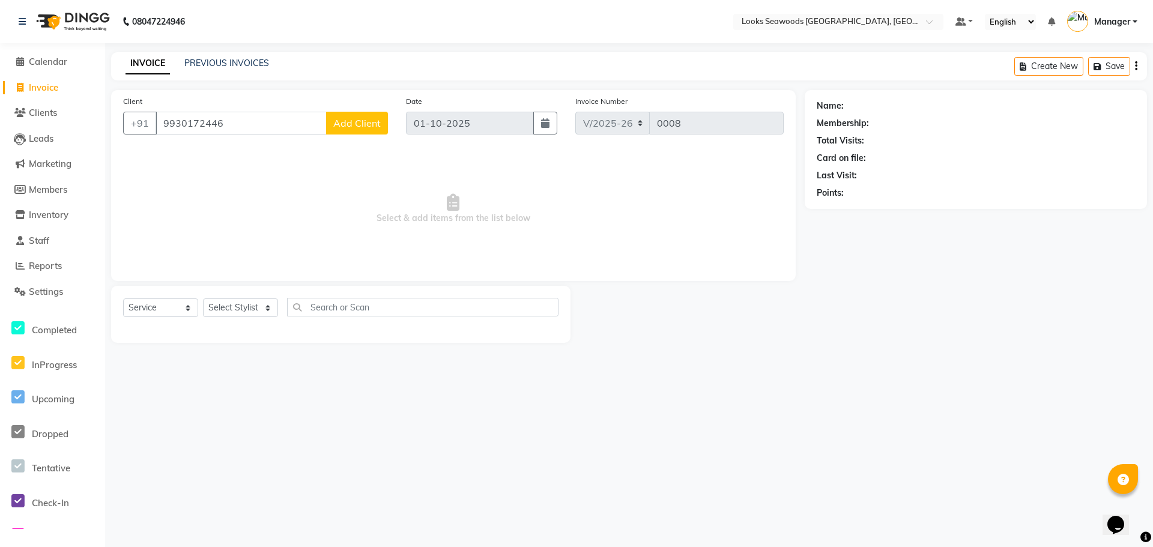
click at [345, 124] on span "Add Client" at bounding box center [356, 123] width 47 height 12
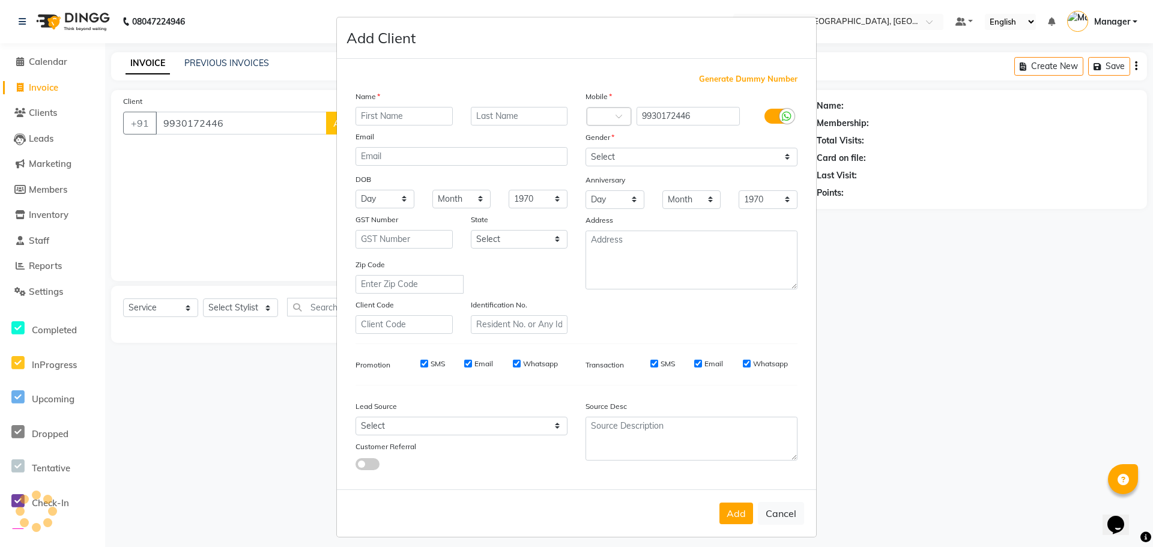
click at [379, 119] on input "text" at bounding box center [403, 116] width 97 height 19
click at [363, 117] on input "sHARAD" at bounding box center [403, 116] width 97 height 19
type input "SHARAD"
click at [522, 113] on input "text" at bounding box center [519, 116] width 97 height 19
type input "."
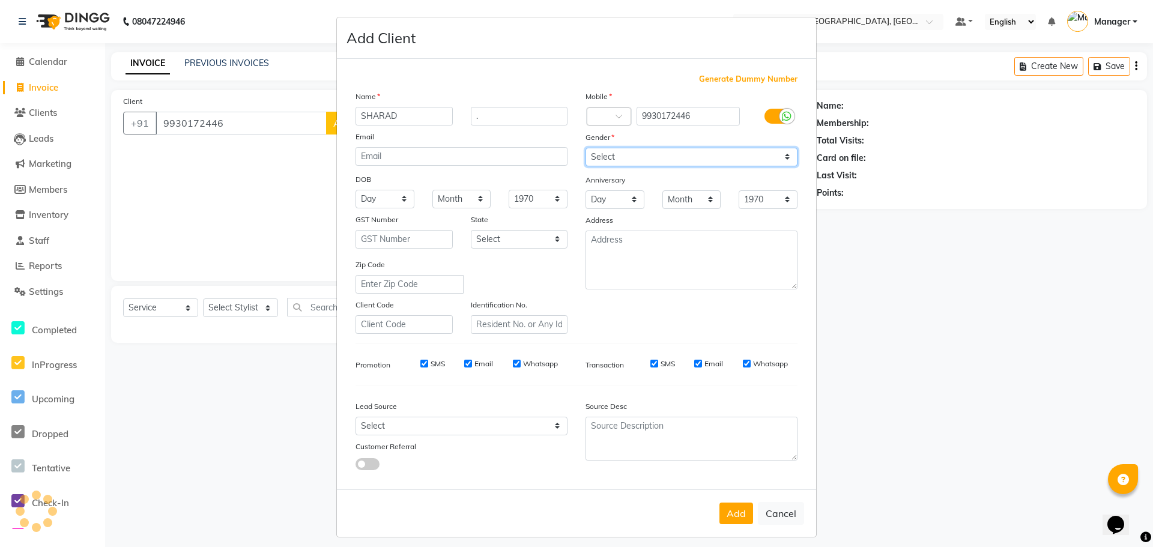
click at [636, 156] on select "Select [DEMOGRAPHIC_DATA] [DEMOGRAPHIC_DATA] Other Prefer Not To Say" at bounding box center [691, 157] width 212 height 19
click at [585, 148] on select "Select [DEMOGRAPHIC_DATA] [DEMOGRAPHIC_DATA] Other Prefer Not To Say" at bounding box center [691, 157] width 212 height 19
drag, startPoint x: 634, startPoint y: 157, endPoint x: 628, endPoint y: 160, distance: 6.7
click at [634, 157] on select "Select [DEMOGRAPHIC_DATA] [DEMOGRAPHIC_DATA] Other Prefer Not To Say" at bounding box center [691, 157] width 212 height 19
select select "[DEMOGRAPHIC_DATA]"
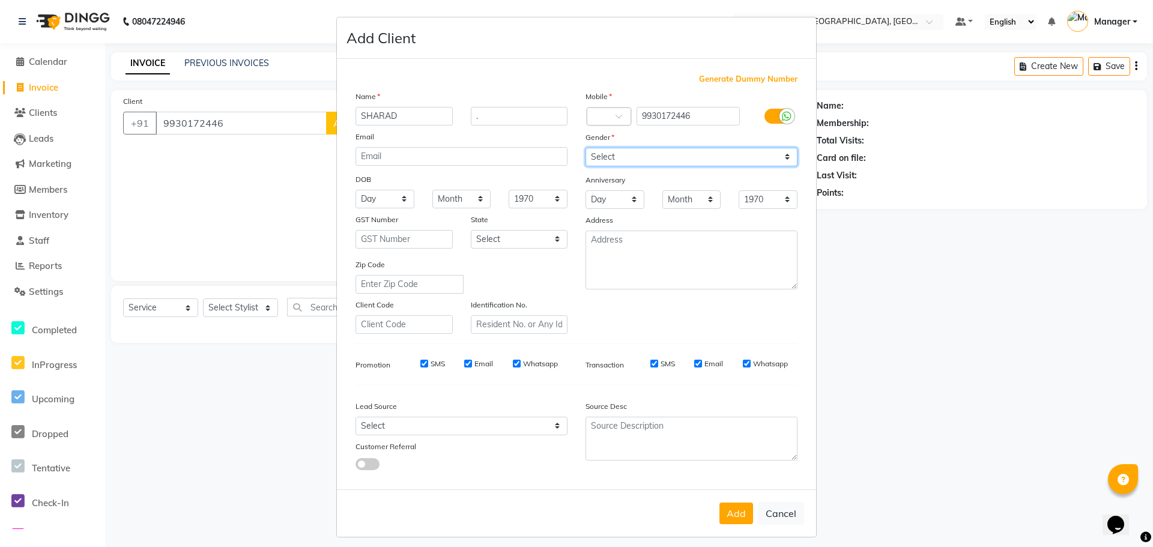
click at [585, 148] on select "Select [DEMOGRAPHIC_DATA] [DEMOGRAPHIC_DATA] Other Prefer Not To Say" at bounding box center [691, 157] width 212 height 19
click at [734, 506] on button "Add" at bounding box center [736, 513] width 34 height 22
click at [599, 122] on div at bounding box center [608, 117] width 43 height 13
click at [621, 122] on span at bounding box center [622, 119] width 15 height 13
click at [619, 114] on span at bounding box center [622, 119] width 15 height 13
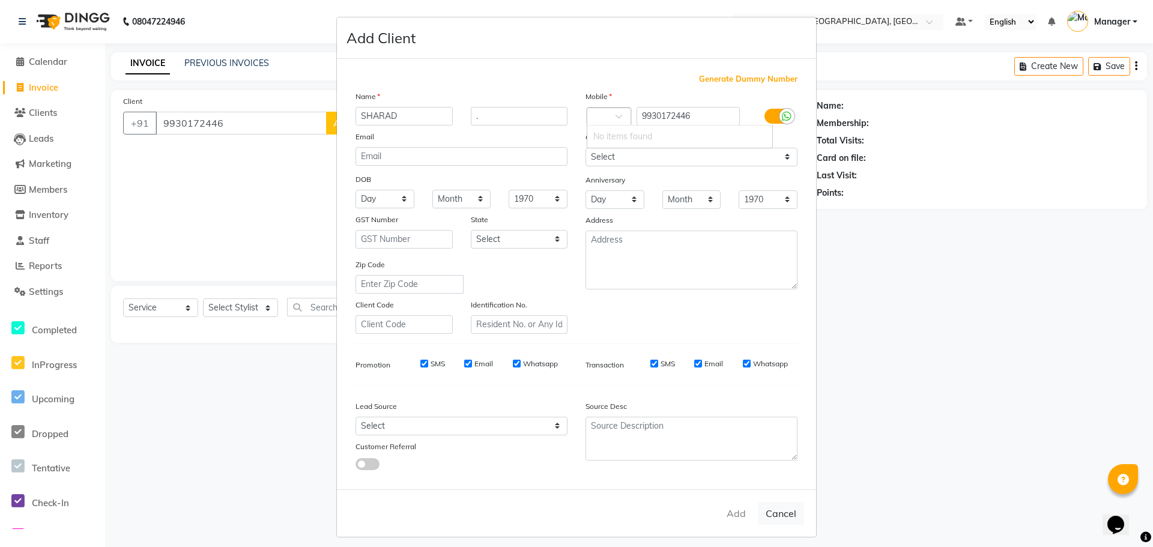
click at [615, 115] on span at bounding box center [622, 119] width 15 height 13
click at [635, 90] on div "Mobile" at bounding box center [691, 98] width 230 height 17
click at [447, 155] on input "email" at bounding box center [461, 156] width 212 height 19
click at [728, 520] on div "Add Cancel" at bounding box center [576, 512] width 479 height 47
click at [493, 115] on input "." at bounding box center [519, 116] width 97 height 19
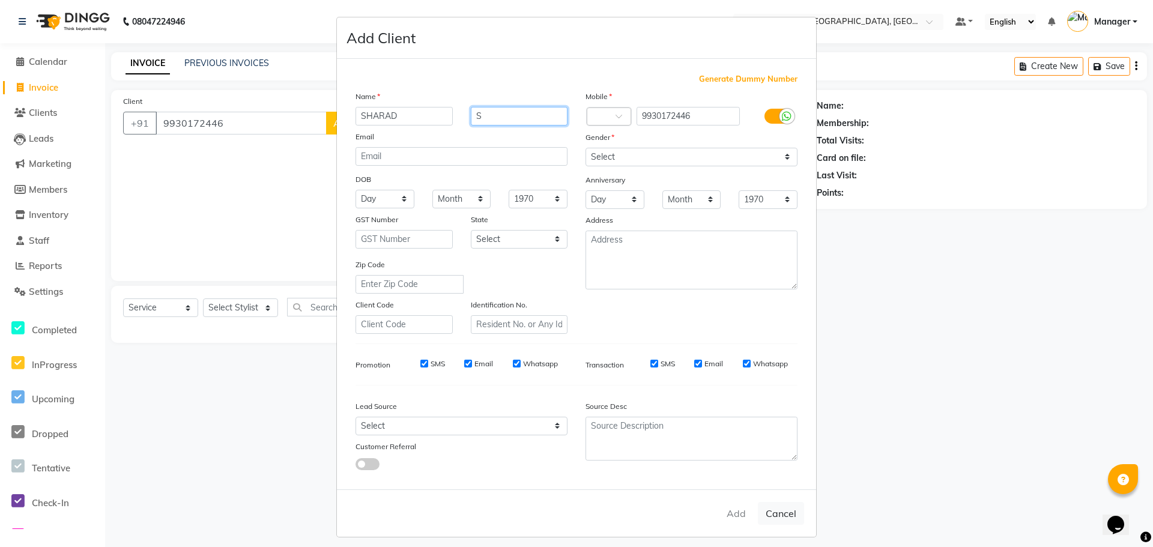
type input "S"
click at [676, 253] on textarea at bounding box center [691, 260] width 212 height 59
click at [676, 119] on input "9930172446" at bounding box center [688, 116] width 104 height 19
click at [615, 118] on span at bounding box center [622, 119] width 15 height 13
type input "91"
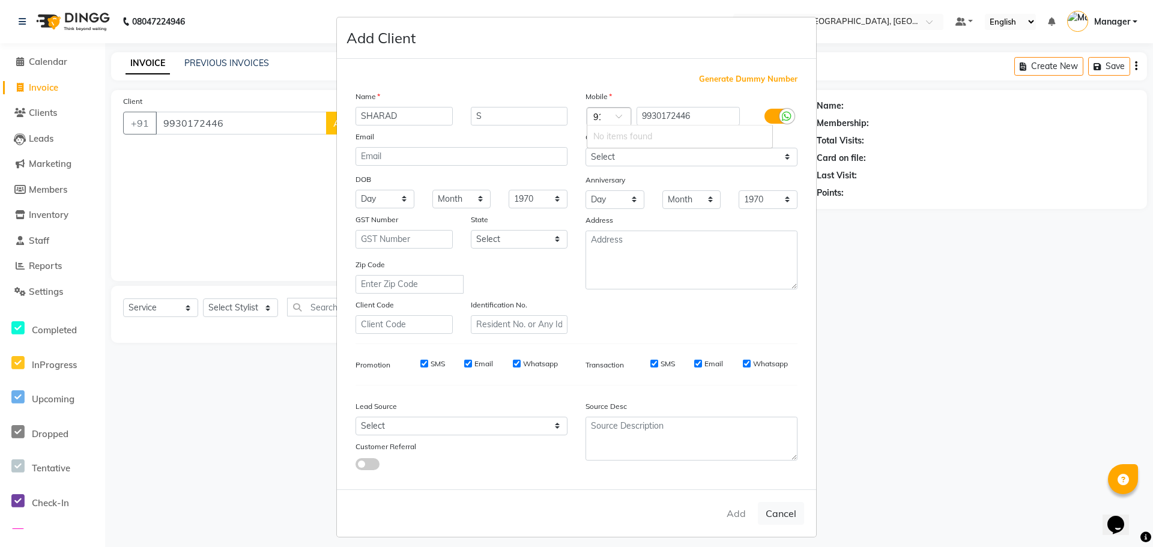
scroll to position [0, 3]
click at [630, 74] on div "Generate Dummy Number" at bounding box center [576, 79] width 442 height 12
click at [633, 81] on div "Generate Dummy Number" at bounding box center [576, 79] width 442 height 12
click at [609, 128] on div "Mobile Country Code × 9930172446 Gender Select [DEMOGRAPHIC_DATA] [DEMOGRAPHIC_…" at bounding box center [691, 212] width 230 height 244
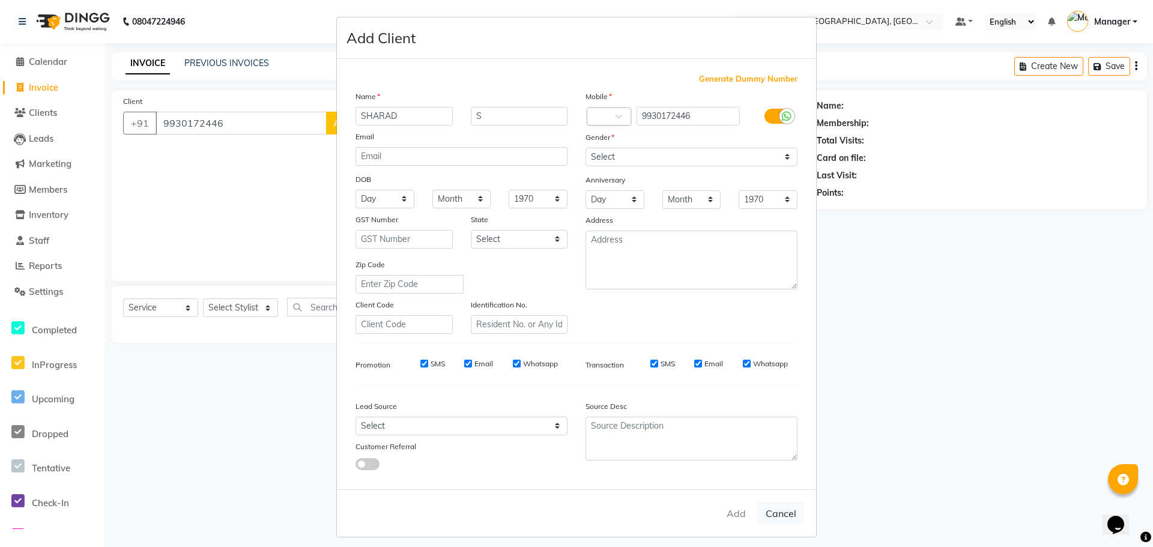
click at [615, 123] on span at bounding box center [622, 119] width 15 height 13
click at [615, 122] on span at bounding box center [622, 119] width 15 height 13
drag, startPoint x: 610, startPoint y: 122, endPoint x: 637, endPoint y: 117, distance: 27.0
click at [616, 119] on span at bounding box center [622, 119] width 15 height 13
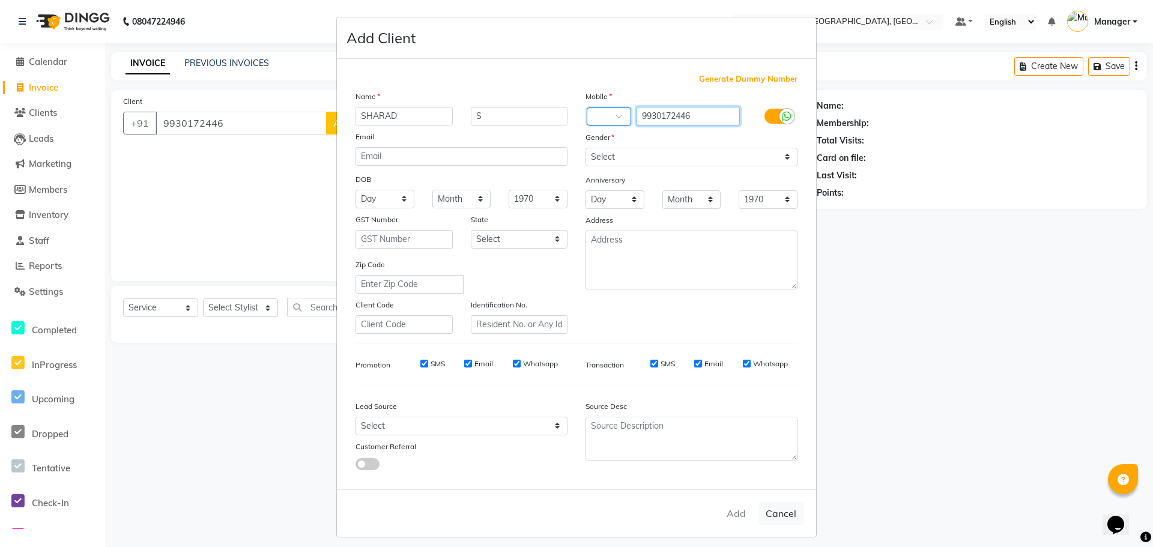
click at [637, 117] on input "9930172446" at bounding box center [688, 116] width 104 height 19
click at [719, 116] on input "9930172446" at bounding box center [688, 116] width 104 height 19
click at [680, 78] on div "Generate Dummy Number" at bounding box center [576, 79] width 442 height 12
click at [771, 510] on button "Cancel" at bounding box center [781, 513] width 46 height 23
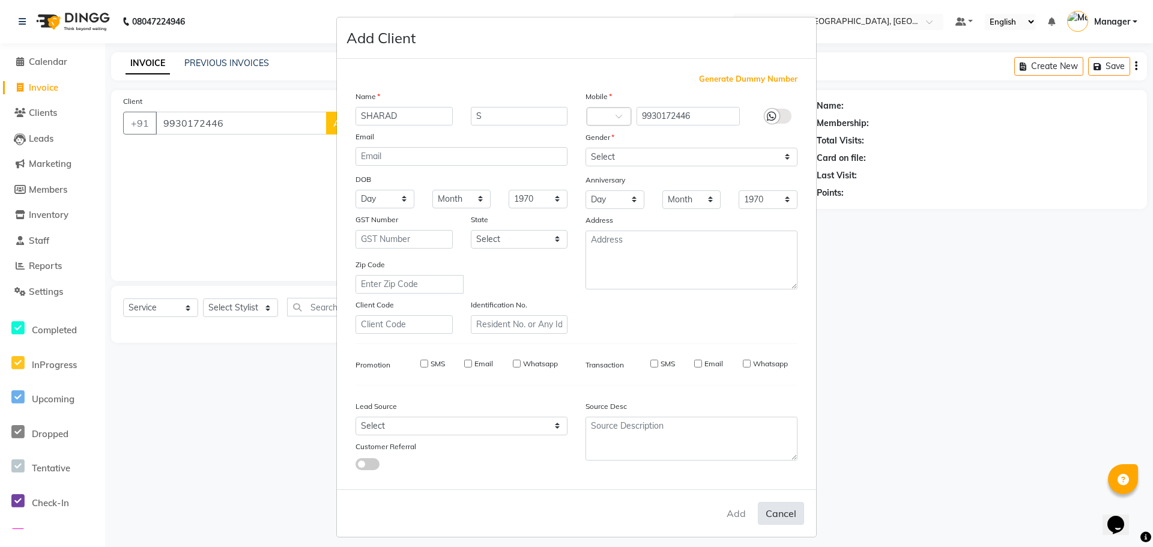
select select
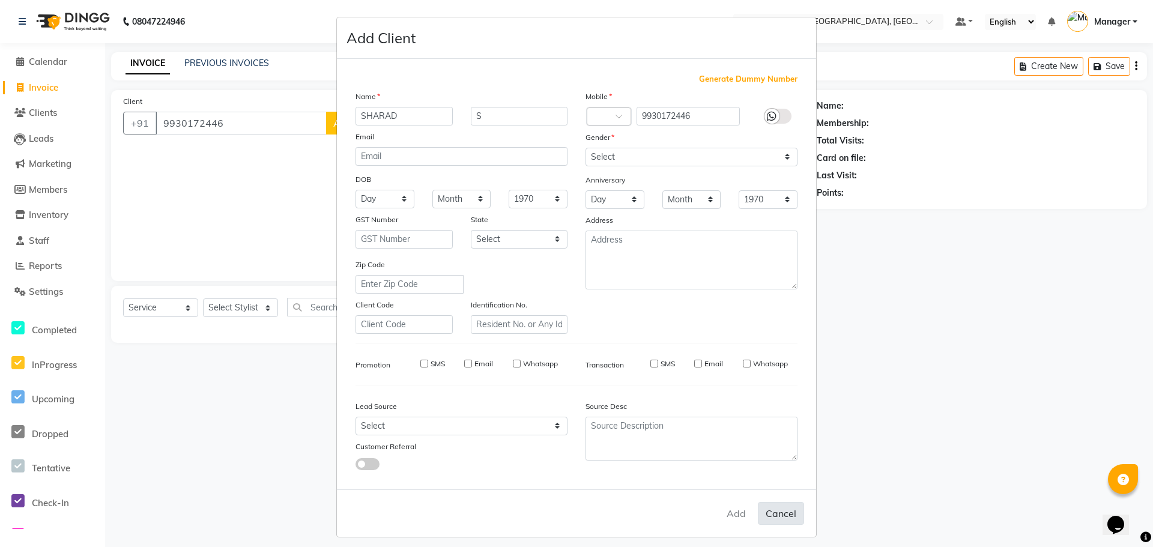
select select
checkbox input "false"
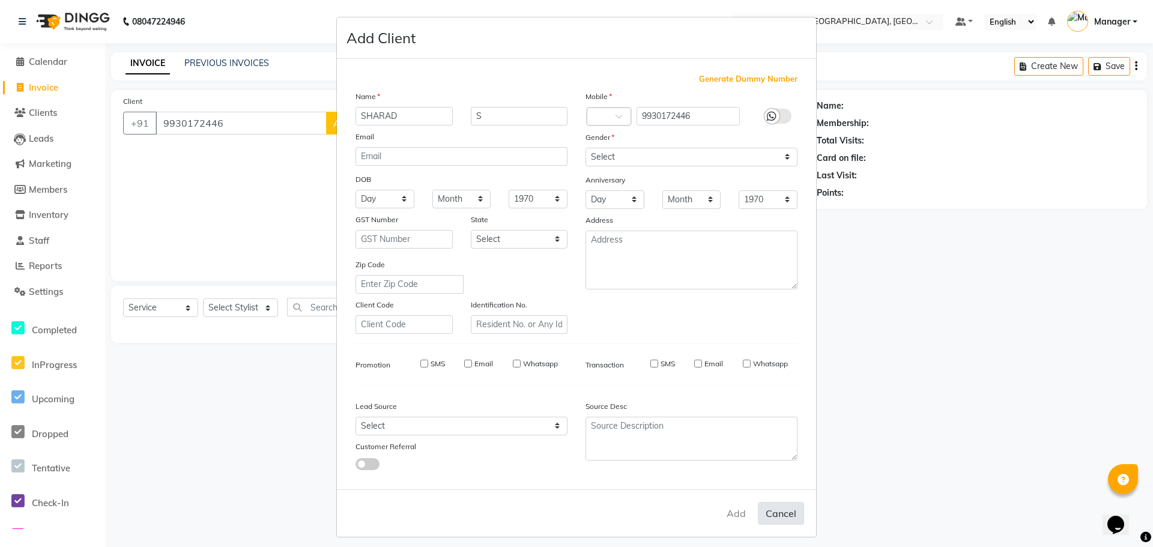
checkbox input "false"
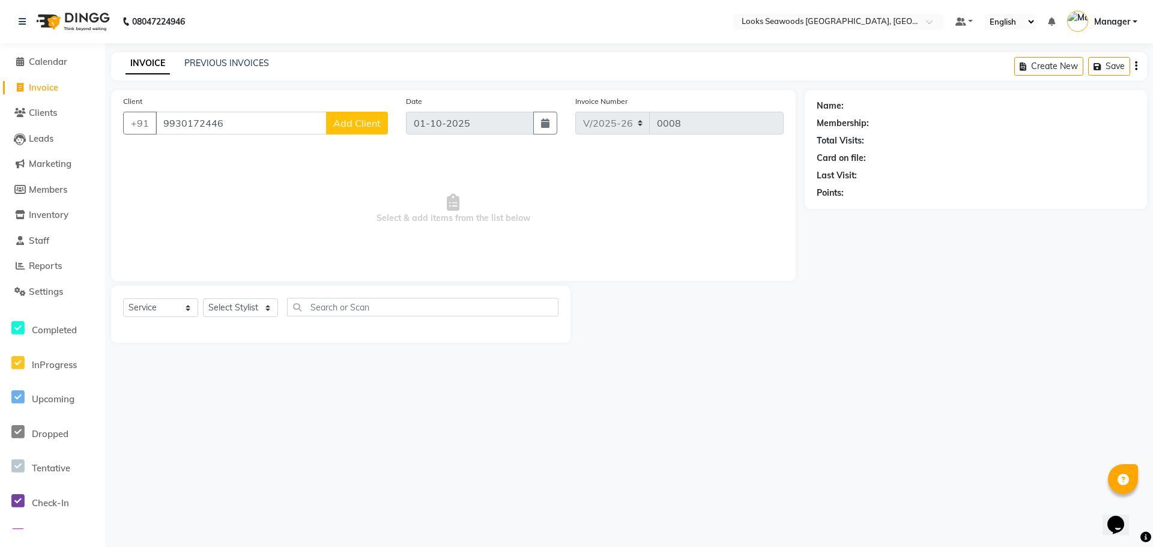
click at [361, 118] on span "Add Client" at bounding box center [356, 123] width 47 height 12
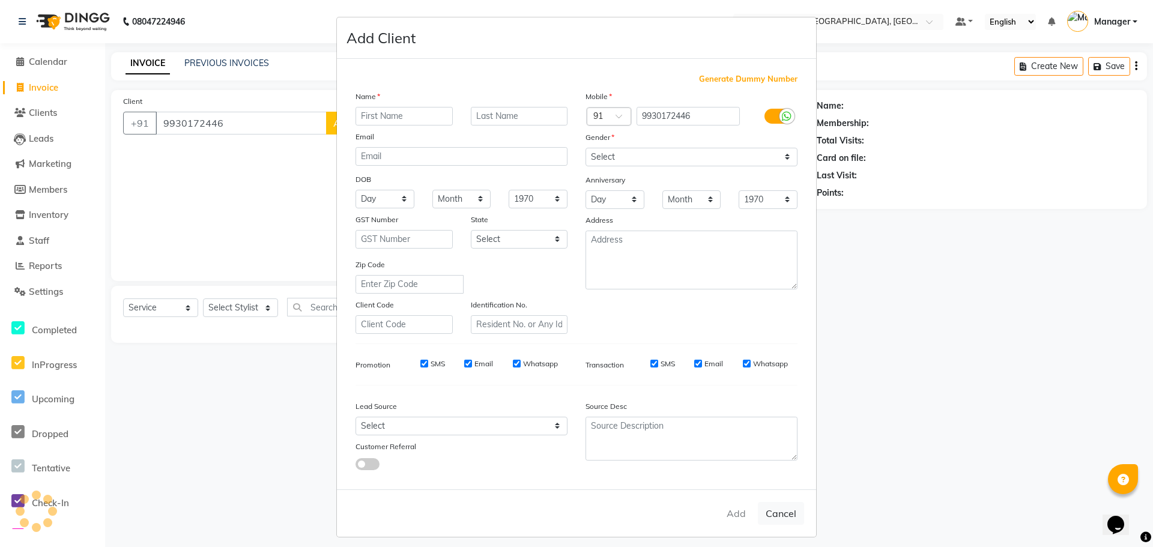
click at [426, 119] on input "text" at bounding box center [403, 116] width 97 height 19
type input "s"
type input "[PERSON_NAME]"
click at [502, 117] on input "text" at bounding box center [519, 116] width 97 height 19
type input "."
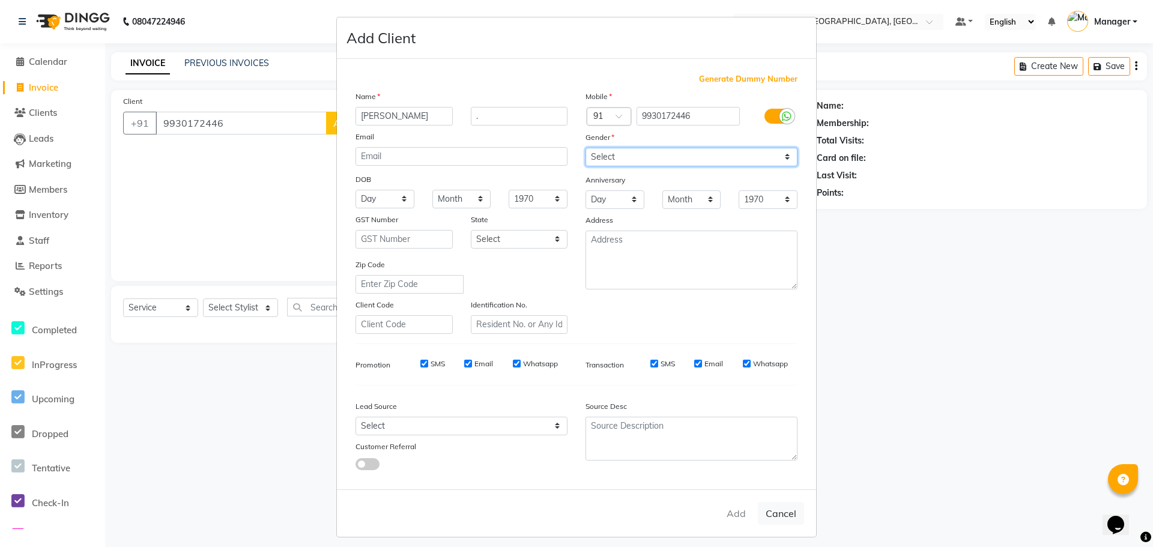
click at [695, 158] on select "Select [DEMOGRAPHIC_DATA] [DEMOGRAPHIC_DATA] Other Prefer Not To Say" at bounding box center [691, 157] width 212 height 19
select select "[DEMOGRAPHIC_DATA]"
click at [585, 148] on select "Select [DEMOGRAPHIC_DATA] [DEMOGRAPHIC_DATA] Other Prefer Not To Say" at bounding box center [691, 157] width 212 height 19
click at [415, 159] on input "email" at bounding box center [461, 156] width 212 height 19
click at [412, 116] on input "[PERSON_NAME]" at bounding box center [403, 116] width 97 height 19
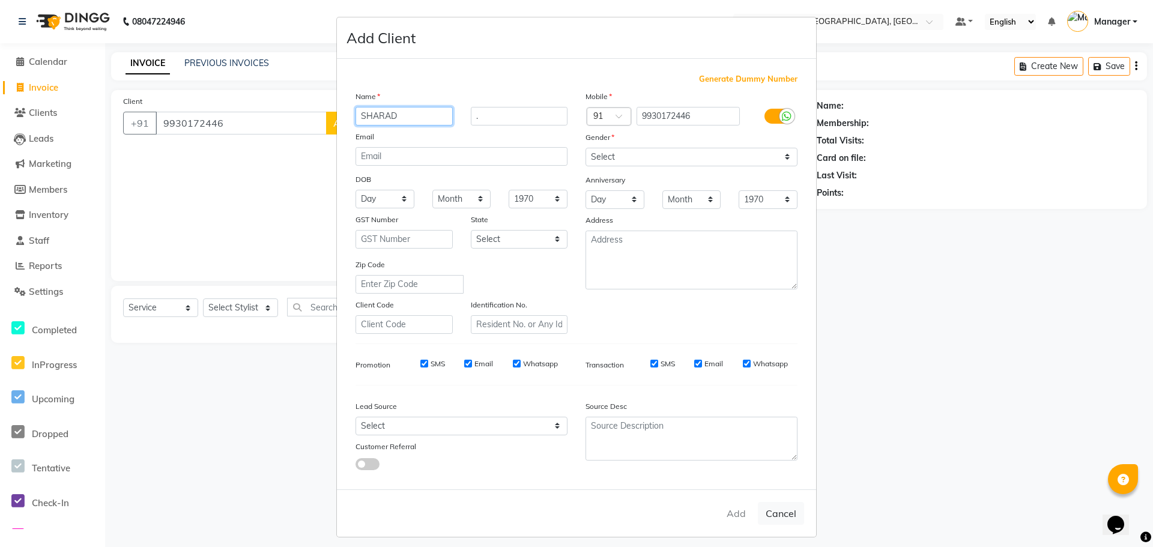
type input "SHARAD"
click at [499, 88] on div "Generate Dummy Number Name [PERSON_NAME] . Email DOB Day 01 02 03 04 05 06 07 0…" at bounding box center [576, 276] width 460 height 406
drag, startPoint x: 778, startPoint y: 116, endPoint x: 765, endPoint y: 118, distance: 13.4
click at [764, 118] on label at bounding box center [777, 116] width 27 height 15
click at [0, 0] on input "checkbox" at bounding box center [0, 0] width 0 height 0
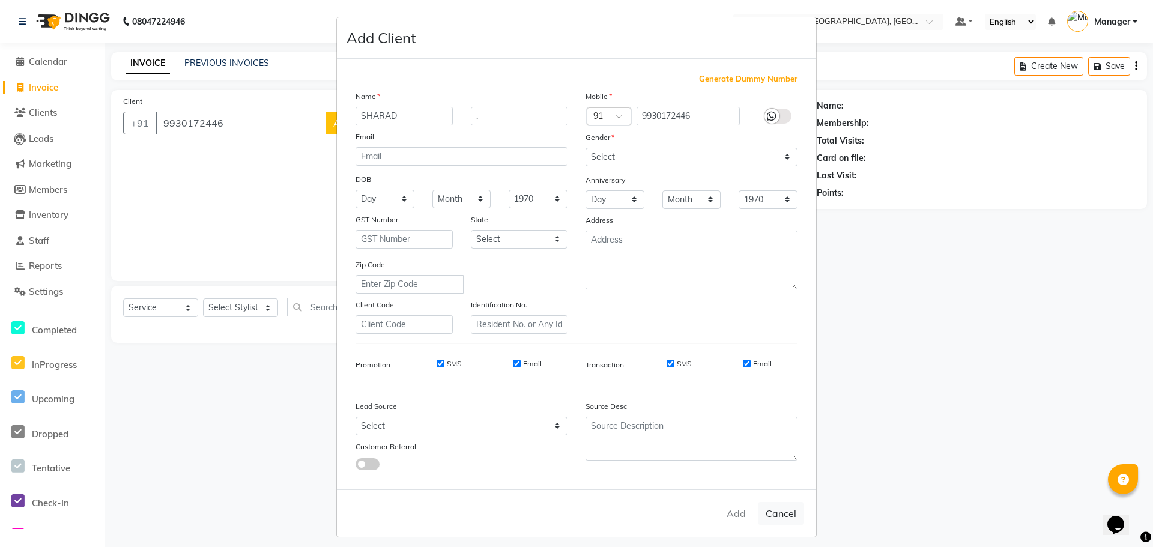
click at [770, 117] on icon at bounding box center [772, 116] width 10 height 11
click at [0, 0] on input "checkbox" at bounding box center [0, 0] width 0 height 0
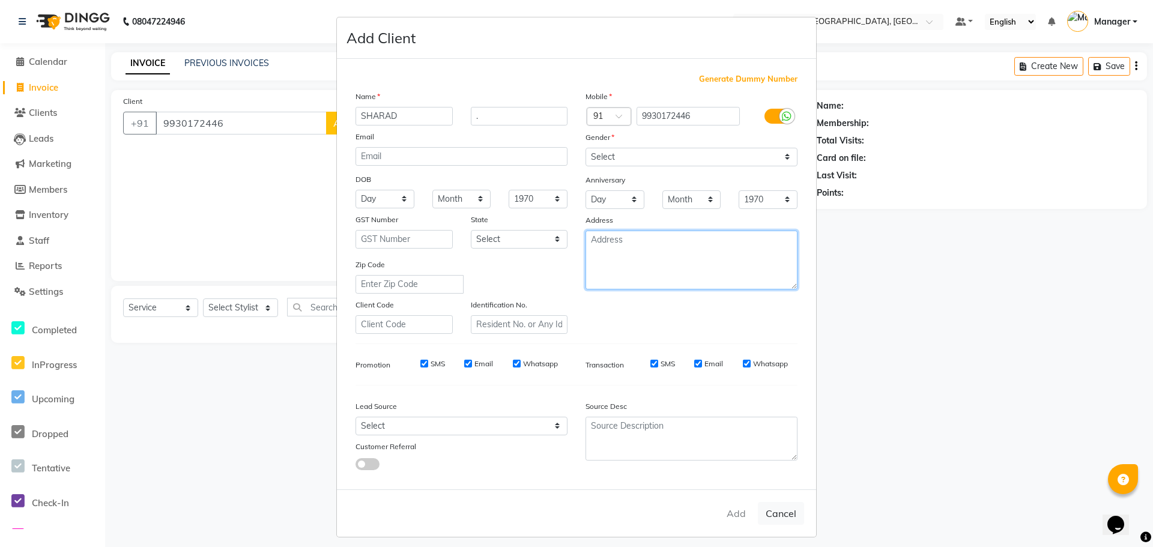
click at [669, 246] on textarea at bounding box center [691, 260] width 212 height 59
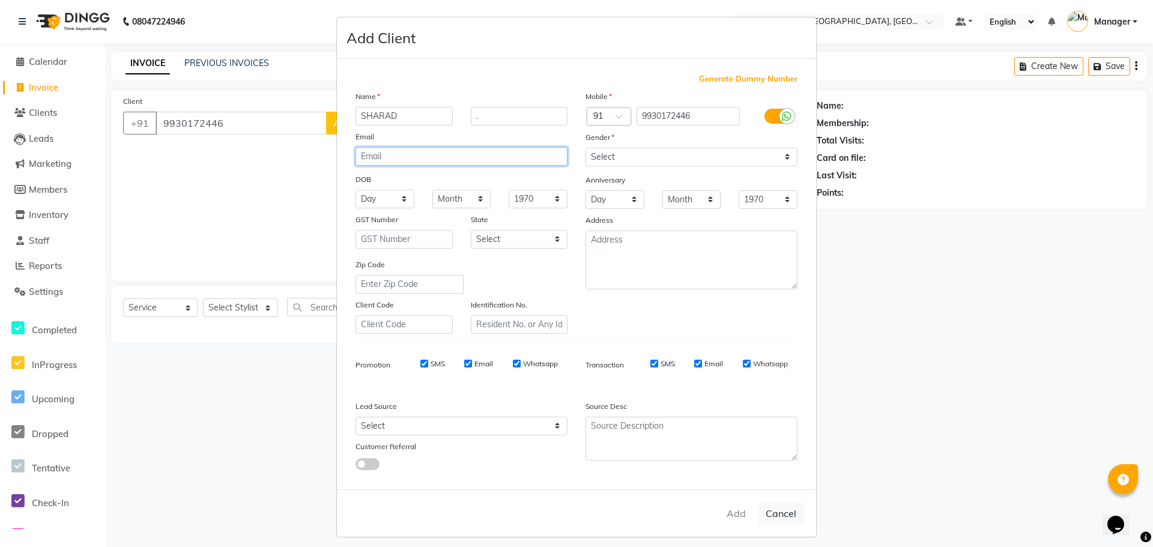
click at [408, 161] on input "email" at bounding box center [461, 156] width 212 height 19
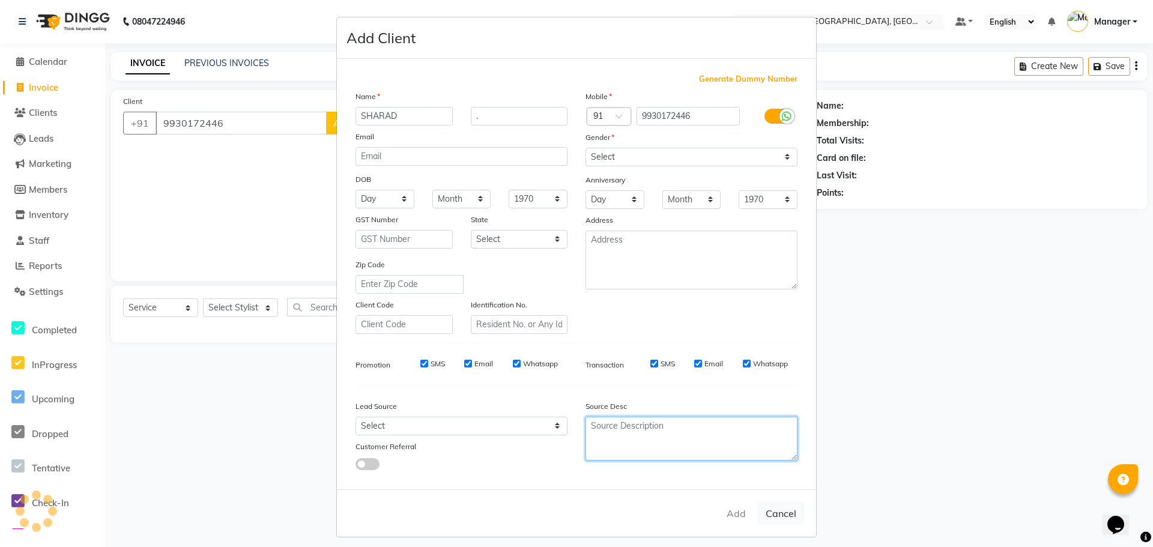
click at [659, 432] on textarea at bounding box center [691, 439] width 212 height 44
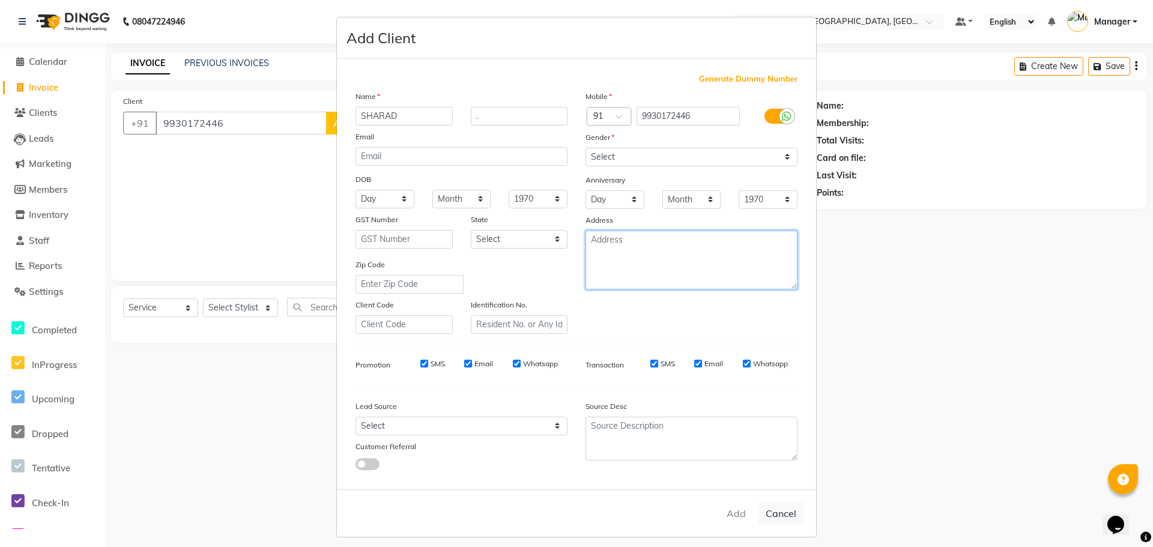
click at [635, 245] on textarea at bounding box center [691, 260] width 212 height 59
type textarea "/"
click at [664, 312] on div "Mobile Country Code × 91 9930172446 Gender Select [DEMOGRAPHIC_DATA] [DEMOGRAPH…" at bounding box center [691, 212] width 230 height 244
click at [628, 254] on textarea "/" at bounding box center [691, 260] width 212 height 59
click at [552, 241] on select "Select" at bounding box center [519, 239] width 97 height 19
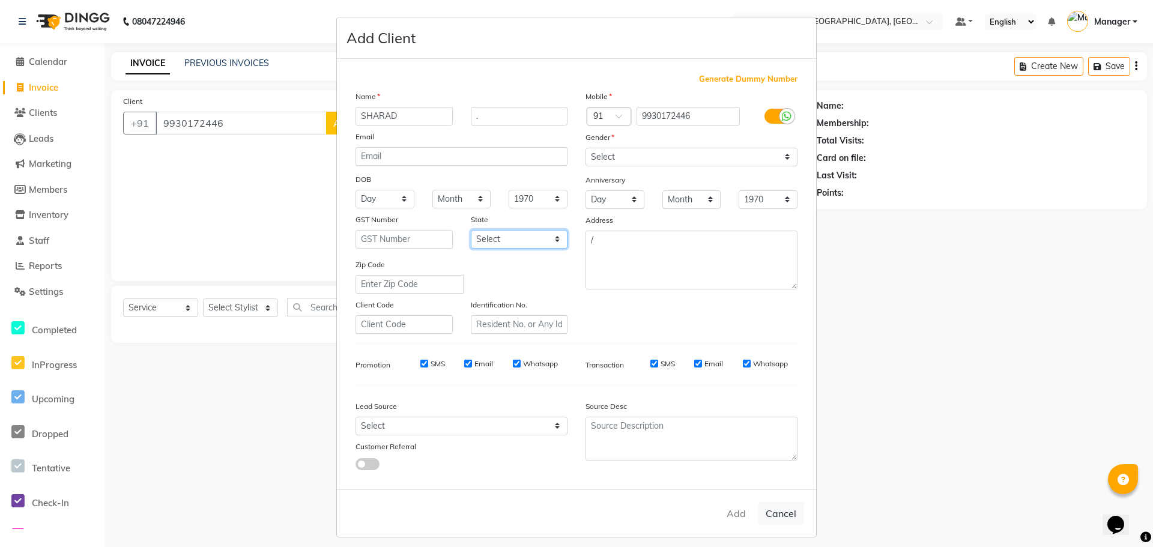
drag, startPoint x: 532, startPoint y: 239, endPoint x: 522, endPoint y: 240, distance: 10.2
click at [531, 239] on select "Select" at bounding box center [519, 239] width 97 height 19
click at [407, 241] on input "text" at bounding box center [403, 239] width 97 height 19
click at [454, 161] on input "email" at bounding box center [461, 156] width 212 height 19
drag, startPoint x: 740, startPoint y: 493, endPoint x: 714, endPoint y: 509, distance: 30.2
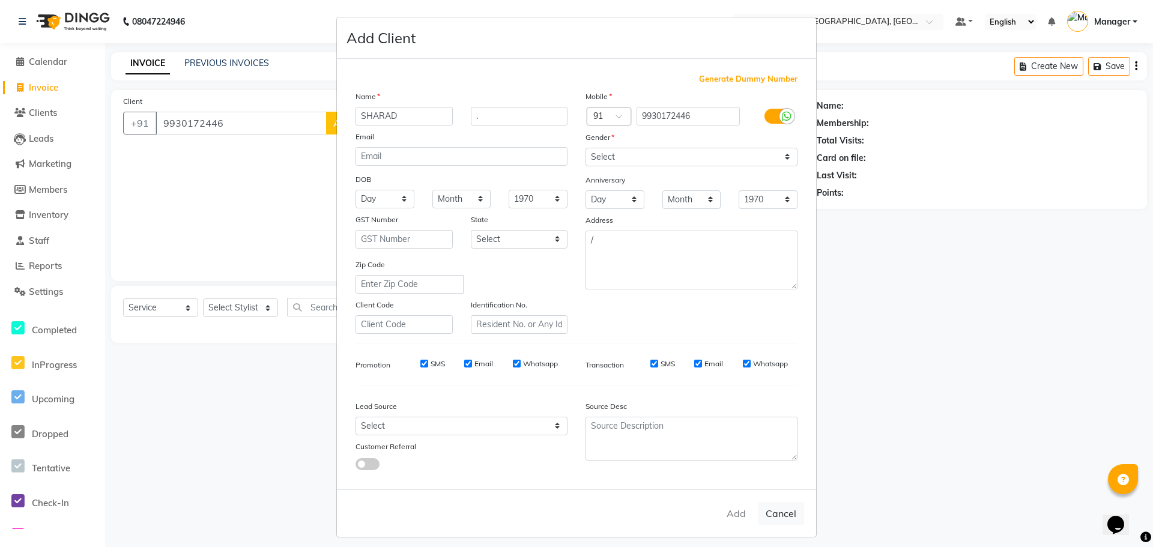
click at [730, 498] on div "Add Cancel" at bounding box center [576, 512] width 479 height 47
click at [719, 513] on div "Add Cancel" at bounding box center [576, 512] width 479 height 47
click at [740, 520] on div "Add Cancel" at bounding box center [576, 512] width 479 height 47
click at [795, 528] on div "Add Cancel" at bounding box center [576, 512] width 479 height 47
click at [785, 515] on button "Cancel" at bounding box center [781, 513] width 46 height 23
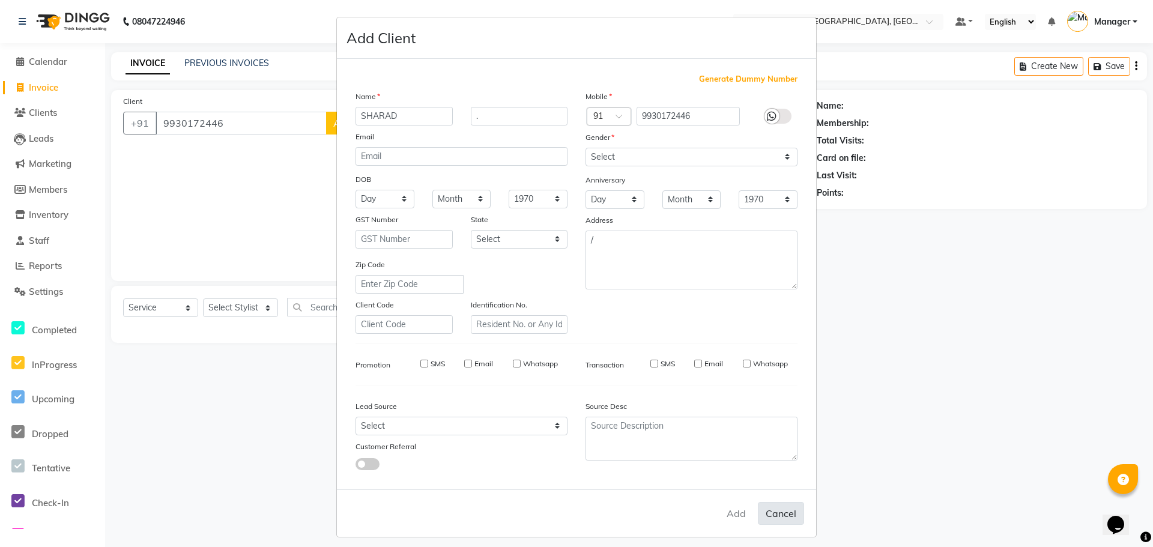
select select
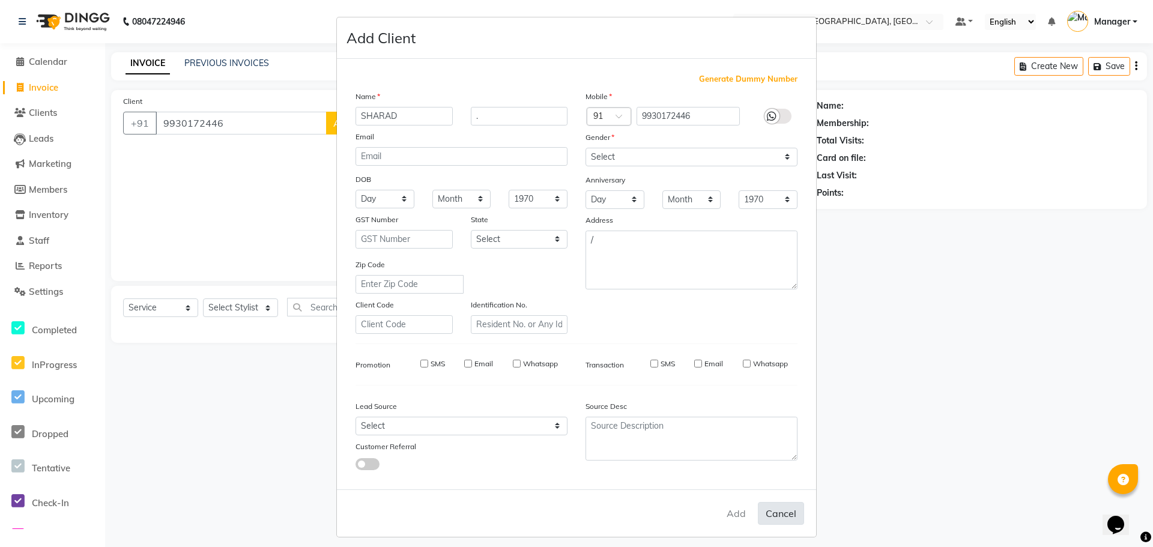
select select
checkbox input "false"
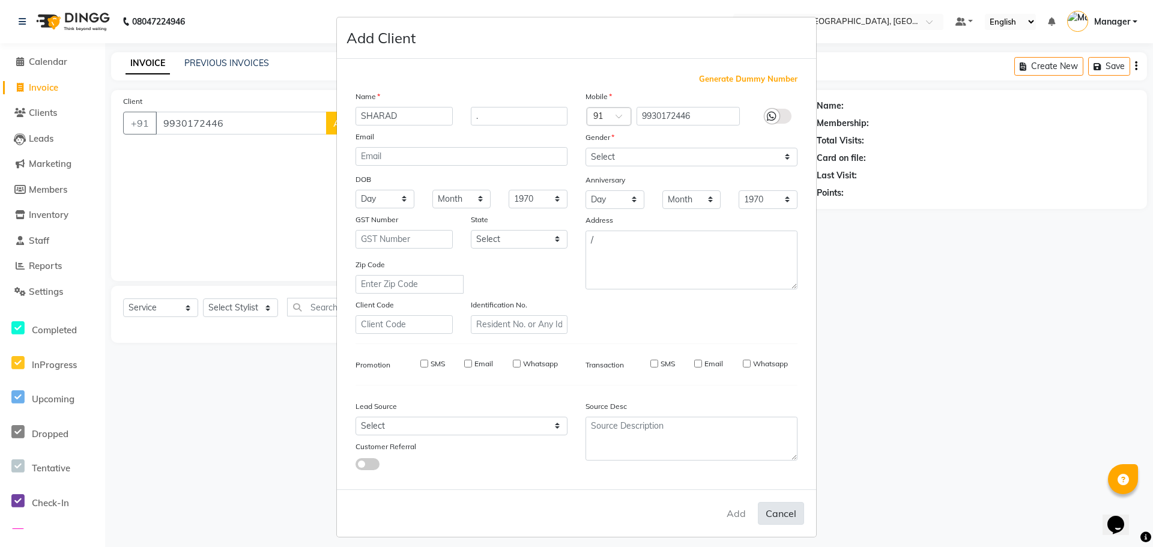
checkbox input "false"
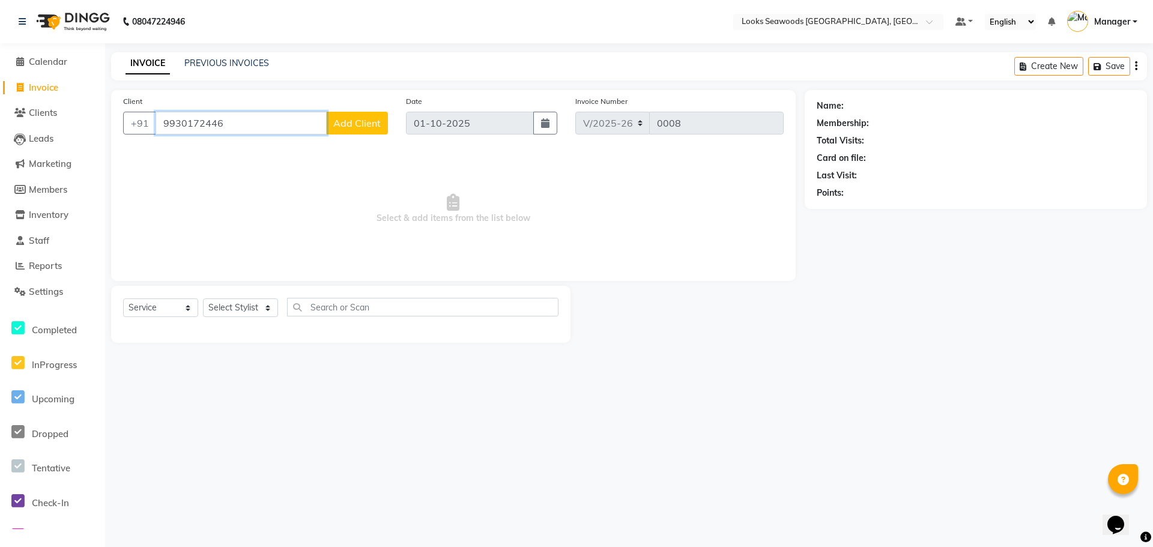
click at [292, 119] on input "9930172446" at bounding box center [240, 123] width 171 height 23
click at [343, 124] on span "Add Client" at bounding box center [356, 123] width 47 height 12
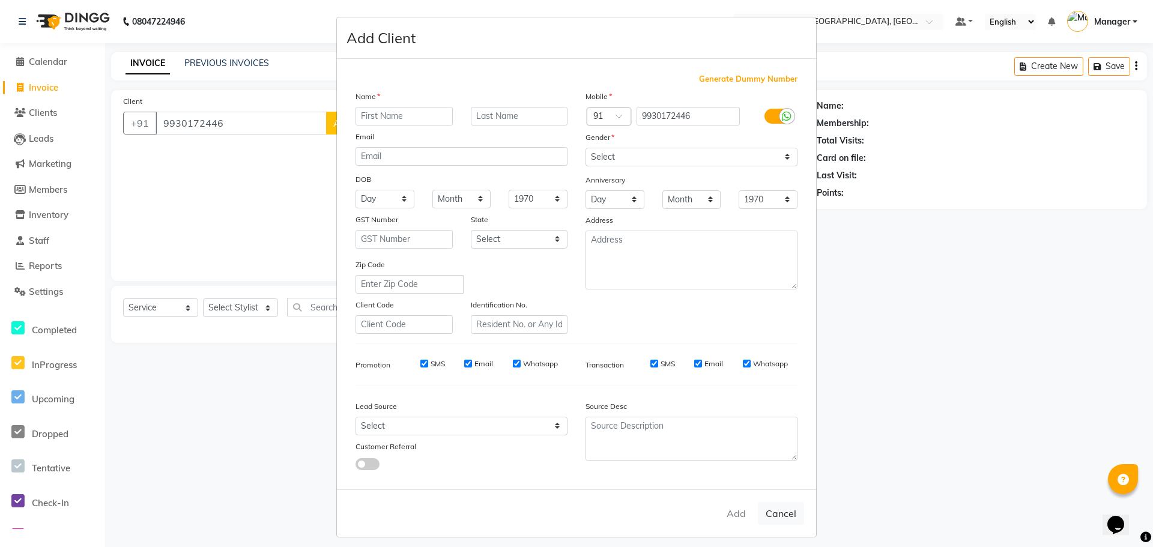
drag, startPoint x: 770, startPoint y: 516, endPoint x: 267, endPoint y: 302, distance: 547.3
click at [766, 516] on button "Cancel" at bounding box center [781, 513] width 46 height 23
select select
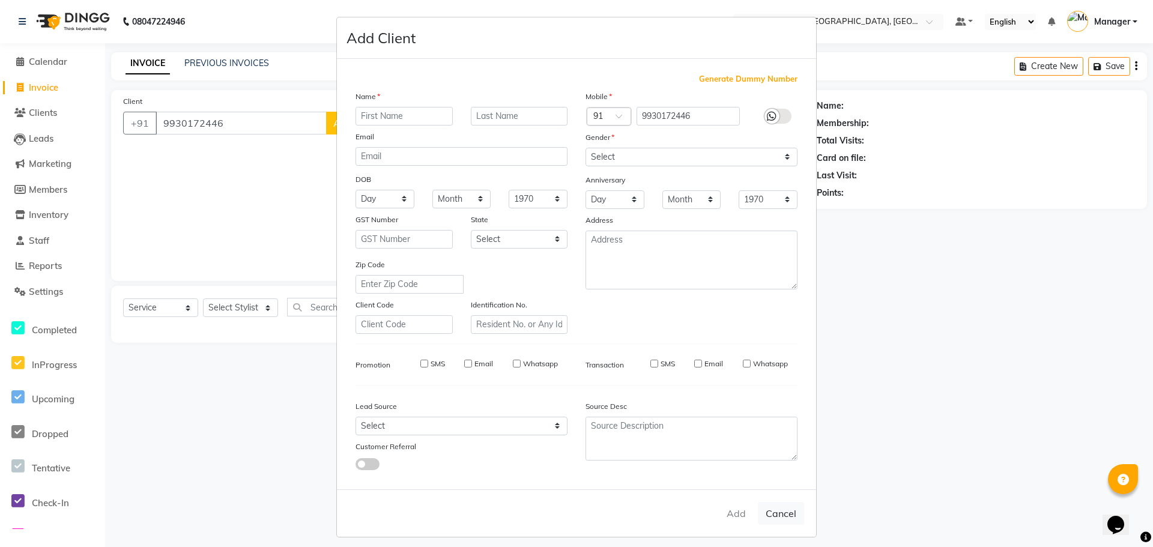
select select
checkbox input "false"
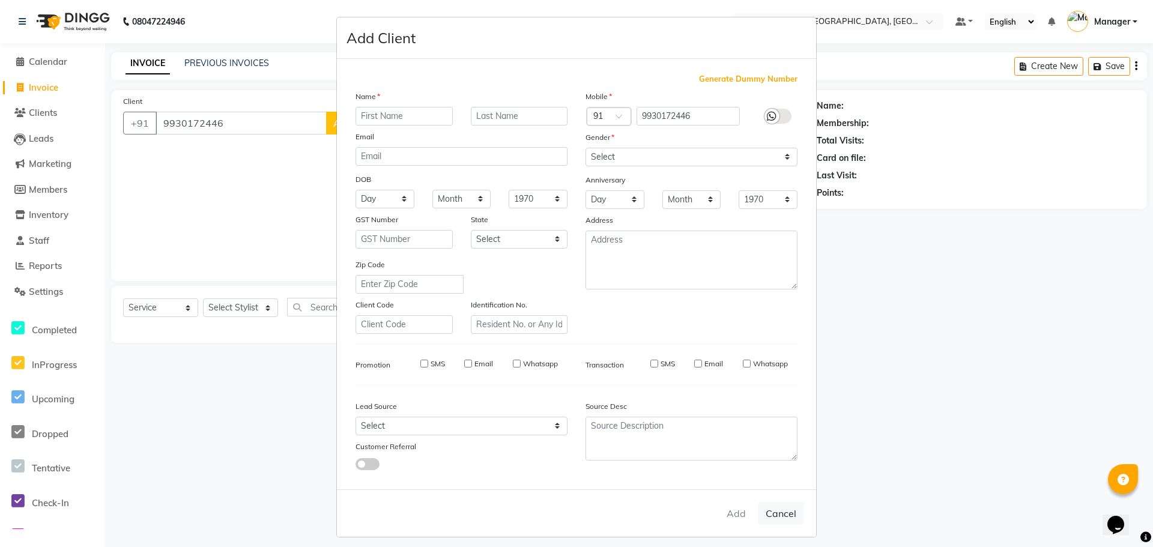
checkbox input "false"
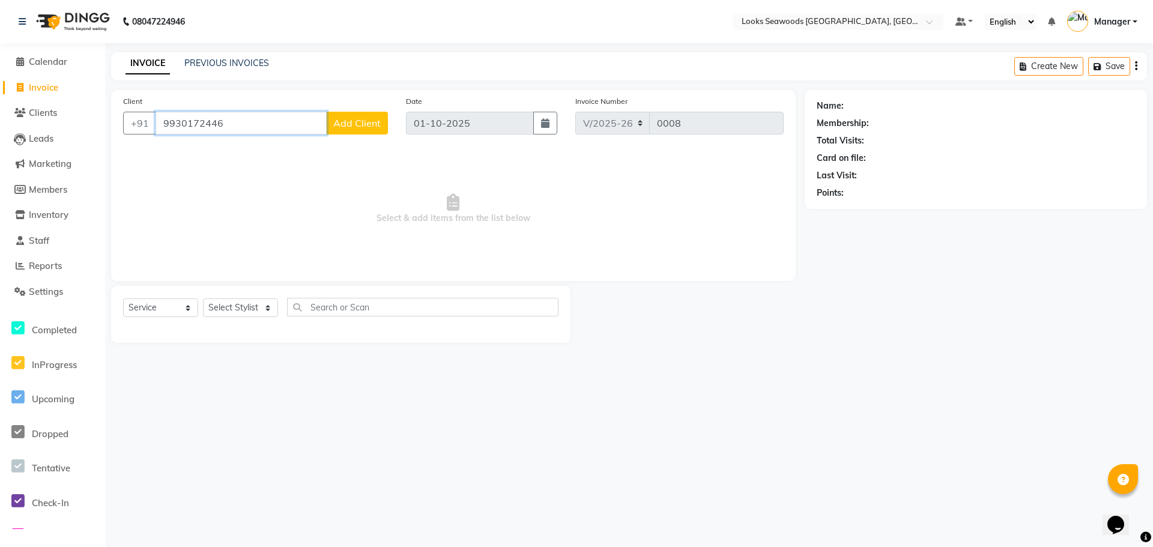
click at [246, 115] on input "9930172446" at bounding box center [240, 123] width 171 height 23
type input "9930172446"
select select "1: Object"
click at [251, 132] on input "9930172446" at bounding box center [271, 123] width 232 height 23
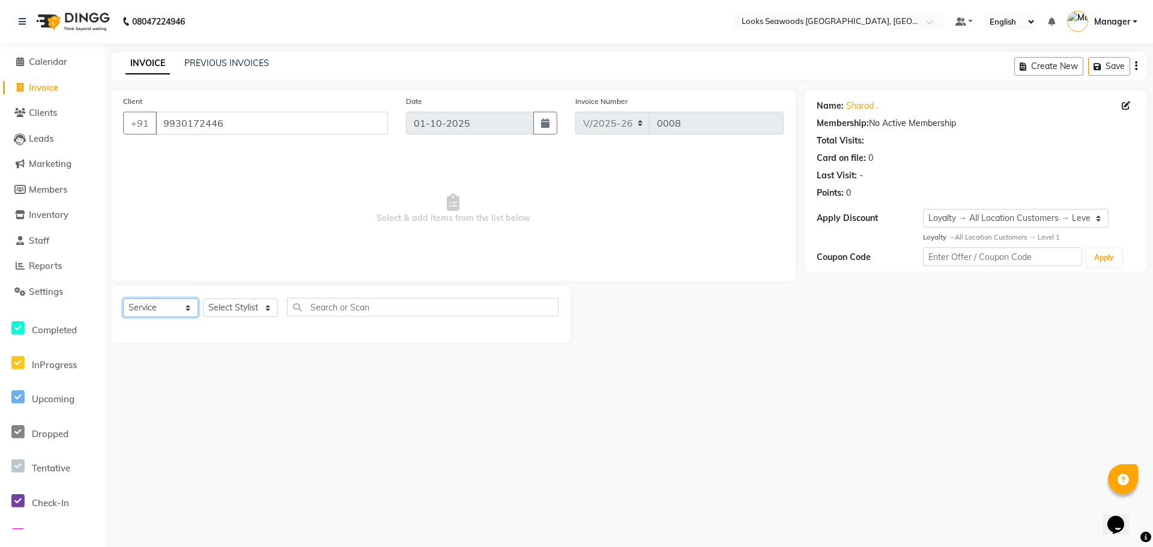
click at [179, 309] on select "Select Service Product Membership Package Voucher Prepaid Gift Card" at bounding box center [160, 307] width 75 height 19
click at [123, 298] on select "Select Service Product Membership Package Voucher Prepaid Gift Card" at bounding box center [160, 307] width 75 height 19
click at [245, 299] on select "Select Stylist Ankit Arun Counter_Sales [PERSON_NAME] [PERSON_NAME] Manager [PE…" at bounding box center [240, 307] width 75 height 19
select select "93421"
click at [203, 298] on select "Select Stylist Ankit Arun Counter_Sales [PERSON_NAME] [PERSON_NAME] Manager [PE…" at bounding box center [240, 307] width 75 height 19
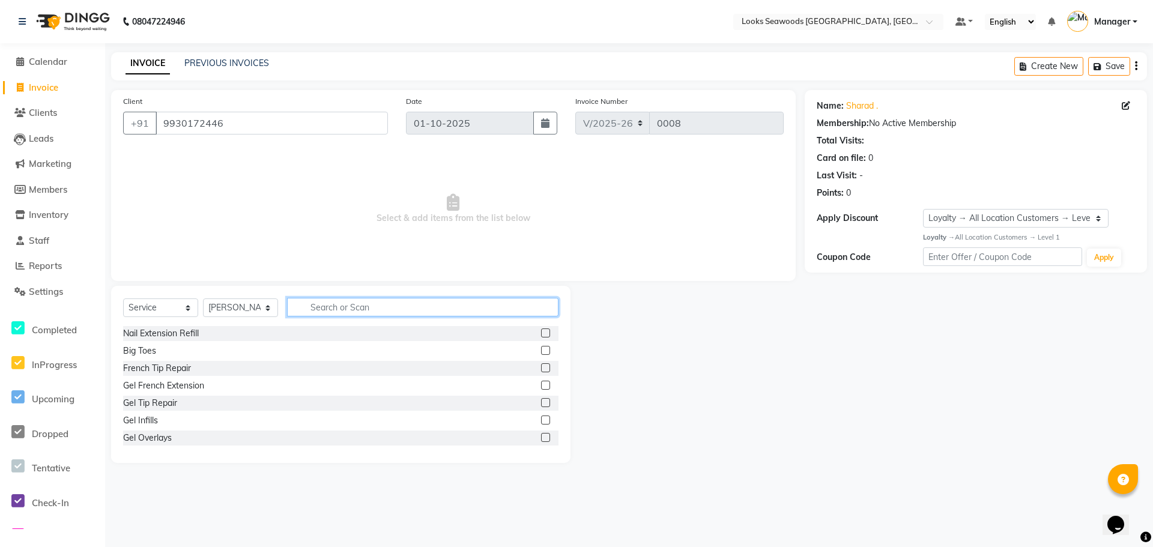
click at [339, 309] on input "text" at bounding box center [422, 307] width 271 height 19
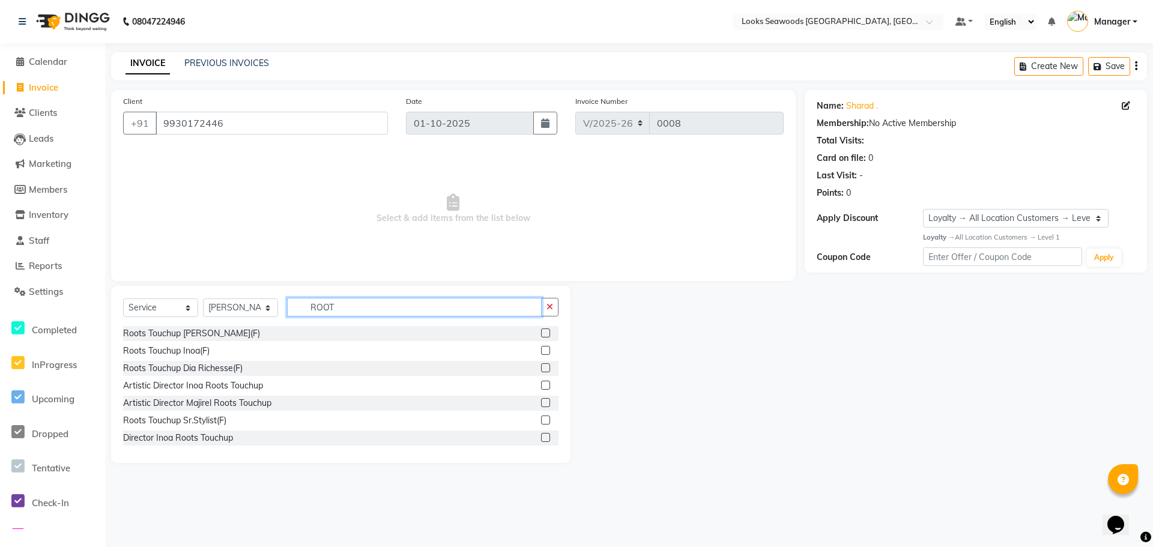
click at [375, 307] on input "ROOT" at bounding box center [414, 307] width 255 height 19
type input "TOUCH"
click at [286, 402] on div "Color Touchup Dia Richesse(M)" at bounding box center [340, 403] width 435 height 15
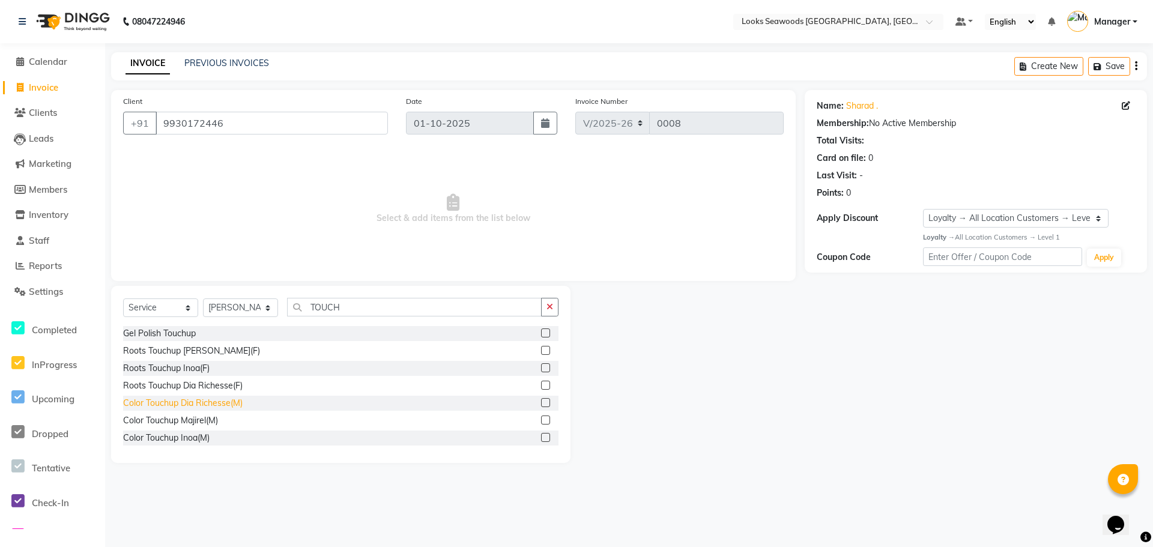
click at [233, 400] on div "Color Touchup Dia Richesse(M)" at bounding box center [182, 403] width 119 height 13
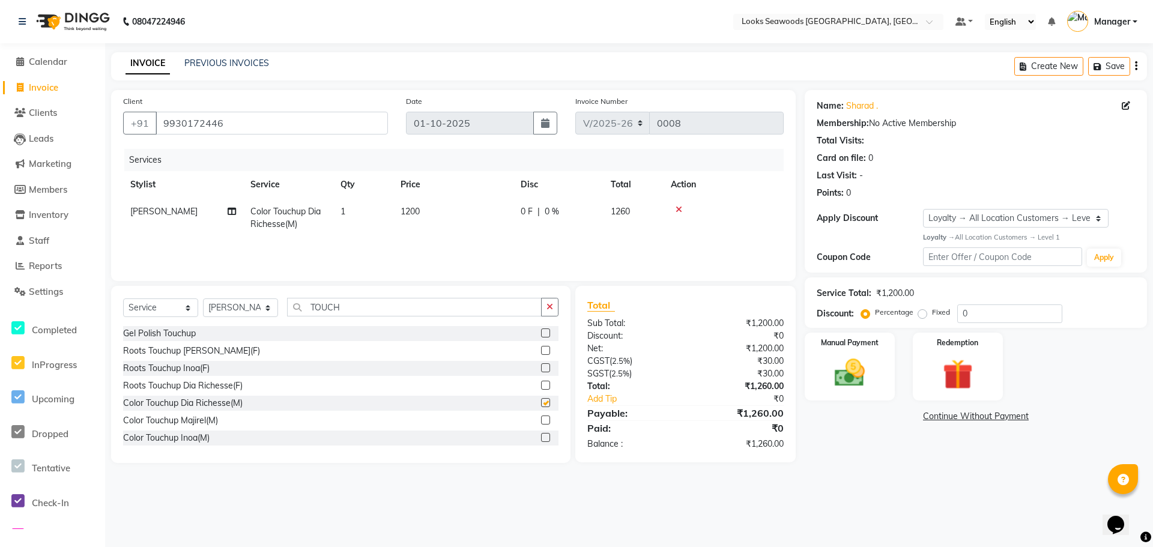
checkbox input "false"
click at [412, 217] on td "1200" at bounding box center [453, 218] width 120 height 40
select select "93421"
click at [481, 215] on input "1200" at bounding box center [510, 214] width 106 height 19
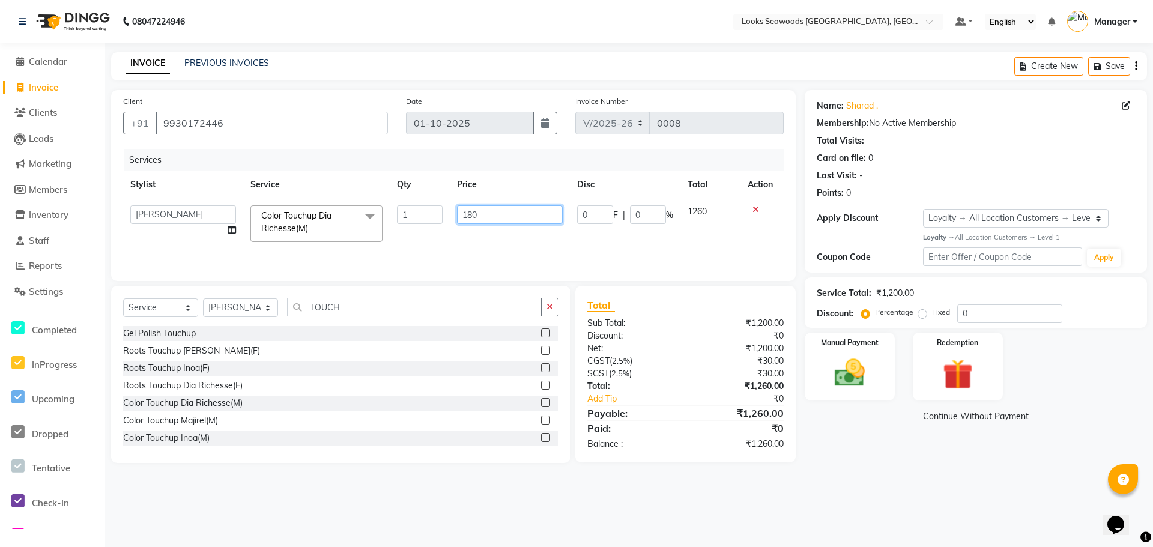
type input "1800"
click at [511, 239] on div "Services Stylist Service Qty Price Disc Total Action Ankit Arun Counter_Sales […" at bounding box center [453, 209] width 660 height 120
click at [853, 370] on img at bounding box center [850, 373] width 52 height 37
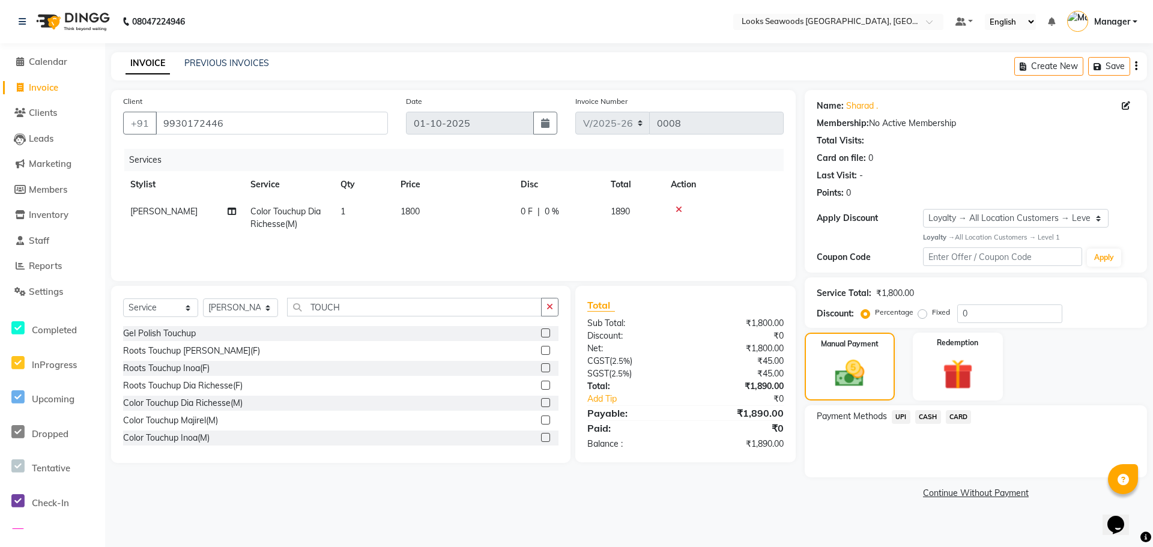
click at [903, 417] on span "UPI" at bounding box center [900, 417] width 19 height 14
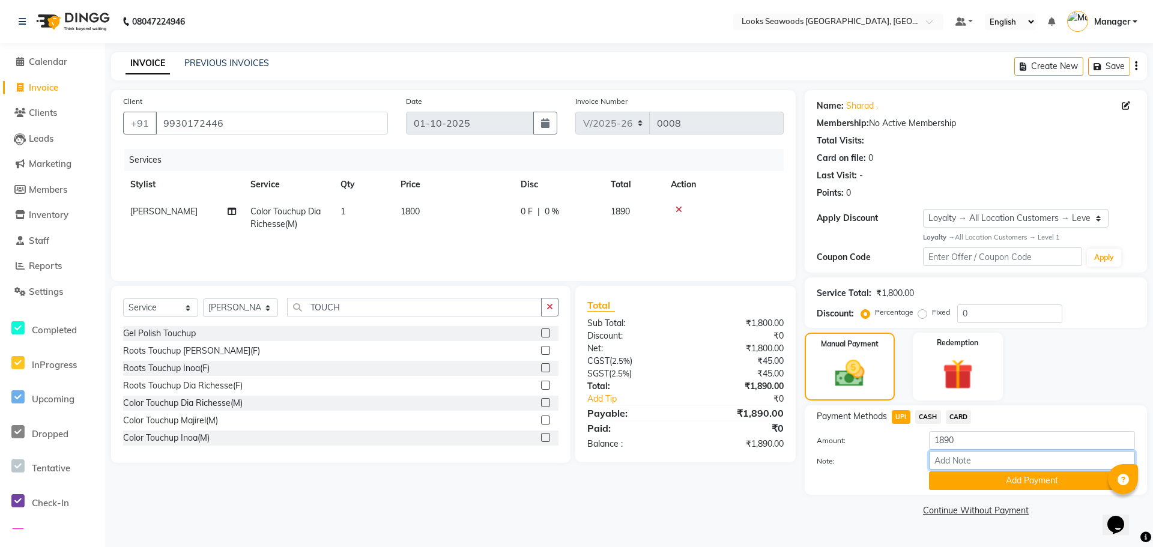
click at [957, 456] on input "Note:" at bounding box center [1032, 460] width 206 height 19
type input "FN"
click at [965, 485] on button "Add Payment" at bounding box center [1032, 480] width 206 height 19
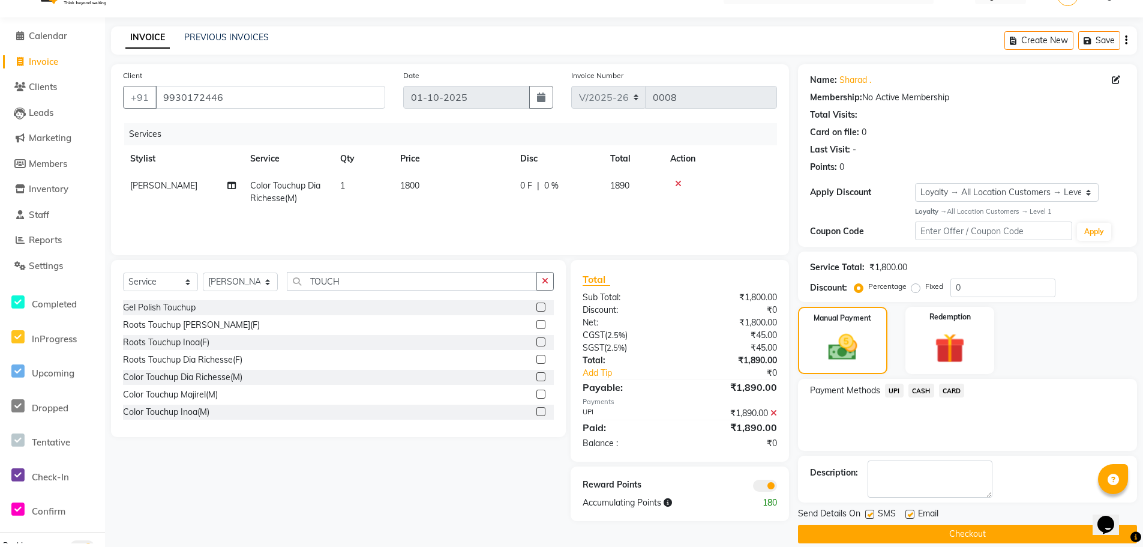
scroll to position [40, 0]
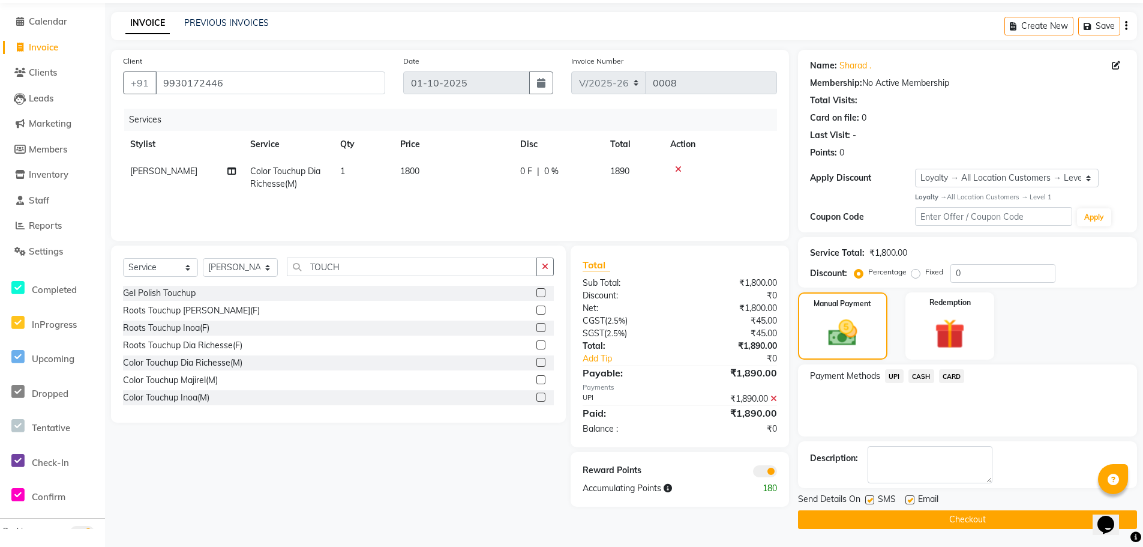
click at [927, 516] on button "Checkout" at bounding box center [967, 519] width 339 height 19
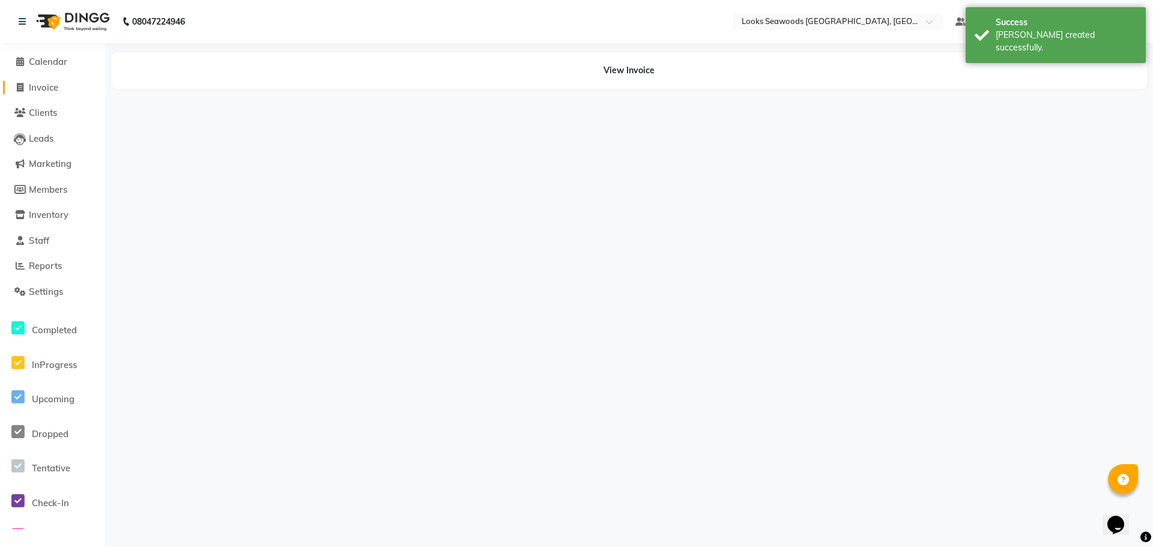
click at [52, 91] on span "Invoice" at bounding box center [43, 87] width 29 height 11
select select "service"
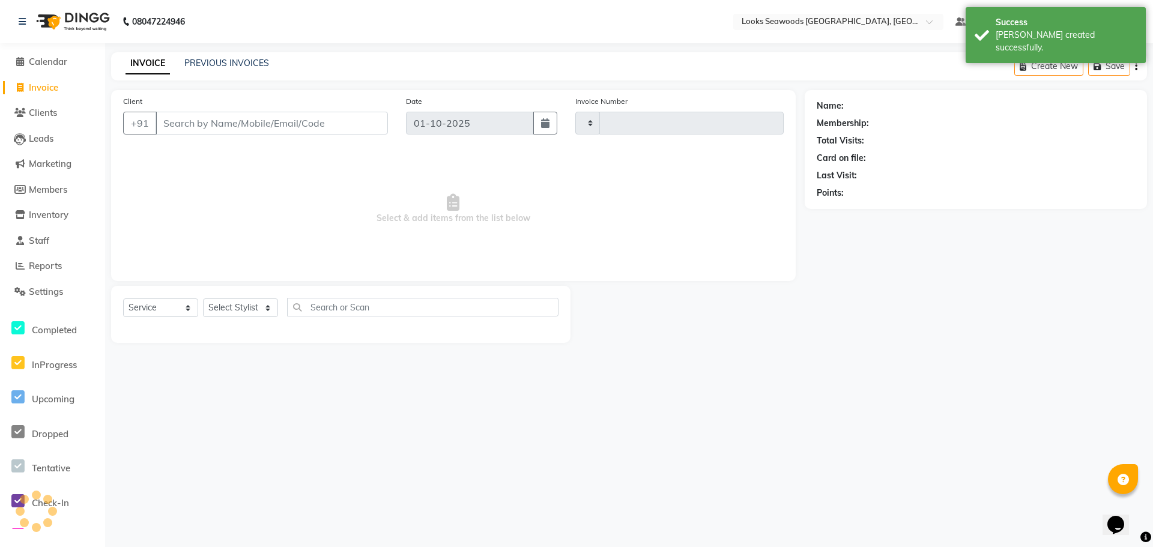
type input "0009"
select select "9135"
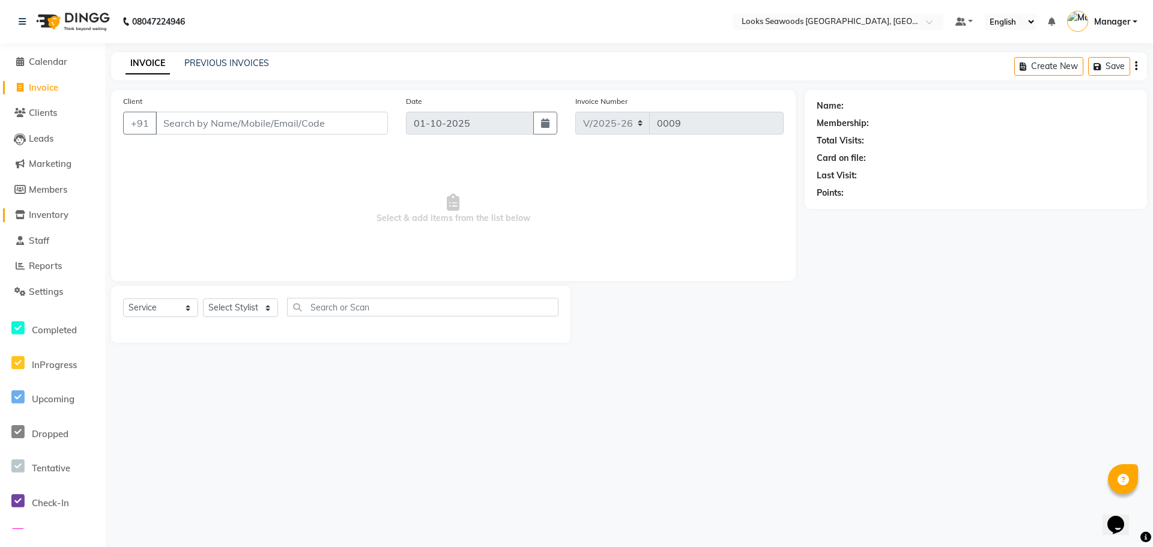
click at [55, 211] on span "Inventory" at bounding box center [49, 214] width 40 height 11
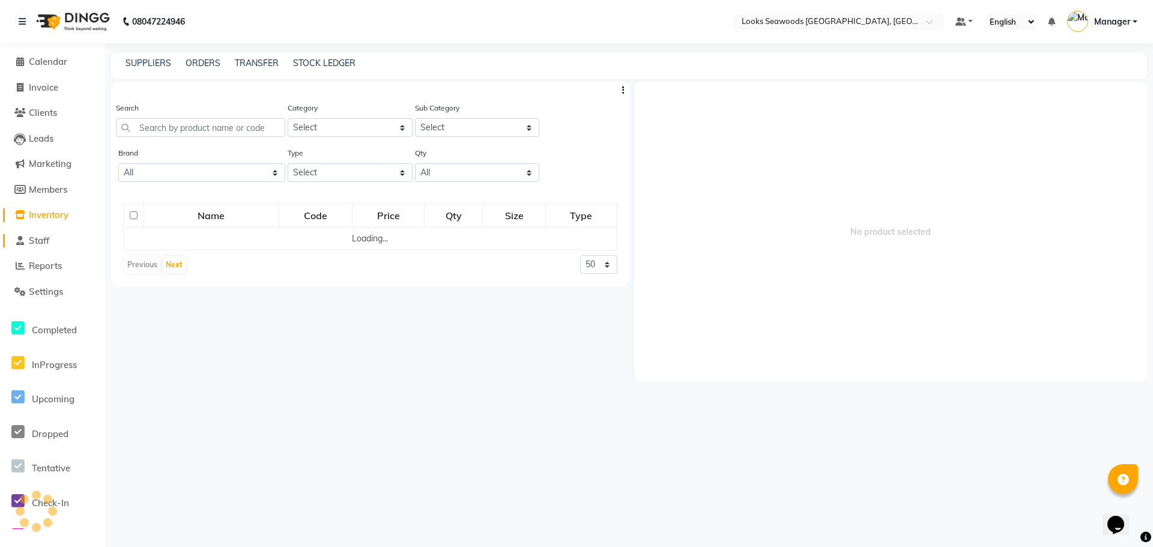
click at [49, 235] on span "Staff" at bounding box center [39, 240] width 20 height 11
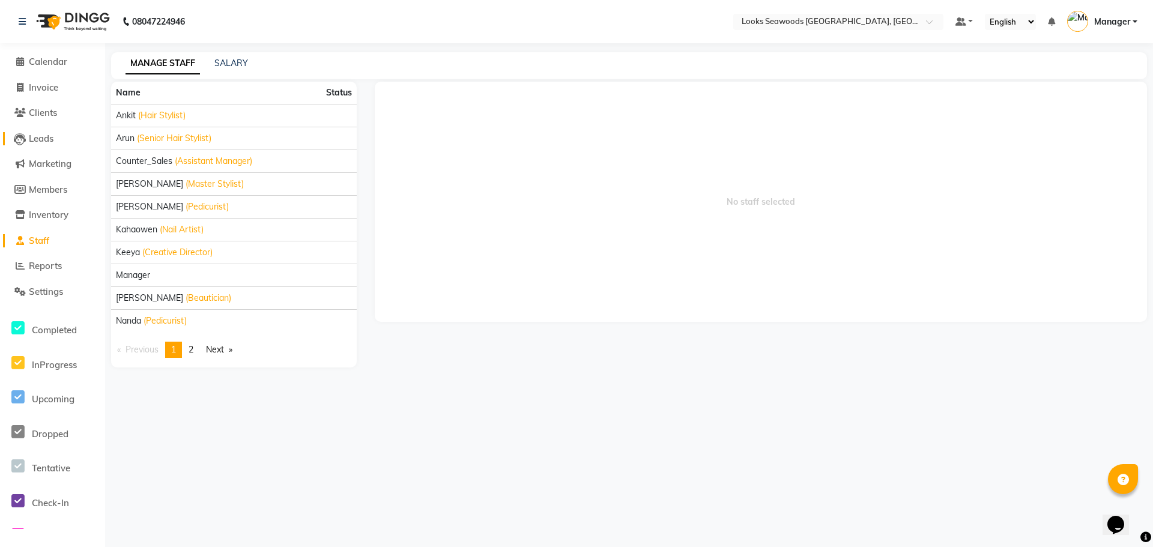
click at [44, 138] on span "Leads" at bounding box center [41, 138] width 25 height 11
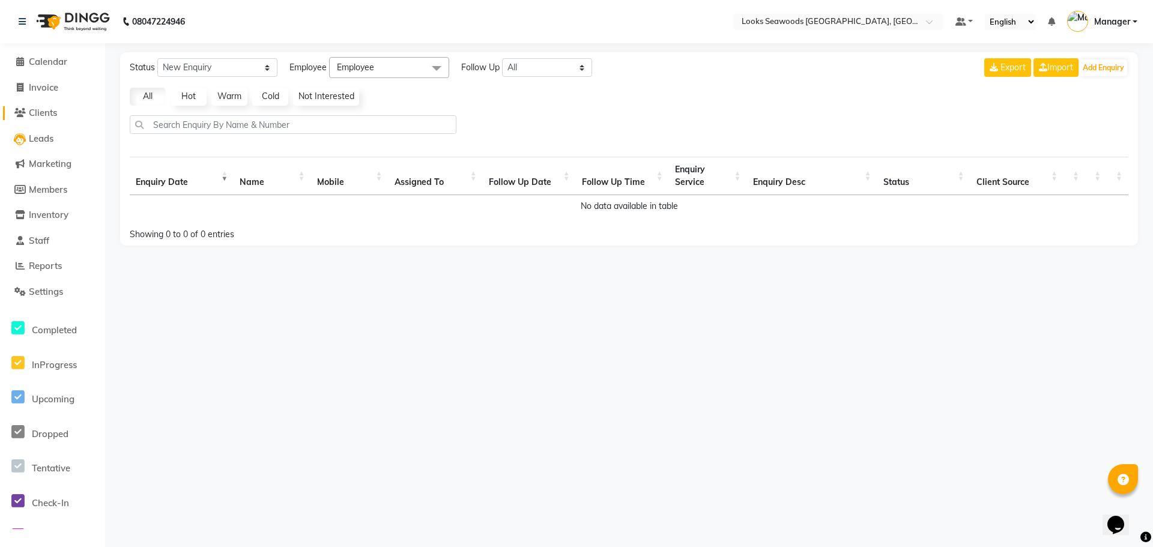
click at [50, 115] on span "Clients" at bounding box center [43, 112] width 28 height 11
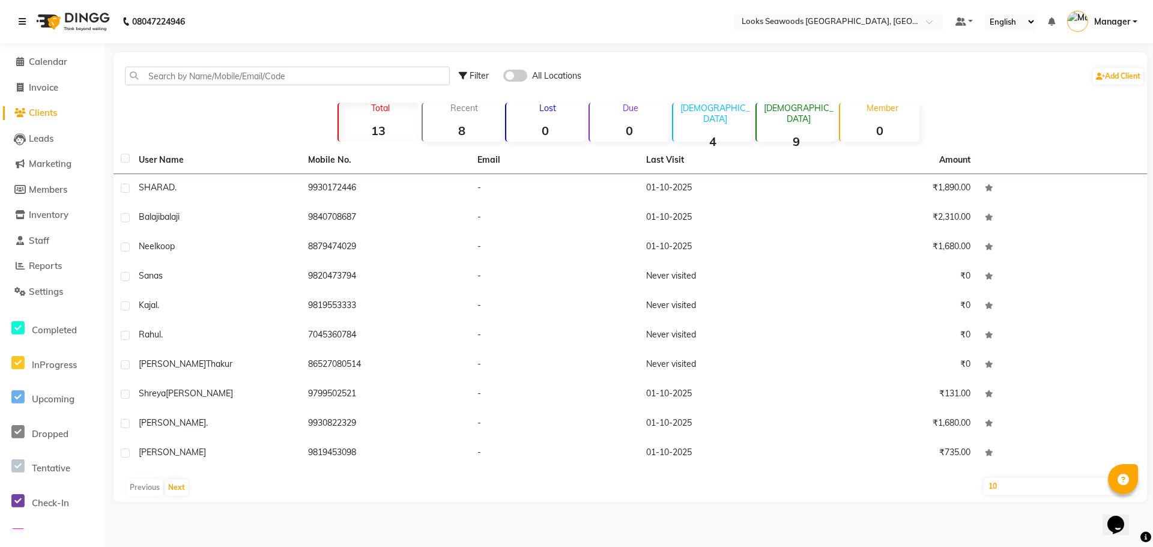
click at [23, 24] on icon at bounding box center [22, 21] width 7 height 8
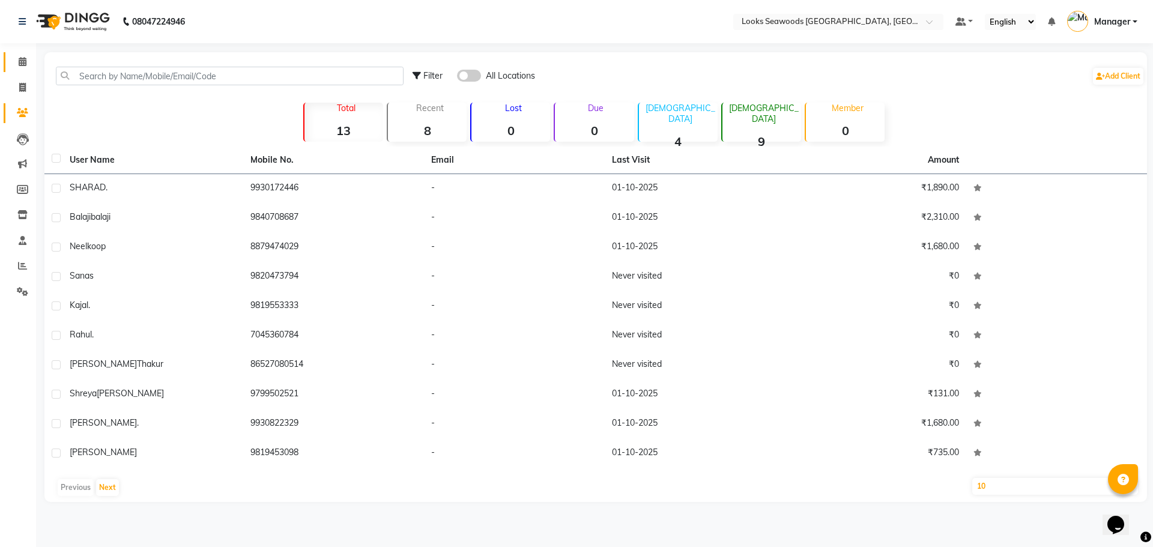
click at [24, 71] on link "Calendar" at bounding box center [18, 62] width 29 height 20
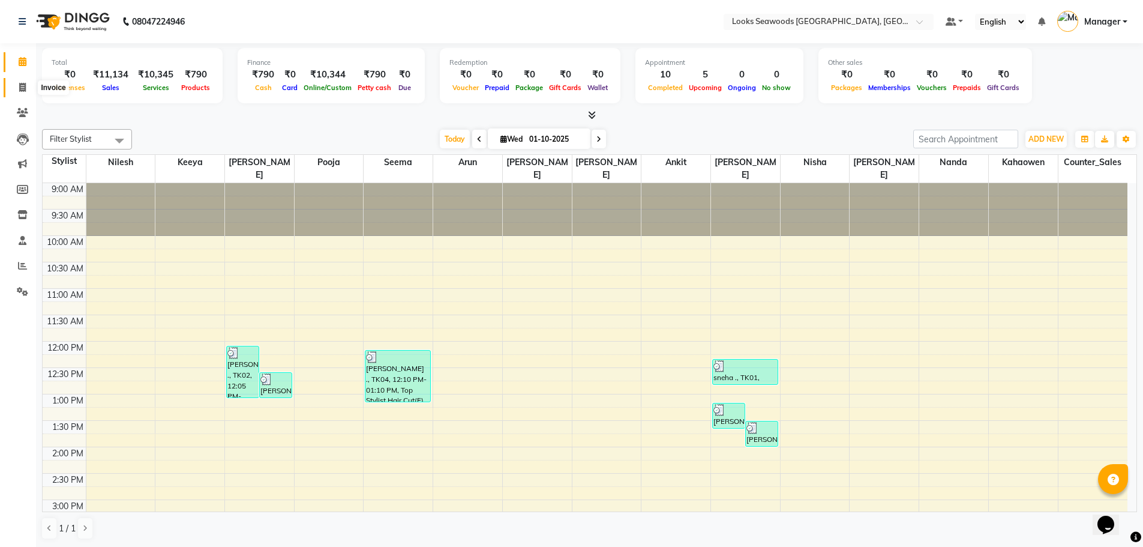
click at [25, 89] on icon at bounding box center [22, 87] width 7 height 9
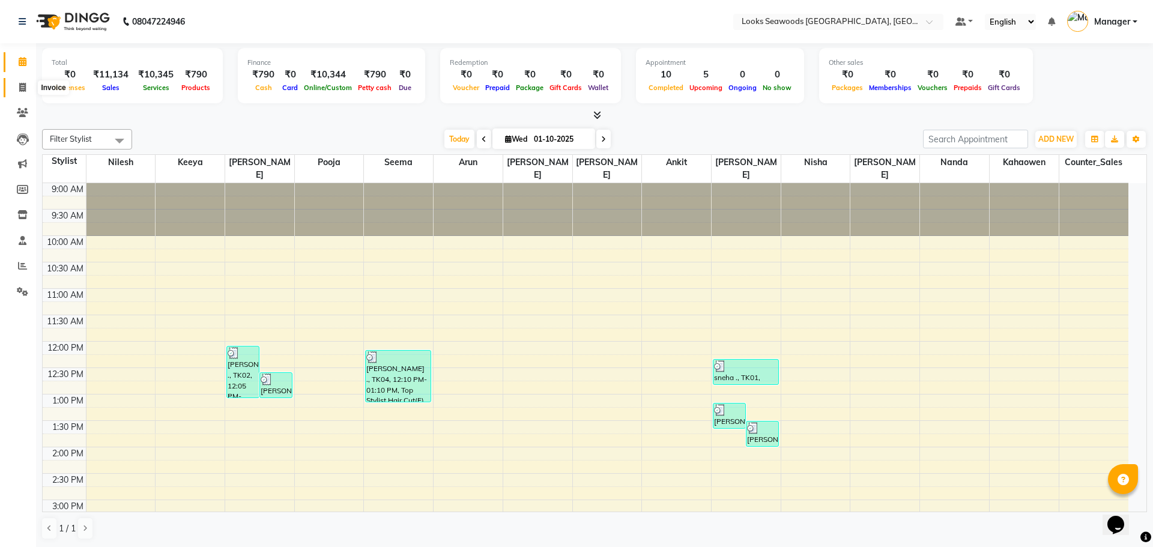
select select "9135"
select select "service"
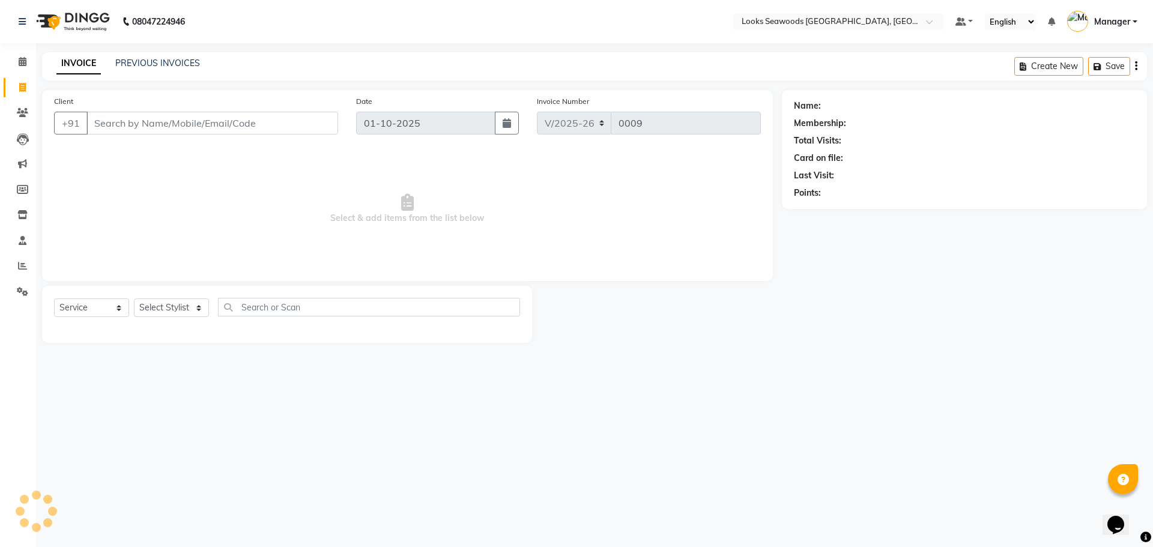
click at [132, 118] on input "Client" at bounding box center [212, 123] width 252 height 23
type input "9960236887"
click at [306, 119] on span "Add Client" at bounding box center [306, 123] width 47 height 12
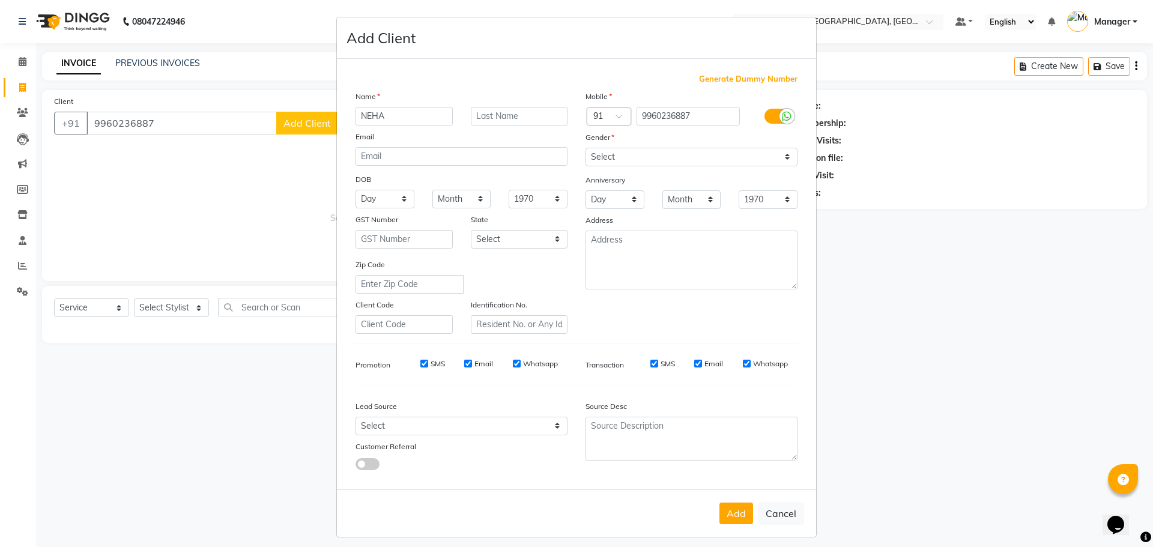
type input "NEHA"
type input "."
click at [622, 148] on select "Select [DEMOGRAPHIC_DATA] [DEMOGRAPHIC_DATA] Other Prefer Not To Say" at bounding box center [691, 157] width 212 height 19
select select "[DEMOGRAPHIC_DATA]"
click at [585, 148] on select "Select [DEMOGRAPHIC_DATA] [DEMOGRAPHIC_DATA] Other Prefer Not To Say" at bounding box center [691, 157] width 212 height 19
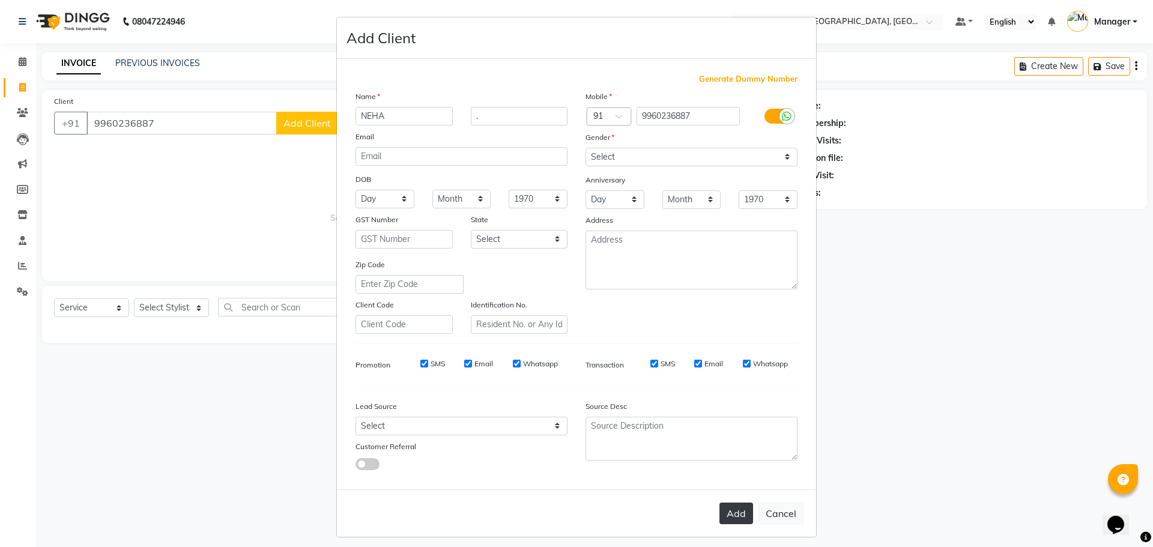
click at [729, 510] on button "Add" at bounding box center [736, 513] width 34 height 22
select select
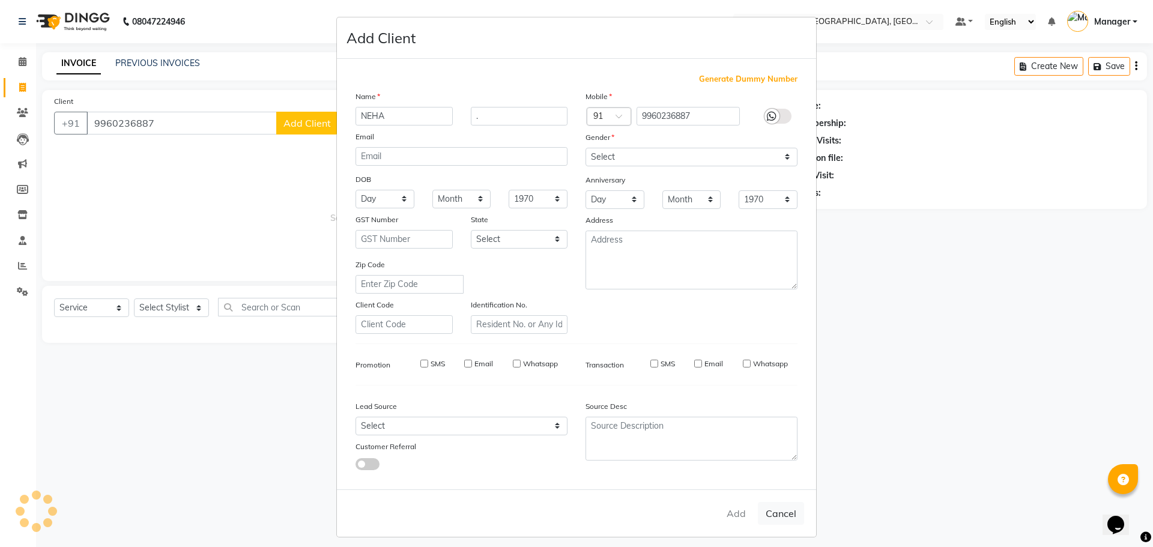
select select
checkbox input "false"
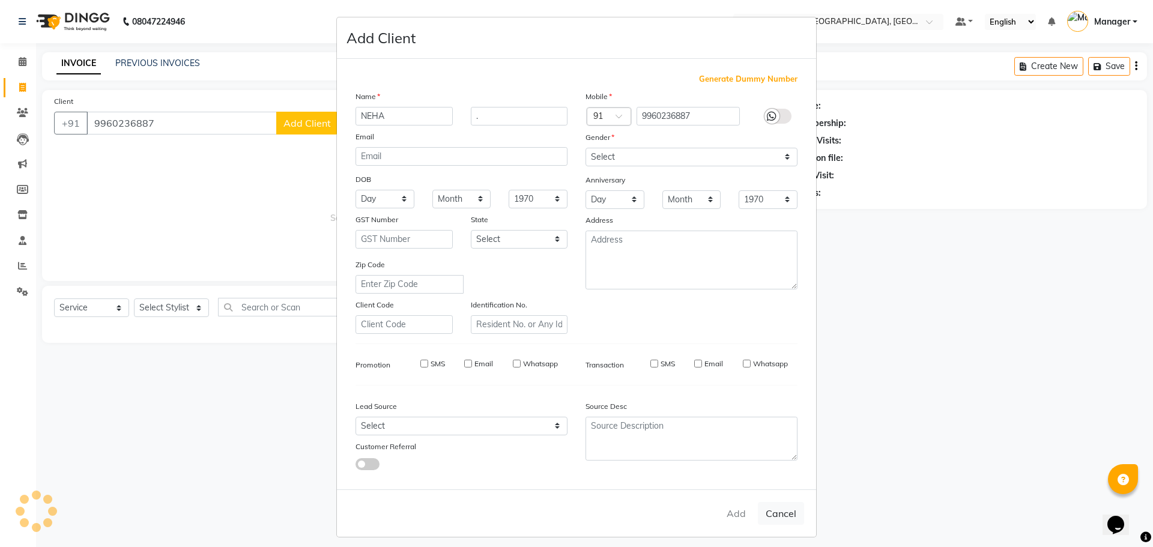
checkbox input "false"
select select "1: Object"
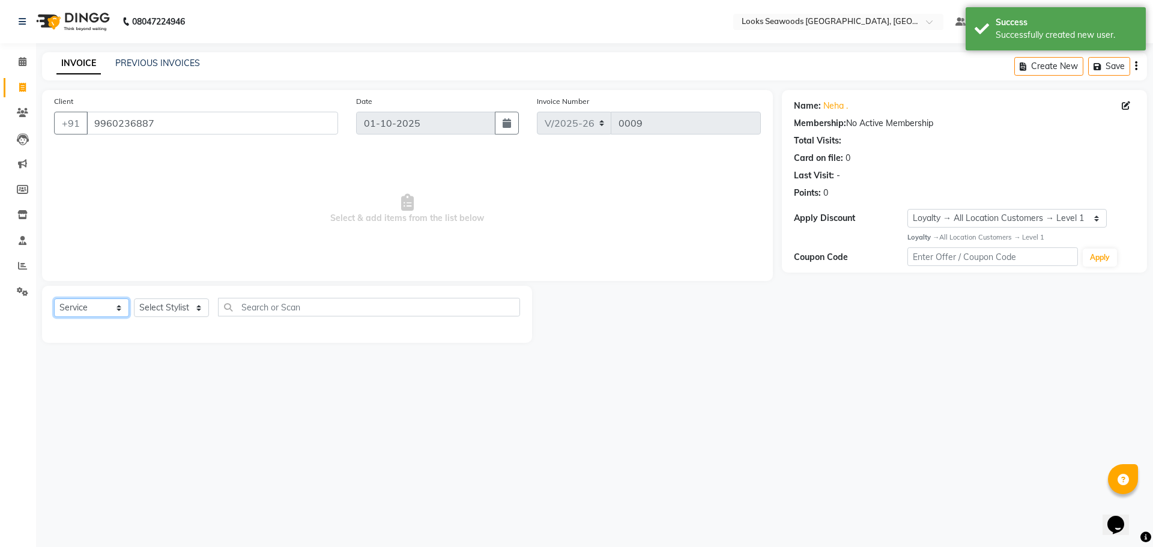
click at [110, 305] on select "Select Service Product Membership Package Voucher Prepaid Gift Card" at bounding box center [91, 307] width 75 height 19
click at [54, 298] on select "Select Service Product Membership Package Voucher Prepaid Gift Card" at bounding box center [91, 307] width 75 height 19
click at [146, 315] on select "Select Stylist Ankit Arun Counter_Sales [PERSON_NAME] [PERSON_NAME] Manager [PE…" at bounding box center [171, 307] width 75 height 19
select select "93423"
click at [134, 298] on select "Select Stylist Ankit Arun Counter_Sales [PERSON_NAME] [PERSON_NAME] Manager [PE…" at bounding box center [171, 307] width 75 height 19
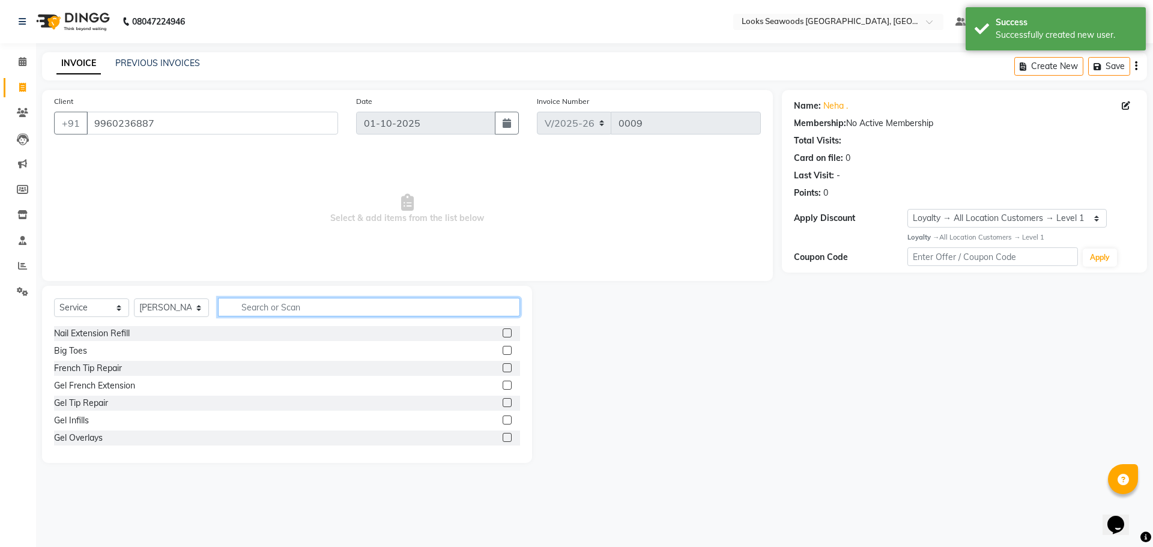
click at [291, 313] on input "text" at bounding box center [369, 307] width 302 height 19
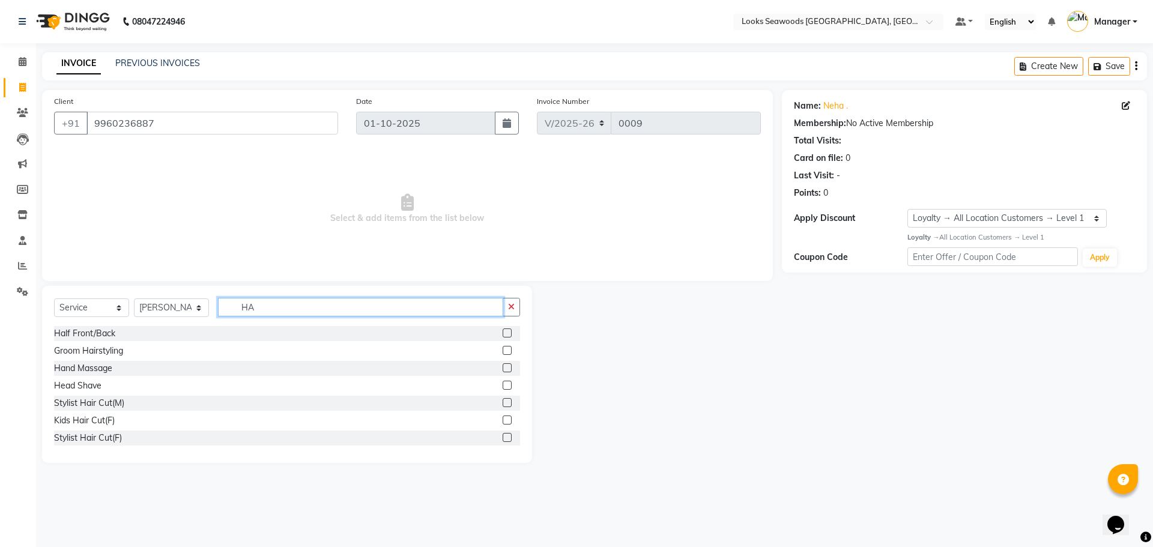
type input "H"
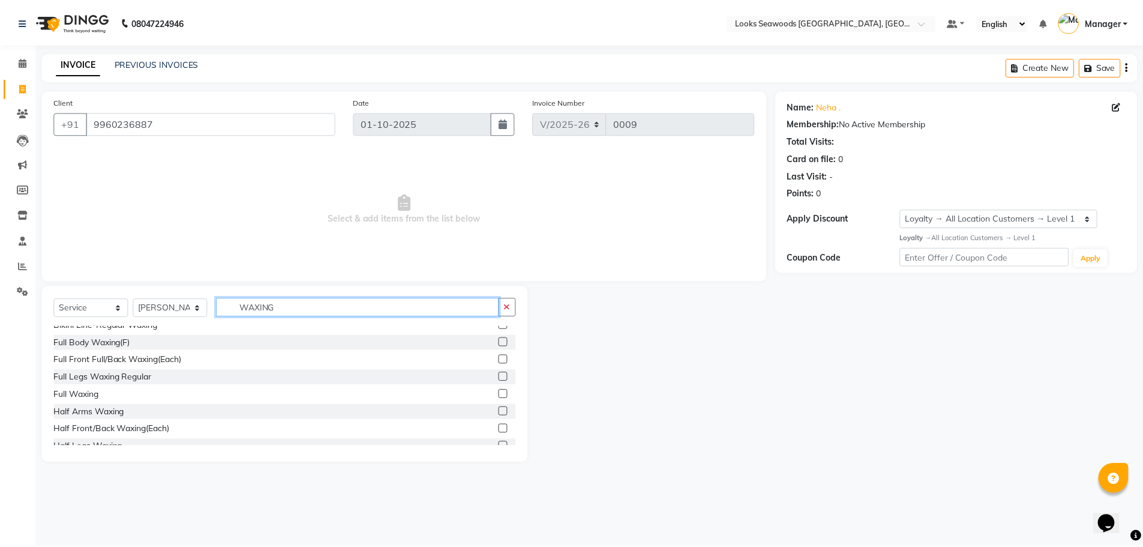
scroll to position [106, 0]
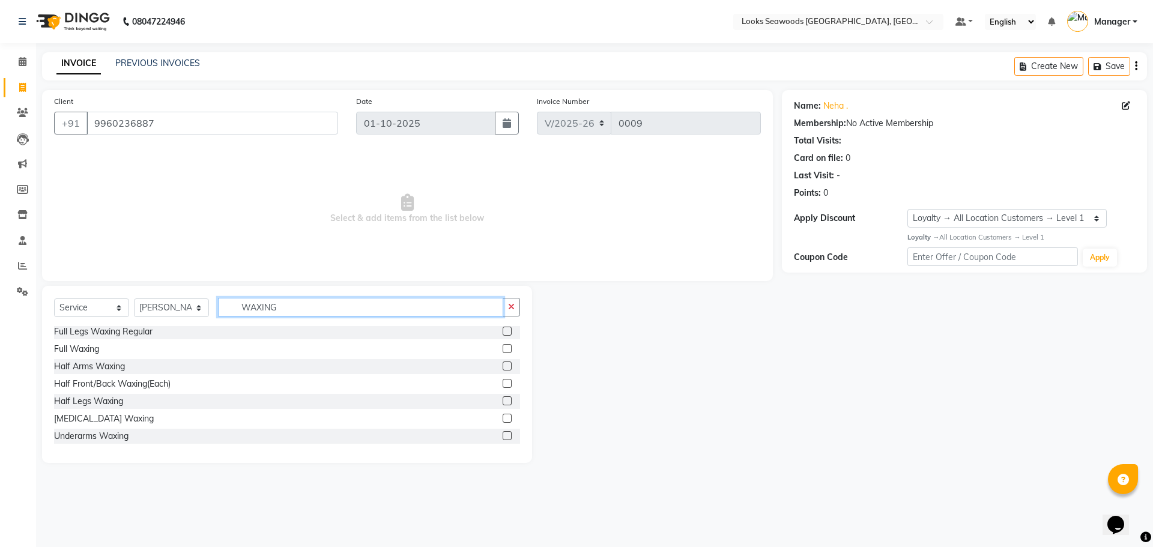
type input "WAXING"
click at [502, 346] on label at bounding box center [506, 348] width 9 height 9
click at [502, 346] on input "checkbox" at bounding box center [506, 349] width 8 height 8
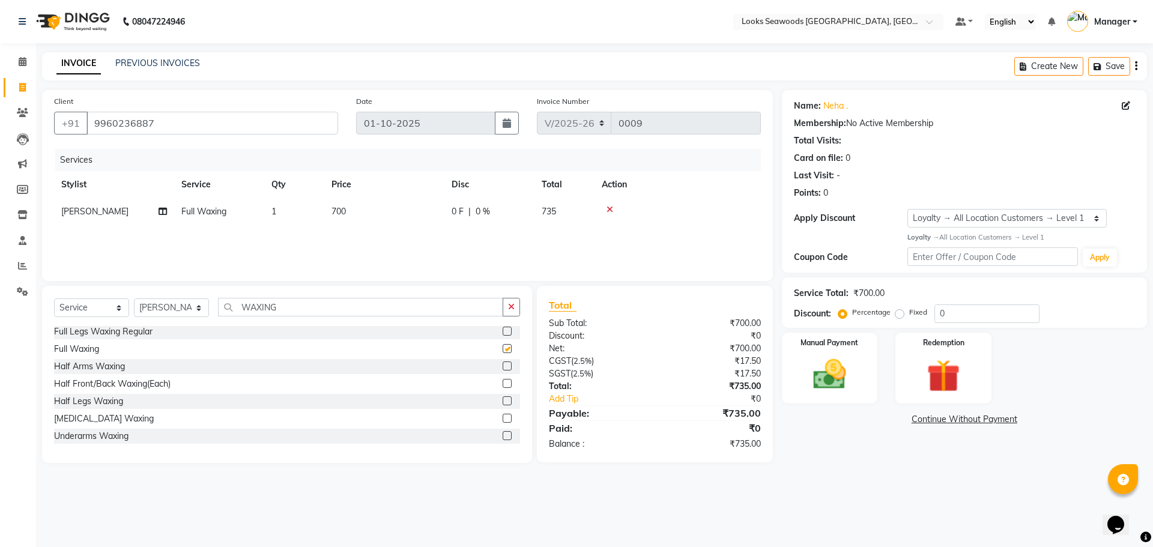
checkbox input "false"
click at [342, 215] on span "700" at bounding box center [338, 211] width 14 height 11
select select "93423"
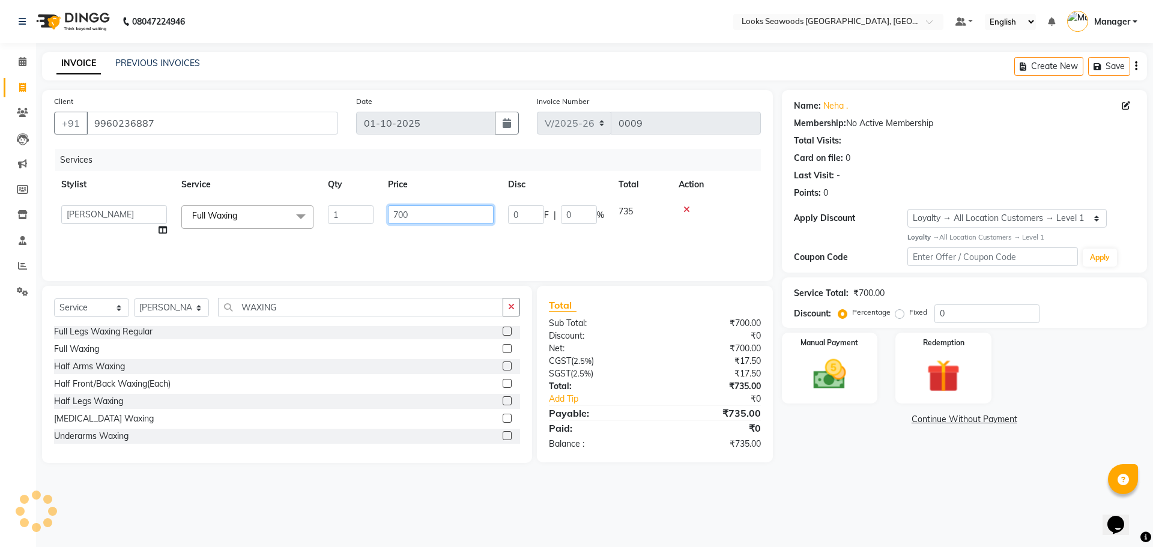
click at [417, 215] on input "700" at bounding box center [441, 214] width 106 height 19
type input "7"
type input "1275"
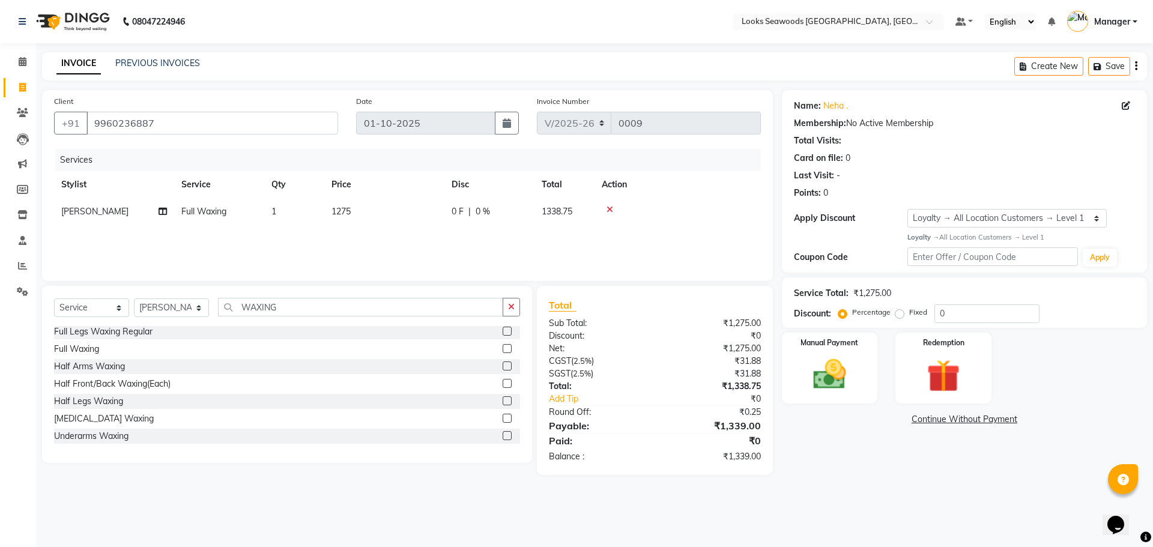
click at [492, 250] on div "Services Stylist Service Qty Price Disc Total Action [PERSON_NAME] Full Waxing …" at bounding box center [407, 209] width 707 height 120
click at [827, 357] on img at bounding box center [829, 375] width 56 height 40
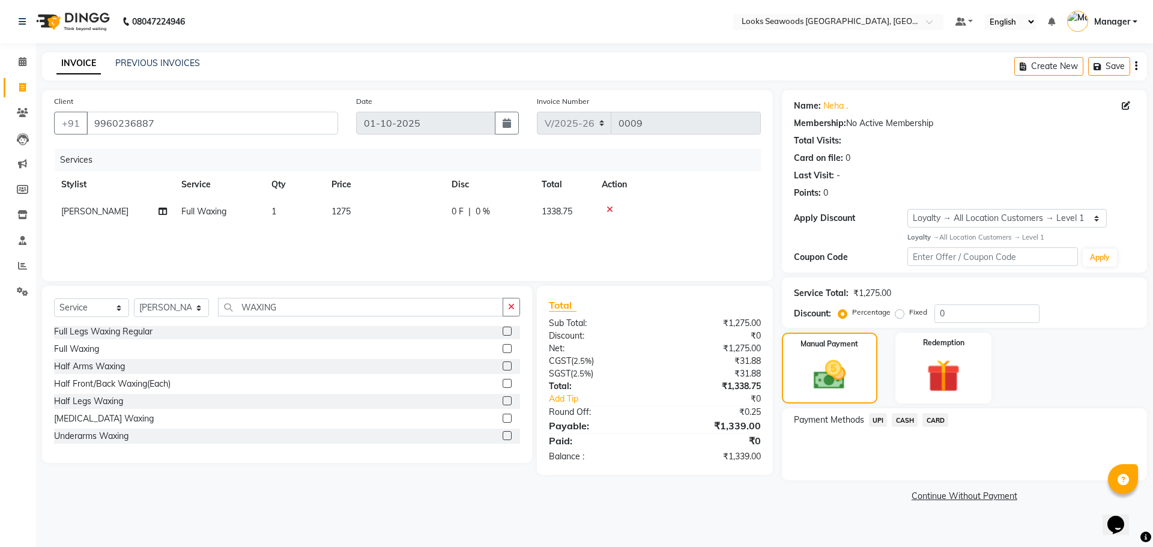
click at [876, 418] on span "UPI" at bounding box center [878, 420] width 19 height 14
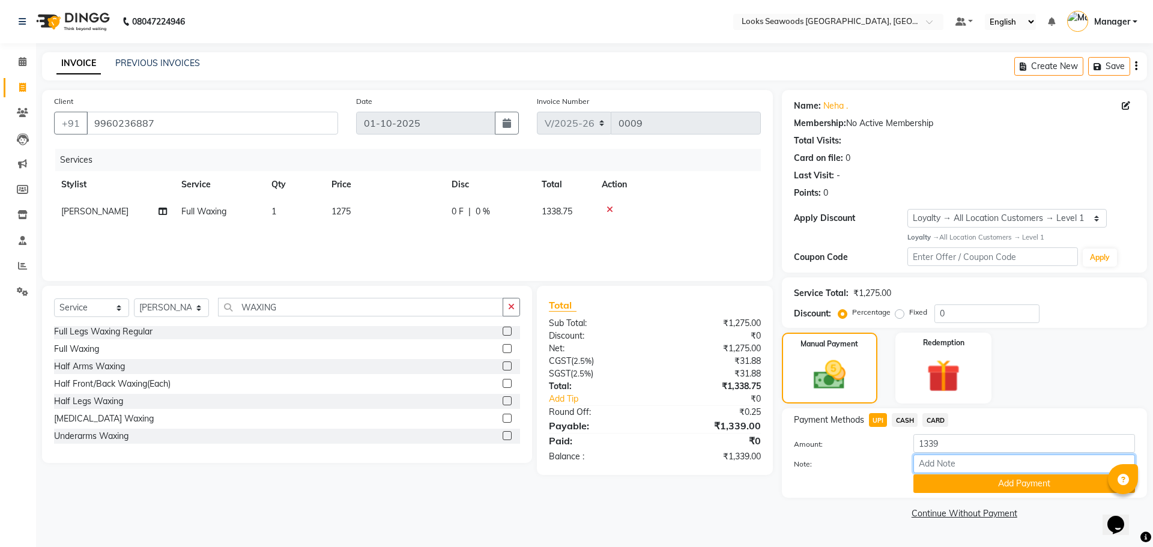
click at [947, 468] on input "Note:" at bounding box center [1023, 463] width 221 height 19
type input "DFB"
click at [957, 478] on button "Add Payment" at bounding box center [1023, 483] width 221 height 19
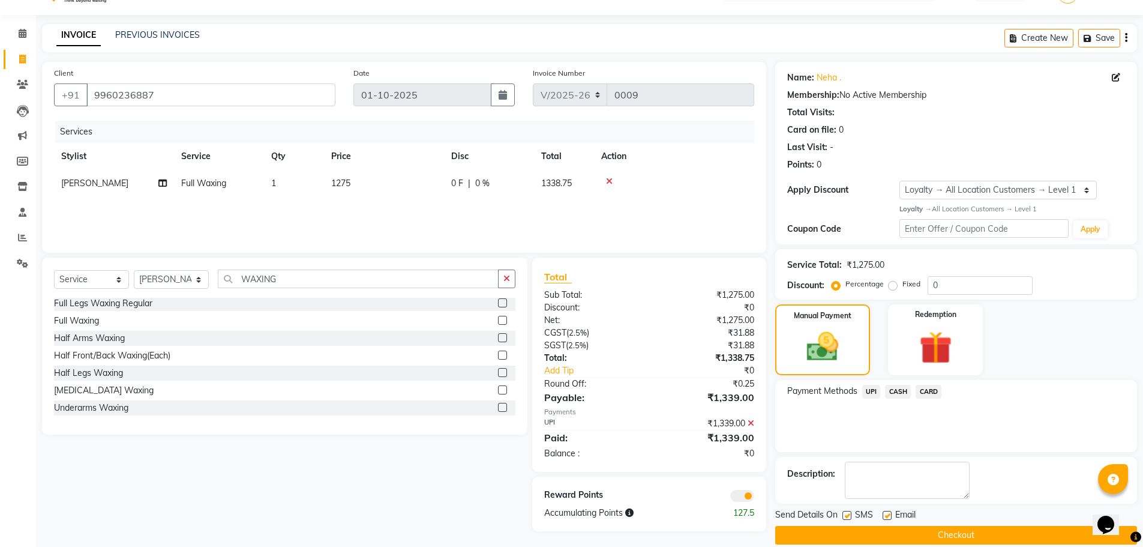
scroll to position [44, 0]
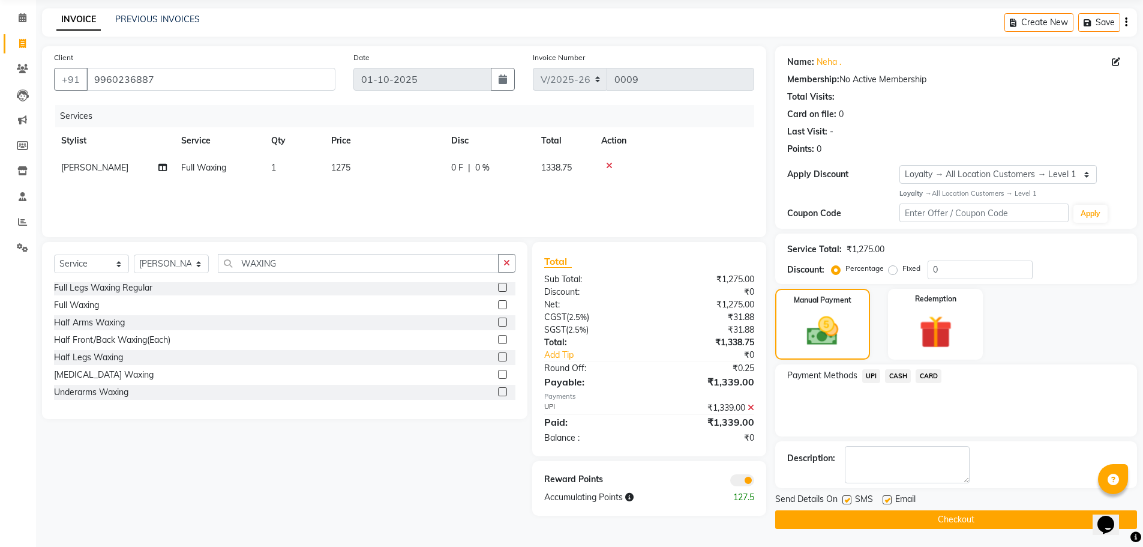
click at [945, 522] on button "Checkout" at bounding box center [957, 519] width 362 height 19
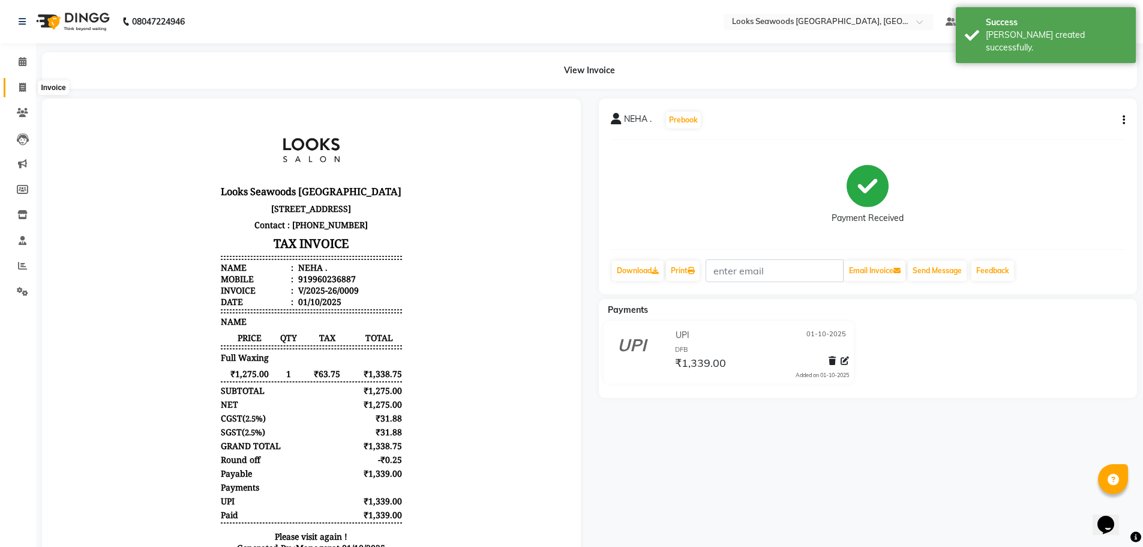
click at [22, 83] on icon at bounding box center [22, 87] width 7 height 9
select select "9135"
select select "service"
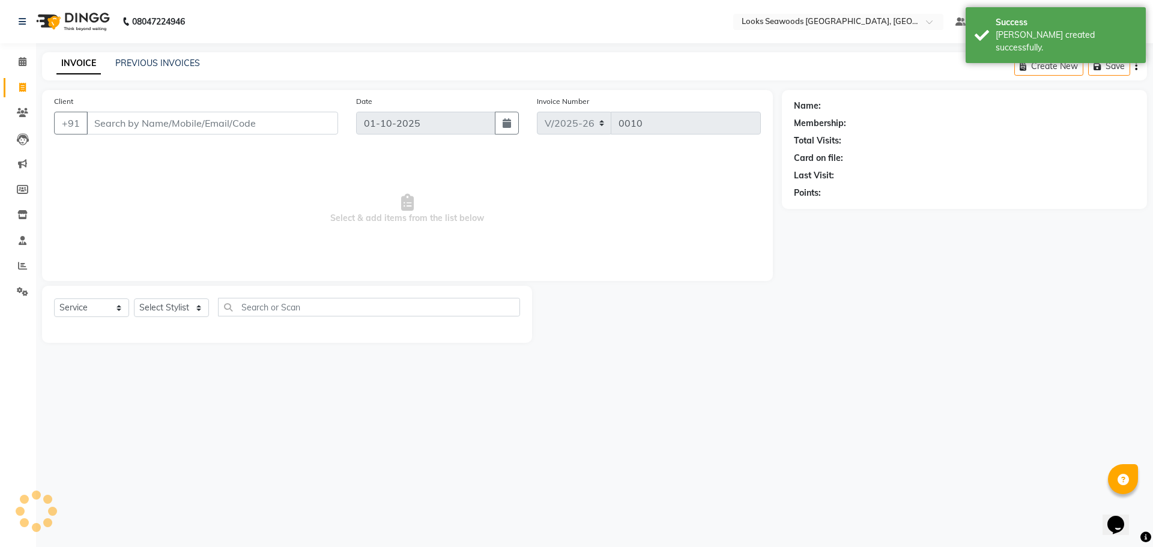
click at [127, 124] on input "Client" at bounding box center [212, 123] width 252 height 23
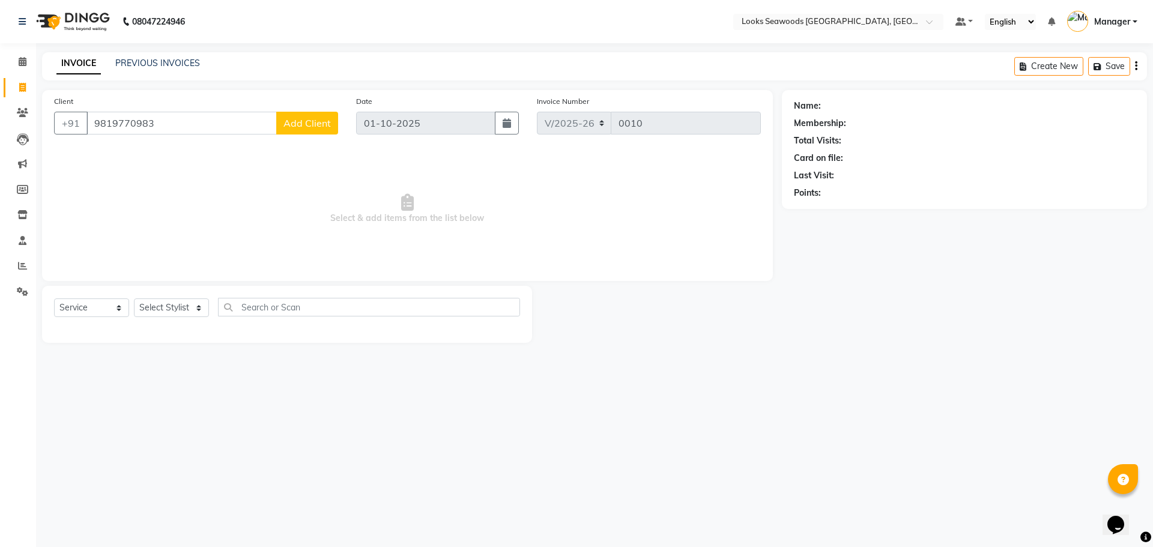
type input "9819770983"
click at [285, 130] on button "Add Client" at bounding box center [307, 123] width 62 height 23
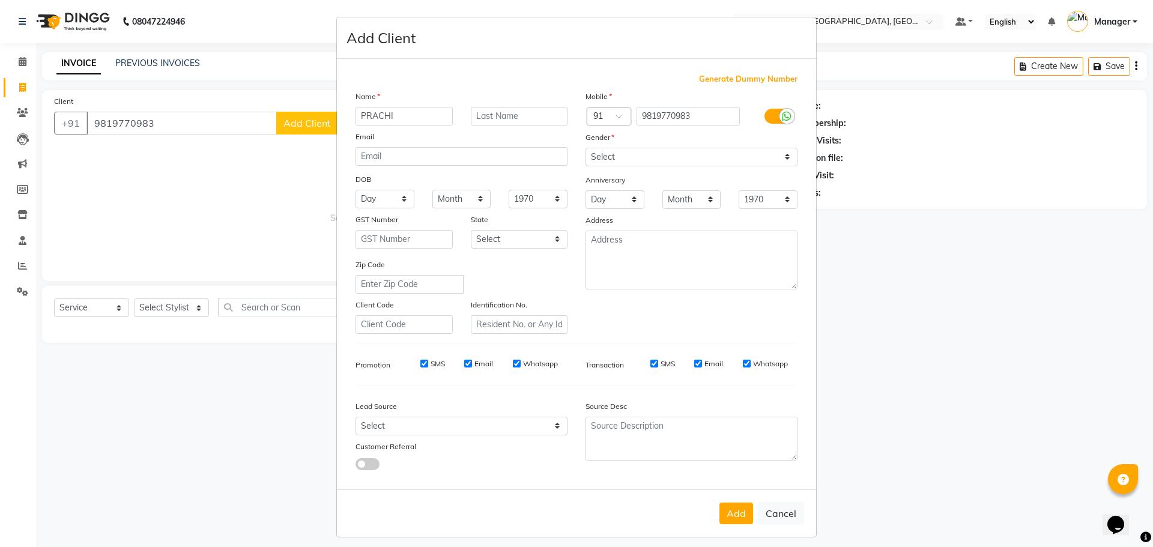
type input "PRACHI"
type input "."
click at [625, 161] on select "Select [DEMOGRAPHIC_DATA] [DEMOGRAPHIC_DATA] Other Prefer Not To Say" at bounding box center [691, 157] width 212 height 19
select select "[DEMOGRAPHIC_DATA]"
click at [585, 148] on select "Select [DEMOGRAPHIC_DATA] [DEMOGRAPHIC_DATA] Other Prefer Not To Say" at bounding box center [691, 157] width 212 height 19
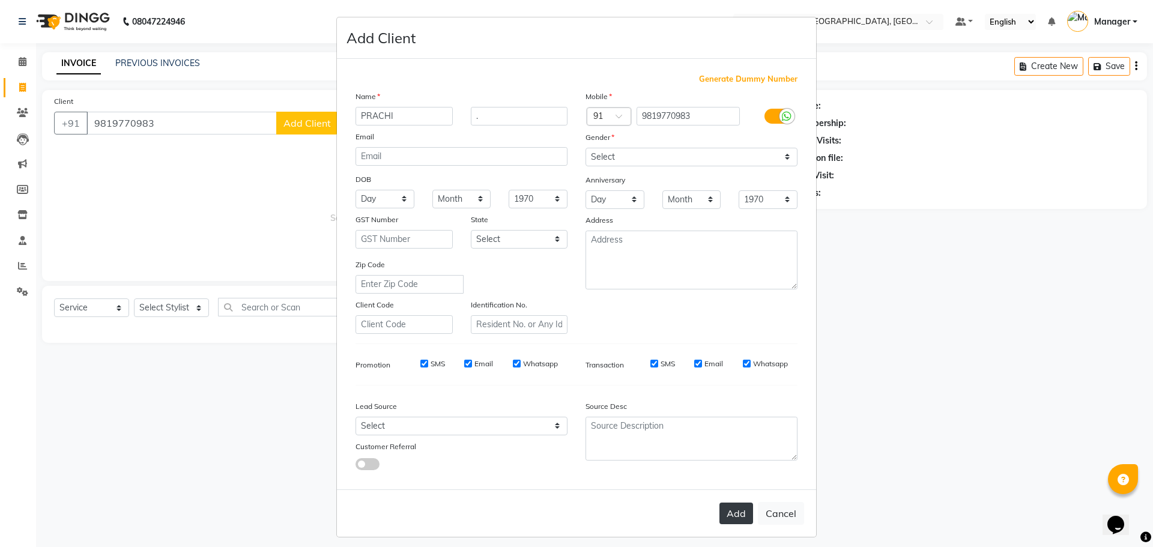
click at [726, 511] on button "Add" at bounding box center [736, 513] width 34 height 22
select select
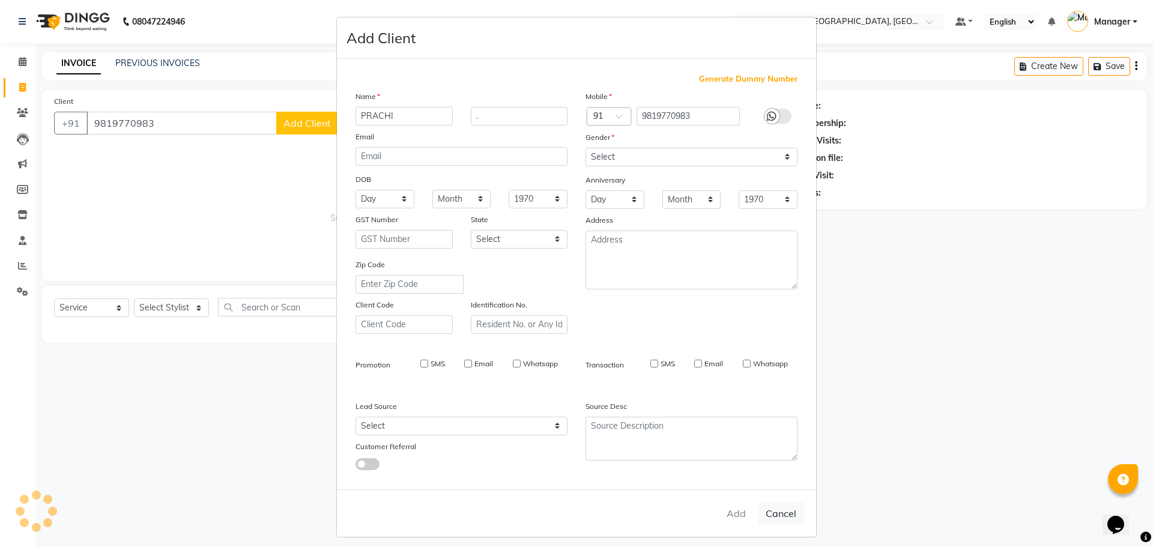
select select
checkbox input "false"
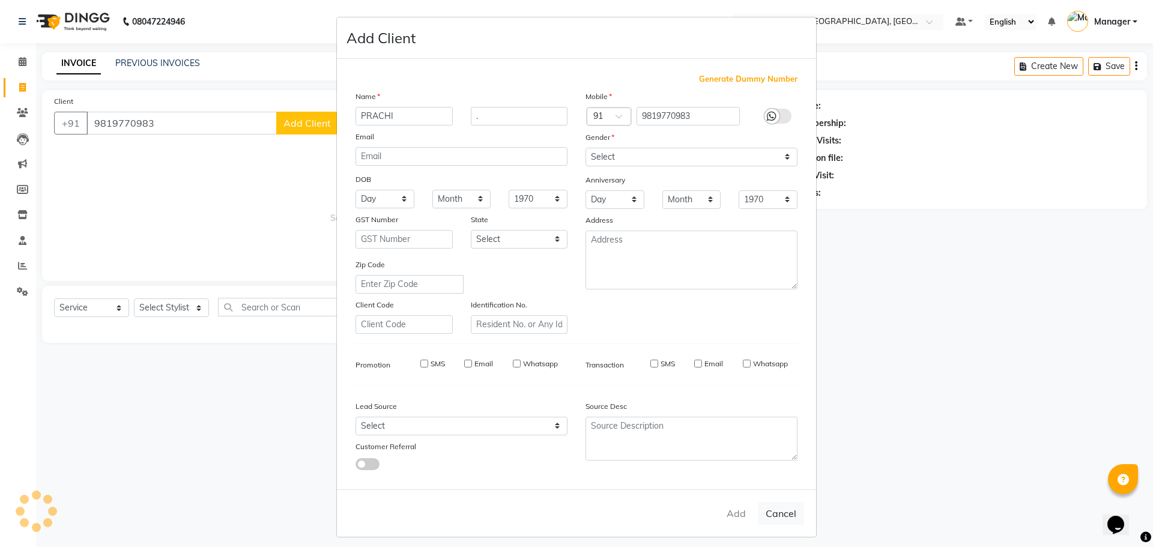
checkbox input "false"
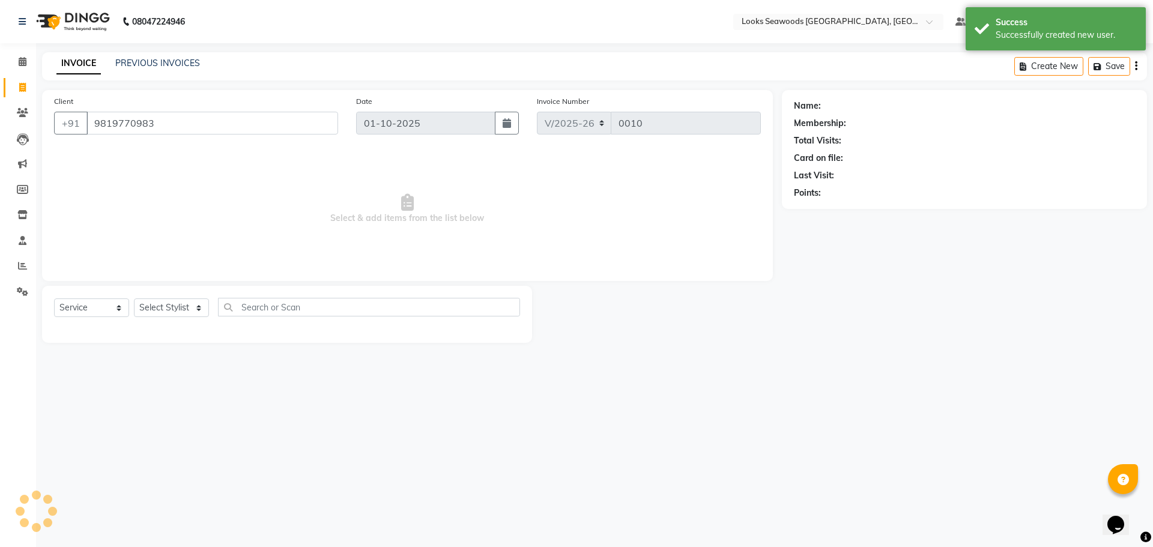
select select "1: Object"
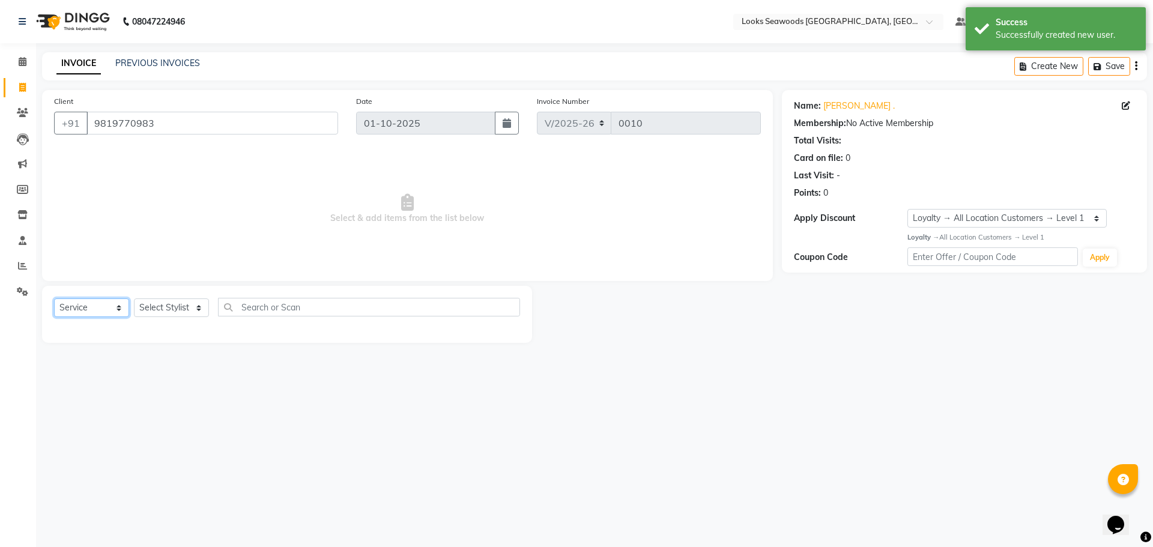
click at [114, 307] on select "Select Service Product Membership Package Voucher Prepaid Gift Card" at bounding box center [91, 307] width 75 height 19
click at [54, 298] on select "Select Service Product Membership Package Voucher Prepaid Gift Card" at bounding box center [91, 307] width 75 height 19
click at [170, 315] on select "Select Stylist Ankit Arun Counter_Sales [PERSON_NAME] [PERSON_NAME] Manager [PE…" at bounding box center [171, 307] width 75 height 19
select select "93419"
click at [134, 298] on select "Select Stylist Ankit Arun Counter_Sales [PERSON_NAME] [PERSON_NAME] Manager [PE…" at bounding box center [171, 307] width 75 height 19
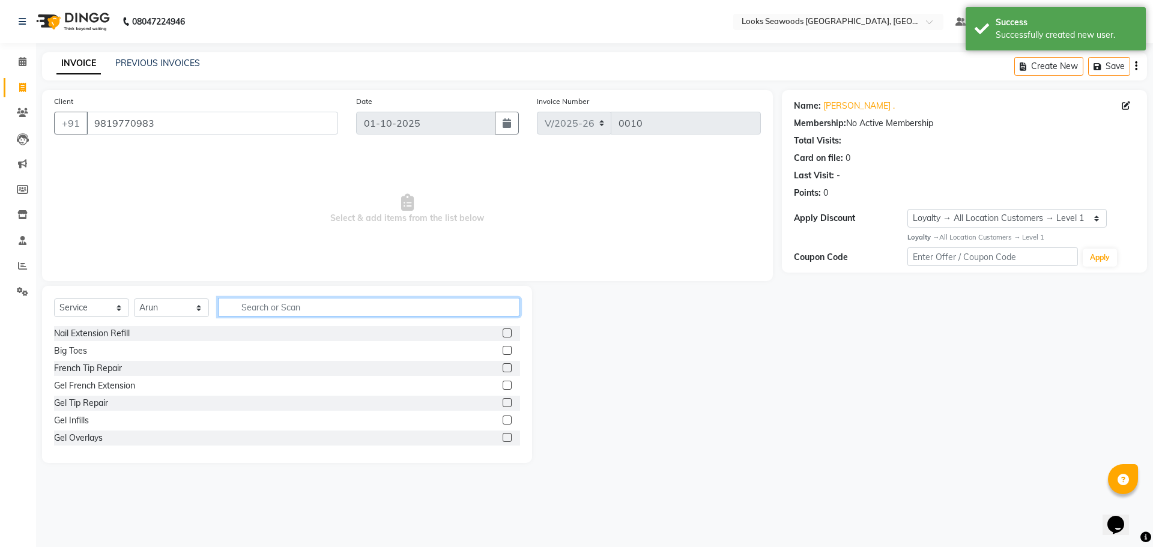
click at [276, 304] on input "text" at bounding box center [369, 307] width 302 height 19
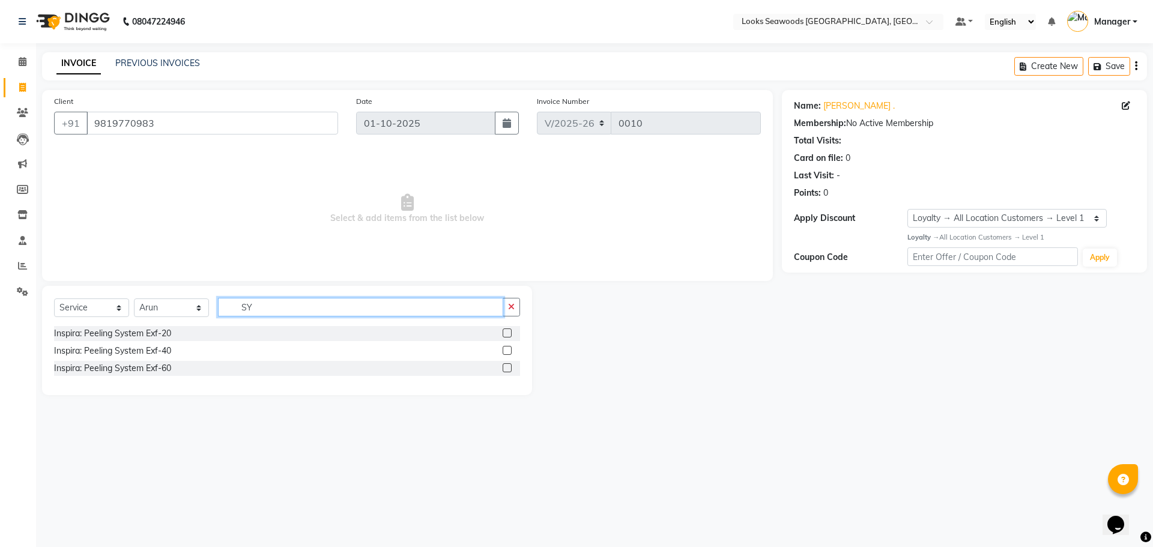
type input "S"
type input "CY"
click at [223, 338] on div "Cysteine Complex Treatment(F)*" at bounding box center [287, 333] width 466 height 15
click at [506, 333] on label at bounding box center [506, 332] width 9 height 9
click at [506, 333] on input "checkbox" at bounding box center [506, 334] width 8 height 8
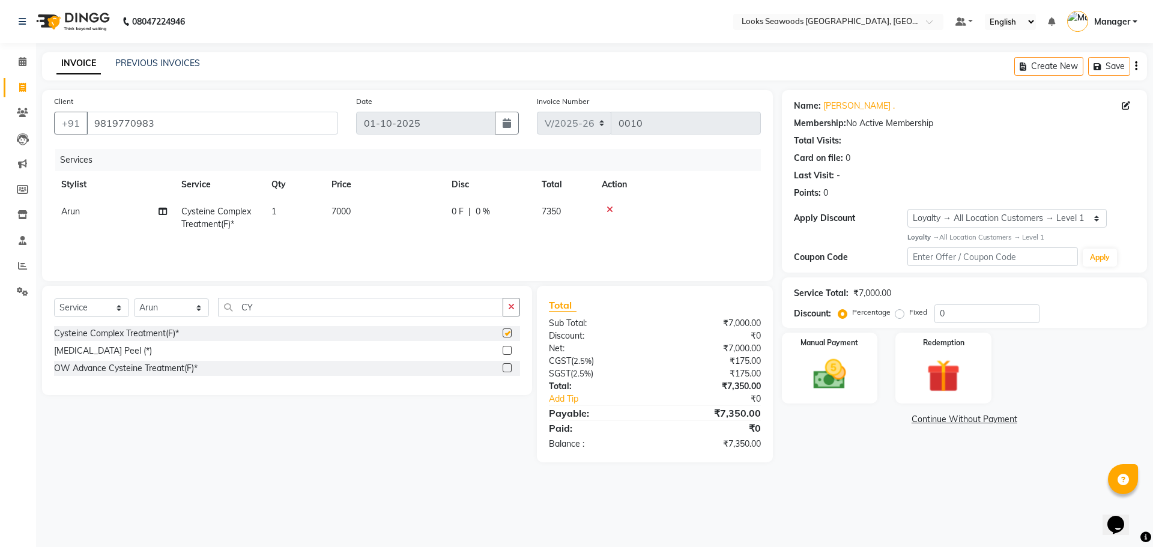
checkbox input "false"
click at [334, 211] on span "7000" at bounding box center [340, 211] width 19 height 11
select select "93419"
click at [450, 214] on input "7000" at bounding box center [441, 214] width 106 height 19
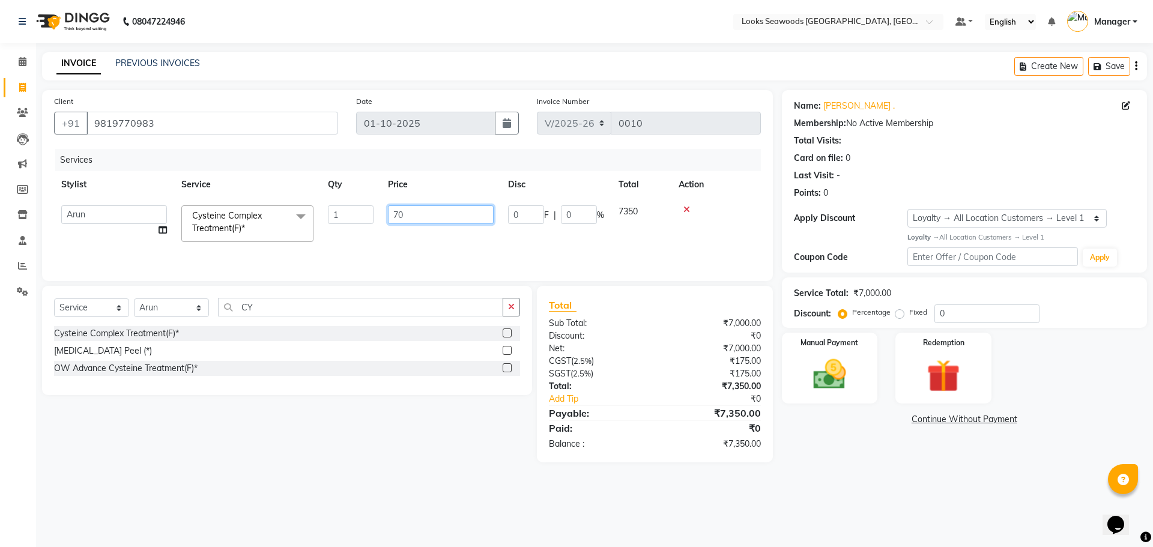
type input "7"
type input "6500"
click at [445, 246] on div "Services Stylist Service Qty Price Disc Total Action Arun Cysteine Complex Trea…" at bounding box center [407, 209] width 707 height 120
click at [815, 358] on img at bounding box center [829, 375] width 56 height 40
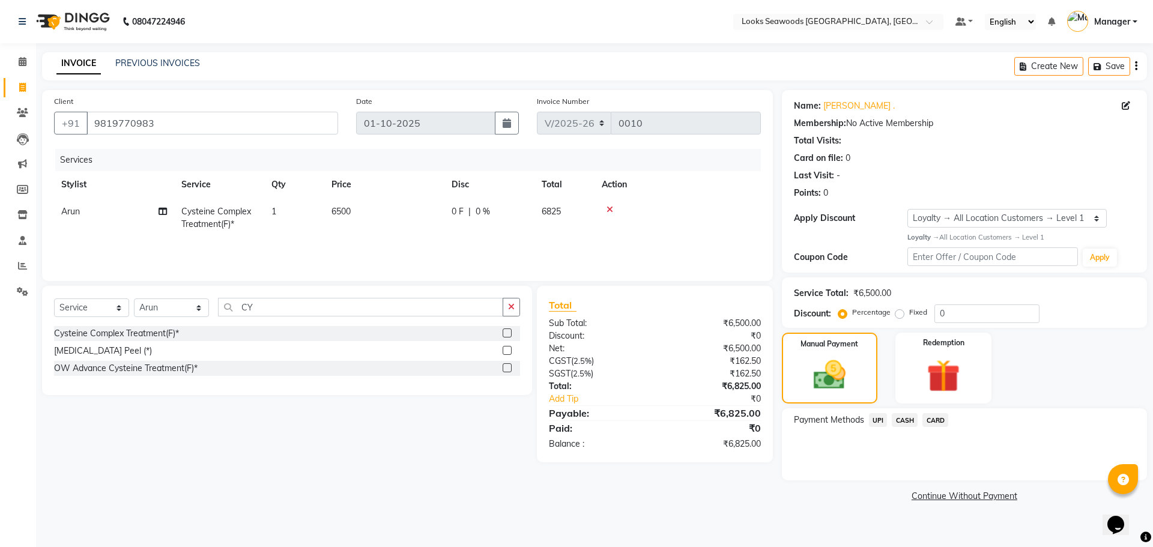
click at [874, 418] on span "UPI" at bounding box center [878, 420] width 19 height 14
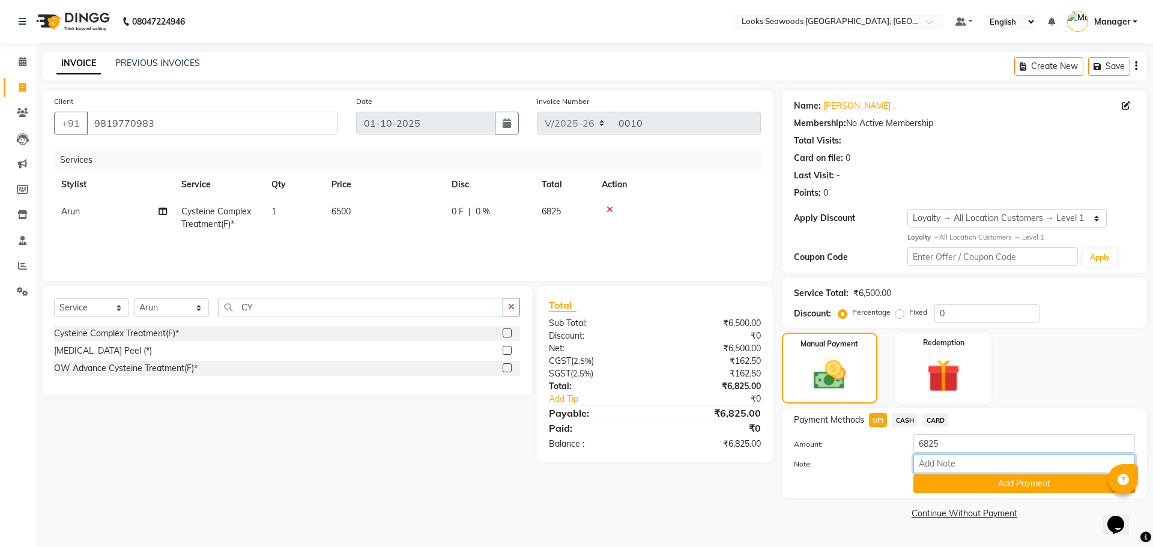
click at [947, 465] on input "Note:" at bounding box center [1023, 463] width 221 height 19
type input "SDGV"
click at [954, 483] on button "Add Payment" at bounding box center [1023, 483] width 221 height 19
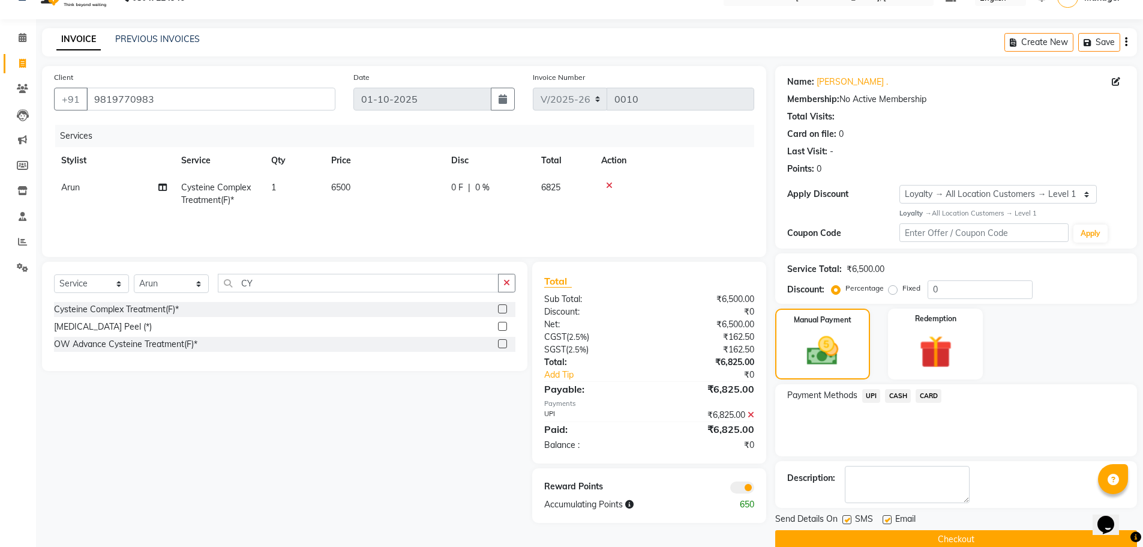
scroll to position [44, 0]
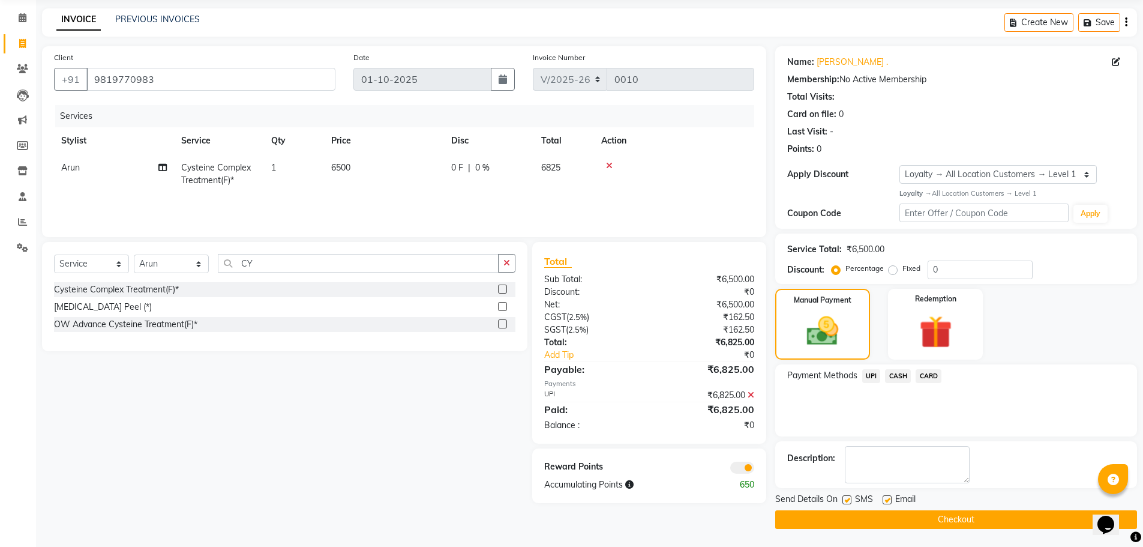
click at [935, 522] on button "Checkout" at bounding box center [957, 519] width 362 height 19
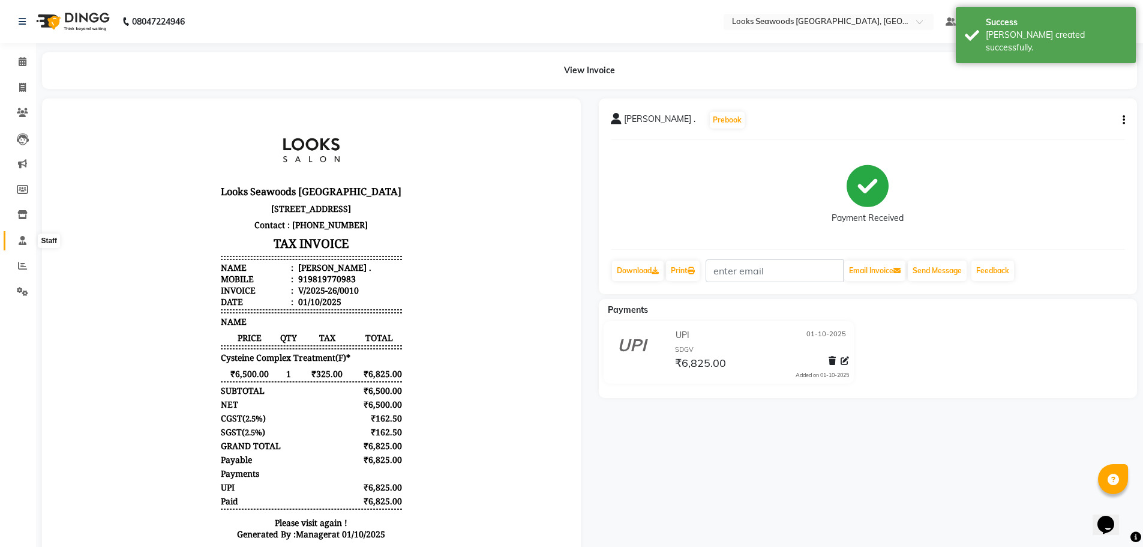
click at [25, 245] on span at bounding box center [22, 241] width 21 height 14
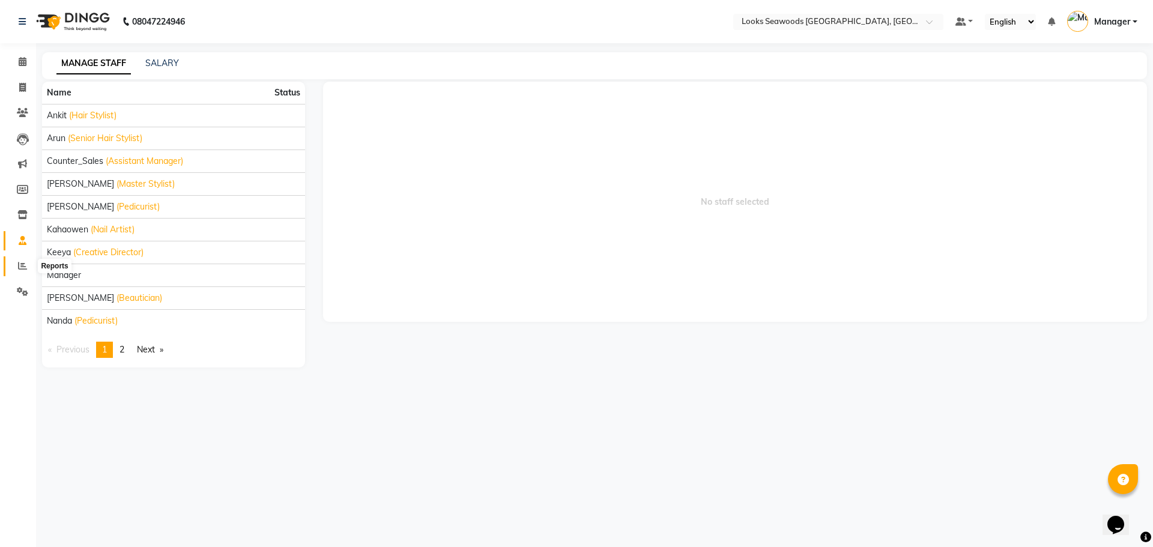
click at [22, 264] on icon at bounding box center [22, 265] width 9 height 9
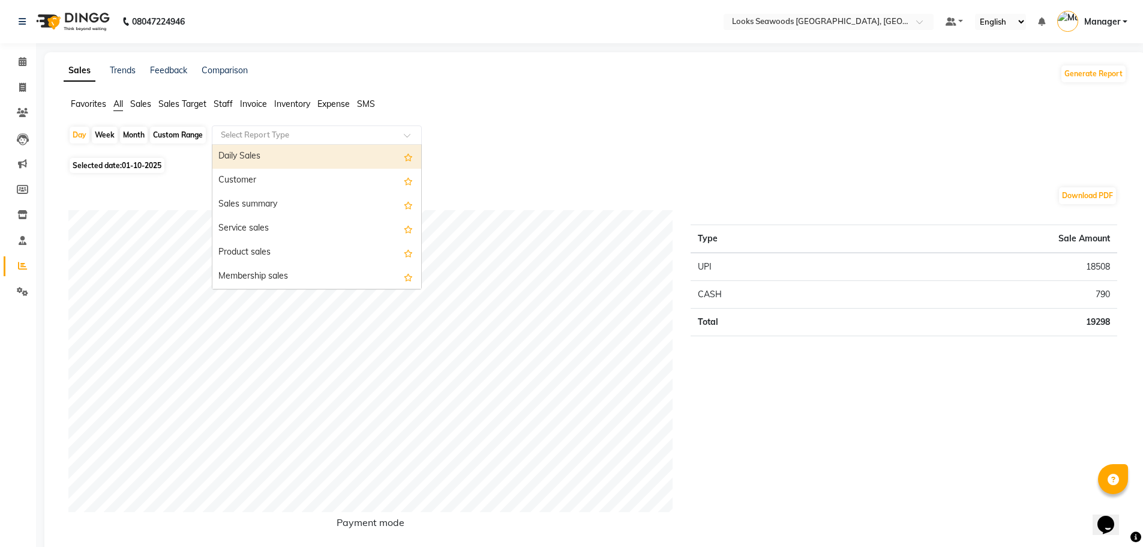
click at [323, 135] on input "text" at bounding box center [304, 135] width 173 height 12
click at [280, 155] on div "Daily Sales" at bounding box center [316, 157] width 209 height 24
select select "full_report"
select select "pdf"
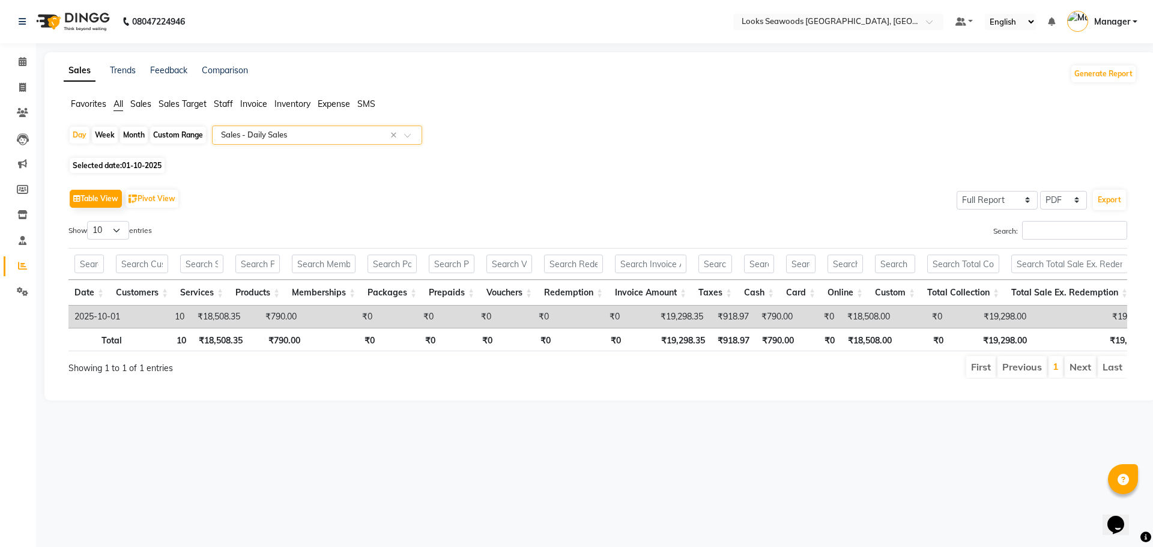
click at [231, 100] on span "Staff" at bounding box center [223, 103] width 19 height 11
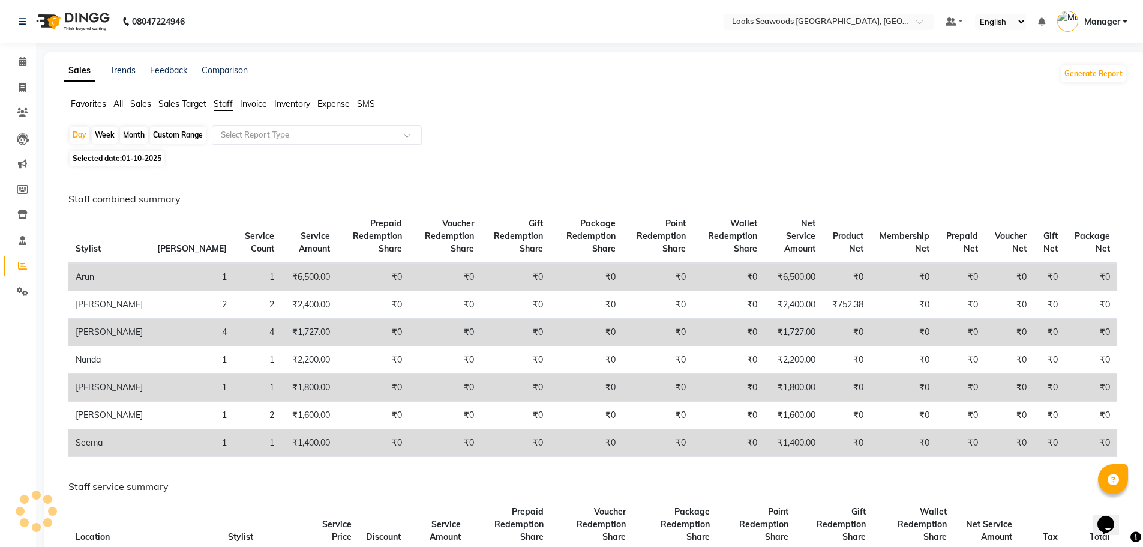
click at [259, 135] on input "text" at bounding box center [304, 135] width 173 height 12
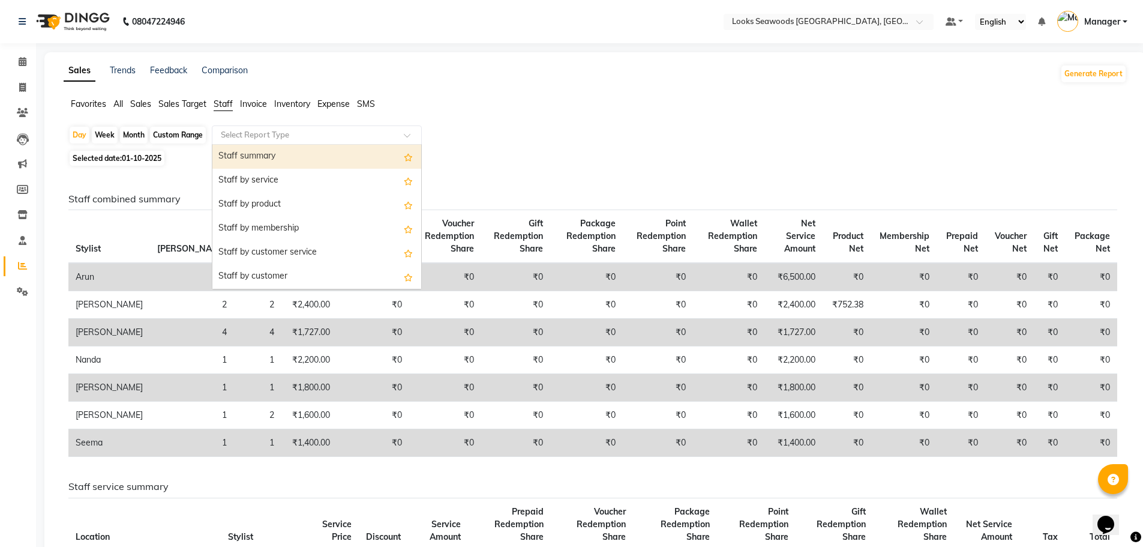
click at [255, 159] on div "Staff summary" at bounding box center [316, 157] width 209 height 24
select select "full_report"
select select "pdf"
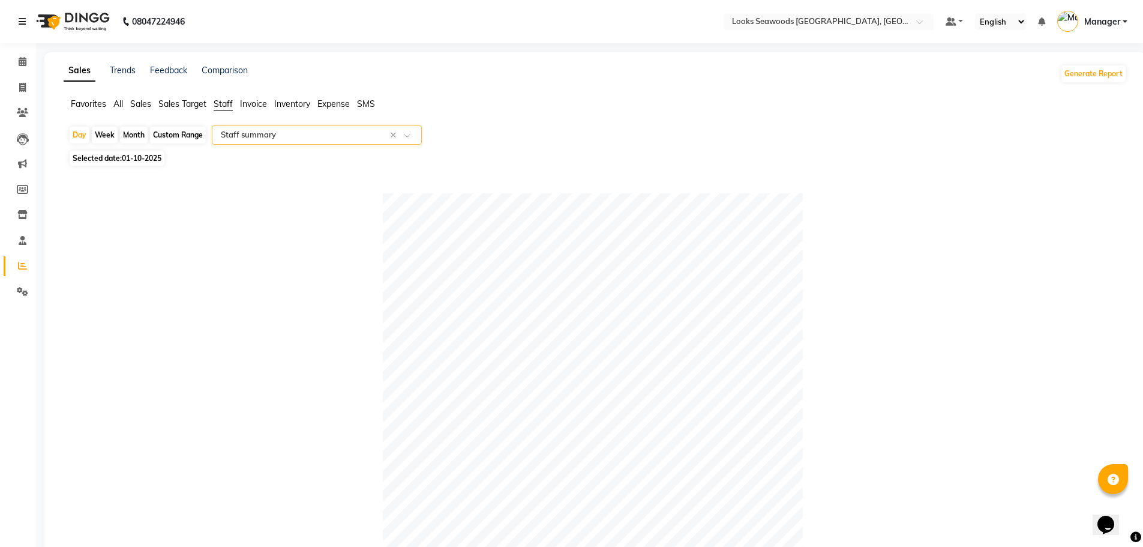
click at [26, 25] on icon at bounding box center [22, 21] width 7 height 8
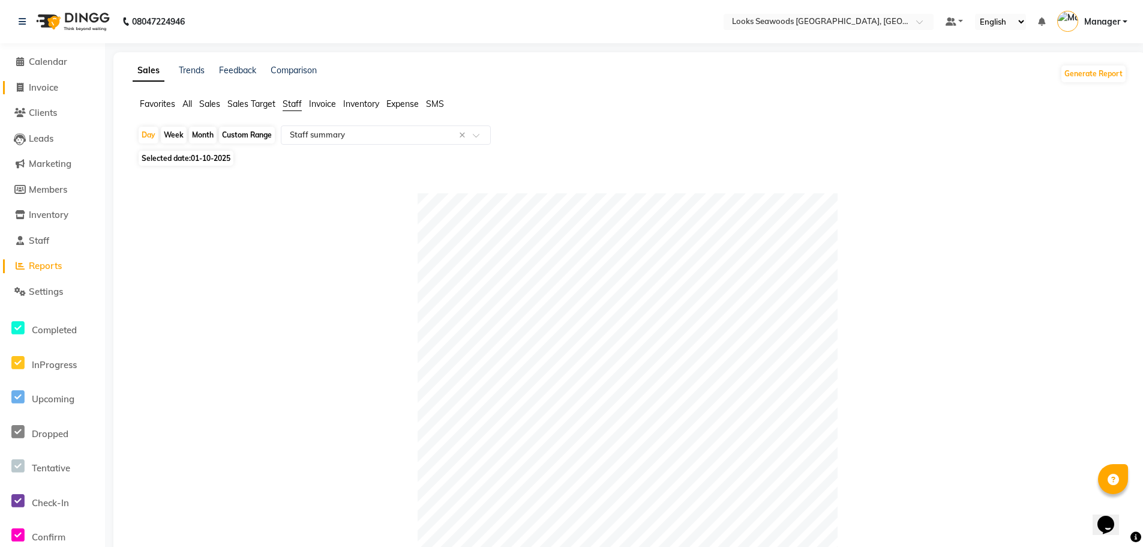
click at [47, 88] on span "Invoice" at bounding box center [43, 87] width 29 height 11
select select "service"
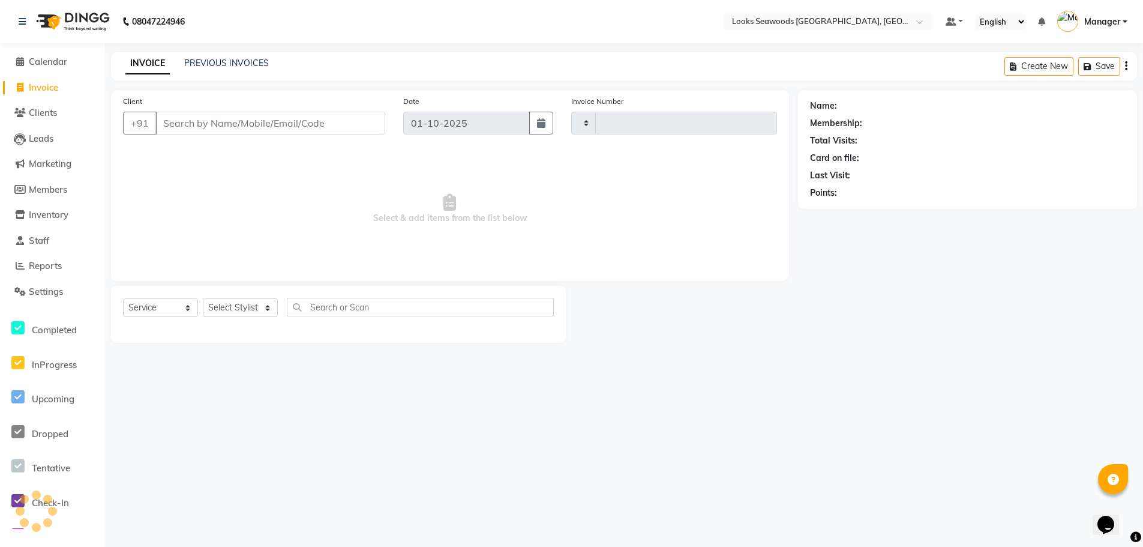
type input "0011"
select select "9135"
click at [36, 114] on span "Clients" at bounding box center [43, 112] width 28 height 11
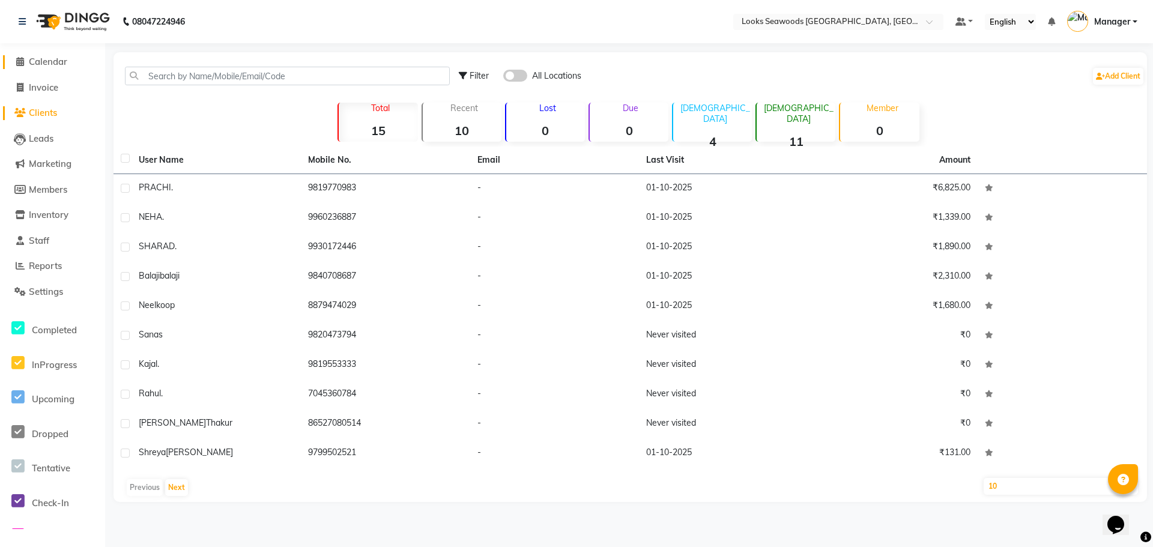
click at [55, 64] on span "Calendar" at bounding box center [48, 61] width 38 height 11
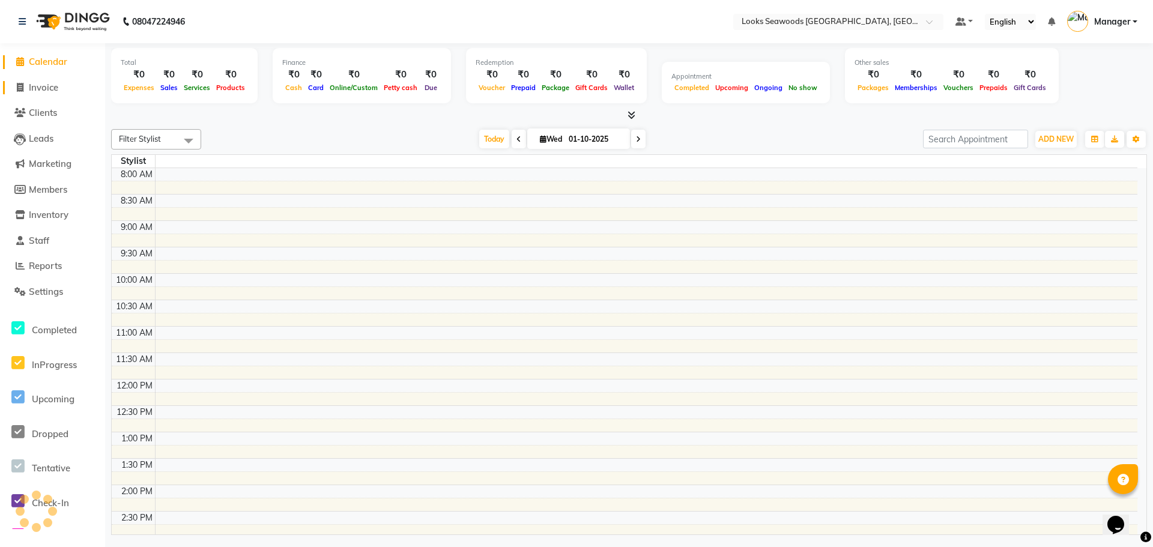
click at [57, 92] on span "Invoice" at bounding box center [43, 87] width 29 height 11
select select "service"
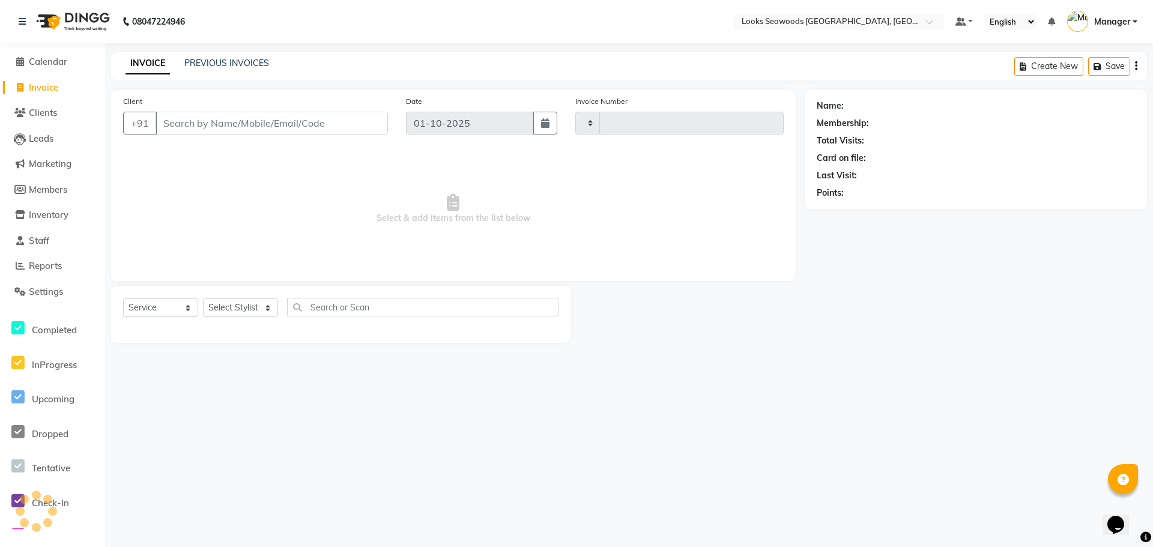
type input "0011"
select select "9135"
click at [22, 25] on icon at bounding box center [22, 21] width 7 height 8
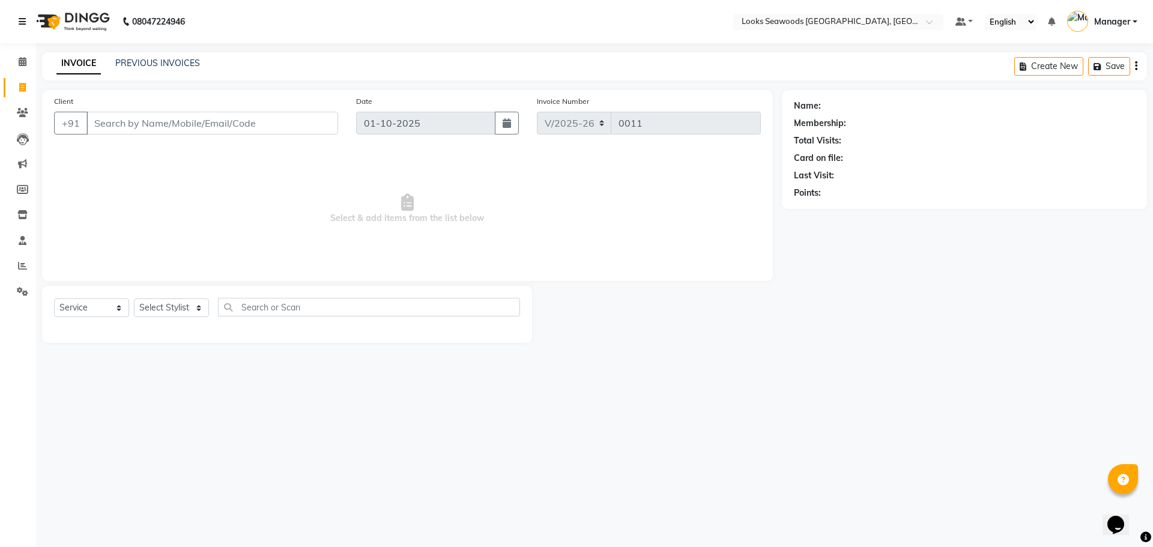
click at [28, 18] on link at bounding box center [25, 22] width 12 height 34
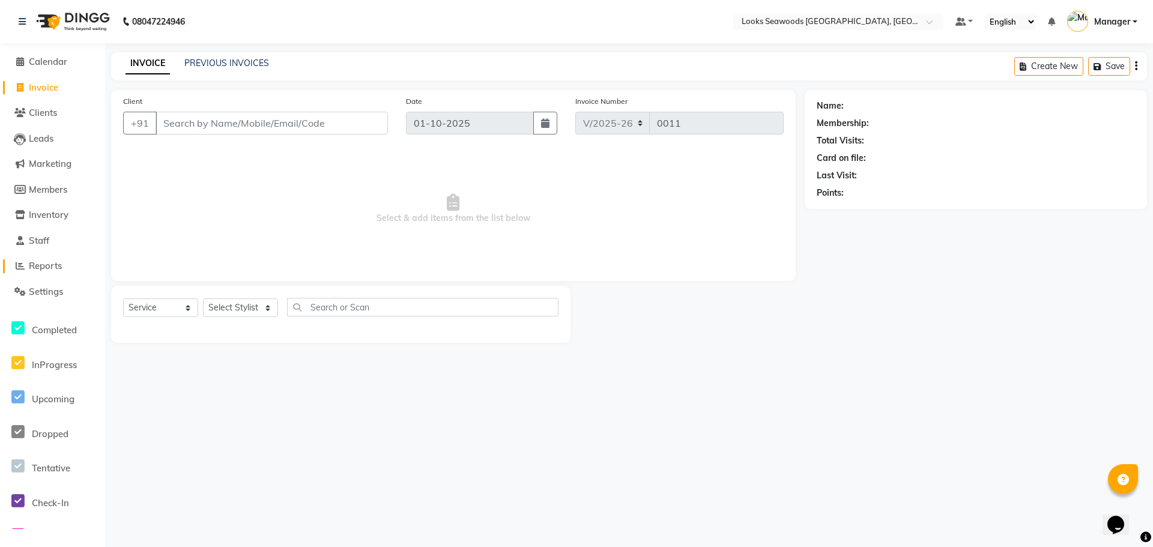
click at [54, 273] on link "Reports" at bounding box center [52, 266] width 99 height 14
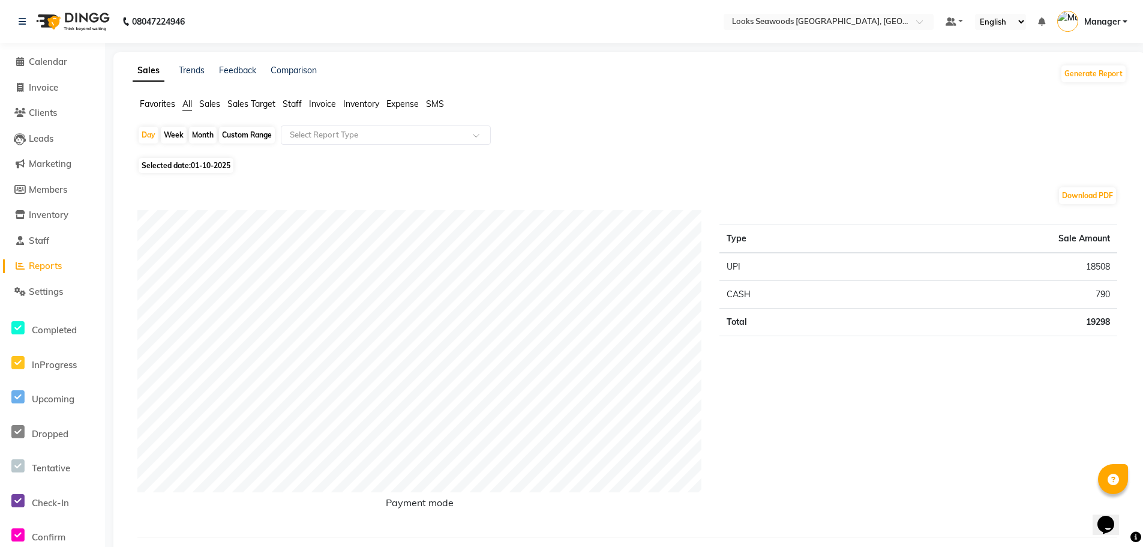
click at [43, 86] on span "Invoice" at bounding box center [43, 87] width 29 height 11
select select "9135"
select select "service"
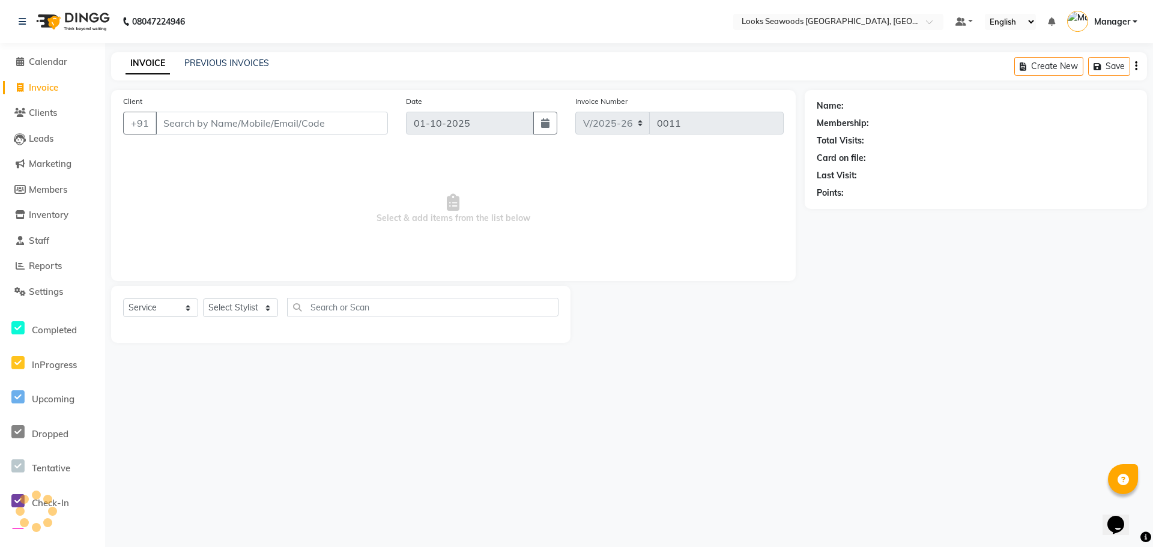
drag, startPoint x: 236, startPoint y: 122, endPoint x: 427, endPoint y: 110, distance: 191.2
click at [241, 122] on input "Client" at bounding box center [271, 123] width 232 height 23
click at [245, 123] on input "865270514" at bounding box center [240, 123] width 171 height 23
click at [237, 129] on input "86527051" at bounding box center [240, 123] width 171 height 23
click at [266, 121] on input "865270514" at bounding box center [240, 123] width 171 height 23
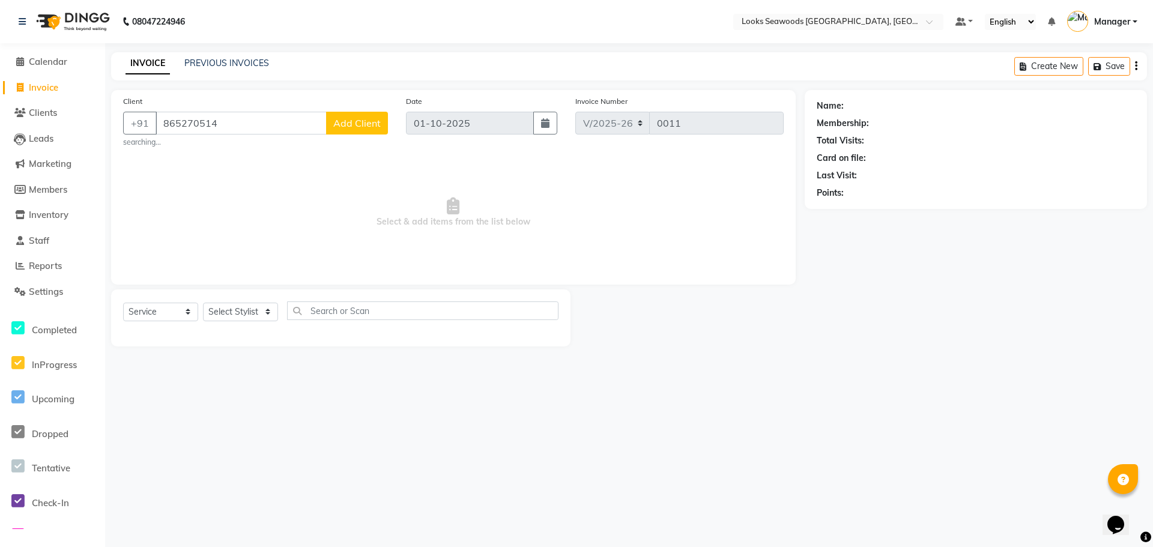
type input "865270514"
click at [342, 125] on span "Add Client" at bounding box center [356, 123] width 47 height 12
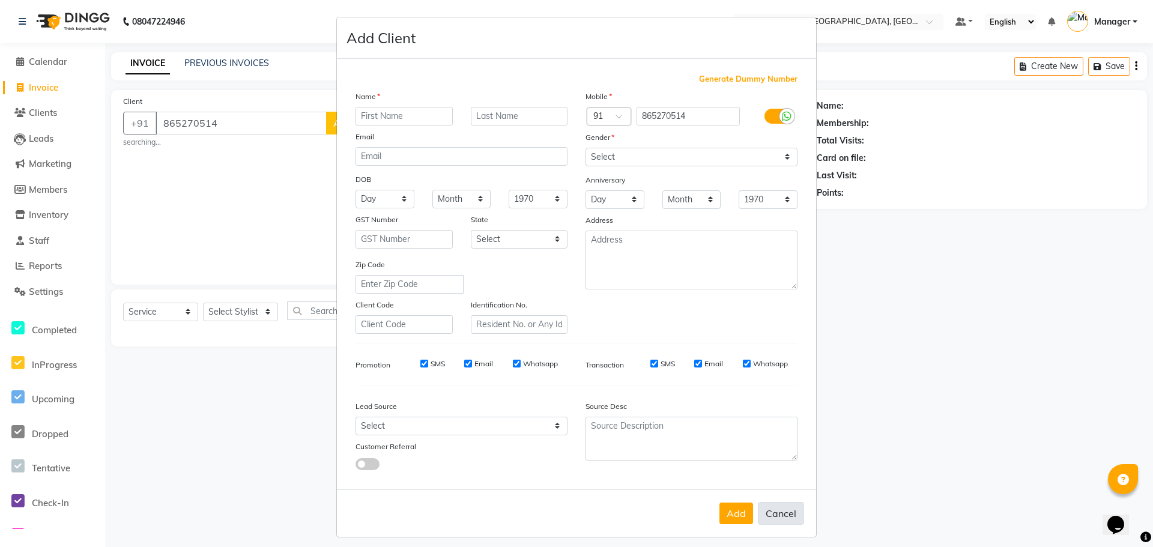
click at [785, 507] on button "Cancel" at bounding box center [781, 513] width 46 height 23
select select
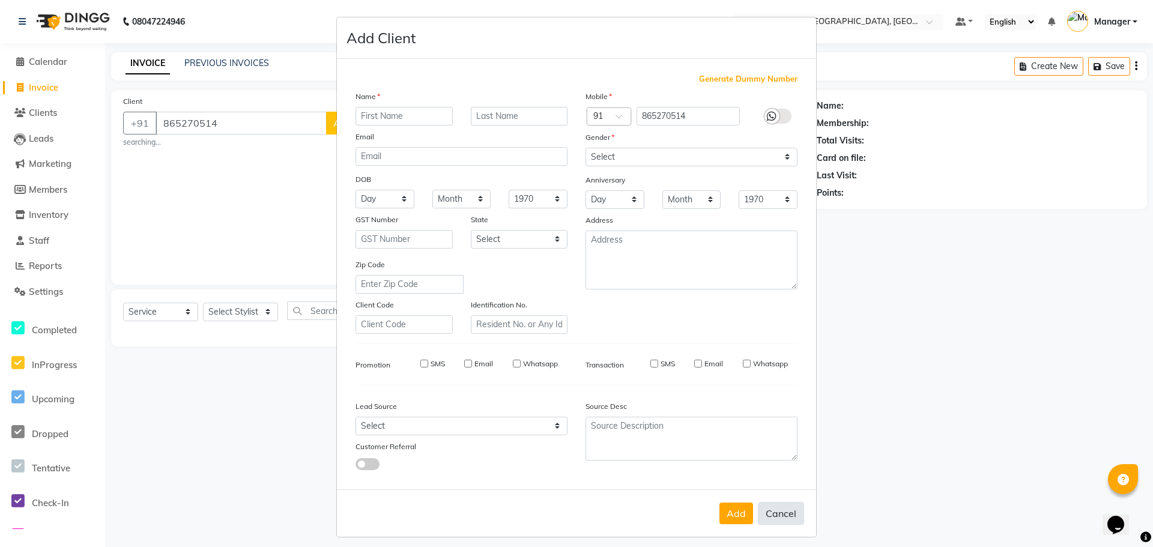
select select
checkbox input "false"
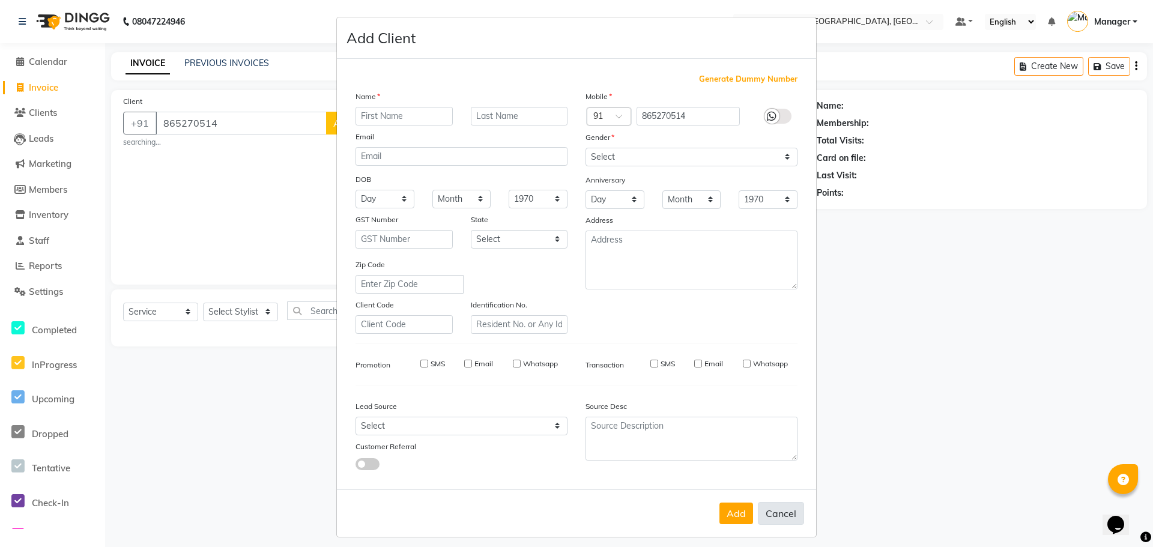
checkbox input "false"
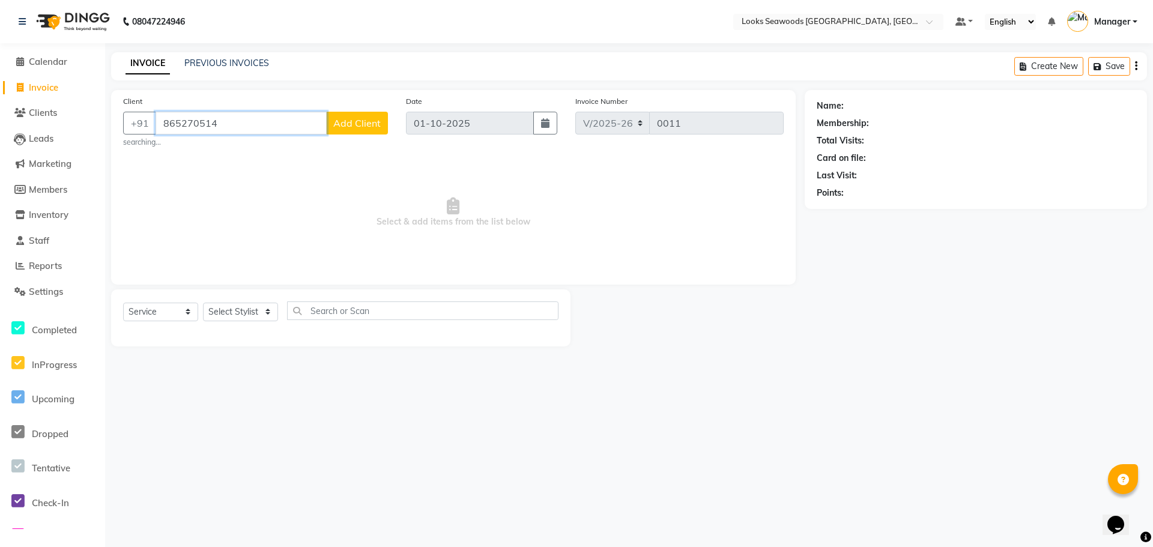
click at [260, 125] on input "865270514" at bounding box center [240, 123] width 171 height 23
click at [40, 96] on li "Invoice" at bounding box center [52, 88] width 105 height 26
click at [165, 64] on link "INVOICE" at bounding box center [147, 64] width 44 height 22
click at [46, 62] on span "Calendar" at bounding box center [48, 61] width 38 height 11
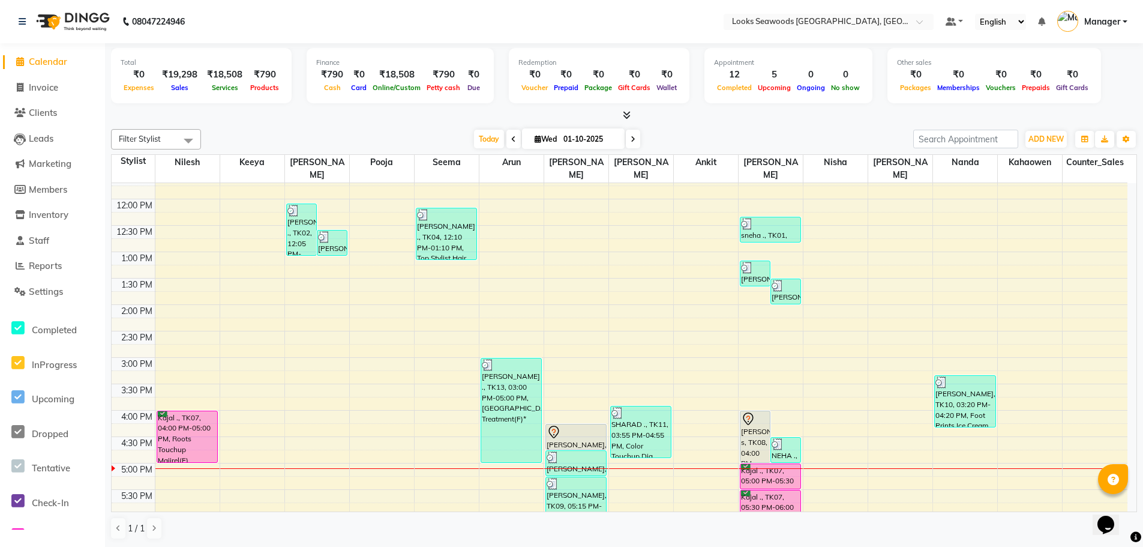
scroll to position [180, 0]
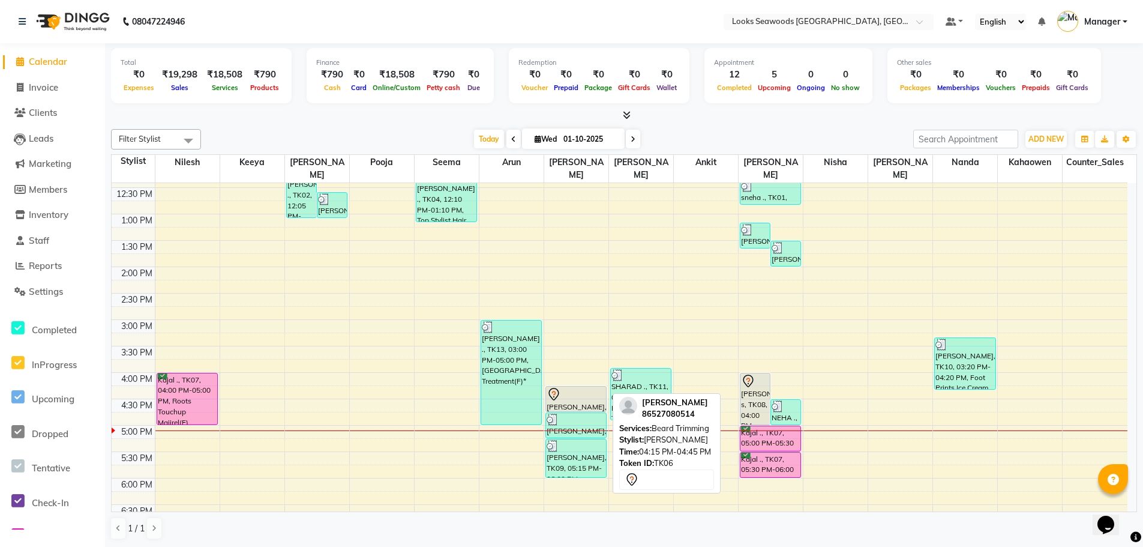
click at [594, 386] on link "[PERSON_NAME], TK06, 04:15 PM-04:45 PM, [PERSON_NAME] Trimming" at bounding box center [576, 399] width 61 height 26
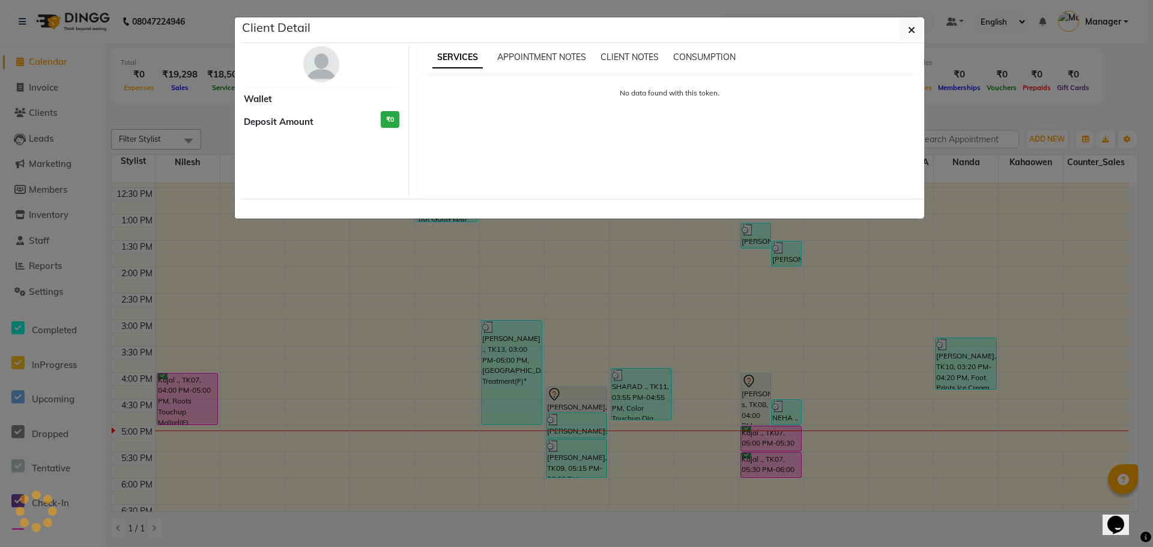
select select "7"
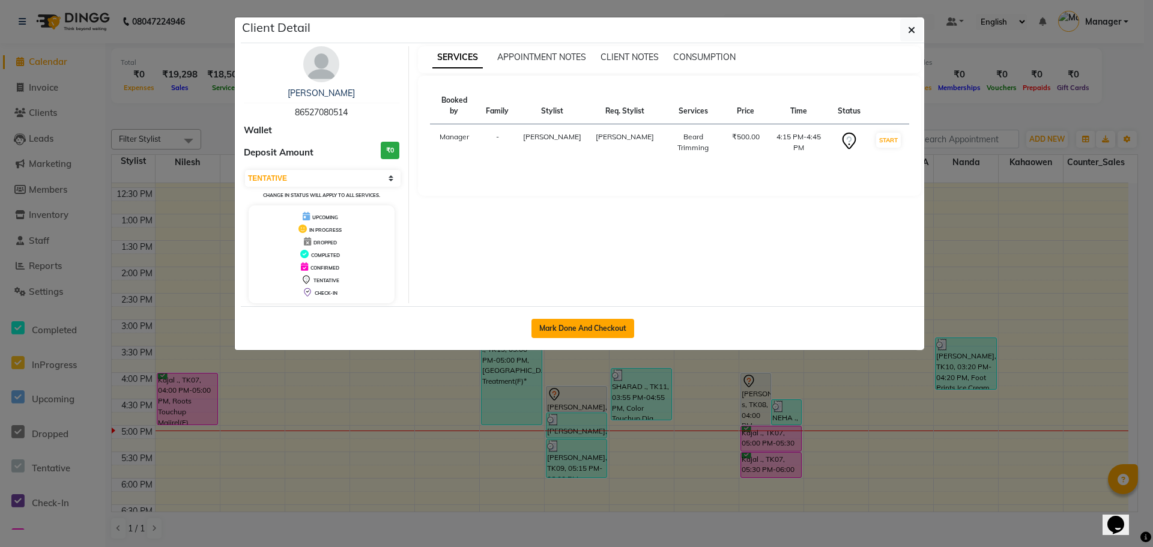
click at [580, 324] on button "Mark Done And Checkout" at bounding box center [582, 328] width 103 height 19
select select "service"
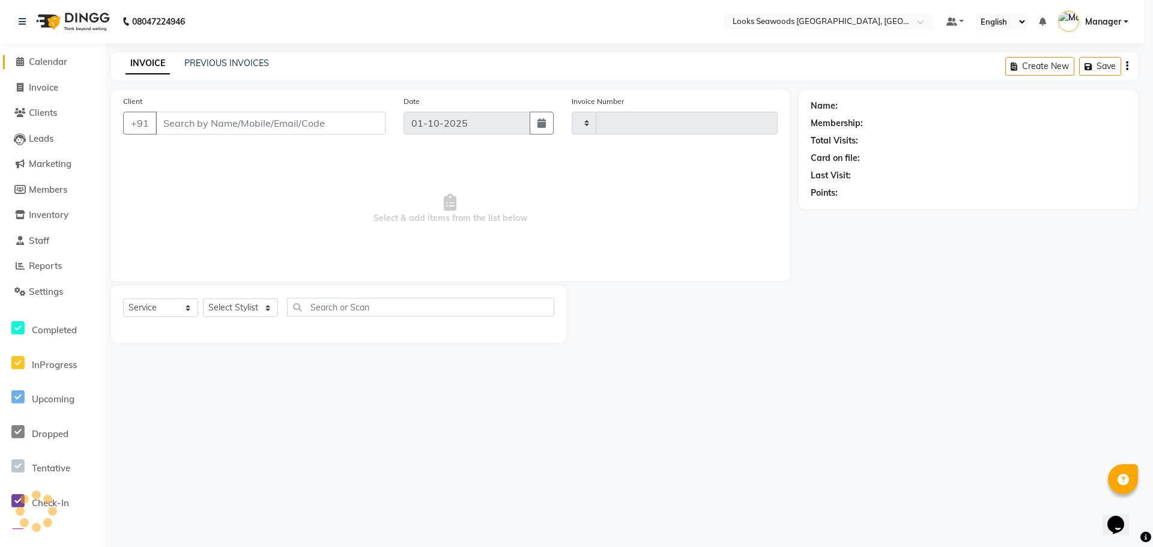
type input "0011"
select select "9135"
type input "86527080514"
select select "93420"
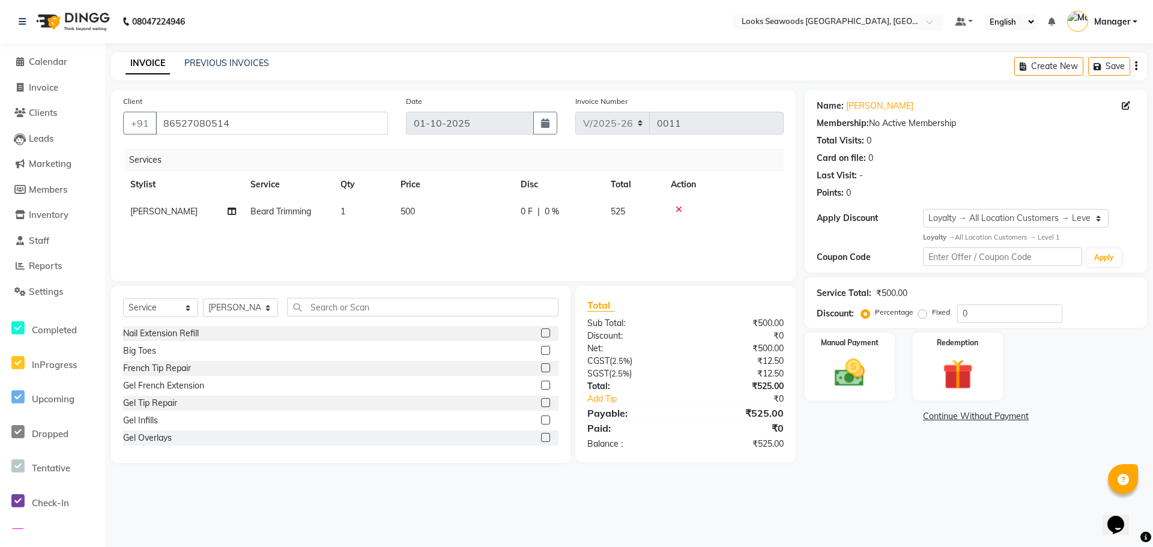
click at [412, 211] on span "500" at bounding box center [407, 211] width 14 height 11
click at [517, 212] on input "500" at bounding box center [510, 214] width 106 height 19
click at [549, 253] on div "Services Stylist Service Qty Price Disc Total Action Ankit Arun Counter_Sales […" at bounding box center [453, 209] width 660 height 120
click at [851, 360] on img at bounding box center [850, 373] width 52 height 37
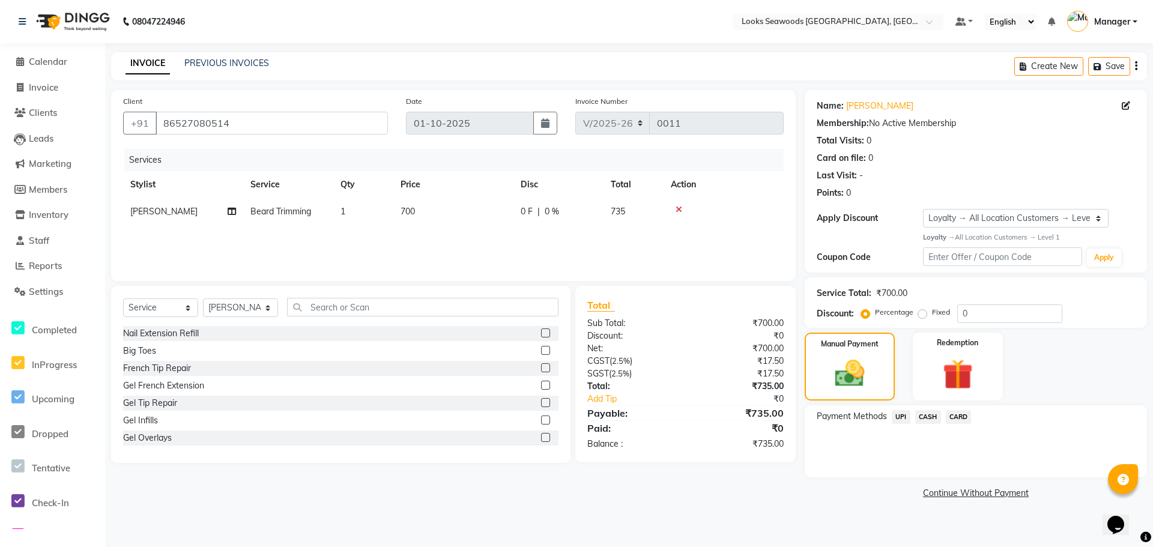
click at [904, 416] on span "UPI" at bounding box center [900, 417] width 19 height 14
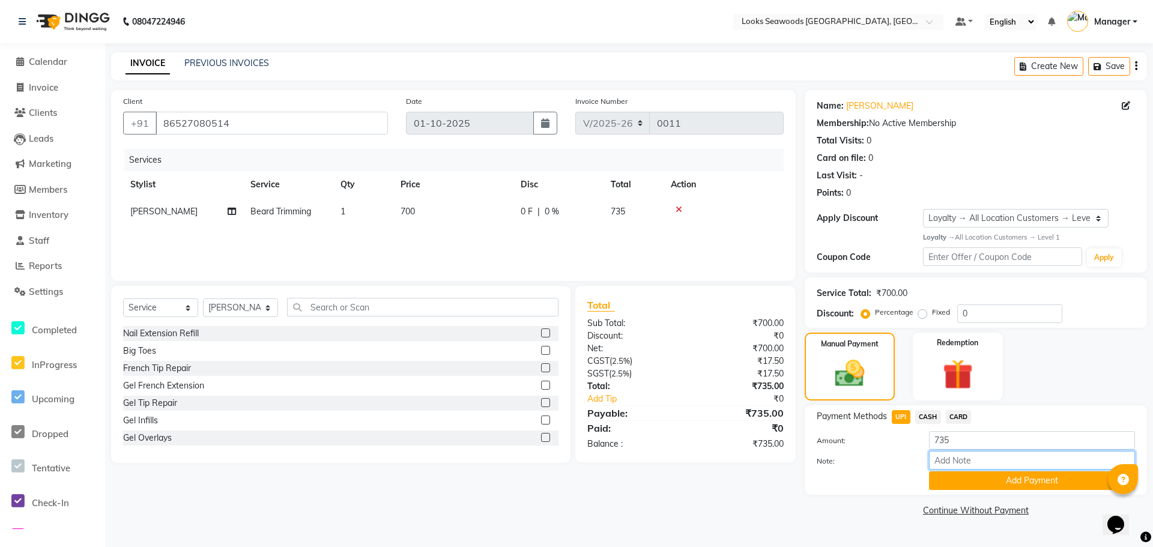
click at [982, 460] on input "Note:" at bounding box center [1032, 460] width 206 height 19
paste input "527454496250"
click at [984, 479] on button "Add Payment" at bounding box center [1032, 480] width 206 height 19
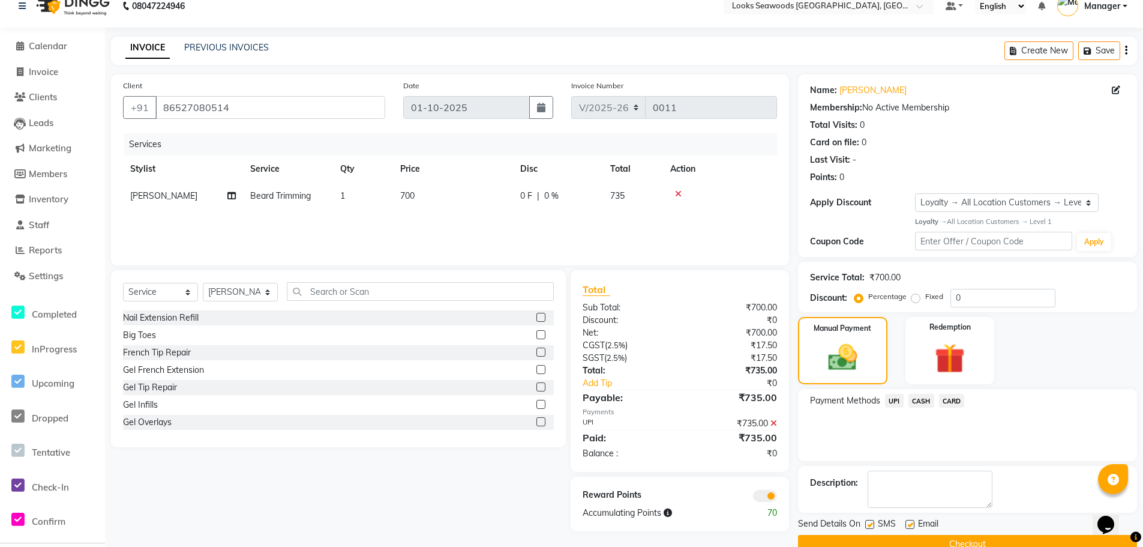
scroll to position [40, 0]
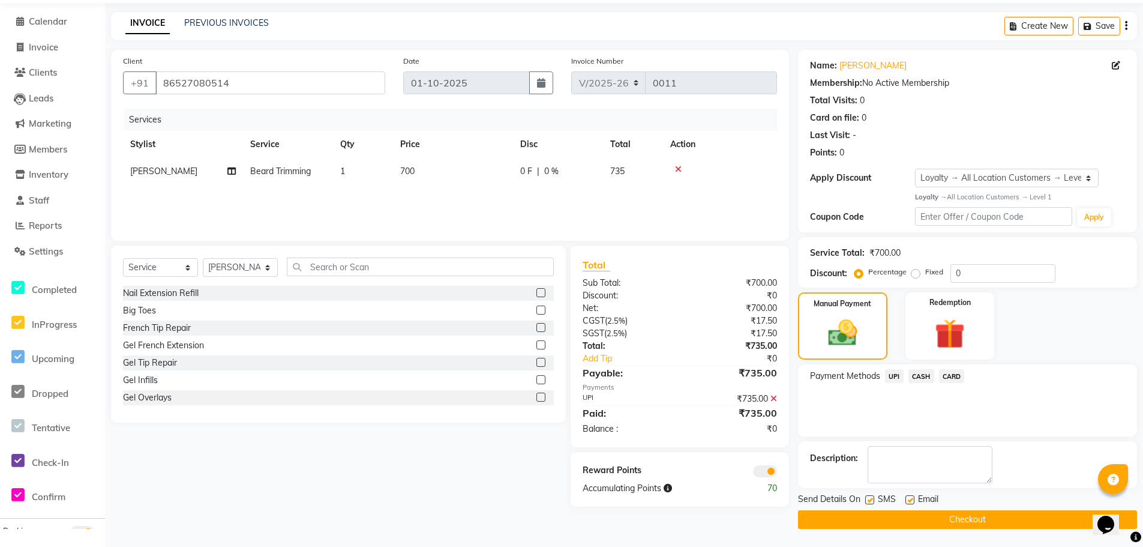
click at [928, 519] on button "Checkout" at bounding box center [967, 519] width 339 height 19
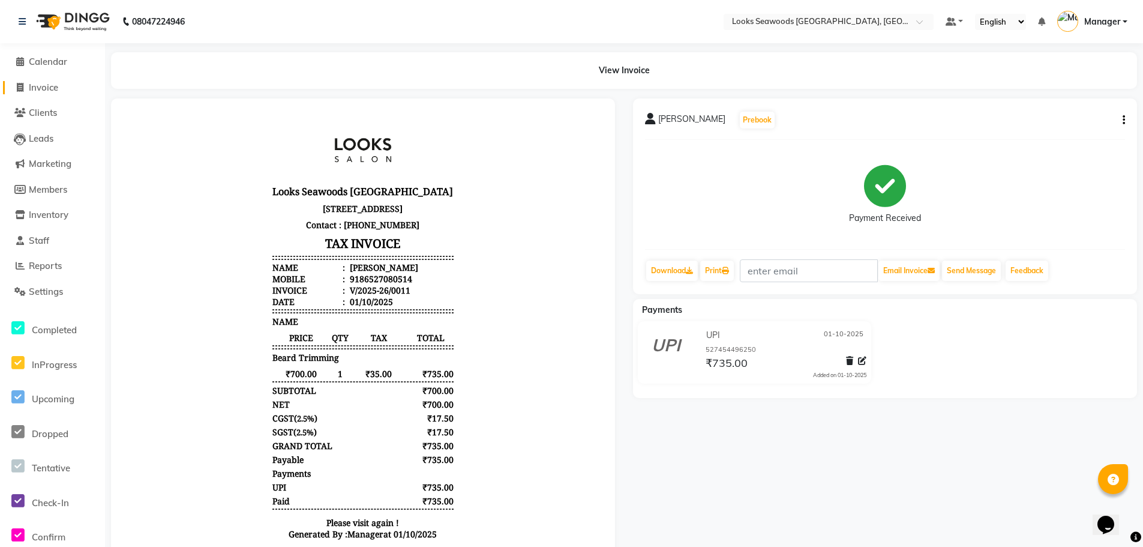
click at [50, 84] on span "Invoice" at bounding box center [43, 87] width 29 height 11
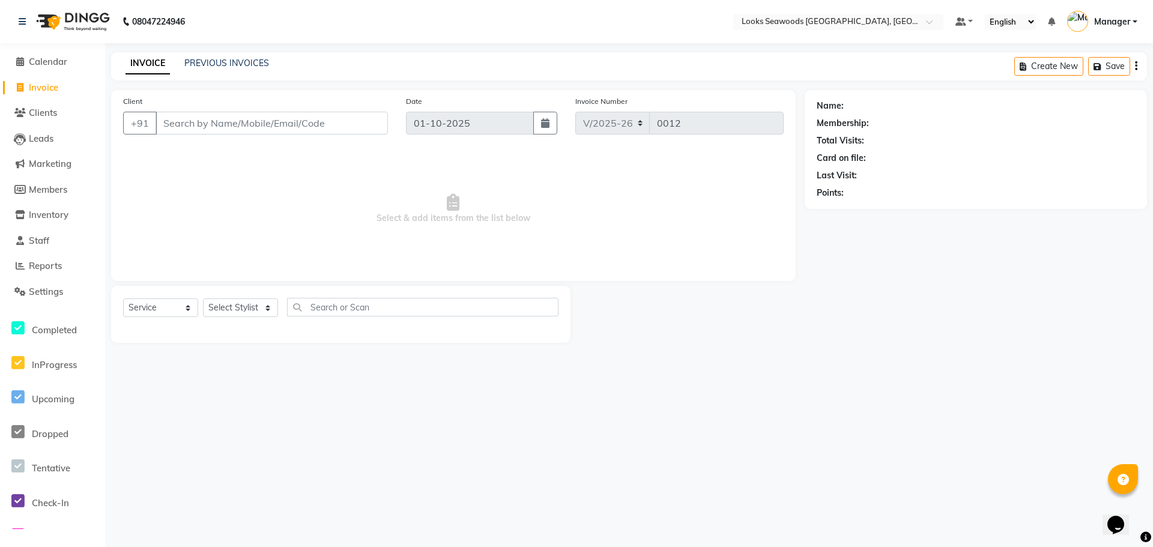
click at [238, 118] on input "Client" at bounding box center [271, 123] width 232 height 23
click at [384, 128] on button "Add Client" at bounding box center [357, 123] width 62 height 23
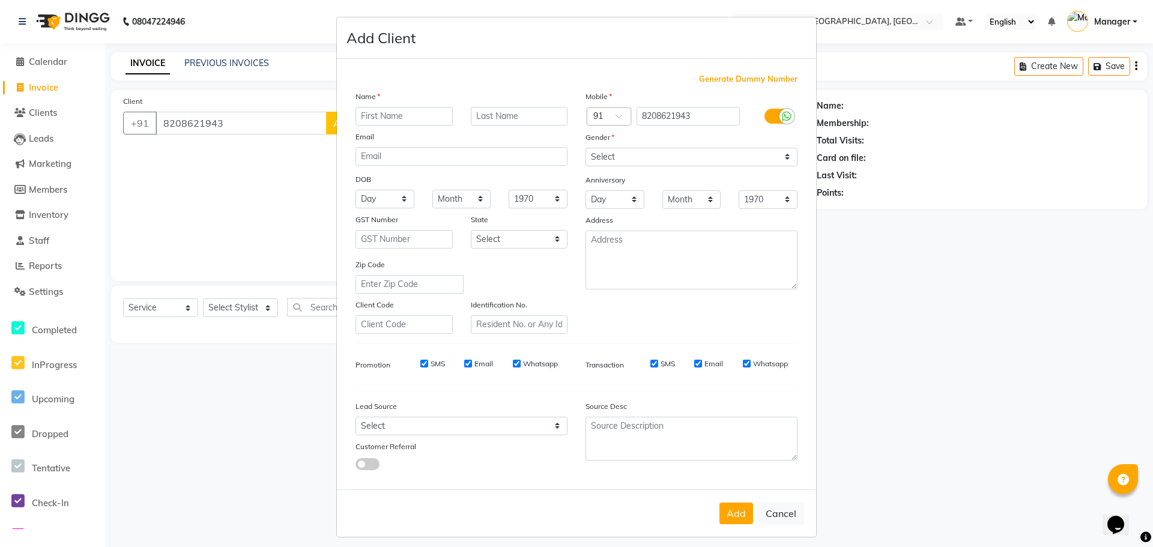
click at [397, 121] on input "text" at bounding box center [403, 116] width 97 height 19
click at [633, 150] on select "Select [DEMOGRAPHIC_DATA] [DEMOGRAPHIC_DATA] Other Prefer Not To Say" at bounding box center [691, 157] width 212 height 19
click at [585, 148] on select "Select [DEMOGRAPHIC_DATA] [DEMOGRAPHIC_DATA] Other Prefer Not To Say" at bounding box center [691, 157] width 212 height 19
click at [738, 518] on button "Add" at bounding box center [736, 513] width 34 height 22
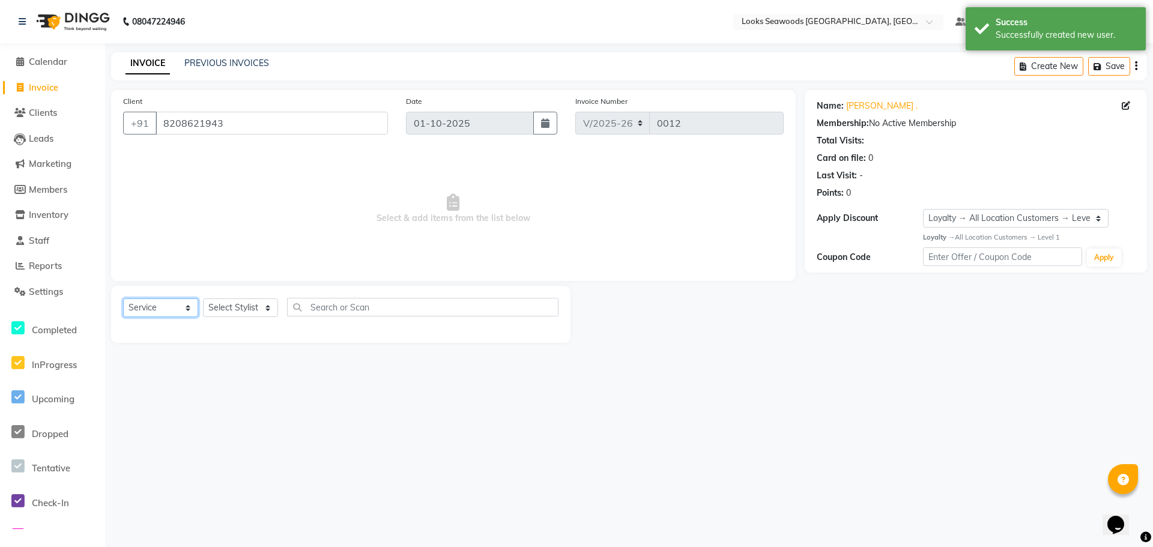
click at [177, 312] on select "Select Service Product Membership Package Voucher Prepaid Gift Card" at bounding box center [160, 307] width 75 height 19
click at [123, 298] on select "Select Service Product Membership Package Voucher Prepaid Gift Card" at bounding box center [160, 307] width 75 height 19
click at [238, 307] on select "Select Stylist Ankit Arun Counter_Sales [PERSON_NAME] [PERSON_NAME] Manager [PE…" at bounding box center [240, 307] width 75 height 19
click at [203, 298] on select "Select Stylist Ankit Arun Counter_Sales [PERSON_NAME] [PERSON_NAME] Manager [PE…" at bounding box center [240, 307] width 75 height 19
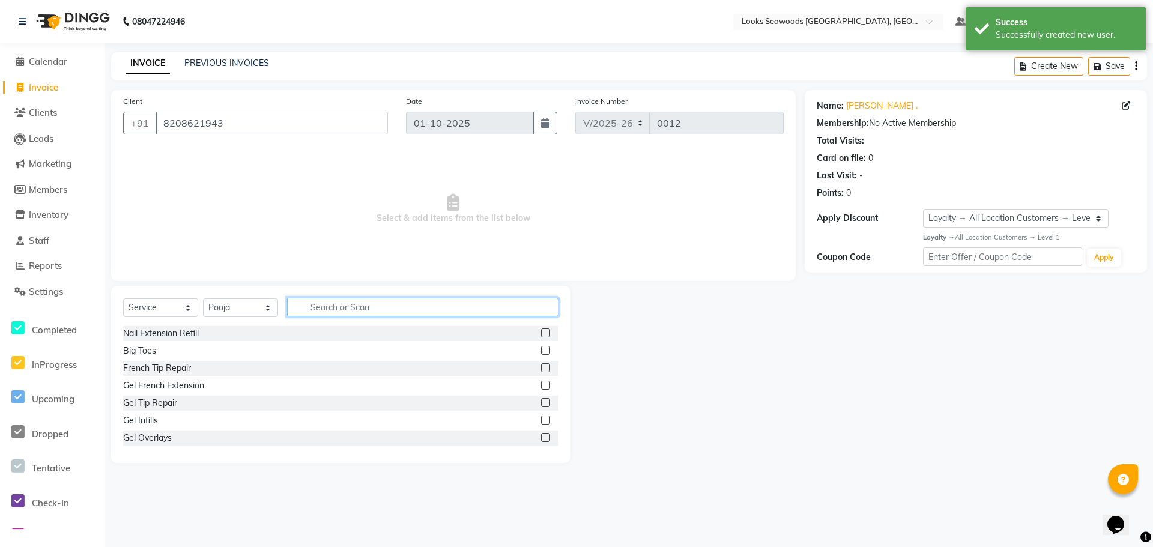
click at [336, 306] on input "text" at bounding box center [422, 307] width 271 height 19
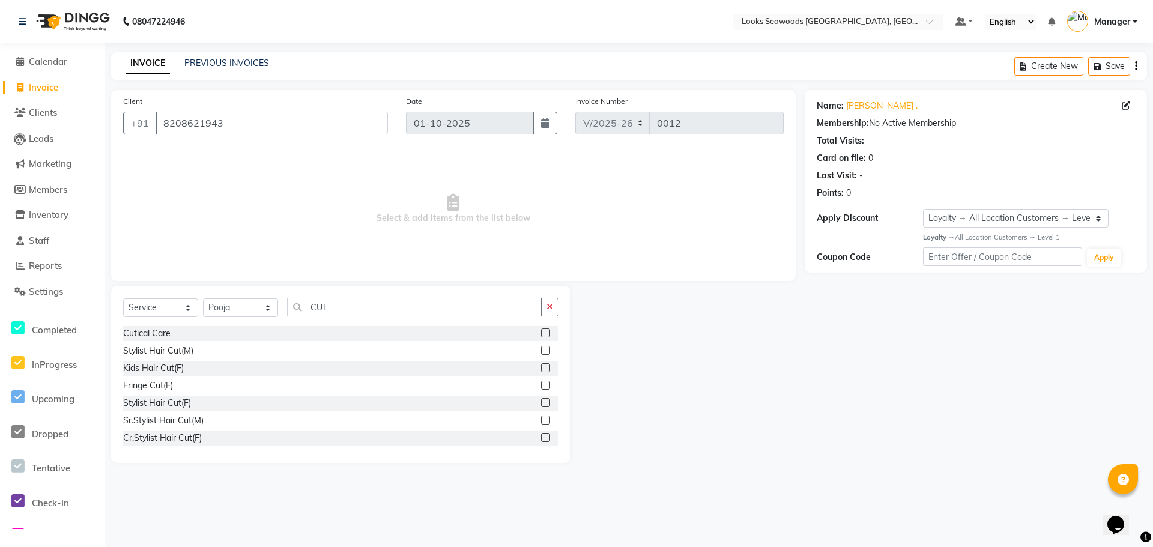
click at [214, 438] on div "Cr.Stylist Hair Cut(F)" at bounding box center [340, 437] width 435 height 15
click at [541, 436] on label at bounding box center [545, 437] width 9 height 9
click at [541, 436] on input "checkbox" at bounding box center [545, 438] width 8 height 8
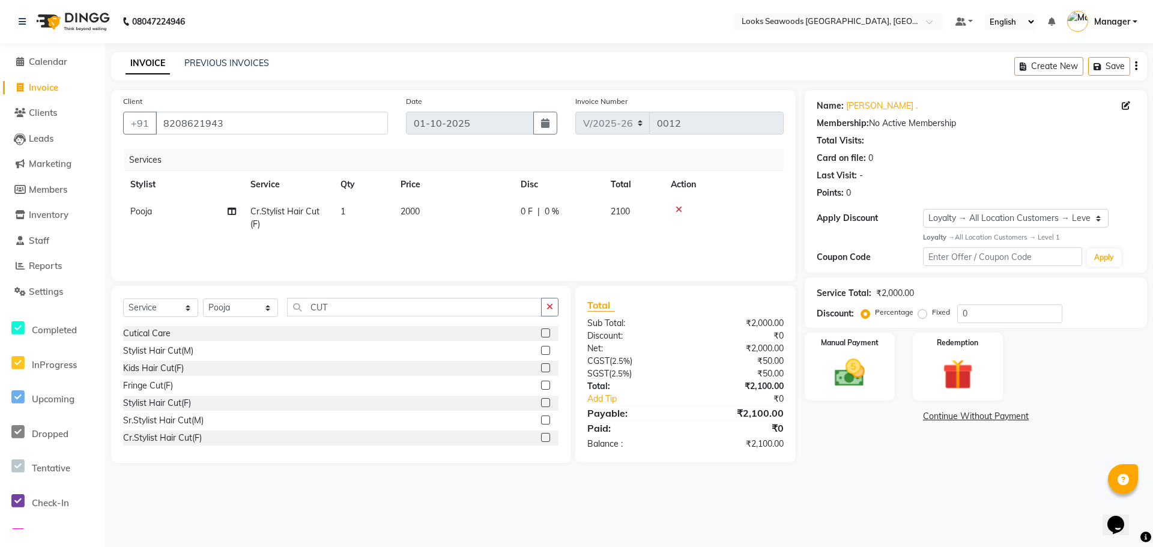
click at [763, 474] on main "INVOICE PREVIOUS INVOICES Create New Save Client [PHONE_NUMBER] Date [DATE] Inv…" at bounding box center [628, 266] width 1047 height 429
click at [414, 206] on span "2000" at bounding box center [409, 211] width 19 height 11
click at [466, 214] on input "2000" at bounding box center [510, 214] width 106 height 19
click at [492, 212] on input "2000" at bounding box center [510, 214] width 106 height 19
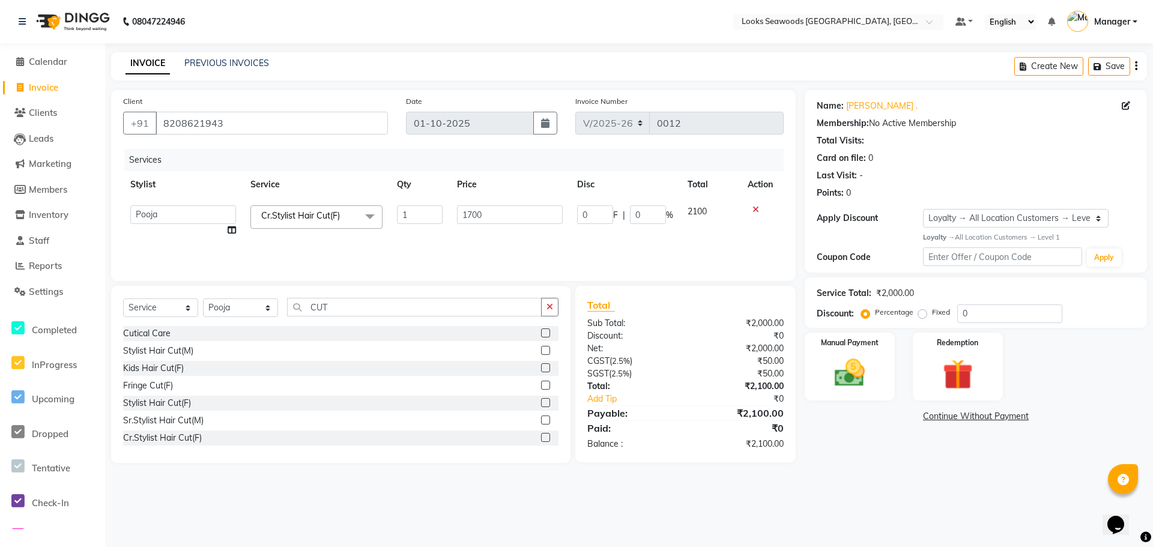
click at [502, 240] on div "Services Stylist Service Qty Price Disc Total Action Ankit Arun Counter_Sales […" at bounding box center [453, 209] width 660 height 120
click at [876, 361] on div "Manual Payment" at bounding box center [850, 366] width 94 height 71
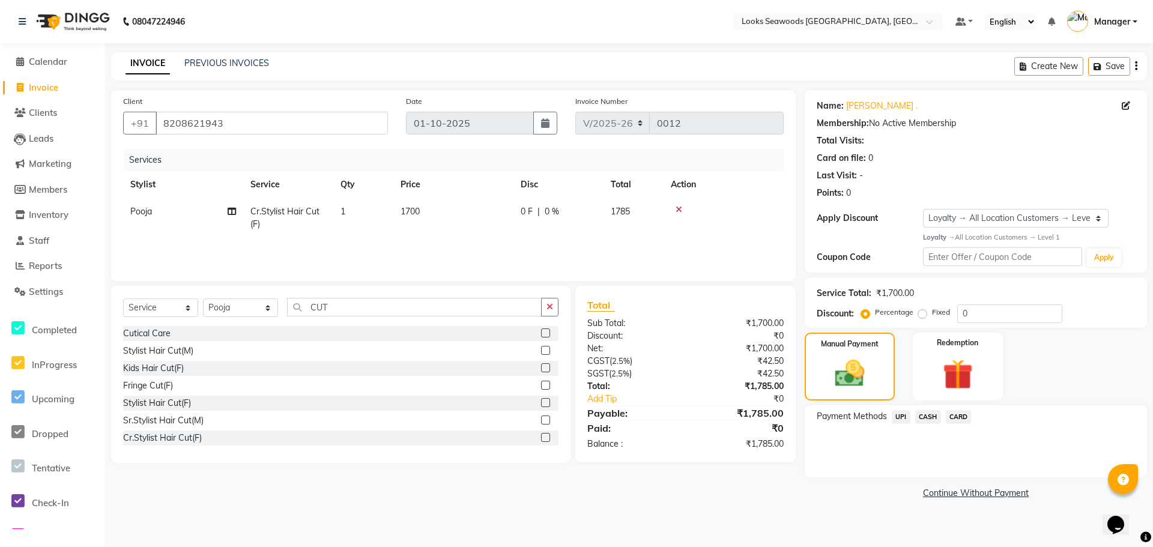
click at [930, 418] on span "CASH" at bounding box center [928, 417] width 26 height 14
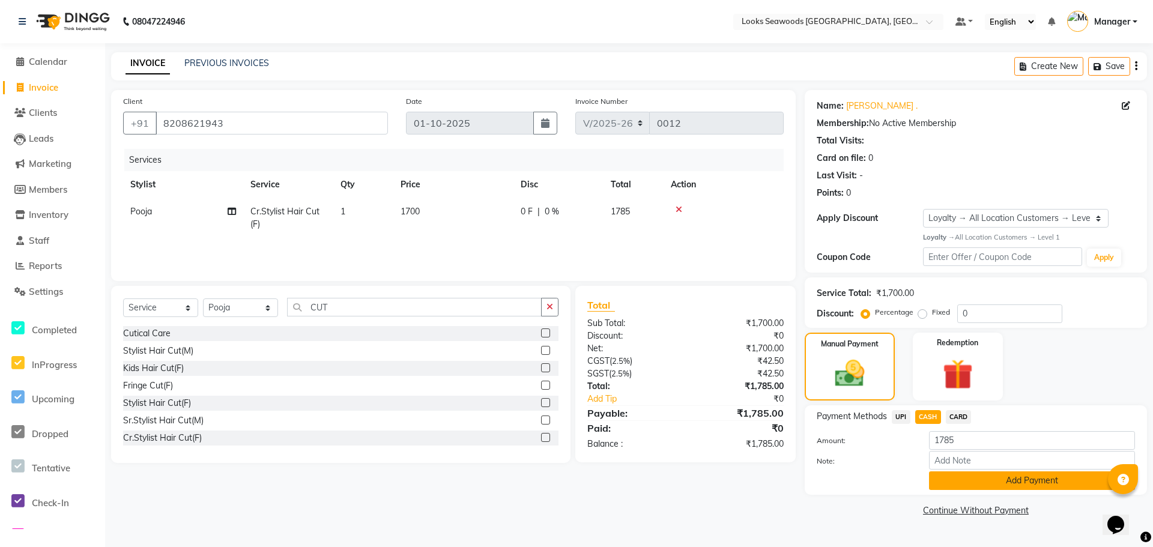
click at [1002, 479] on button "Add Payment" at bounding box center [1032, 480] width 206 height 19
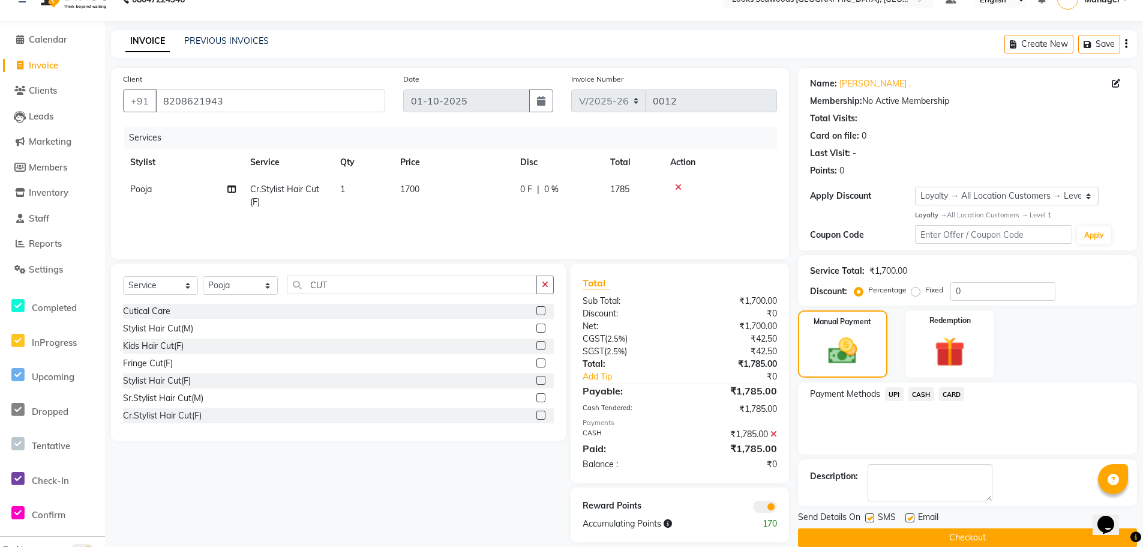
scroll to position [40, 0]
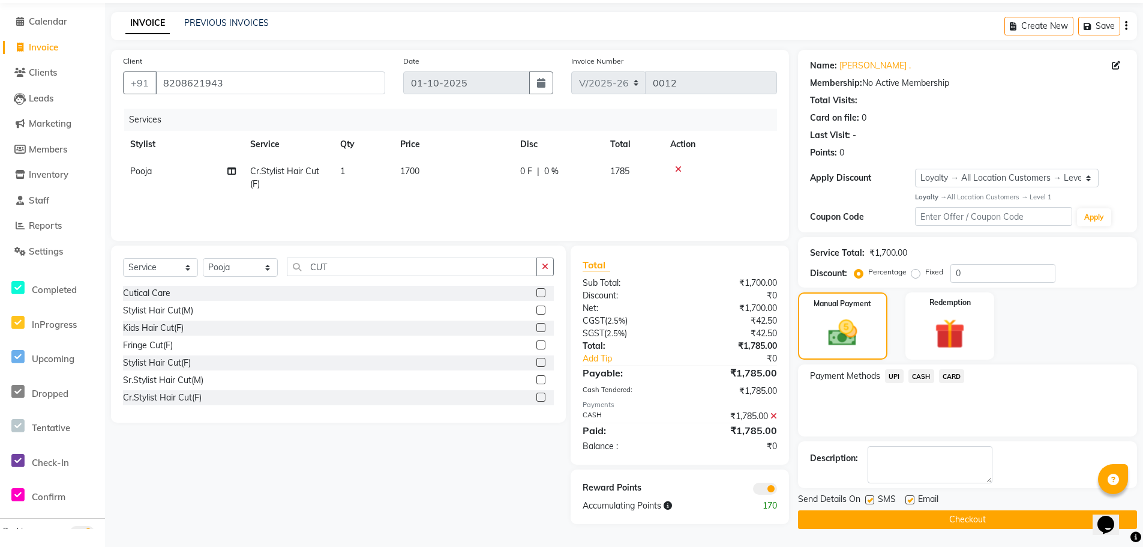
click at [984, 519] on button "Checkout" at bounding box center [967, 519] width 339 height 19
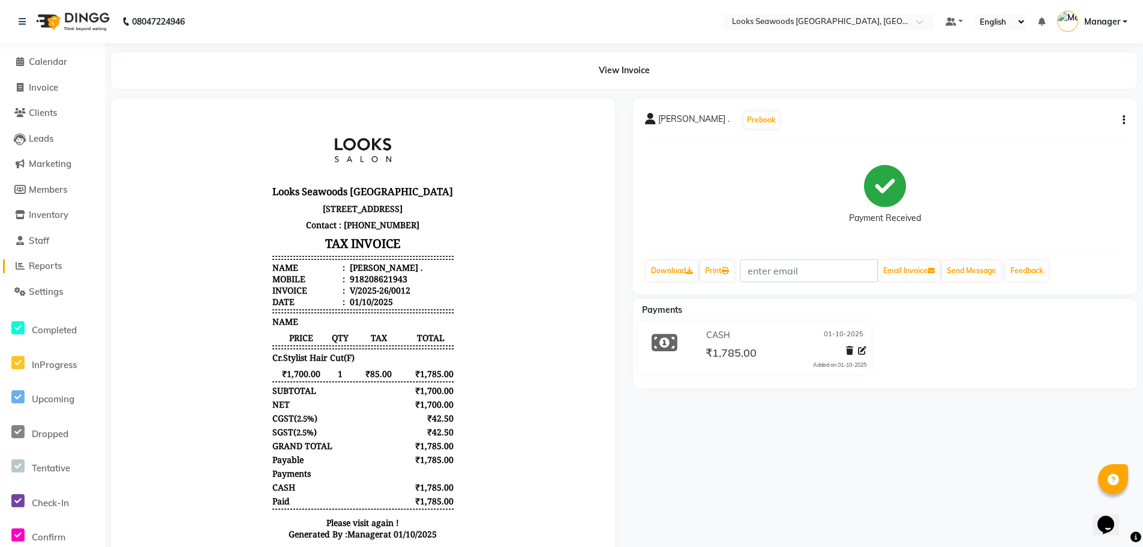
click at [69, 270] on link "Reports" at bounding box center [52, 266] width 99 height 14
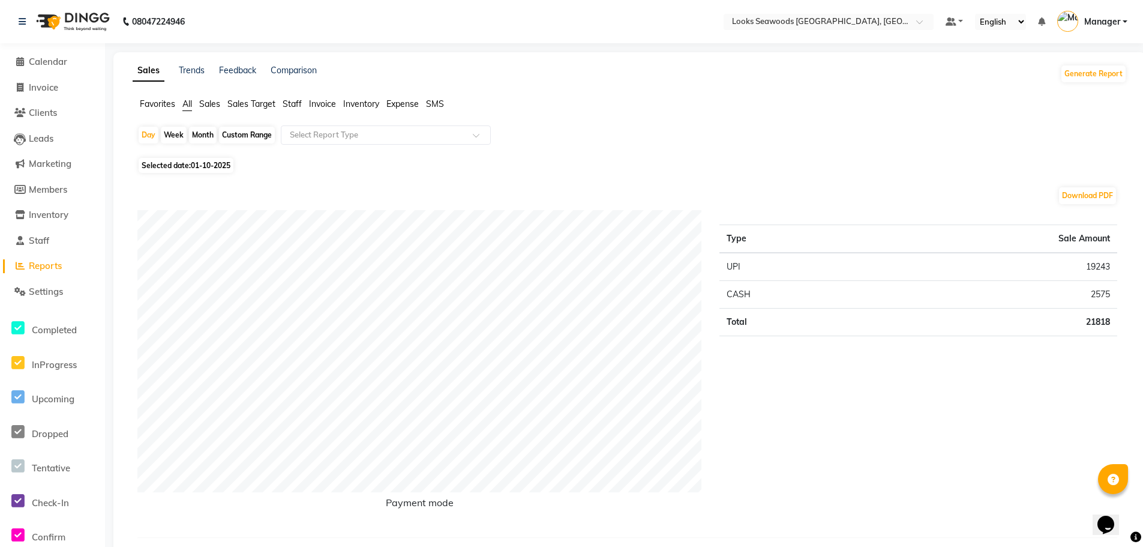
click at [291, 103] on span "Staff" at bounding box center [292, 103] width 19 height 11
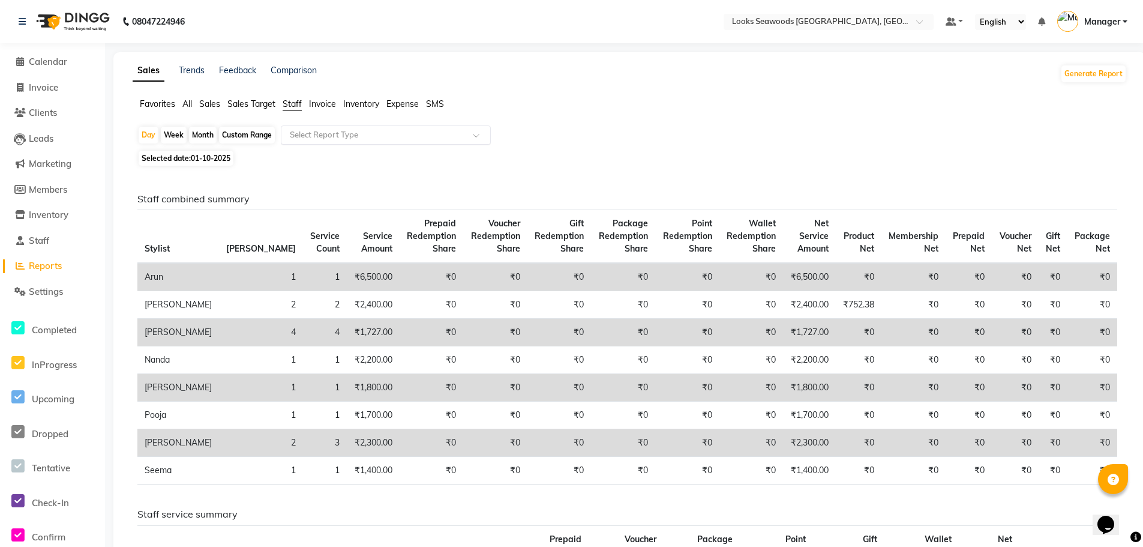
drag, startPoint x: 340, startPoint y: 130, endPoint x: 337, endPoint y: 135, distance: 6.2
click at [338, 133] on input "text" at bounding box center [374, 135] width 173 height 12
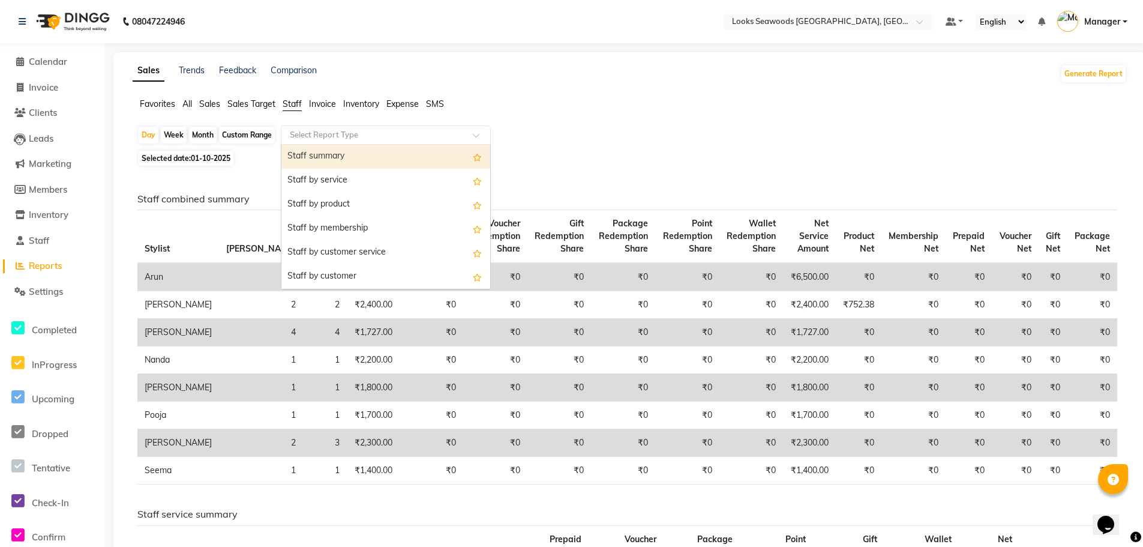
click at [337, 158] on div "Staff summary" at bounding box center [386, 157] width 209 height 24
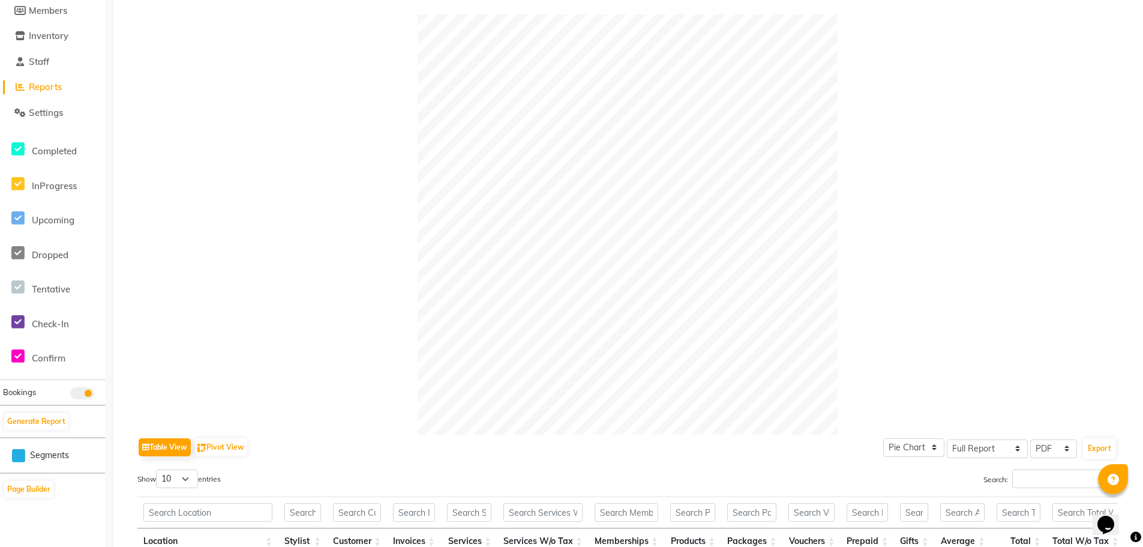
scroll to position [180, 0]
click at [35, 60] on span "Staff" at bounding box center [39, 60] width 20 height 11
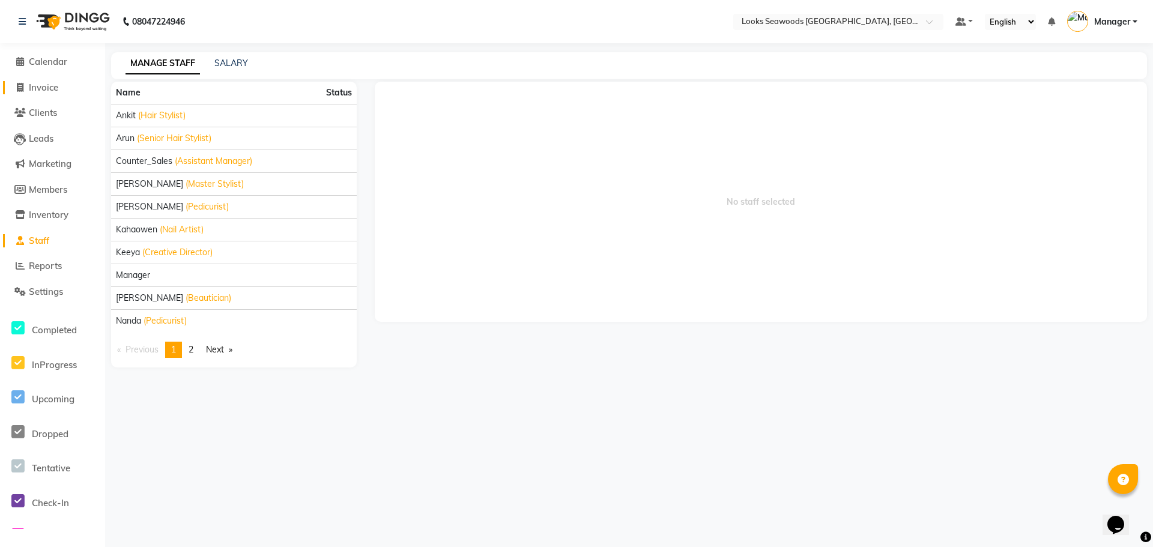
click at [41, 87] on span "Invoice" at bounding box center [43, 87] width 29 height 11
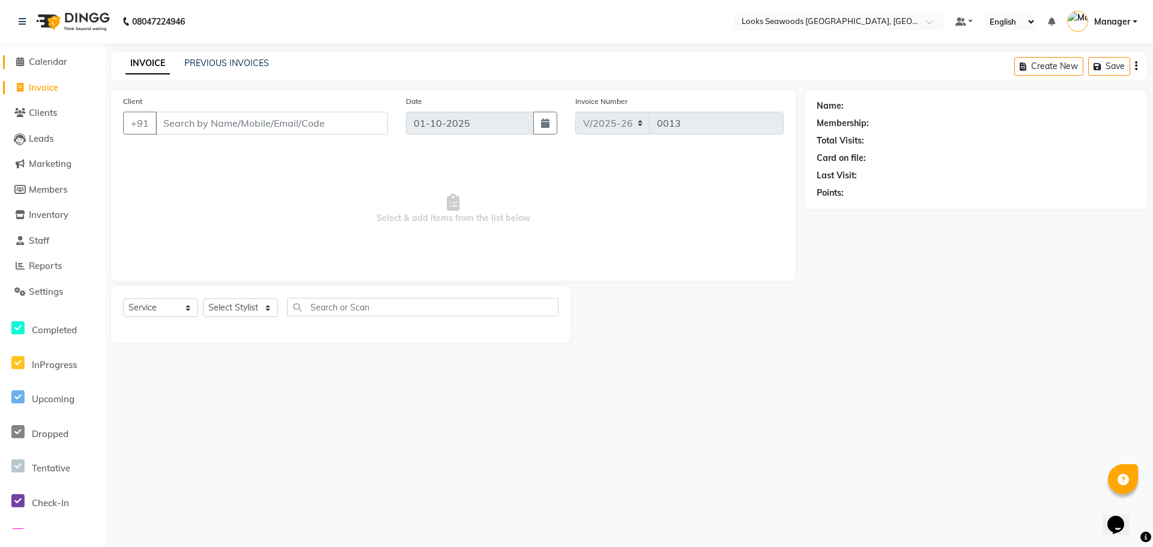
click at [58, 62] on span "Calendar" at bounding box center [48, 61] width 38 height 11
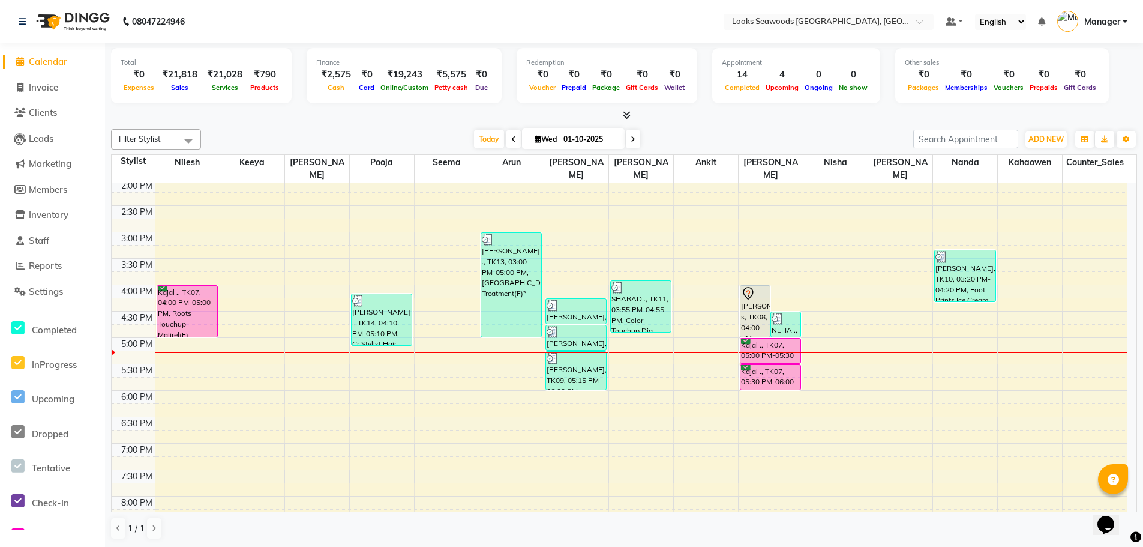
scroll to position [269, 0]
click at [322, 403] on div "9:00 AM 9:30 AM 10:00 AM 10:30 AM 11:00 AM 11:30 AM 12:00 PM 12:30 PM 1:00 PM 1…" at bounding box center [620, 283] width 1016 height 739
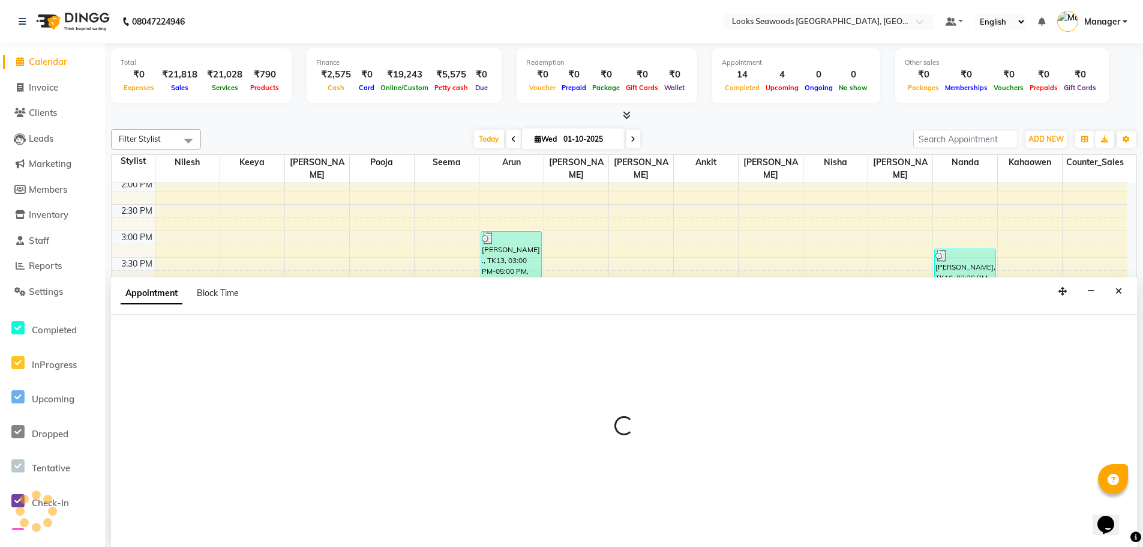
scroll to position [1, 0]
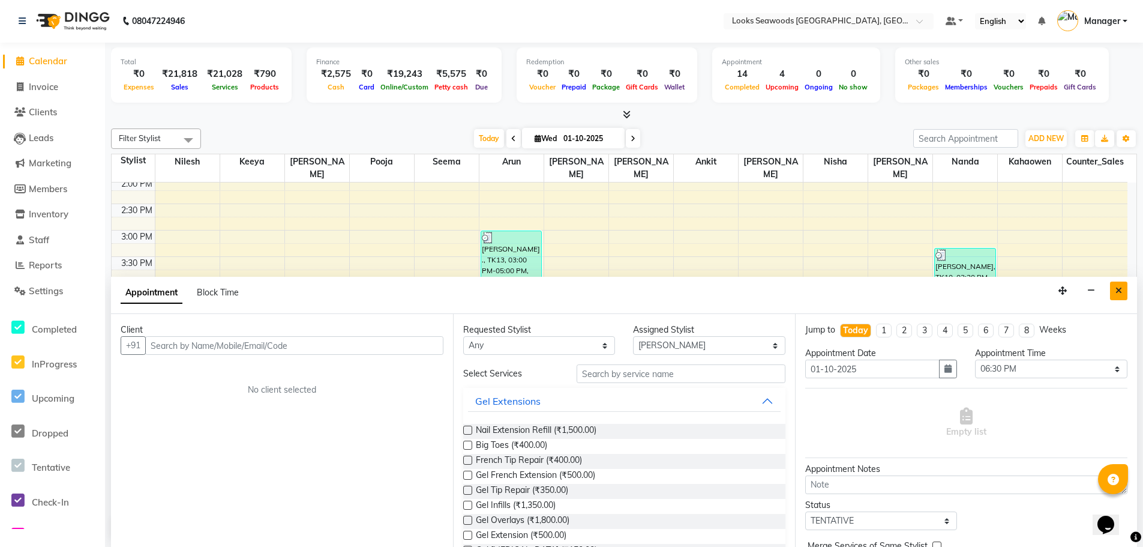
click at [1116, 293] on icon "Close" at bounding box center [1119, 290] width 7 height 8
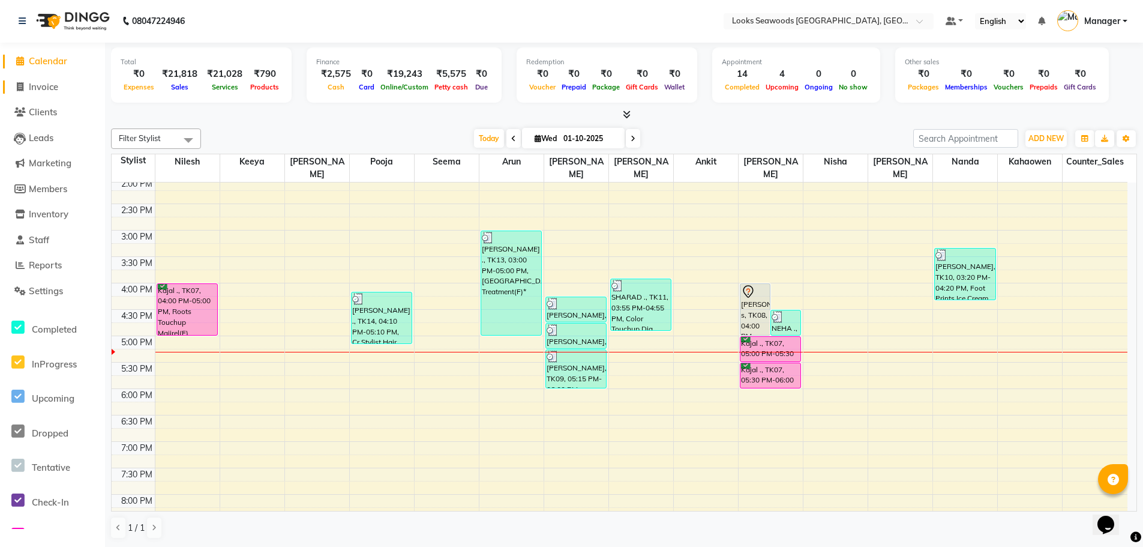
click at [49, 83] on span "Invoice" at bounding box center [43, 86] width 29 height 11
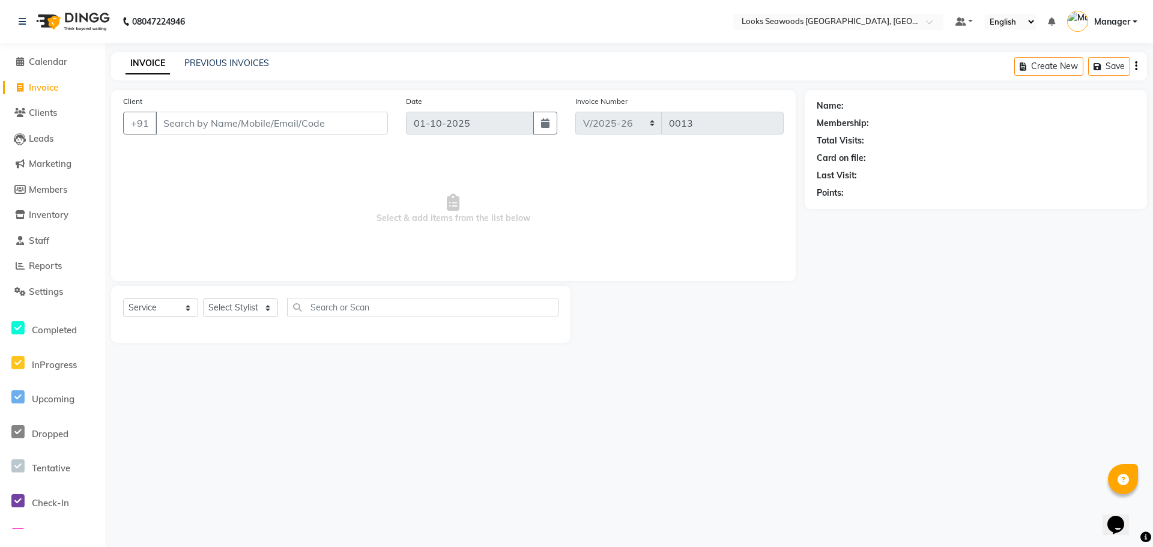
click at [303, 127] on input "Client" at bounding box center [271, 123] width 232 height 23
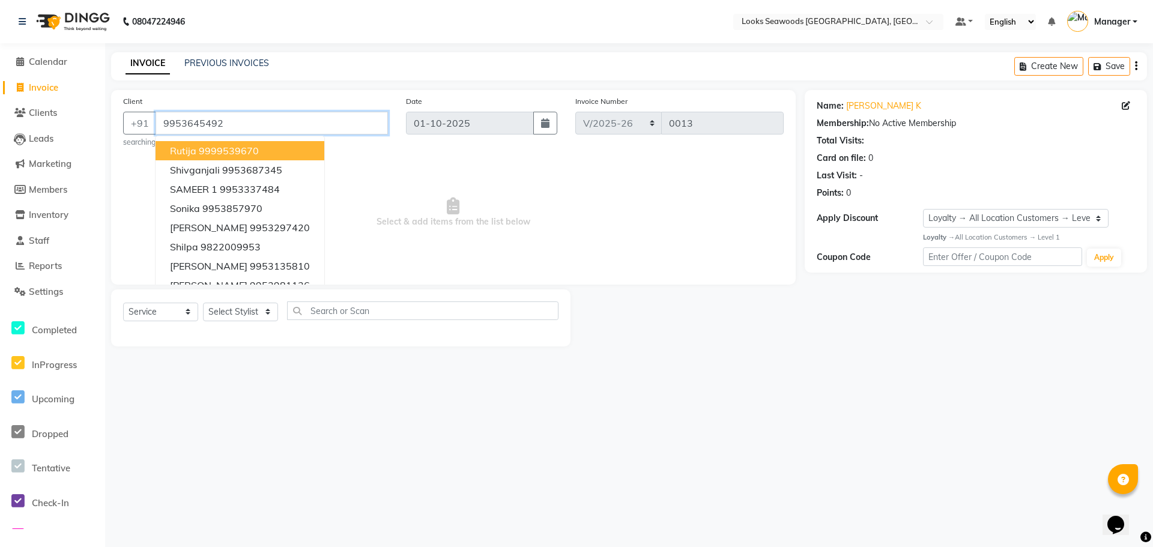
click at [276, 118] on input "9953645492" at bounding box center [271, 123] width 232 height 23
click at [312, 76] on div "INVOICE PREVIOUS INVOICES Create New Save" at bounding box center [628, 66] width 1035 height 28
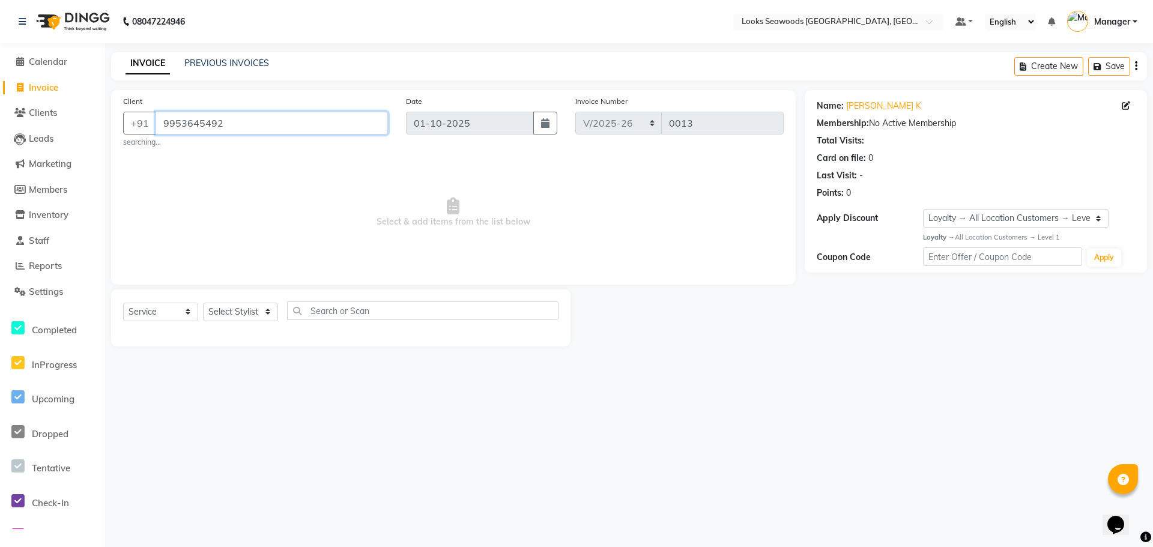
click at [227, 122] on input "9953645492" at bounding box center [271, 123] width 232 height 23
click at [734, 165] on span "Select & add items from the list below" at bounding box center [453, 212] width 660 height 120
click at [247, 124] on input "9953645492" at bounding box center [271, 123] width 232 height 23
click at [53, 63] on span "Calendar" at bounding box center [48, 61] width 38 height 11
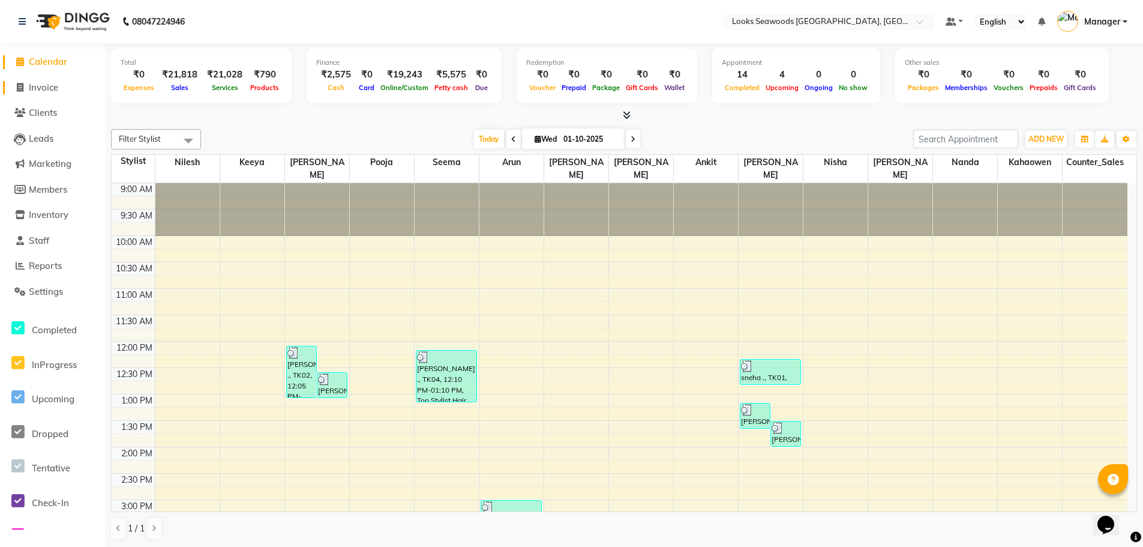
click at [52, 85] on span "Invoice" at bounding box center [43, 87] width 29 height 11
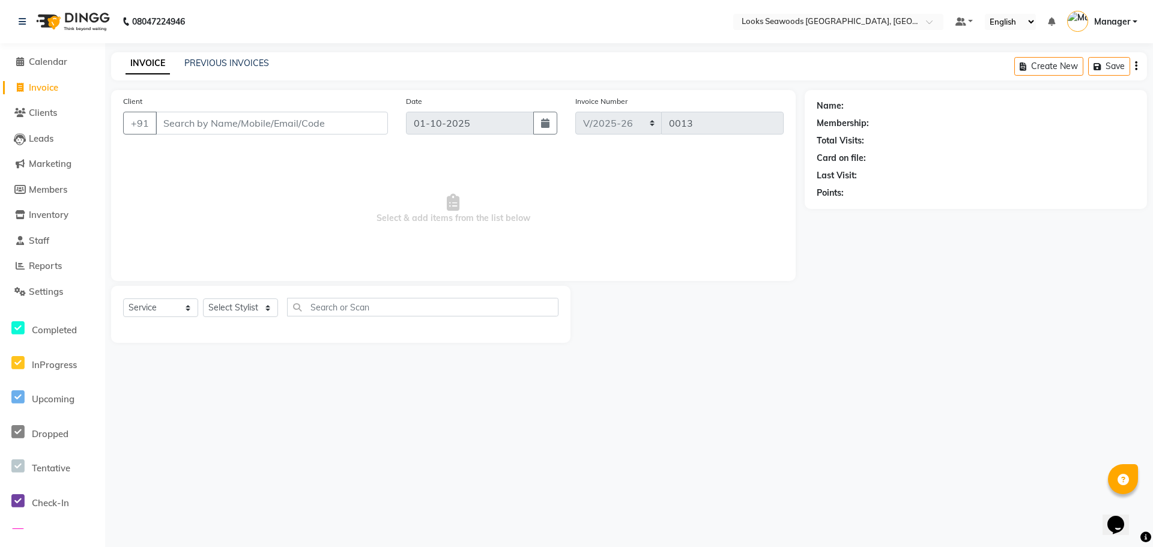
click at [213, 116] on input "Client" at bounding box center [271, 123] width 232 height 23
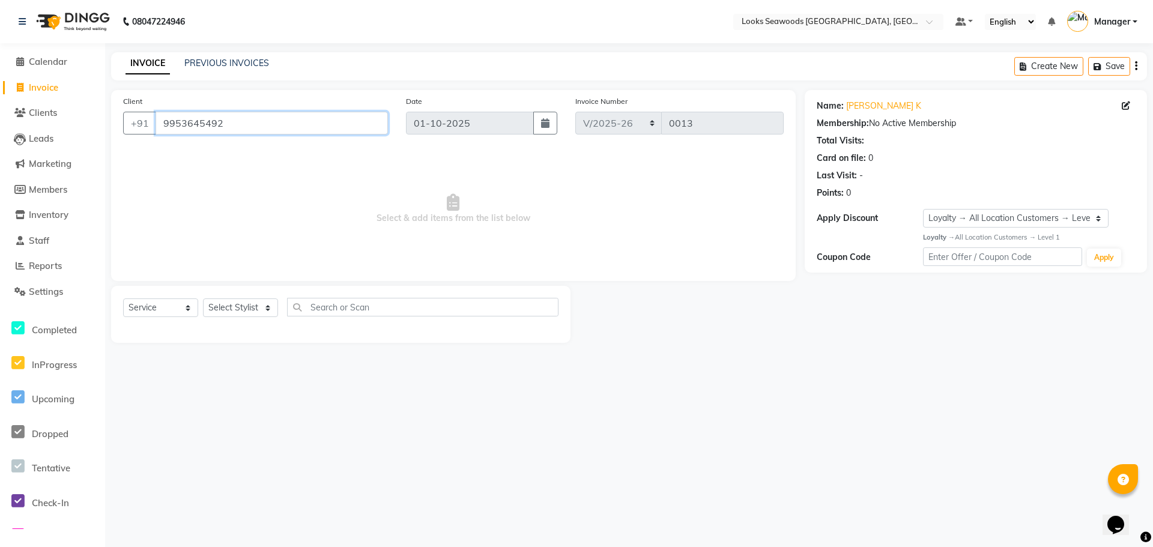
click at [247, 126] on input "9953645492" at bounding box center [271, 123] width 232 height 23
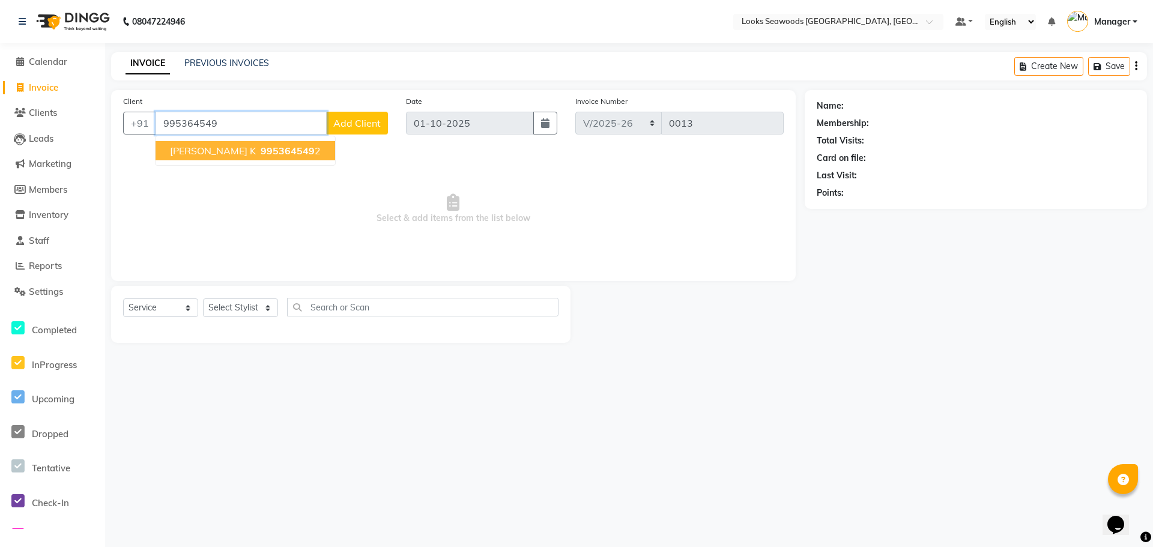
click at [261, 149] on span "995364549" at bounding box center [288, 151] width 54 height 12
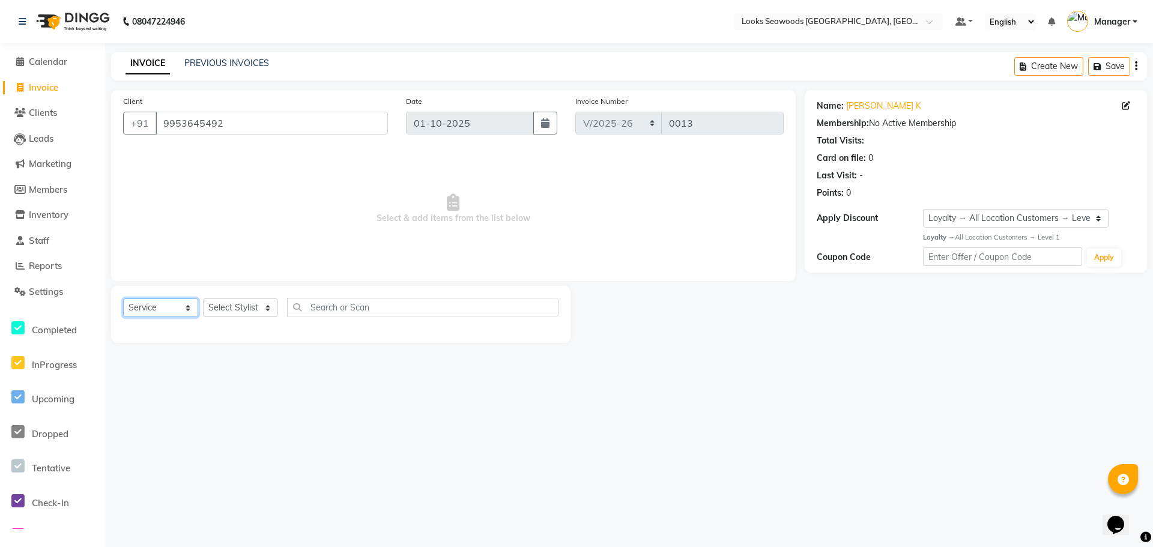
click at [183, 307] on select "Select Service Product Membership Package Voucher Prepaid Gift Card" at bounding box center [160, 307] width 75 height 19
click at [123, 298] on select "Select Service Product Membership Package Voucher Prepaid Gift Card" at bounding box center [160, 307] width 75 height 19
click at [235, 306] on select "Select Stylist Ankit Arun Counter_Sales [PERSON_NAME] [PERSON_NAME] Manager [PE…" at bounding box center [240, 307] width 75 height 19
click at [203, 298] on select "Select Stylist Ankit Arun Counter_Sales [PERSON_NAME] [PERSON_NAME] Manager [PE…" at bounding box center [240, 307] width 75 height 19
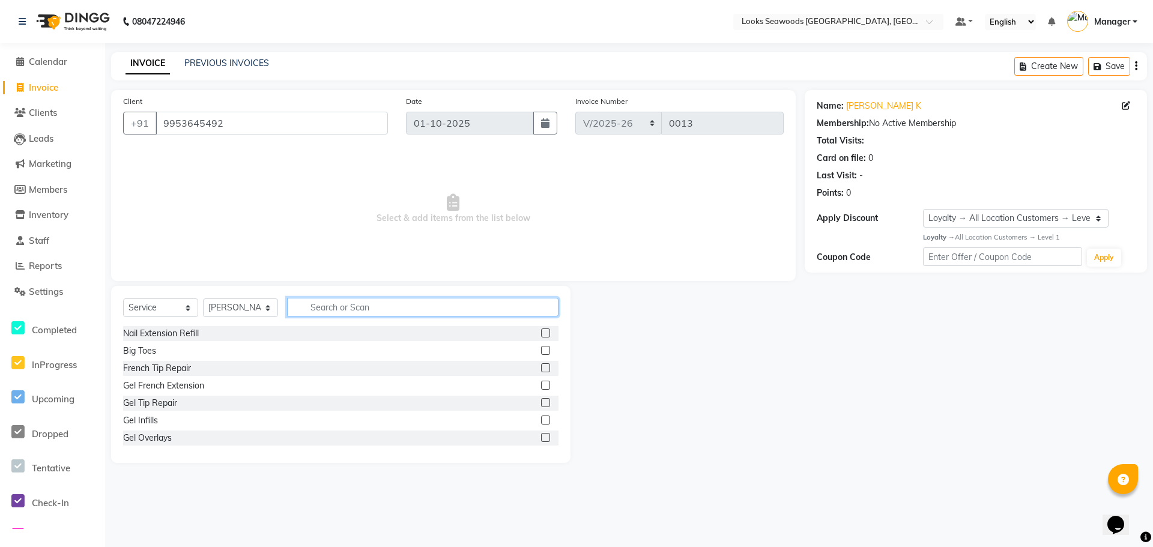
click at [363, 310] on input "text" at bounding box center [422, 307] width 271 height 19
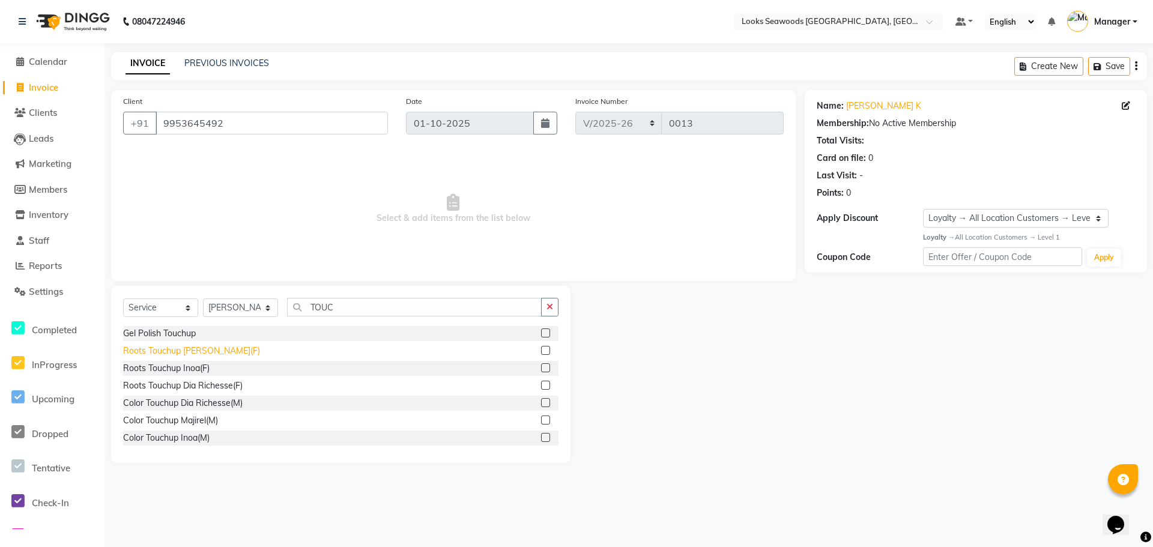
click at [166, 351] on div "Roots Touchup [PERSON_NAME](F)" at bounding box center [191, 351] width 137 height 13
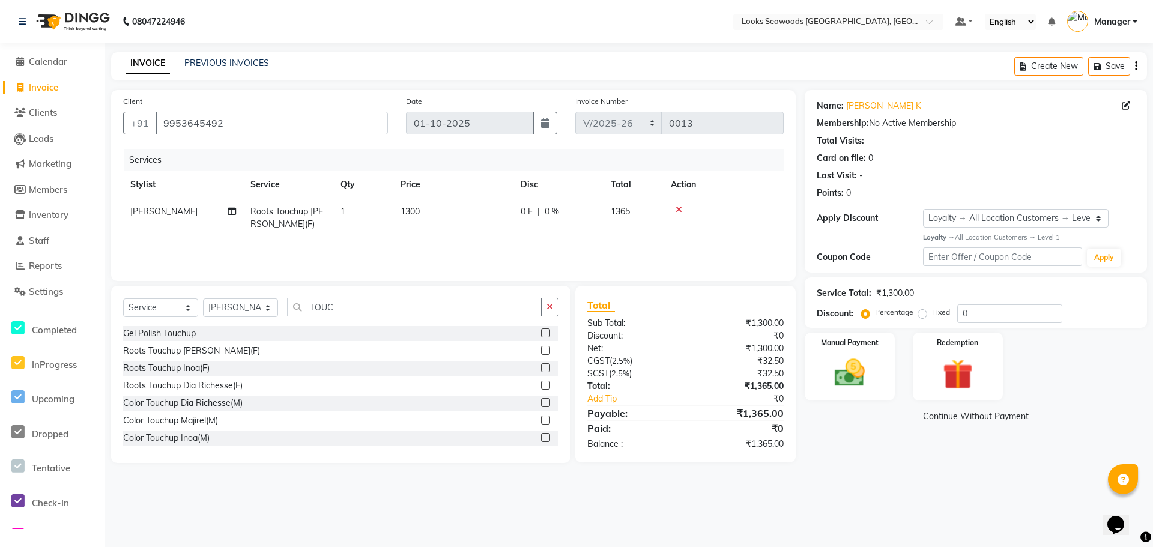
drag, startPoint x: 425, startPoint y: 208, endPoint x: 411, endPoint y: 212, distance: 15.0
click at [411, 212] on td "1300" at bounding box center [453, 218] width 120 height 40
click at [500, 214] on td "1300" at bounding box center [453, 218] width 120 height 40
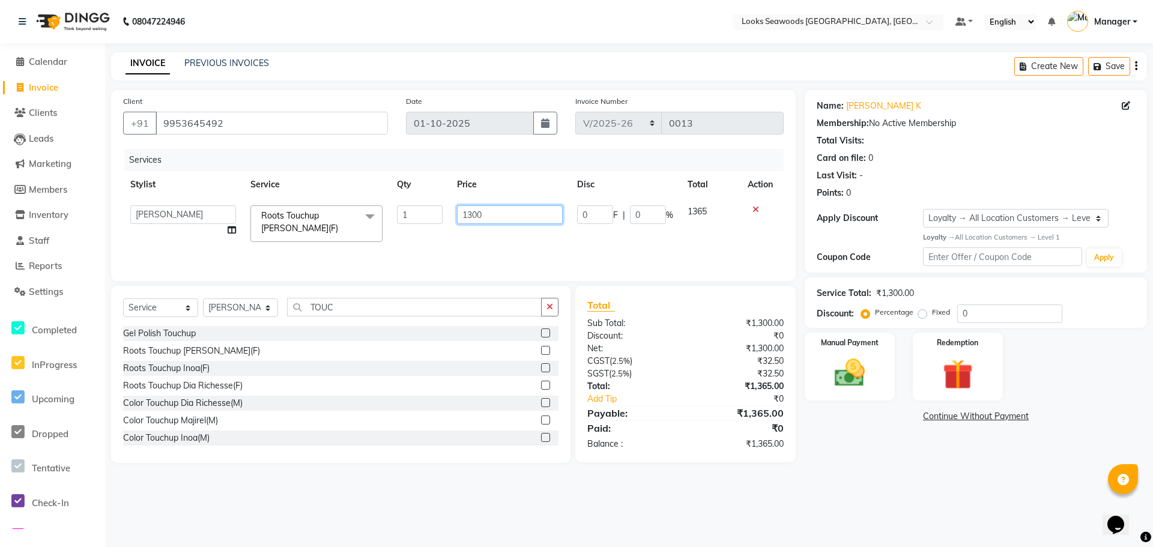
click at [493, 213] on input "1300" at bounding box center [510, 214] width 106 height 19
drag, startPoint x: 493, startPoint y: 213, endPoint x: 457, endPoint y: 215, distance: 36.1
click at [457, 215] on input "1300" at bounding box center [510, 214] width 106 height 19
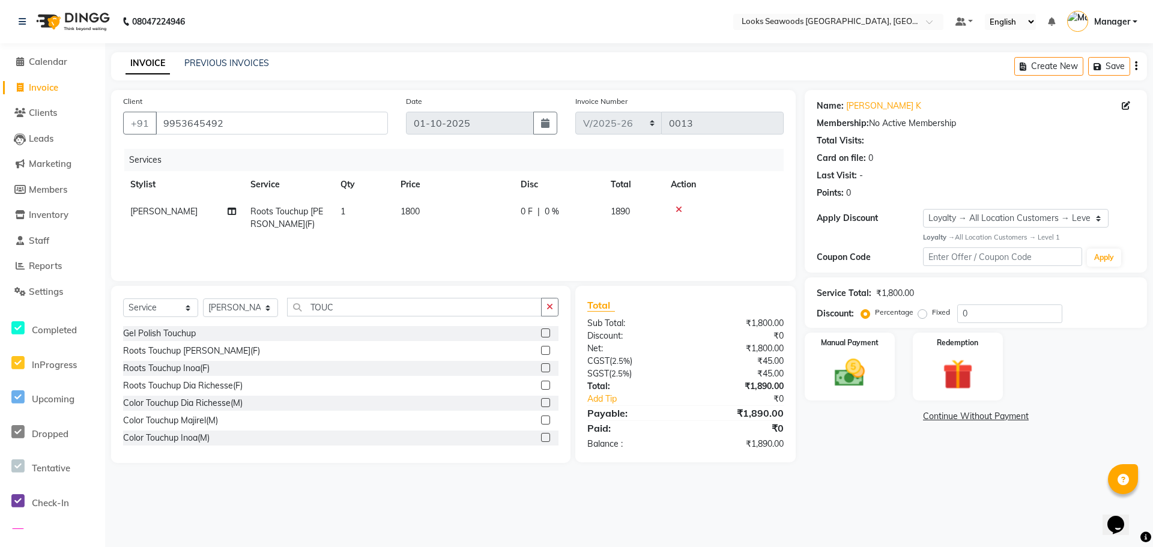
click at [637, 241] on div "Services Stylist Service Qty Price Disc Total Action Hanif Roots Touchup Majire…" at bounding box center [453, 209] width 660 height 120
click at [546, 209] on span "0 %" at bounding box center [551, 211] width 14 height 13
click at [594, 209] on input "0" at bounding box center [595, 214] width 36 height 19
click at [665, 250] on div "Services Stylist Service Qty Price Disc Total Action Ankit Arun Counter_Sales […" at bounding box center [453, 209] width 660 height 120
click at [558, 210] on span "0.56 %" at bounding box center [562, 211] width 26 height 13
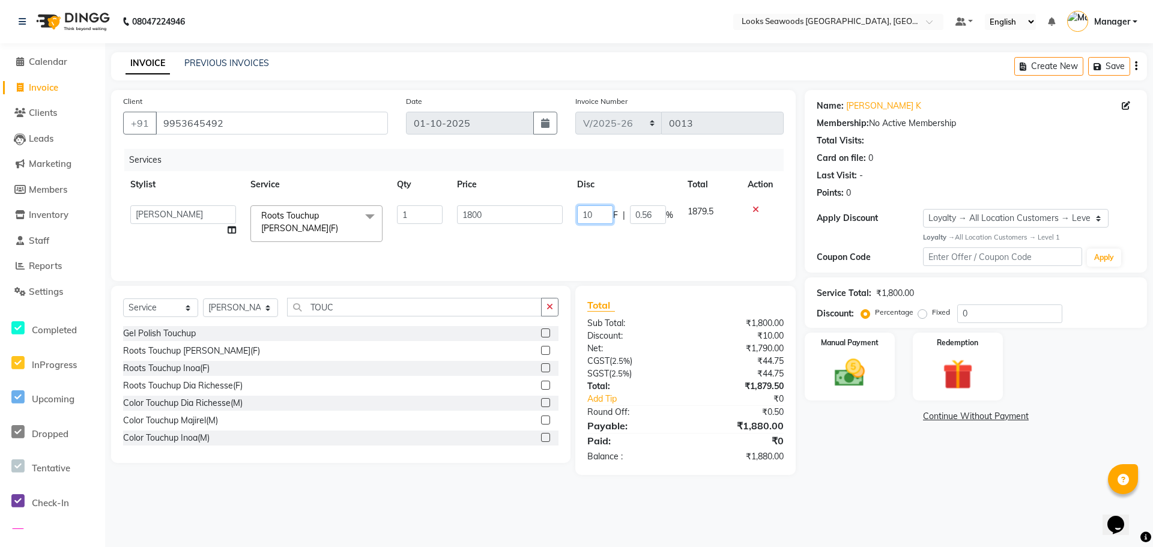
drag, startPoint x: 597, startPoint y: 214, endPoint x: 576, endPoint y: 216, distance: 20.5
click at [576, 216] on td "10 F | 0.56 %" at bounding box center [625, 223] width 110 height 51
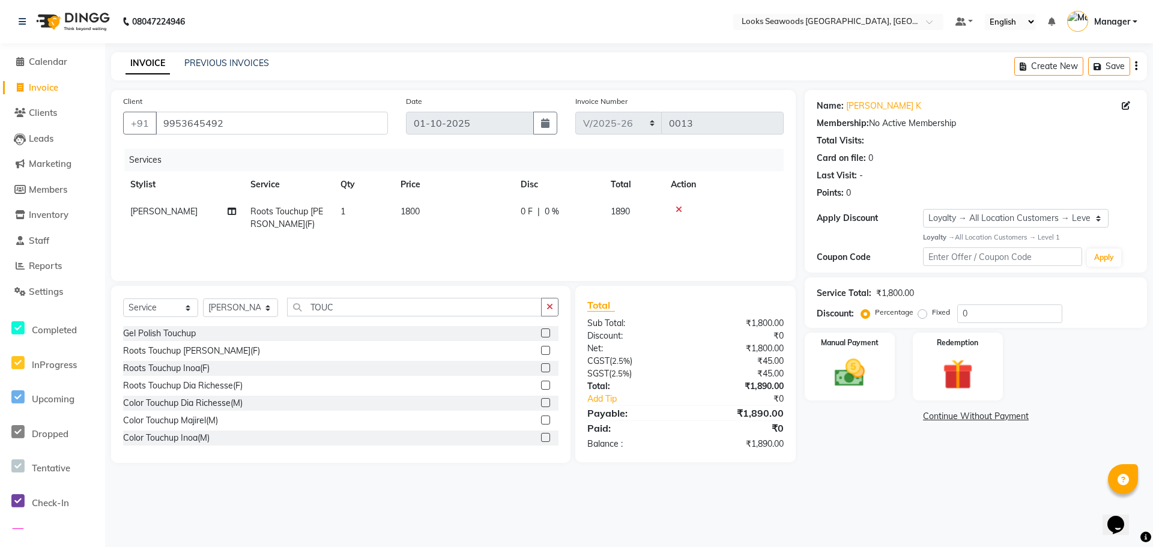
click at [653, 215] on td "1890" at bounding box center [633, 218] width 60 height 40
click at [642, 214] on input "0" at bounding box center [648, 214] width 36 height 19
click at [634, 214] on input "0" at bounding box center [648, 214] width 36 height 19
click at [630, 238] on div "Services Stylist Service Qty Price Disc Total Action Ankit Arun Counter_Sales […" at bounding box center [453, 209] width 660 height 120
click at [857, 378] on img at bounding box center [850, 373] width 52 height 37
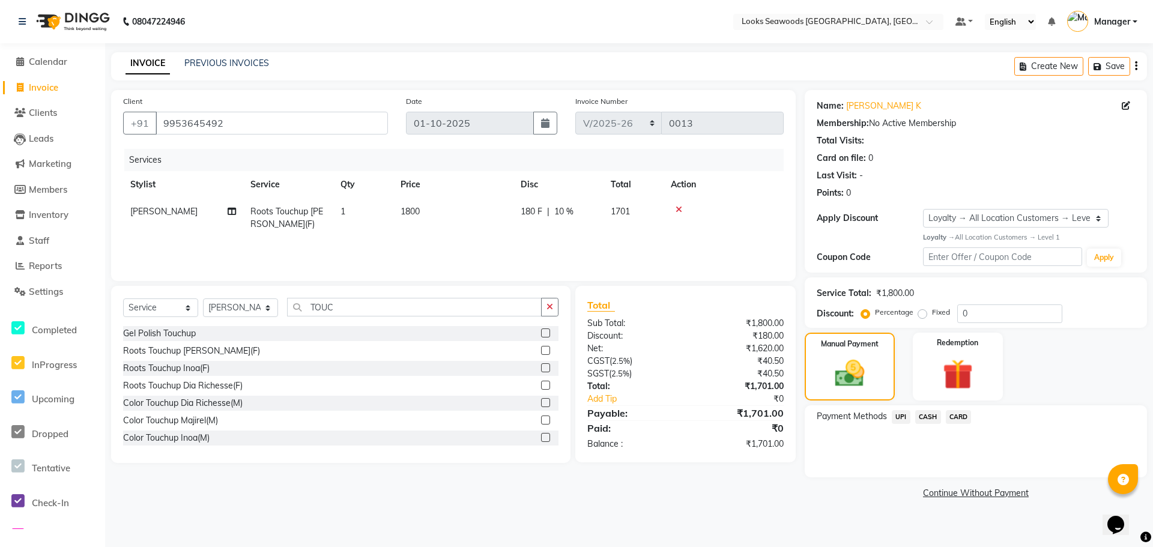
click at [925, 414] on span "CASH" at bounding box center [928, 417] width 26 height 14
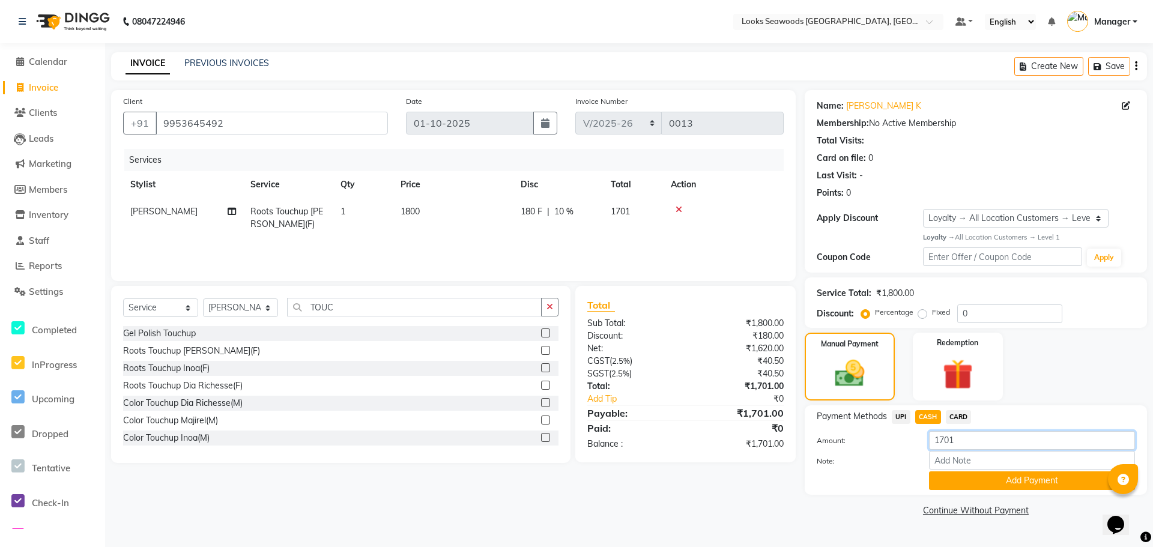
click at [952, 439] on input "1701" at bounding box center [1032, 440] width 206 height 19
click at [994, 475] on button "Add Payment" at bounding box center [1032, 480] width 206 height 19
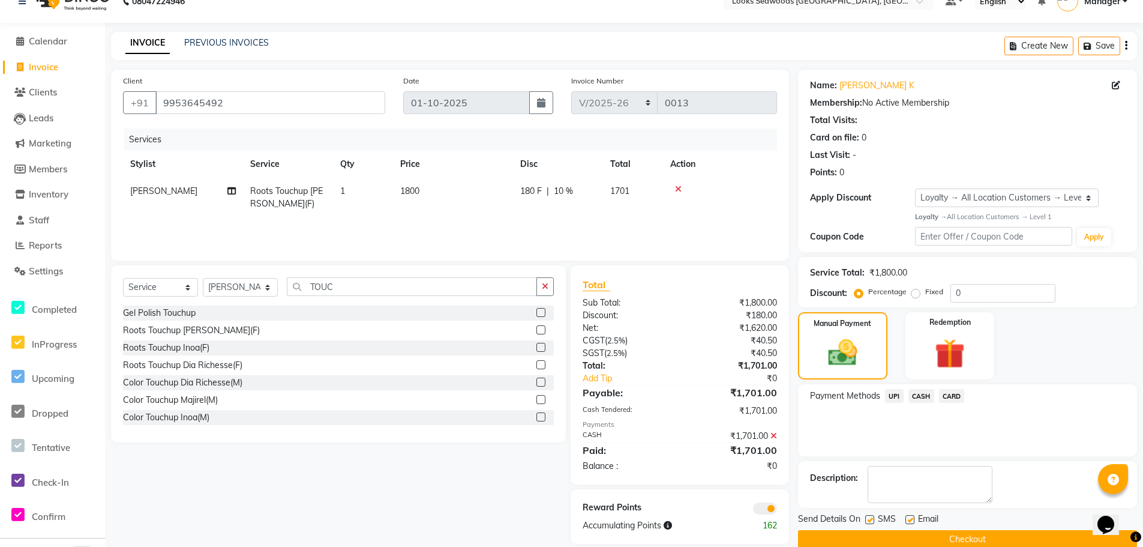
scroll to position [40, 0]
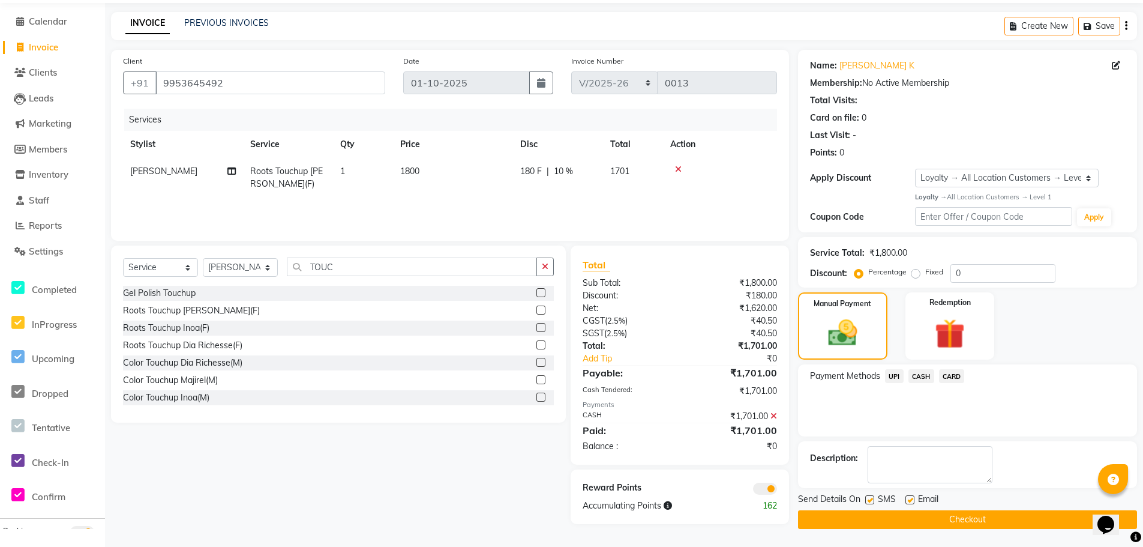
click at [948, 523] on button "Checkout" at bounding box center [967, 519] width 339 height 19
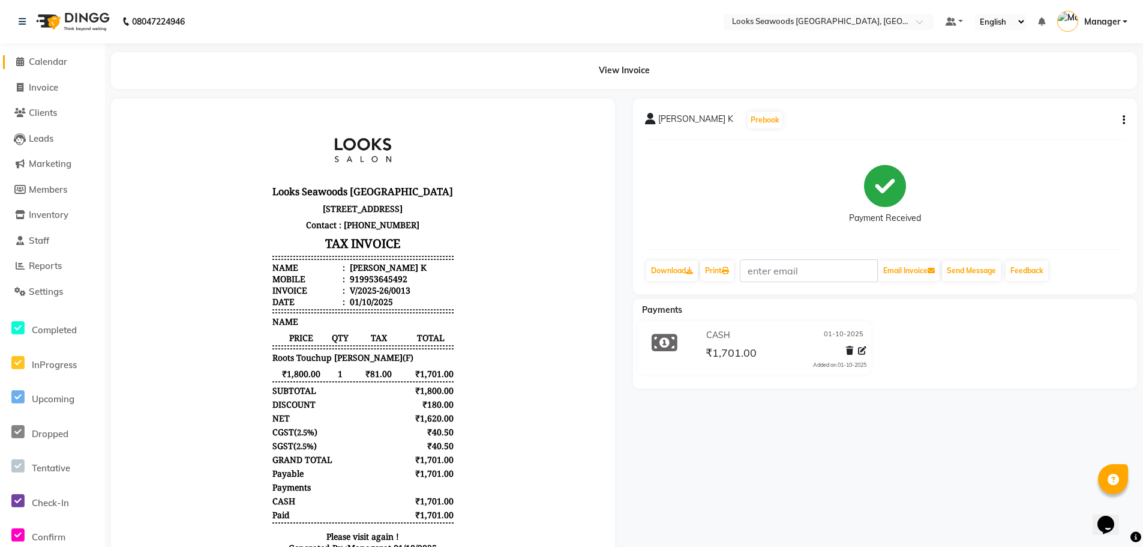
click at [54, 62] on span "Calendar" at bounding box center [48, 61] width 38 height 11
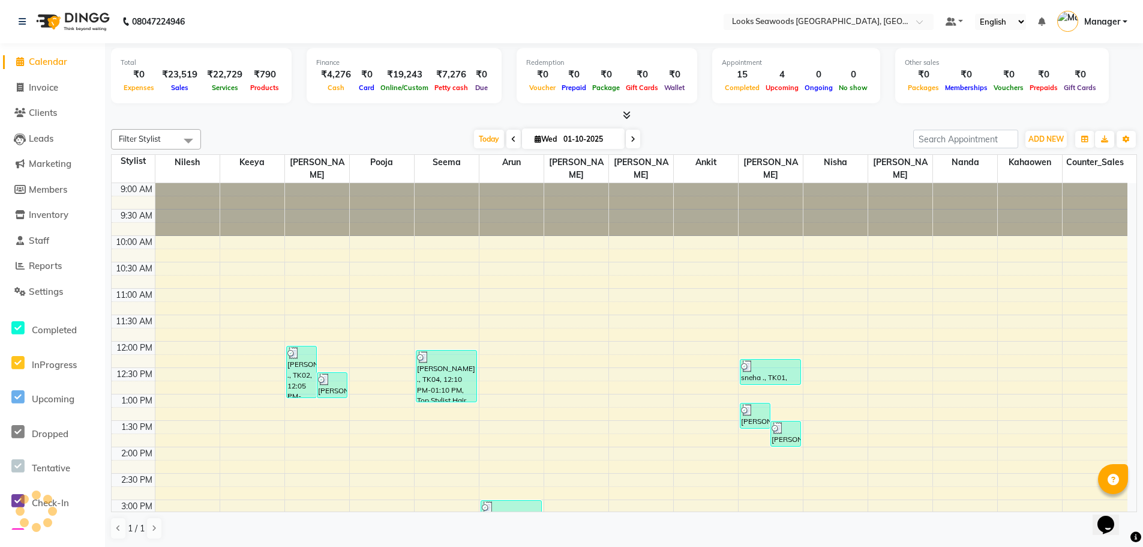
scroll to position [375, 0]
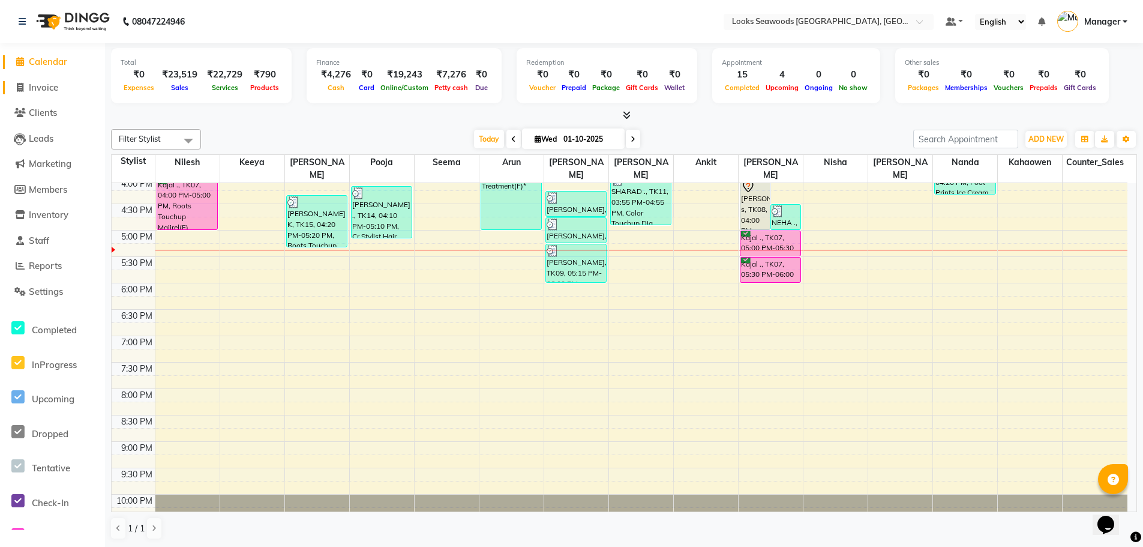
click at [48, 93] on link "Invoice" at bounding box center [52, 88] width 99 height 14
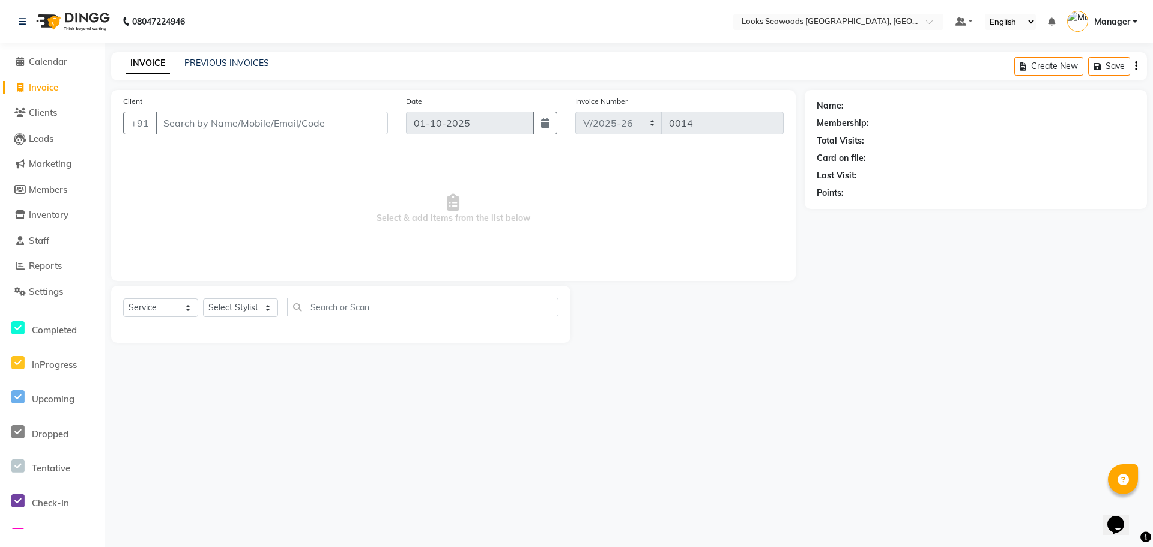
click at [48, 88] on span "Invoice" at bounding box center [43, 87] width 29 height 11
click at [46, 113] on span "Clients" at bounding box center [43, 112] width 28 height 11
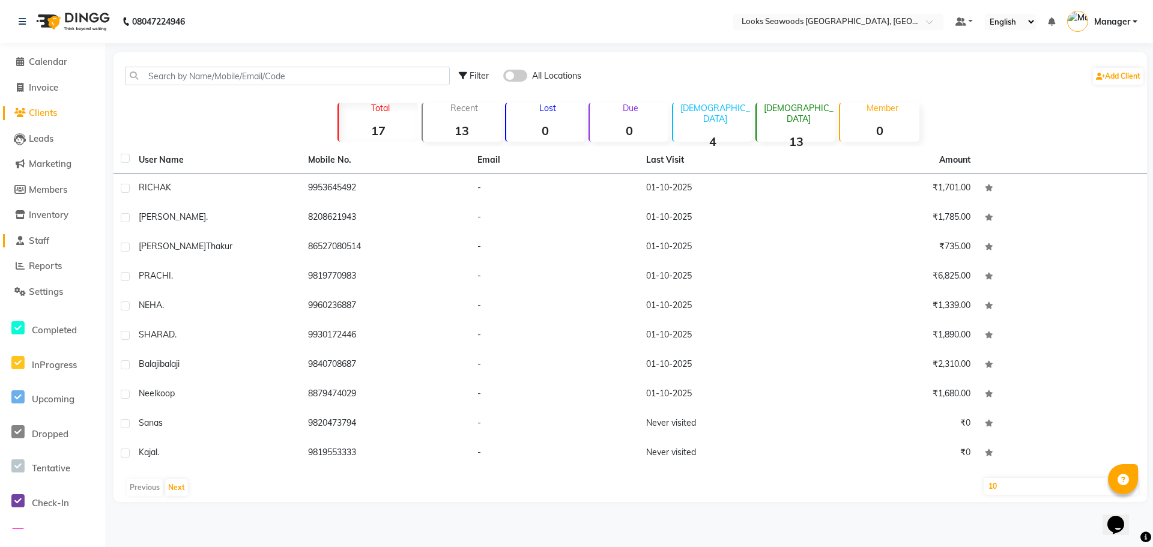
click at [59, 240] on link "Staff" at bounding box center [52, 241] width 99 height 14
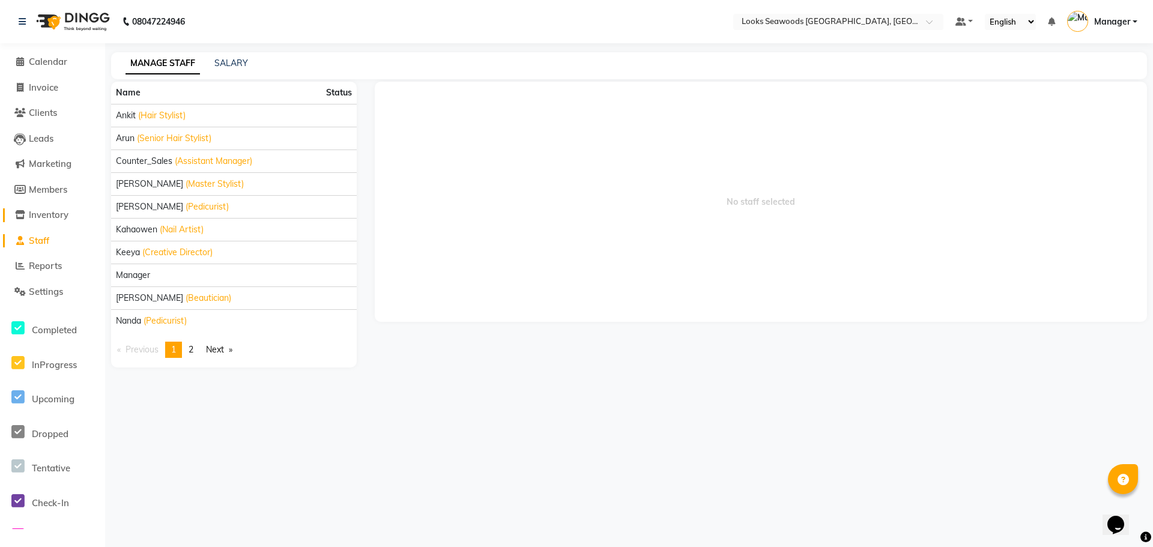
click at [50, 217] on span "Inventory" at bounding box center [49, 214] width 40 height 11
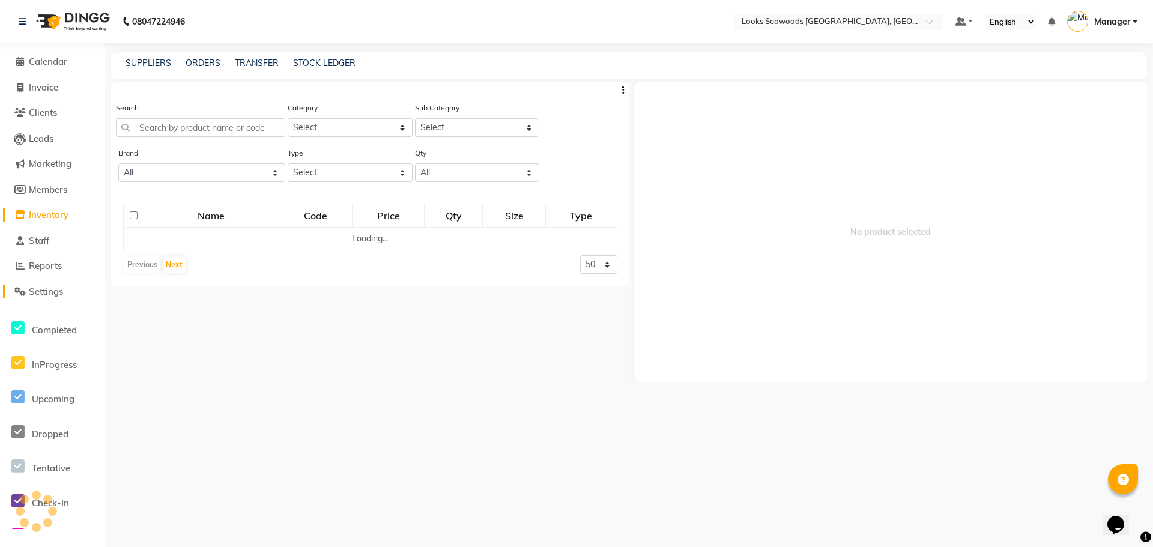
click at [44, 291] on span "Settings" at bounding box center [46, 291] width 34 height 11
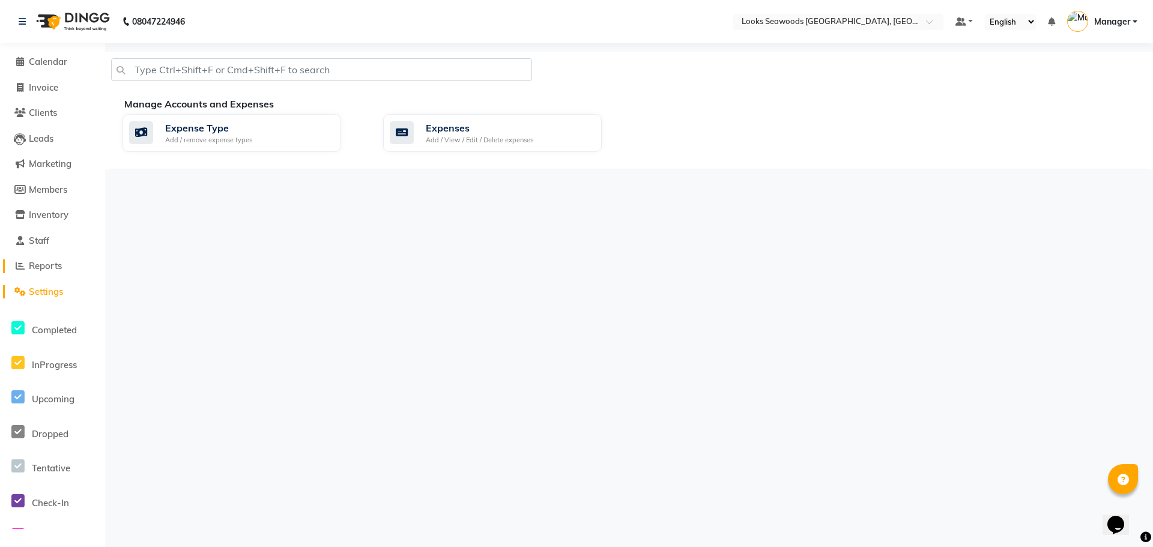
click at [43, 265] on span "Reports" at bounding box center [45, 265] width 33 height 11
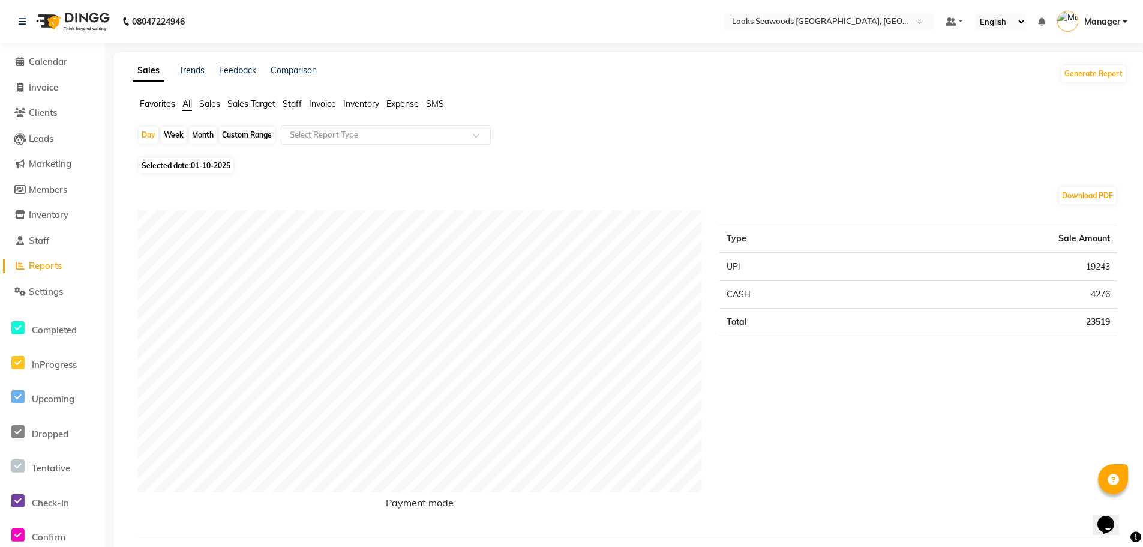
click at [297, 102] on span "Staff" at bounding box center [292, 103] width 19 height 11
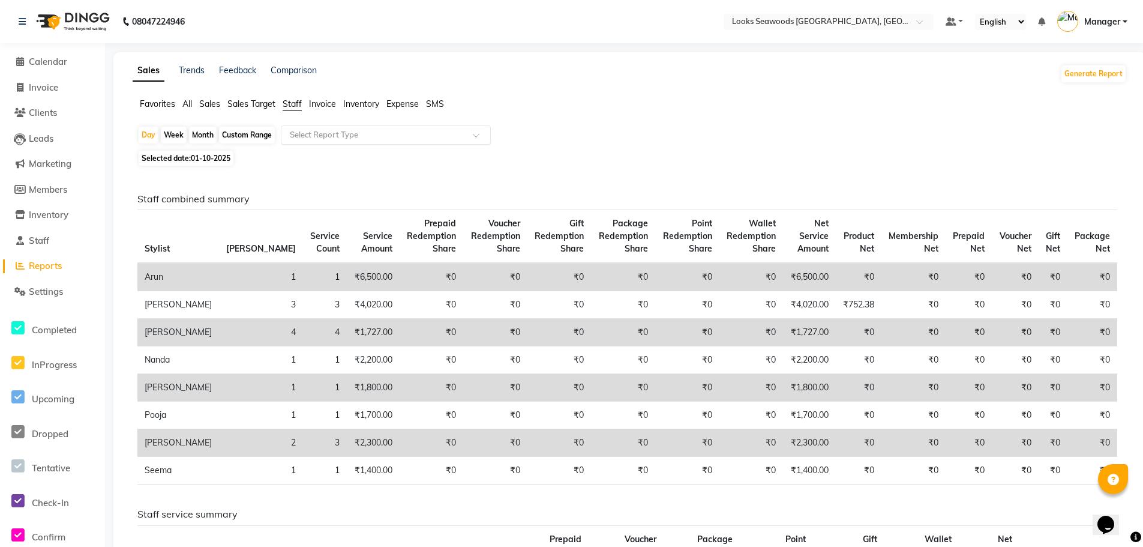
click at [343, 138] on input "text" at bounding box center [374, 135] width 173 height 12
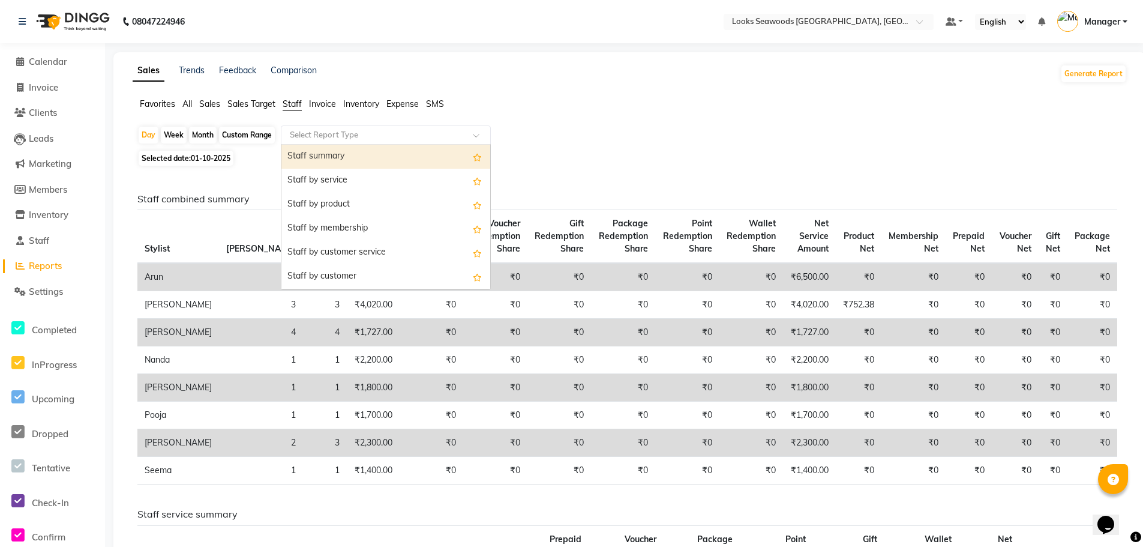
click at [329, 161] on div "Staff summary" at bounding box center [386, 157] width 209 height 24
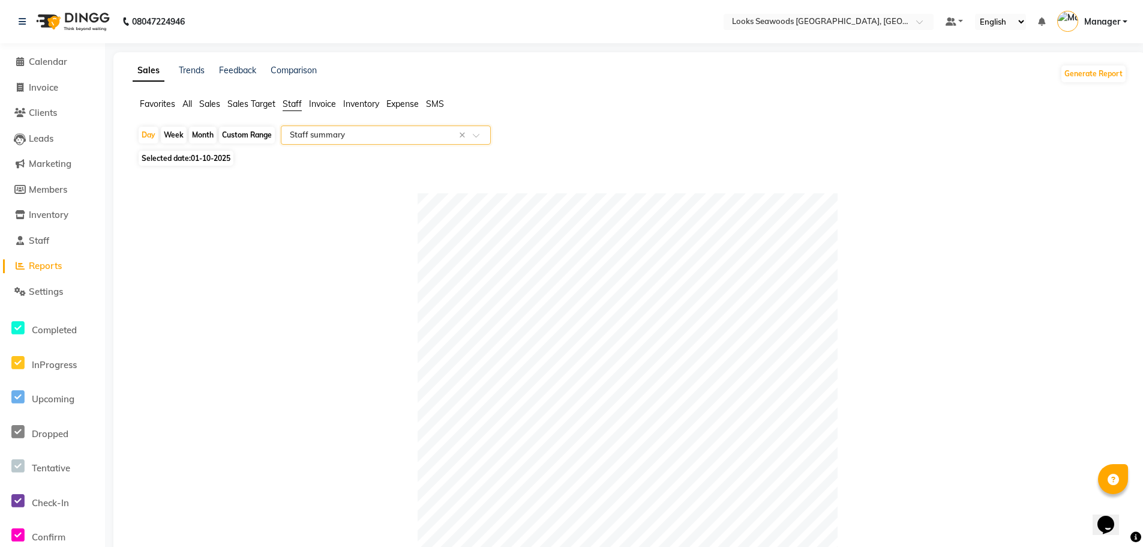
click at [47, 71] on li "Calendar" at bounding box center [52, 62] width 105 height 26
click at [52, 62] on span "Calendar" at bounding box center [48, 61] width 38 height 11
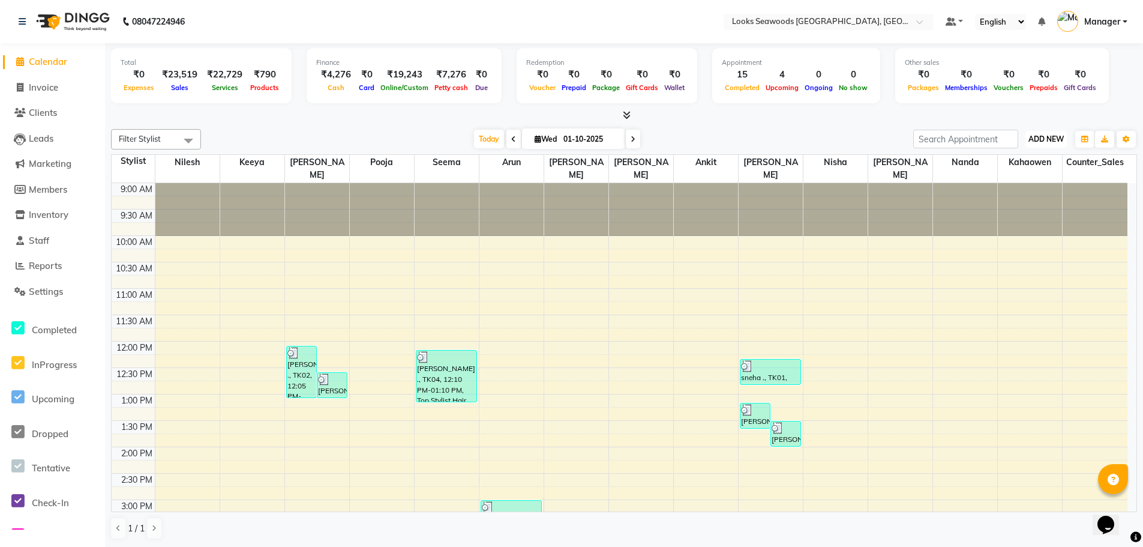
click at [1029, 141] on span "ADD NEW" at bounding box center [1046, 138] width 35 height 9
click at [1026, 160] on button "Add Appointment" at bounding box center [1019, 162] width 95 height 16
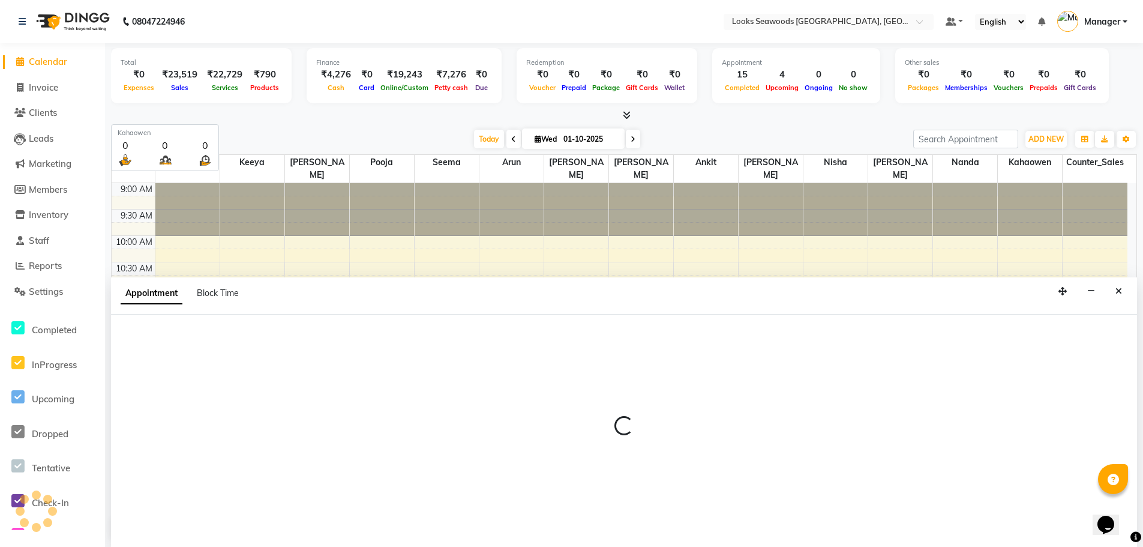
scroll to position [1, 0]
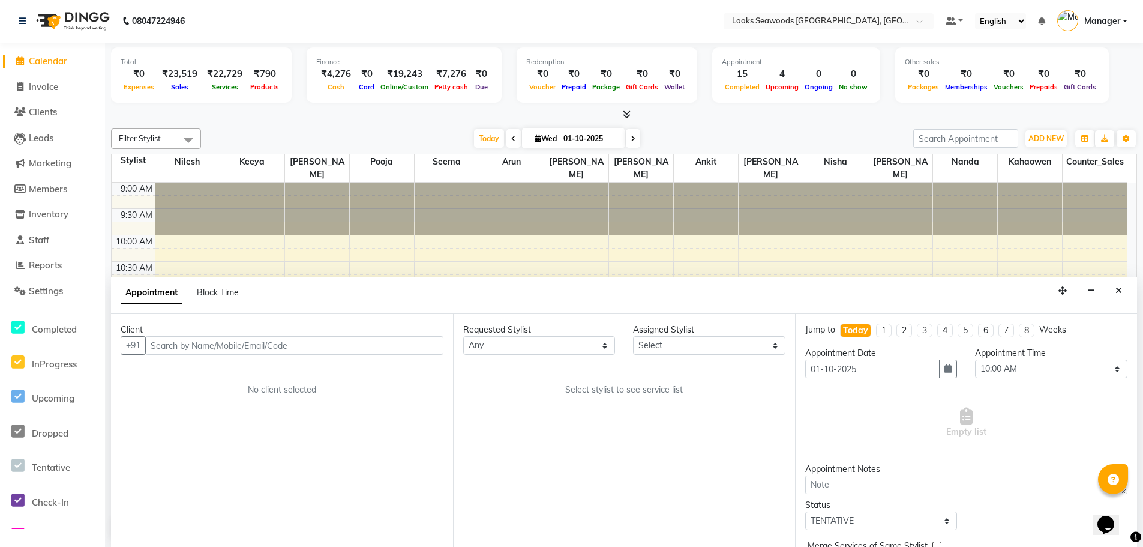
click at [907, 329] on li "2" at bounding box center [905, 331] width 16 height 14
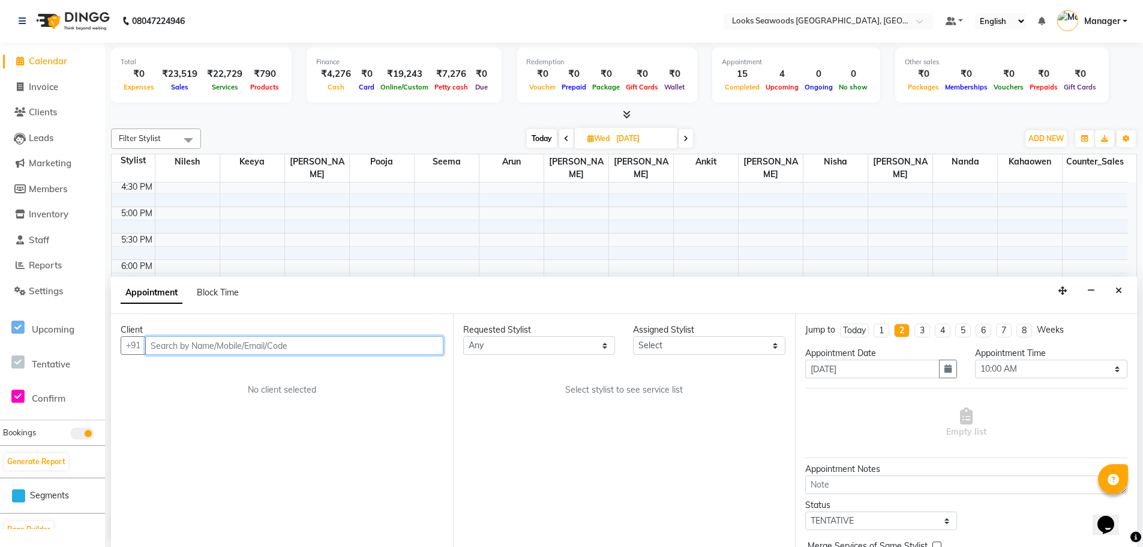
click at [379, 346] on input "text" at bounding box center [294, 345] width 298 height 19
click at [424, 345] on span "Add Client" at bounding box center [419, 345] width 40 height 11
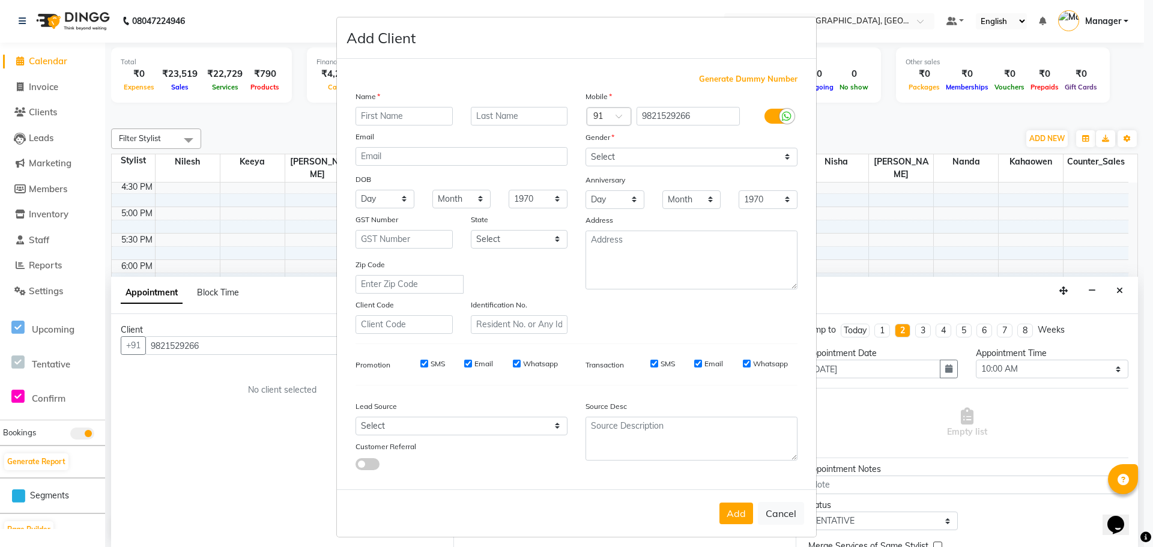
click at [409, 121] on input "text" at bounding box center [403, 116] width 97 height 19
click at [690, 167] on div "Mobile Country Code × 91 9821529266 Gender Select [DEMOGRAPHIC_DATA] [DEMOGRAPH…" at bounding box center [691, 212] width 230 height 244
click at [698, 155] on select "Select [DEMOGRAPHIC_DATA] [DEMOGRAPHIC_DATA] Other Prefer Not To Say" at bounding box center [691, 157] width 212 height 19
click at [585, 148] on select "Select [DEMOGRAPHIC_DATA] [DEMOGRAPHIC_DATA] Other Prefer Not To Say" at bounding box center [691, 157] width 212 height 19
click at [725, 509] on button "Add" at bounding box center [736, 513] width 34 height 22
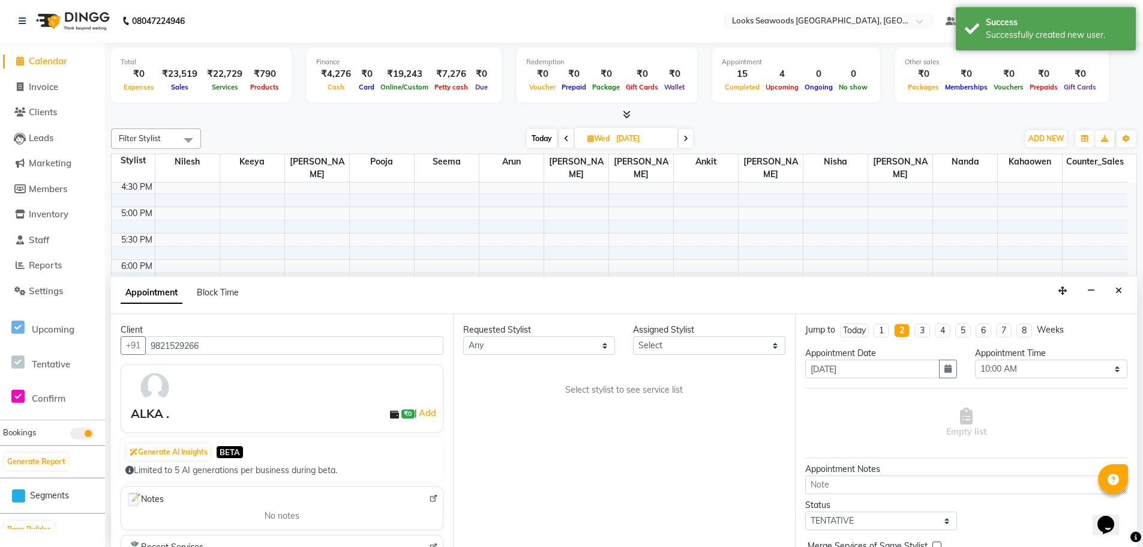
click at [909, 331] on li "2" at bounding box center [902, 331] width 16 height 14
click at [942, 373] on button "button" at bounding box center [948, 369] width 18 height 19
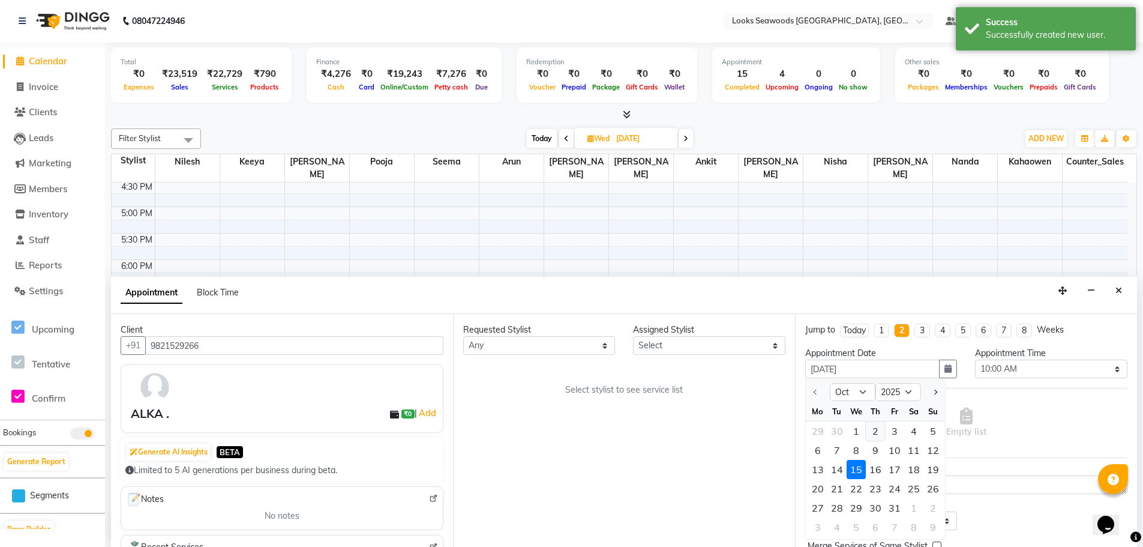
click at [880, 433] on div "2" at bounding box center [875, 430] width 19 height 19
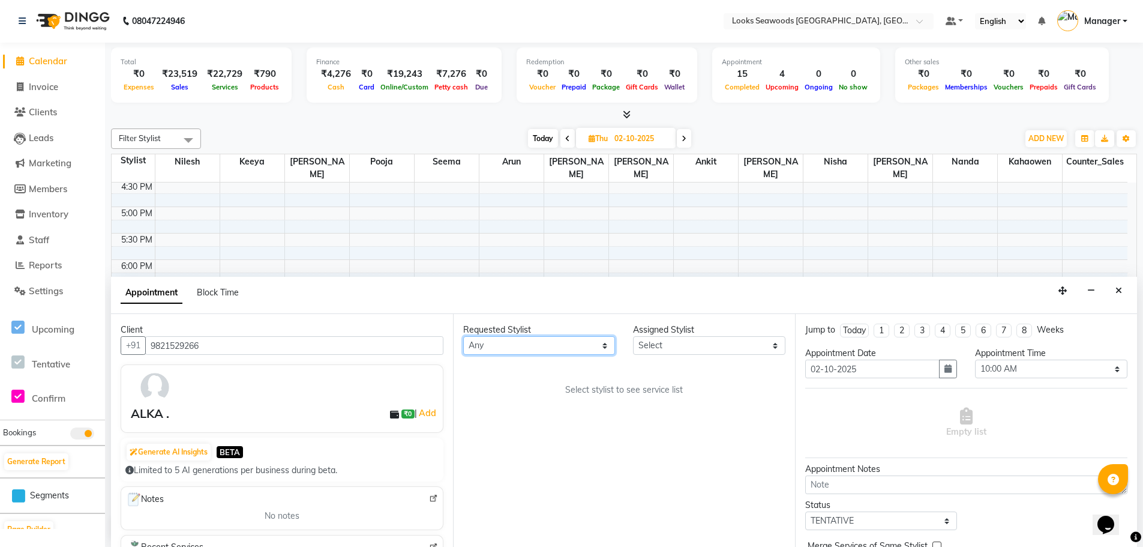
click at [540, 344] on select "Any Ankit Arun Counter_Sales [PERSON_NAME] [PERSON_NAME] [PERSON_NAME] [PERSON_…" at bounding box center [539, 345] width 152 height 19
click at [463, 336] on select "Any Ankit Arun Counter_Sales [PERSON_NAME] [PERSON_NAME] [PERSON_NAME] [PERSON_…" at bounding box center [539, 345] width 152 height 19
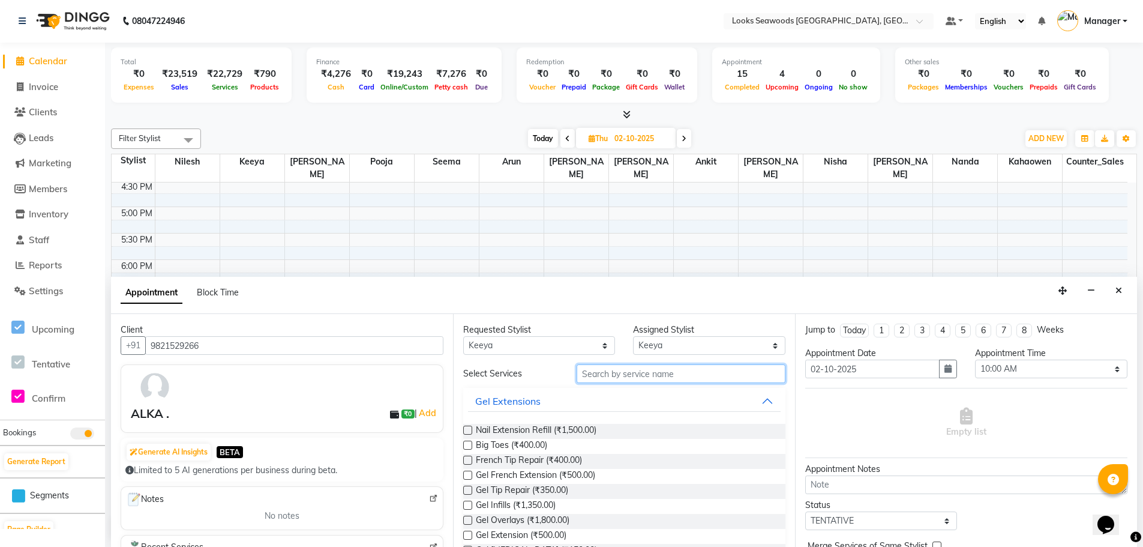
click at [634, 376] on input "text" at bounding box center [681, 373] width 209 height 19
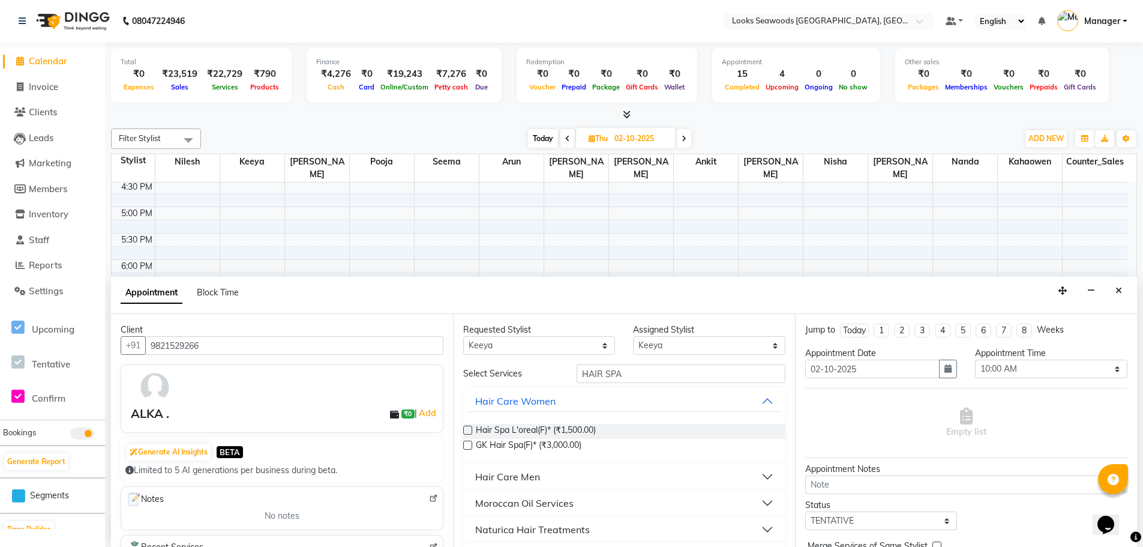
click at [469, 447] on label at bounding box center [467, 445] width 9 height 9
click at [469, 447] on input "checkbox" at bounding box center [467, 446] width 8 height 8
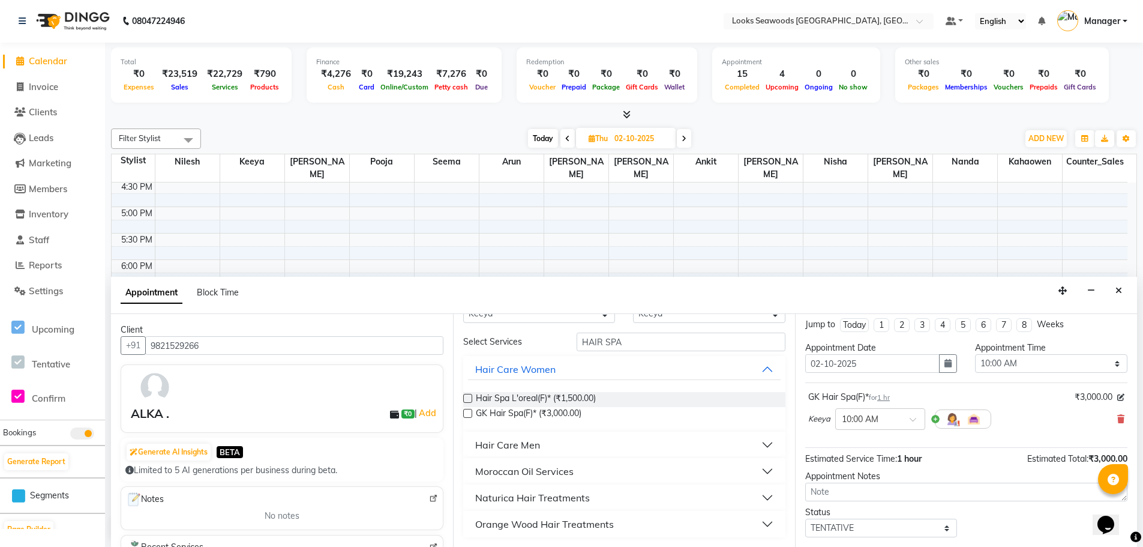
scroll to position [0, 0]
click at [915, 428] on span at bounding box center [917, 428] width 15 height 13
click at [872, 496] on div "02:00 PM" at bounding box center [880, 501] width 89 height 22
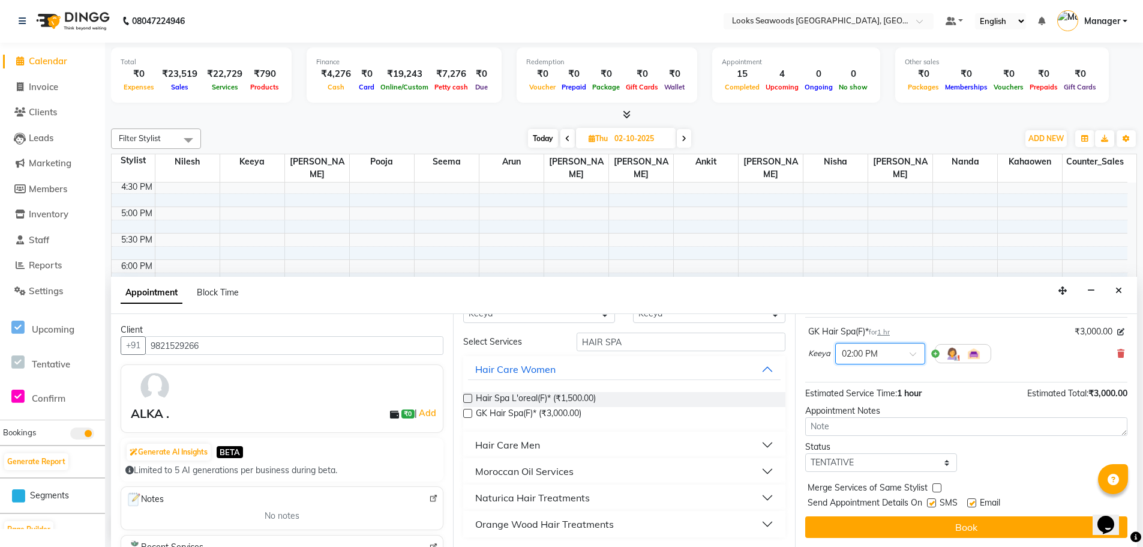
scroll to position [71, 0]
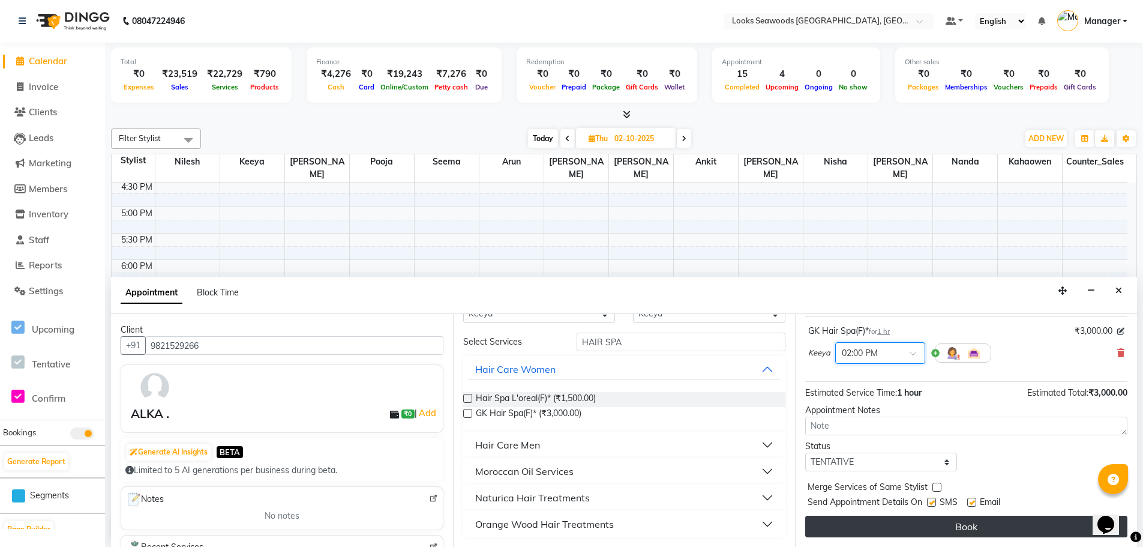
click at [942, 519] on button "Book" at bounding box center [967, 527] width 322 height 22
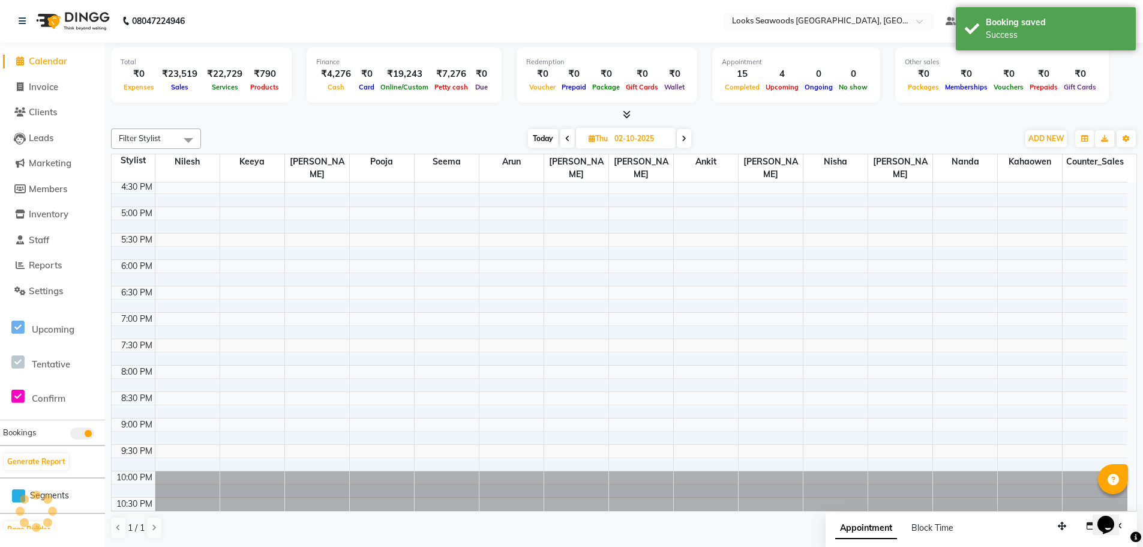
scroll to position [0, 0]
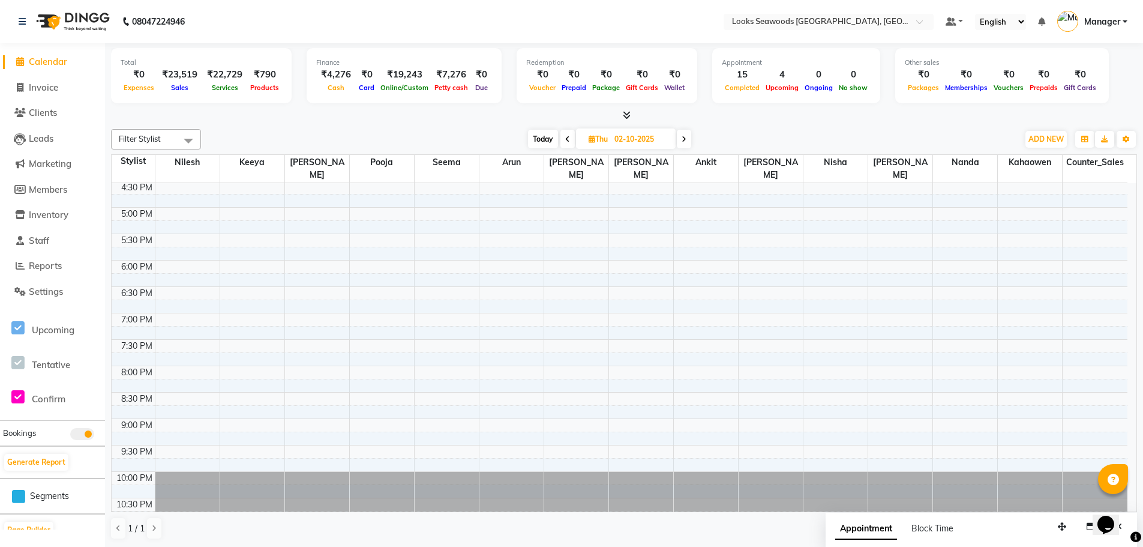
click at [563, 137] on span at bounding box center [568, 139] width 14 height 19
